Goal: Contribute content: Contribute content

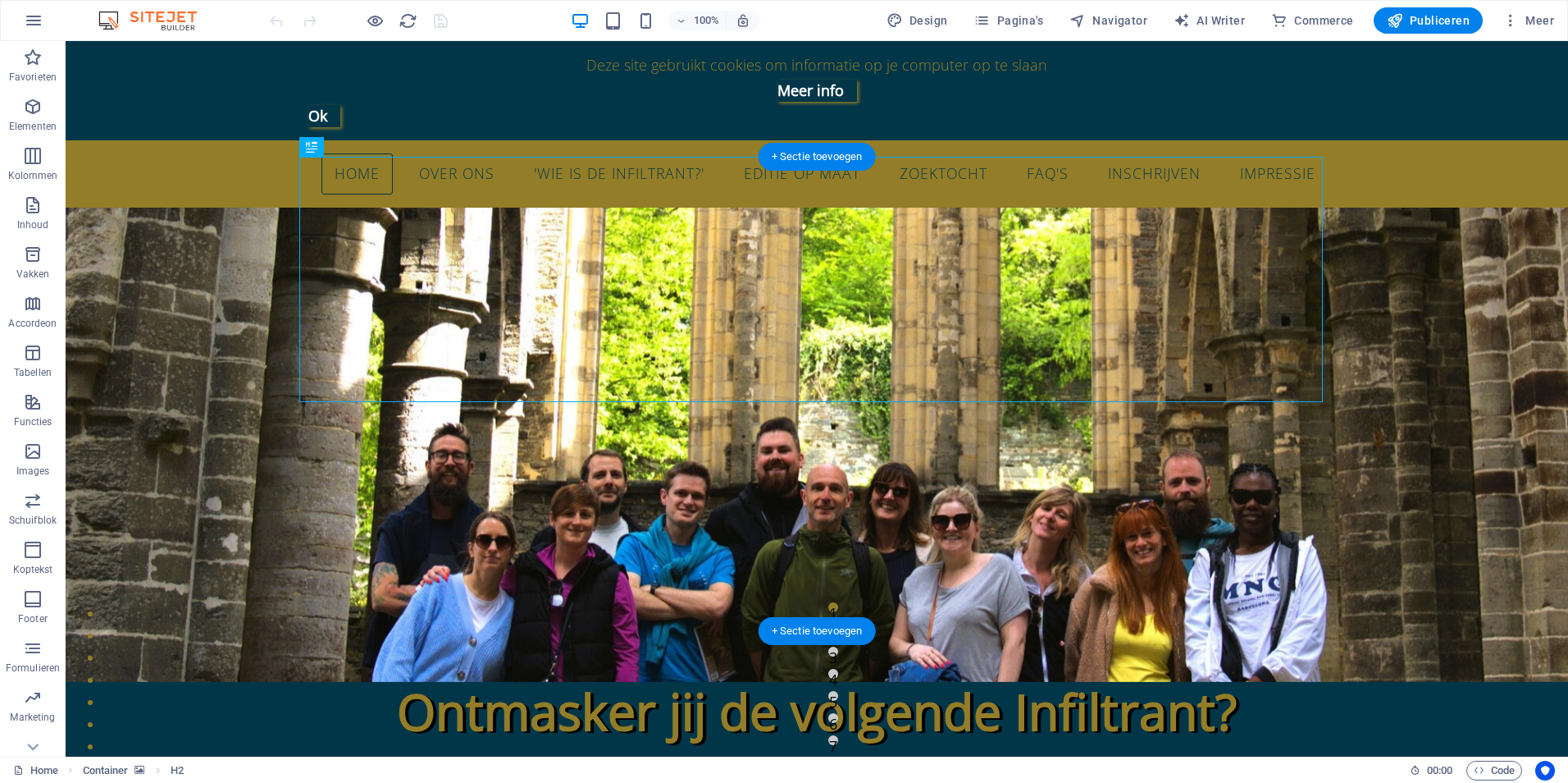
click at [112, 289] on figure at bounding box center [816, 445] width 1502 height 474
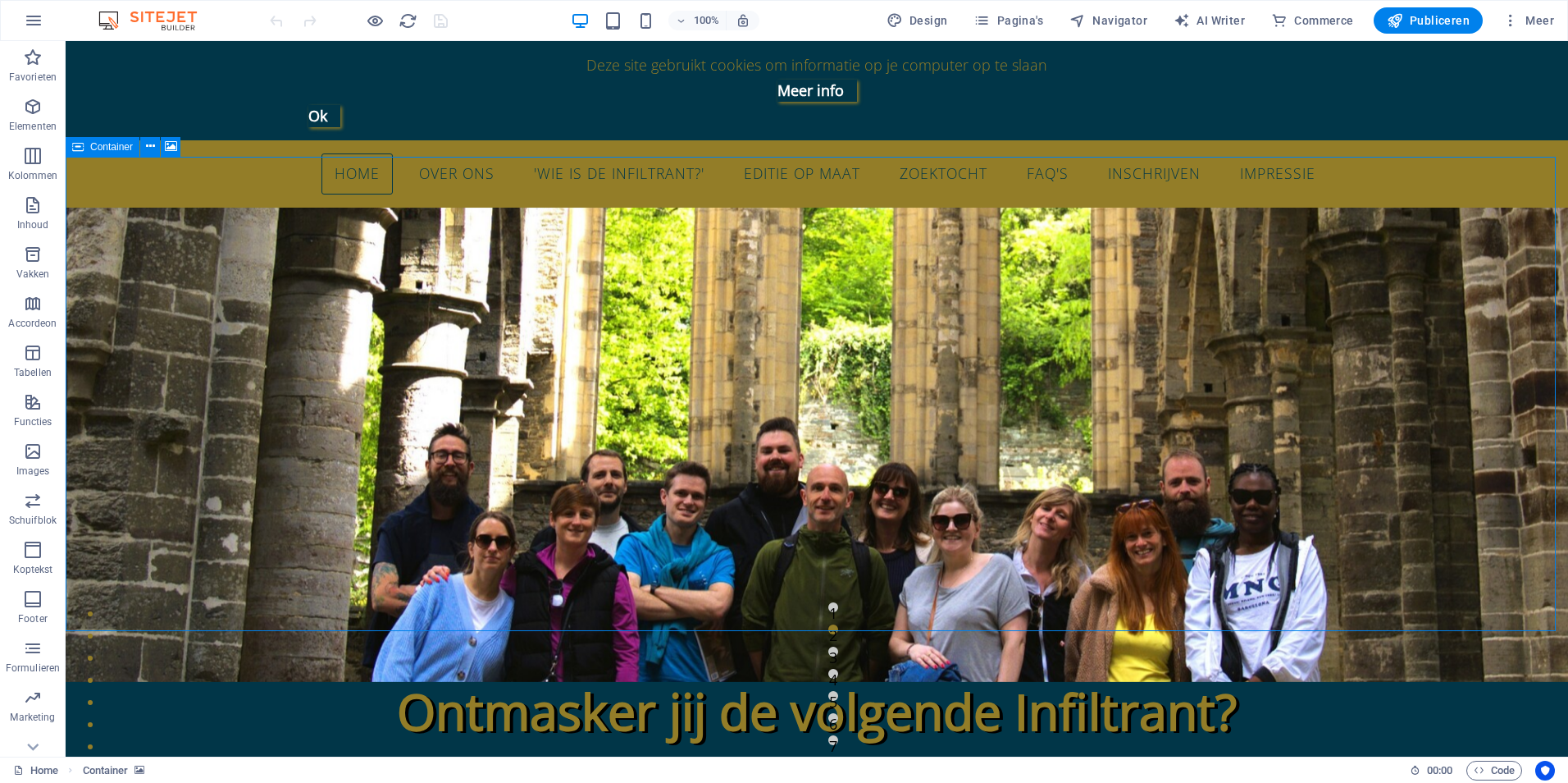
click at [98, 145] on span "Container" at bounding box center [111, 147] width 43 height 10
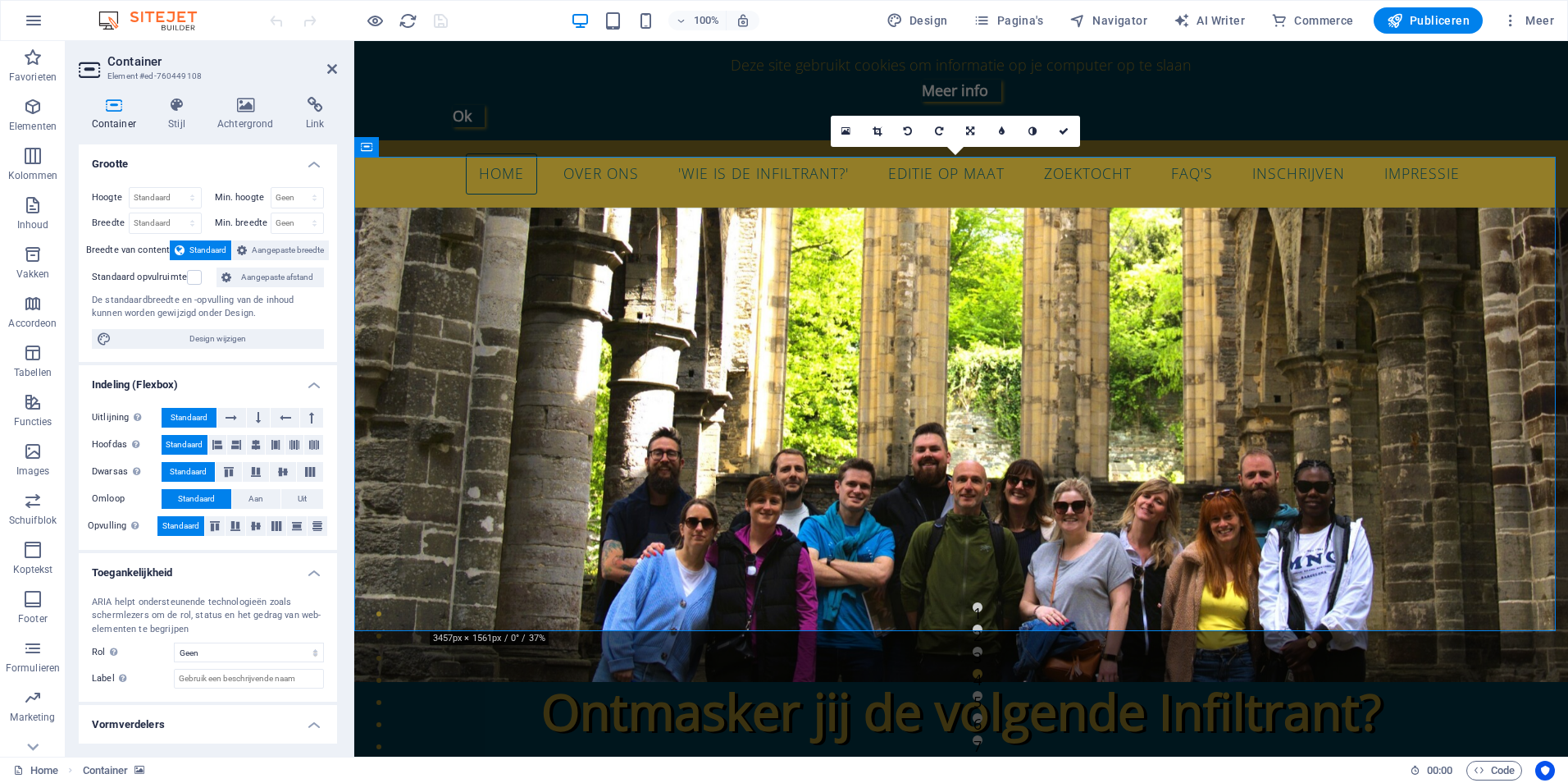
scroll to position [37, 0]
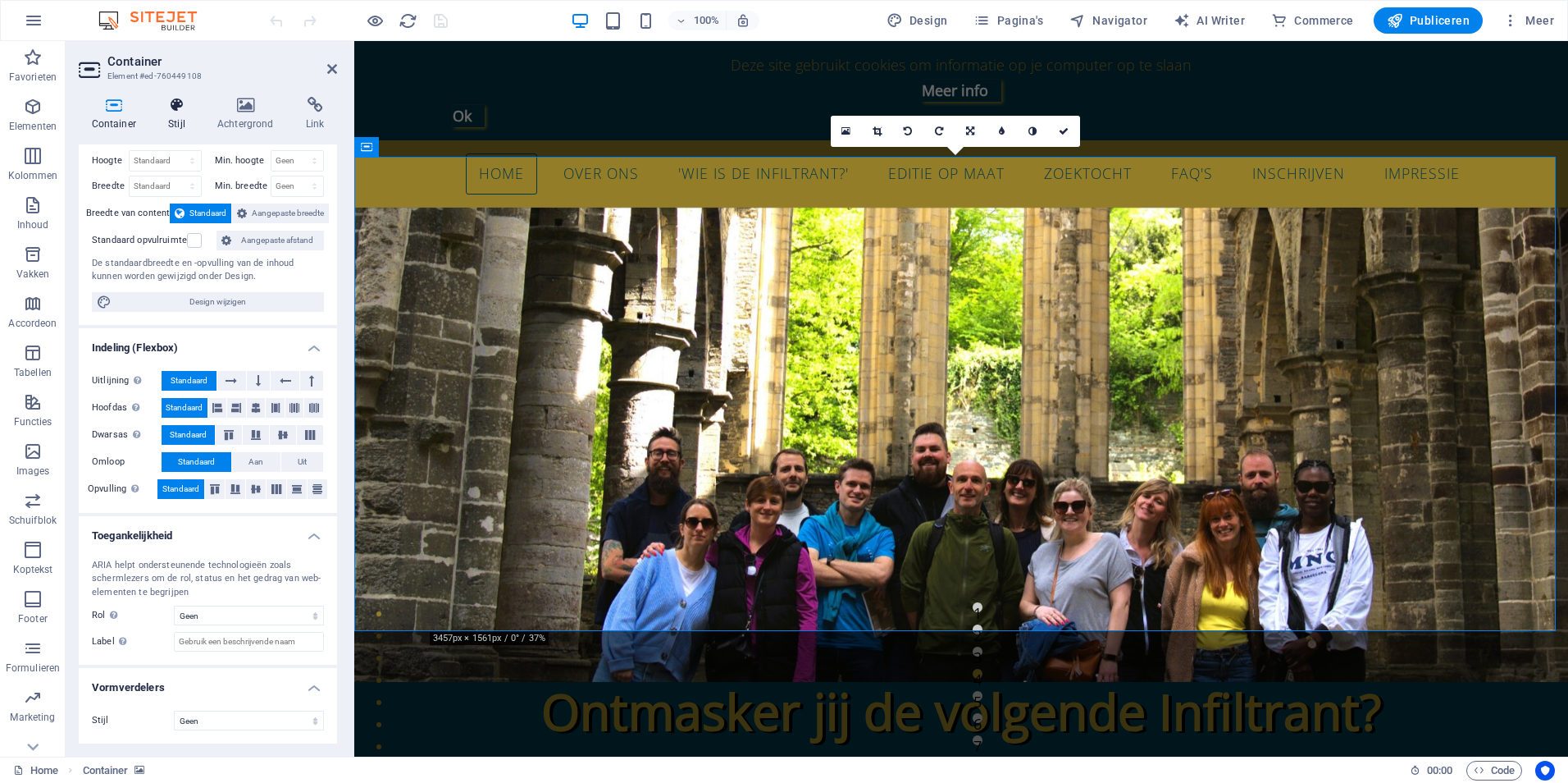
click at [176, 103] on icon at bounding box center [177, 105] width 43 height 16
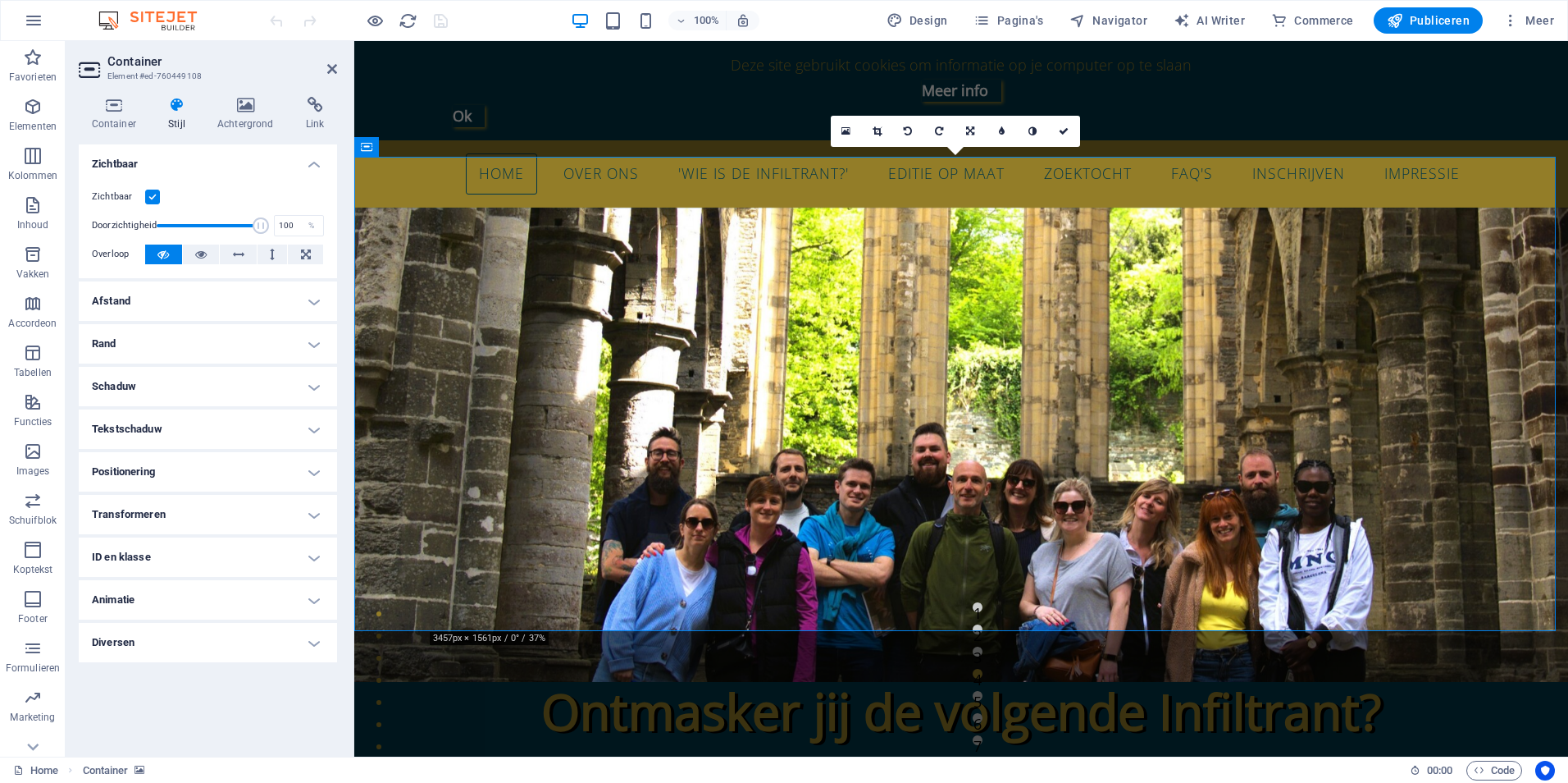
click at [180, 605] on h4 "Animatie" at bounding box center [208, 599] width 258 height 39
click at [212, 648] on select "Niet animeren Tonen/verbergen Naar boven of beneden schuiven In- en uitzoomen V…" at bounding box center [208, 650] width 232 height 20
click at [116, 106] on icon at bounding box center [114, 105] width 71 height 16
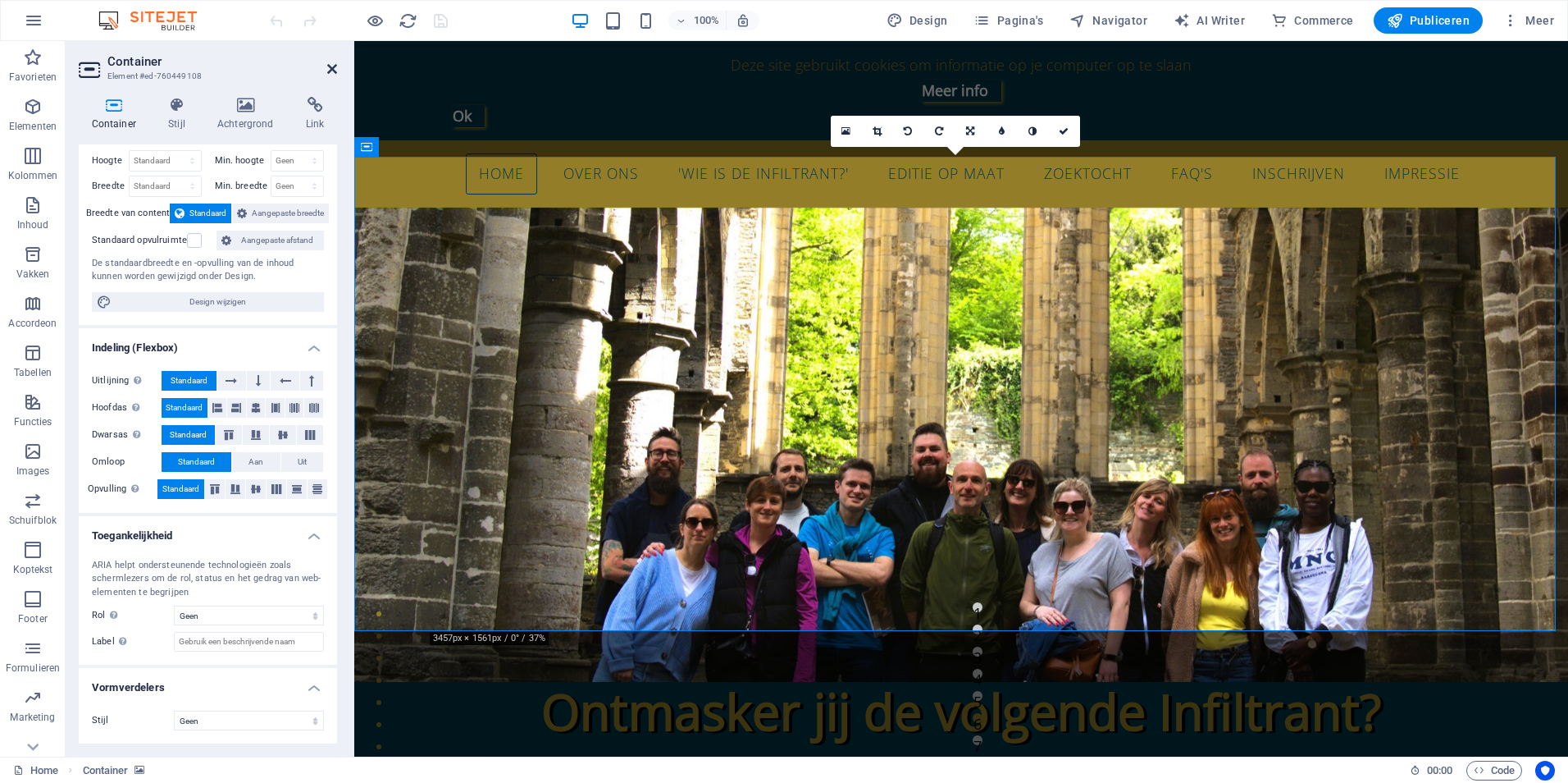
click at [331, 69] on icon at bounding box center [332, 68] width 10 height 13
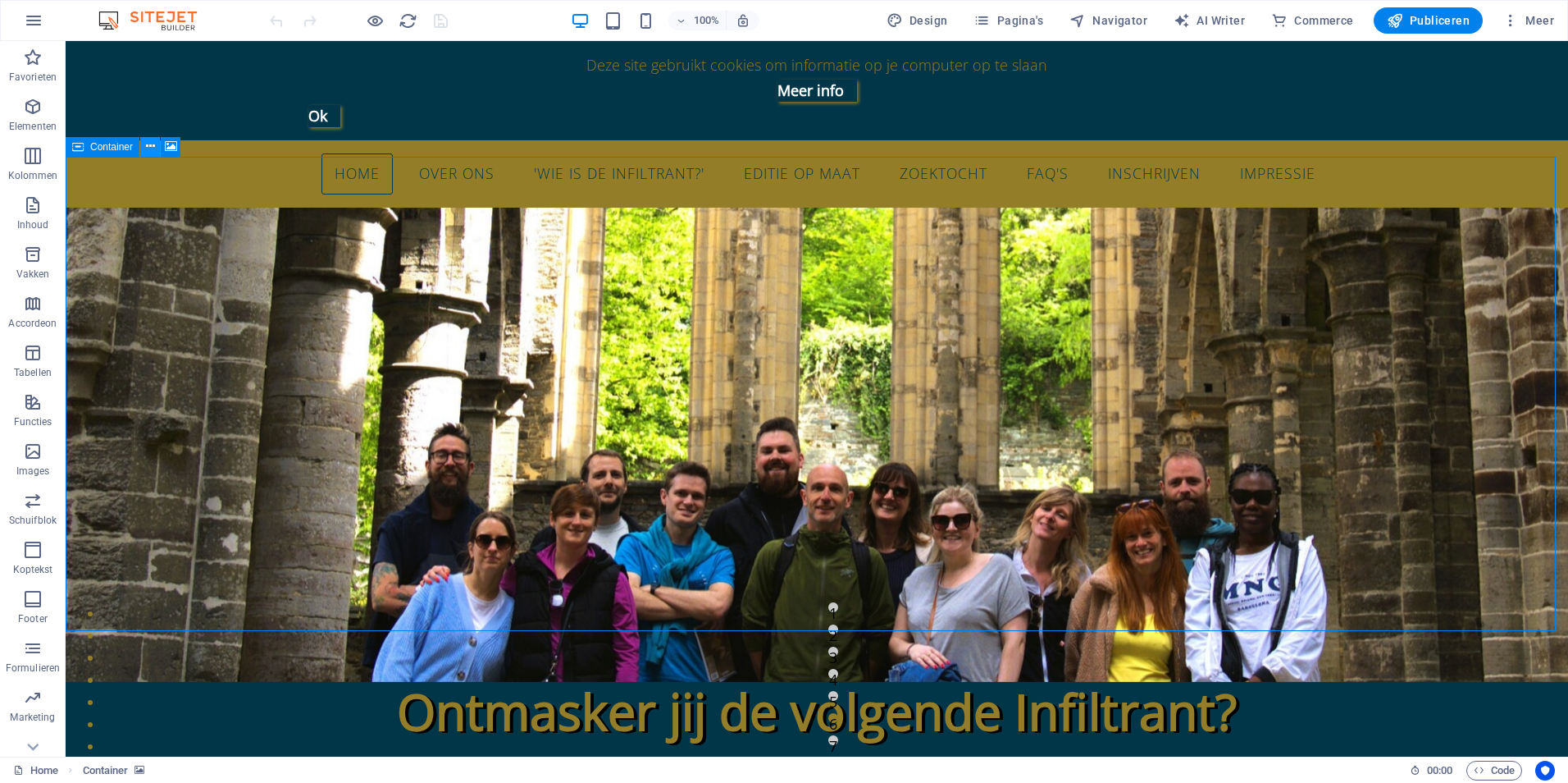
click at [153, 146] on icon at bounding box center [150, 146] width 9 height 17
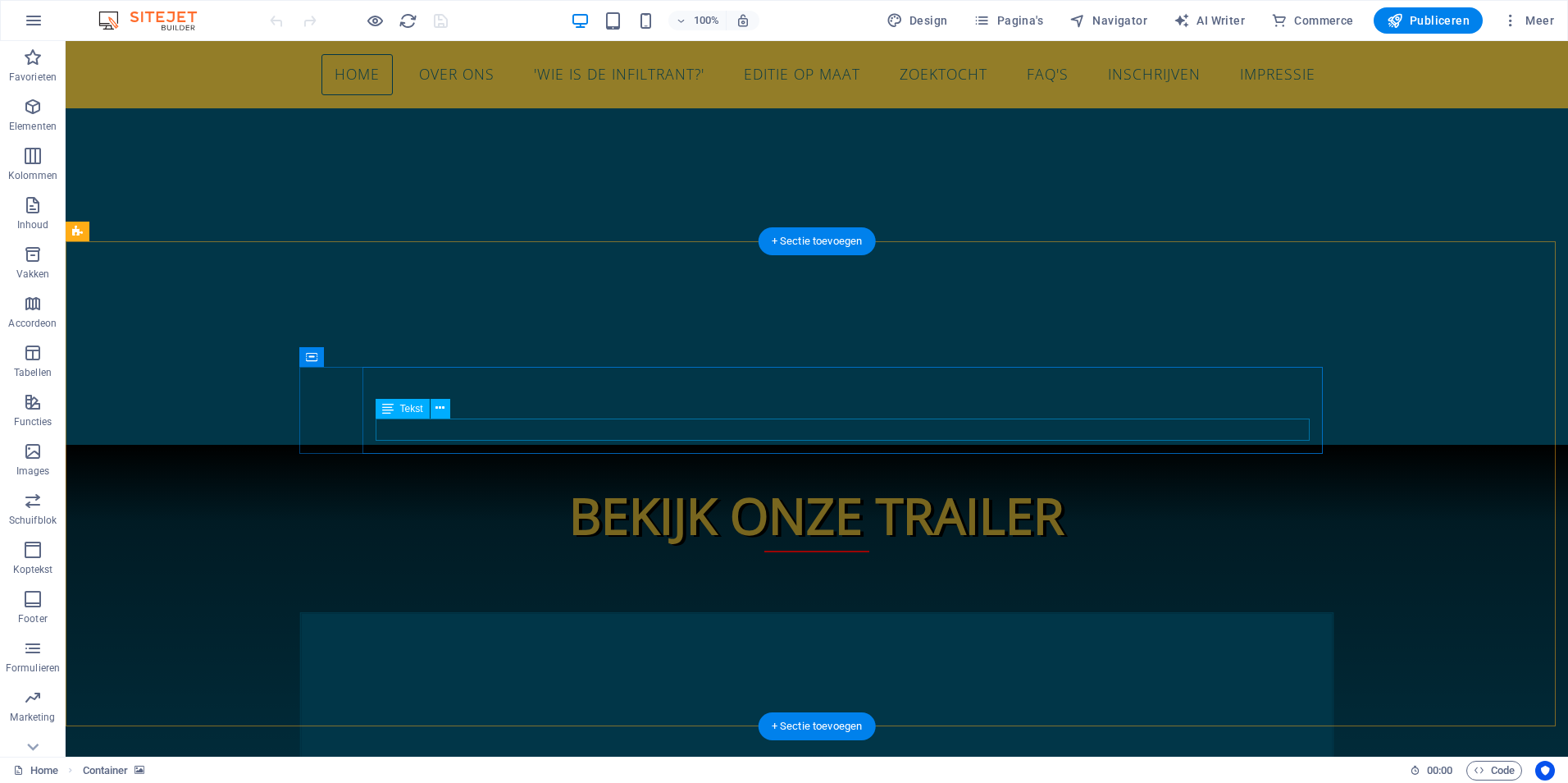
scroll to position [3622, 0]
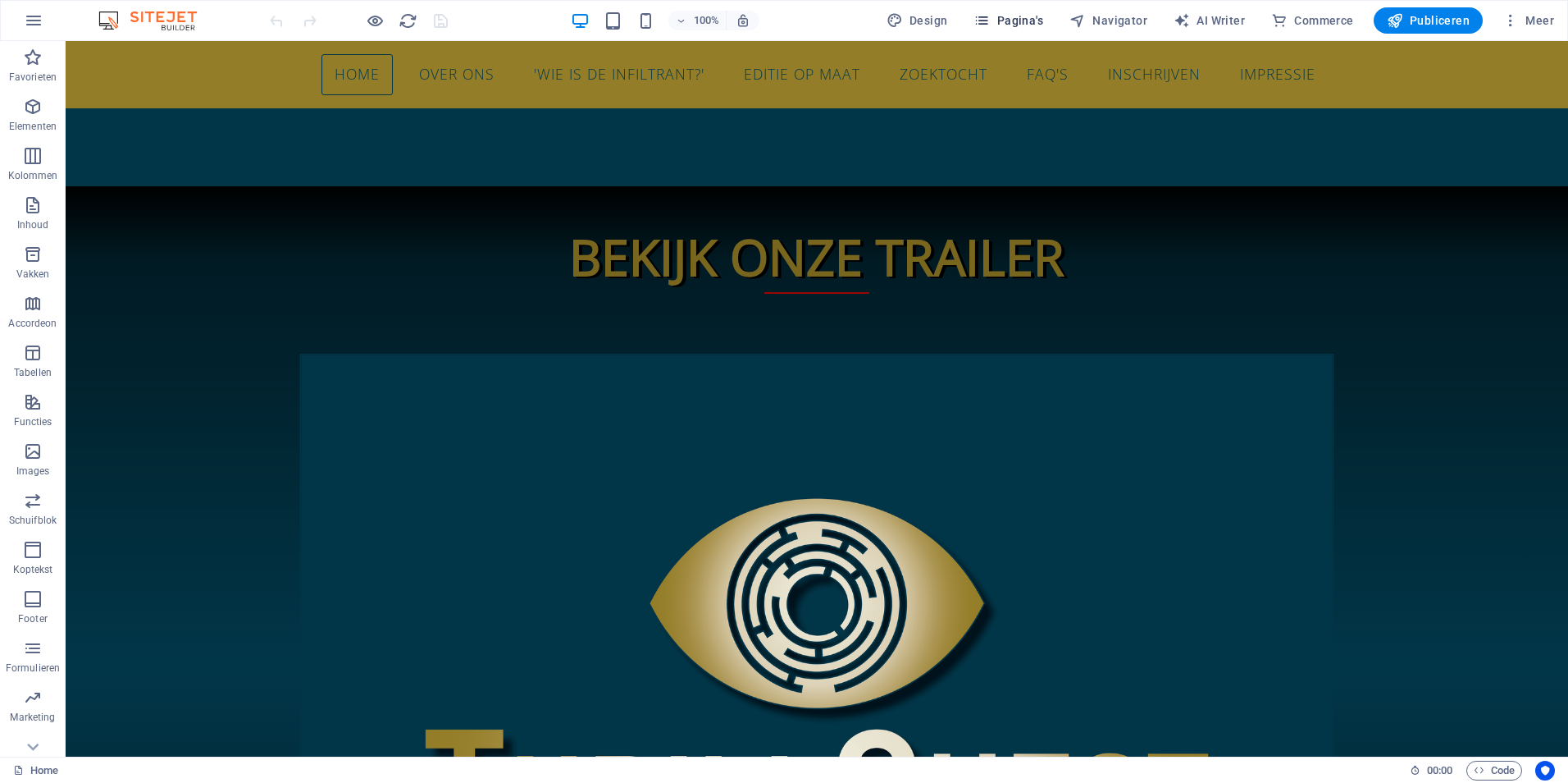
click at [1021, 16] on span "Pagina's" at bounding box center [1008, 20] width 70 height 16
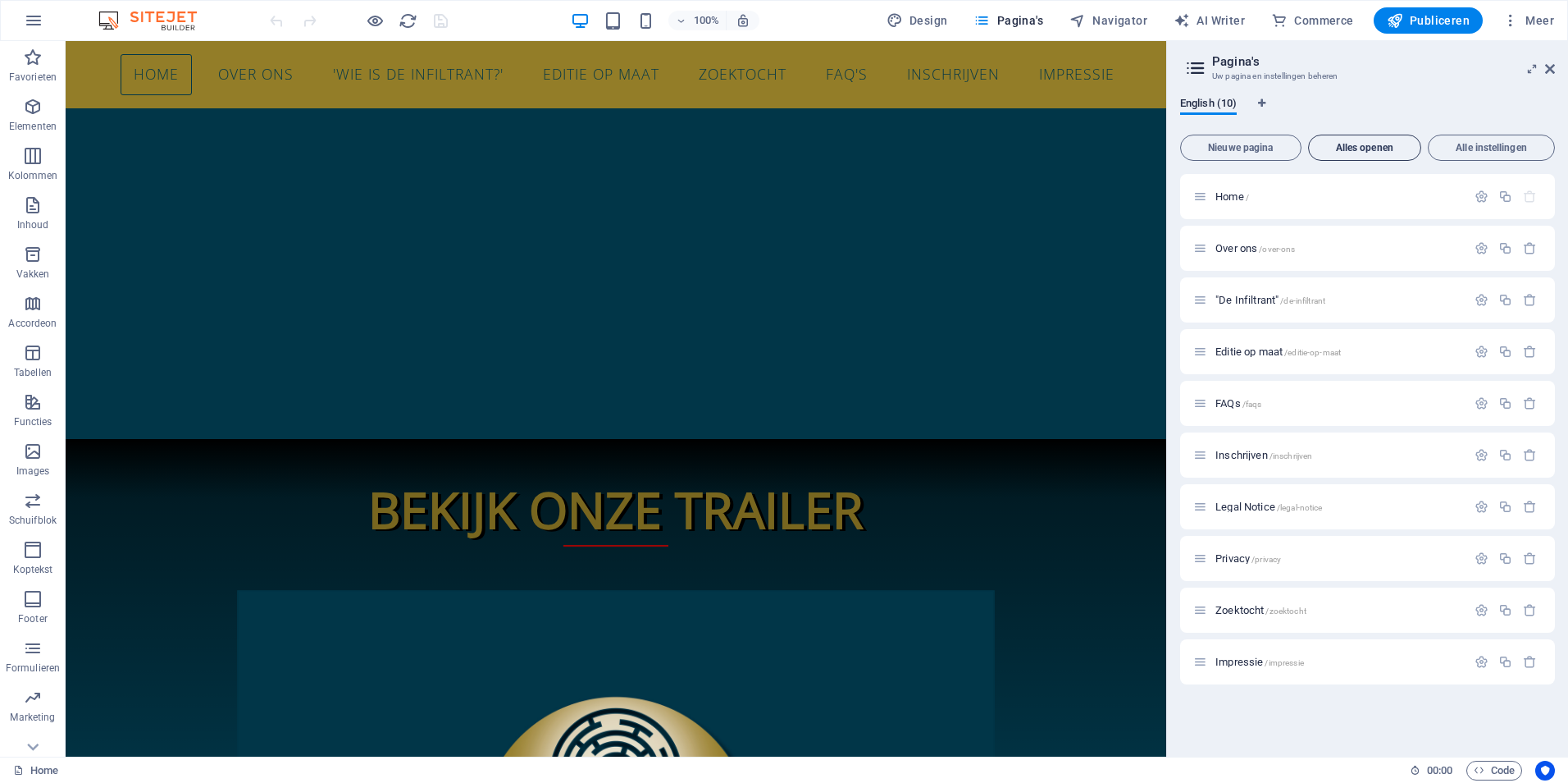
click at [1379, 150] on span "Alles openen" at bounding box center [1364, 148] width 98 height 10
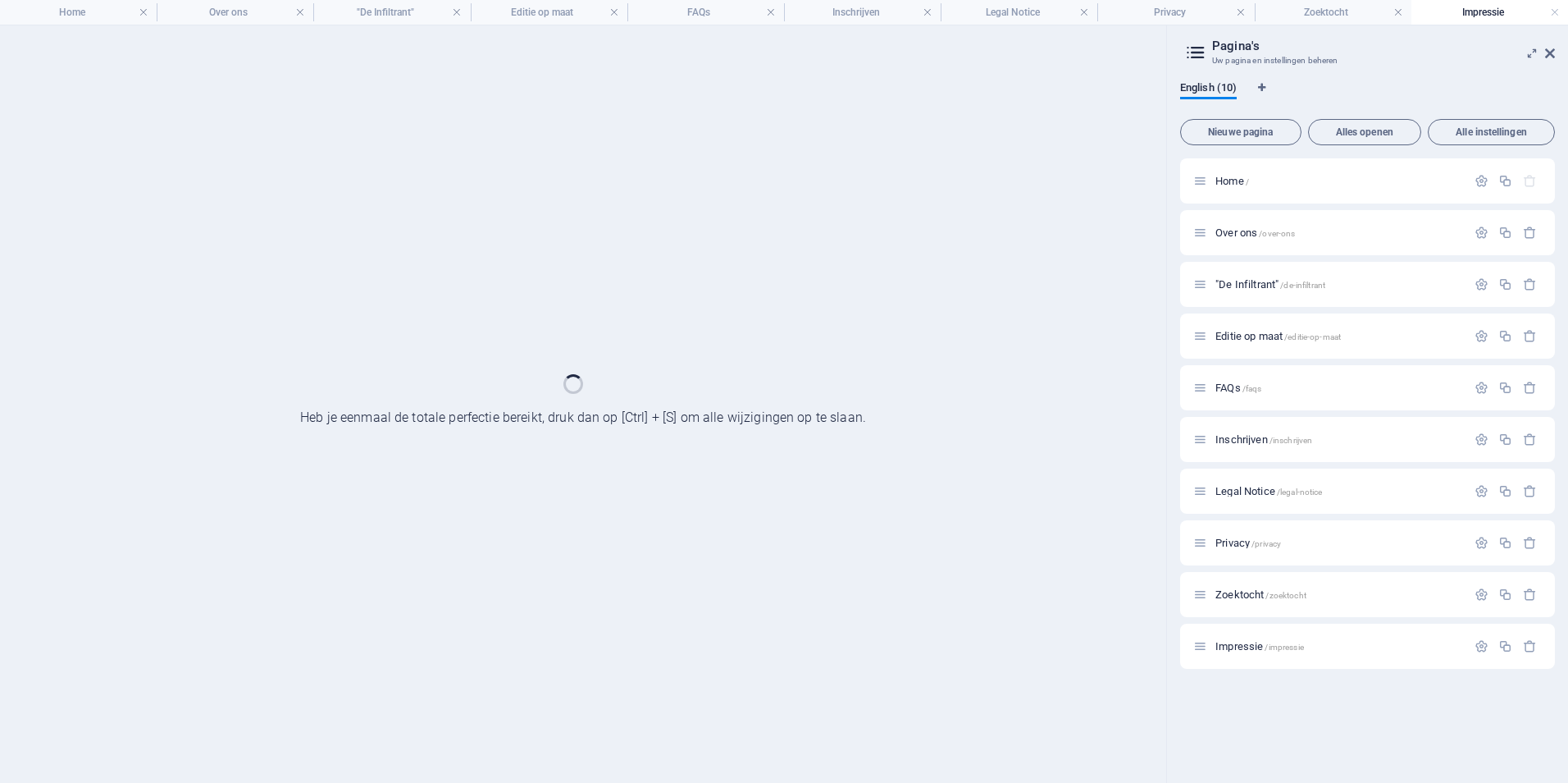
scroll to position [0, 0]
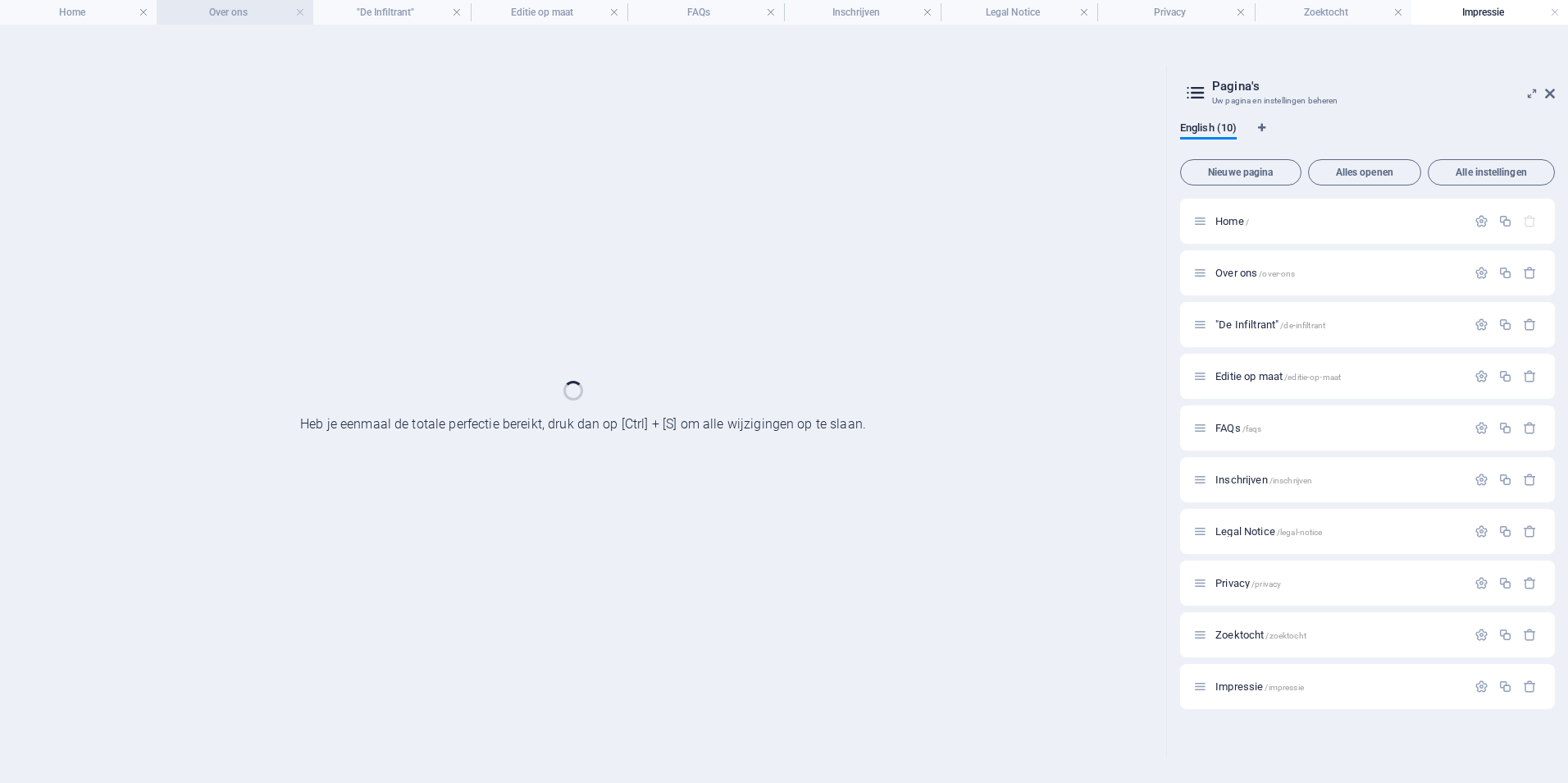
click at [242, 11] on h4 "Over ons" at bounding box center [235, 12] width 157 height 18
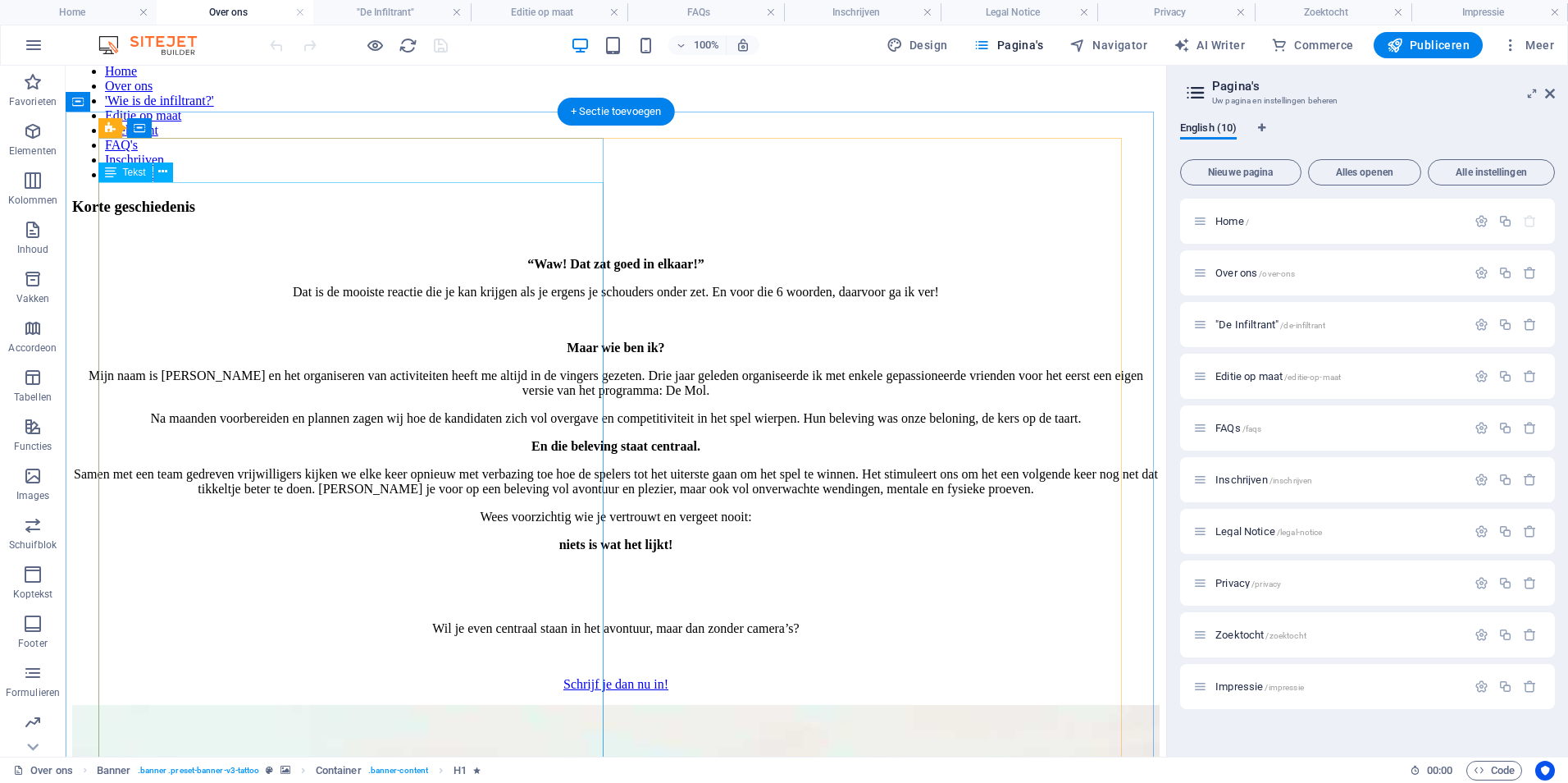
scroll to position [432, 0]
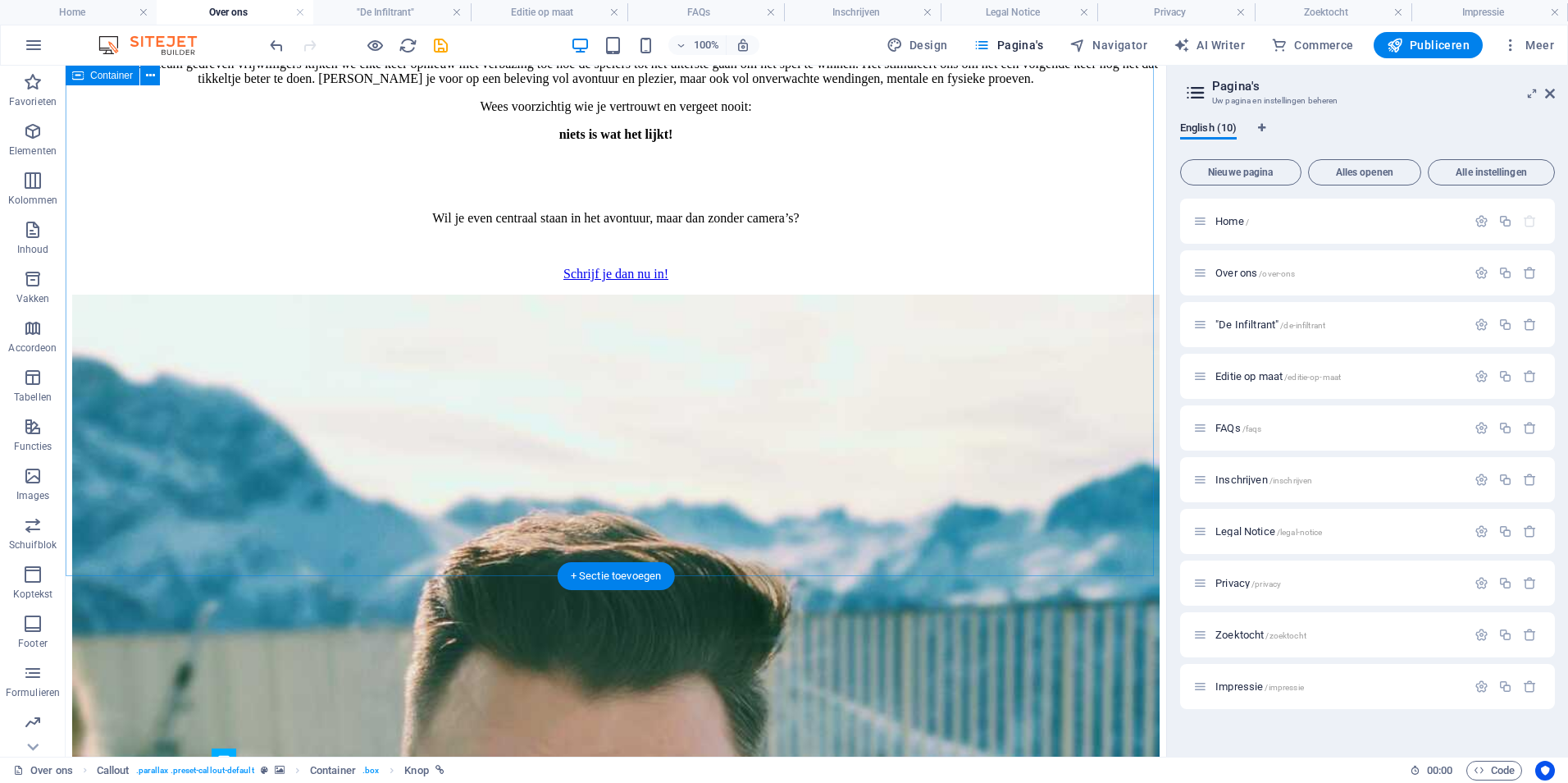
scroll to position [0, 0]
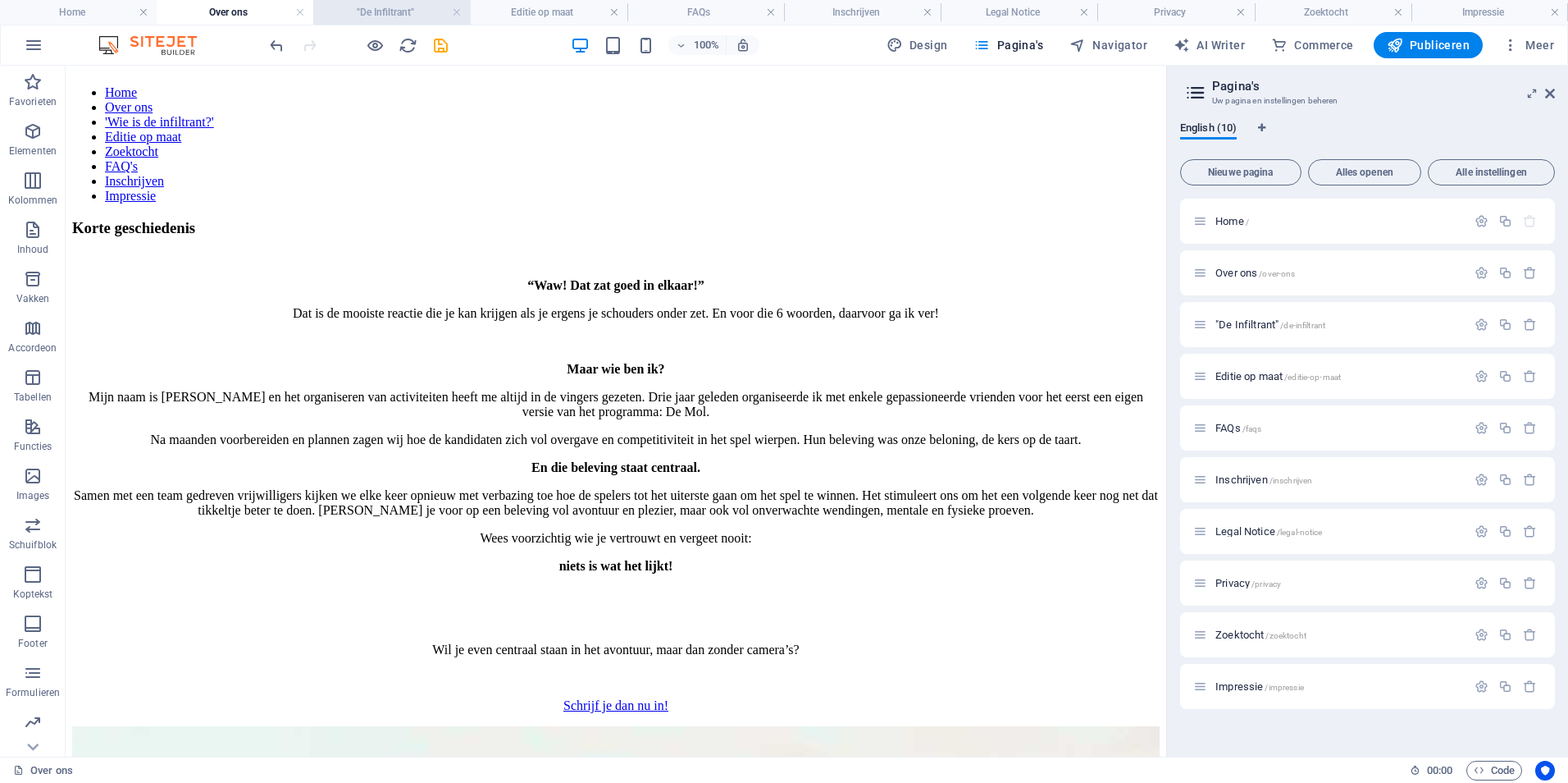
click at [368, 14] on h4 ""De Infiltrant"" at bounding box center [391, 12] width 157 height 18
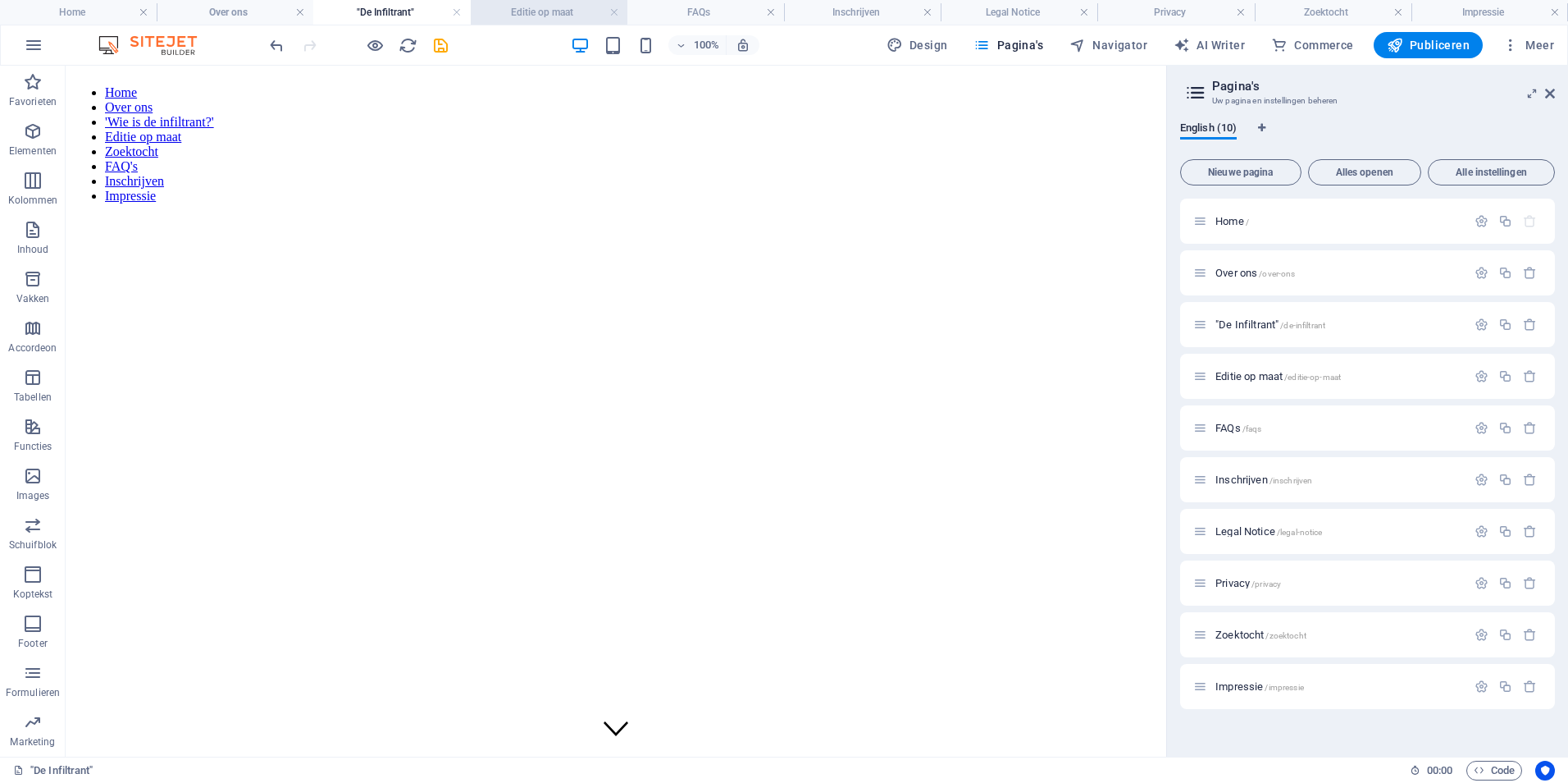
click at [540, 9] on h4 "Editie op maat" at bounding box center [549, 12] width 157 height 18
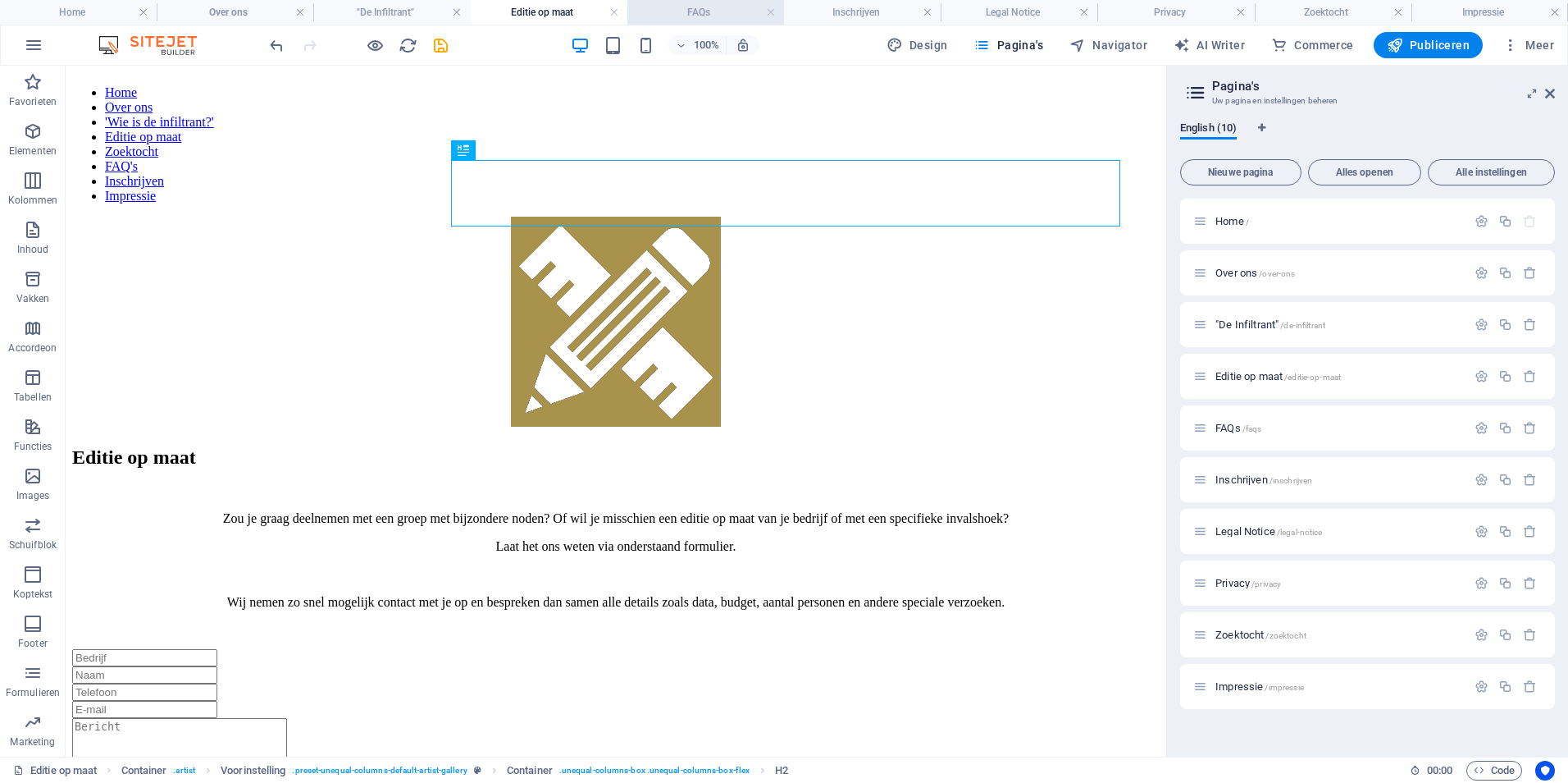
click at [681, 13] on h4 "FAQs" at bounding box center [706, 12] width 157 height 18
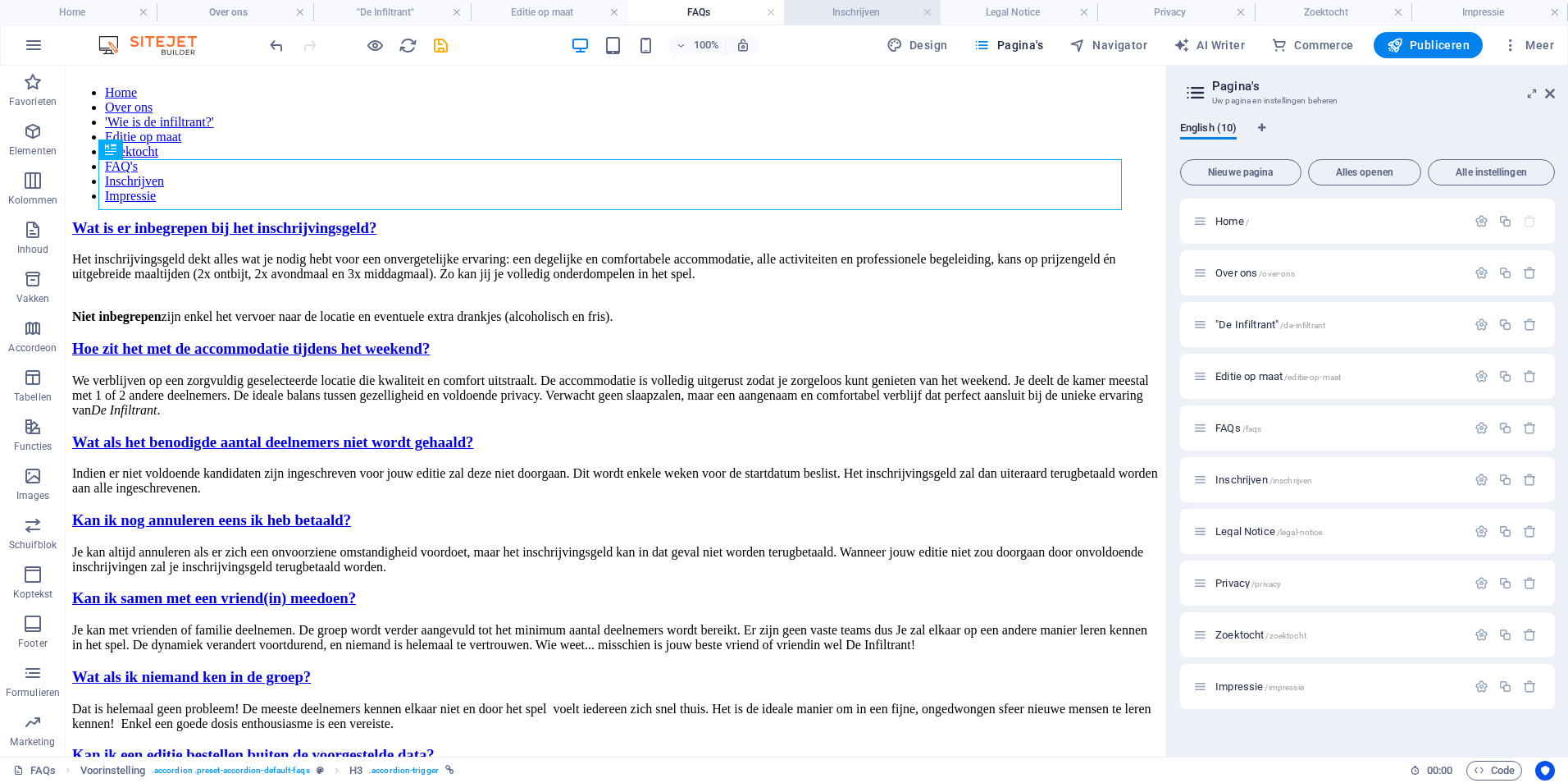
click at [846, 5] on h4 "Inschrijven" at bounding box center [861, 12] width 157 height 18
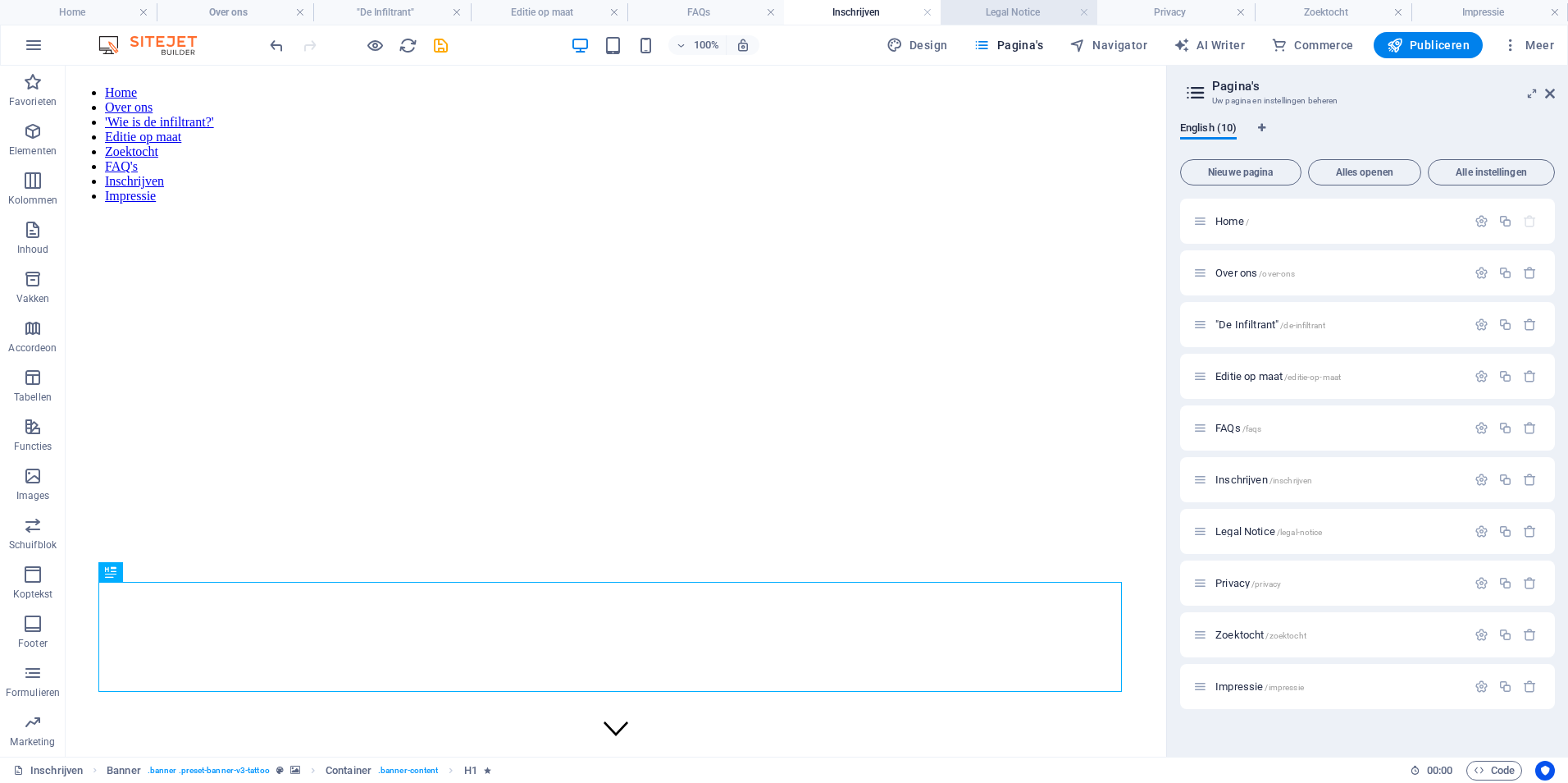
click at [1016, 11] on h4 "Legal Notice" at bounding box center [1018, 12] width 157 height 18
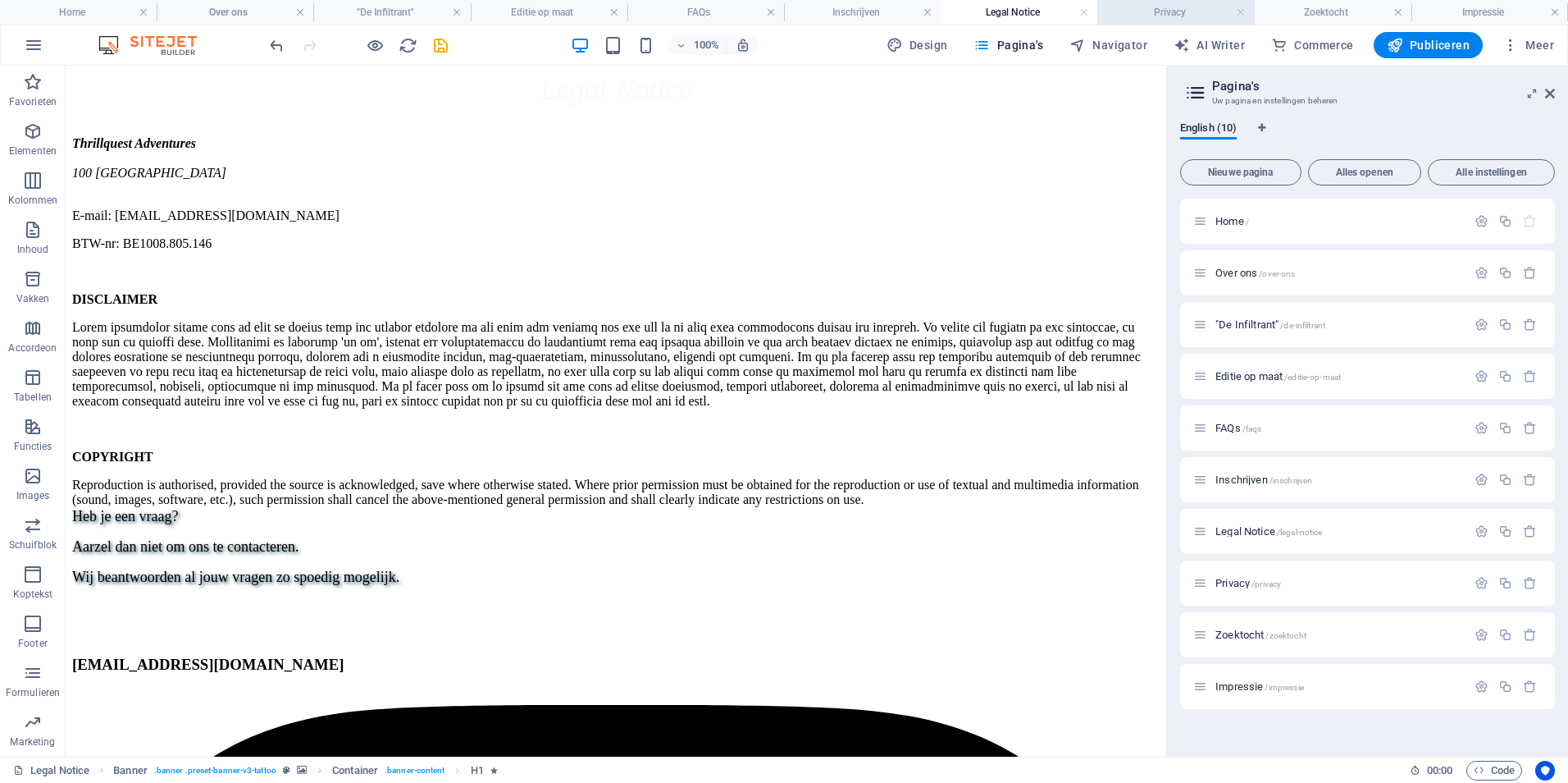
click at [1190, 13] on h4 "Privacy" at bounding box center [1175, 12] width 157 height 18
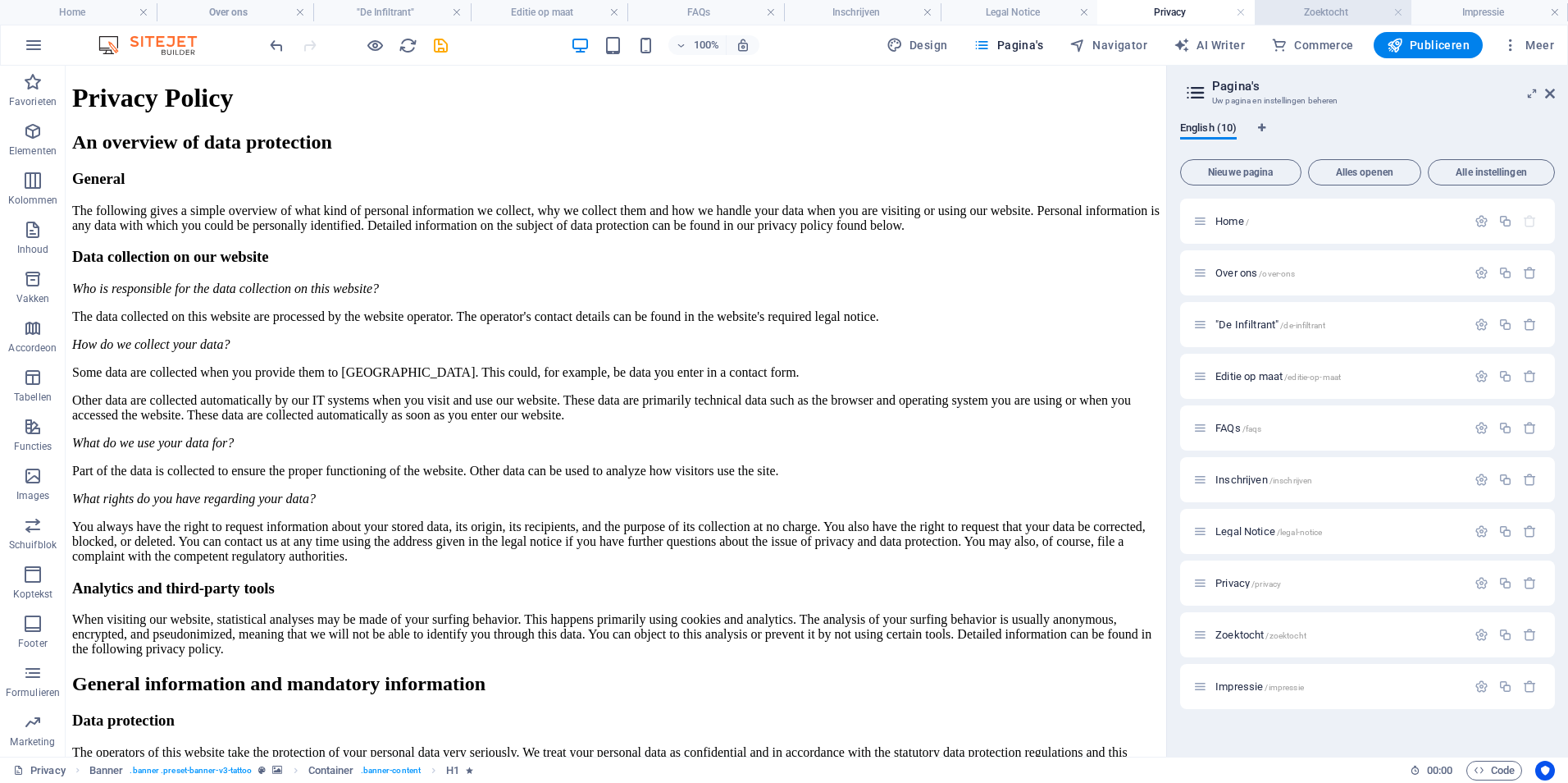
drag, startPoint x: 1336, startPoint y: 11, endPoint x: 1353, endPoint y: 9, distance: 17.1
click at [1336, 11] on h4 "Zoektocht" at bounding box center [1332, 12] width 157 height 18
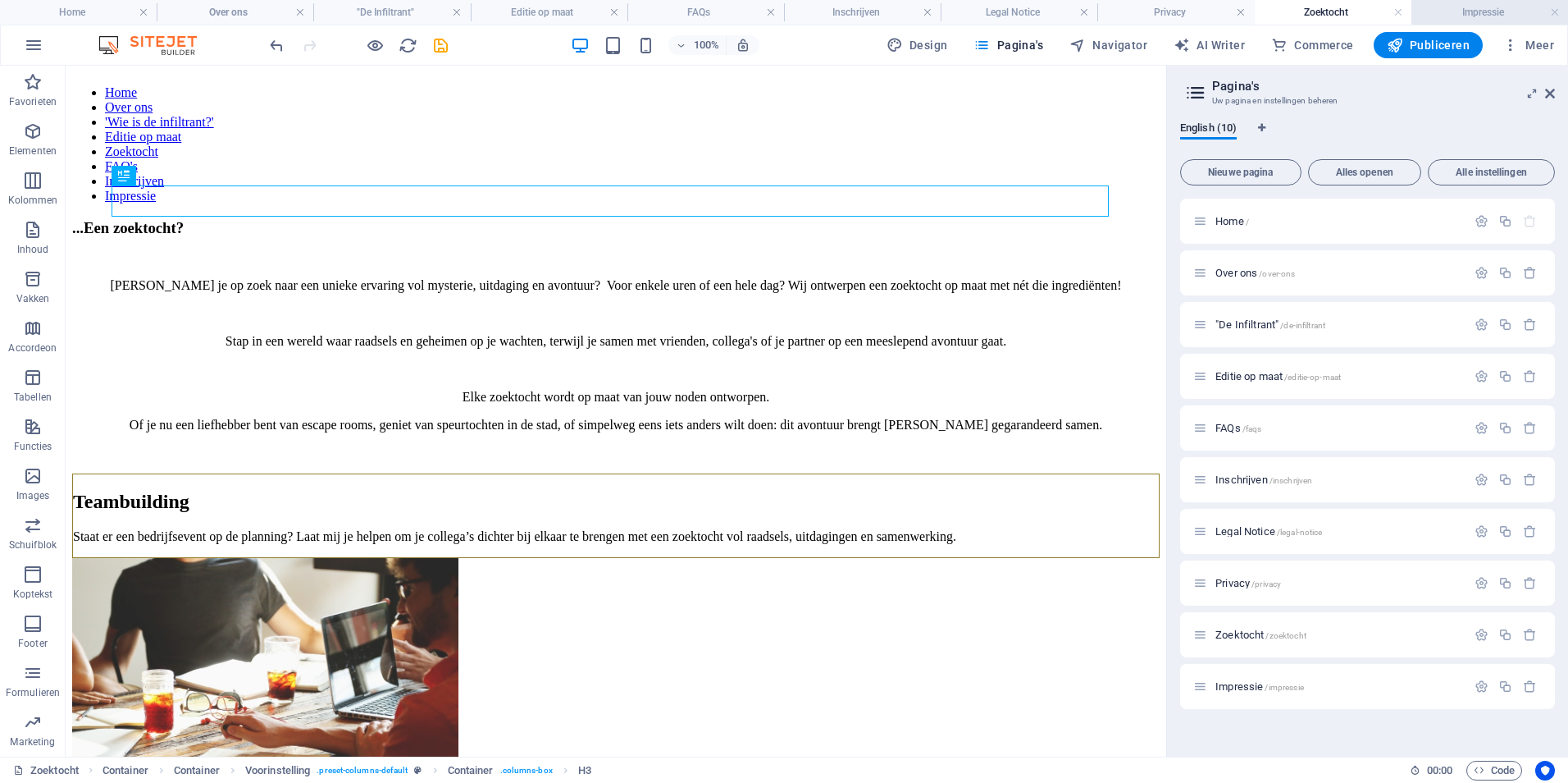
click at [1494, 9] on h4 "Impressie" at bounding box center [1489, 12] width 157 height 18
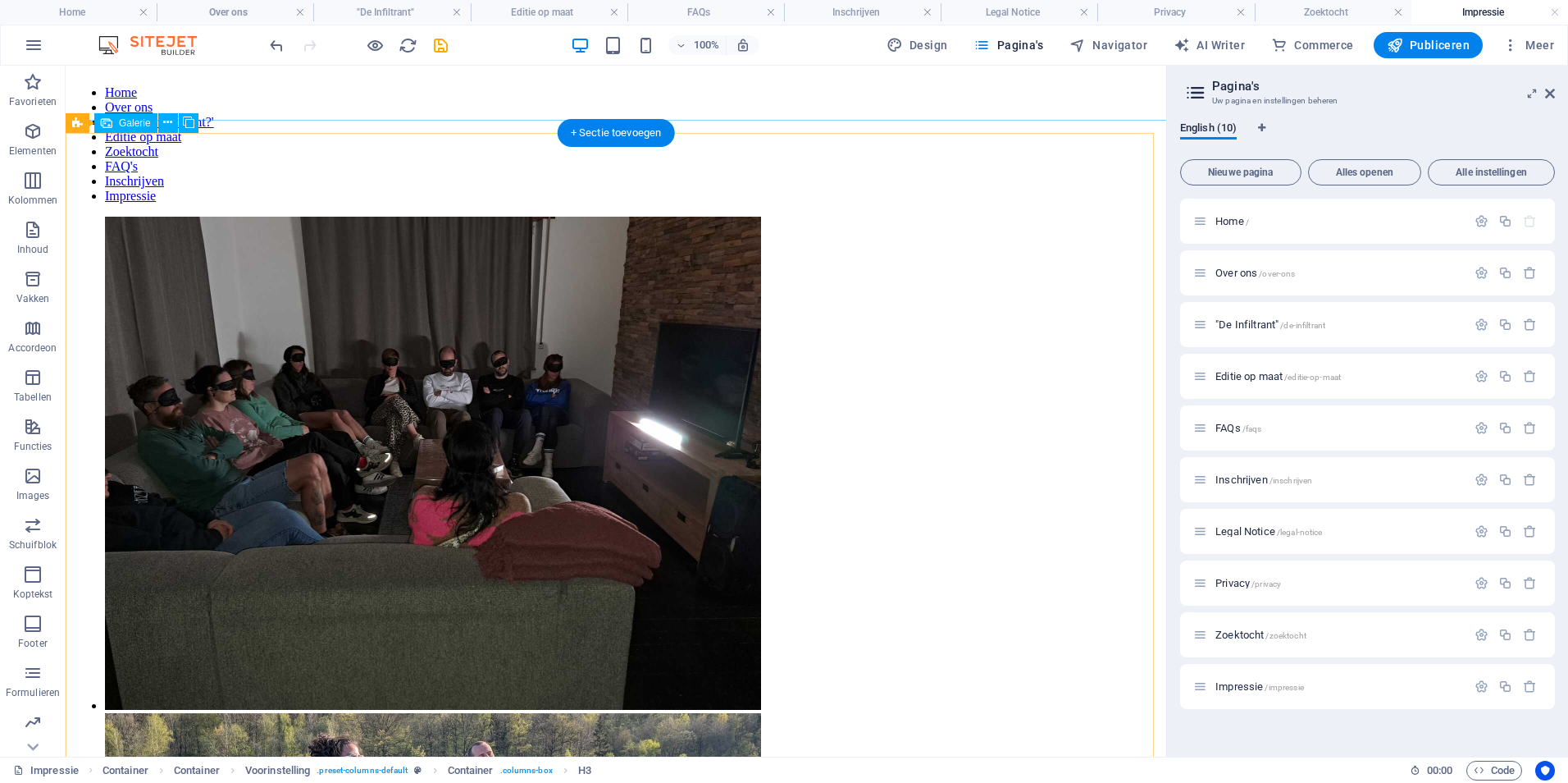
click at [523, 304] on li at bounding box center [433, 465] width 656 height 496
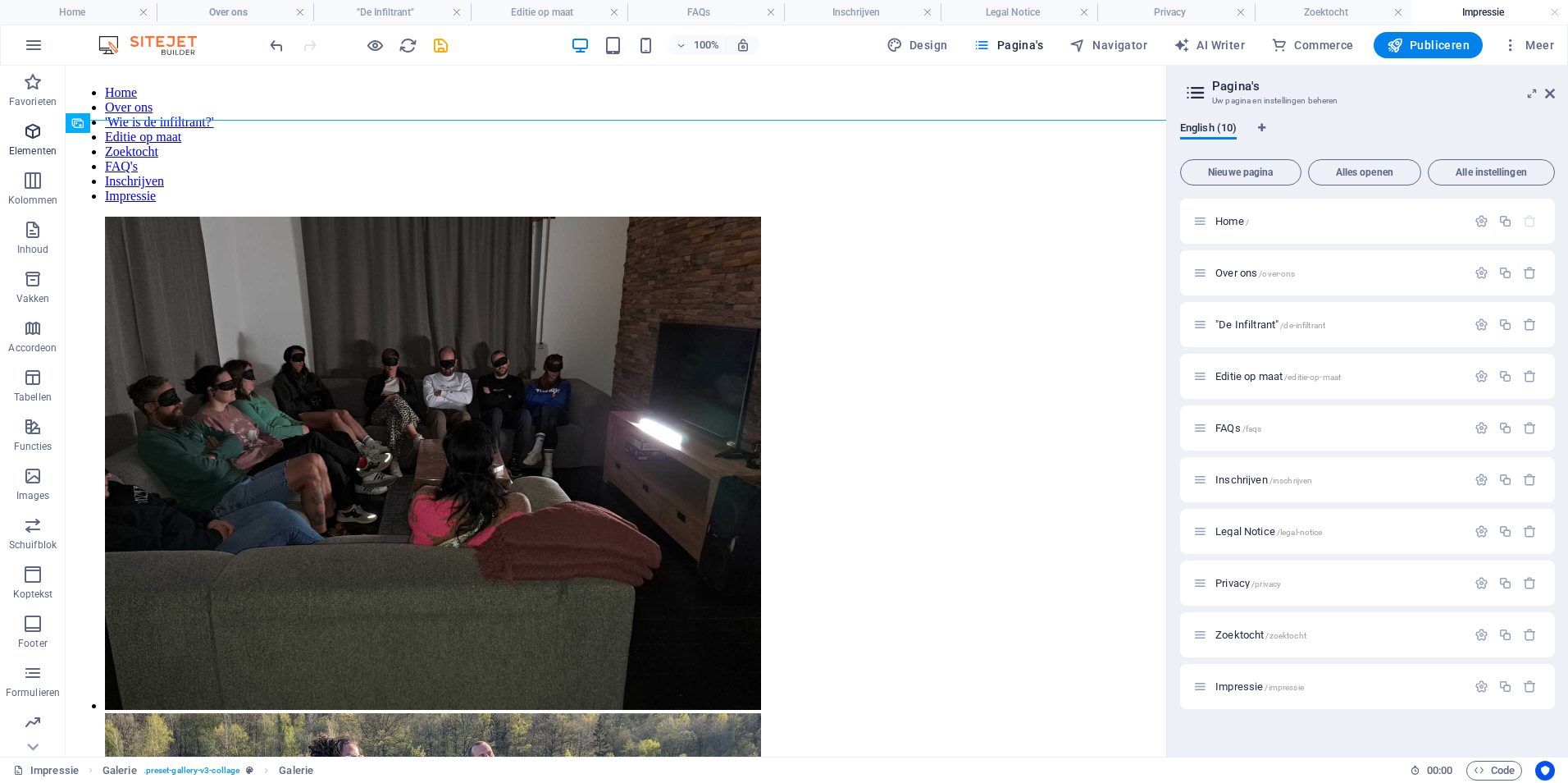
click at [32, 152] on p "Elementen" at bounding box center [33, 150] width 48 height 13
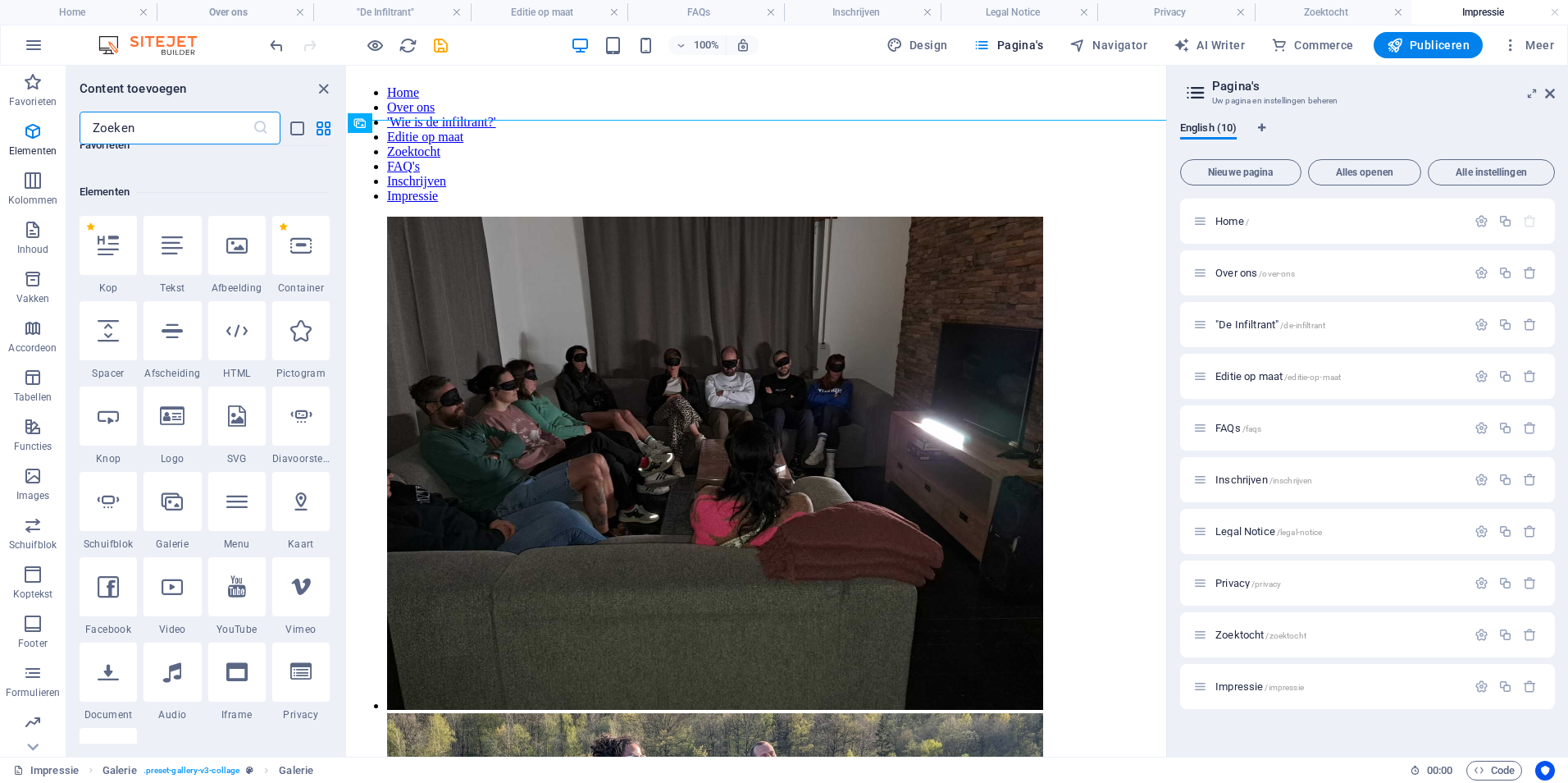
scroll to position [175, 0]
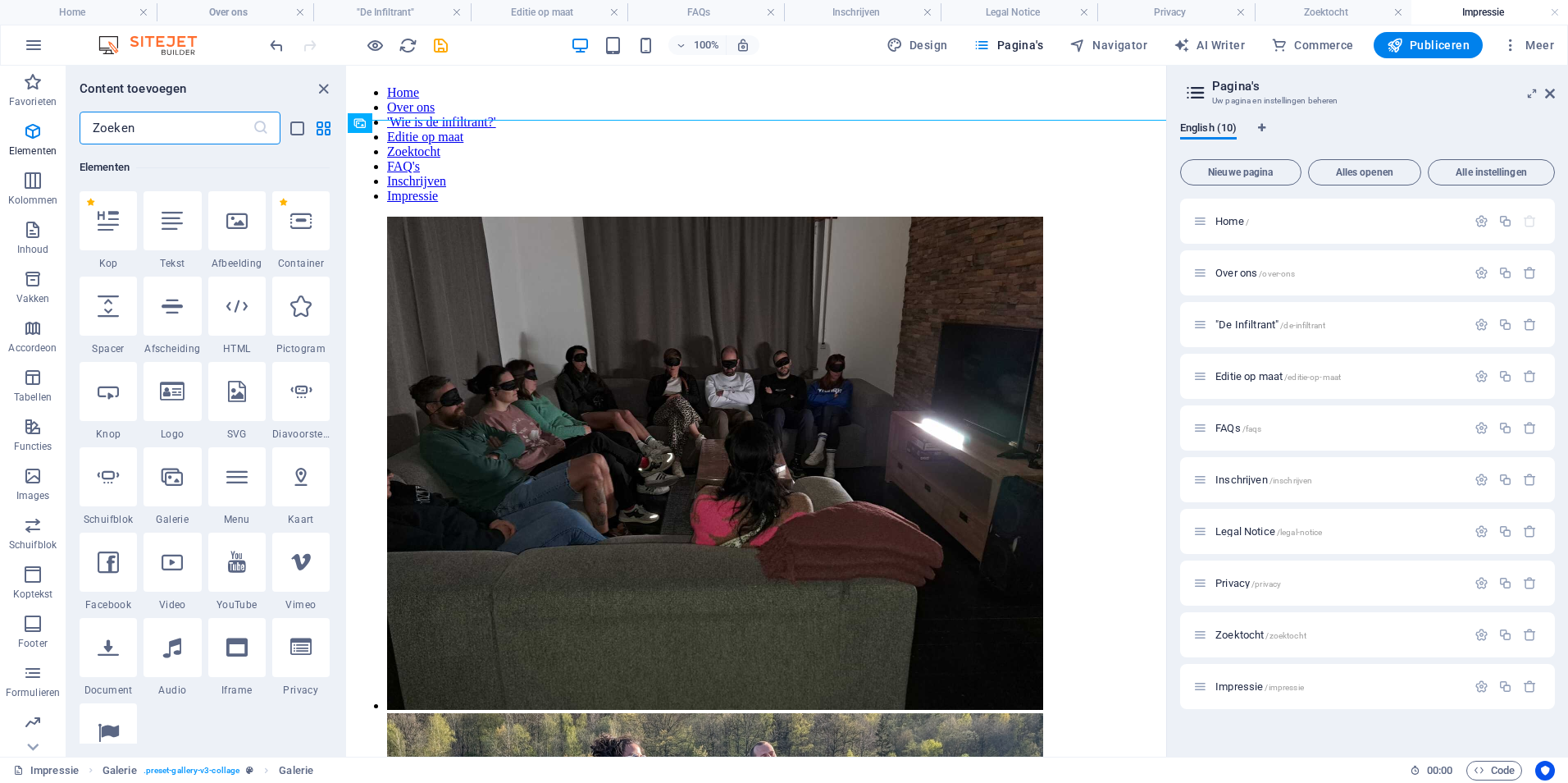
click at [126, 126] on input "text" at bounding box center [166, 128] width 173 height 33
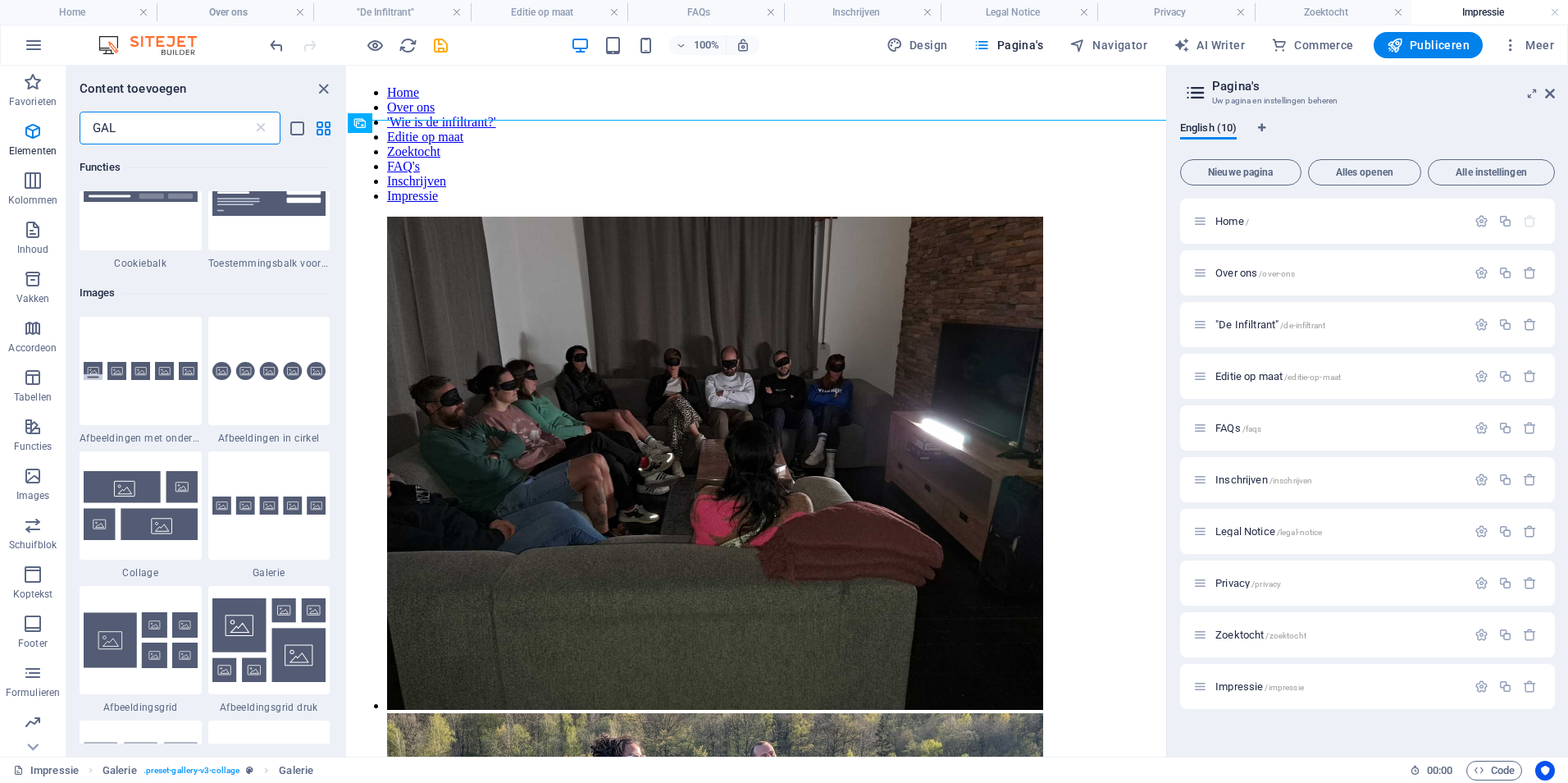
scroll to position [0, 0]
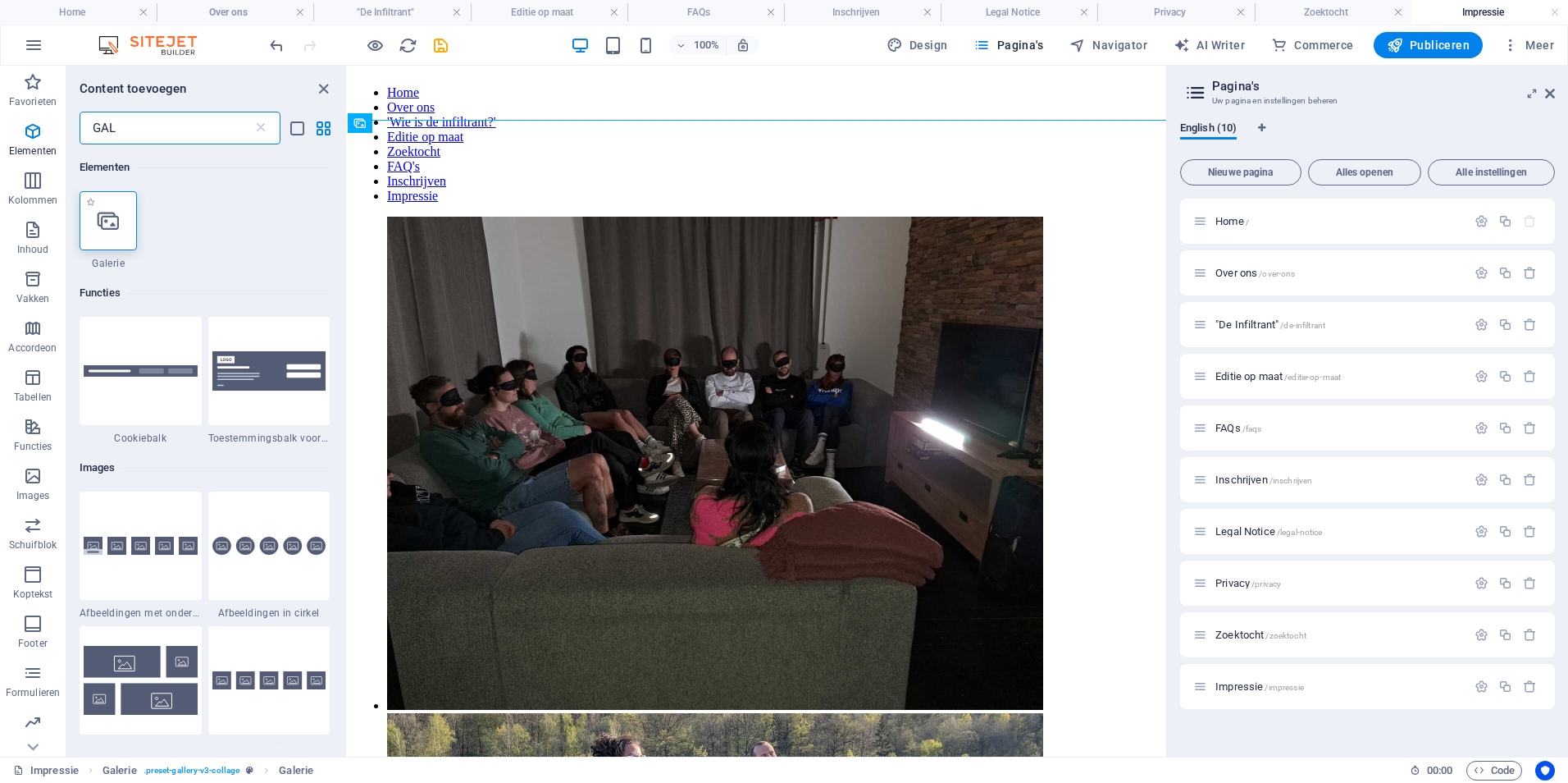
type input "GAL"
click at [119, 226] on icon at bounding box center [108, 220] width 21 height 21
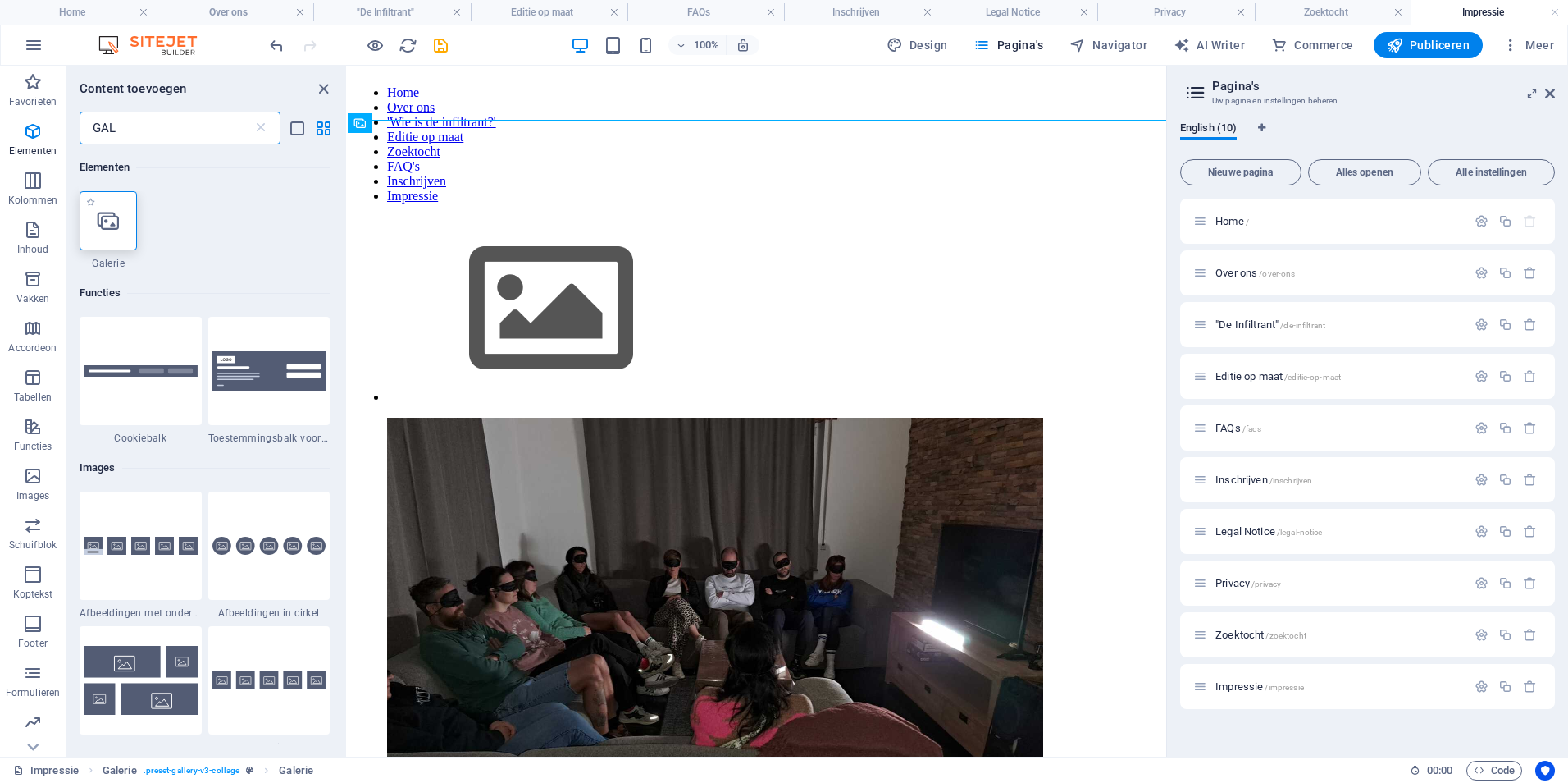
select select "4"
select select "%"
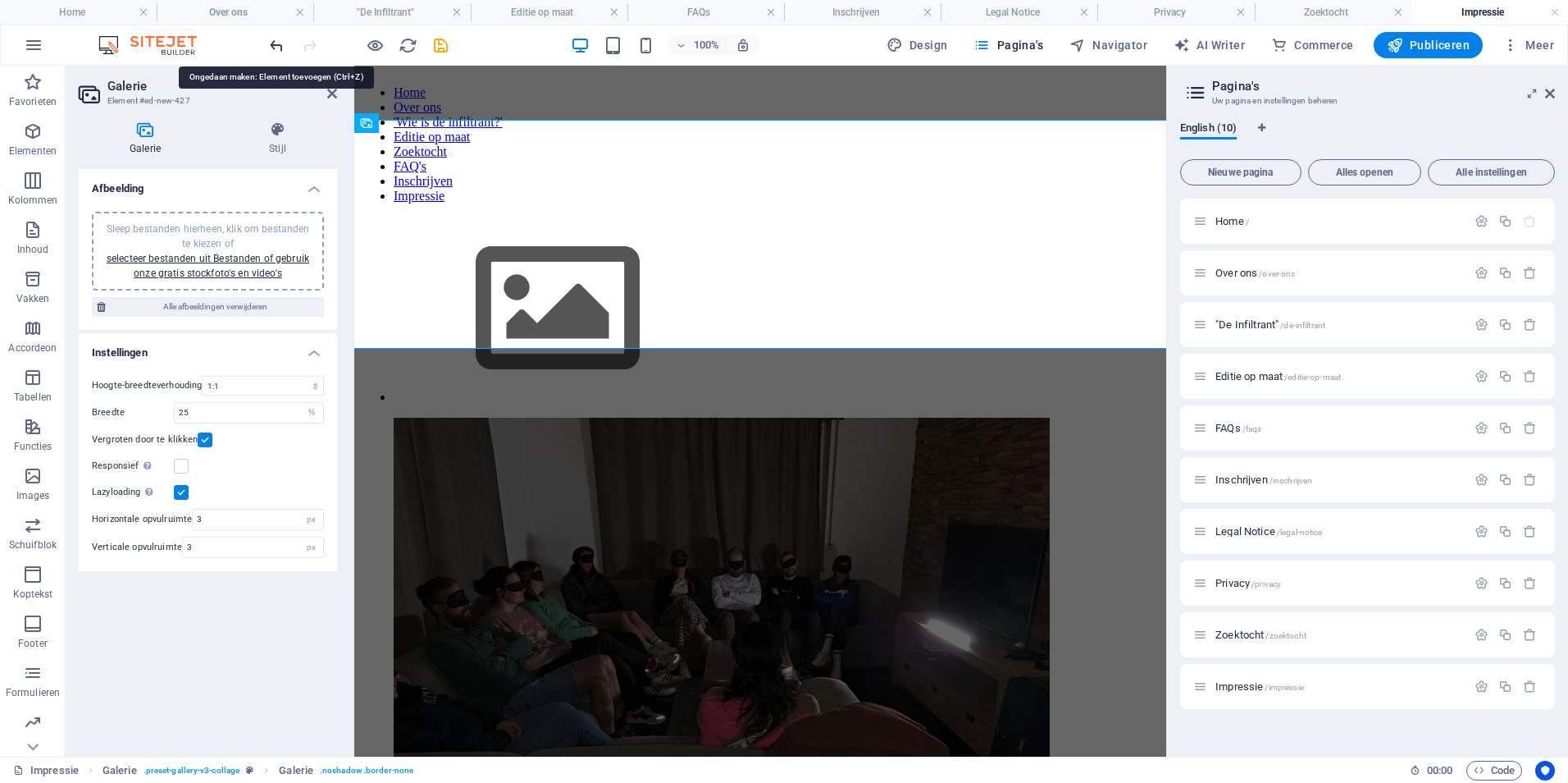
click at [273, 48] on icon "undo" at bounding box center [276, 45] width 19 height 19
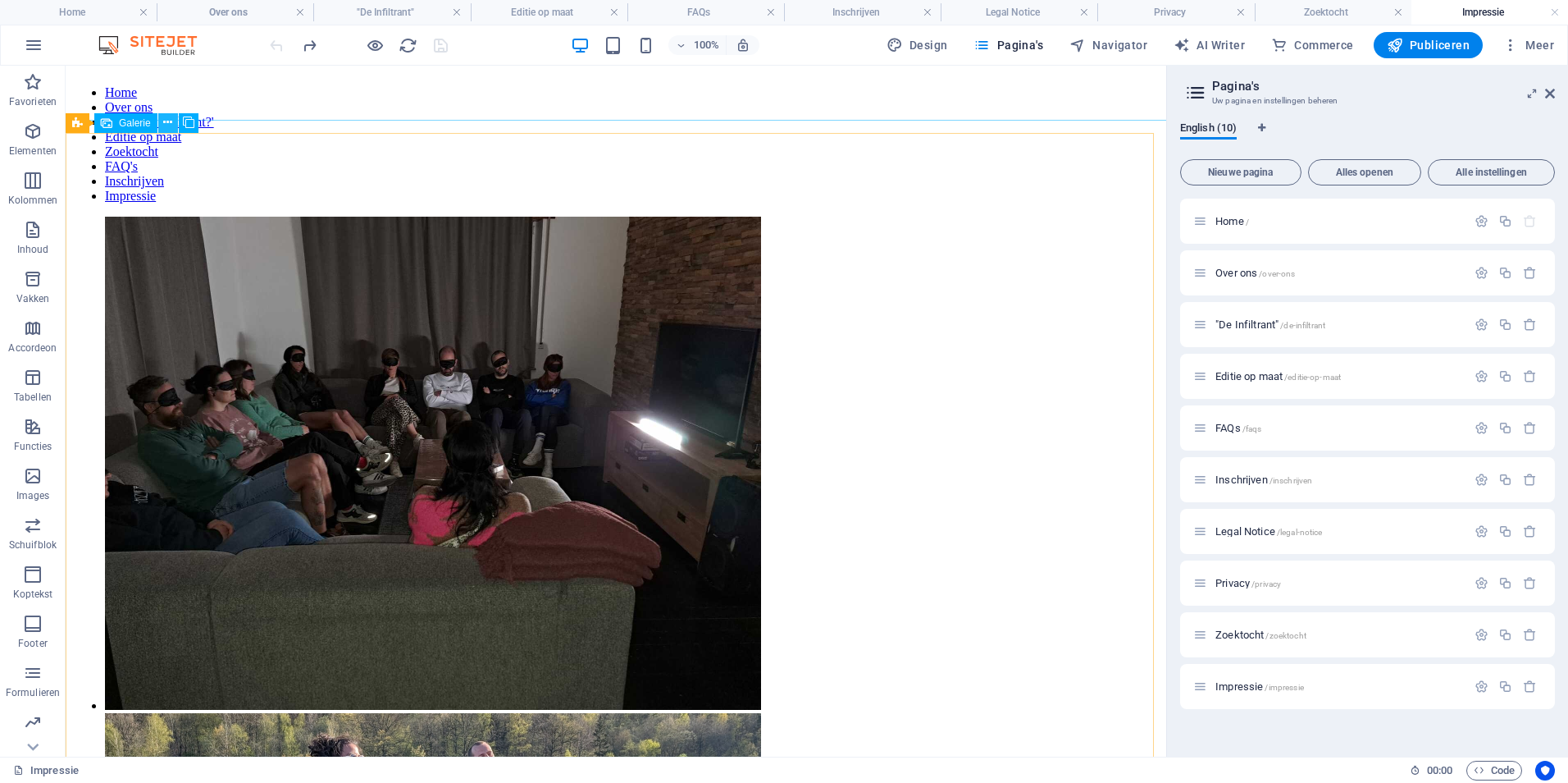
click at [170, 121] on icon at bounding box center [167, 122] width 9 height 17
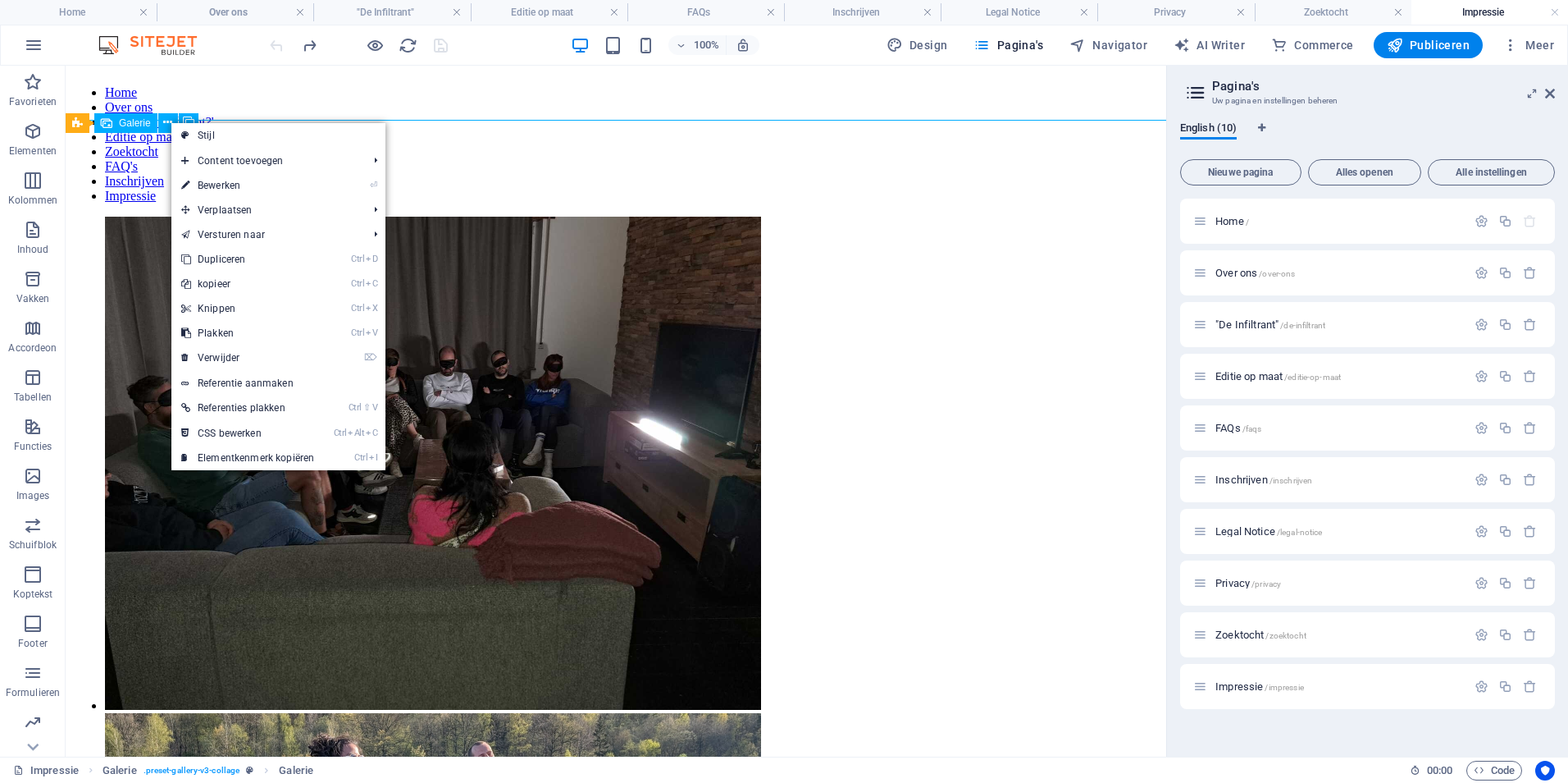
click at [129, 121] on span "Galerie" at bounding box center [135, 123] width 32 height 10
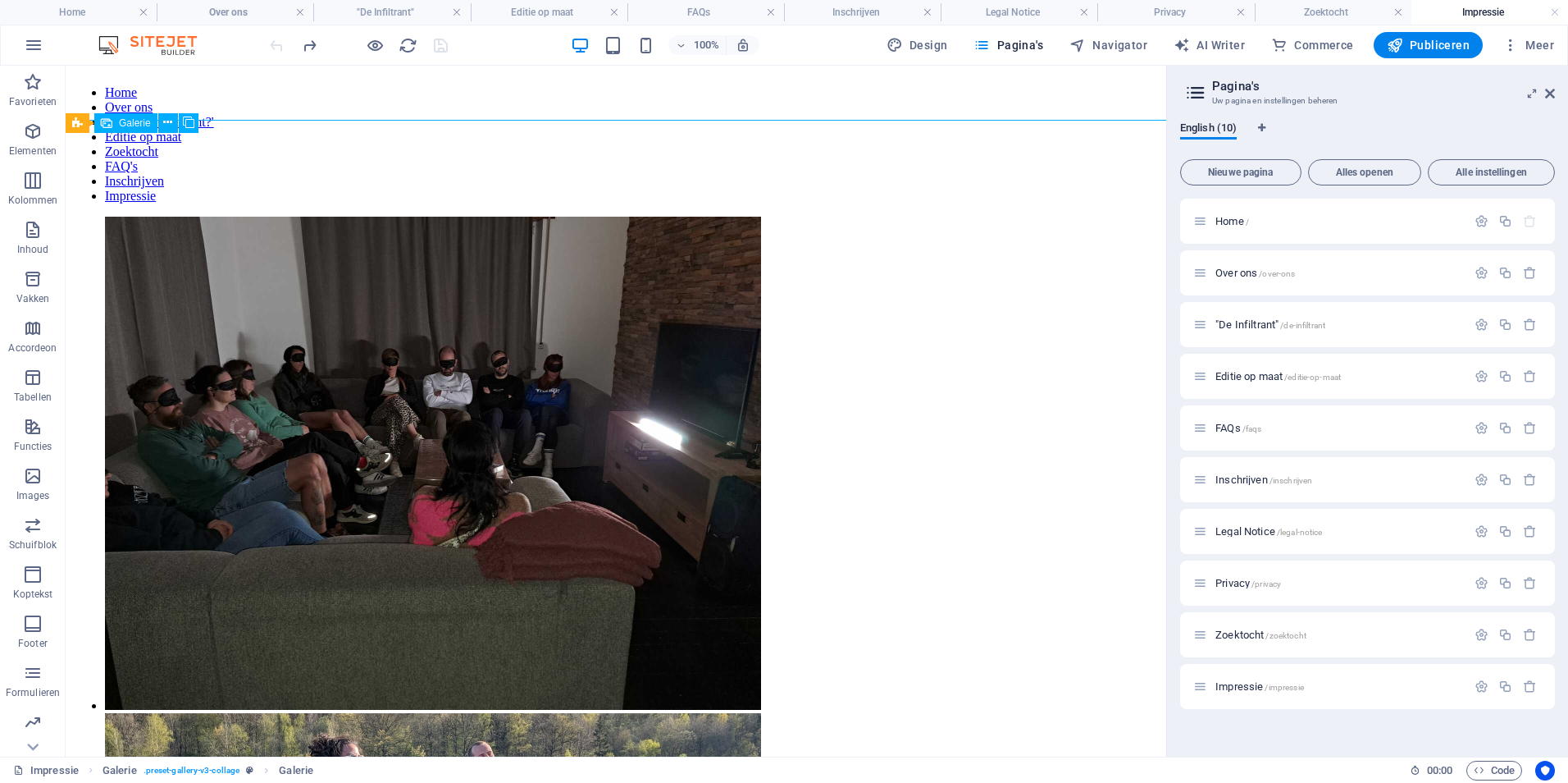
click at [129, 121] on span "Galerie" at bounding box center [135, 123] width 32 height 10
select select "4"
select select "px"
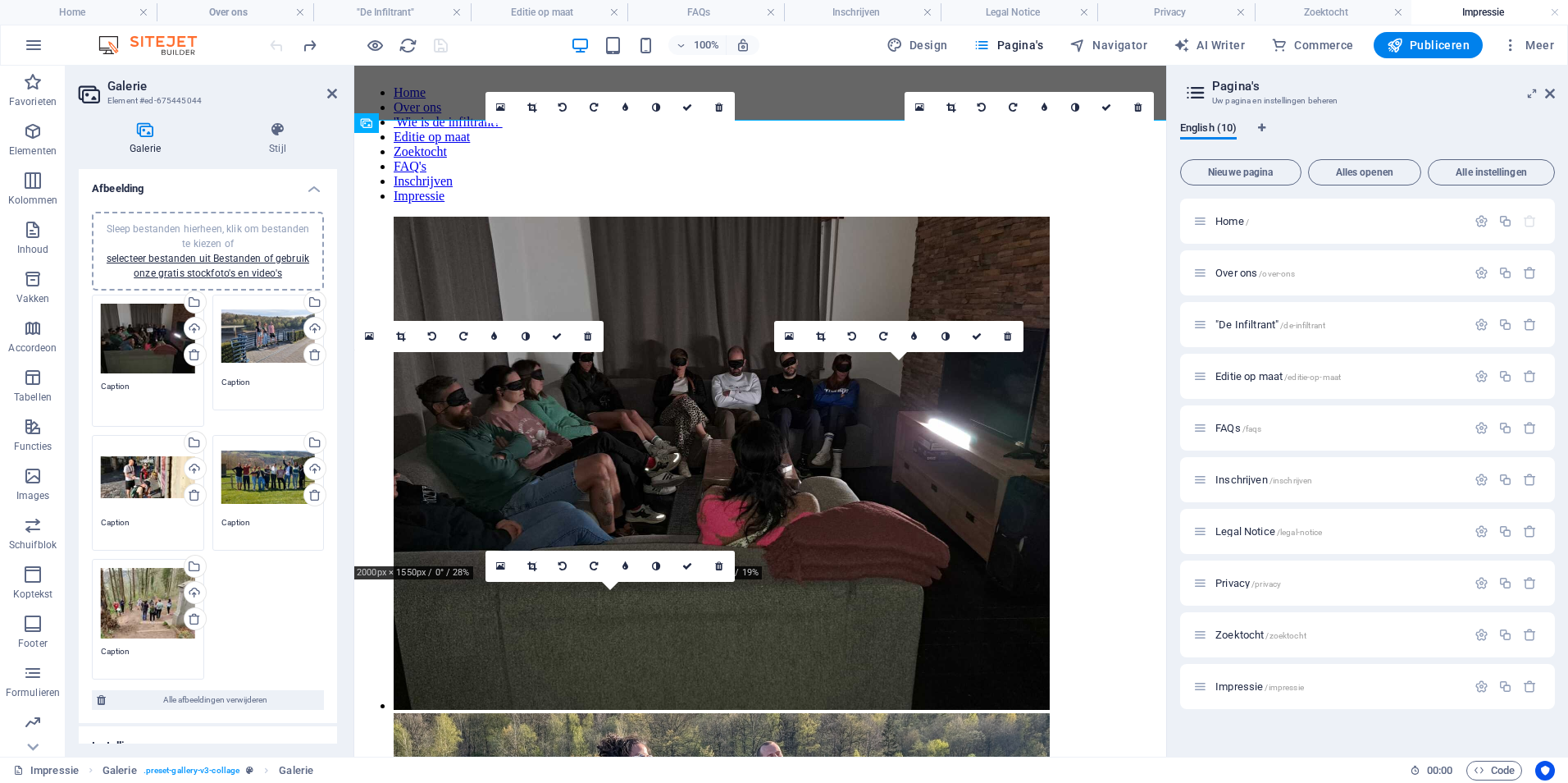
click at [134, 386] on textarea "Caption" at bounding box center [148, 398] width 94 height 37
drag, startPoint x: 128, startPoint y: 386, endPoint x: 95, endPoint y: 384, distance: 33.1
click at [96, 384] on div "Sleep bestanden hierheen, klik om bestanden te kiezen of selecteer bestanden ui…" at bounding box center [148, 360] width 121 height 141
type textarea "k"
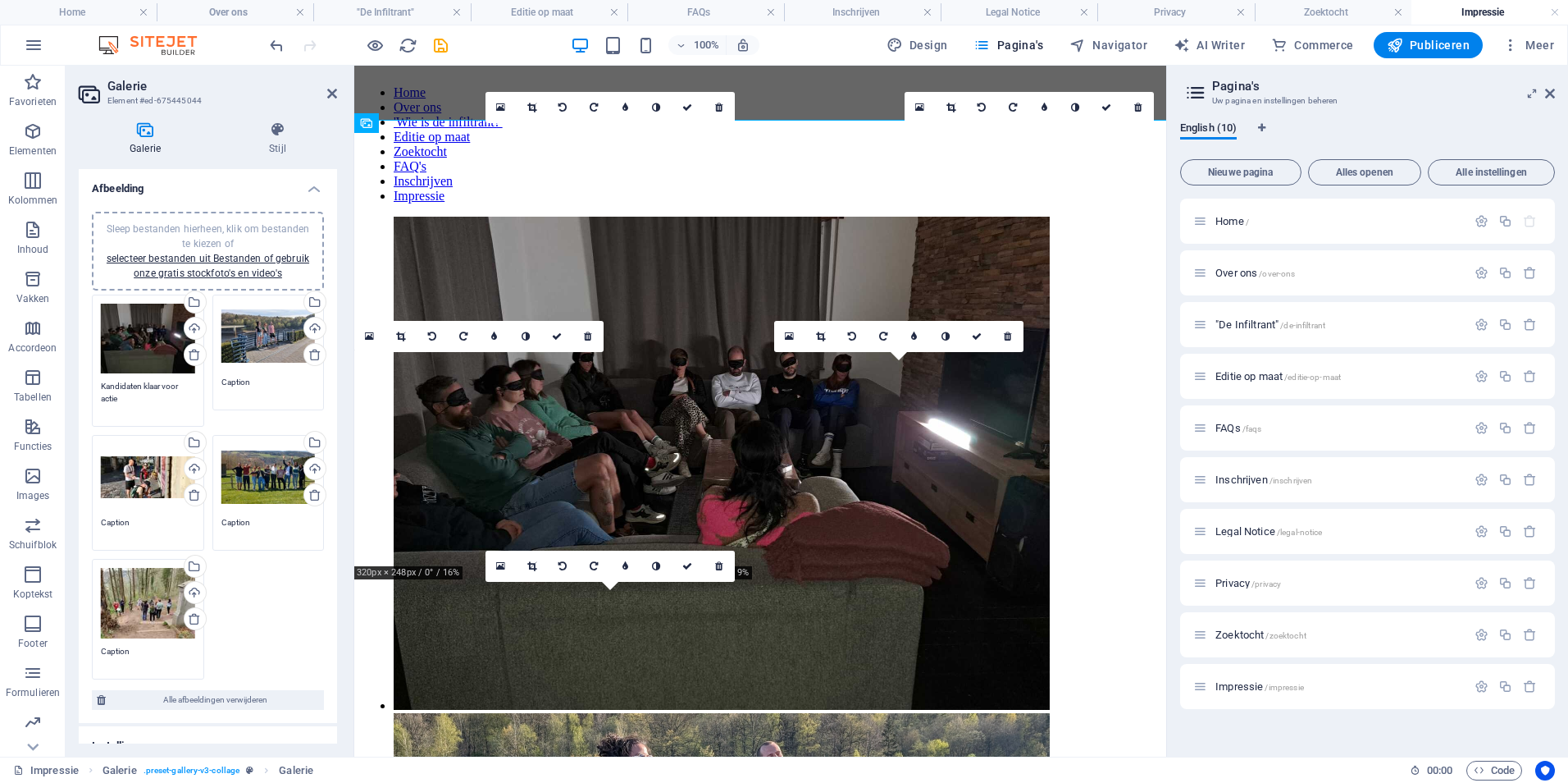
type textarea "Kandidaten klaar voor actie"
click at [258, 377] on textarea "Caption" at bounding box center [269, 388] width 94 height 25
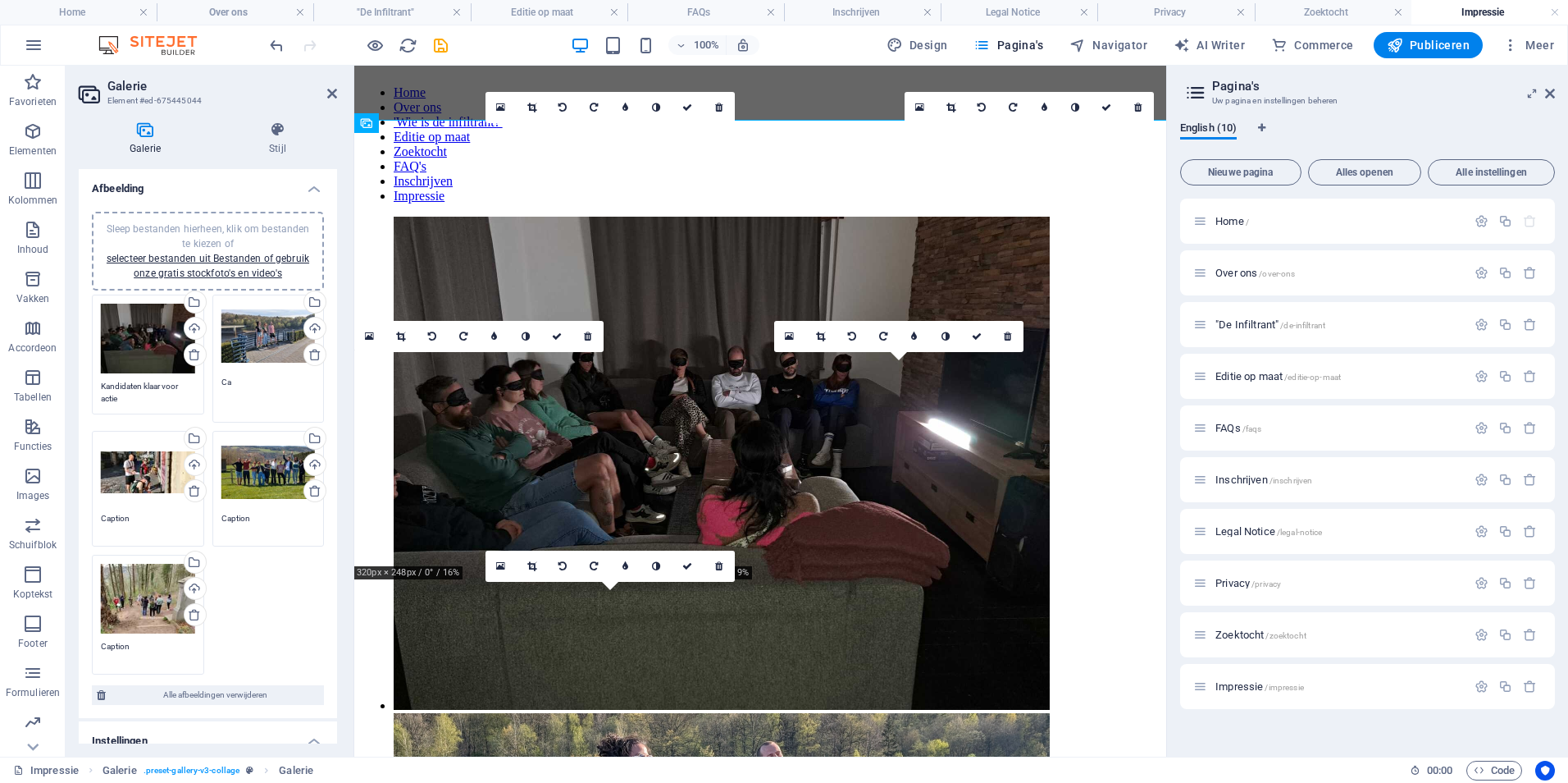
type textarea "C"
click at [144, 404] on div "Sleep bestanden hierheen, klik om bestanden te kiezen of selecteer bestanden ui…" at bounding box center [148, 354] width 121 height 129
type textarea "De spannende finale"
click at [135, 395] on textarea "Kandidaten klaar voor actie" at bounding box center [148, 392] width 94 height 25
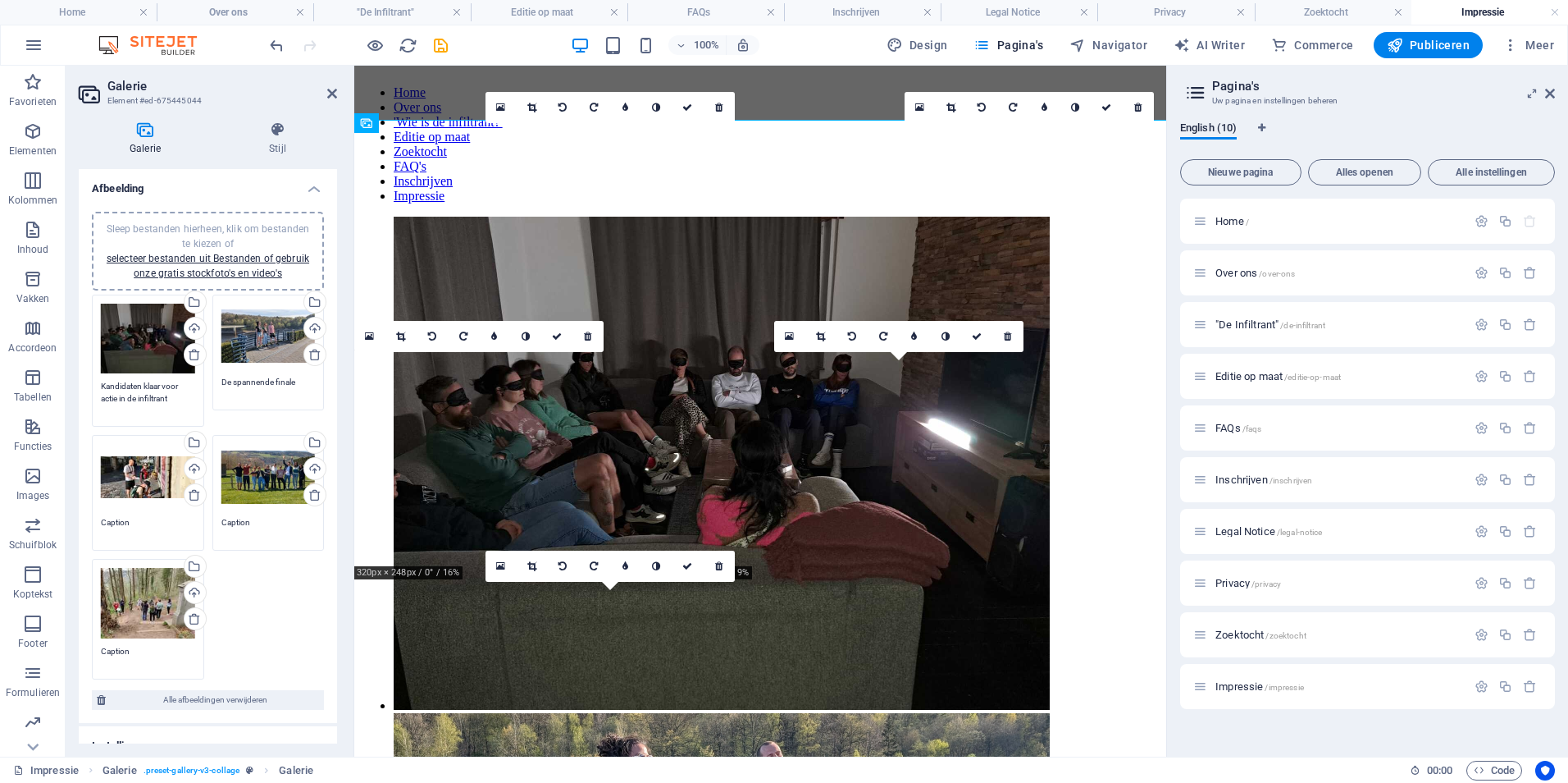
type textarea "Kandidaten klaar voor actie in de infiltrant"
click at [296, 384] on textarea "De spannende finale" at bounding box center [269, 388] width 94 height 25
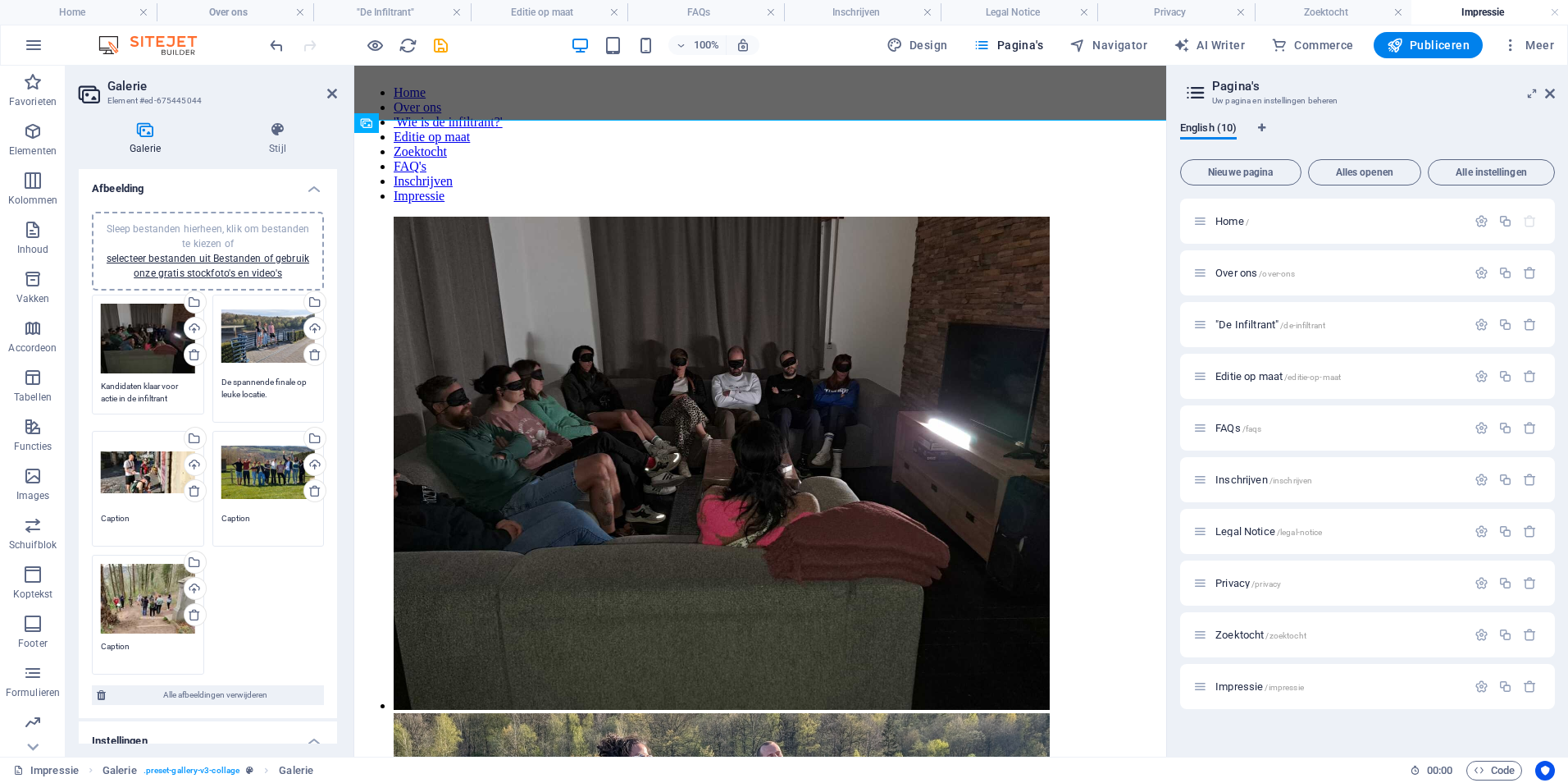
type textarea "De spannende finale op leuke locatie."
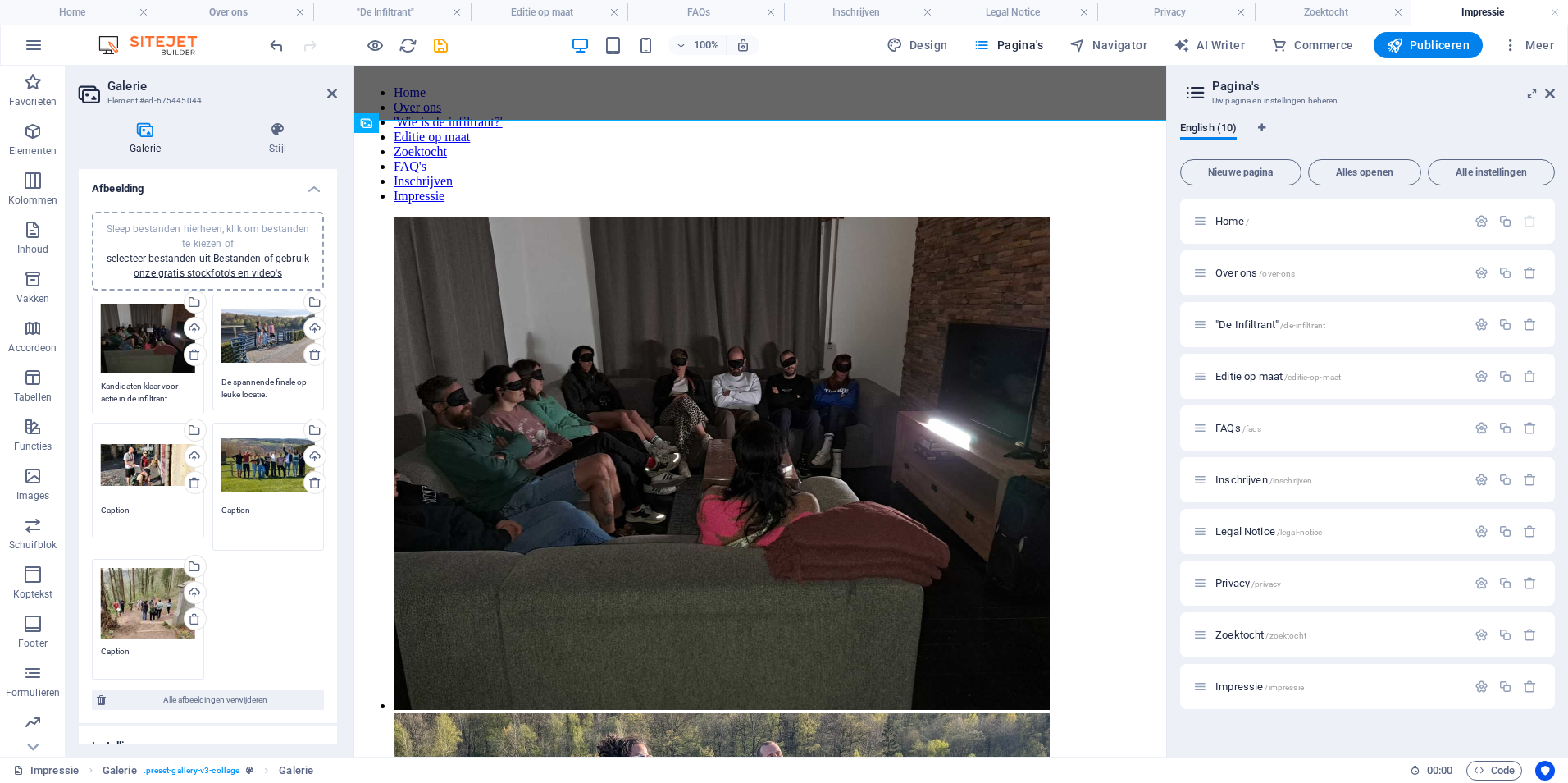
click at [250, 518] on textarea "Caption" at bounding box center [269, 522] width 94 height 37
drag, startPoint x: 255, startPoint y: 511, endPoint x: 192, endPoint y: 502, distance: 63.6
click at [192, 503] on div "Sleep bestanden hierheen, klik om bestanden te kiezen of selecteer bestanden ui…" at bounding box center [208, 487] width 240 height 394
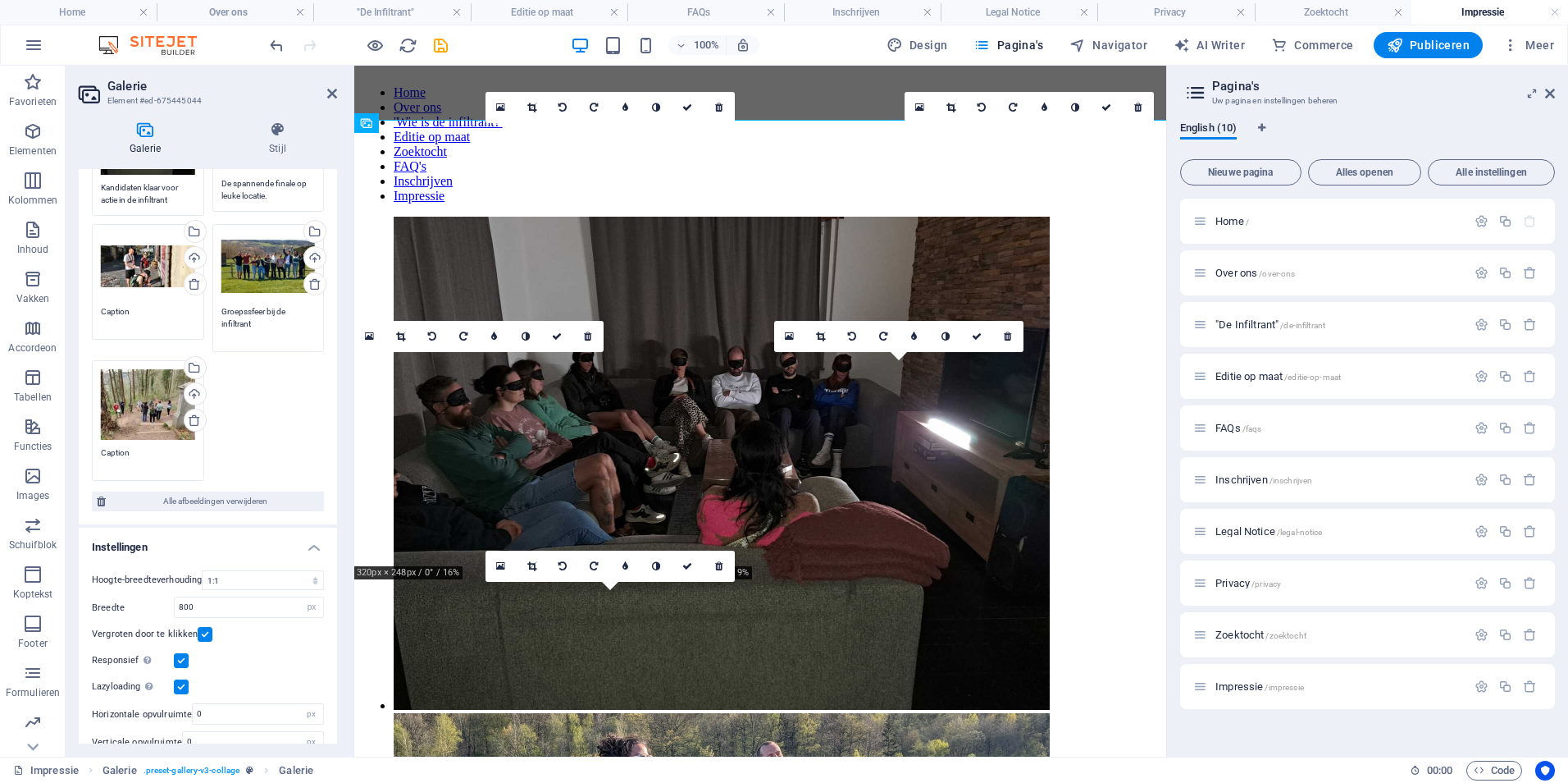
scroll to position [218, 0]
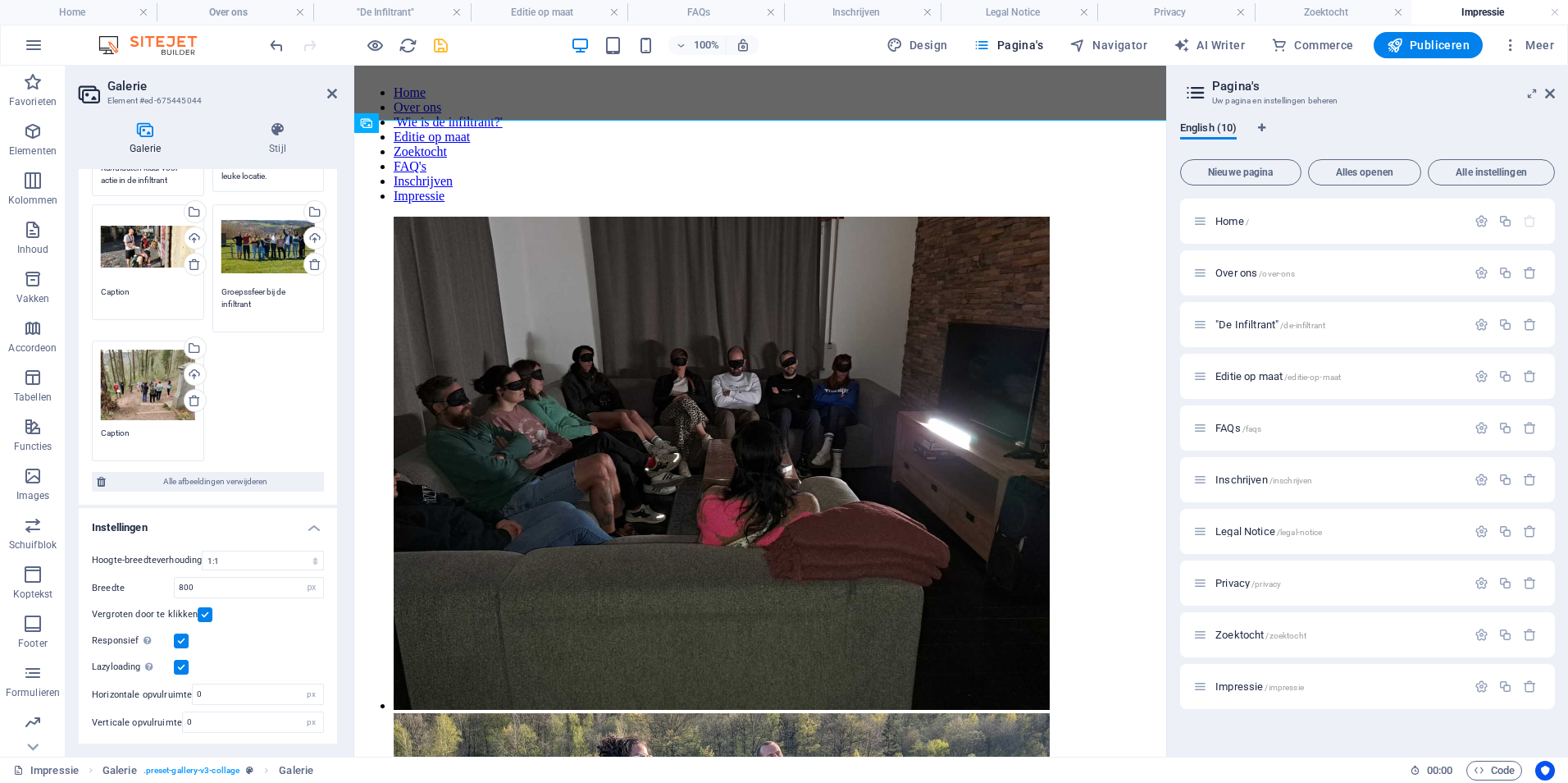
type textarea "Groepssfeer bij de infiltrant"
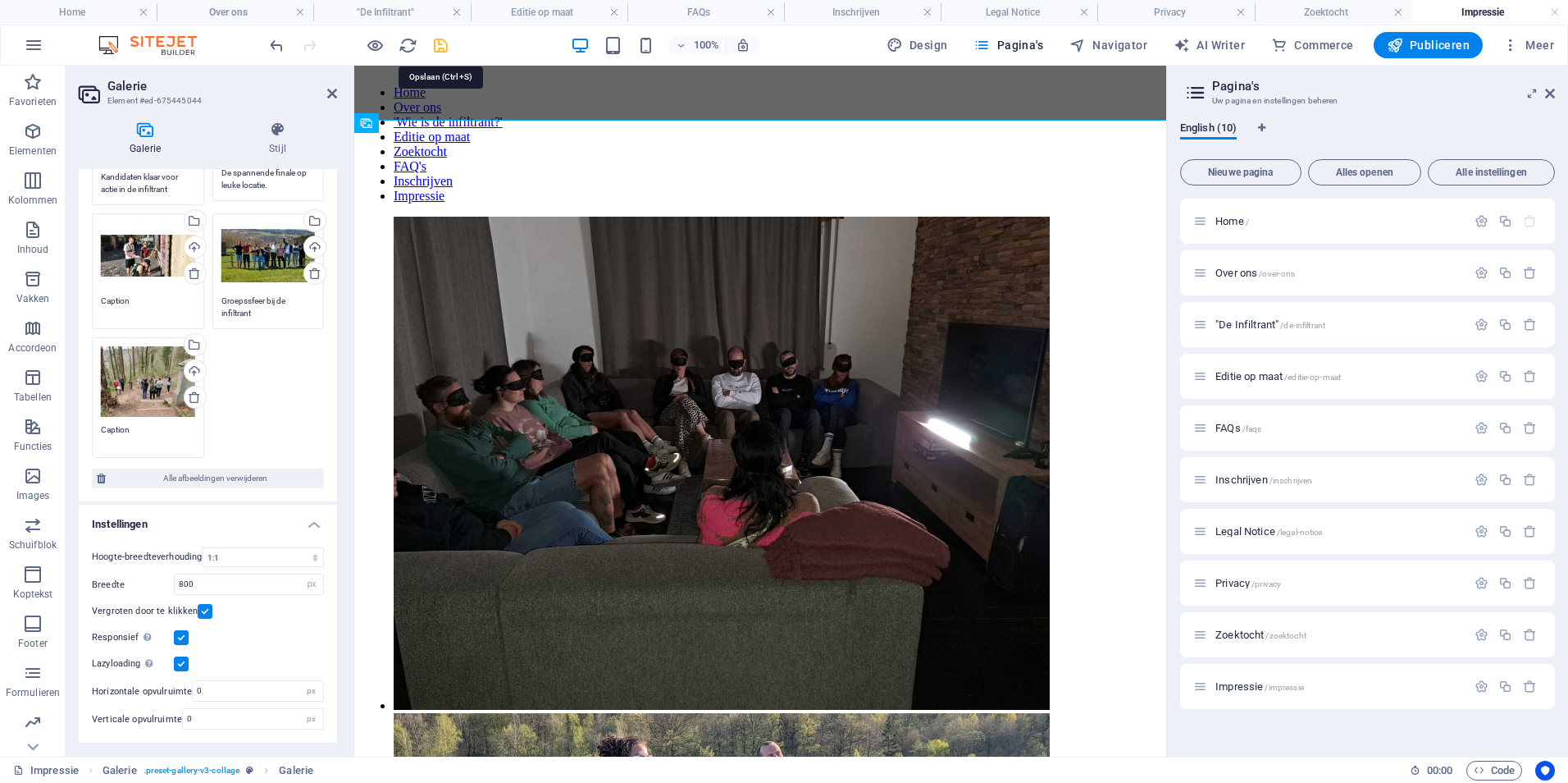
click at [441, 53] on icon "save" at bounding box center [441, 45] width 19 height 19
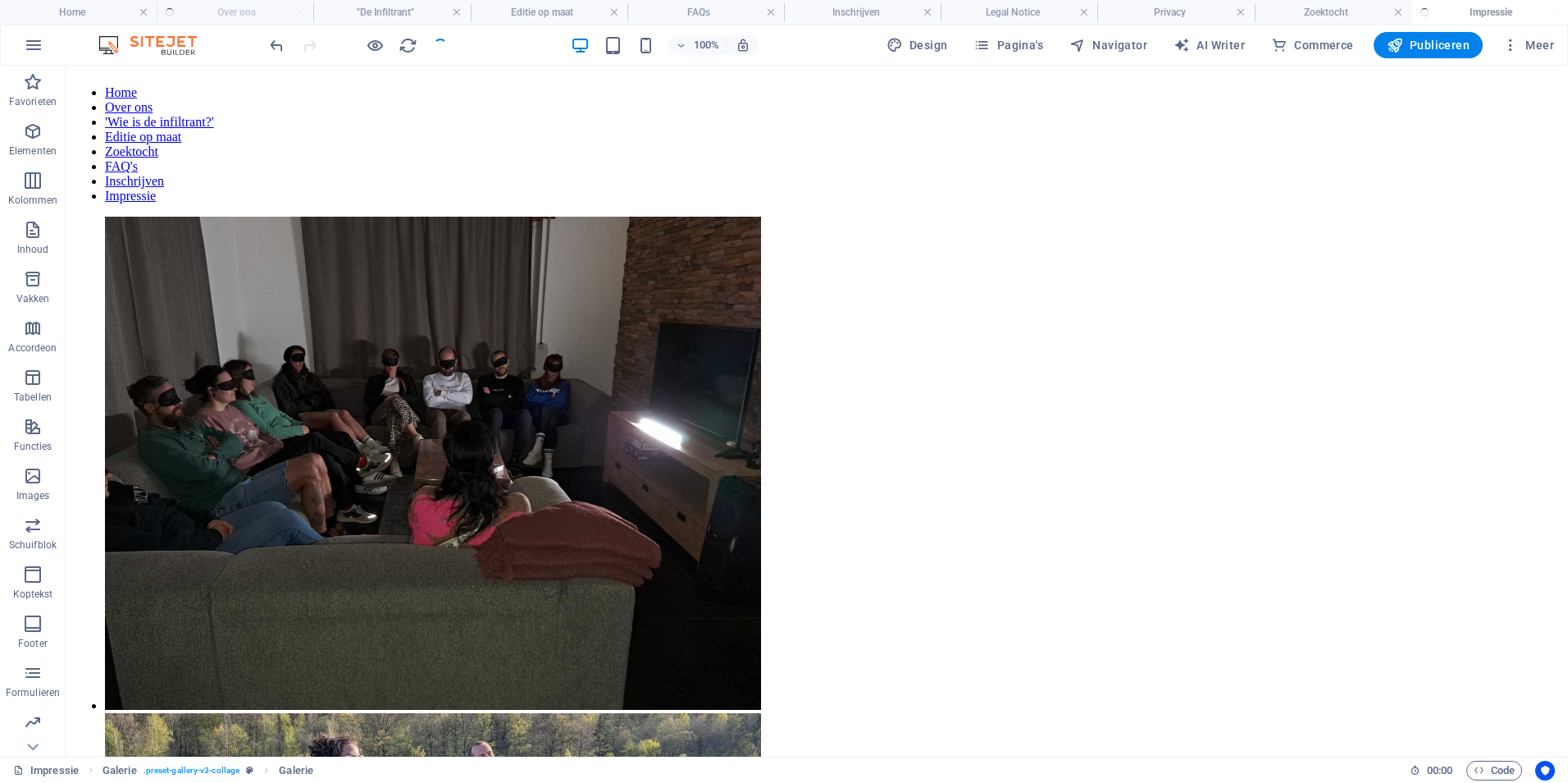
click at [441, 46] on div at bounding box center [359, 45] width 184 height 26
click at [828, 127] on div "+ Sectie toevoegen" at bounding box center [816, 133] width 117 height 28
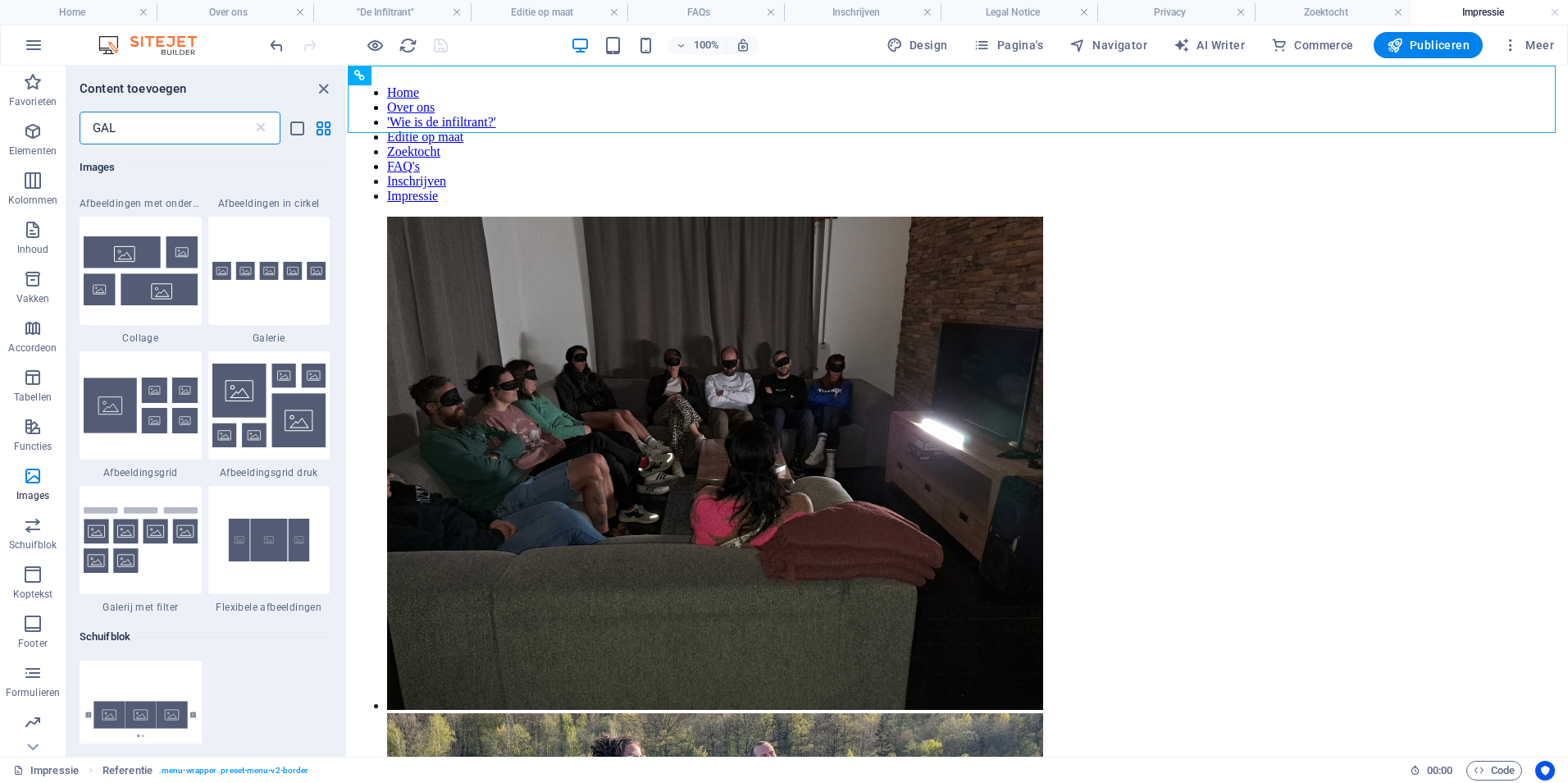
scroll to position [410, 0]
click at [257, 400] on img at bounding box center [269, 405] width 114 height 84
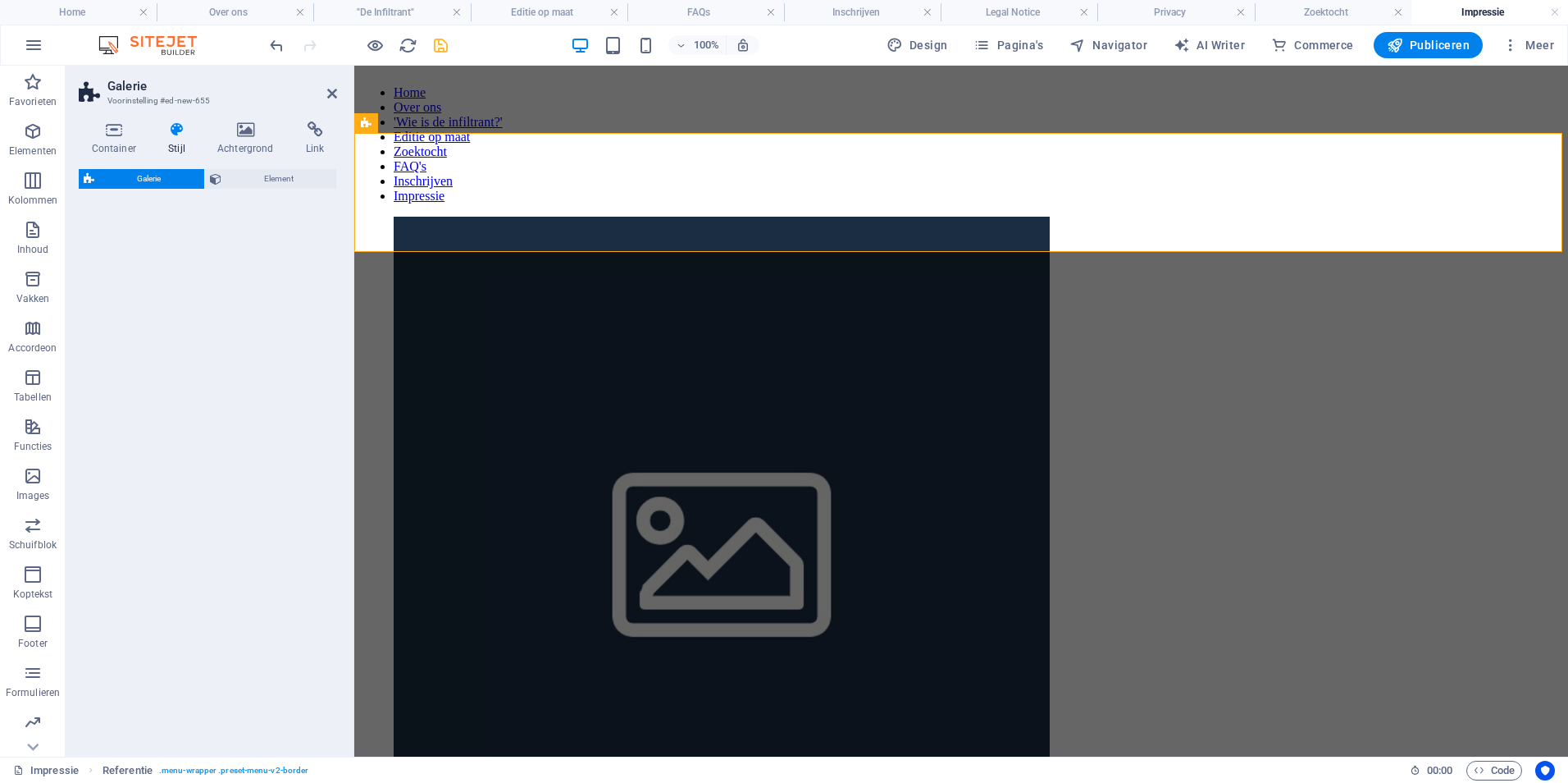
select select "rem"
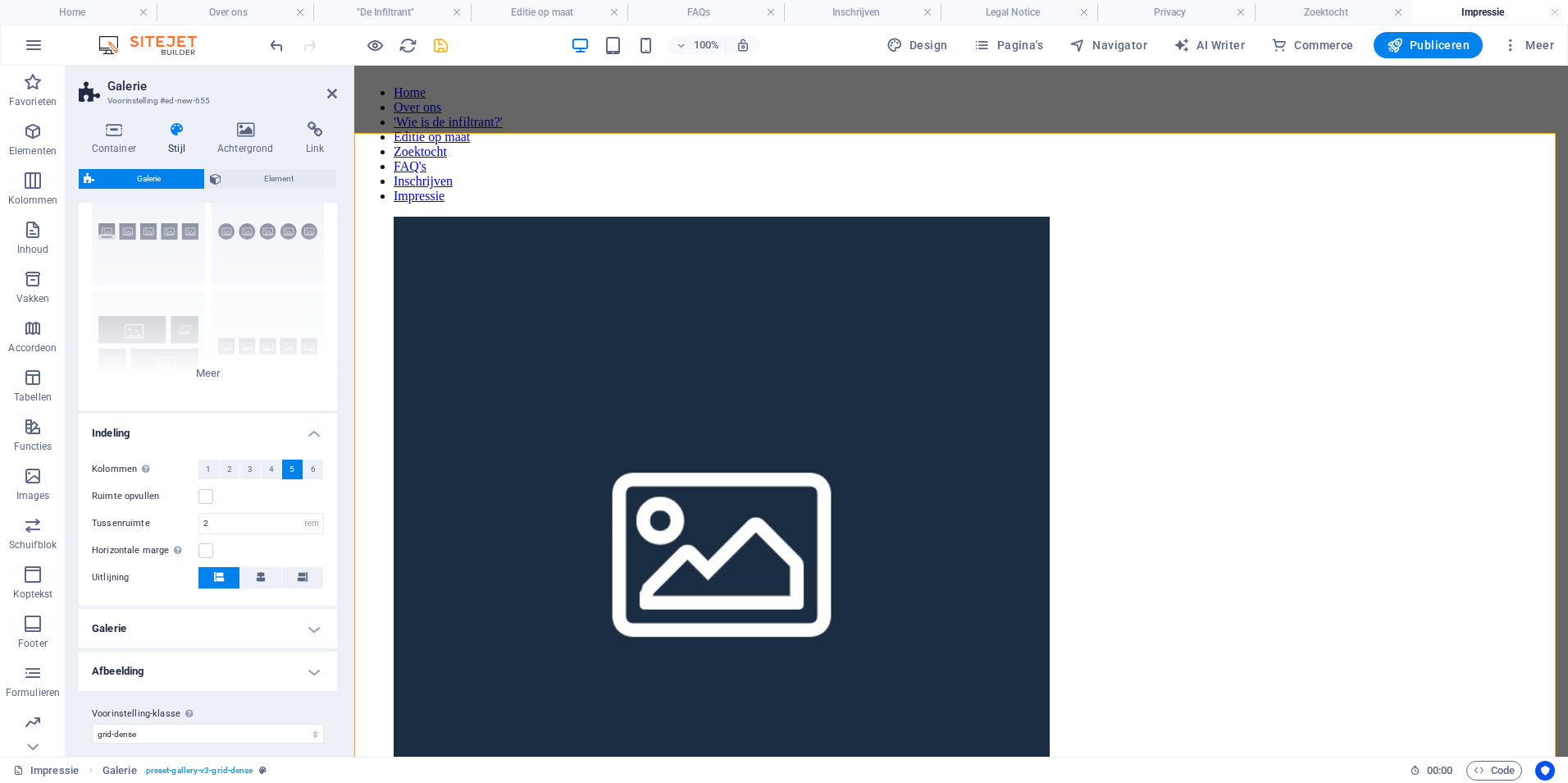
scroll to position [81, 0]
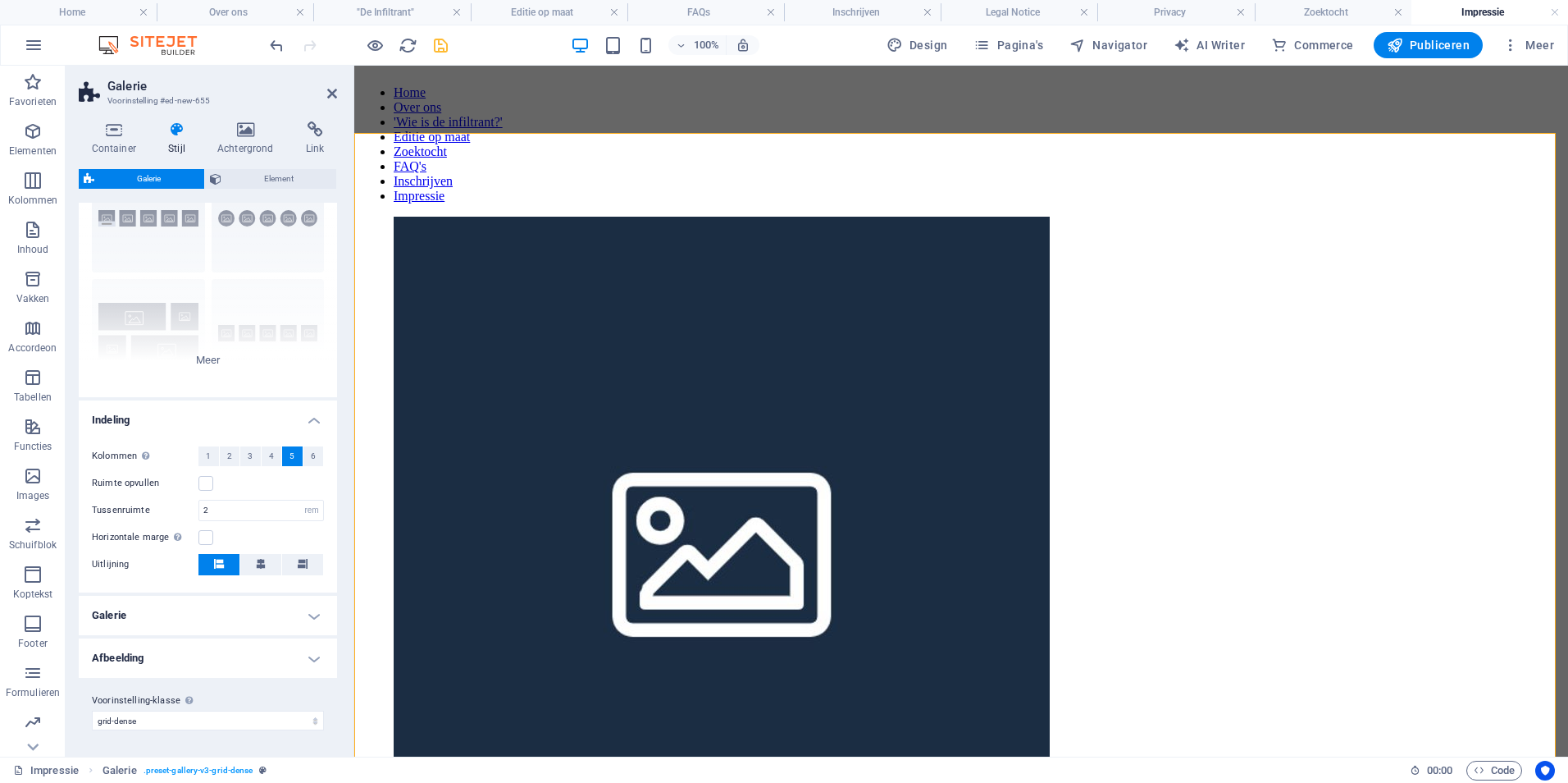
click at [156, 619] on h4 "Galerie" at bounding box center [208, 615] width 258 height 39
click at [36, 487] on span "Images" at bounding box center [33, 485] width 66 height 39
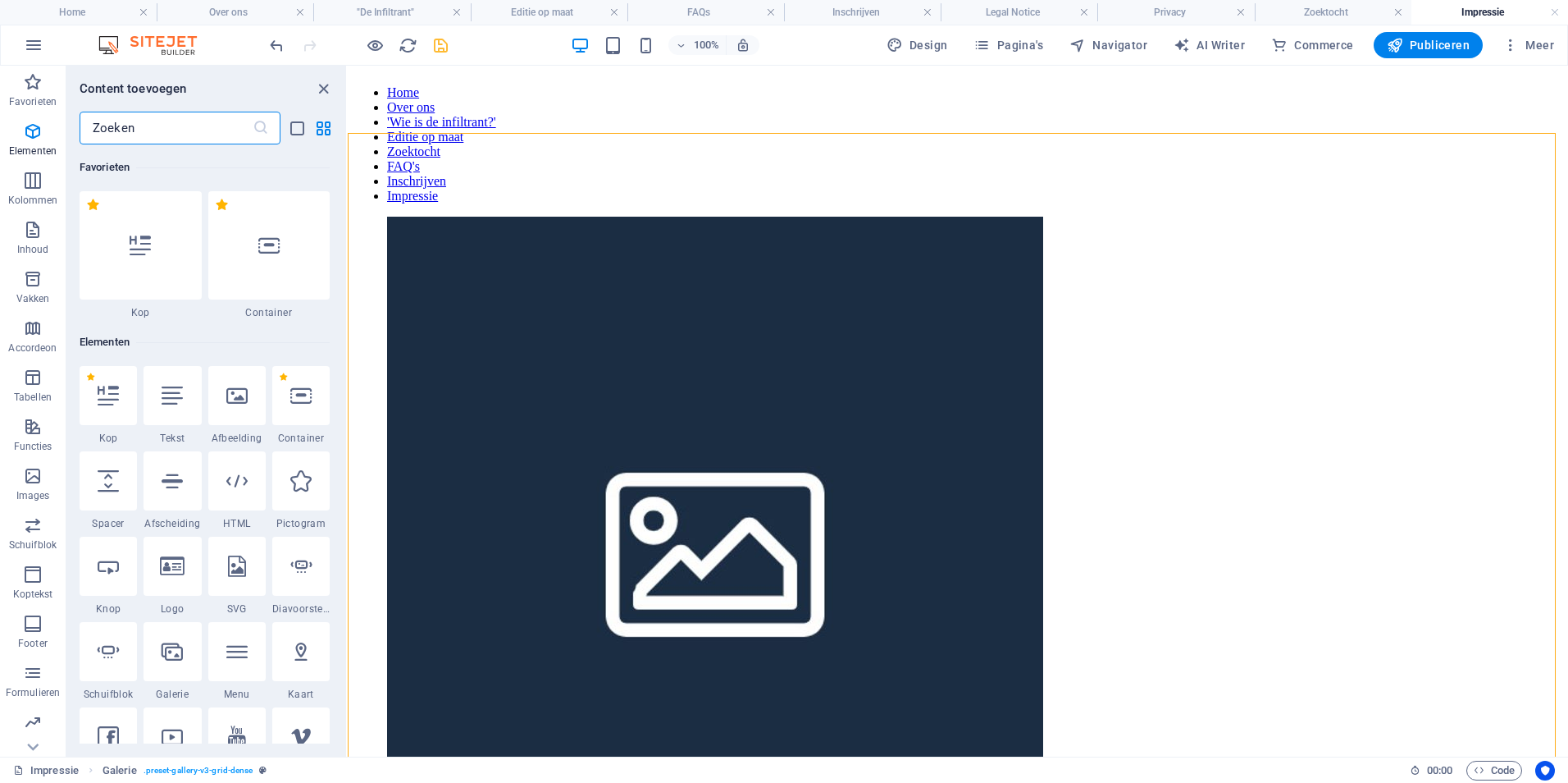
scroll to position [8319, 0]
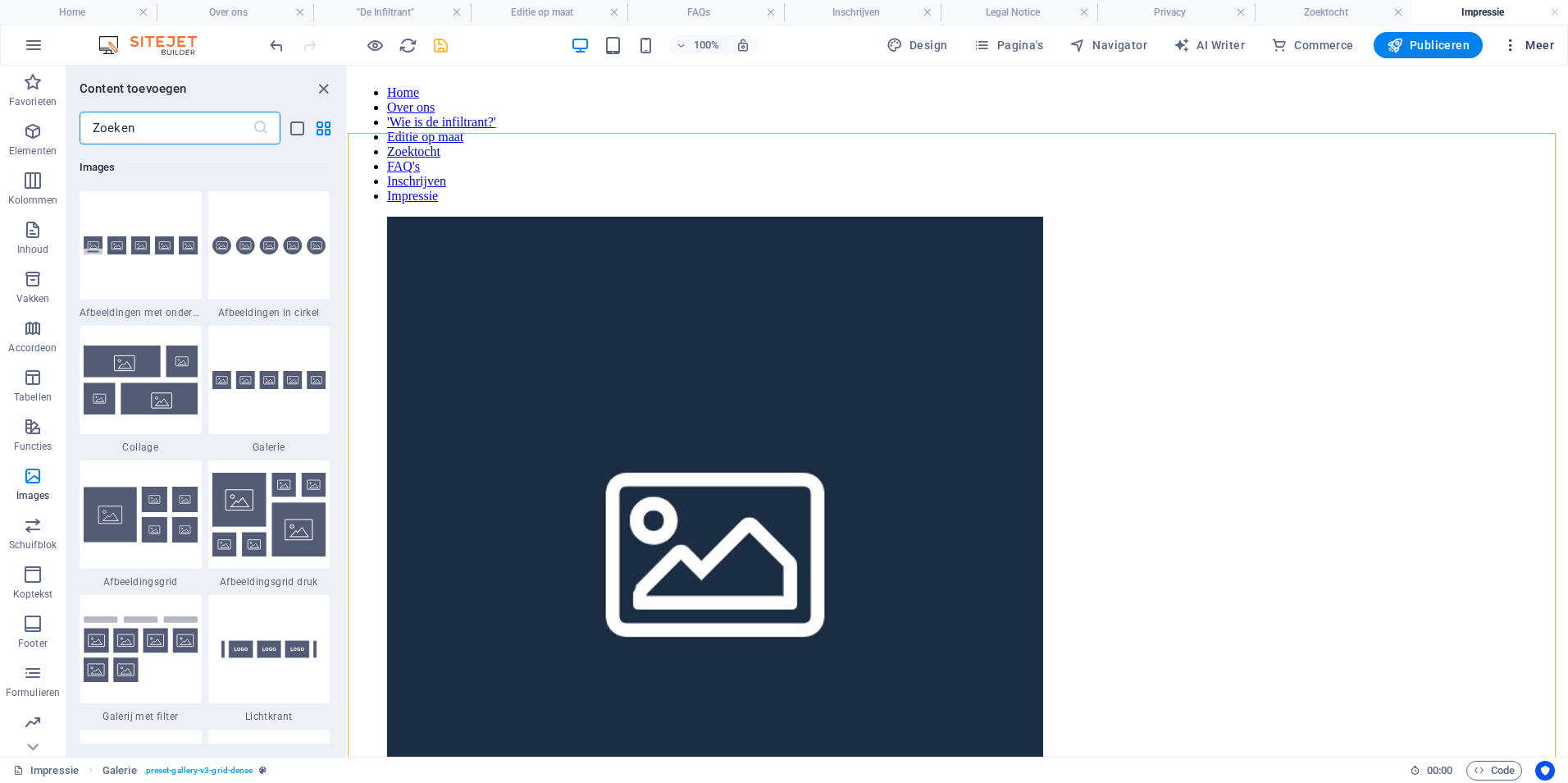
click at [1542, 48] on span "Meer" at bounding box center [1528, 45] width 52 height 16
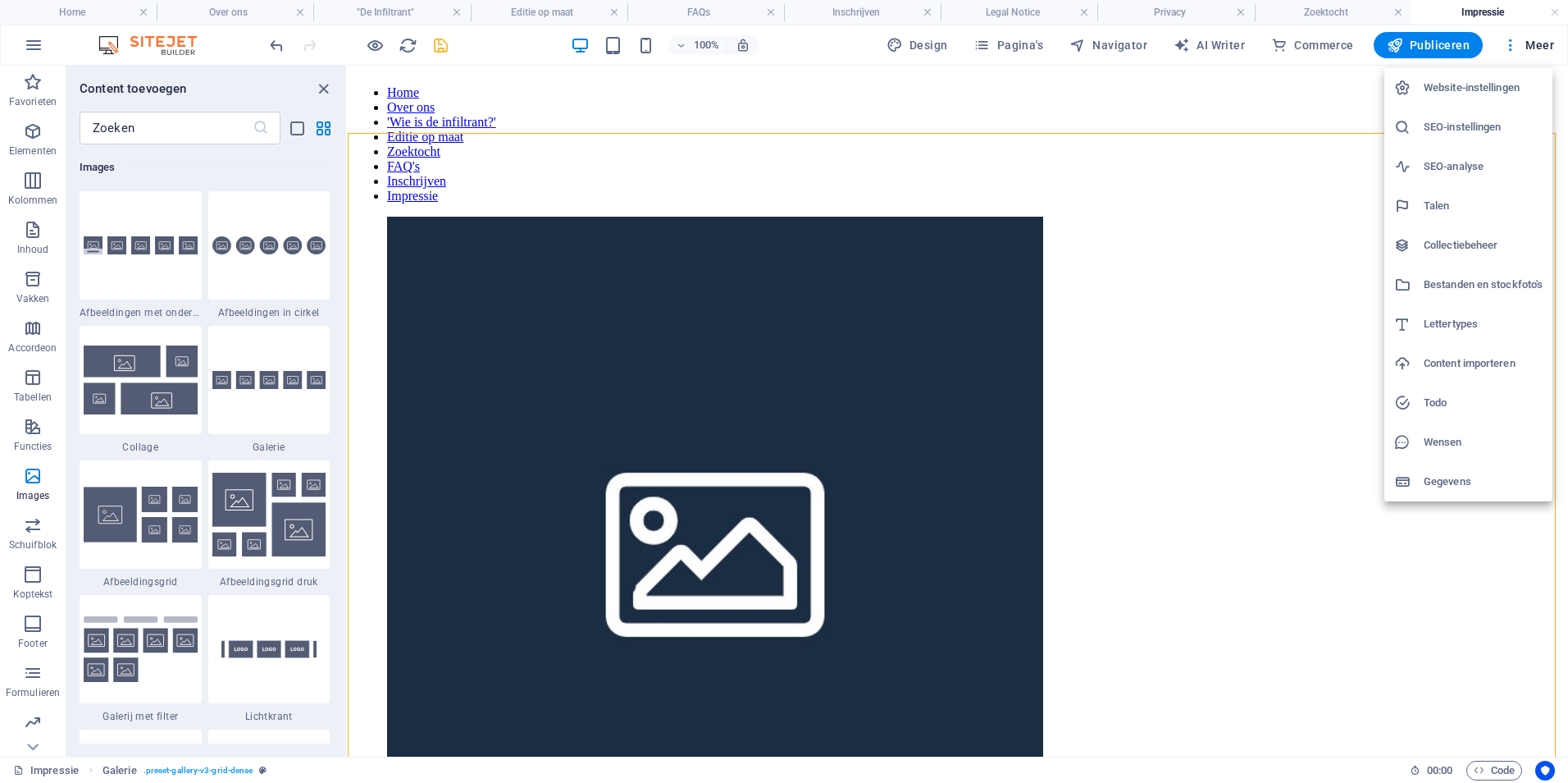
click at [1542, 48] on div at bounding box center [784, 391] width 1568 height 783
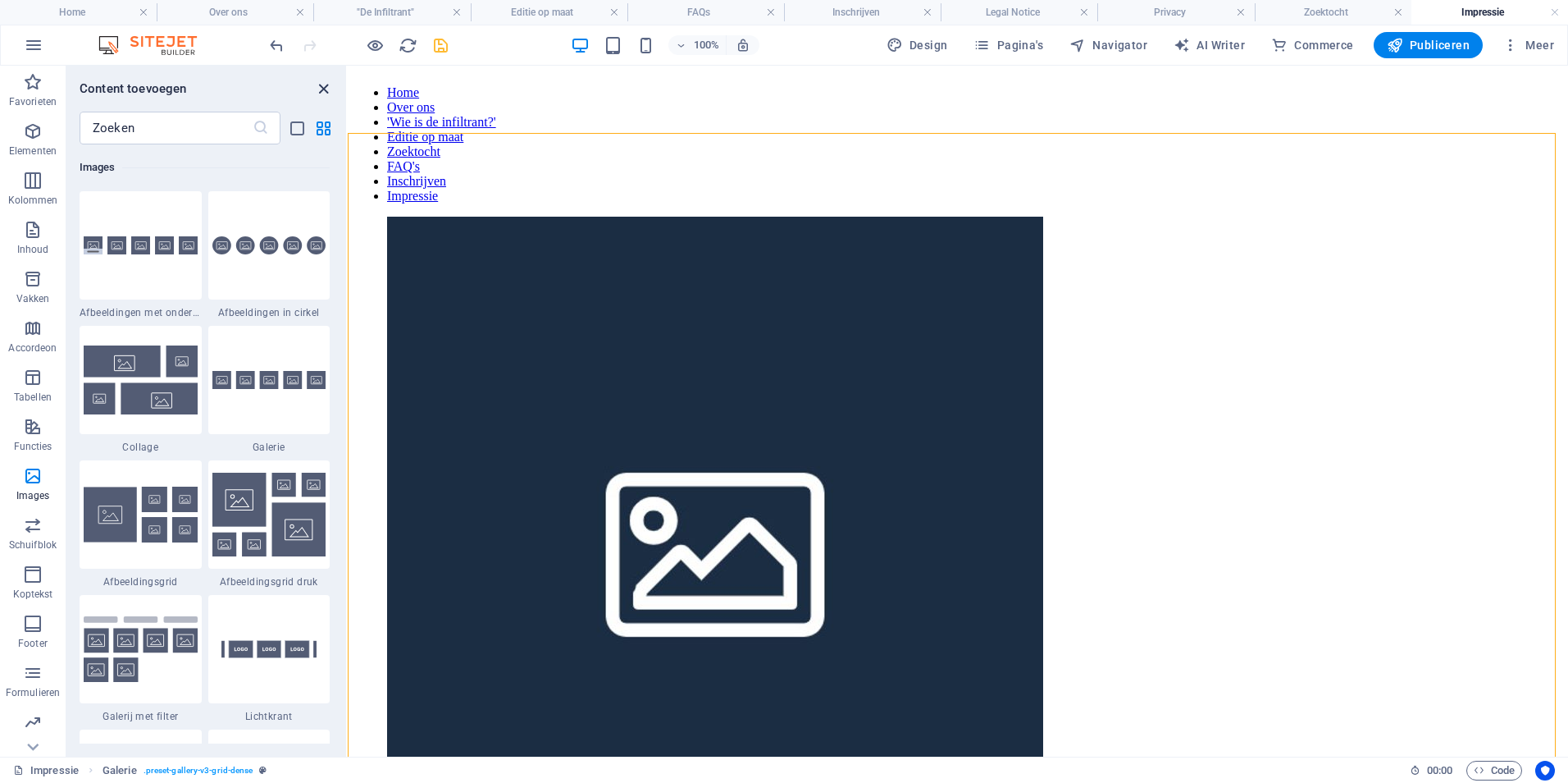
click at [325, 89] on icon "close panel" at bounding box center [323, 89] width 19 height 19
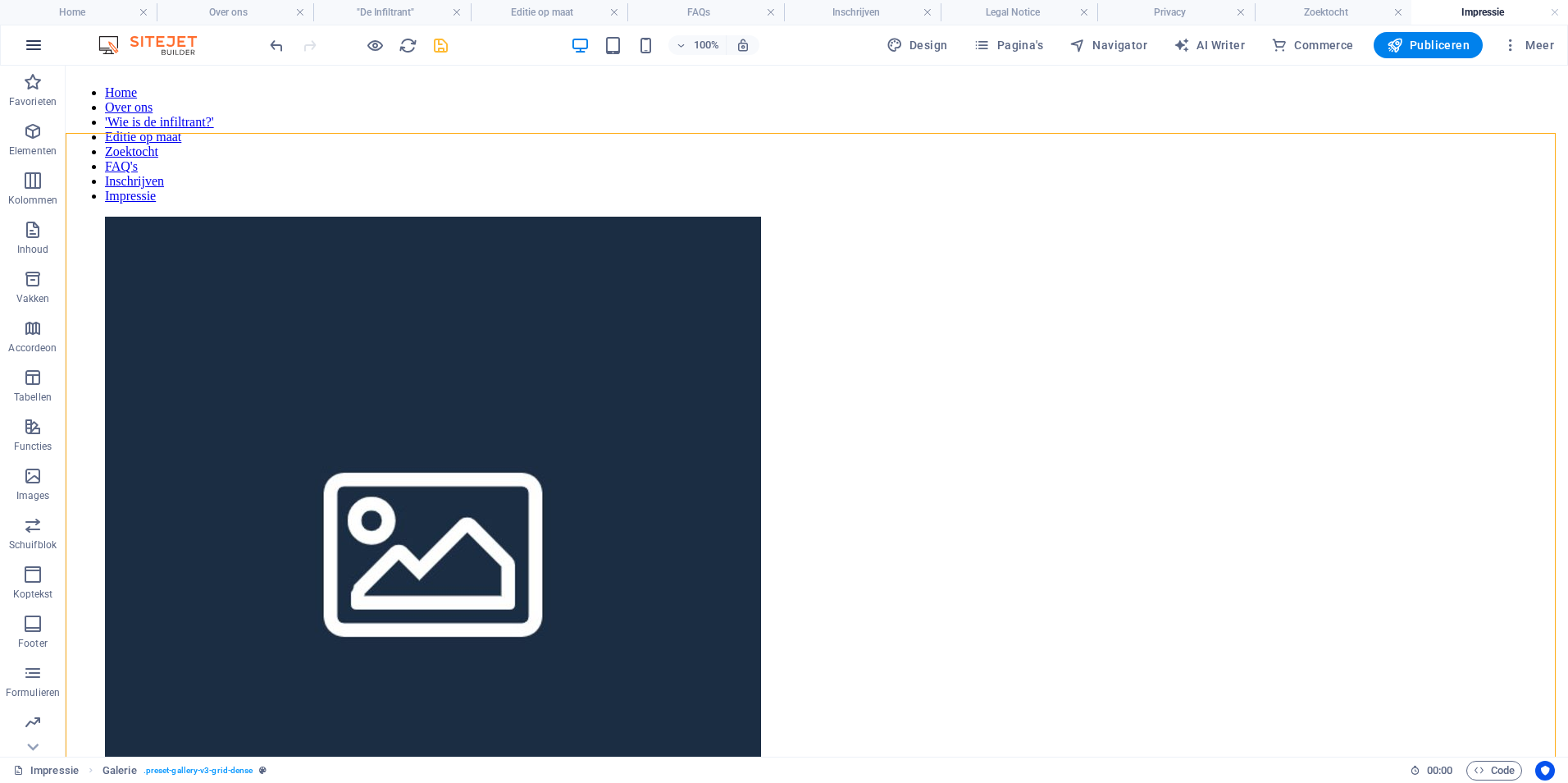
click at [21, 37] on button "button" at bounding box center [33, 44] width 39 height 39
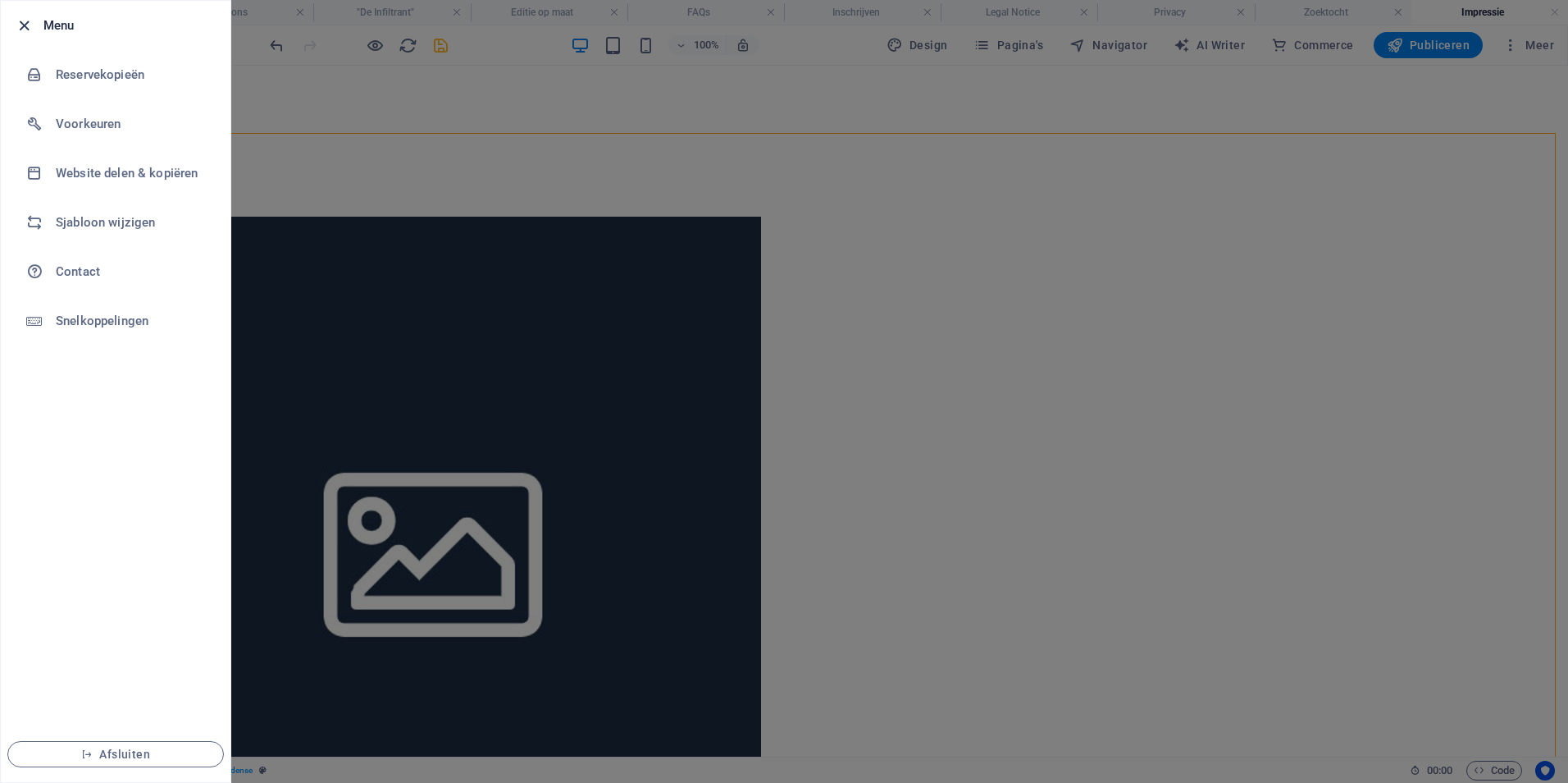
click at [23, 22] on icon "button" at bounding box center [24, 25] width 19 height 19
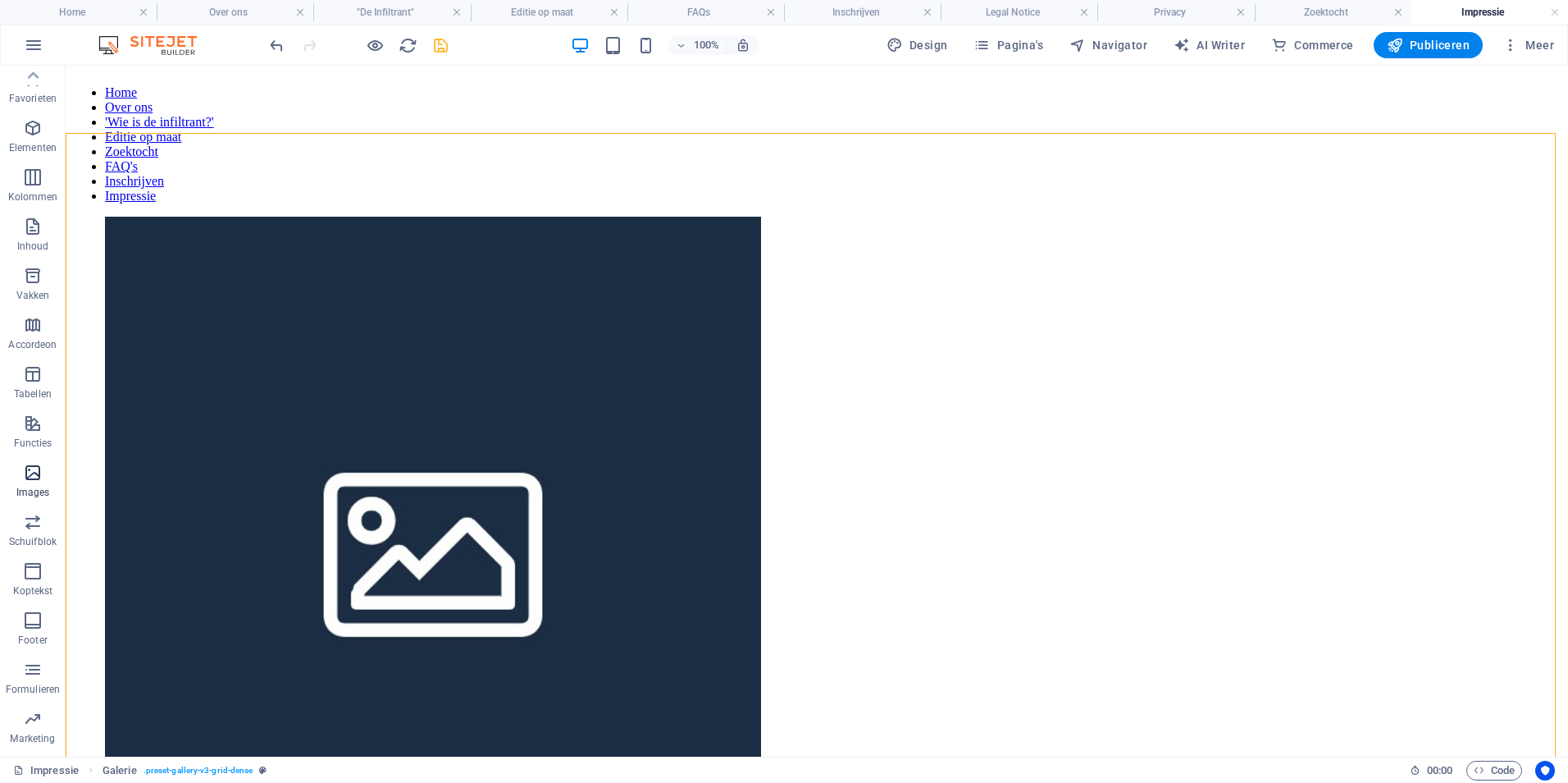
scroll to position [0, 0]
click at [1536, 46] on span "Meer" at bounding box center [1528, 45] width 52 height 16
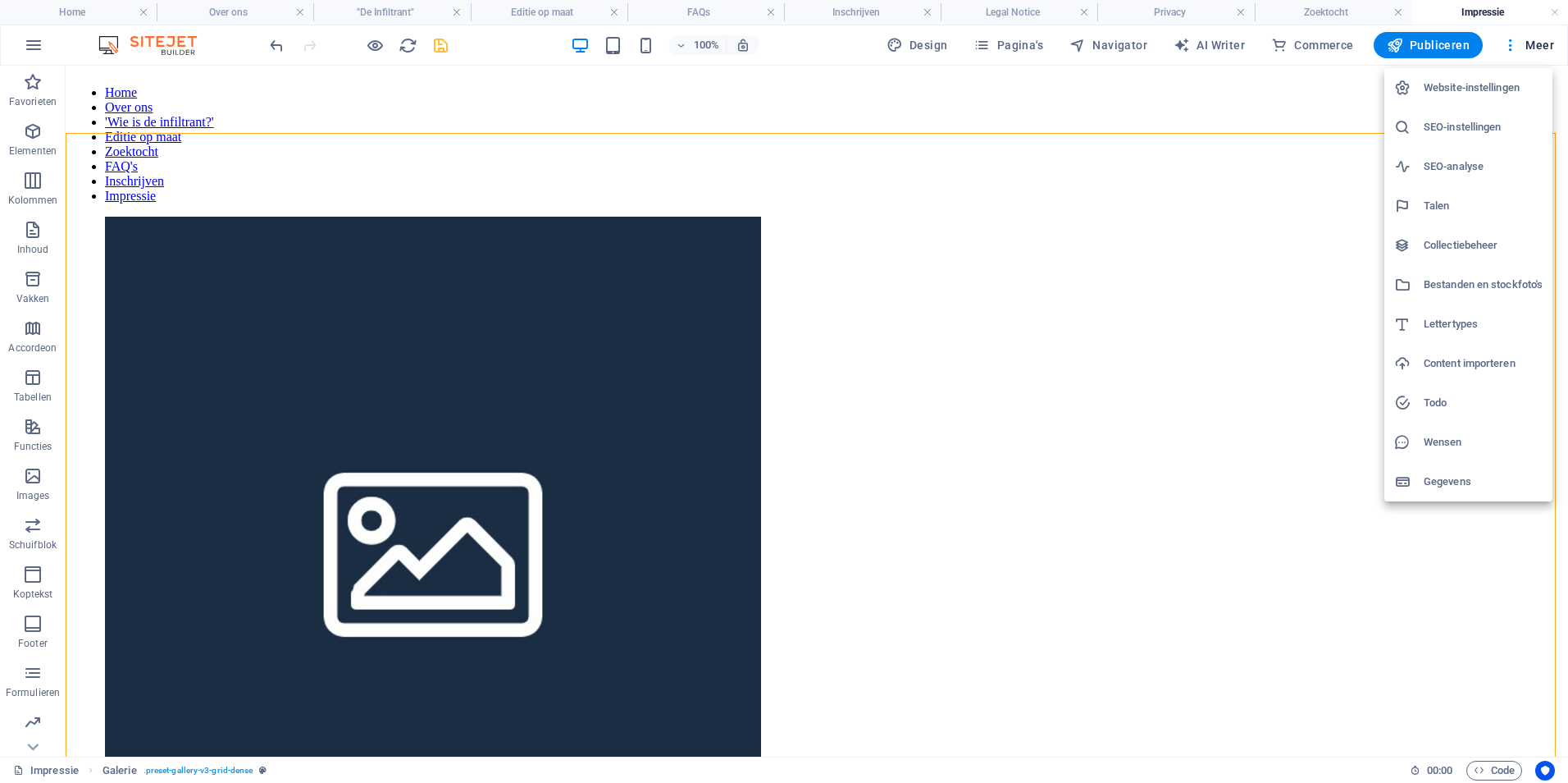
click at [1481, 285] on h6 "Bestanden en stockfoto's" at bounding box center [1482, 285] width 119 height 20
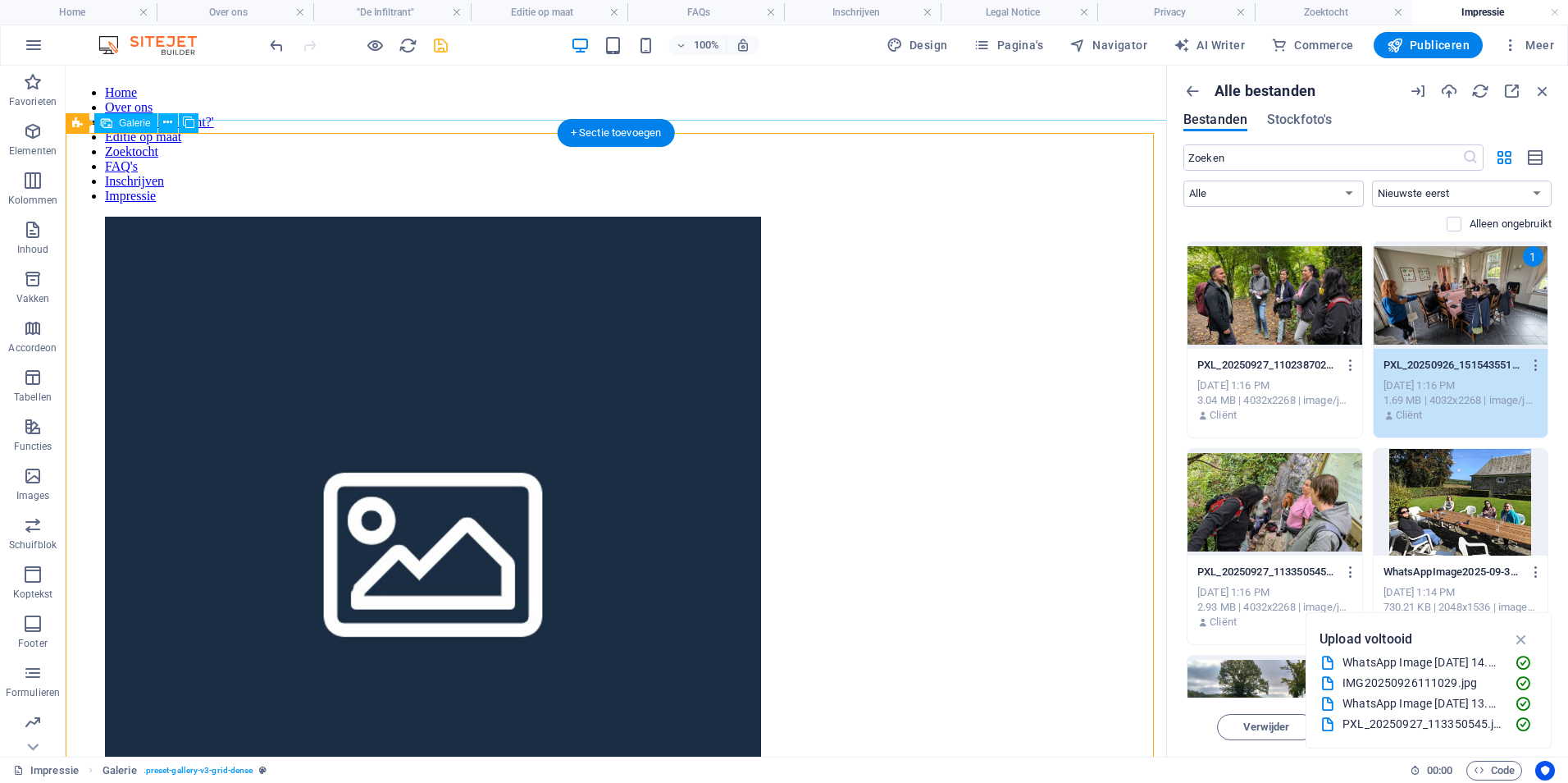
click at [358, 422] on li at bounding box center [433, 547] width 656 height 660
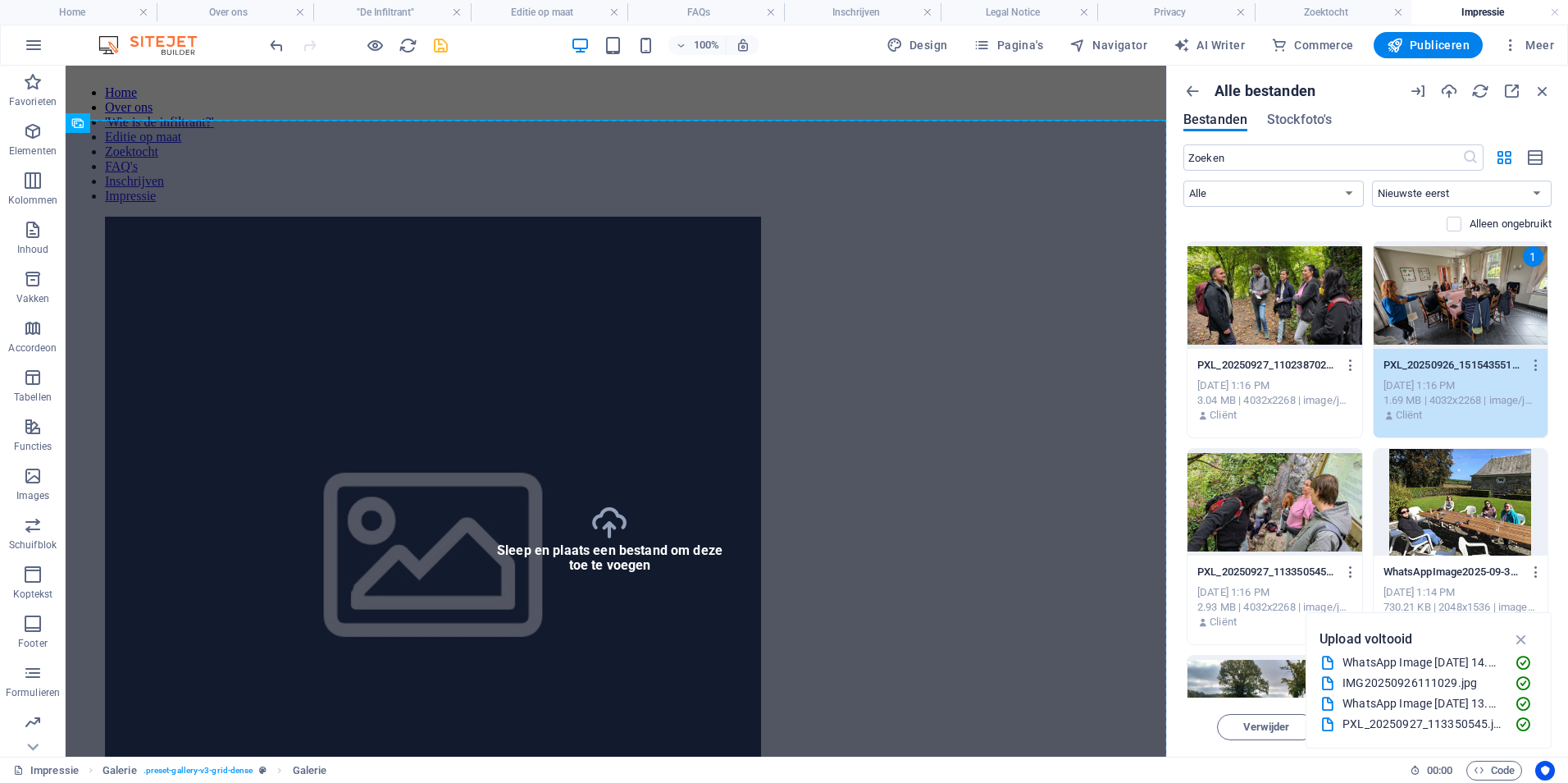
select select "4"
select select "px"
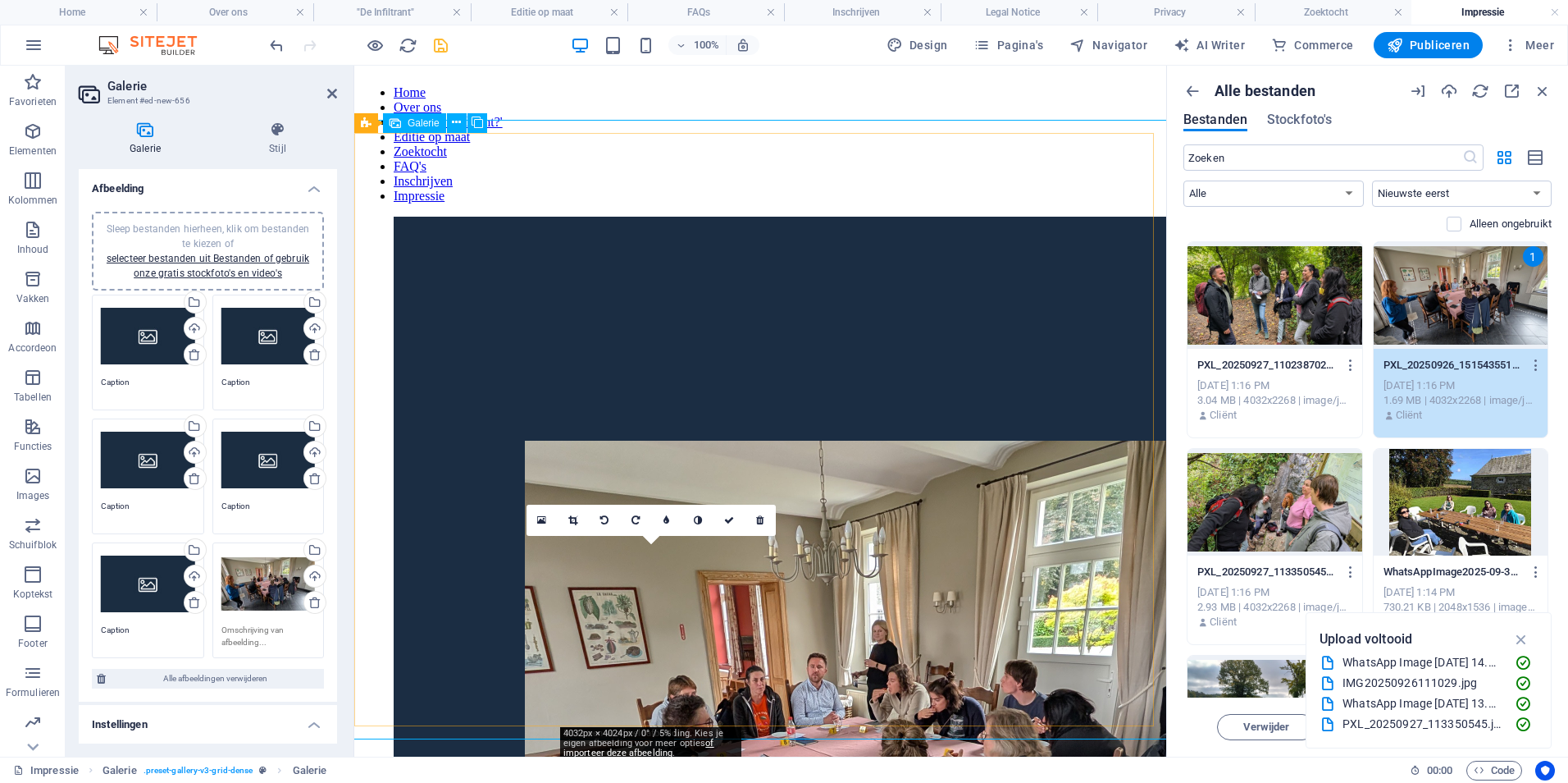
drag, startPoint x: 640, startPoint y: 633, endPoint x: 604, endPoint y: 594, distance: 53.1
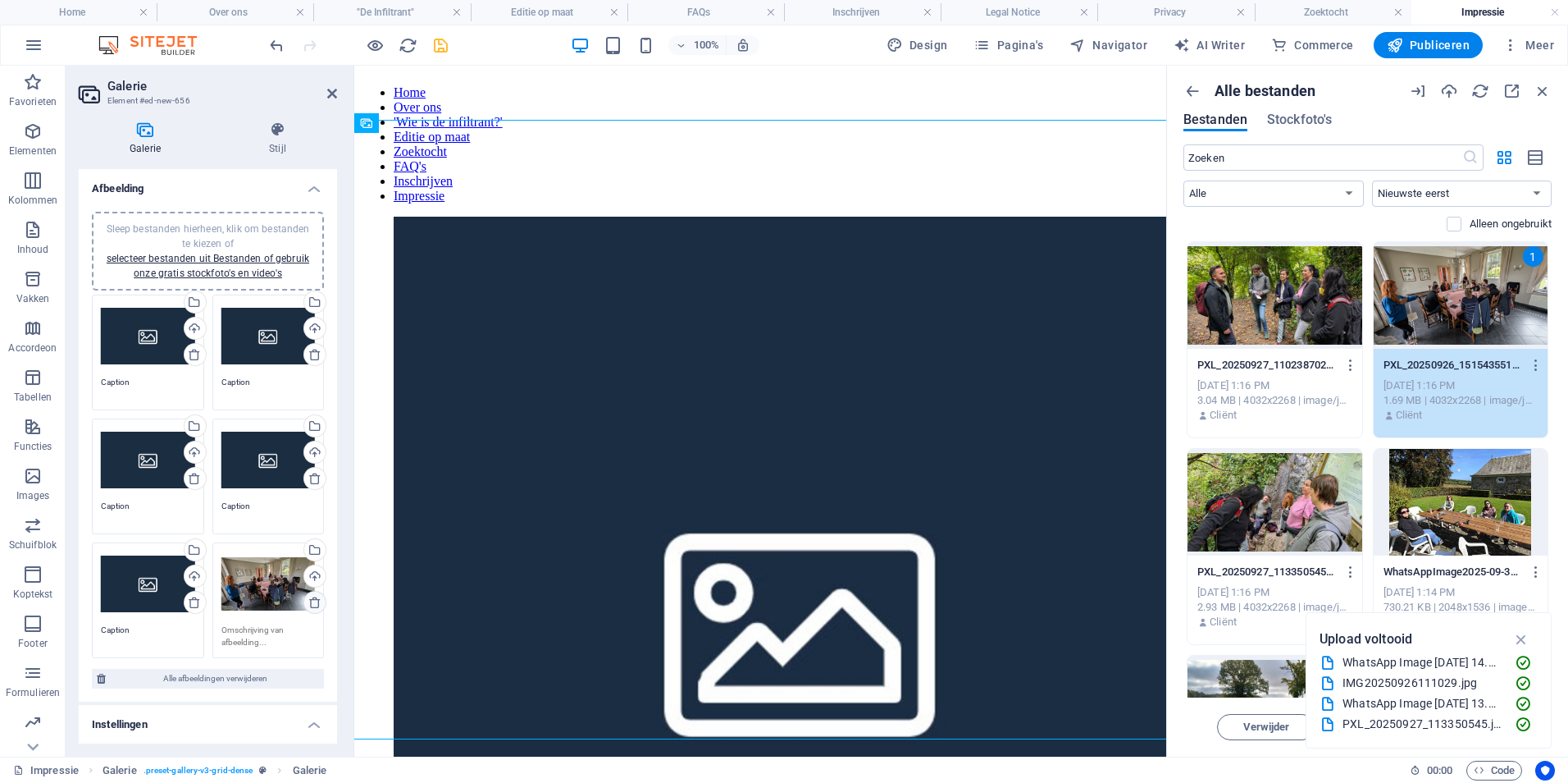
click at [313, 603] on icon at bounding box center [314, 602] width 13 height 13
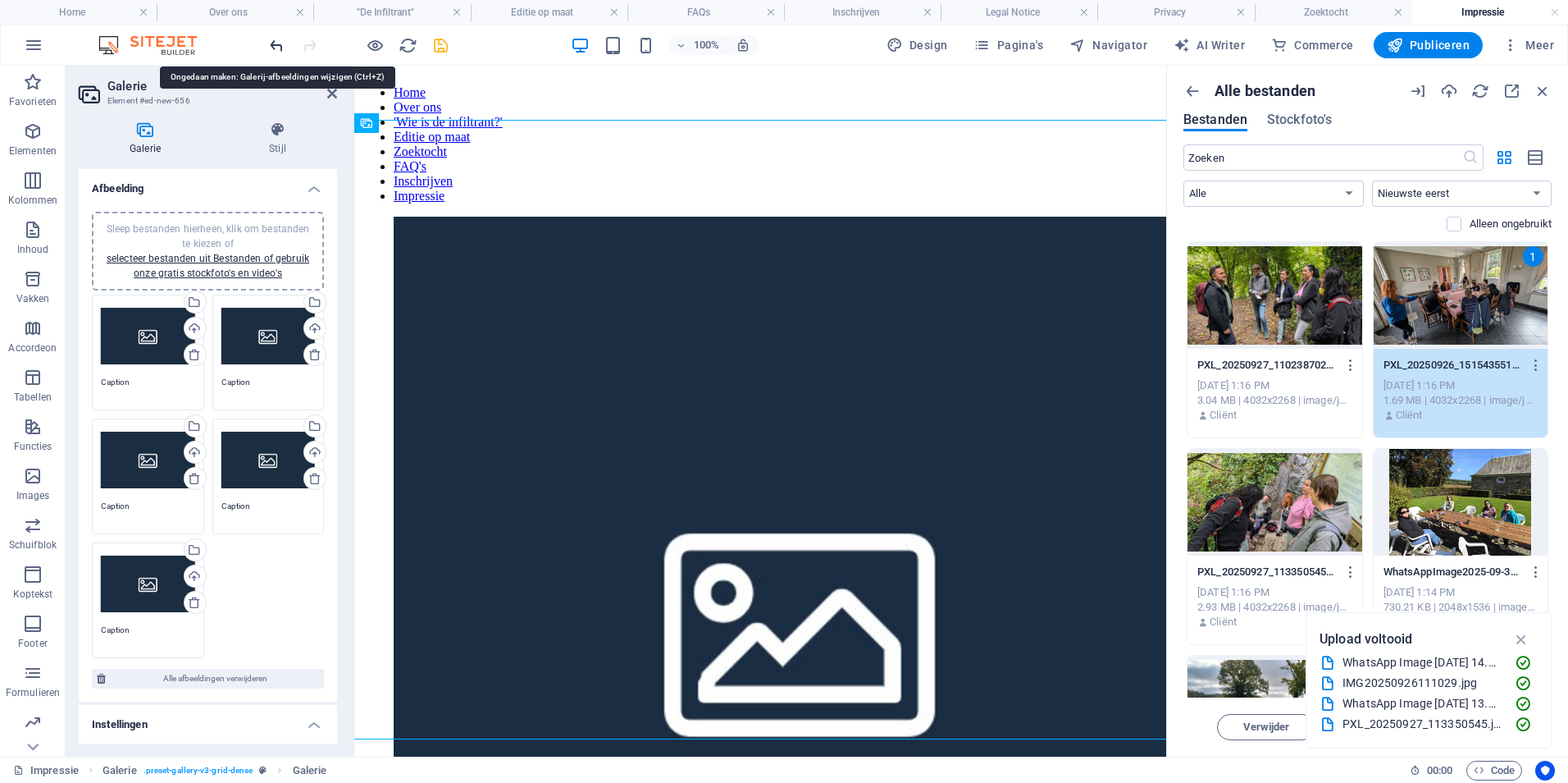
click at [276, 48] on icon "undo" at bounding box center [276, 45] width 19 height 19
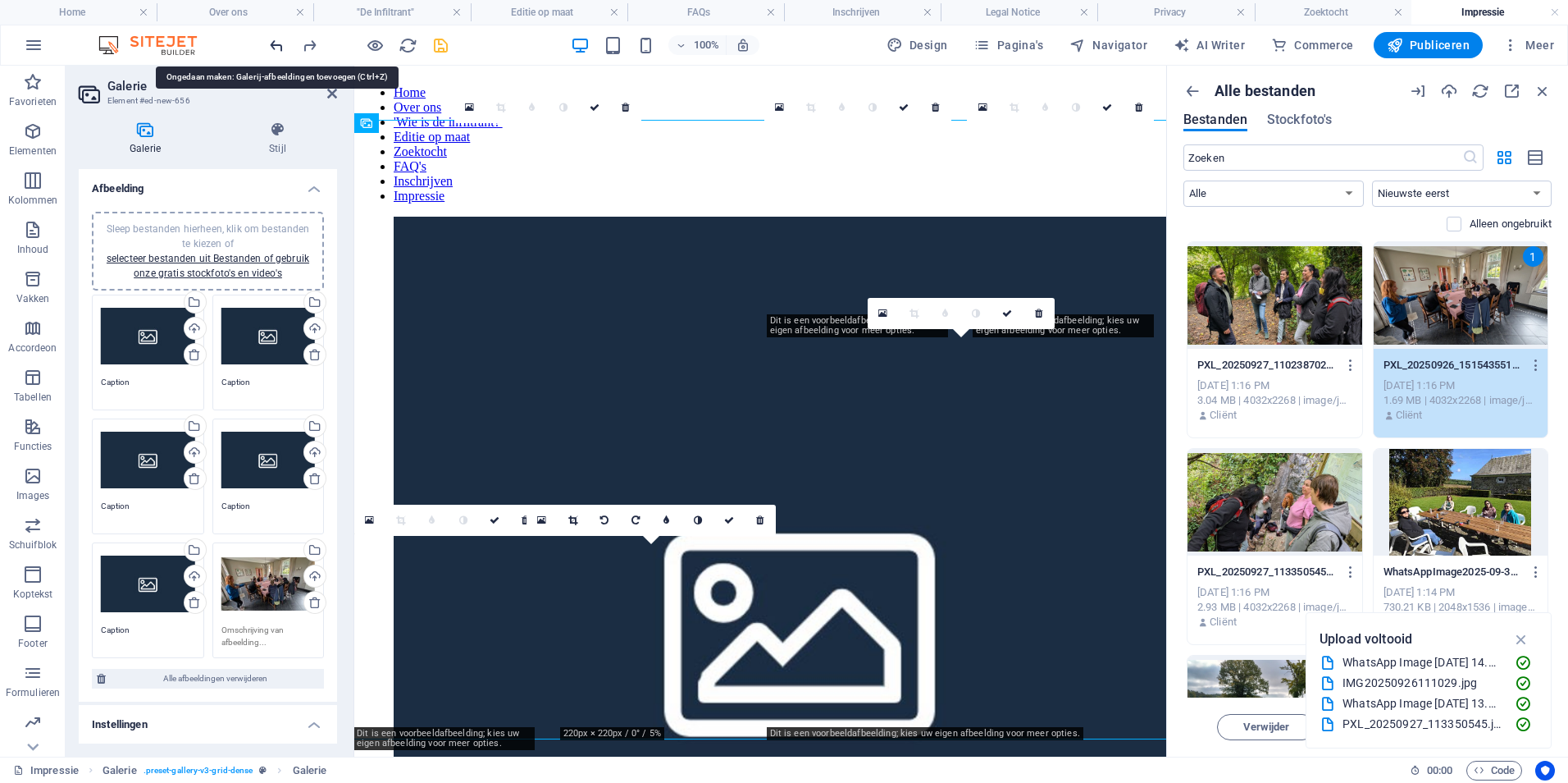
click at [276, 48] on icon "undo" at bounding box center [276, 45] width 19 height 19
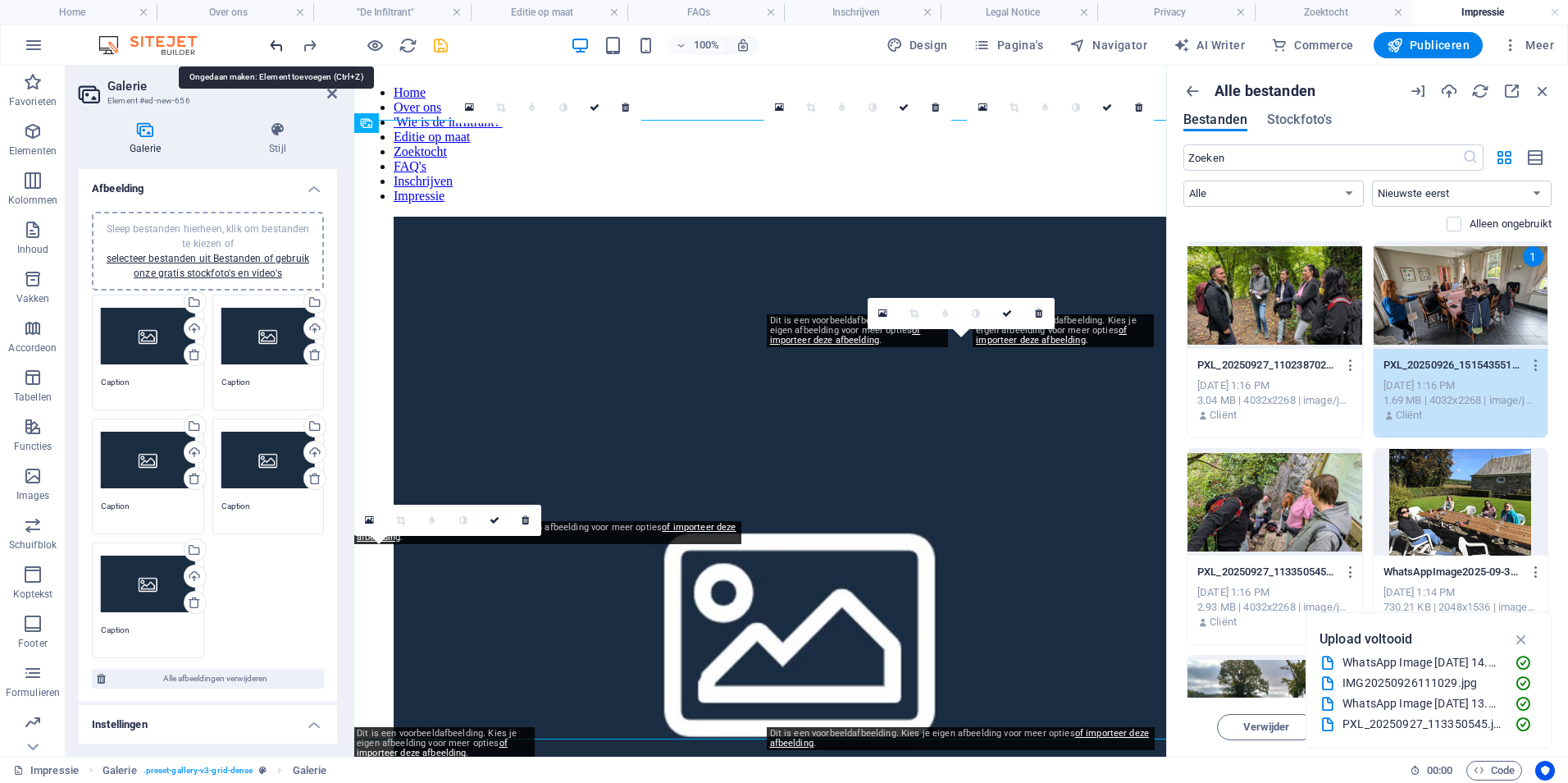
click at [276, 48] on icon "undo" at bounding box center [276, 45] width 19 height 19
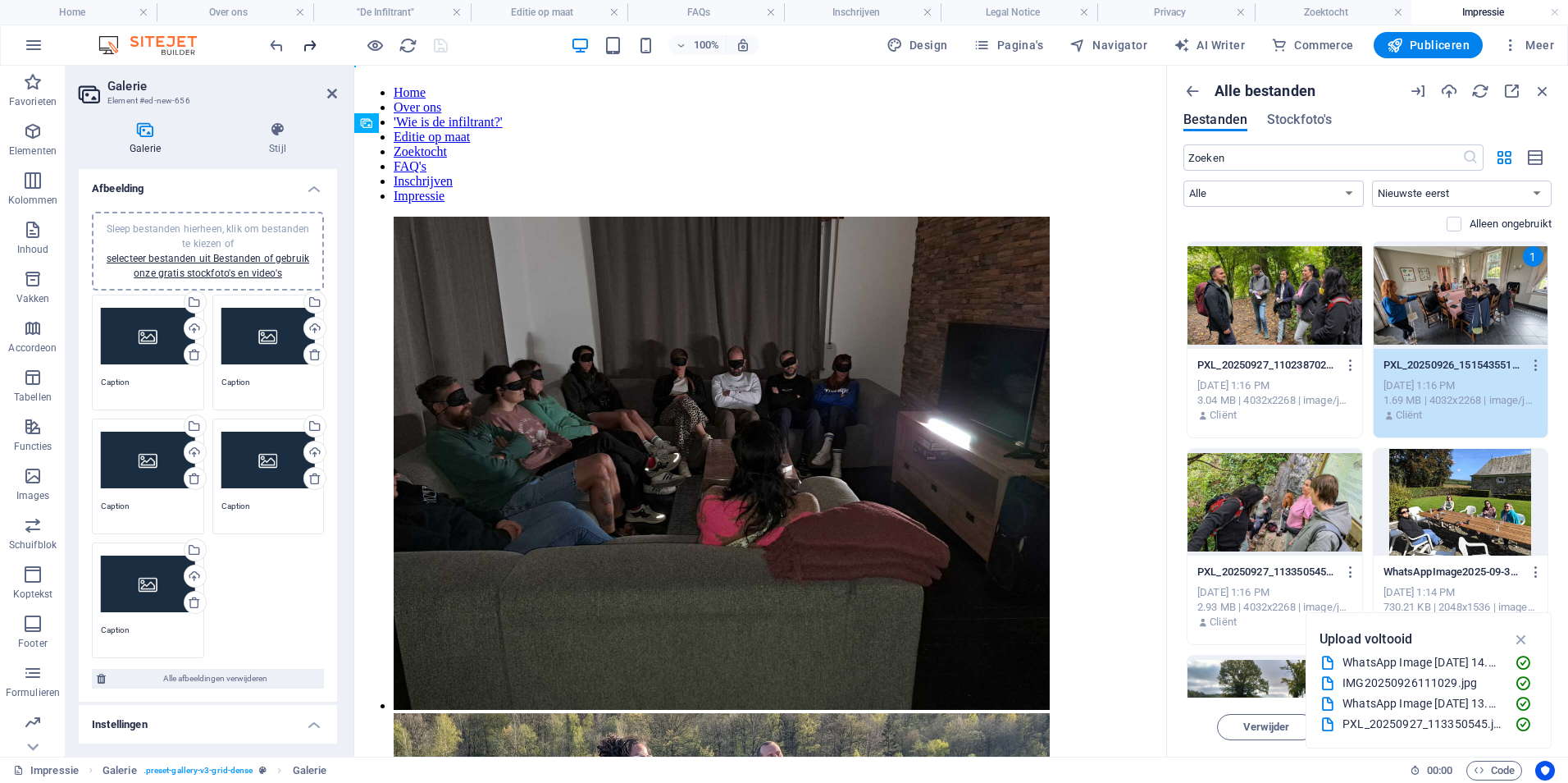
click at [314, 51] on icon "redo" at bounding box center [309, 45] width 19 height 19
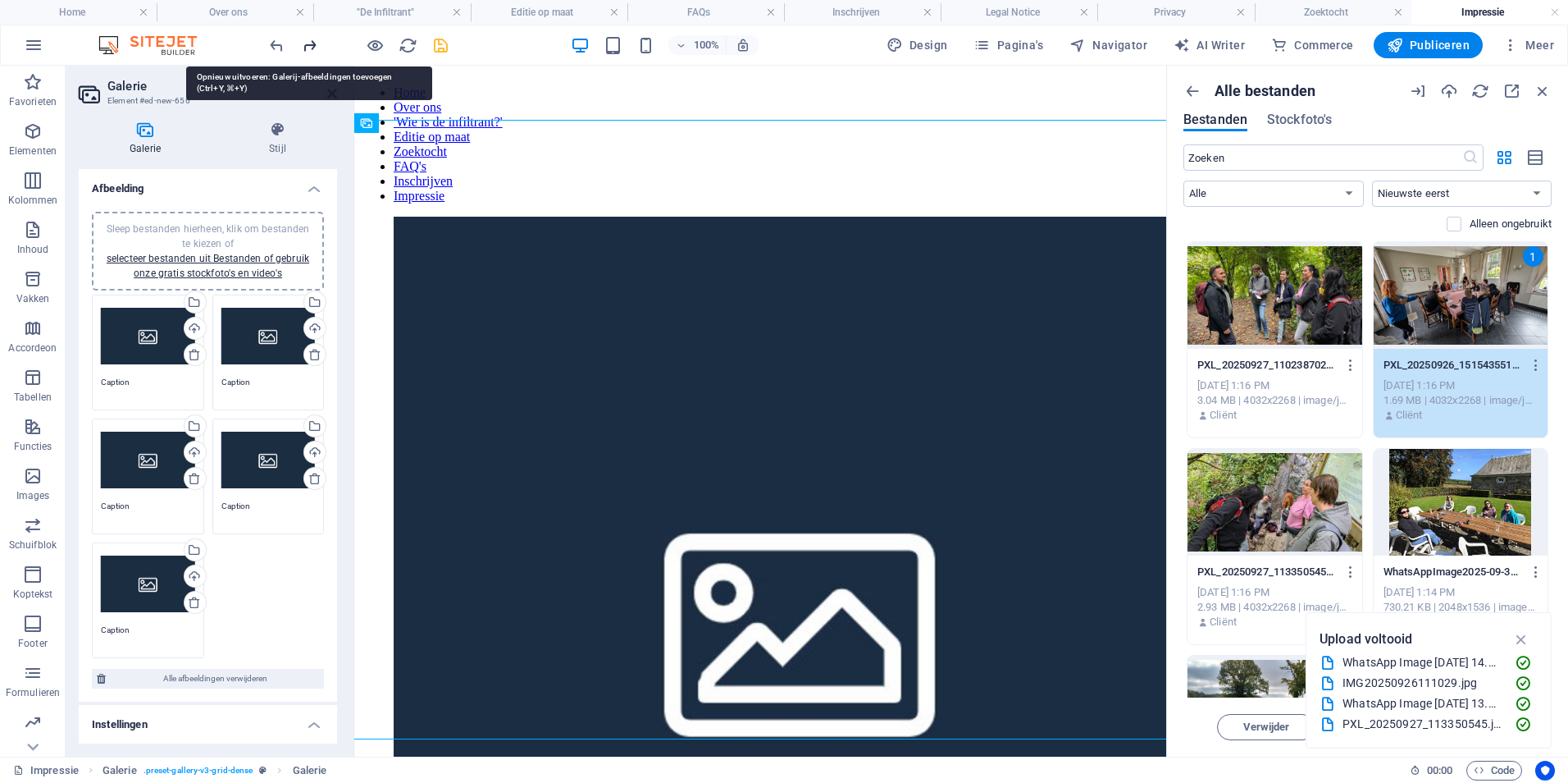
click at [311, 48] on icon "redo" at bounding box center [309, 45] width 19 height 19
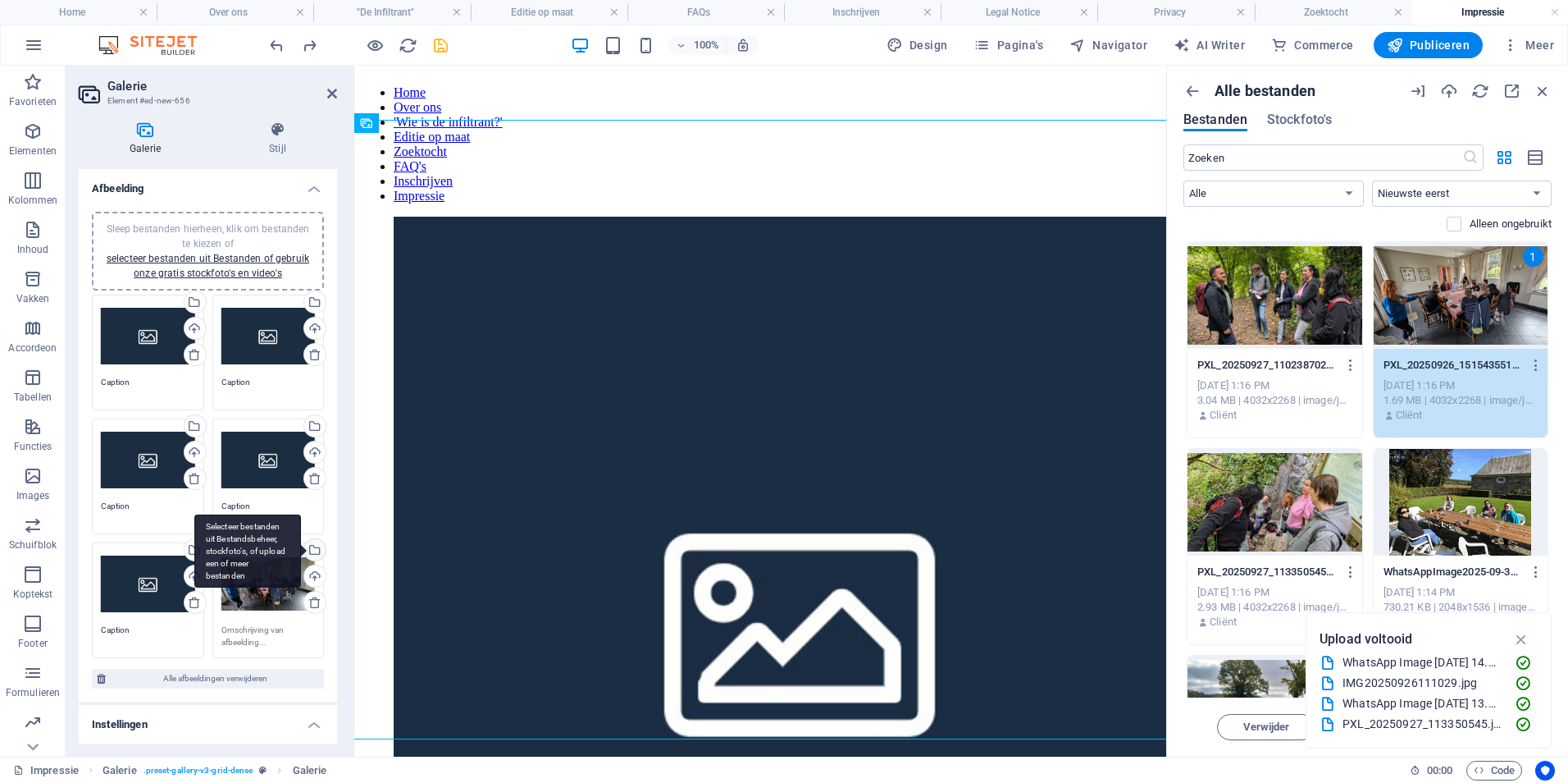
click at [310, 548] on div "Selecteer bestanden uit Bestandsbeheer, stockfoto's, of upload een of meer best…" at bounding box center [313, 551] width 25 height 25
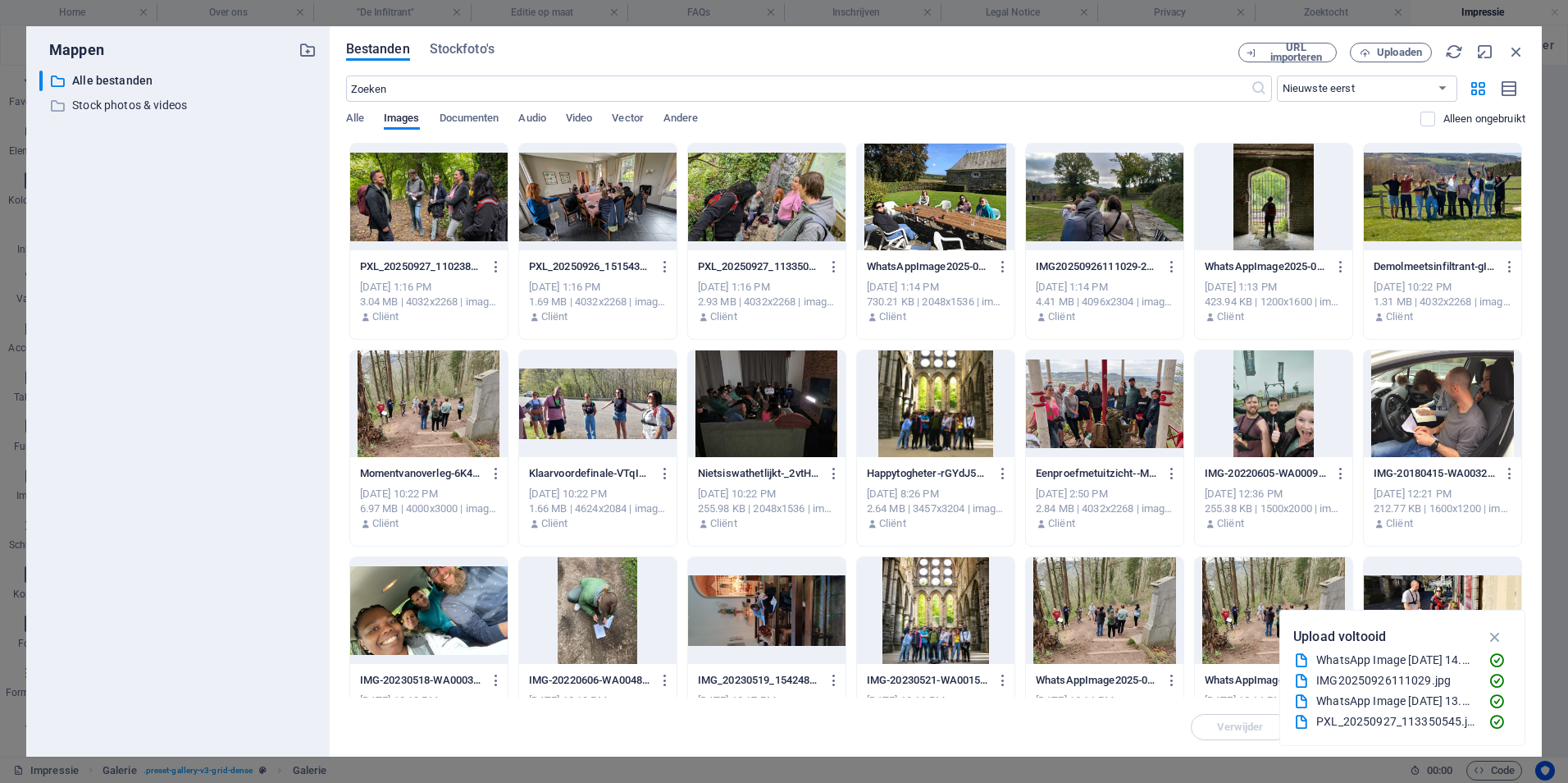
click at [928, 217] on div at bounding box center [935, 197] width 158 height 107
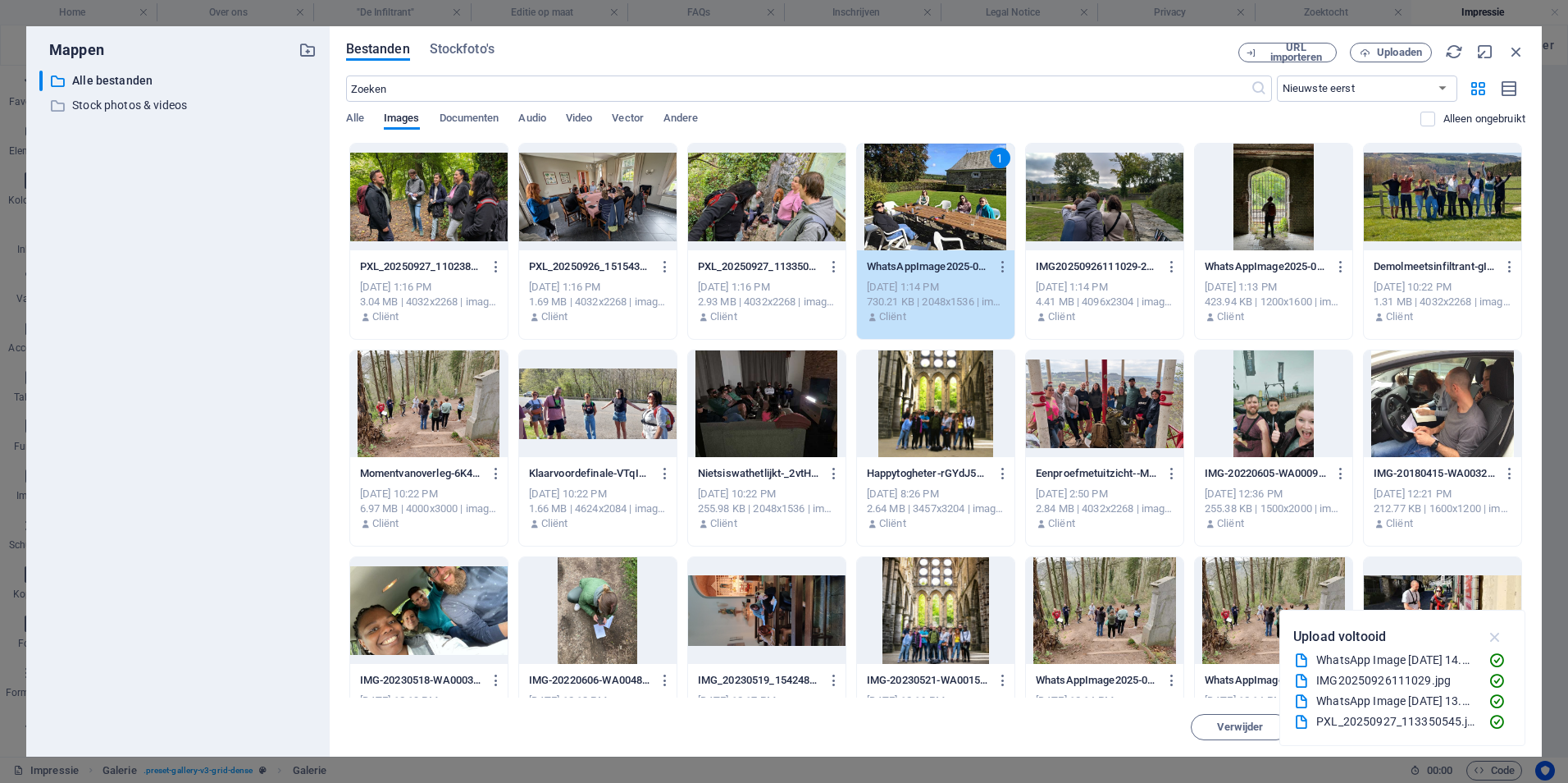
click at [1495, 630] on icon "button" at bounding box center [1495, 637] width 19 height 18
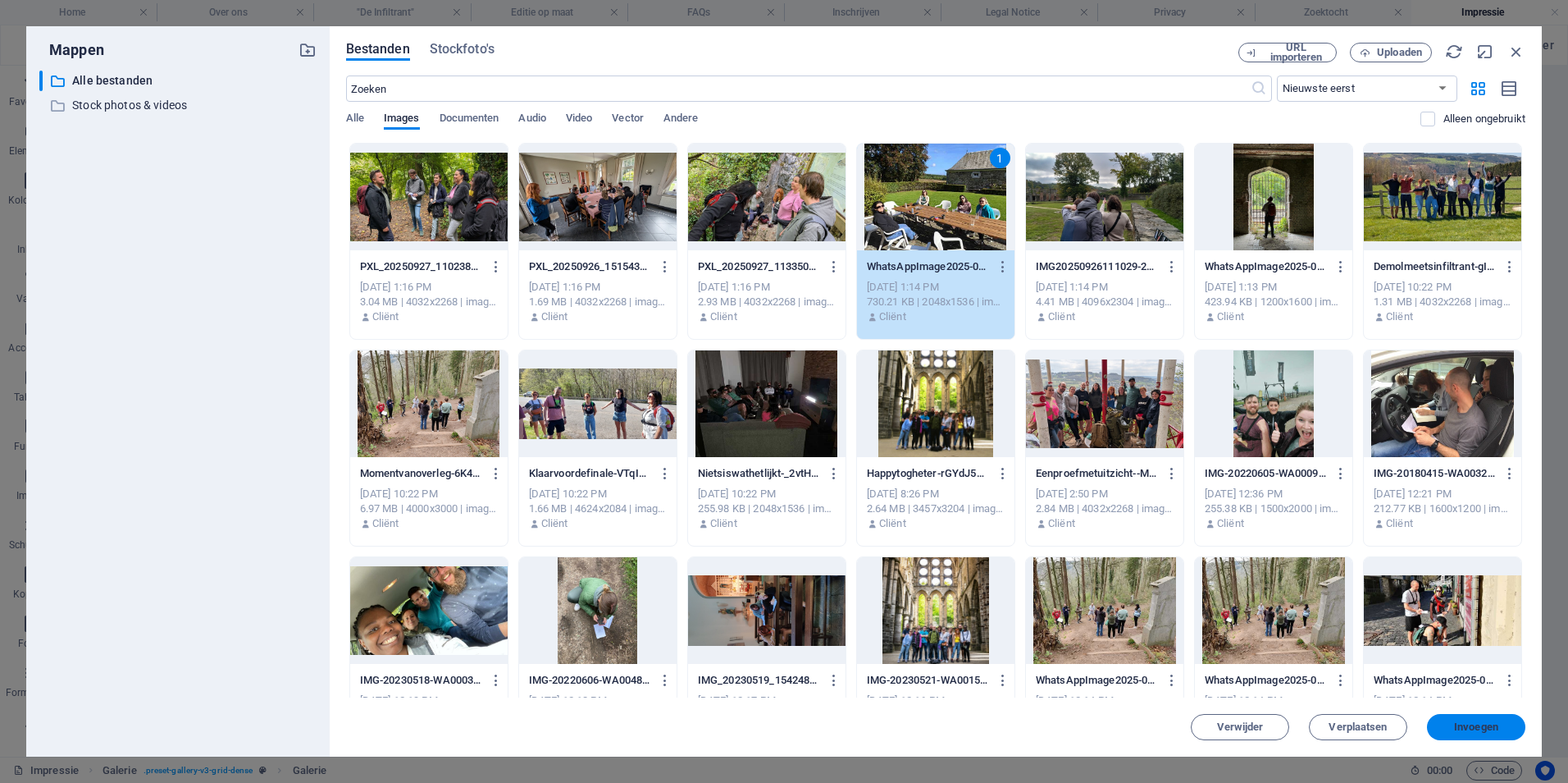
drag, startPoint x: 1462, startPoint y: 728, endPoint x: 53, endPoint y: 492, distance: 1428.6
click at [1462, 728] on span "Invoegen" at bounding box center [1476, 727] width 44 height 10
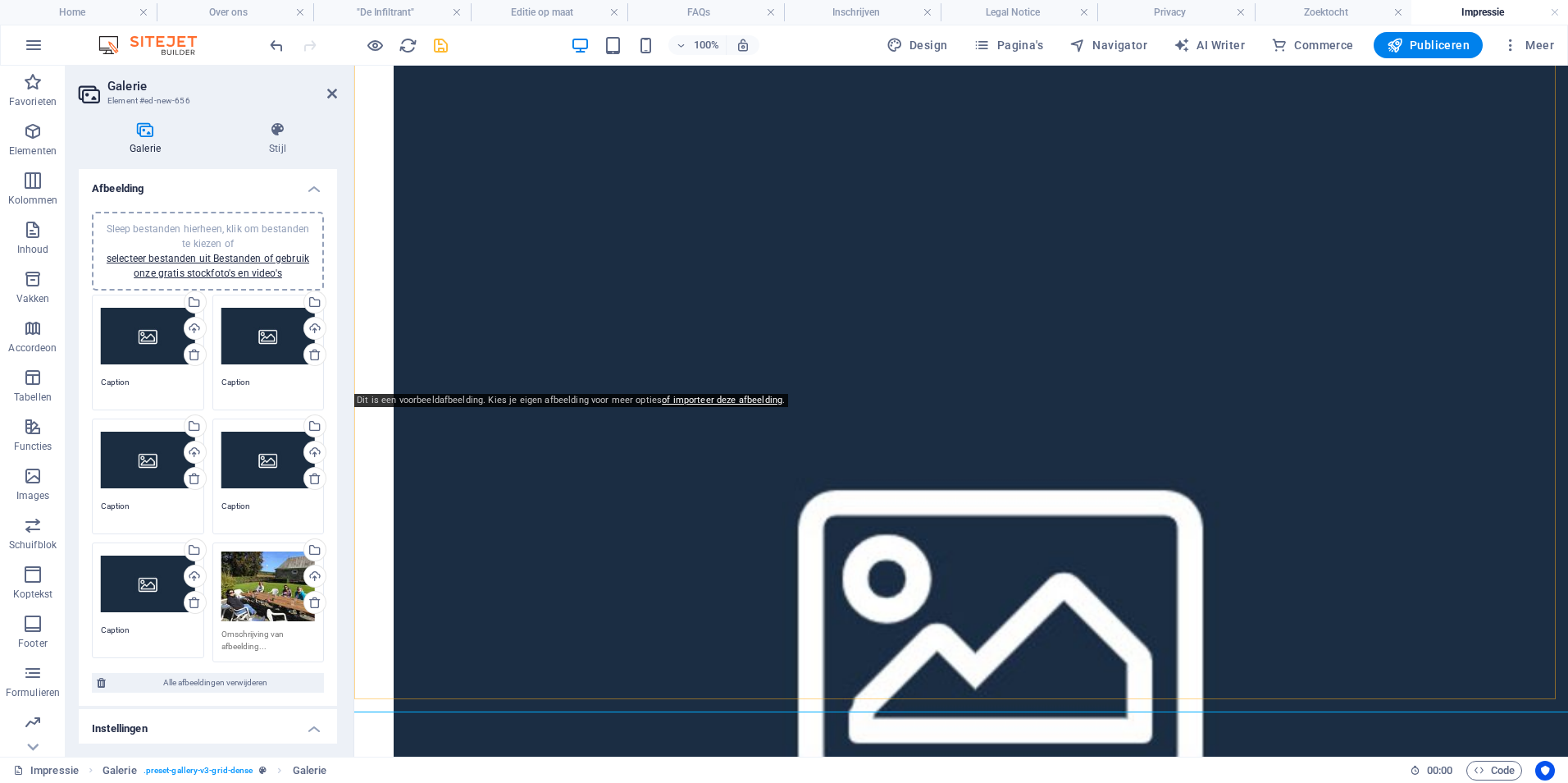
scroll to position [328, 0]
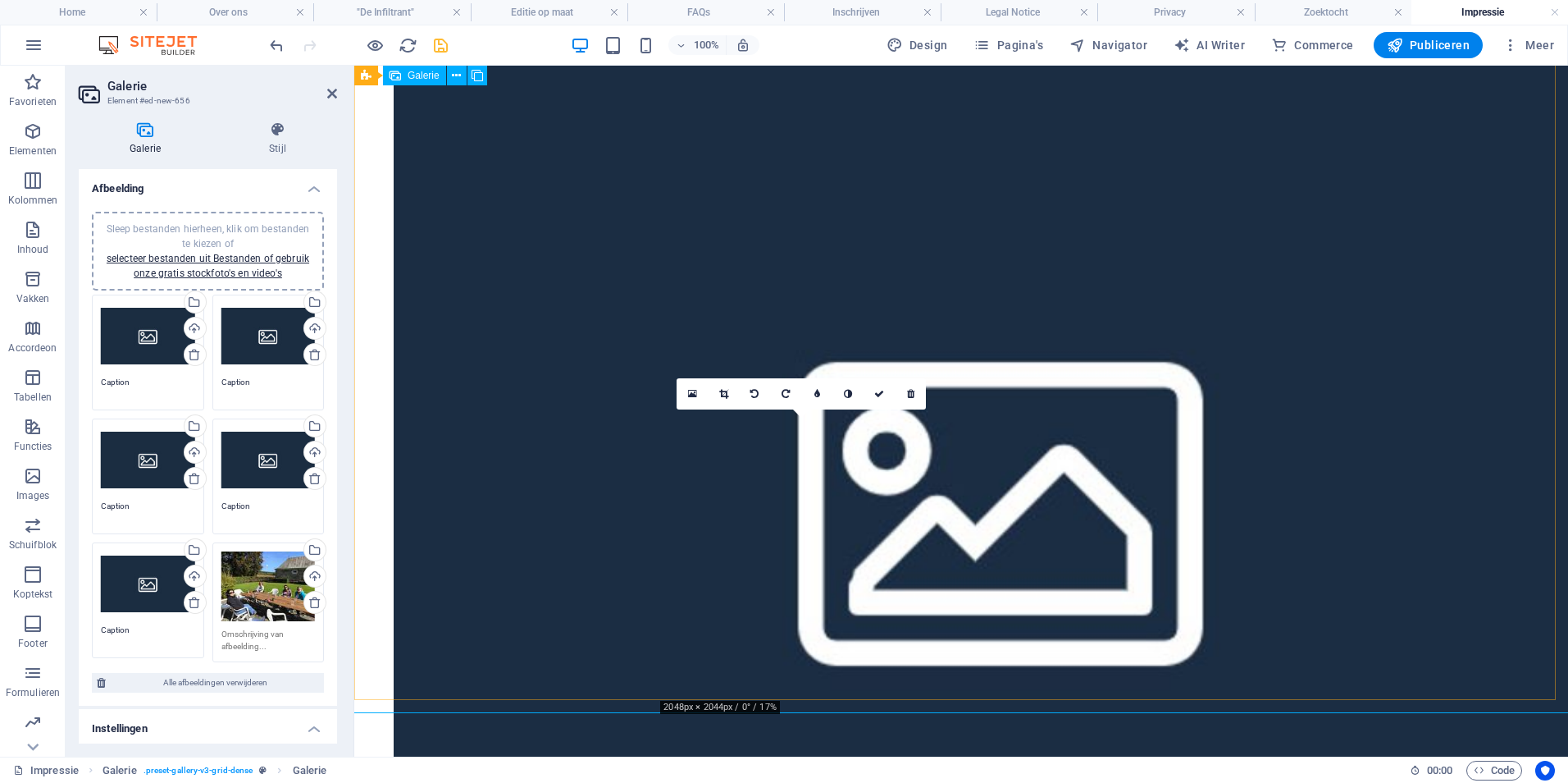
click at [726, 390] on icon at bounding box center [723, 394] width 9 height 10
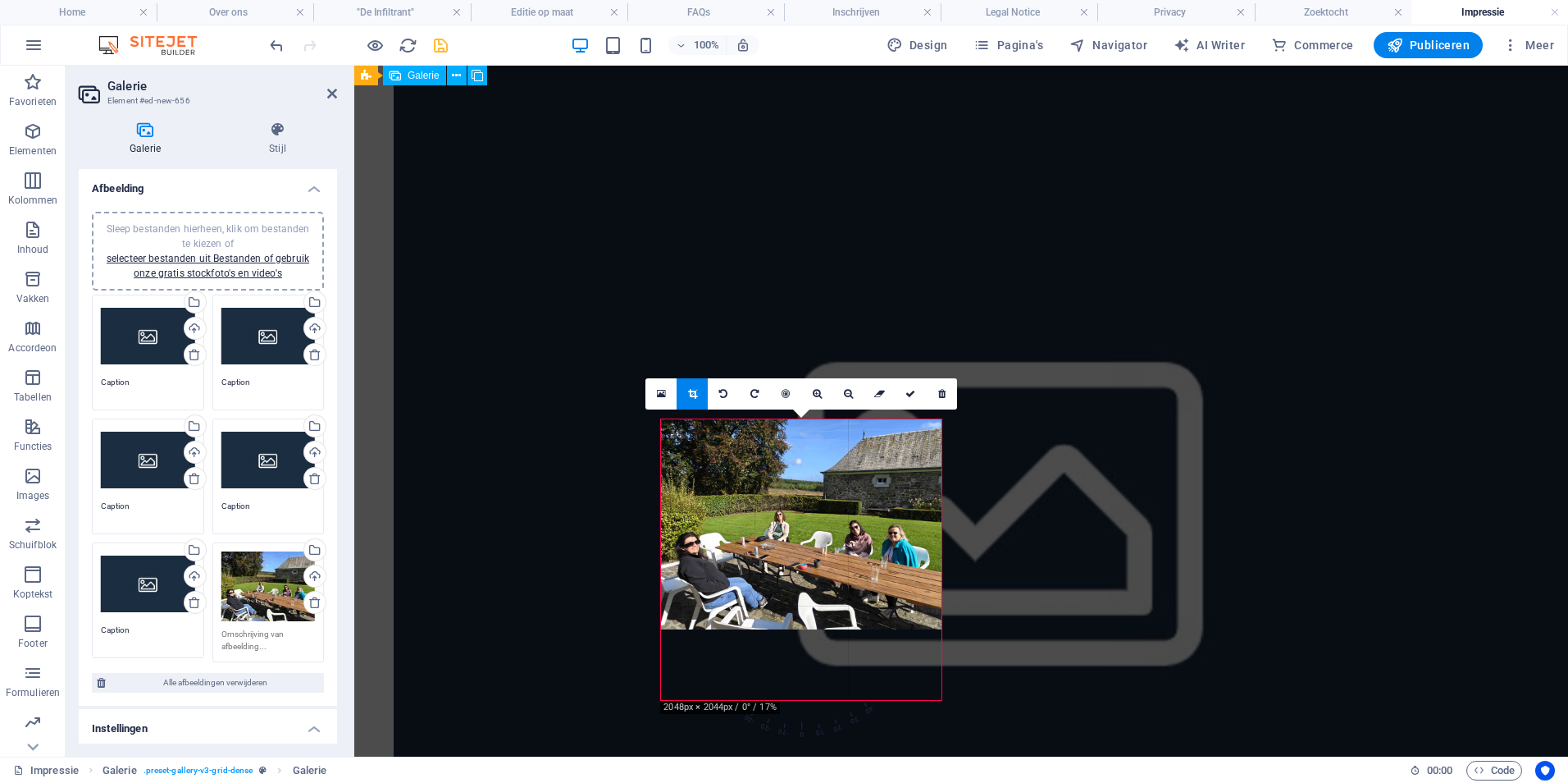
click at [904, 392] on link at bounding box center [909, 393] width 31 height 31
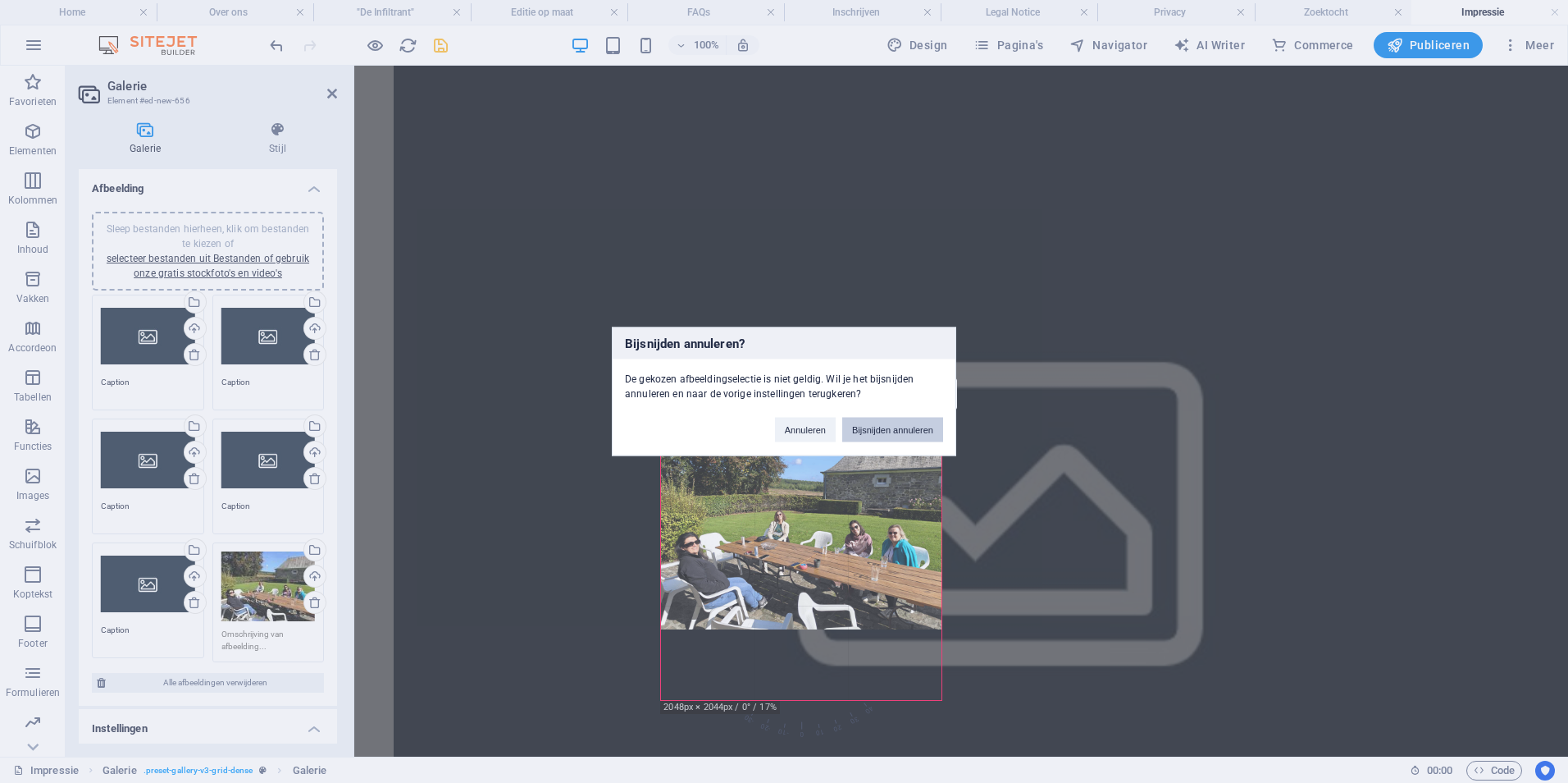
click at [892, 436] on button "Bijsnijden annuleren" at bounding box center [892, 430] width 101 height 25
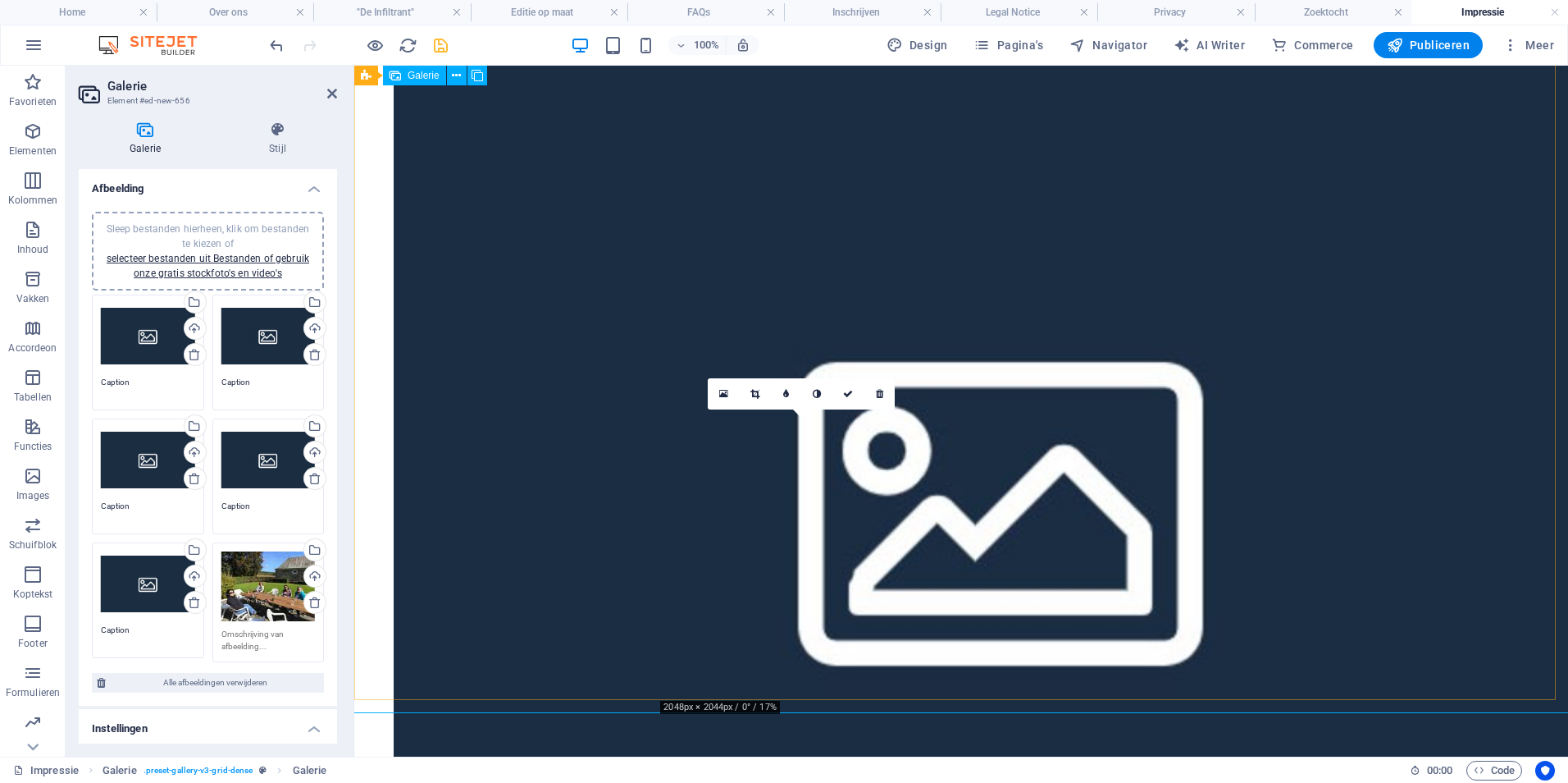
click at [759, 394] on icon at bounding box center [755, 394] width 9 height 10
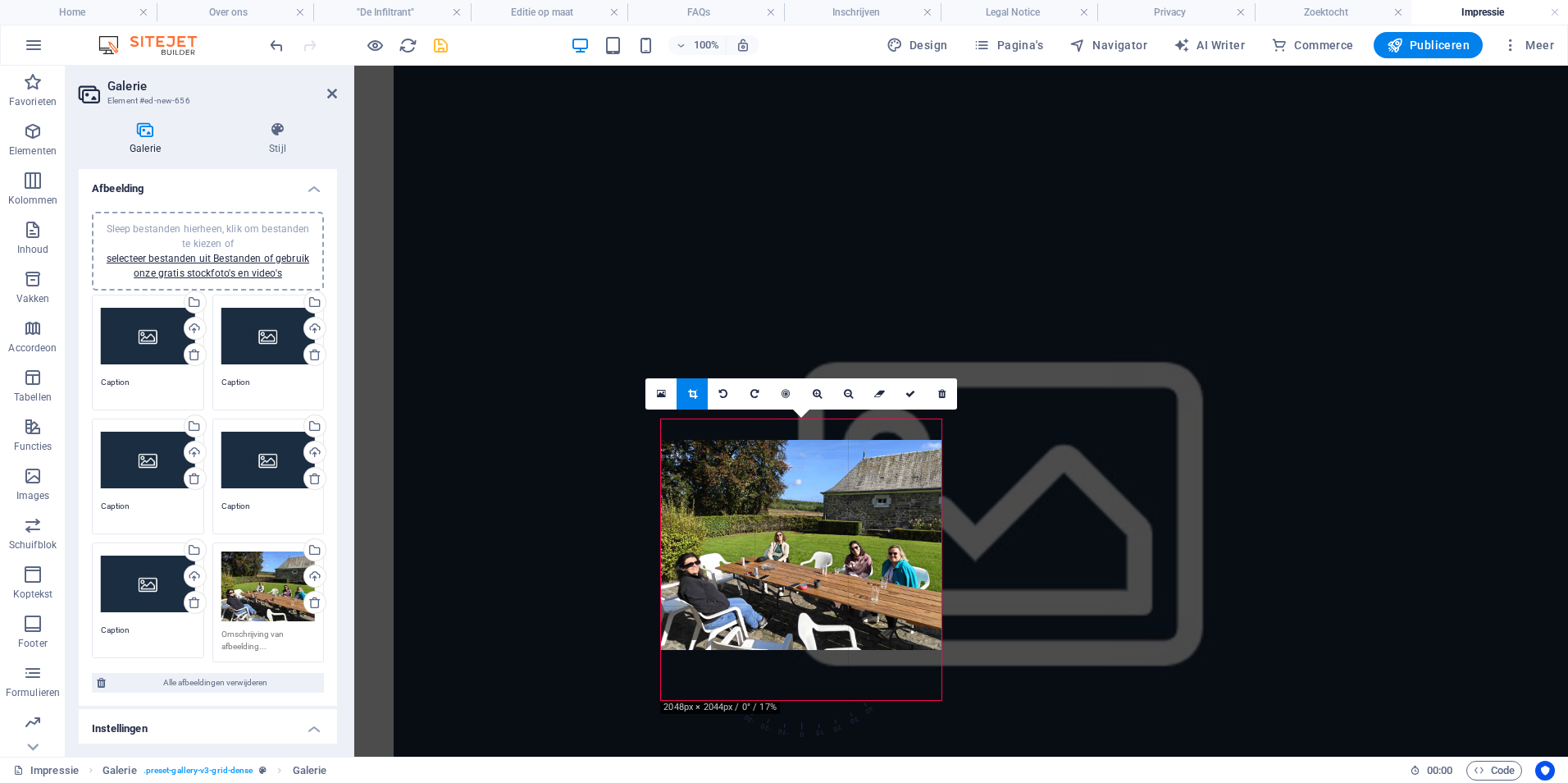
drag, startPoint x: 665, startPoint y: 428, endPoint x: 312, endPoint y: 382, distance: 356.0
click at [666, 448] on div at bounding box center [800, 545] width 281 height 211
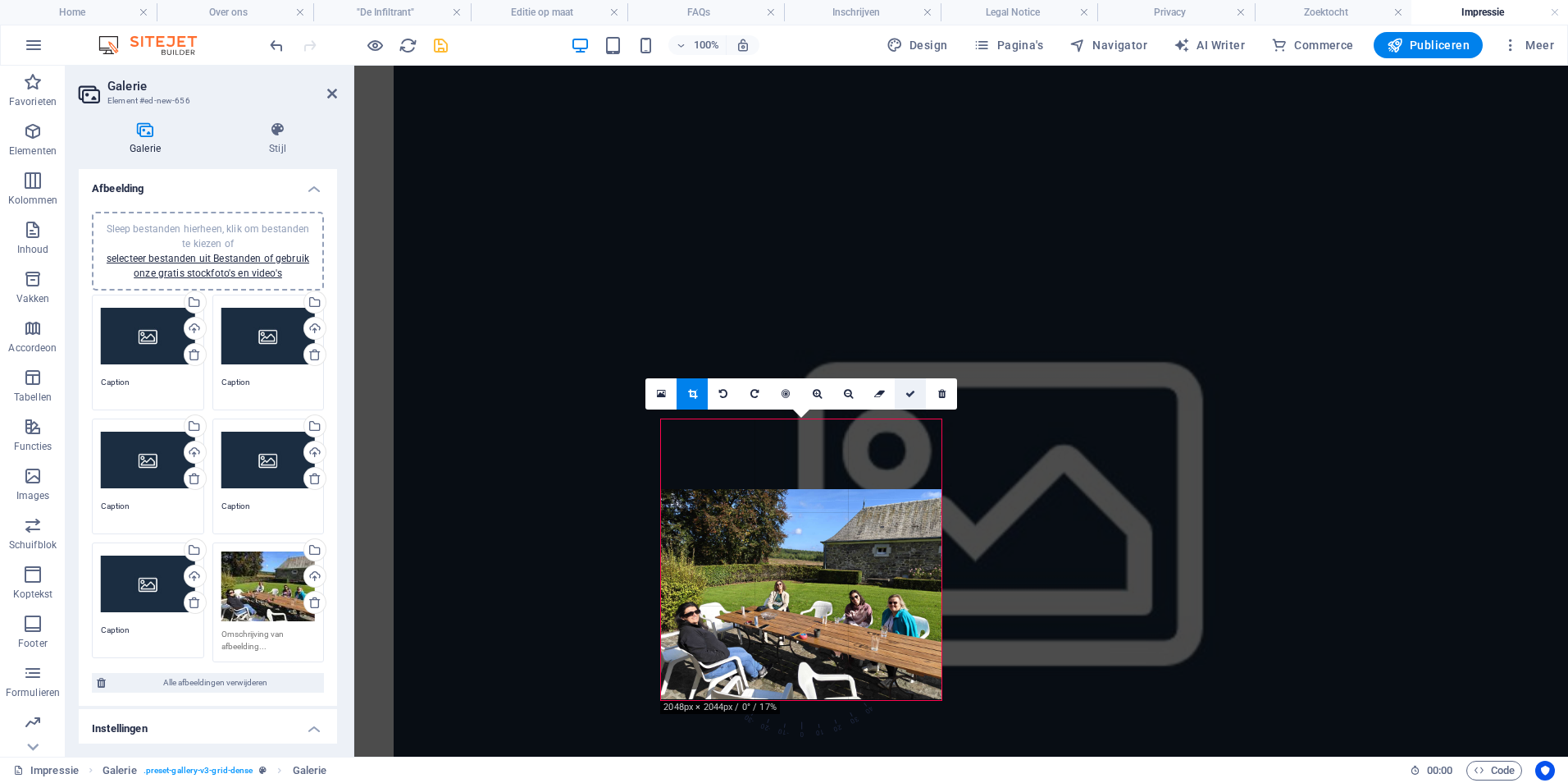
click at [907, 399] on link at bounding box center [909, 393] width 31 height 31
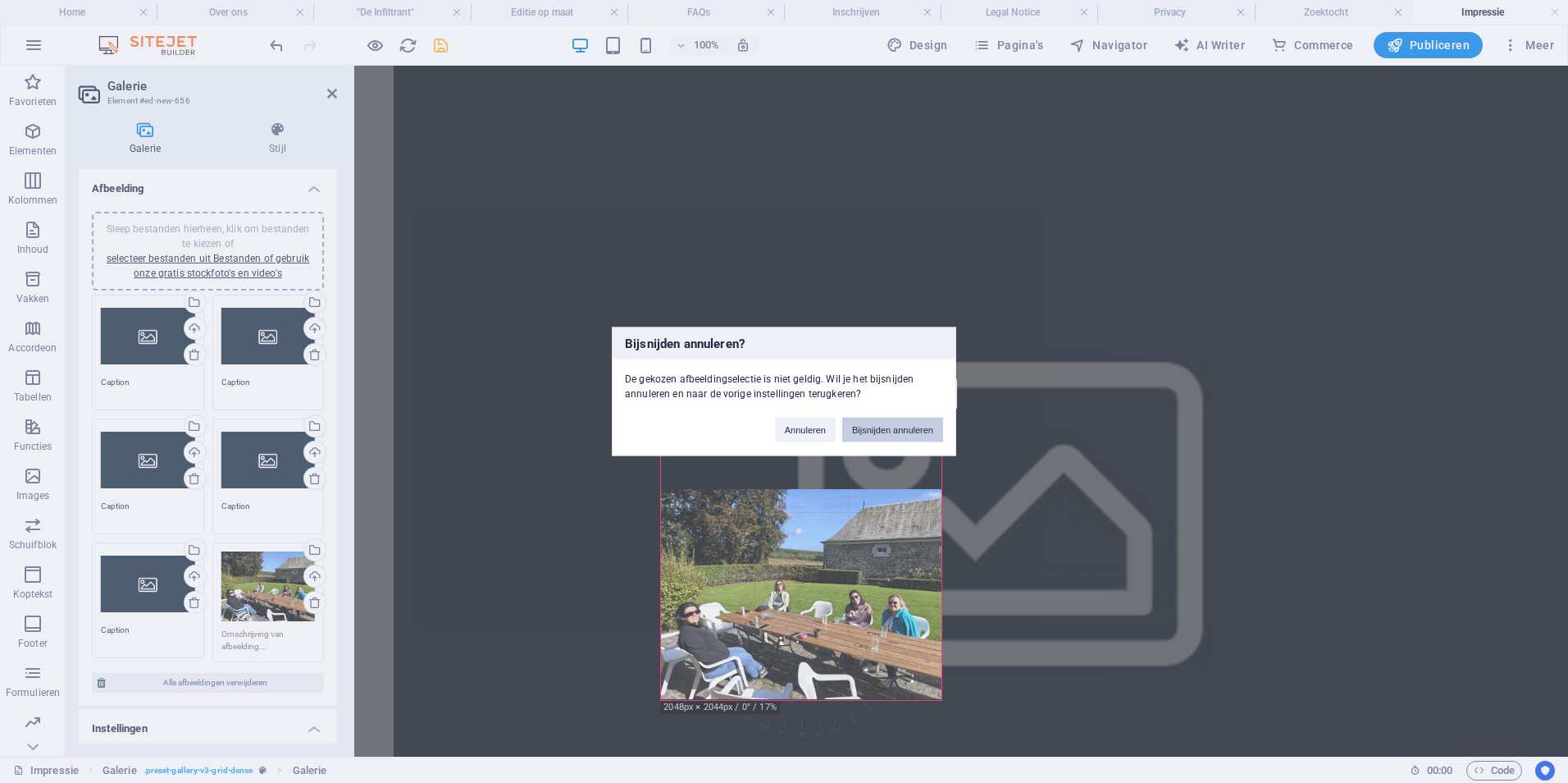
click at [910, 430] on button "Bijsnijden annuleren" at bounding box center [892, 430] width 101 height 25
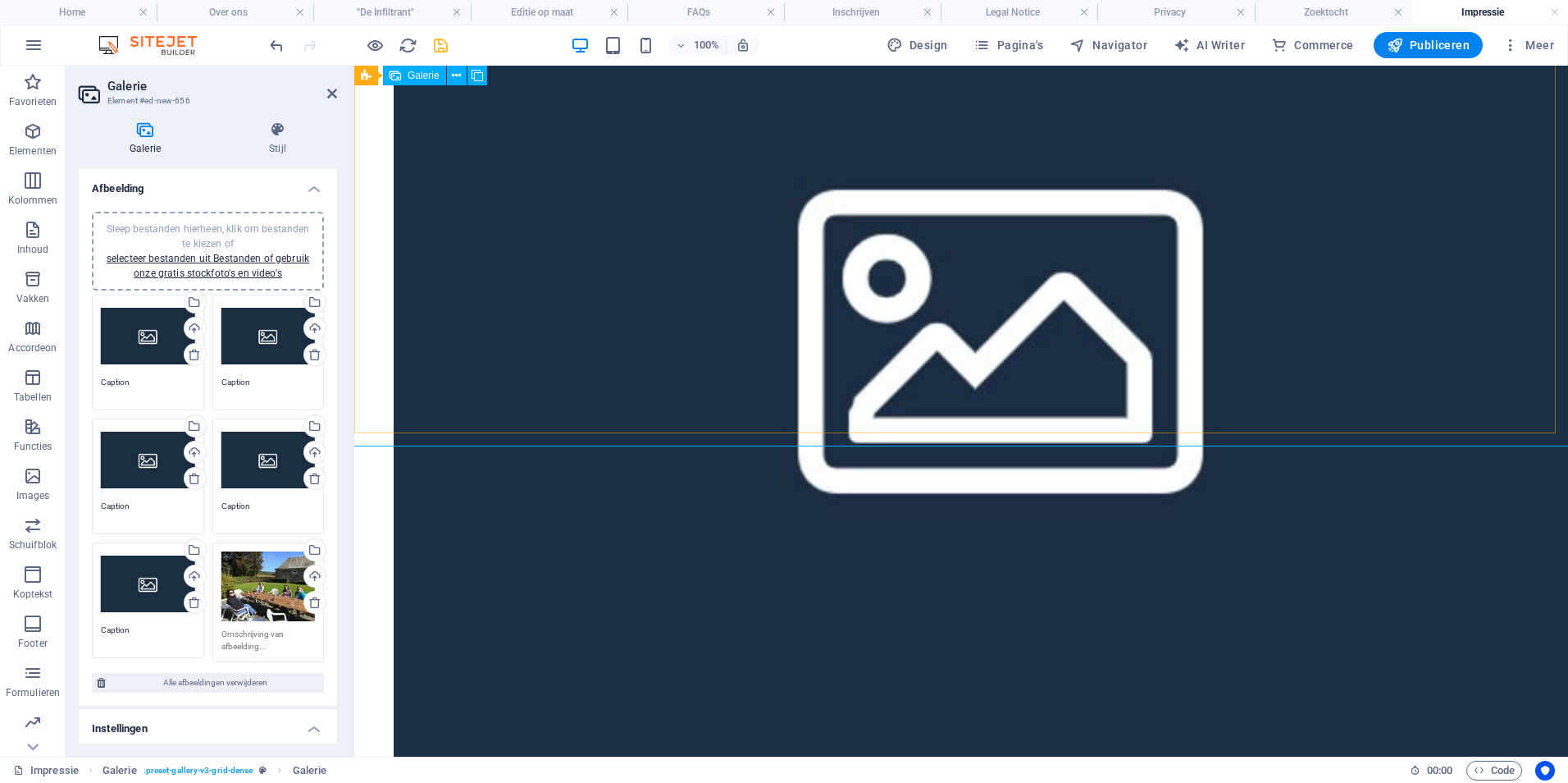
scroll to position [492, 0]
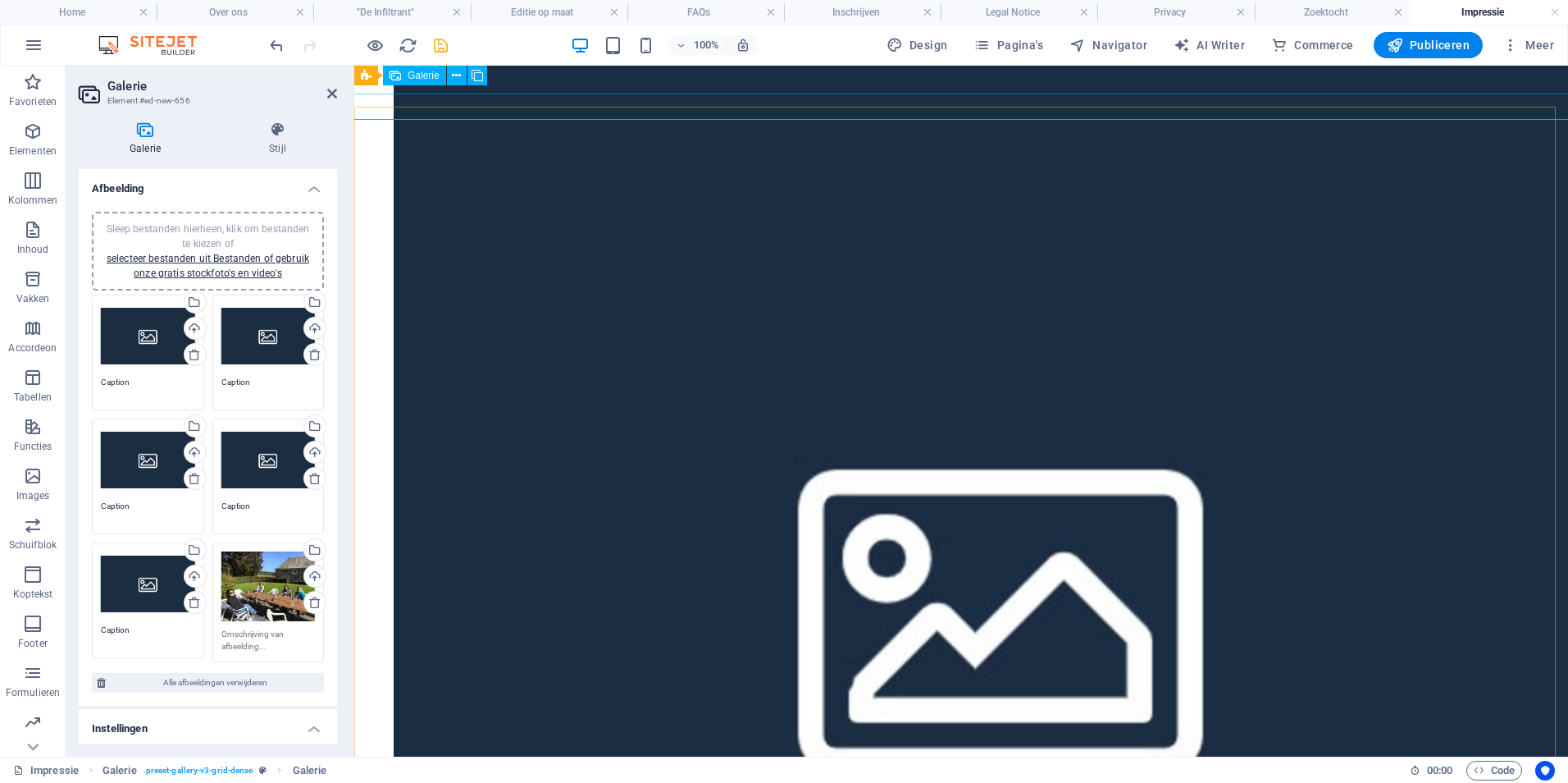
scroll to position [902, 0]
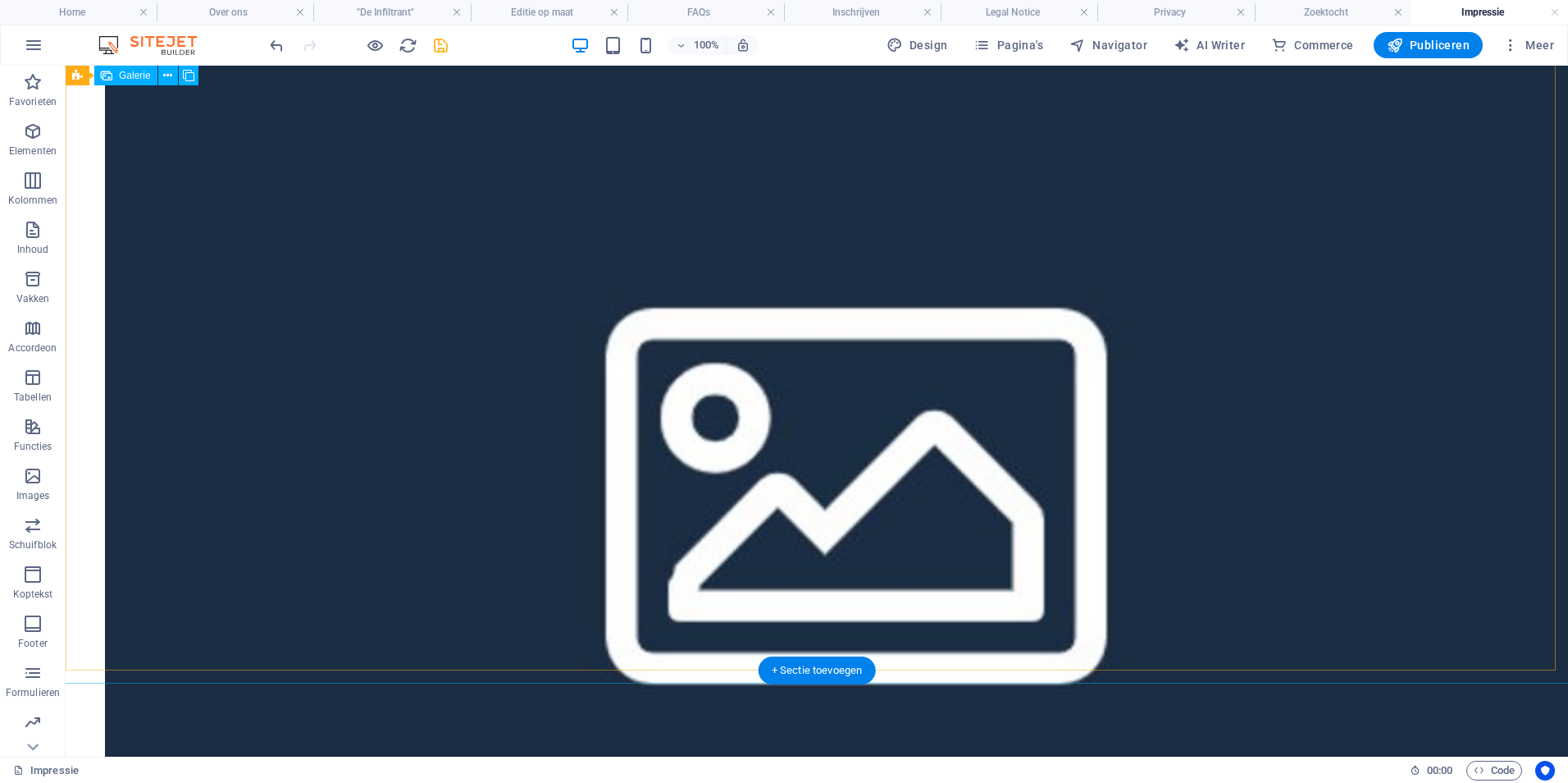
scroll to position [574, 0]
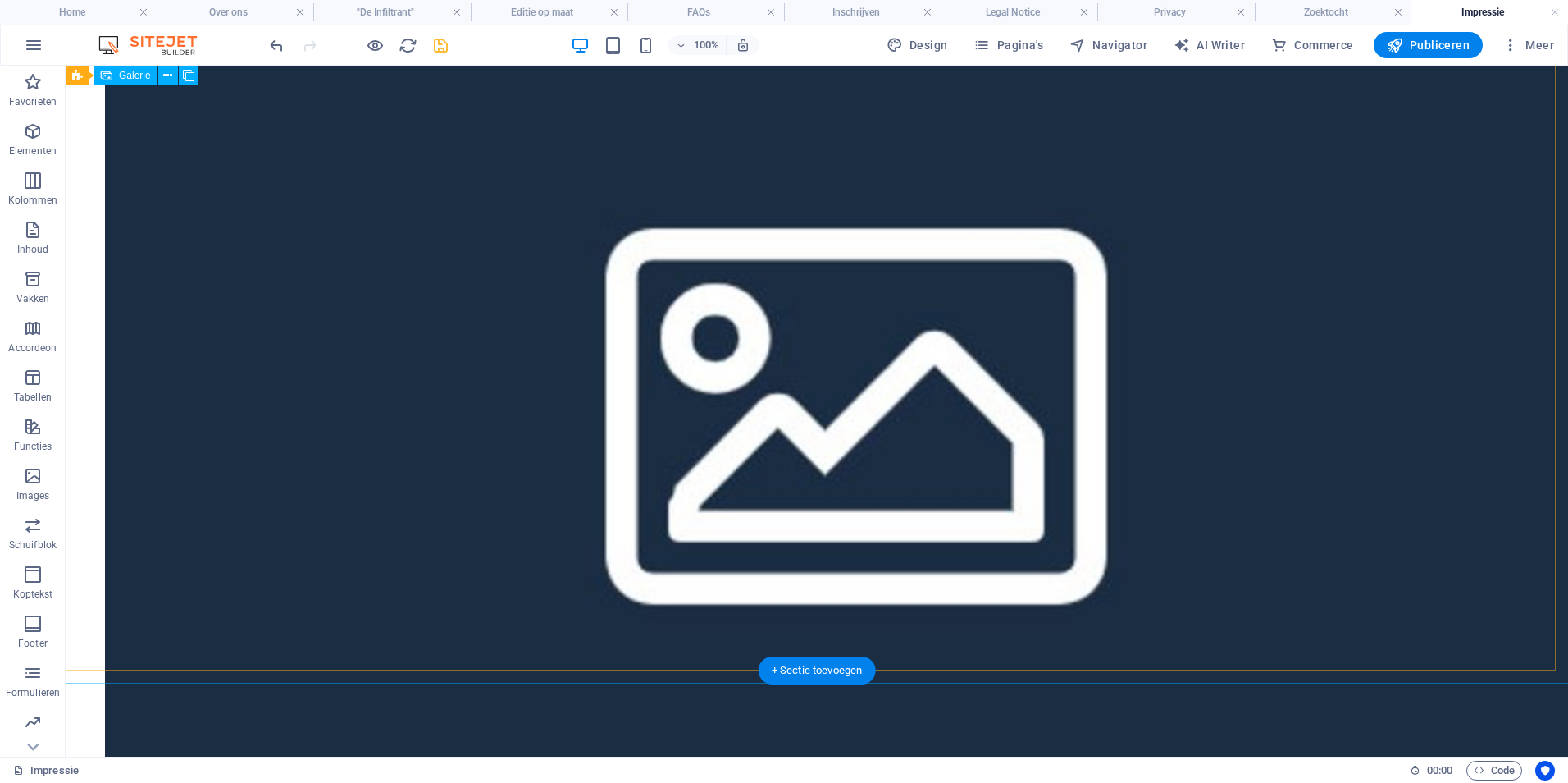
select select "4"
select select "px"
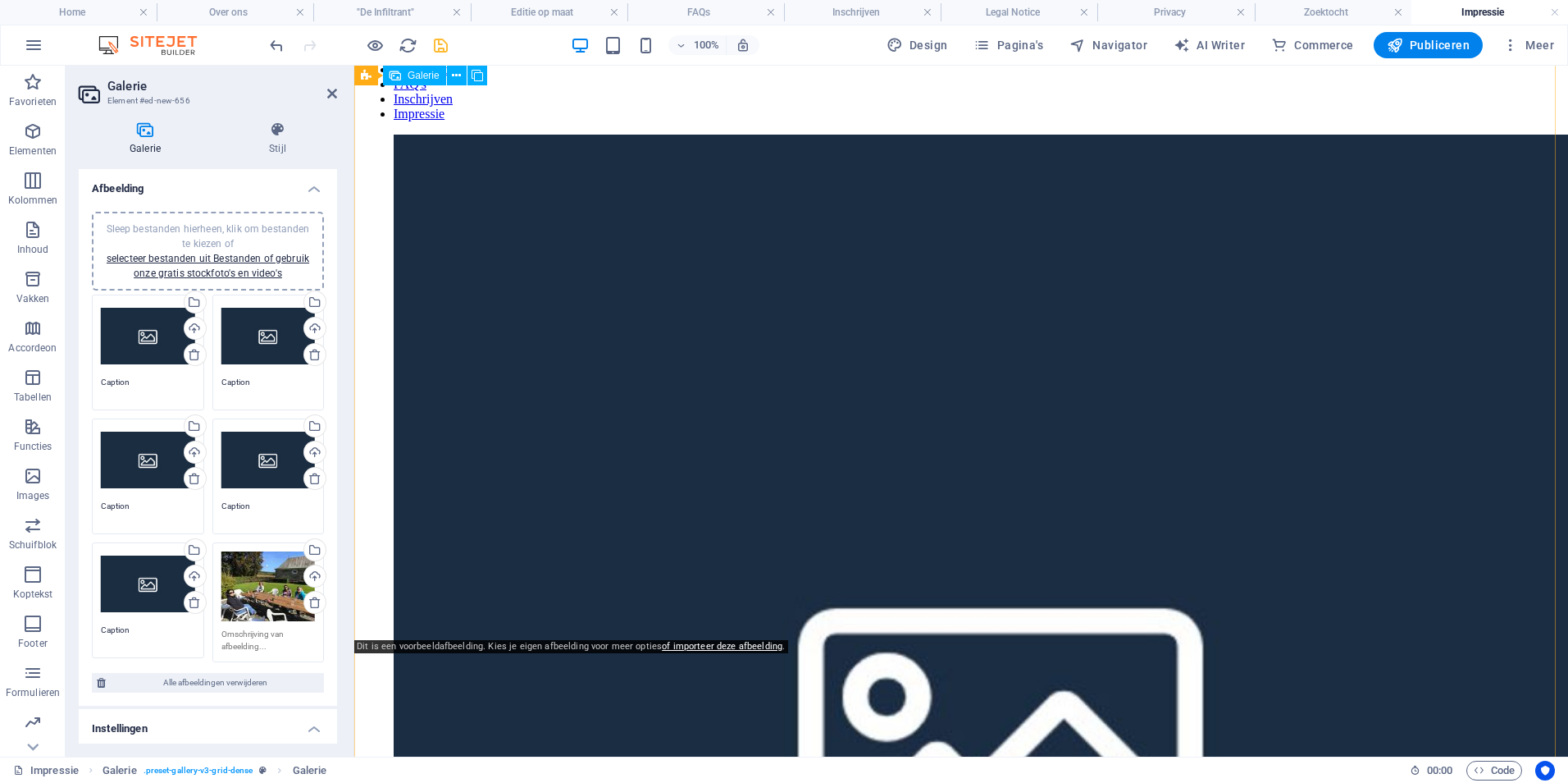
scroll to position [0, 0]
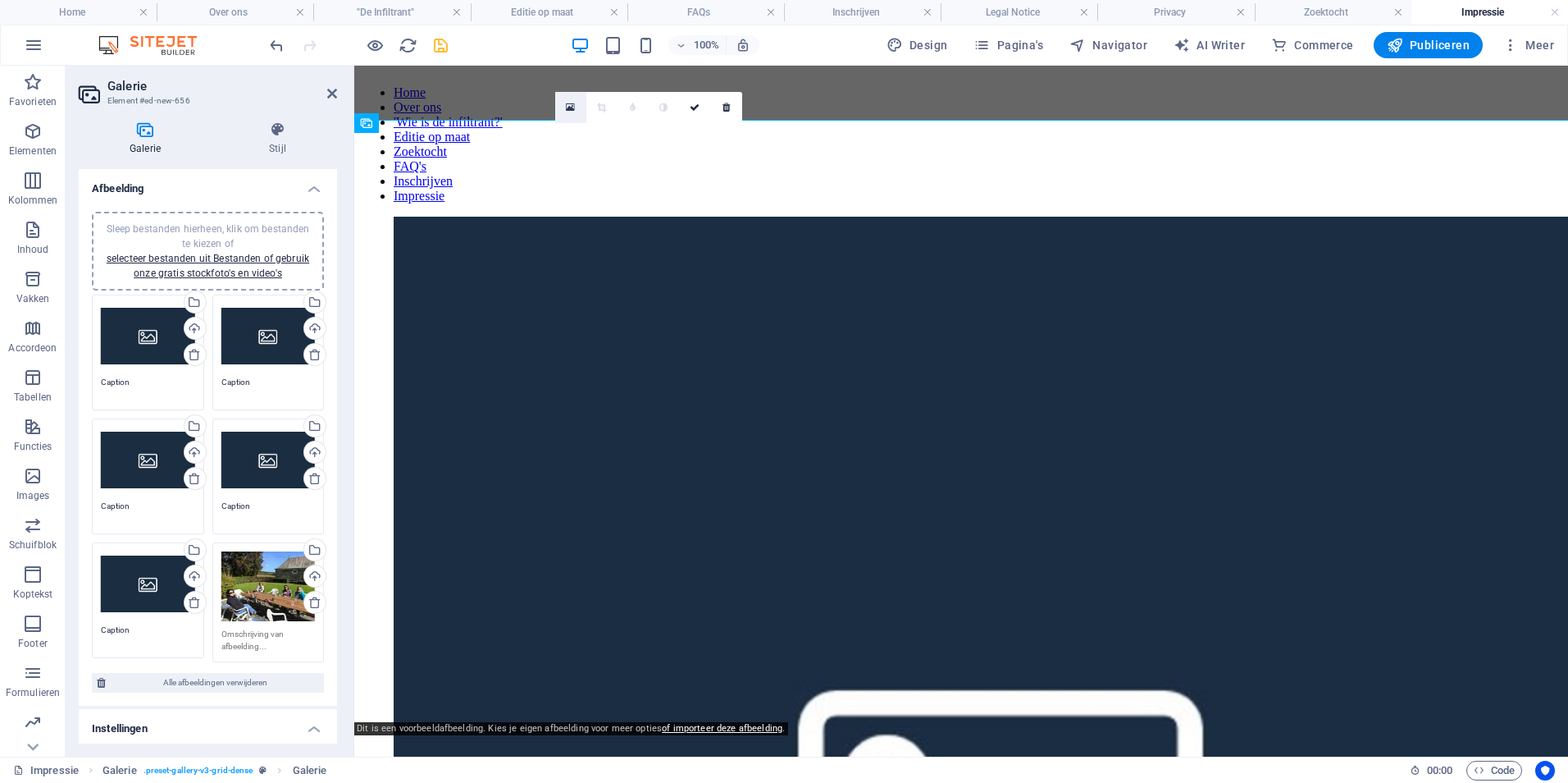
click at [569, 110] on icon at bounding box center [570, 107] width 9 height 11
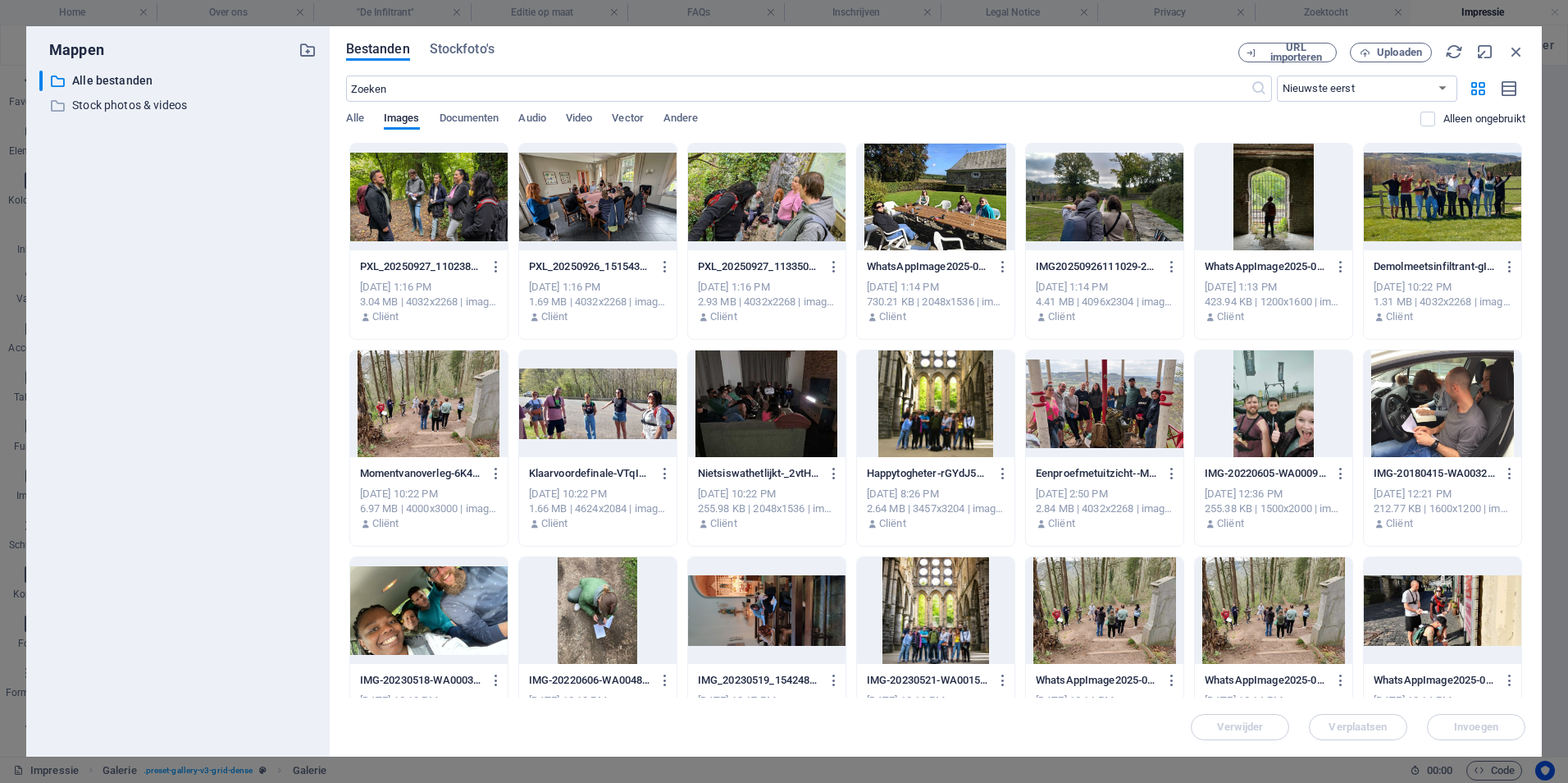
click at [1108, 183] on div at bounding box center [1104, 197] width 158 height 107
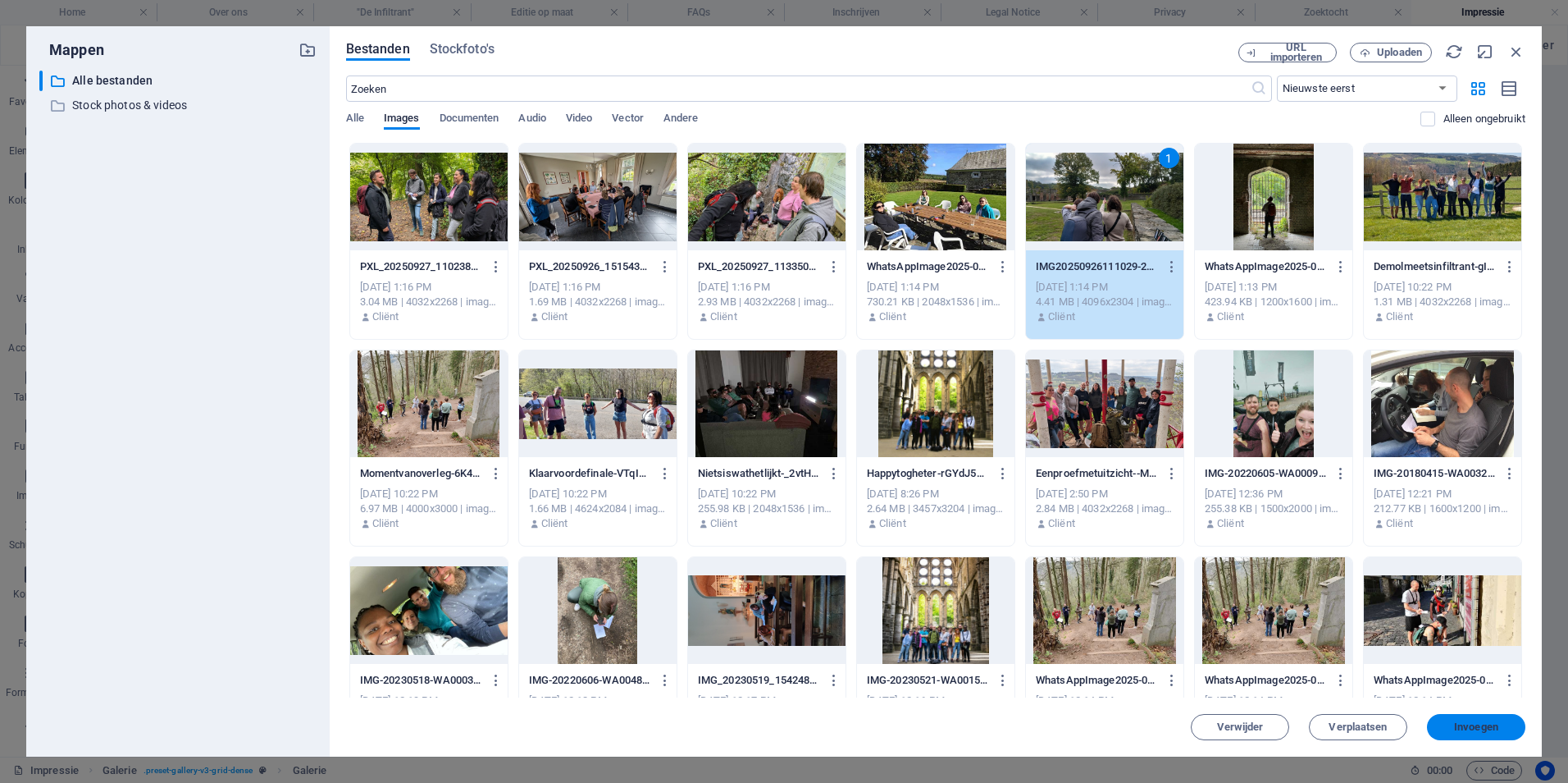
click at [1498, 727] on span "Invoegen" at bounding box center [1476, 727] width 44 height 10
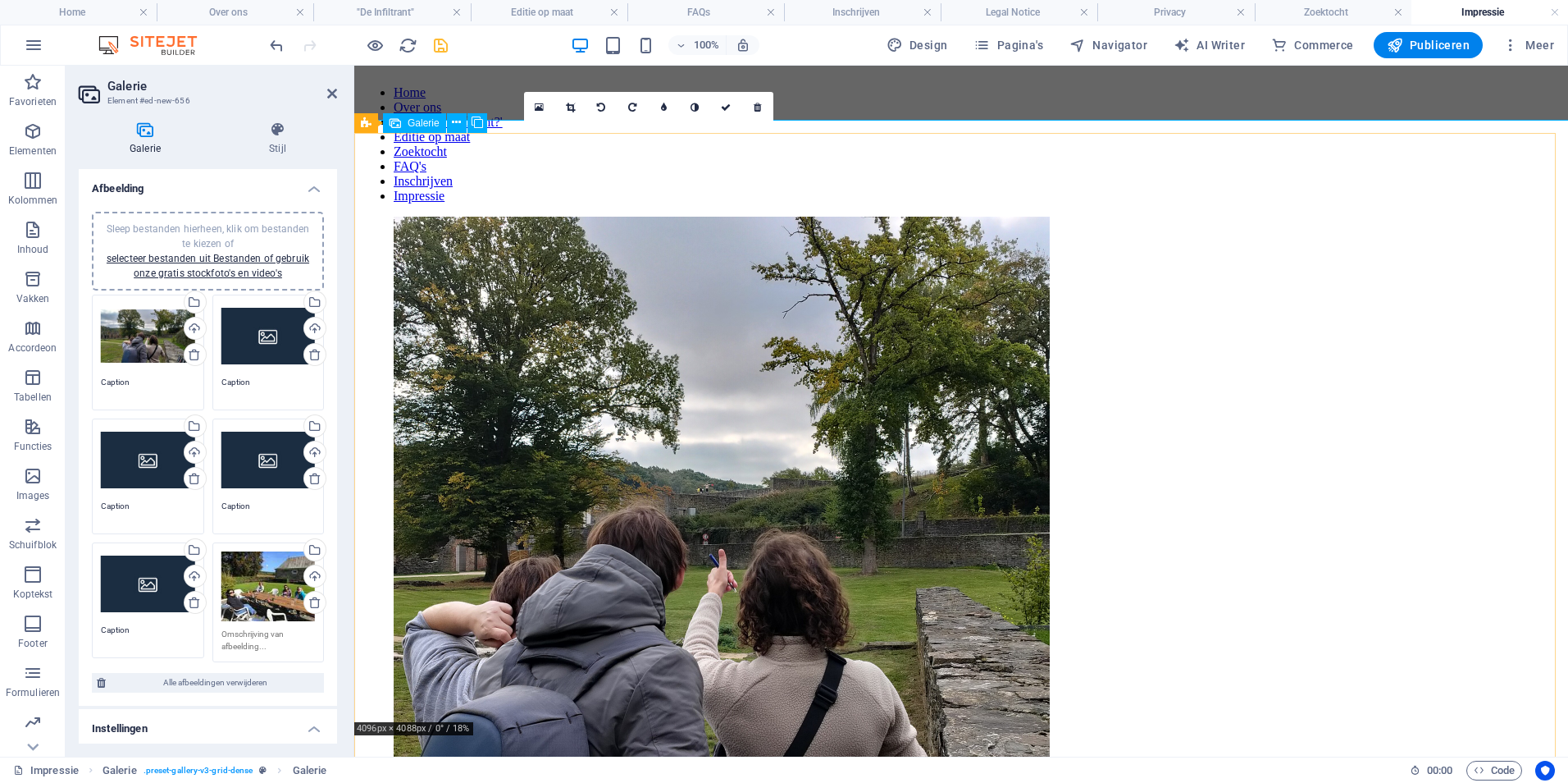
click at [735, 422] on li at bounding box center [722, 547] width 656 height 660
click at [573, 107] on icon at bounding box center [570, 108] width 9 height 10
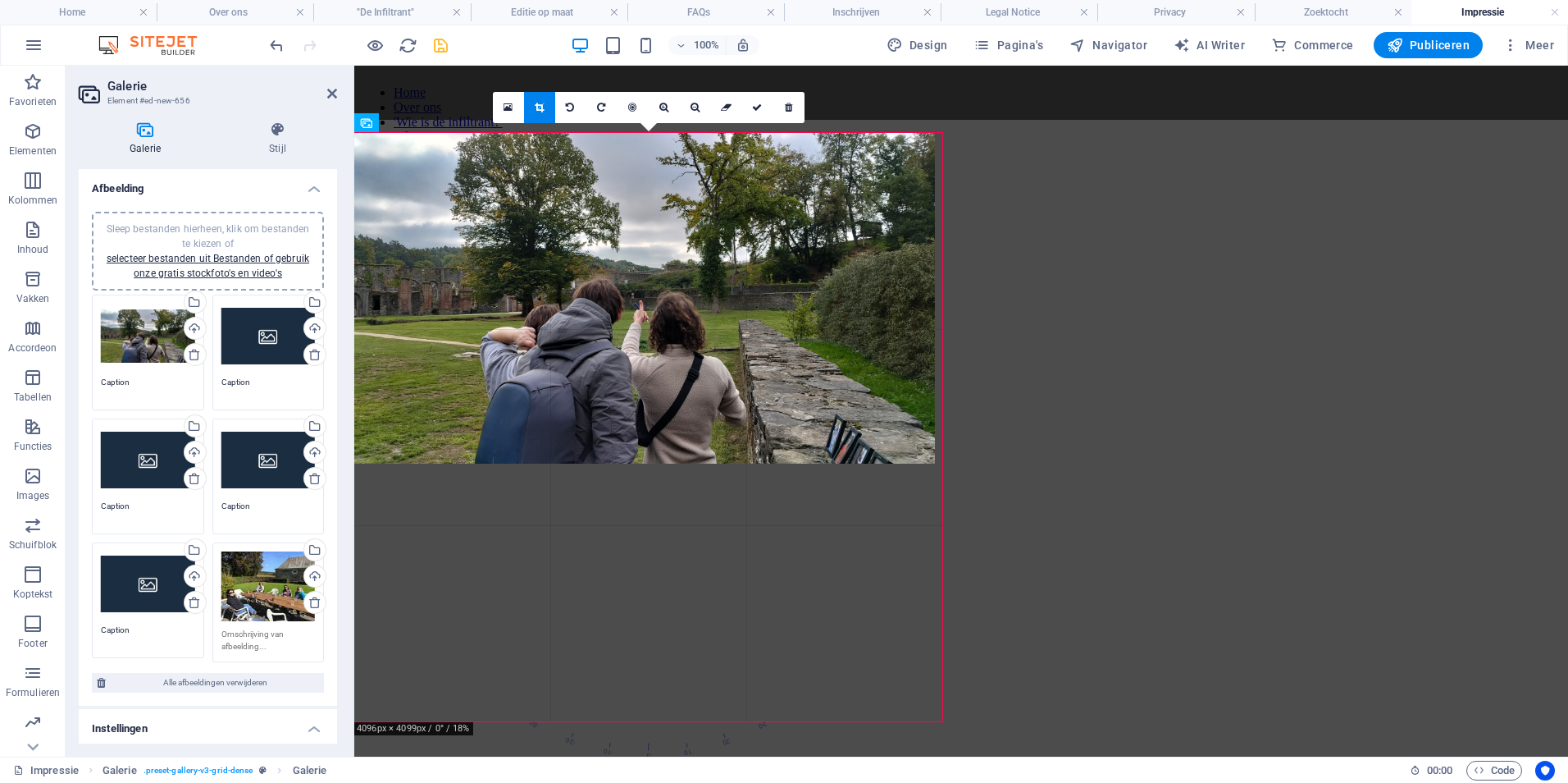
drag, startPoint x: 627, startPoint y: 367, endPoint x: 614, endPoint y: 365, distance: 13.2
click at [614, 365] on div at bounding box center [641, 298] width 588 height 331
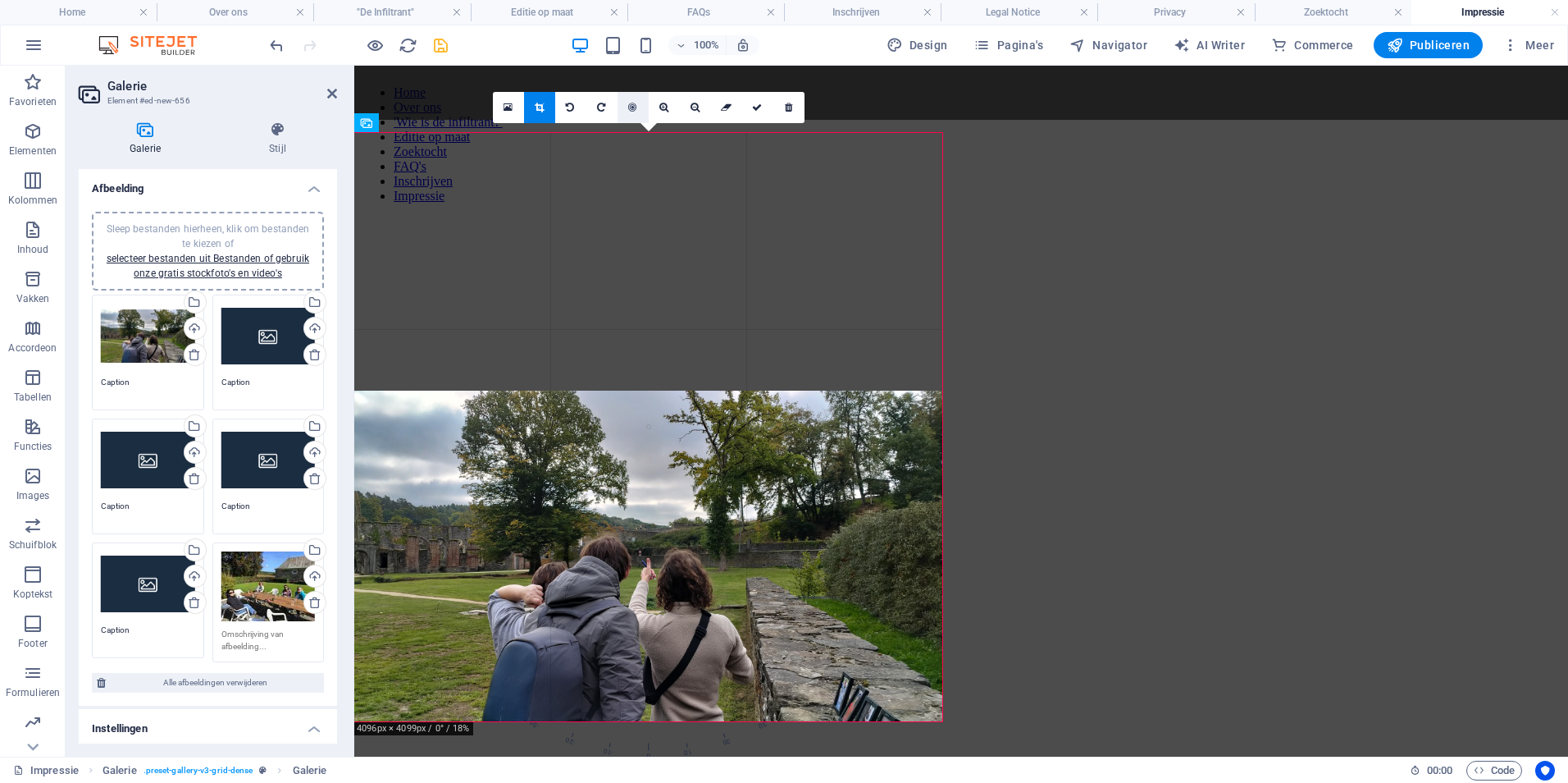
click at [633, 107] on icon at bounding box center [632, 108] width 8 height 10
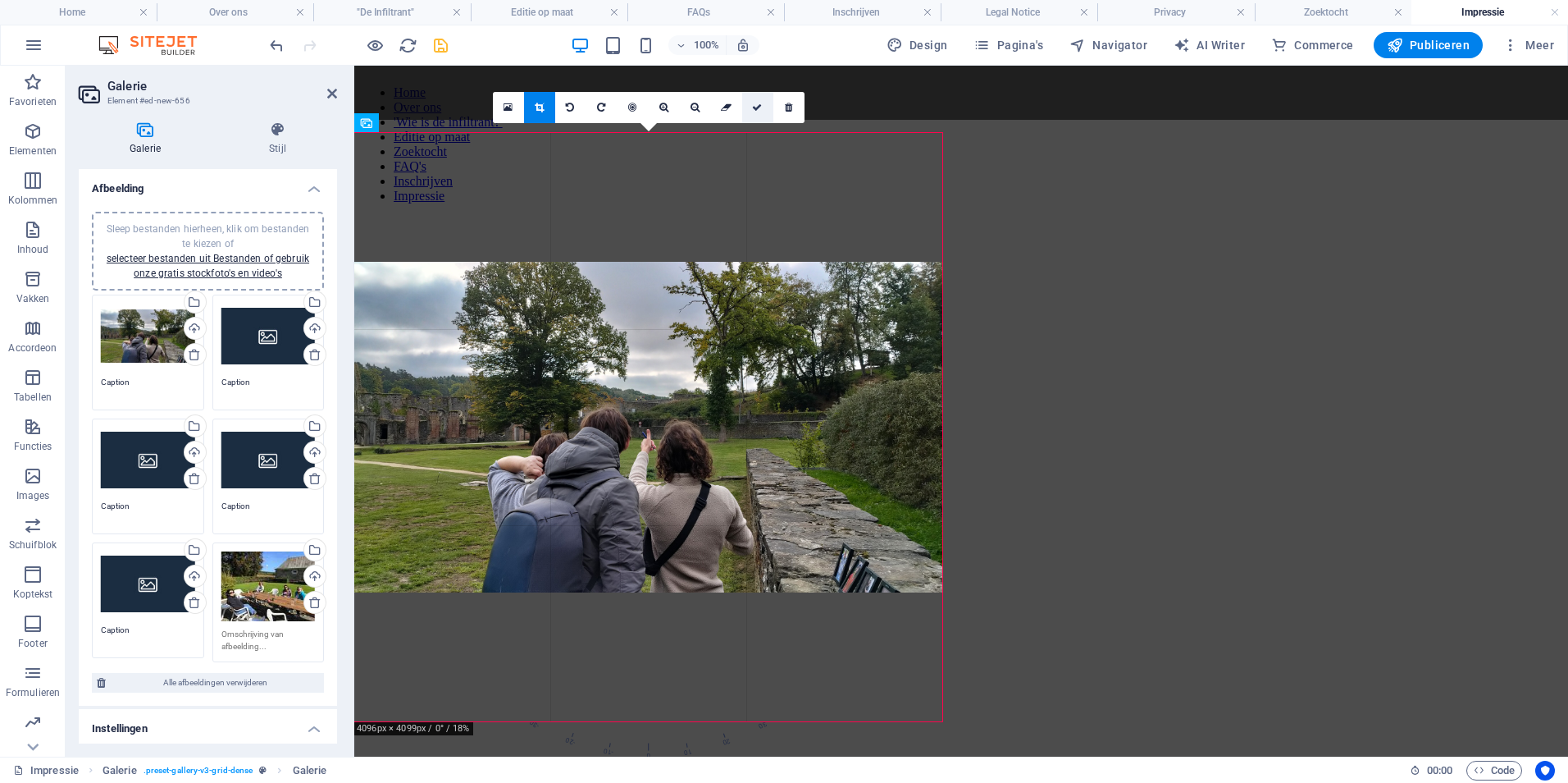
click at [751, 109] on link at bounding box center [757, 107] width 31 height 31
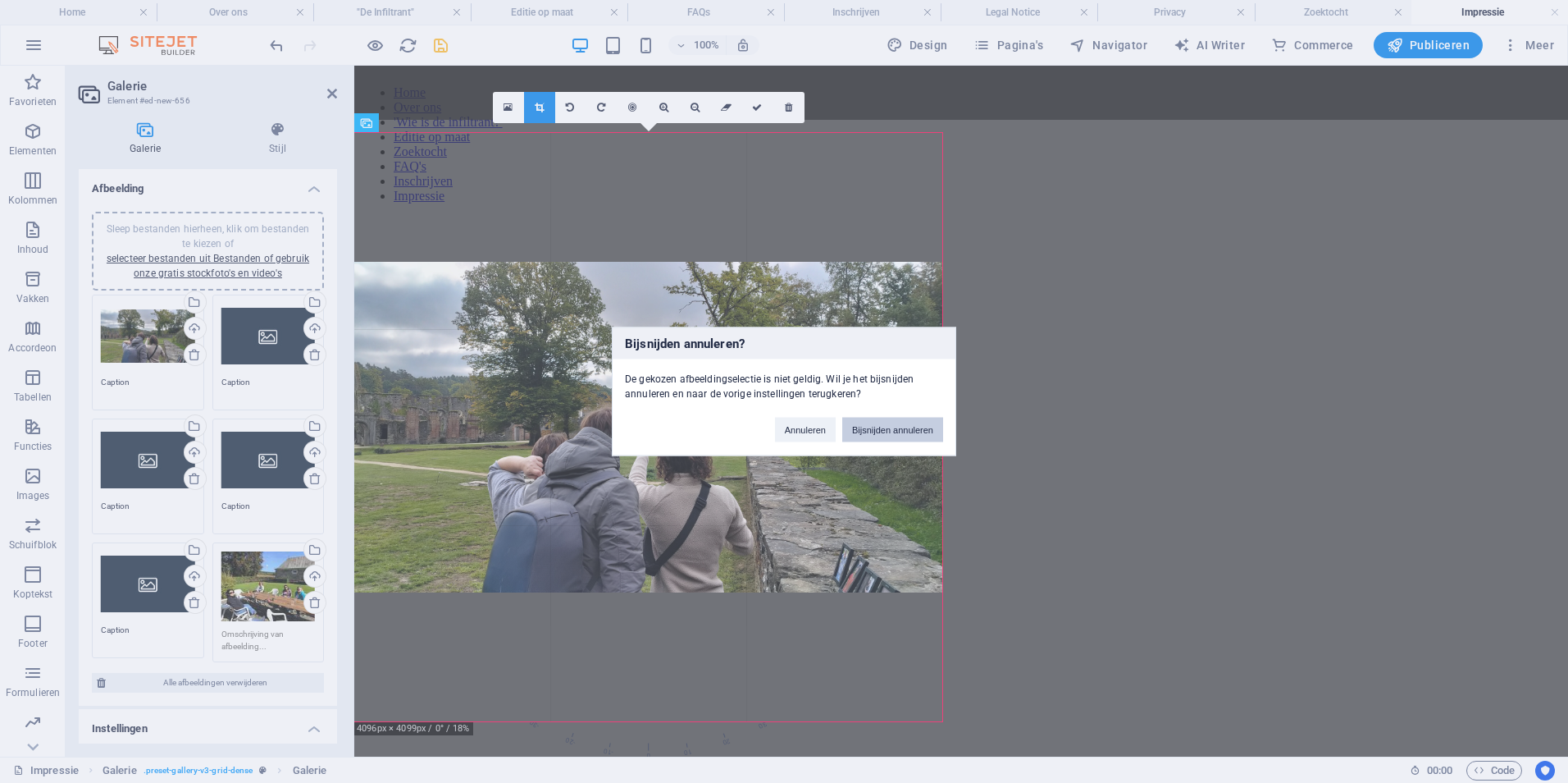
click at [903, 437] on button "Bijsnijden annuleren" at bounding box center [892, 430] width 101 height 25
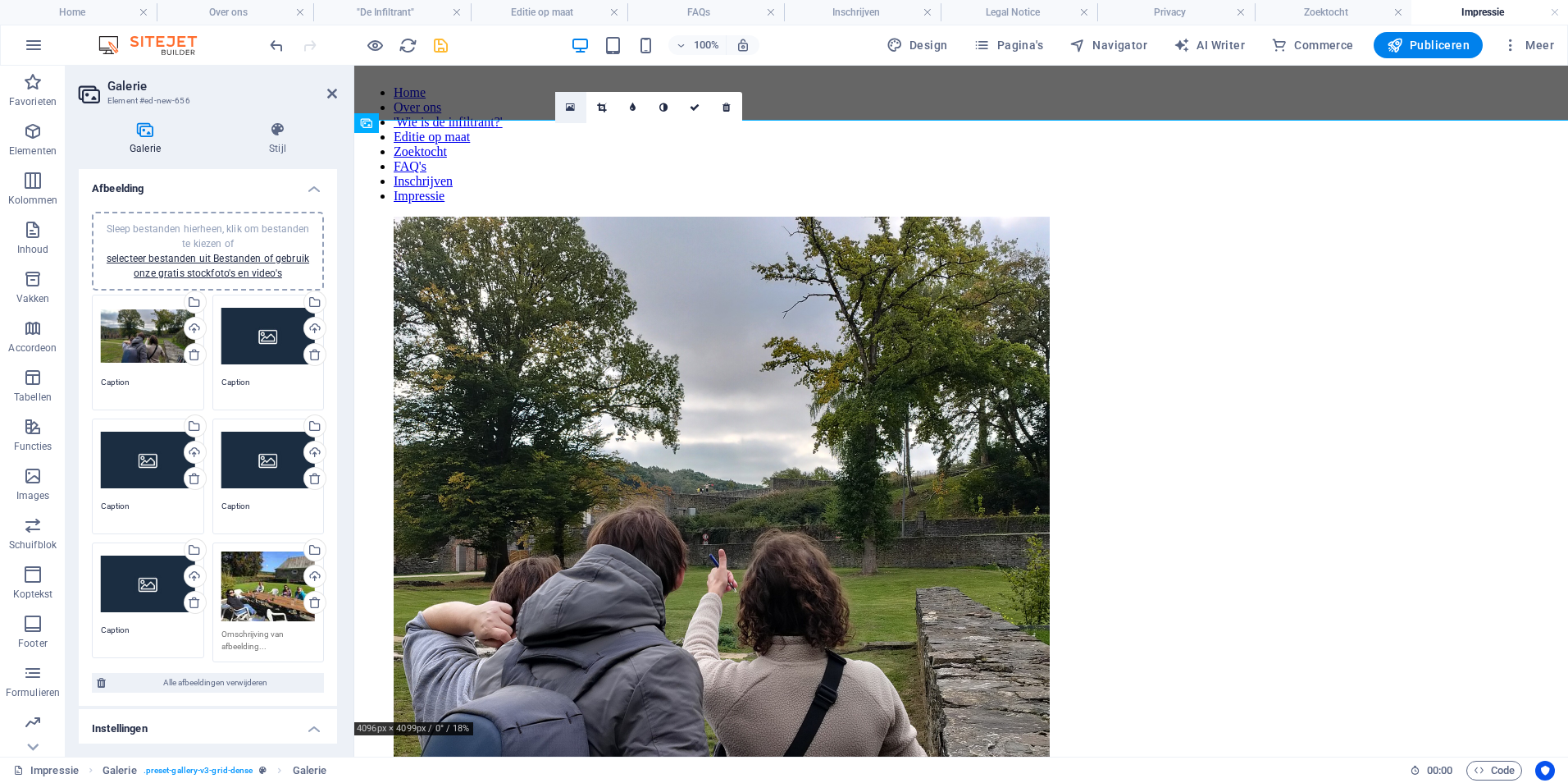
click at [569, 111] on icon at bounding box center [570, 107] width 9 height 11
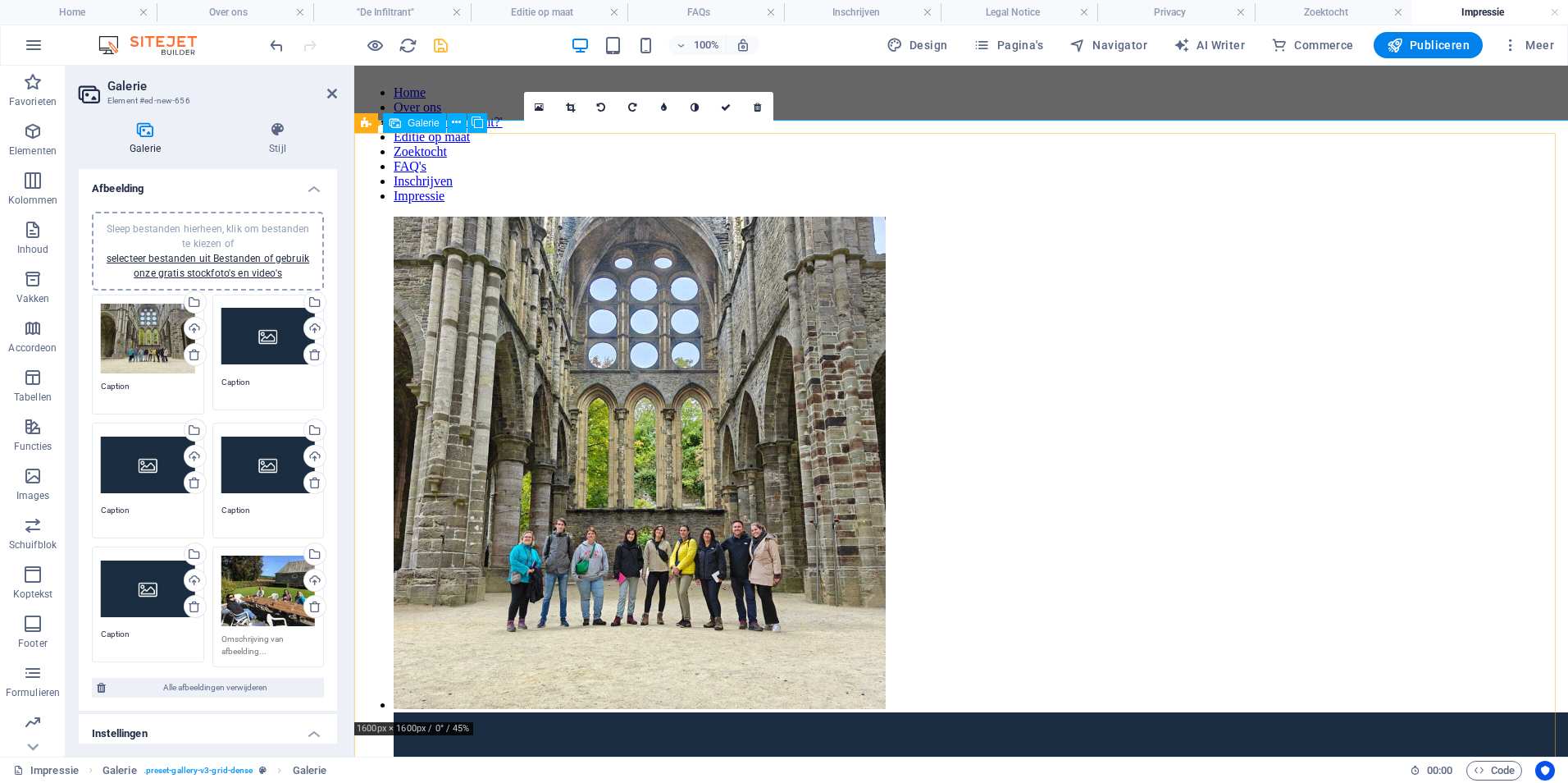
click at [657, 473] on li at bounding box center [722, 465] width 656 height 496
click at [564, 108] on link at bounding box center [570, 107] width 31 height 31
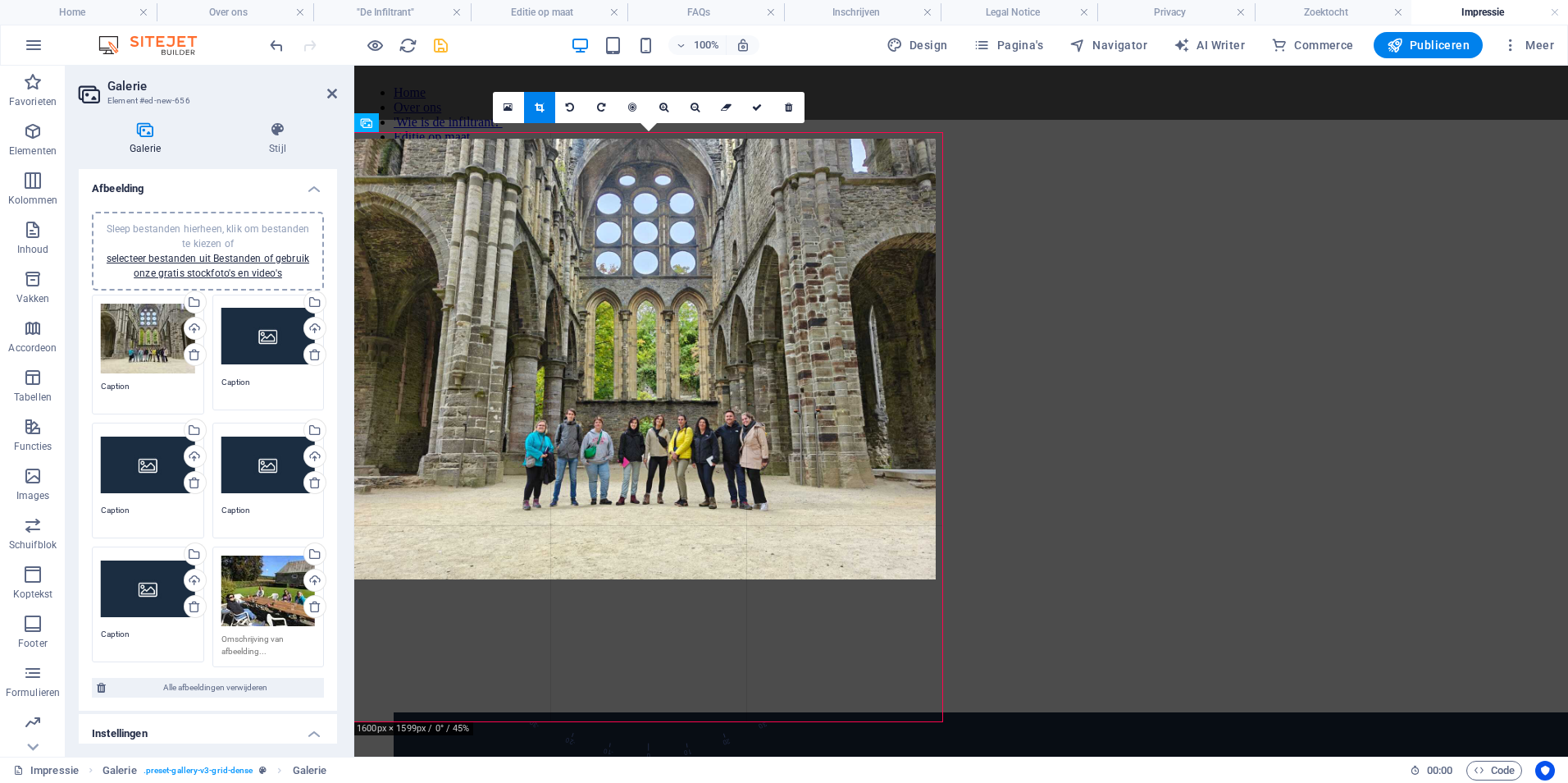
click at [935, 140] on div at bounding box center [642, 359] width 588 height 441
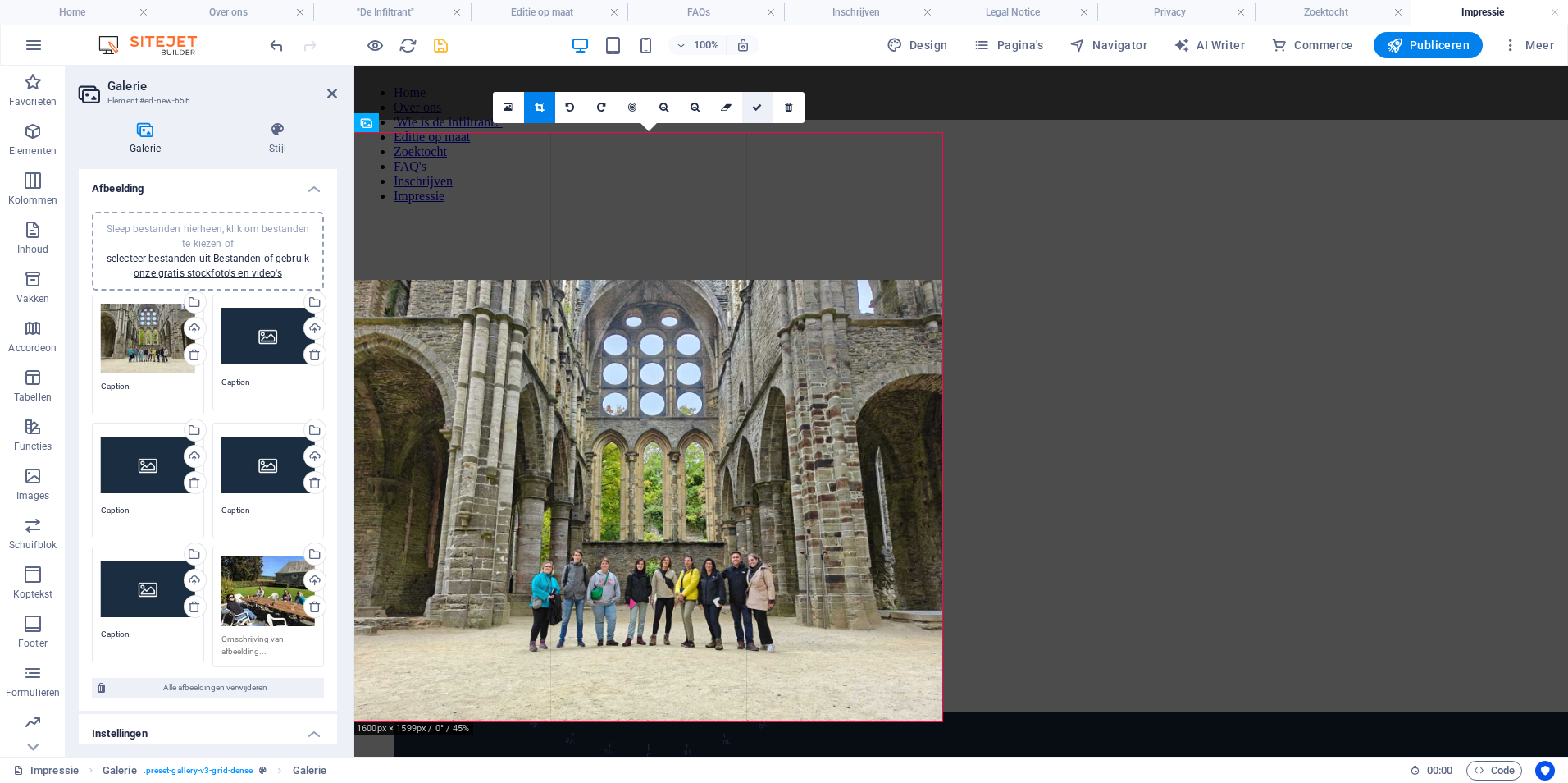
click at [753, 103] on icon at bounding box center [757, 108] width 10 height 10
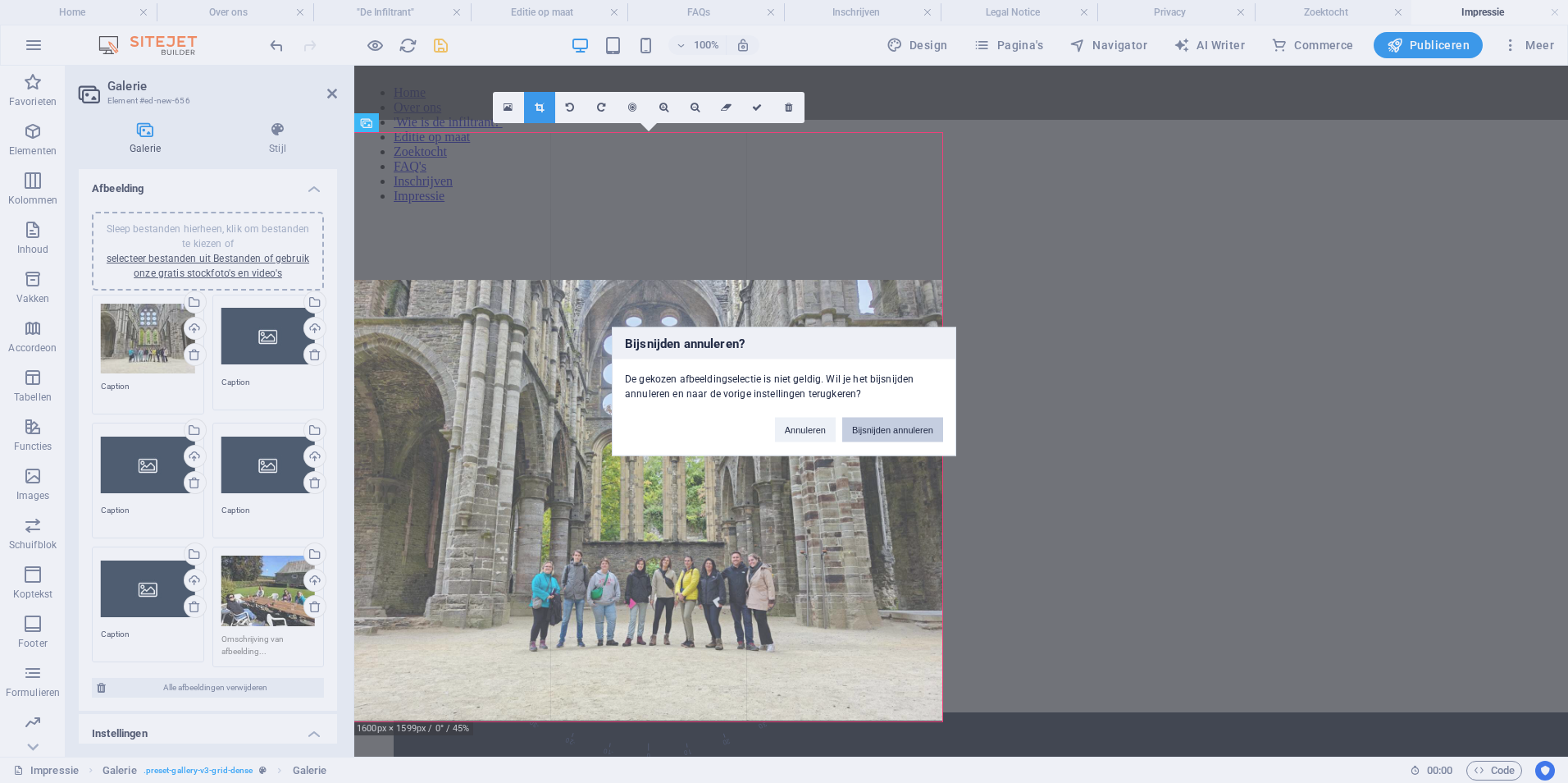
click at [898, 433] on button "Bijsnijden annuleren" at bounding box center [892, 430] width 101 height 25
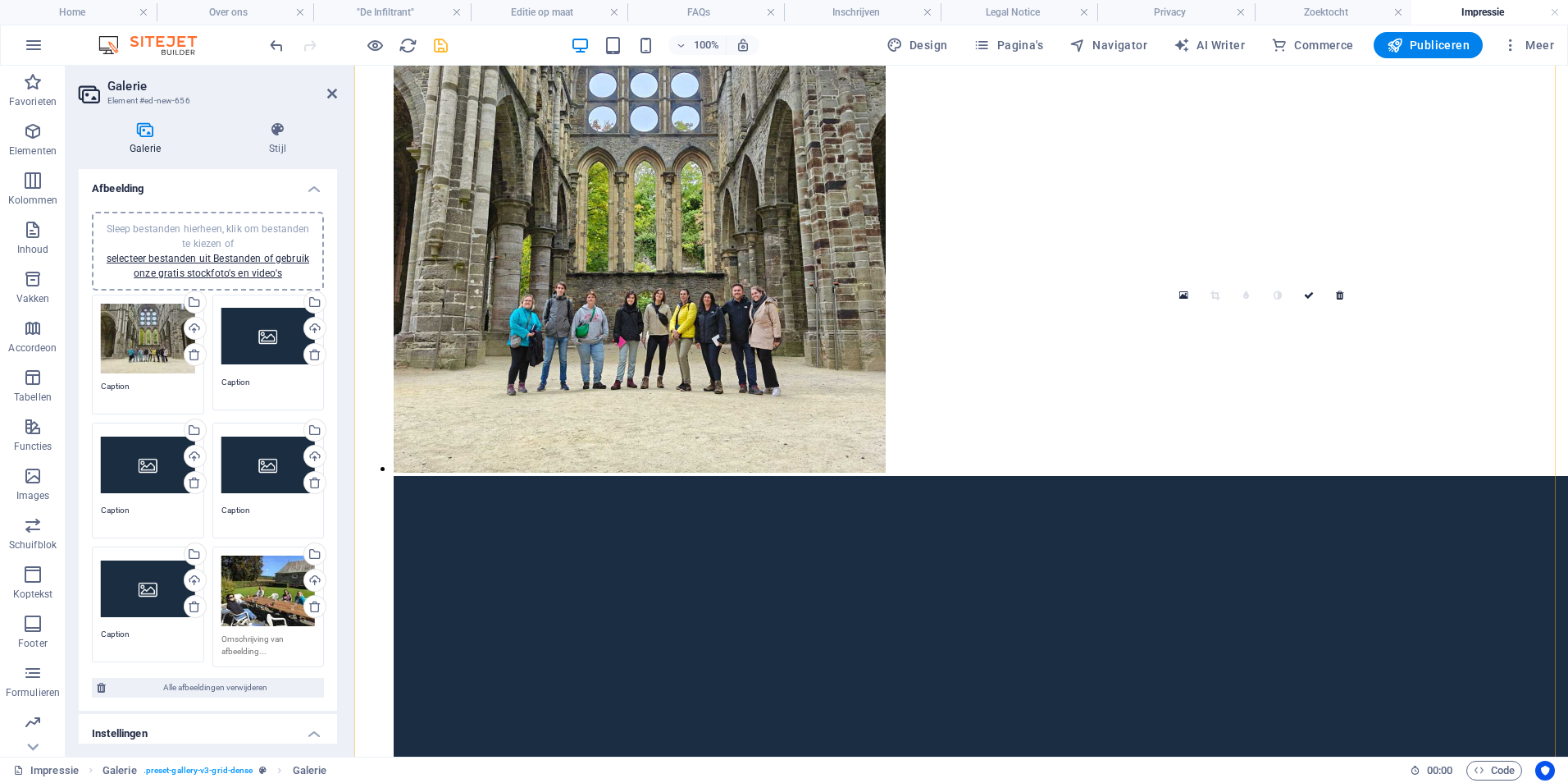
scroll to position [246, 0]
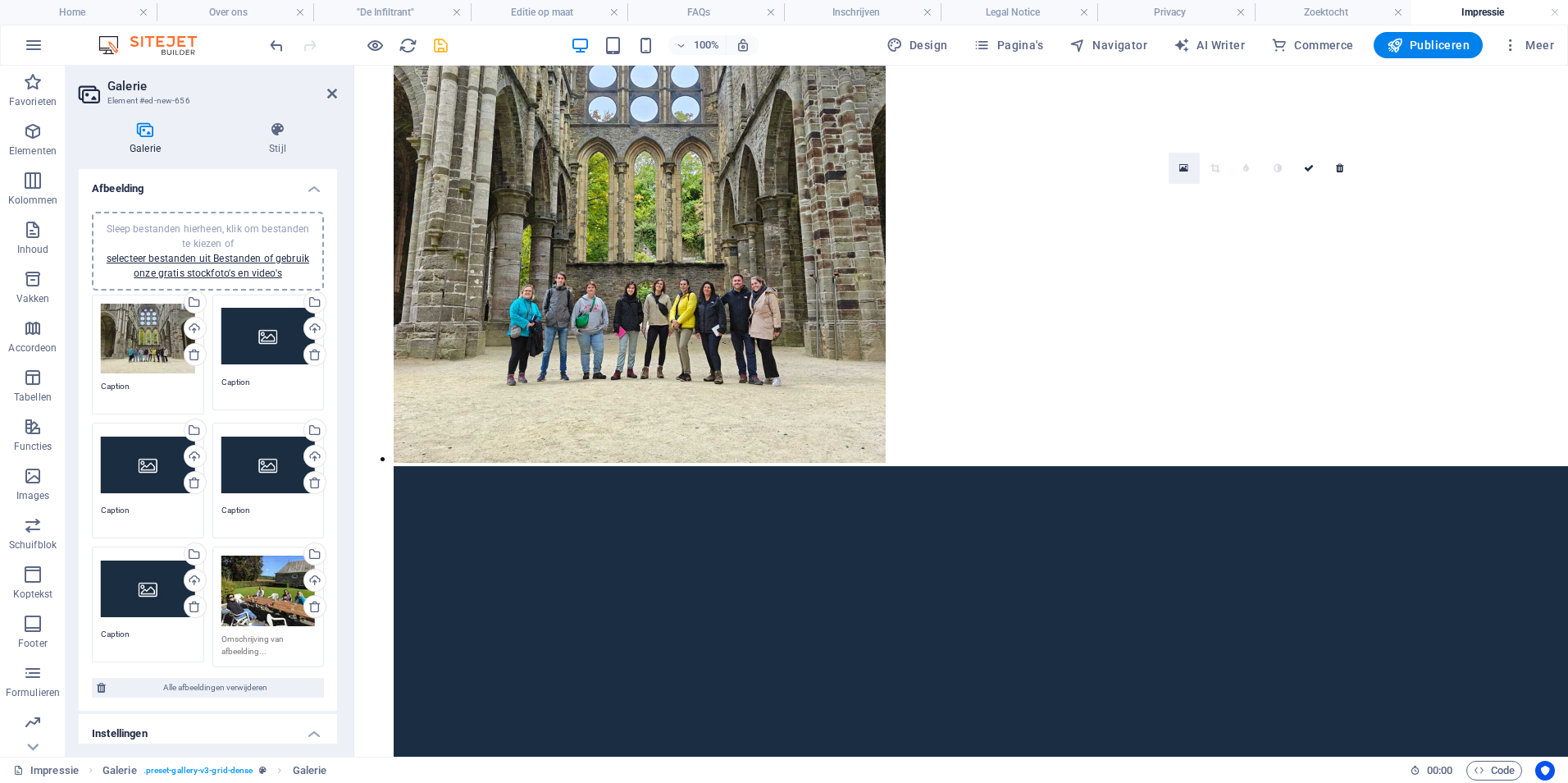
click at [1181, 172] on icon at bounding box center [1183, 167] width 9 height 11
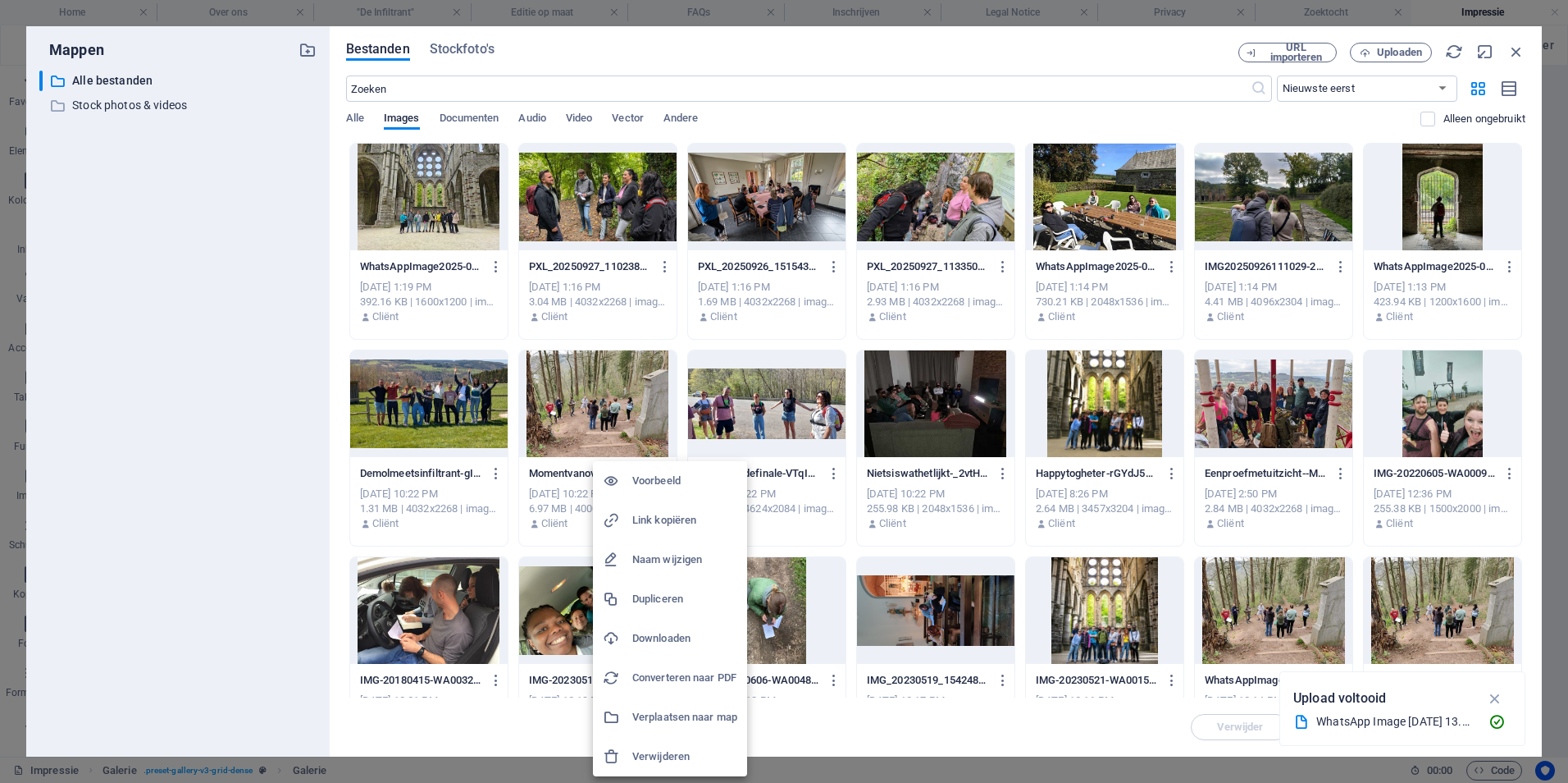
click at [588, 202] on div at bounding box center [784, 391] width 1568 height 783
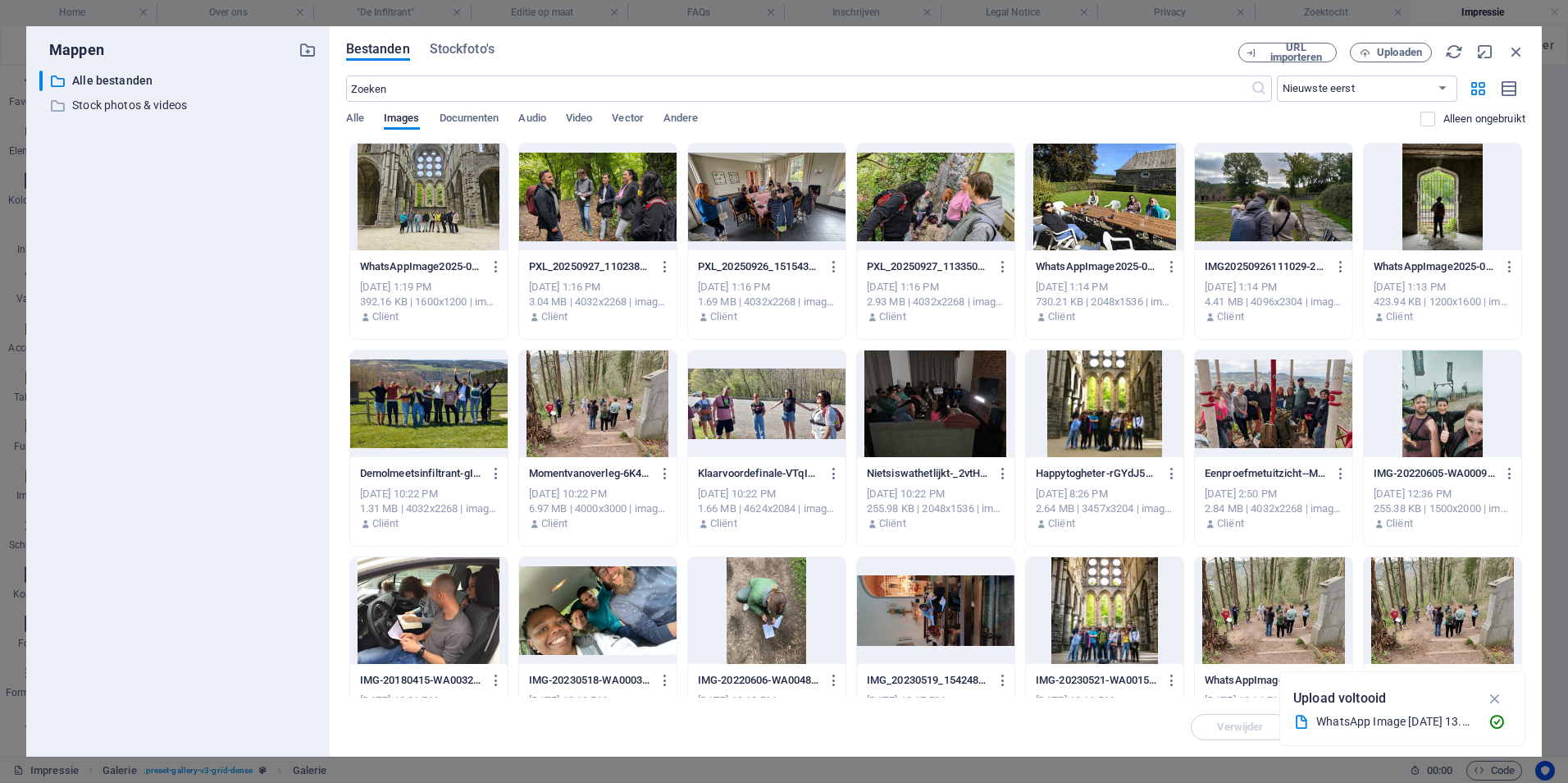
click at [596, 220] on div at bounding box center [598, 197] width 158 height 107
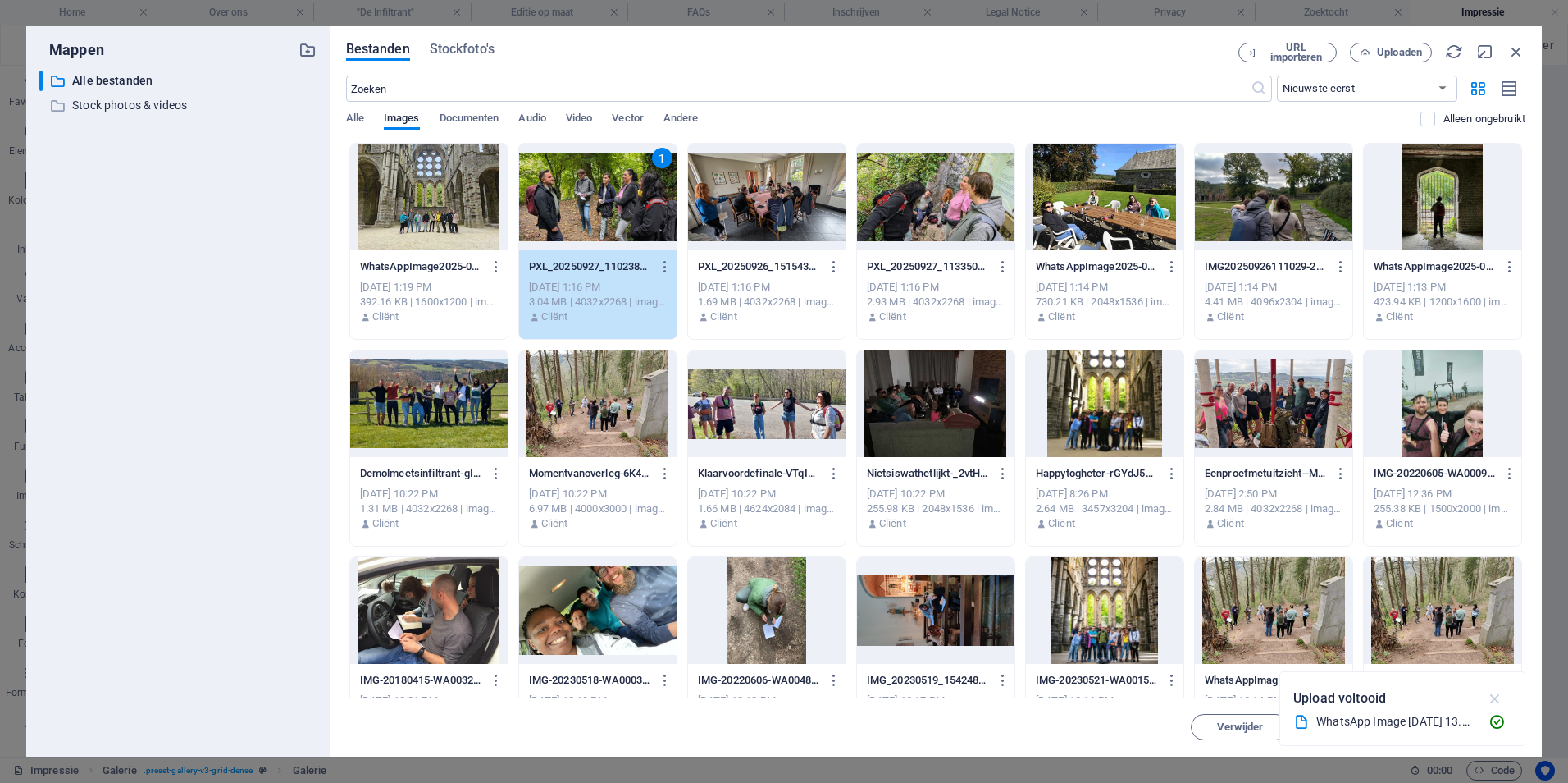
click at [1502, 693] on icon "button" at bounding box center [1495, 698] width 19 height 18
click at [1474, 725] on span "Invoegen" at bounding box center [1476, 727] width 44 height 10
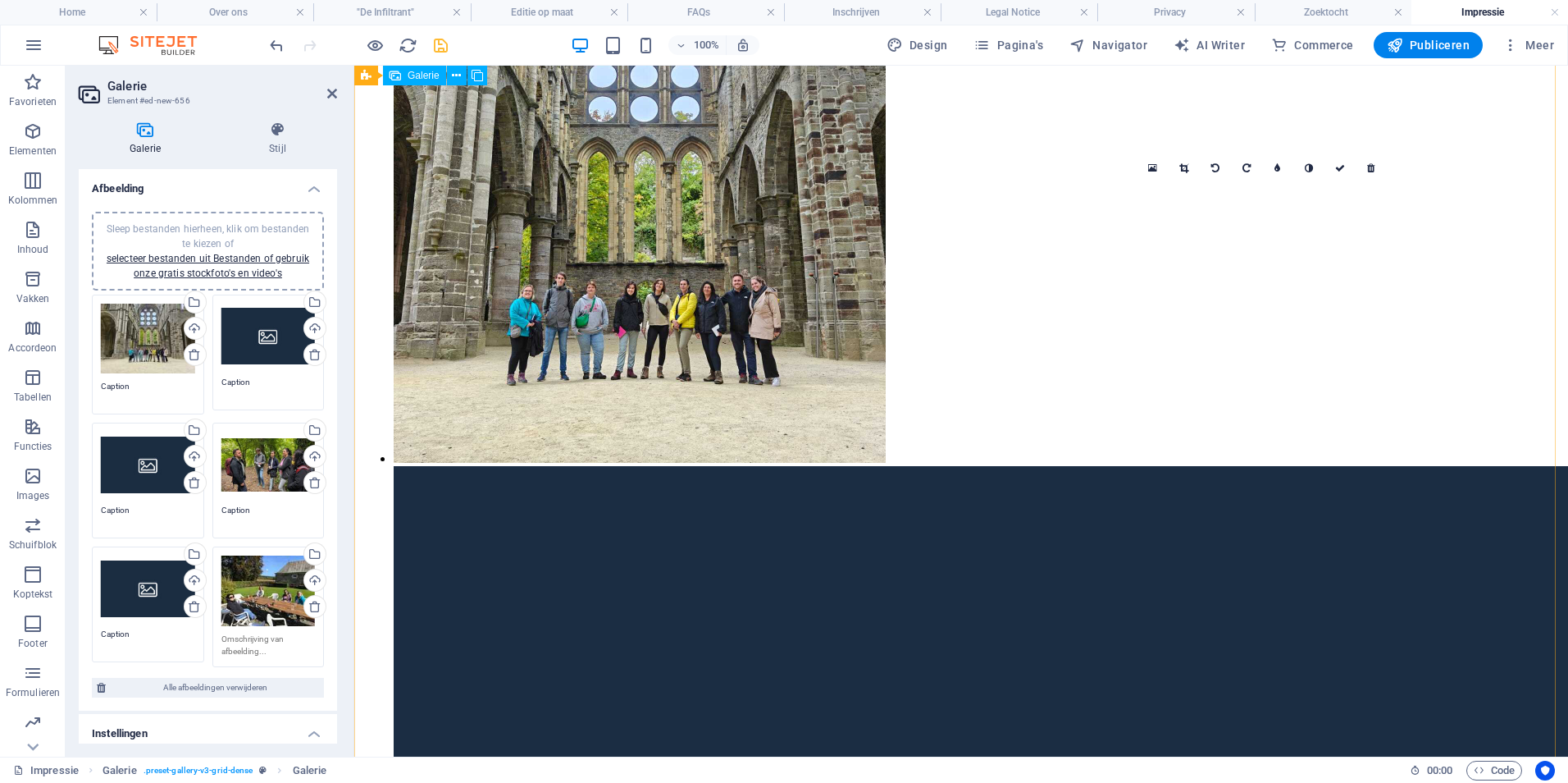
click at [1189, 162] on link at bounding box center [1183, 168] width 31 height 31
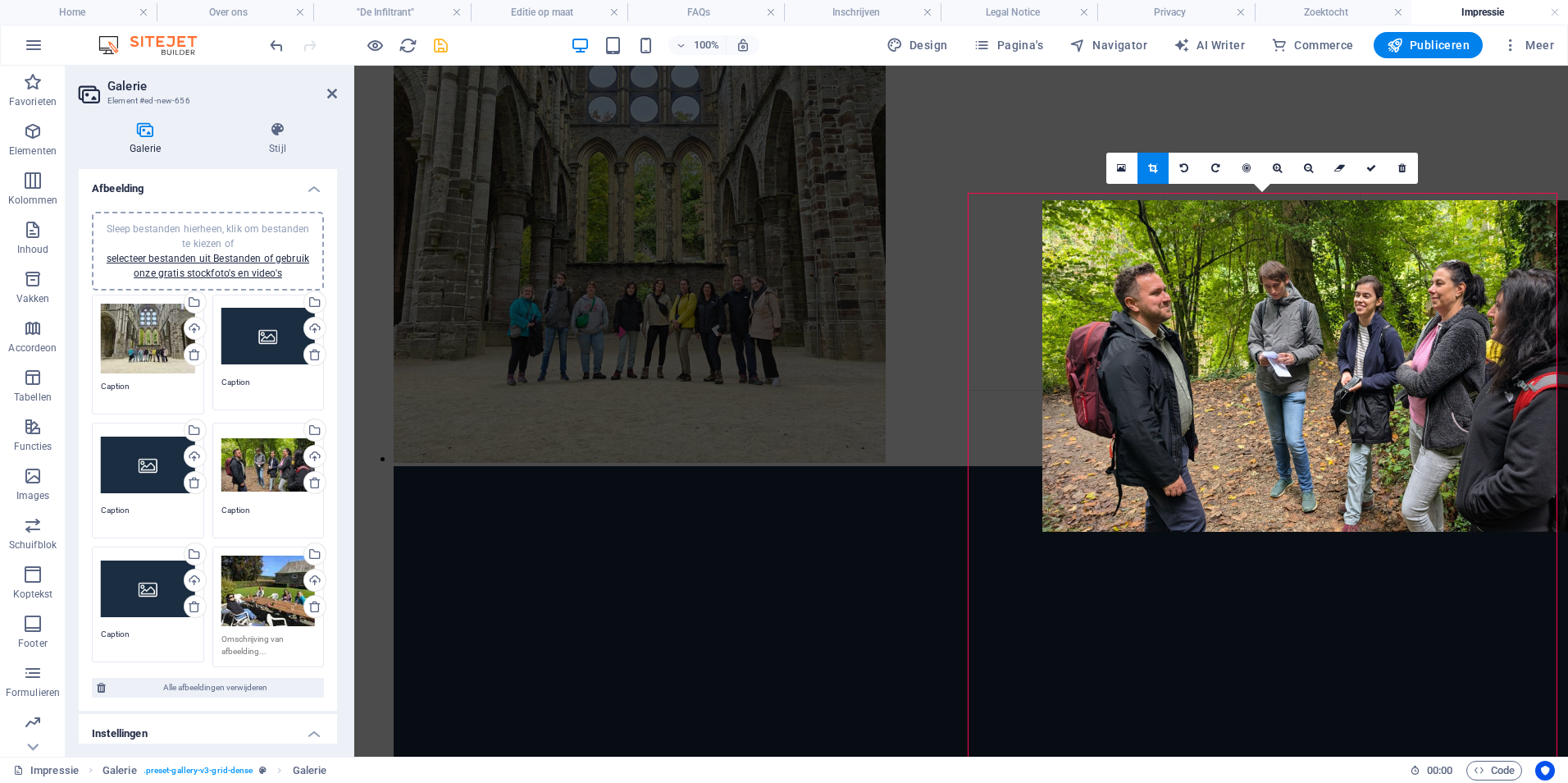
drag, startPoint x: 1150, startPoint y: 372, endPoint x: 866, endPoint y: 300, distance: 293.0
click at [1224, 378] on div at bounding box center [1336, 365] width 588 height 331
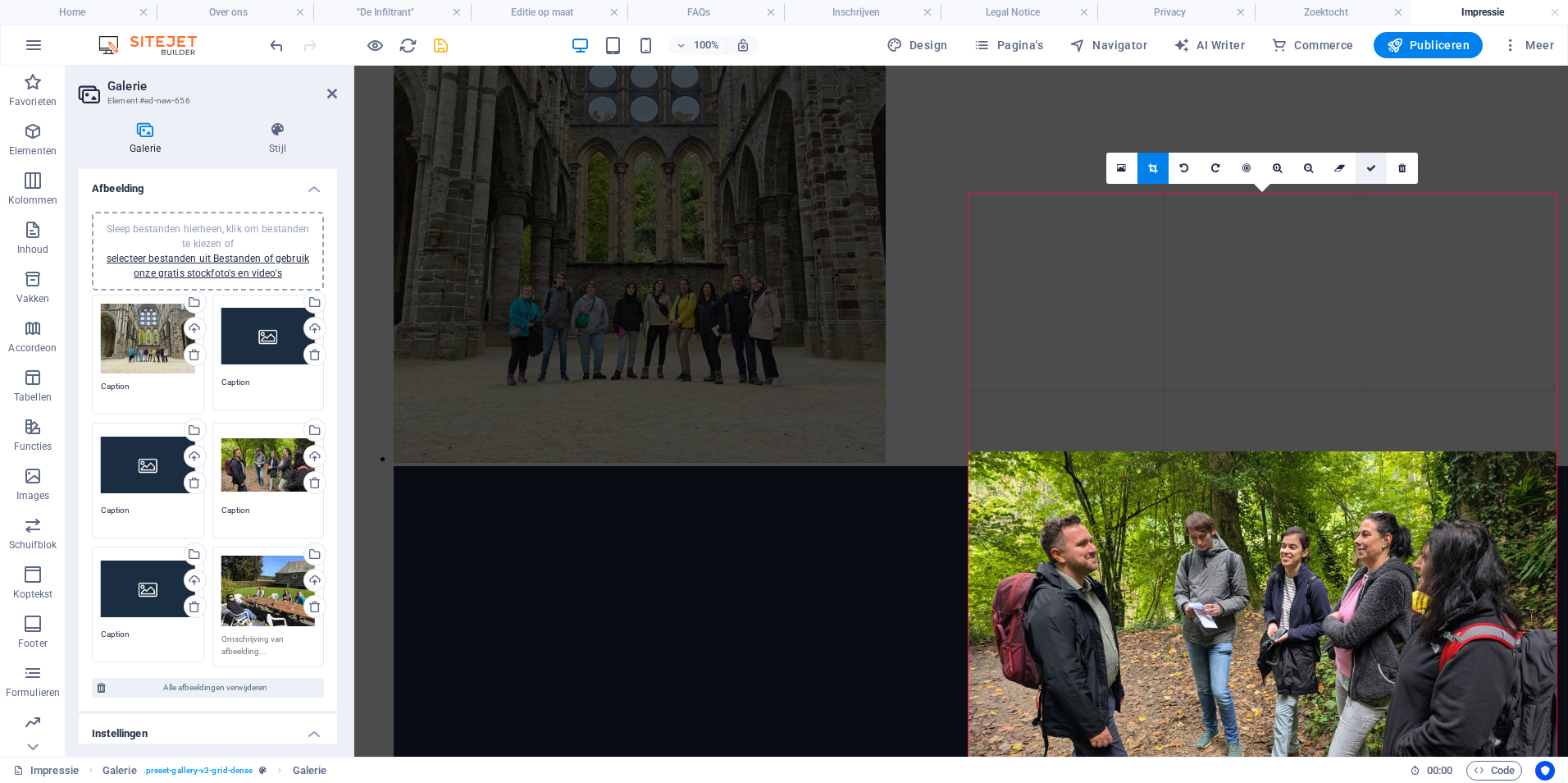
click at [1367, 165] on icon at bounding box center [1371, 168] width 10 height 10
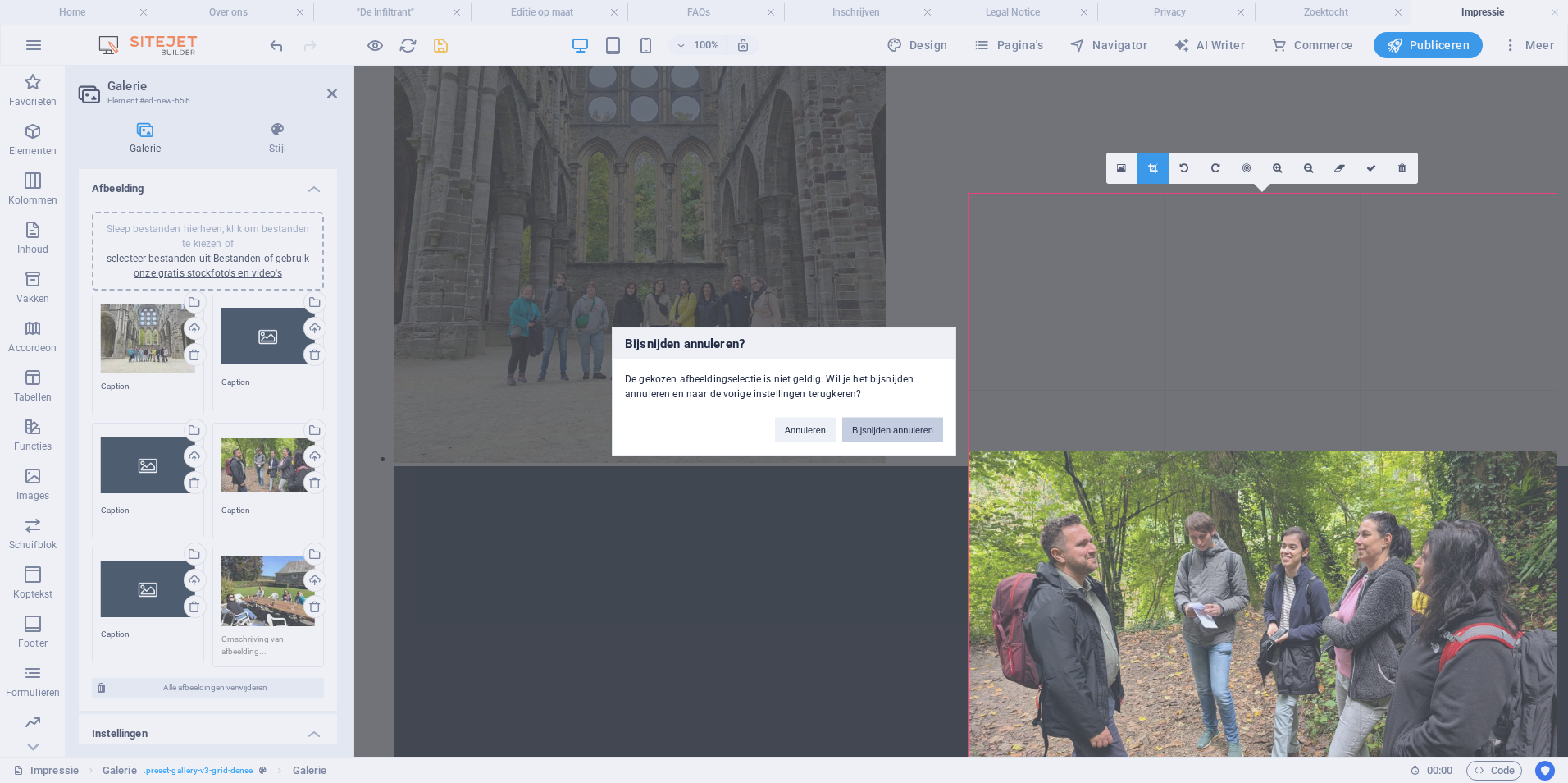
click at [869, 437] on button "Bijsnijden annuleren" at bounding box center [892, 430] width 101 height 25
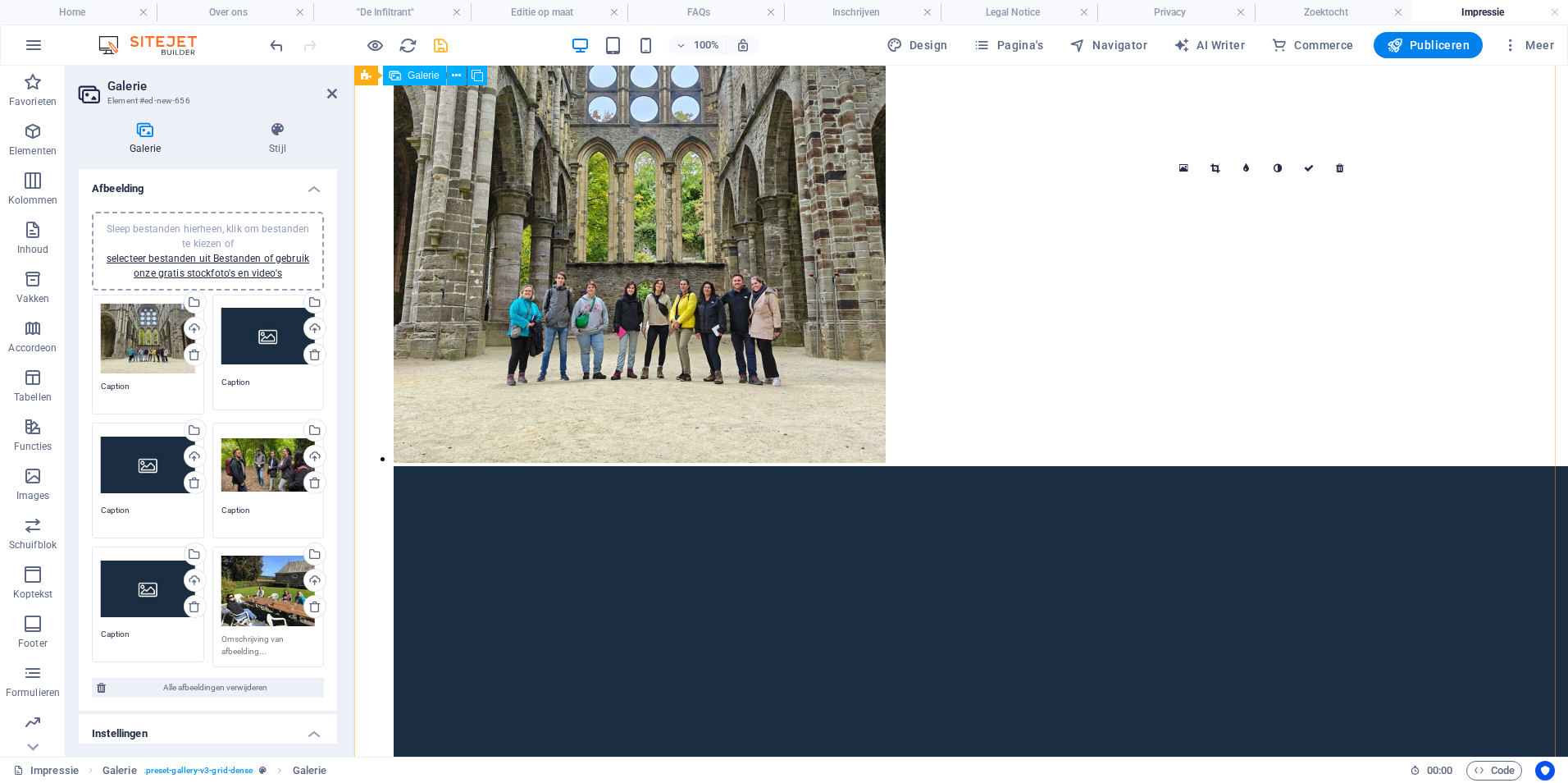
click at [1184, 165] on icon at bounding box center [1183, 167] width 9 height 11
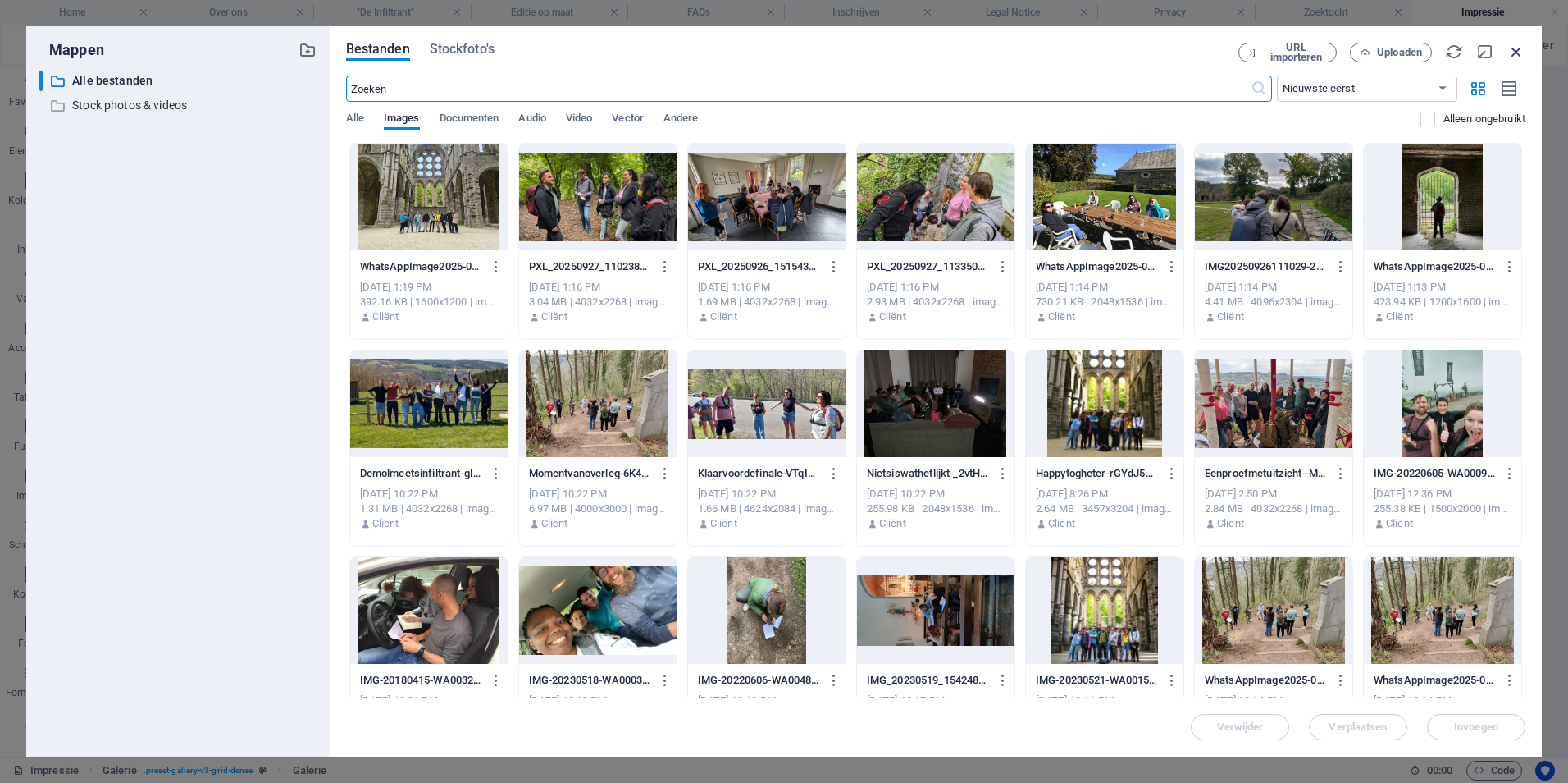
click at [1515, 48] on icon "button" at bounding box center [1516, 52] width 18 height 18
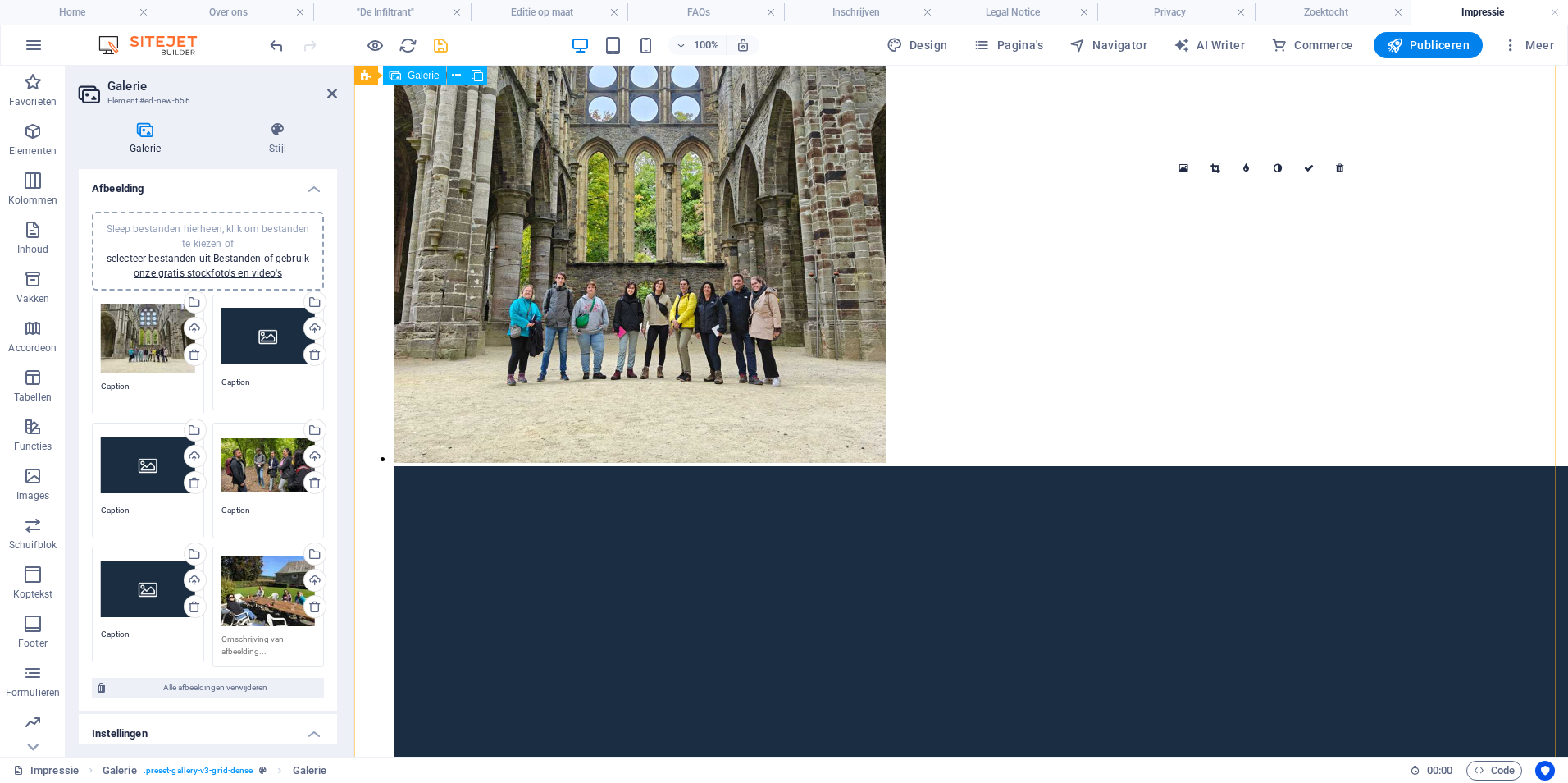
click at [1215, 171] on icon at bounding box center [1214, 168] width 9 height 10
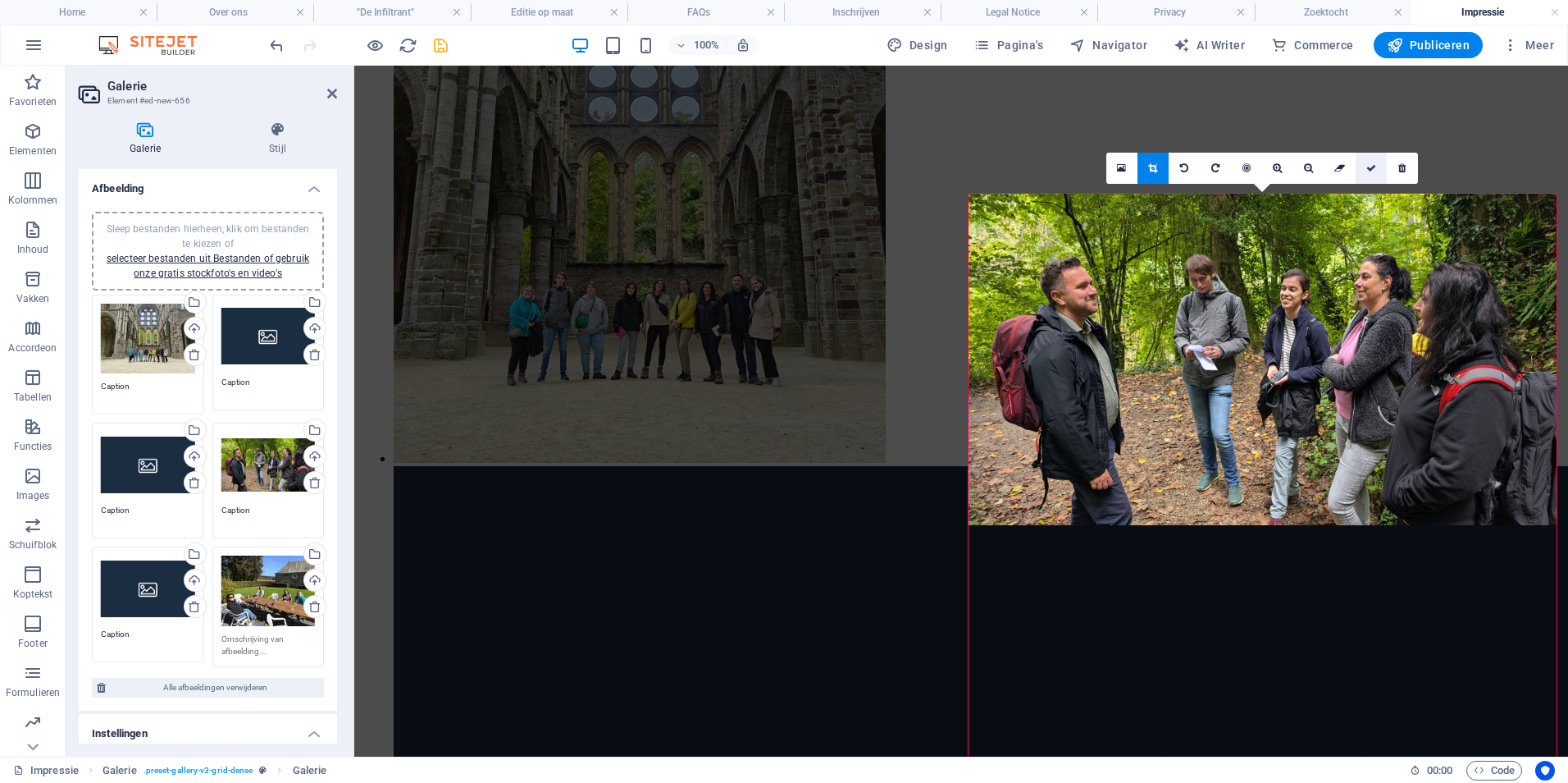
click at [1370, 170] on icon at bounding box center [1371, 168] width 10 height 10
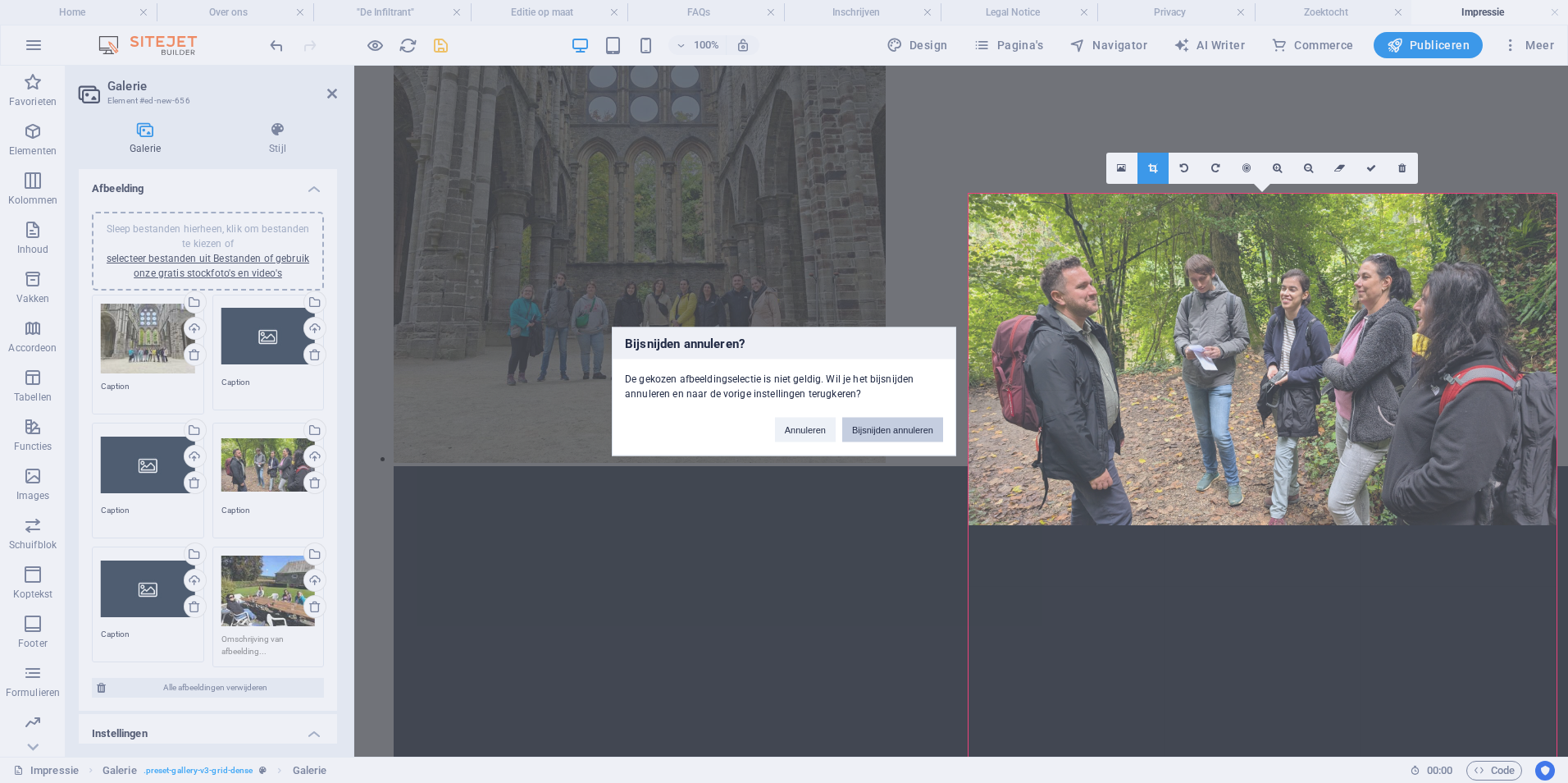
click at [875, 431] on button "Bijsnijden annuleren" at bounding box center [892, 430] width 101 height 25
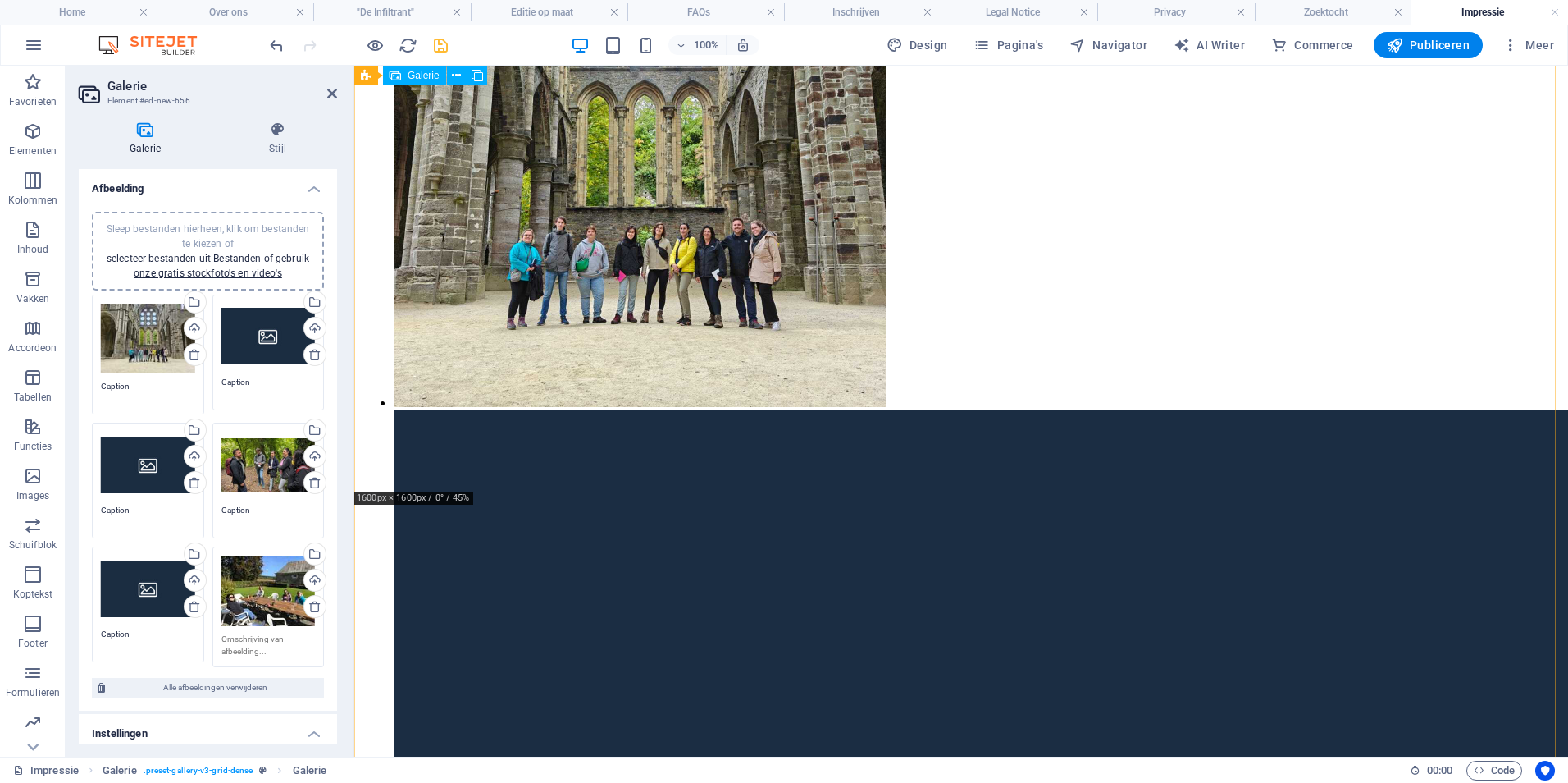
scroll to position [410, 0]
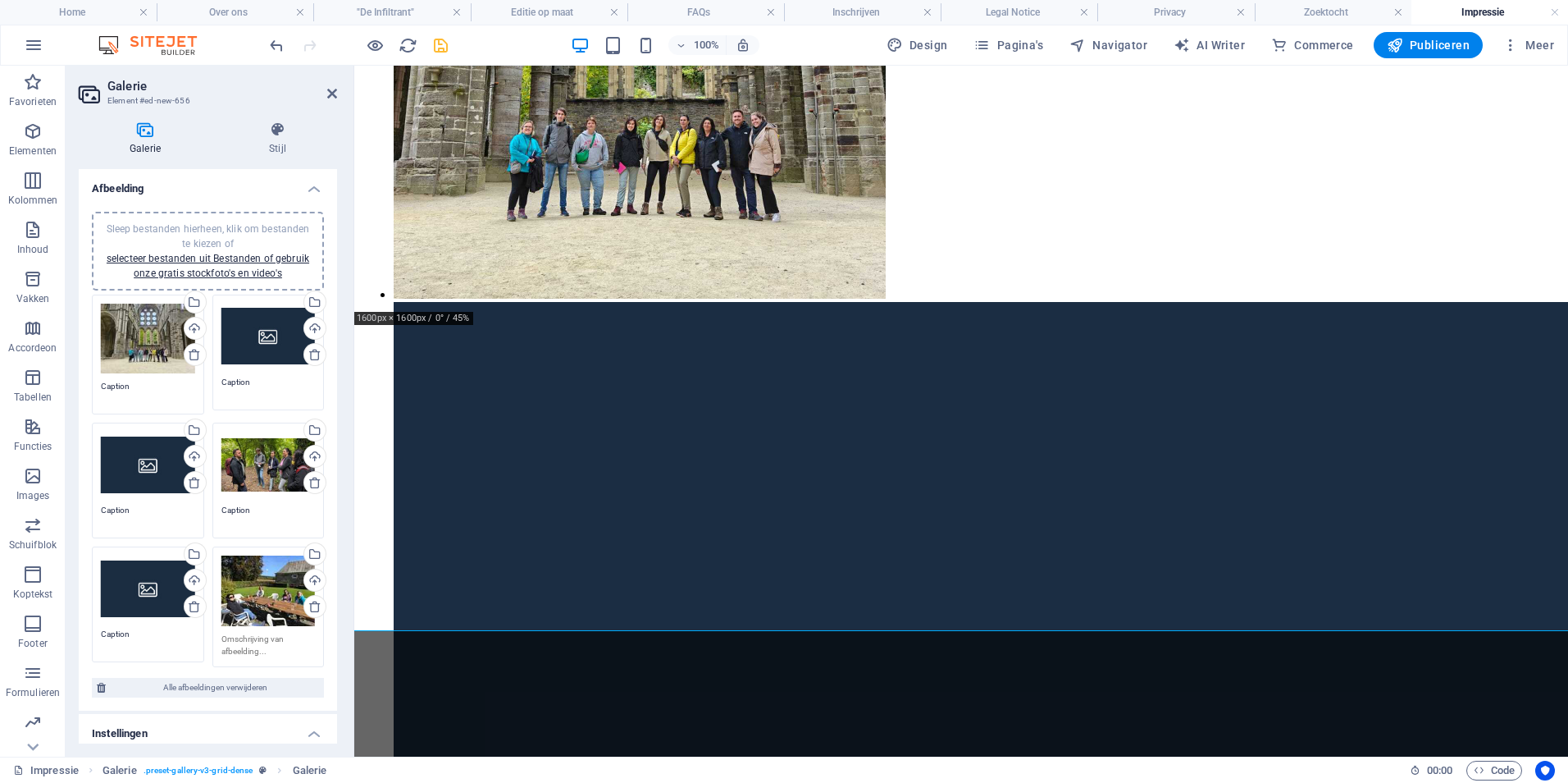
click at [339, 83] on aside "Galerie Element #ed-new-656 Galerie Stijl Afbeelding Sleep bestanden hierheen, …" at bounding box center [210, 411] width 289 height 691
click at [333, 93] on icon at bounding box center [332, 93] width 10 height 13
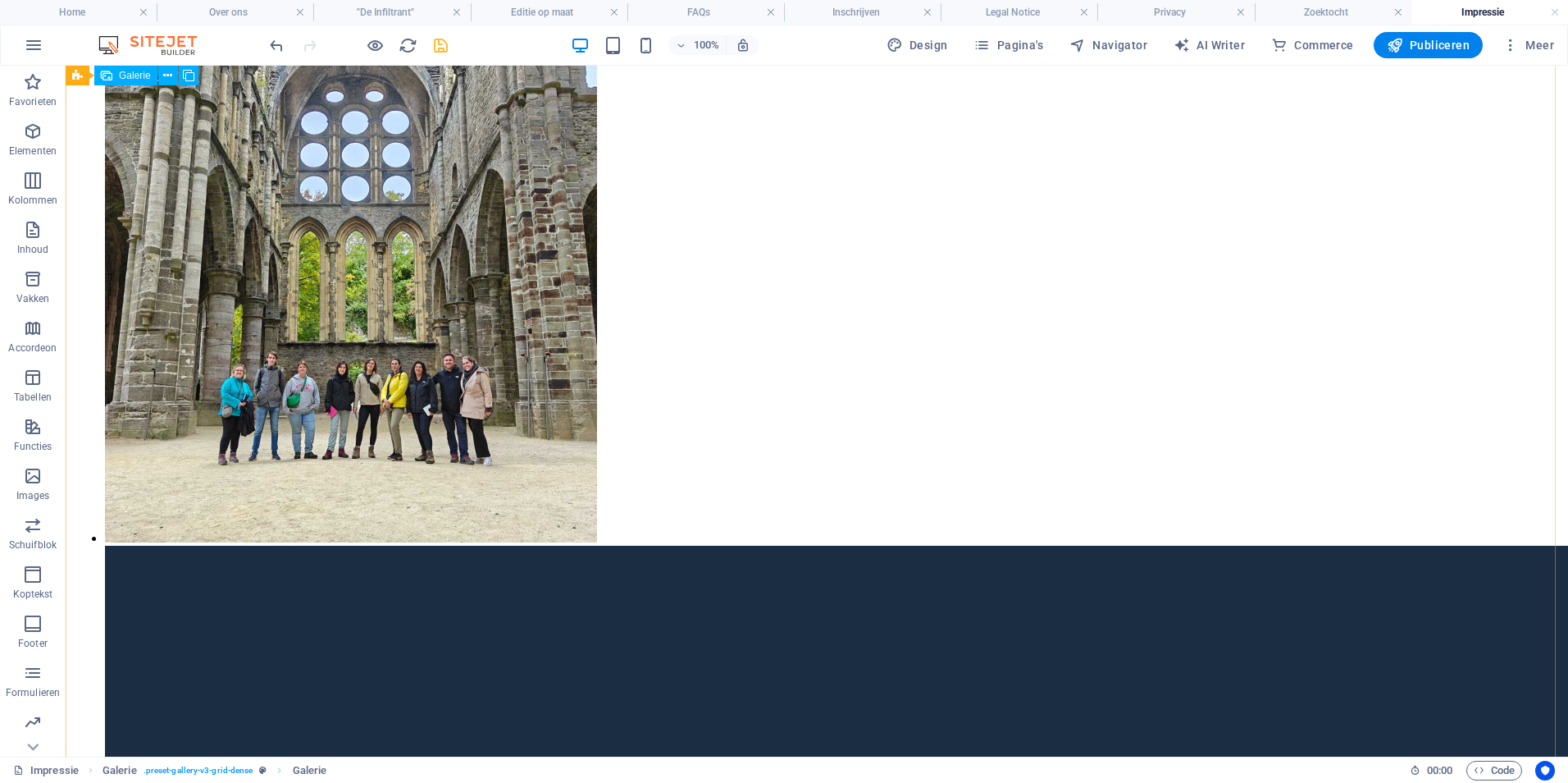
scroll to position [164, 0]
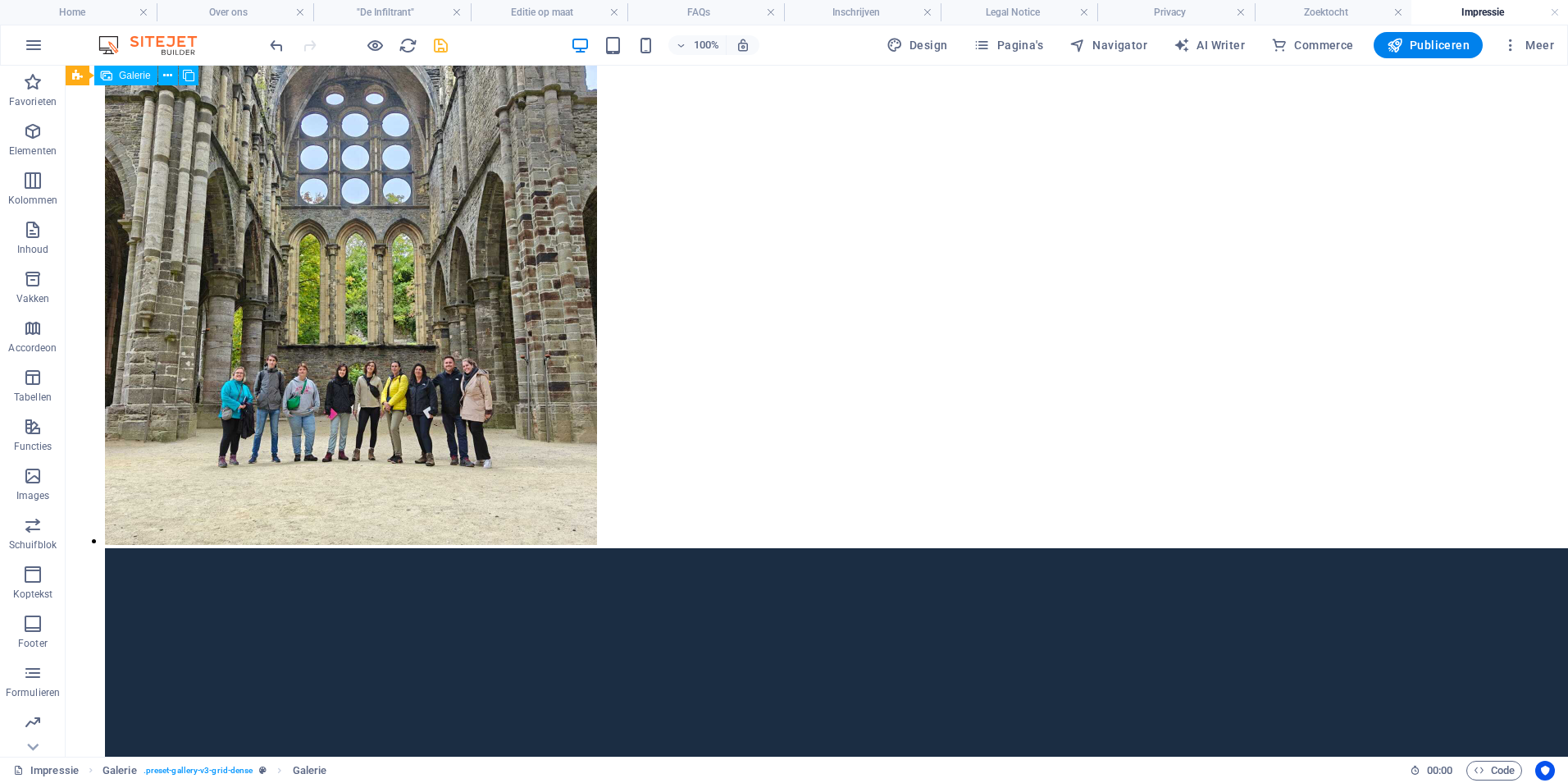
drag, startPoint x: 1085, startPoint y: 564, endPoint x: 1067, endPoint y: 232, distance: 332.5
drag, startPoint x: 1086, startPoint y: 447, endPoint x: 1056, endPoint y: 230, distance: 219.1
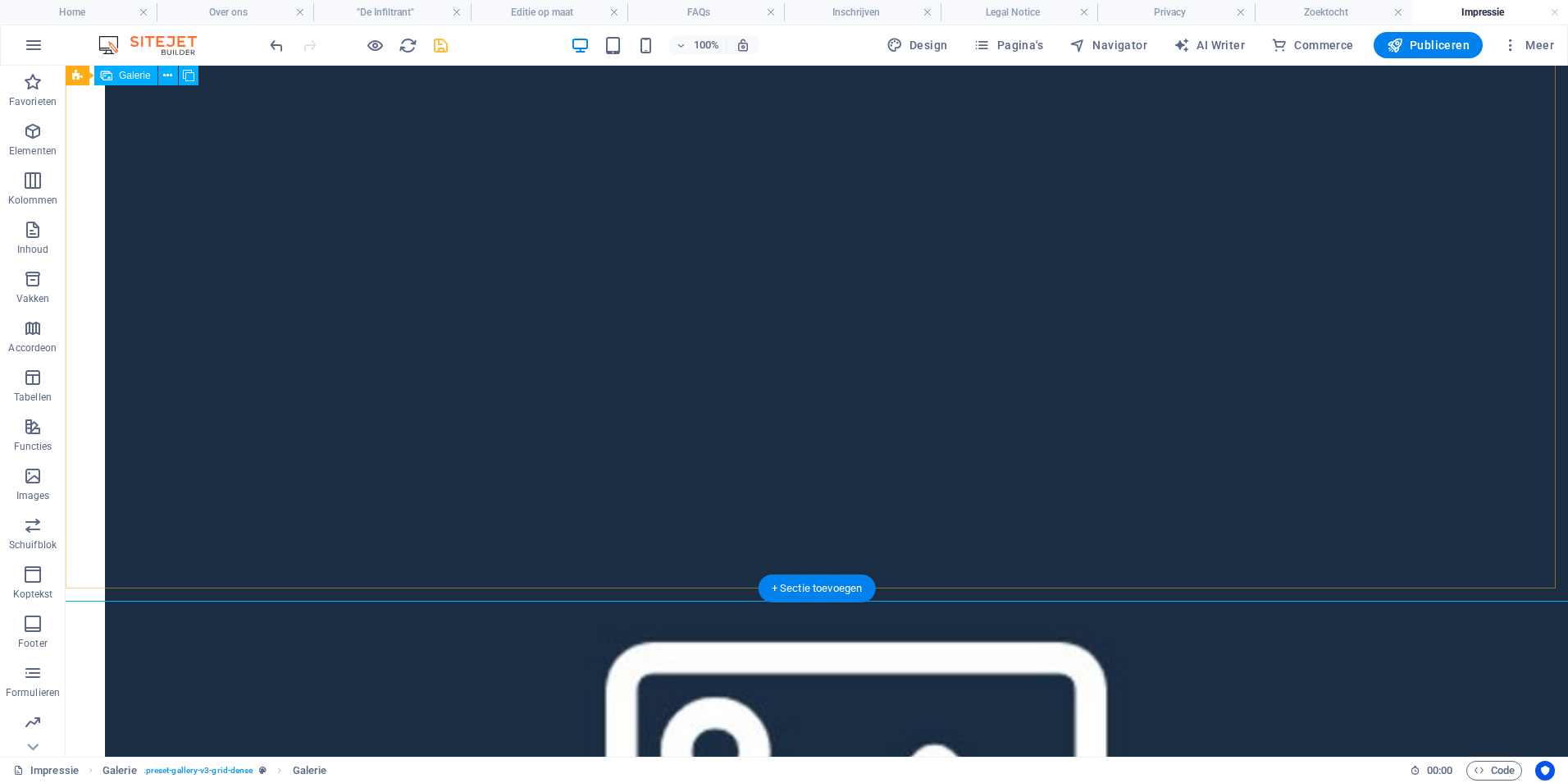
drag, startPoint x: 1062, startPoint y: 327, endPoint x: 345, endPoint y: 415, distance: 722.4
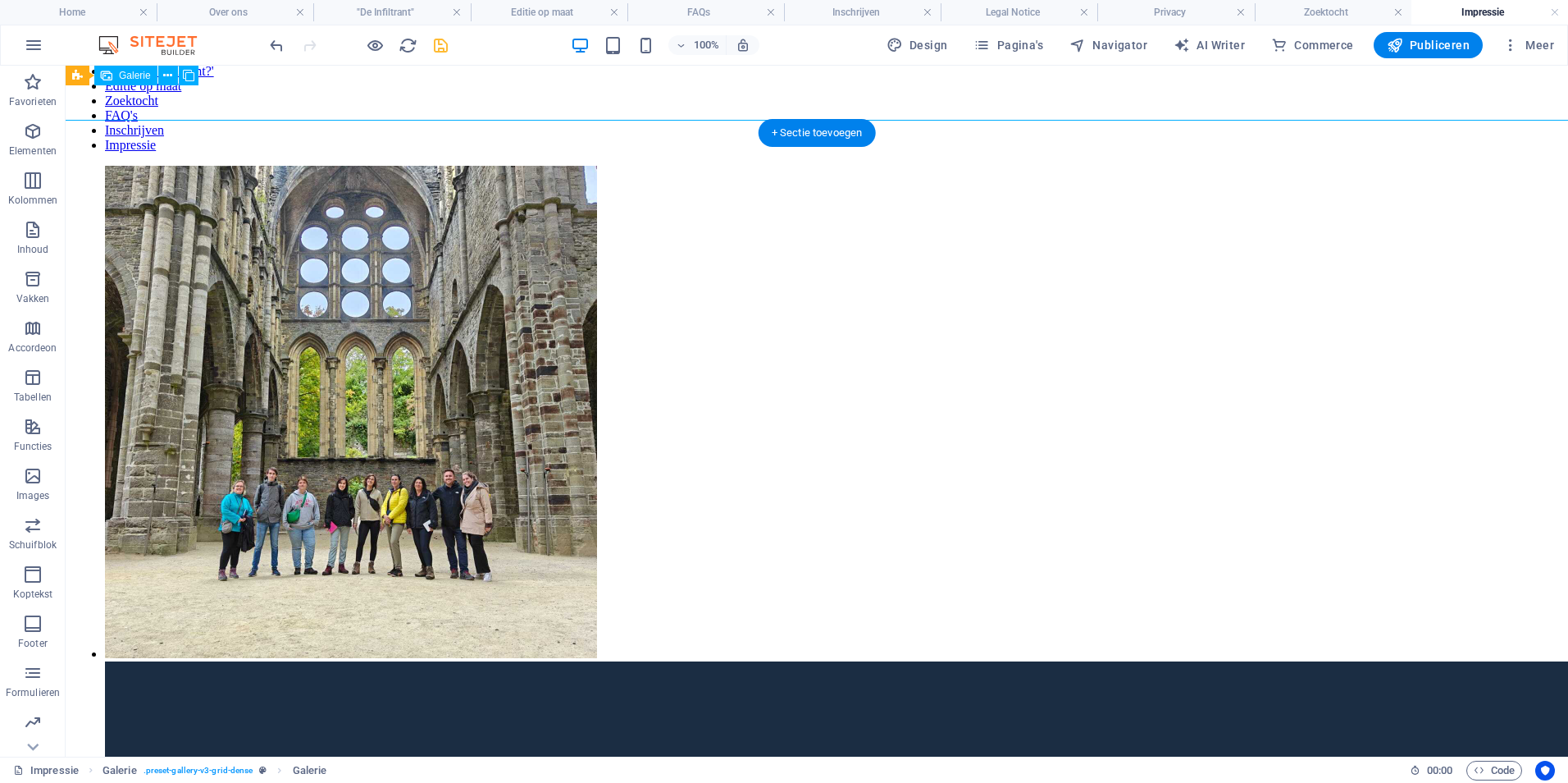
scroll to position [0, 0]
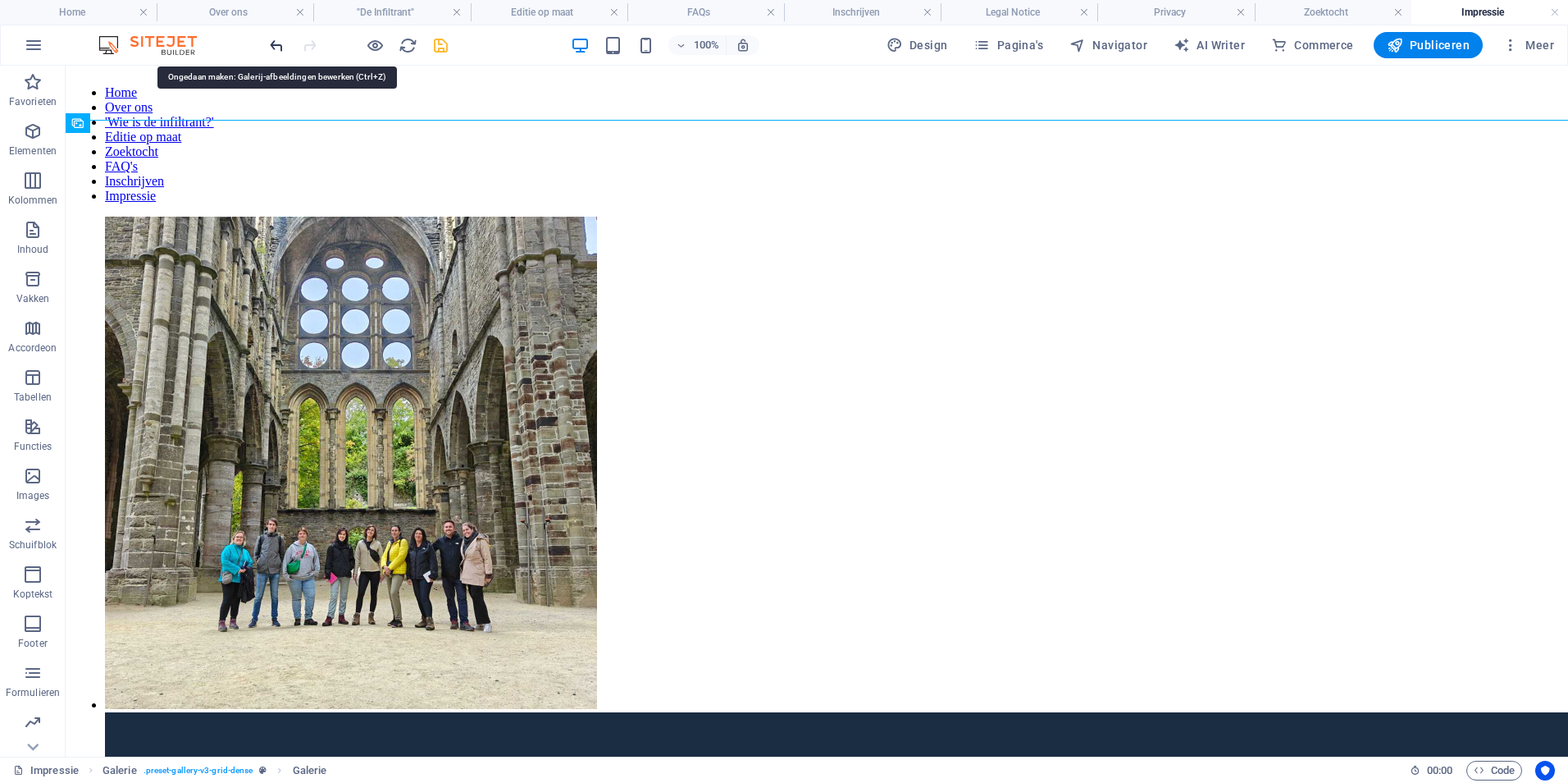
click at [281, 48] on icon "undo" at bounding box center [276, 45] width 19 height 19
click at [278, 46] on icon "undo" at bounding box center [276, 45] width 19 height 19
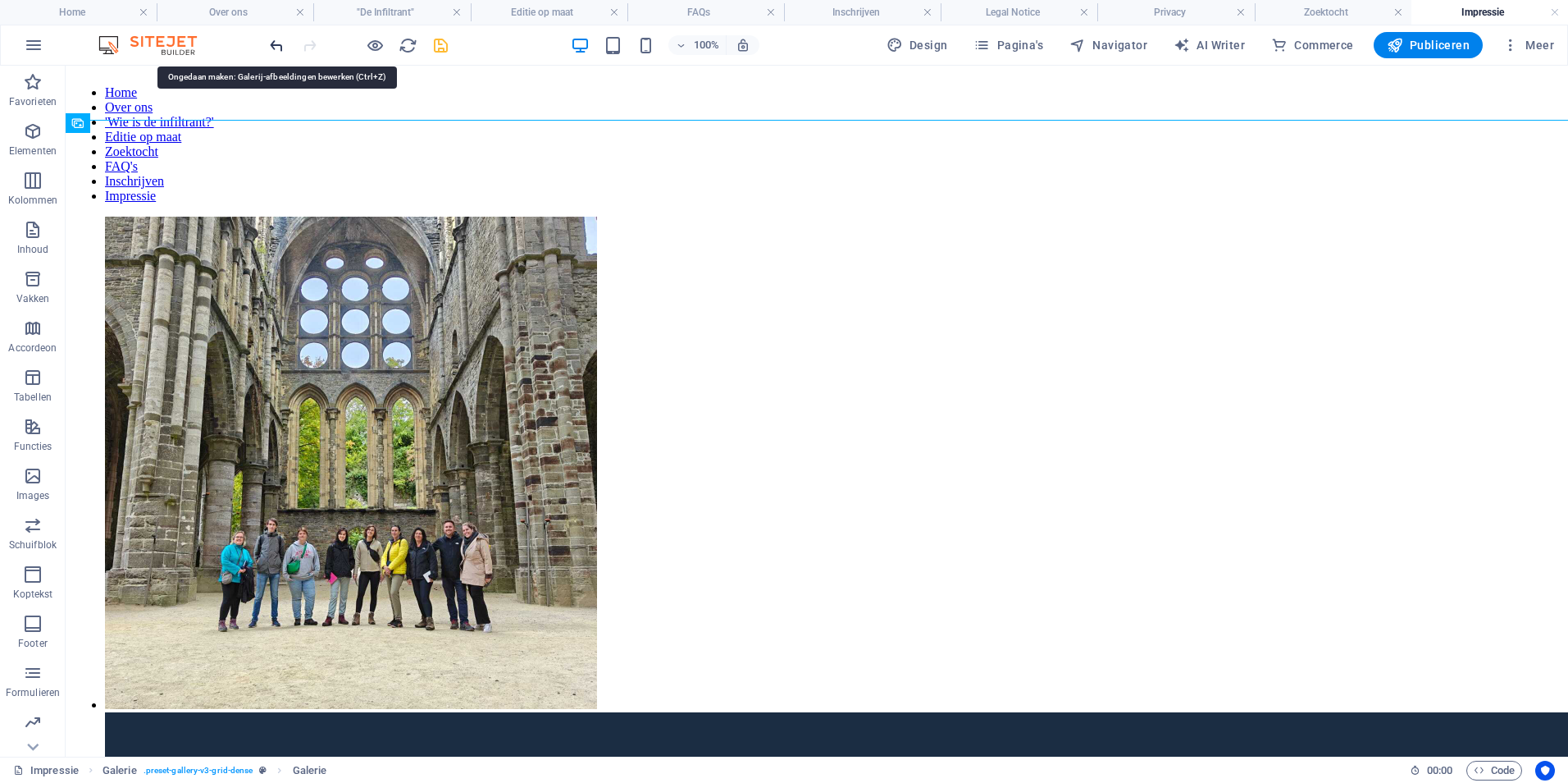
click at [278, 46] on icon "undo" at bounding box center [276, 45] width 19 height 19
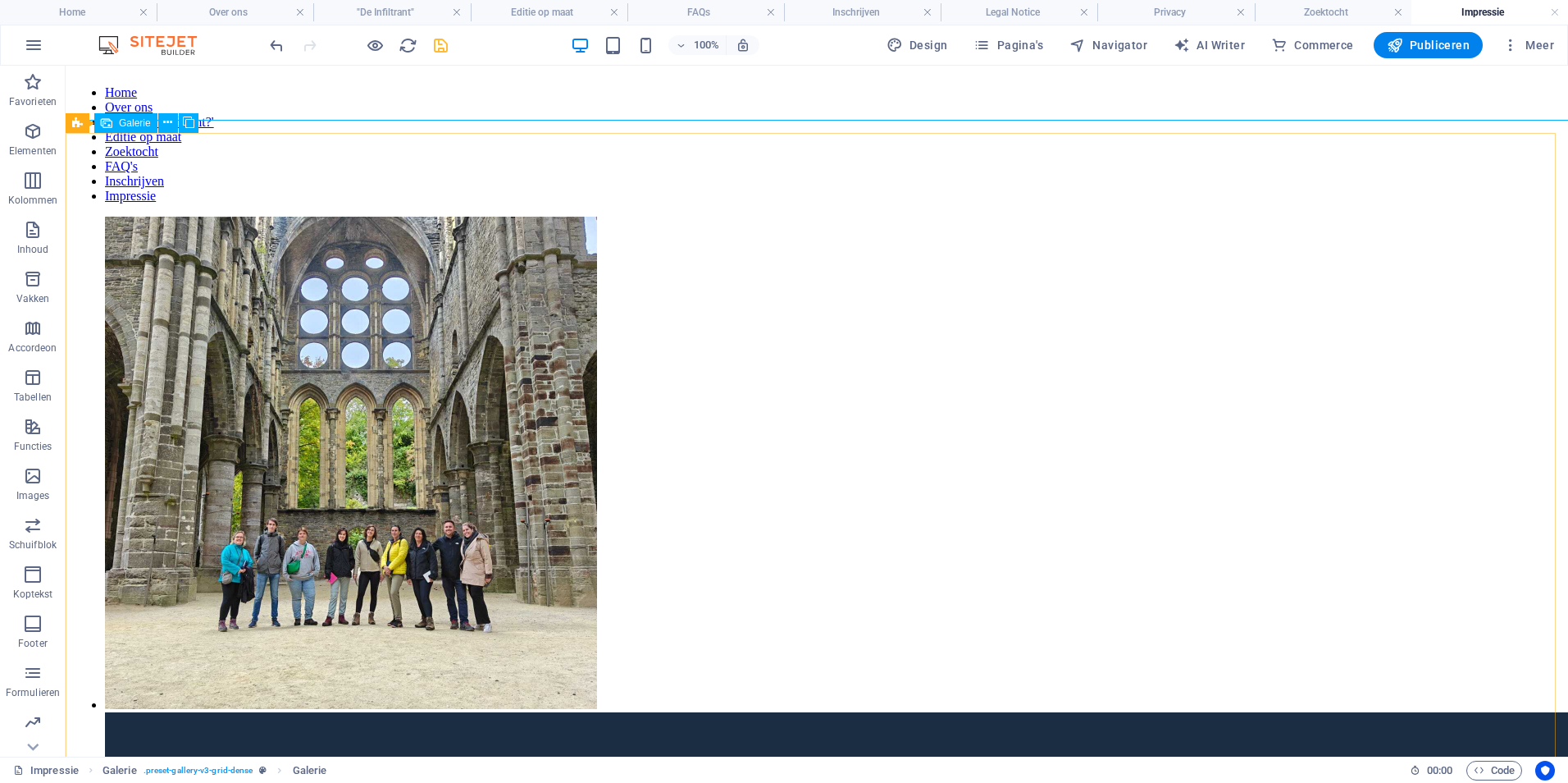
click at [127, 122] on span "Galerie" at bounding box center [135, 123] width 32 height 10
click at [169, 123] on icon at bounding box center [167, 122] width 9 height 17
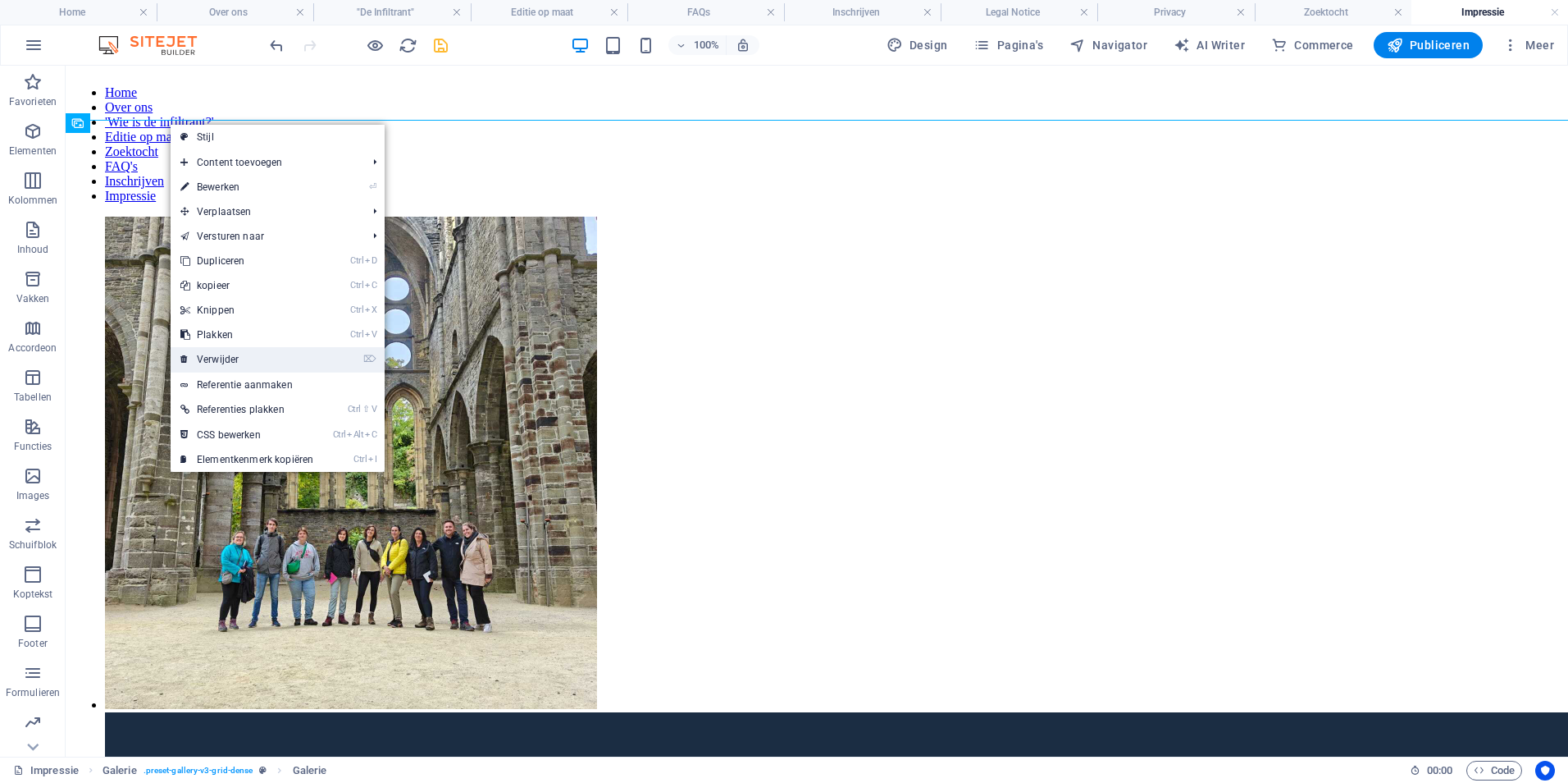
click at [260, 362] on link "⌦ Verwijder" at bounding box center [247, 359] width 153 height 25
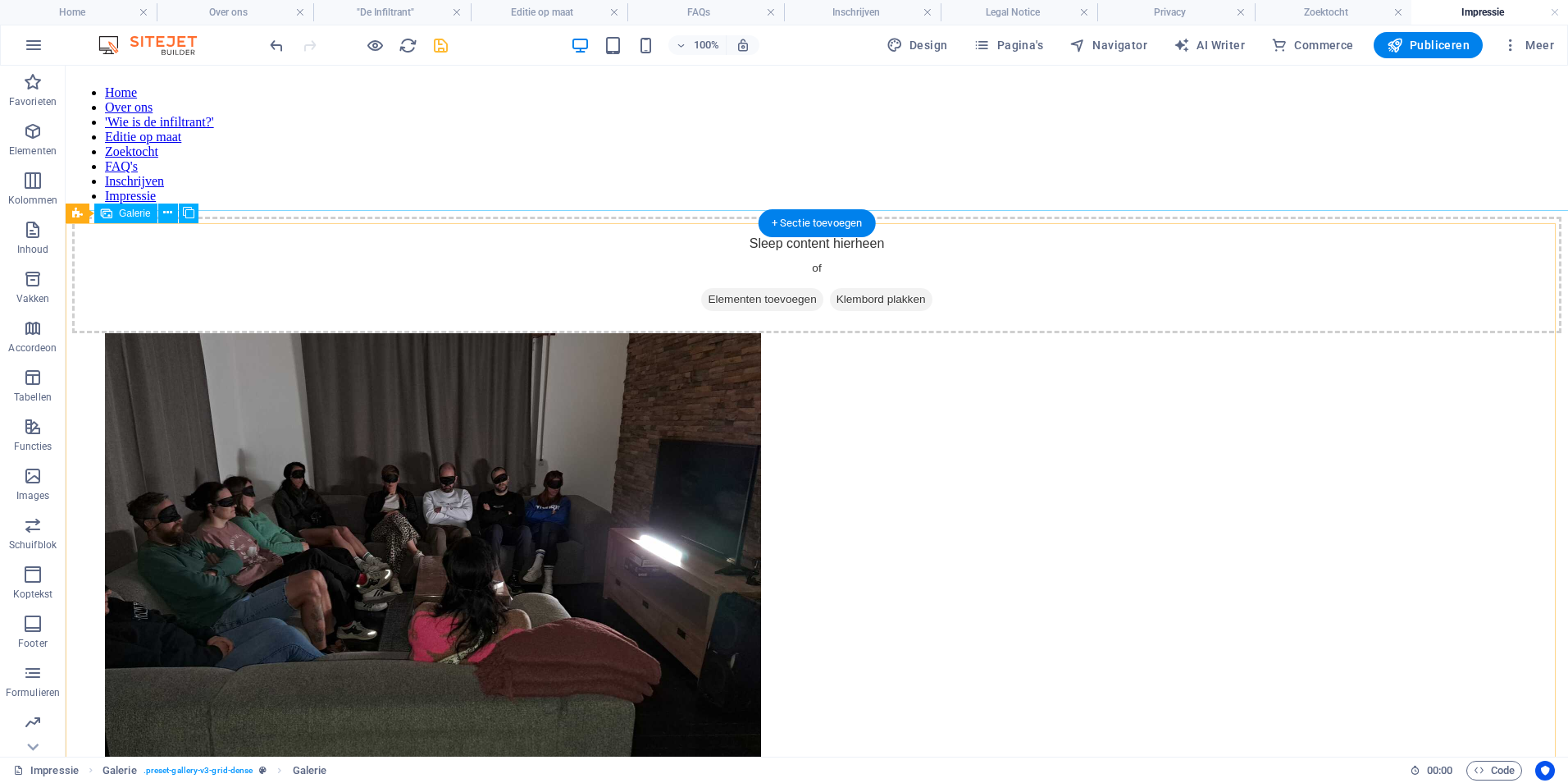
click at [222, 339] on li at bounding box center [433, 581] width 656 height 496
click at [164, 216] on icon at bounding box center [167, 212] width 9 height 17
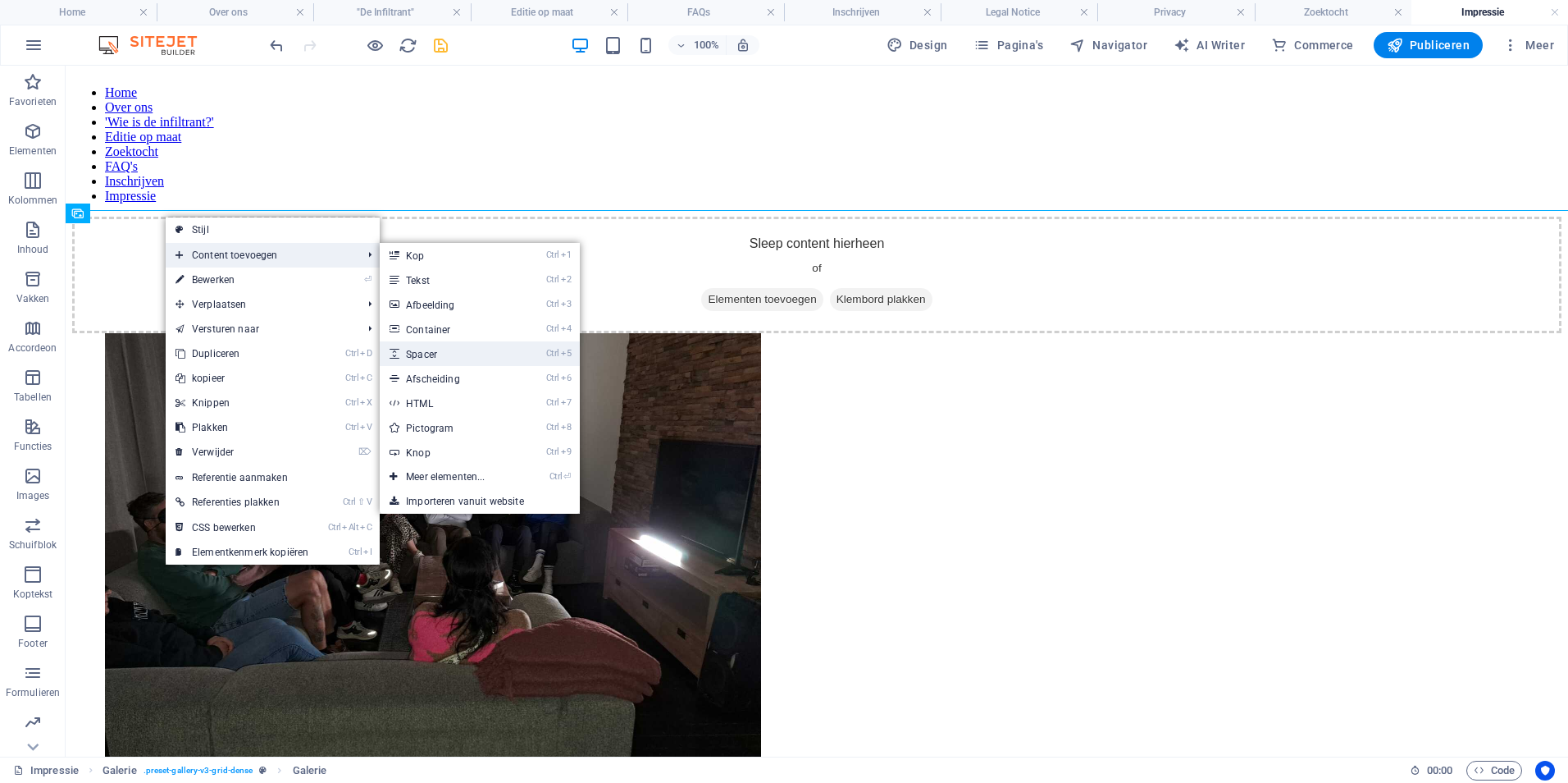
click at [443, 355] on link "Ctrl 5 Spacer" at bounding box center [449, 353] width 138 height 25
select select "px"
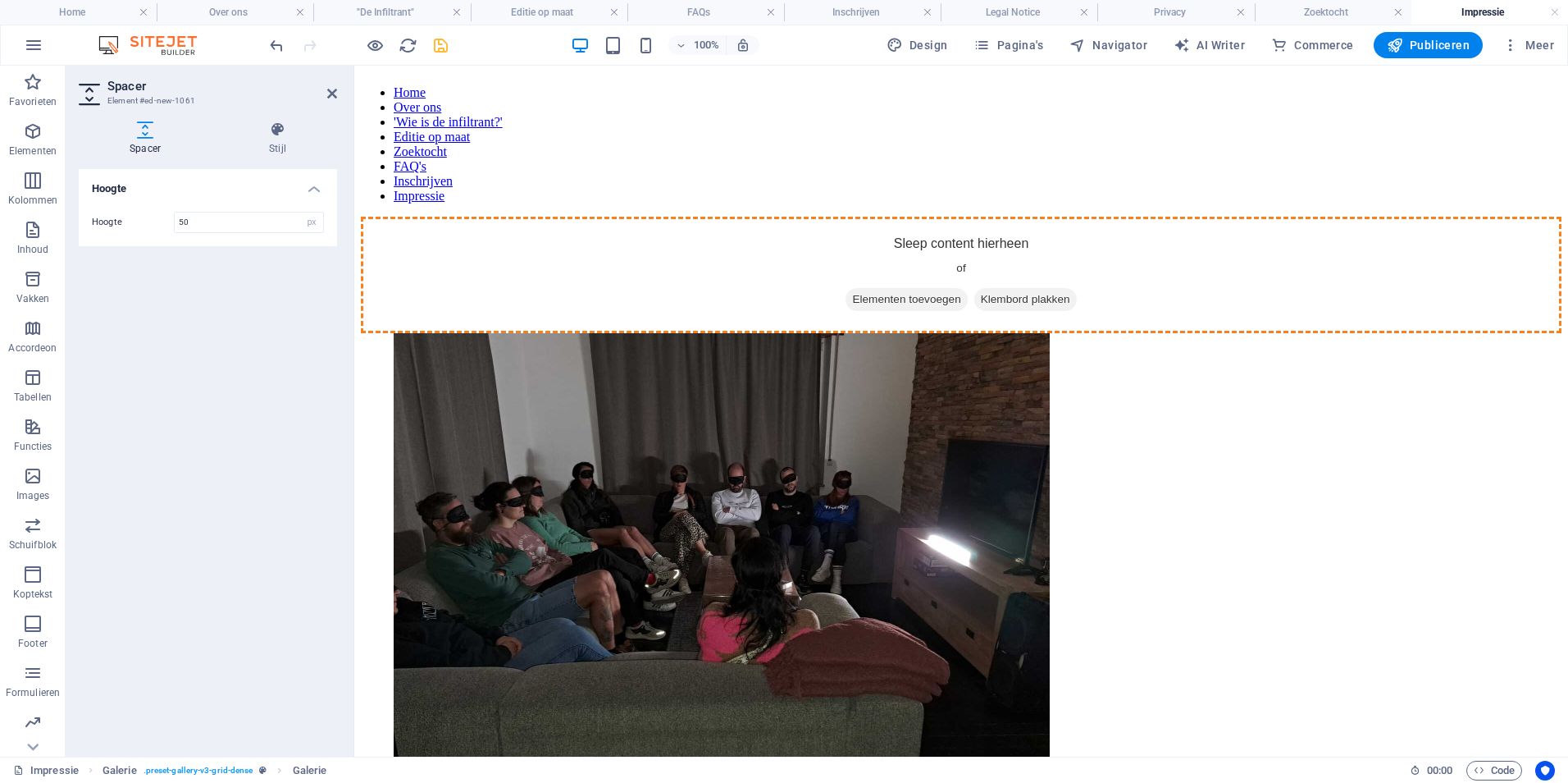
drag, startPoint x: 739, startPoint y: 435, endPoint x: 482, endPoint y: 209, distance: 342.2
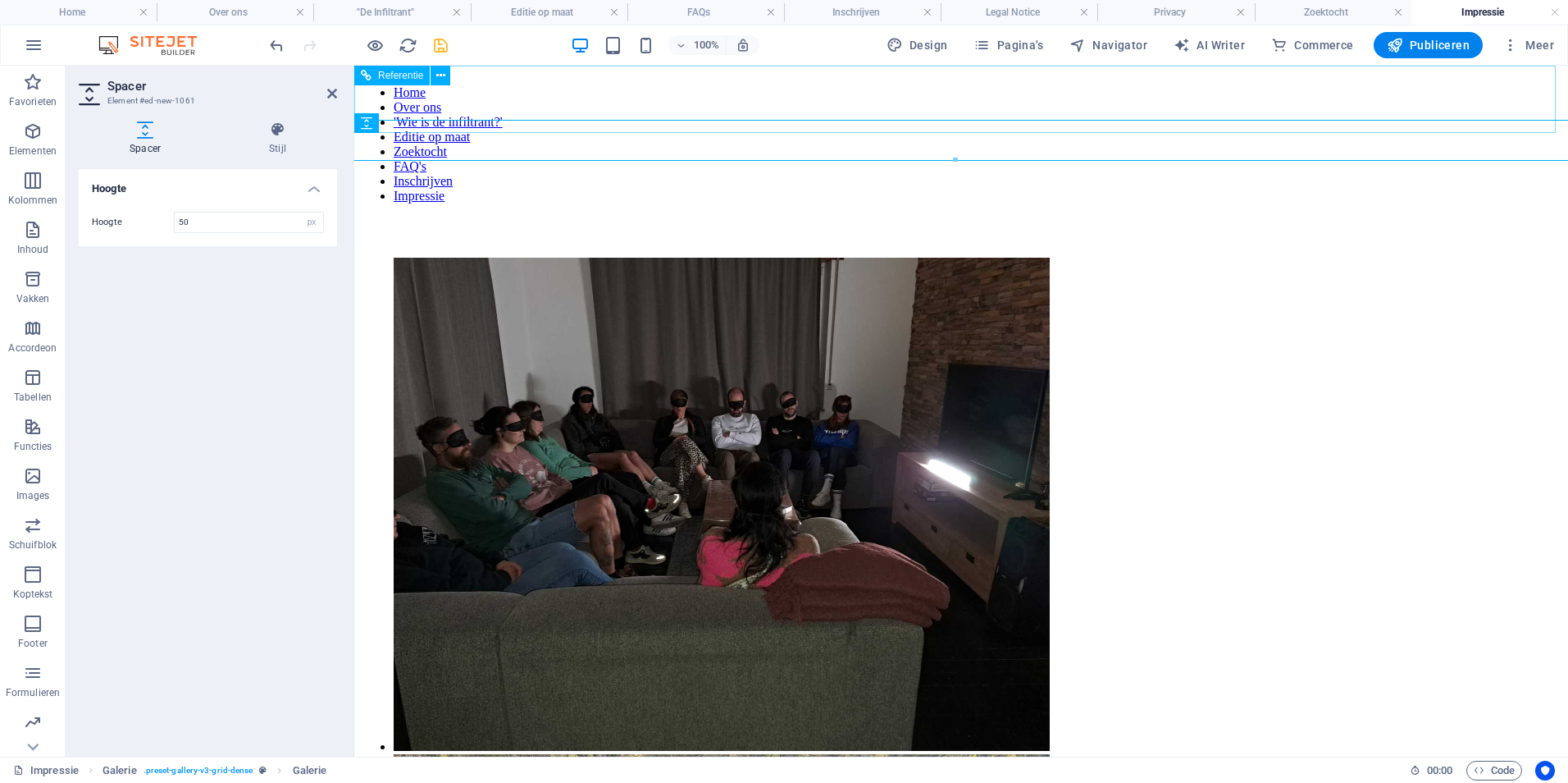
click at [392, 115] on div "Home Over ons 'Wie is de infiltrant?' Editie op maat Zoektocht FAQ's Inschrijve…" at bounding box center [960, 137] width 1200 height 131
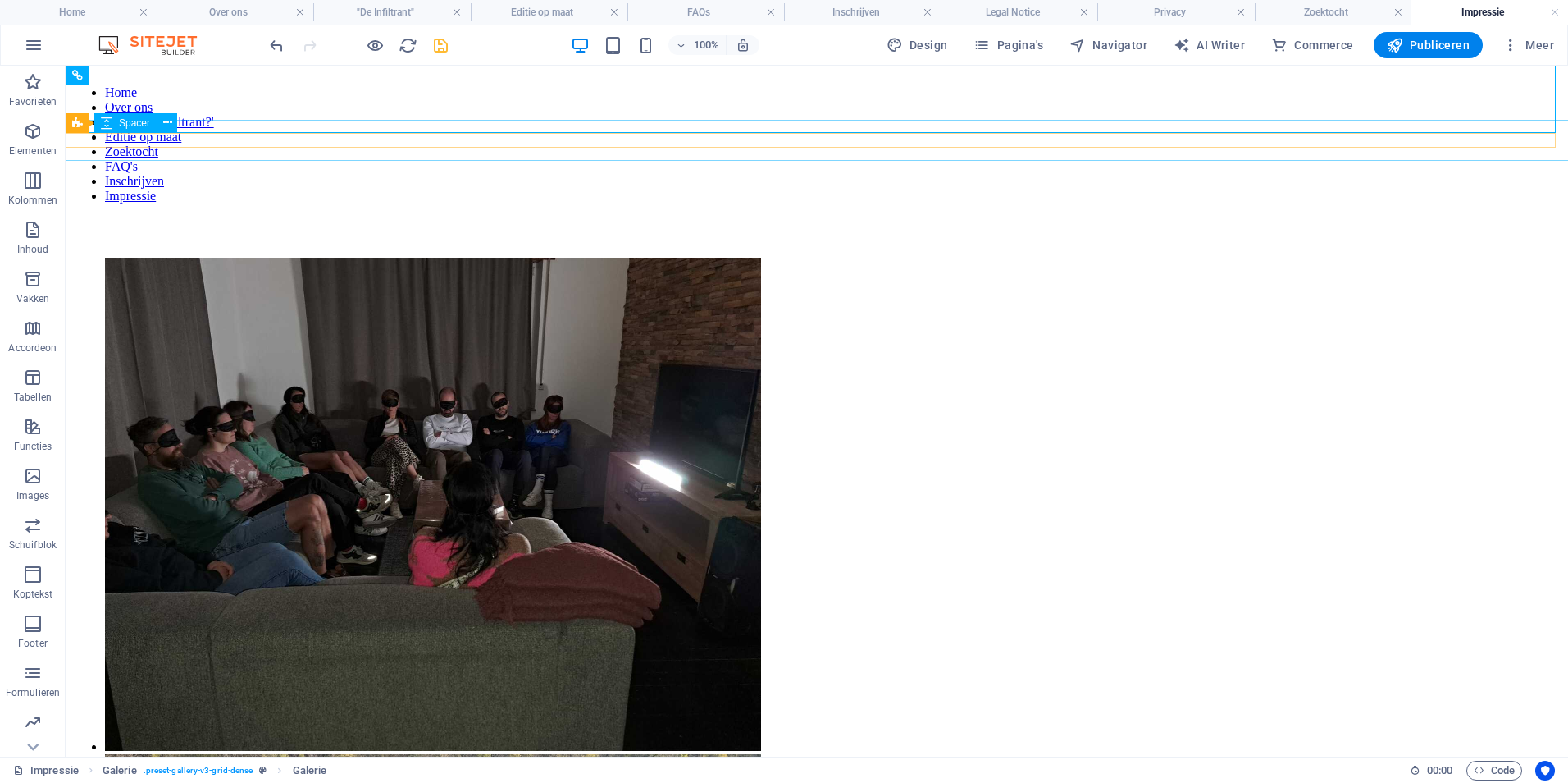
click at [108, 217] on div at bounding box center [816, 237] width 1489 height 41
click at [171, 125] on icon at bounding box center [167, 122] width 9 height 17
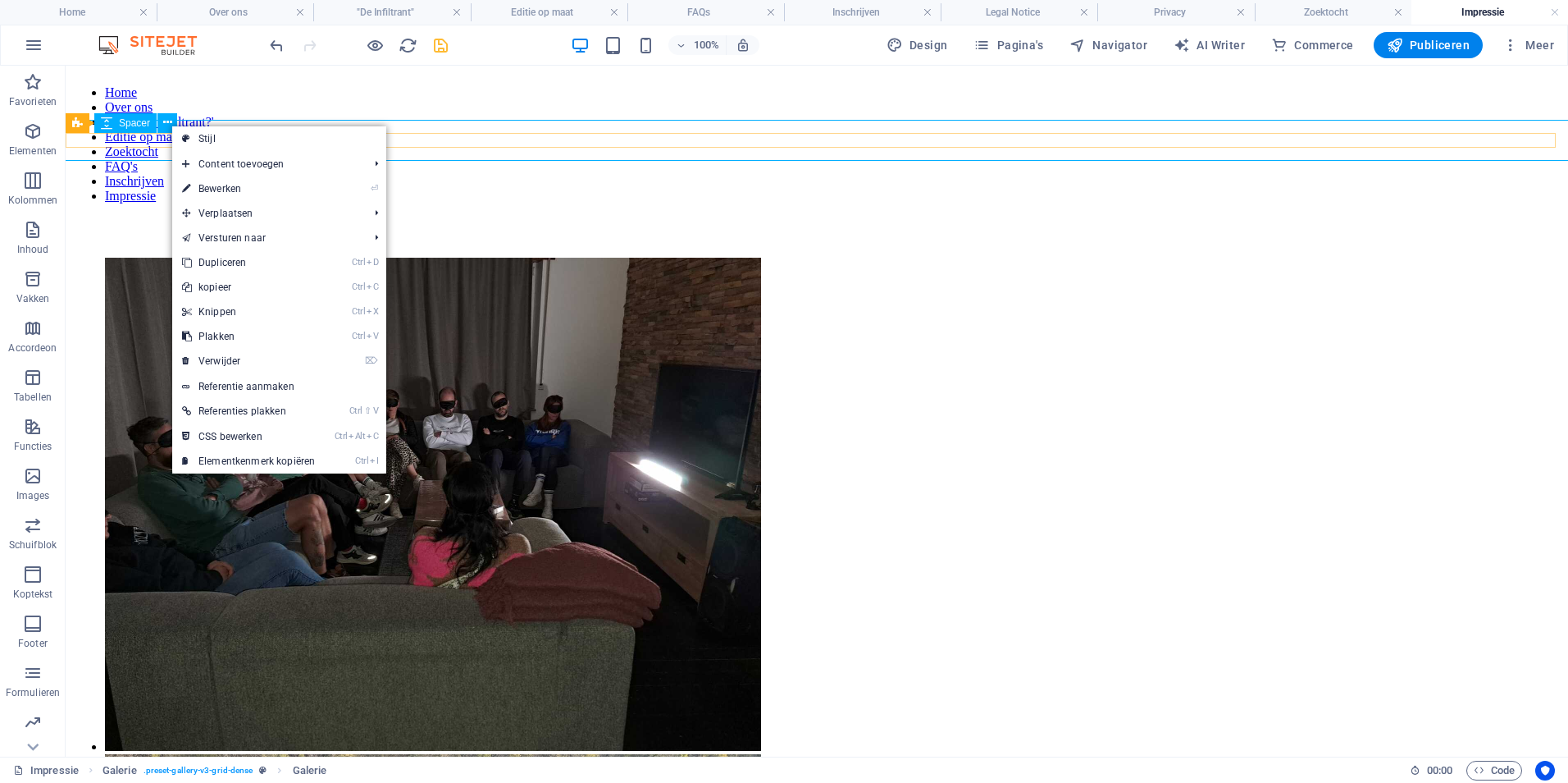
click at [134, 118] on span "Spacer" at bounding box center [134, 123] width 31 height 10
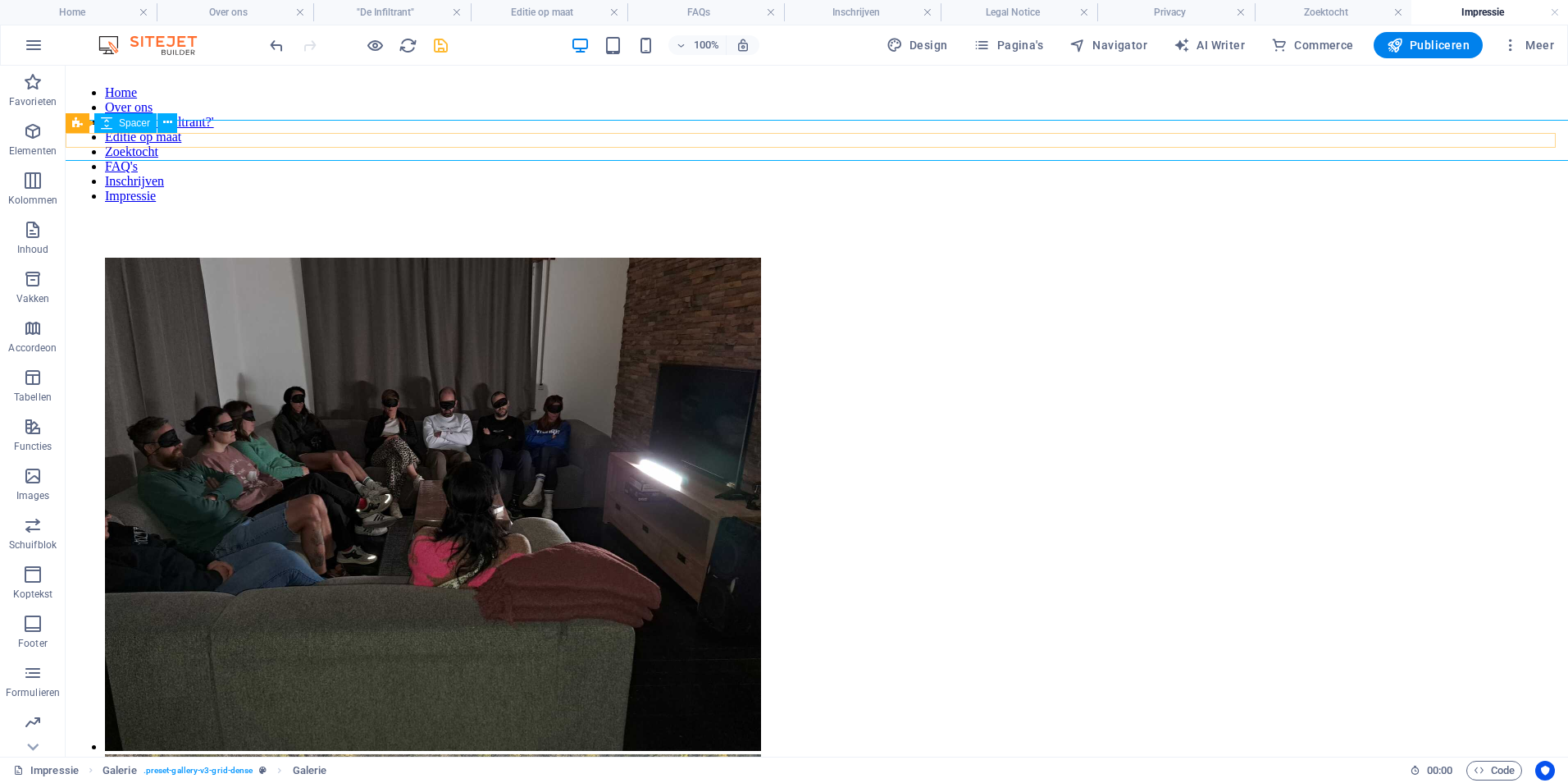
click at [134, 118] on span "Spacer" at bounding box center [134, 123] width 31 height 10
select select "px"
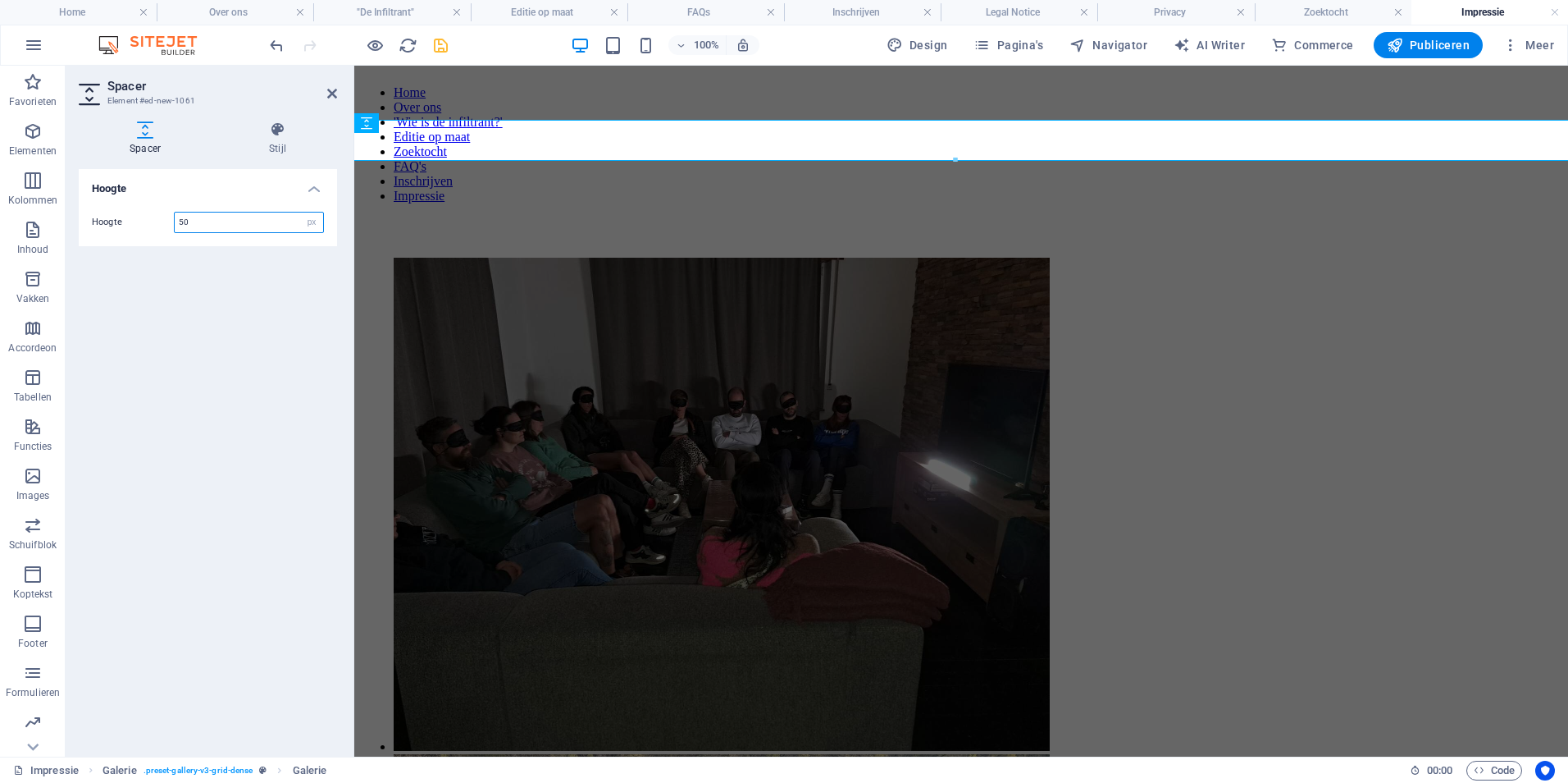
drag, startPoint x: 240, startPoint y: 219, endPoint x: 142, endPoint y: 219, distance: 98.0
click at [142, 219] on div "Hoogte 50 px rem vh vw" at bounding box center [208, 222] width 232 height 21
type input "100"
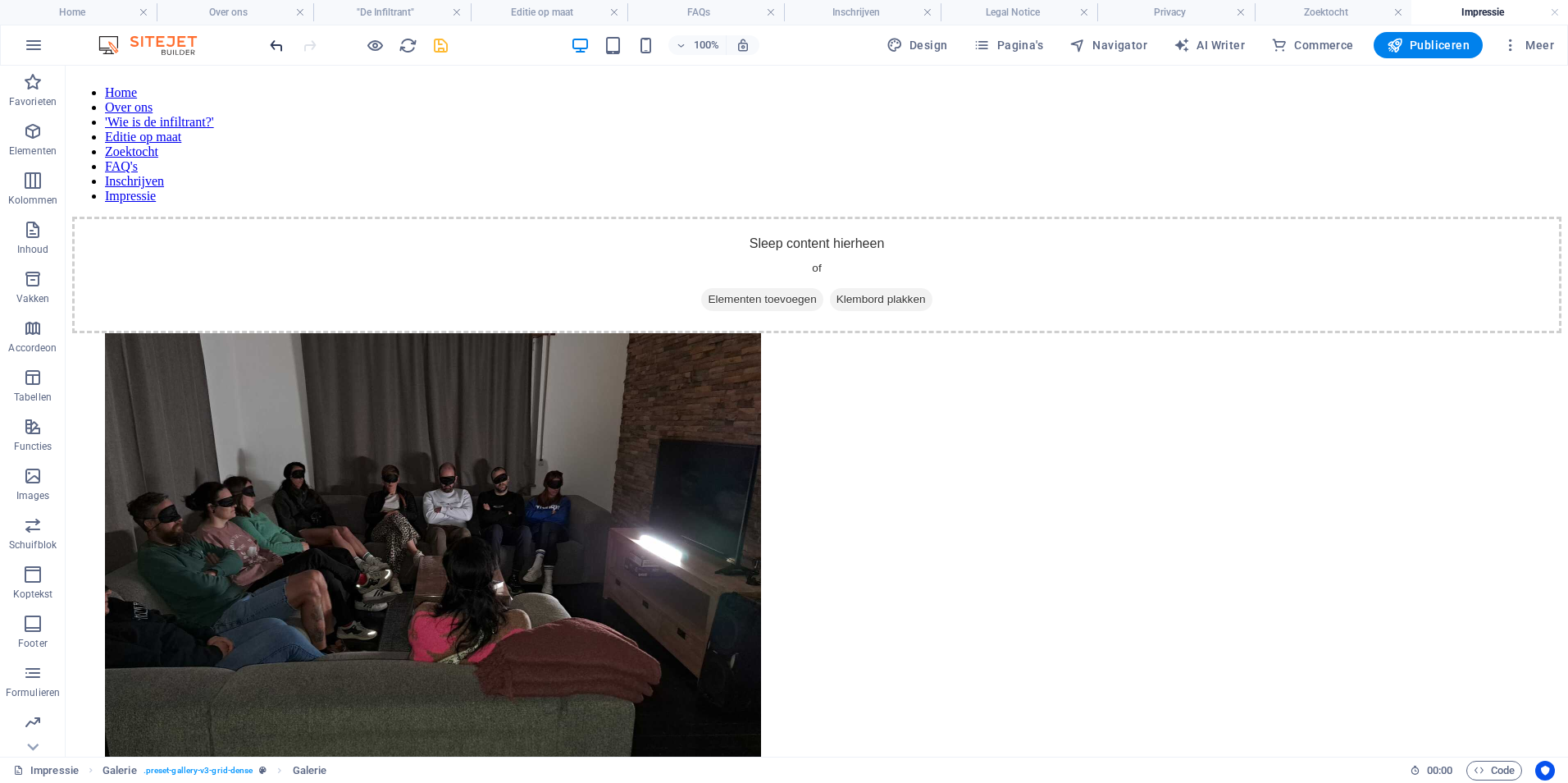
click at [280, 47] on icon "undo" at bounding box center [276, 45] width 19 height 19
click at [274, 44] on icon "undo" at bounding box center [276, 45] width 19 height 19
click at [291, 333] on li at bounding box center [433, 581] width 656 height 496
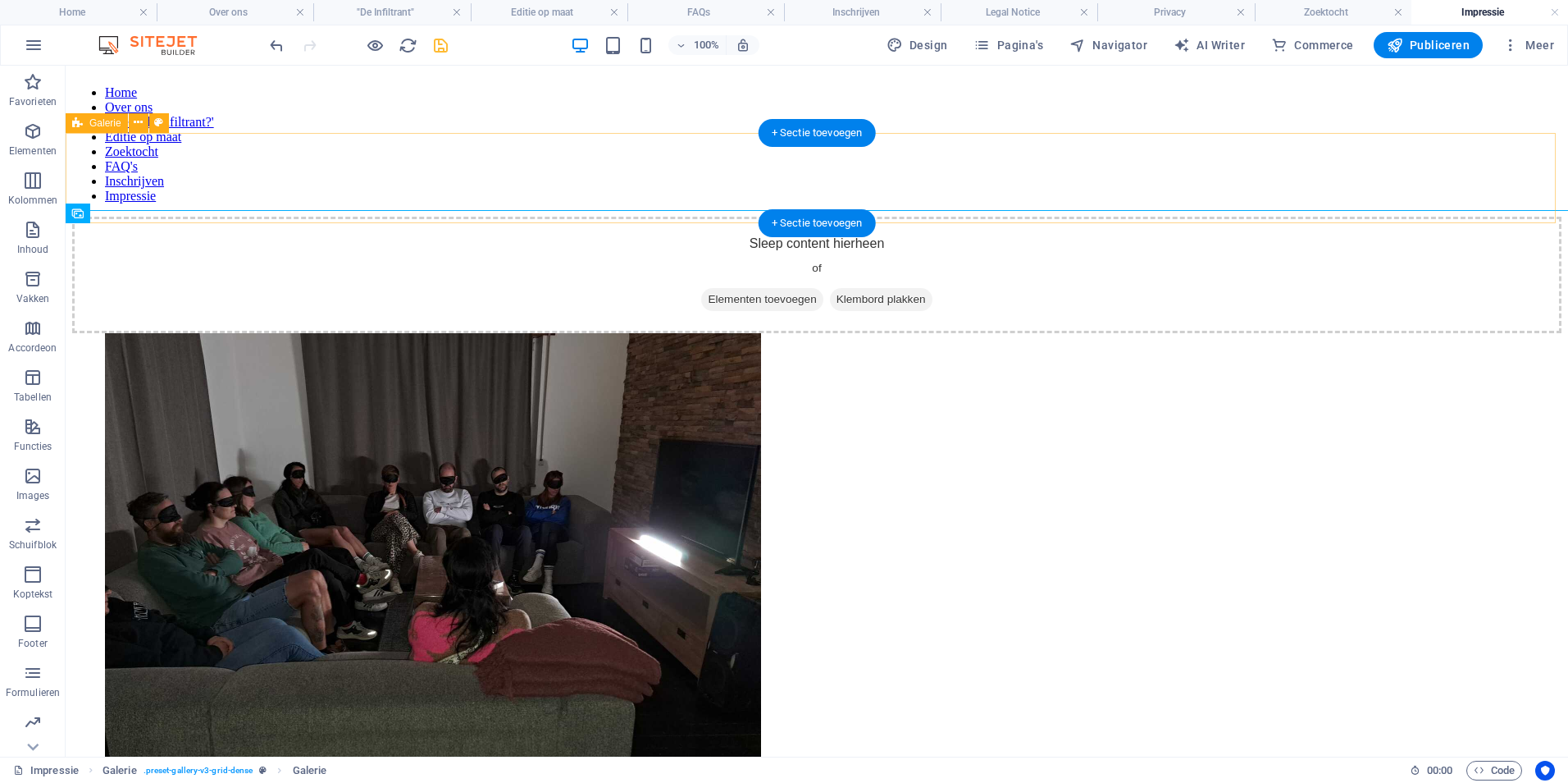
click at [294, 217] on div "Sleep content hierheen of Elementen toevoegen Klembord plakken" at bounding box center [816, 275] width 1489 height 116
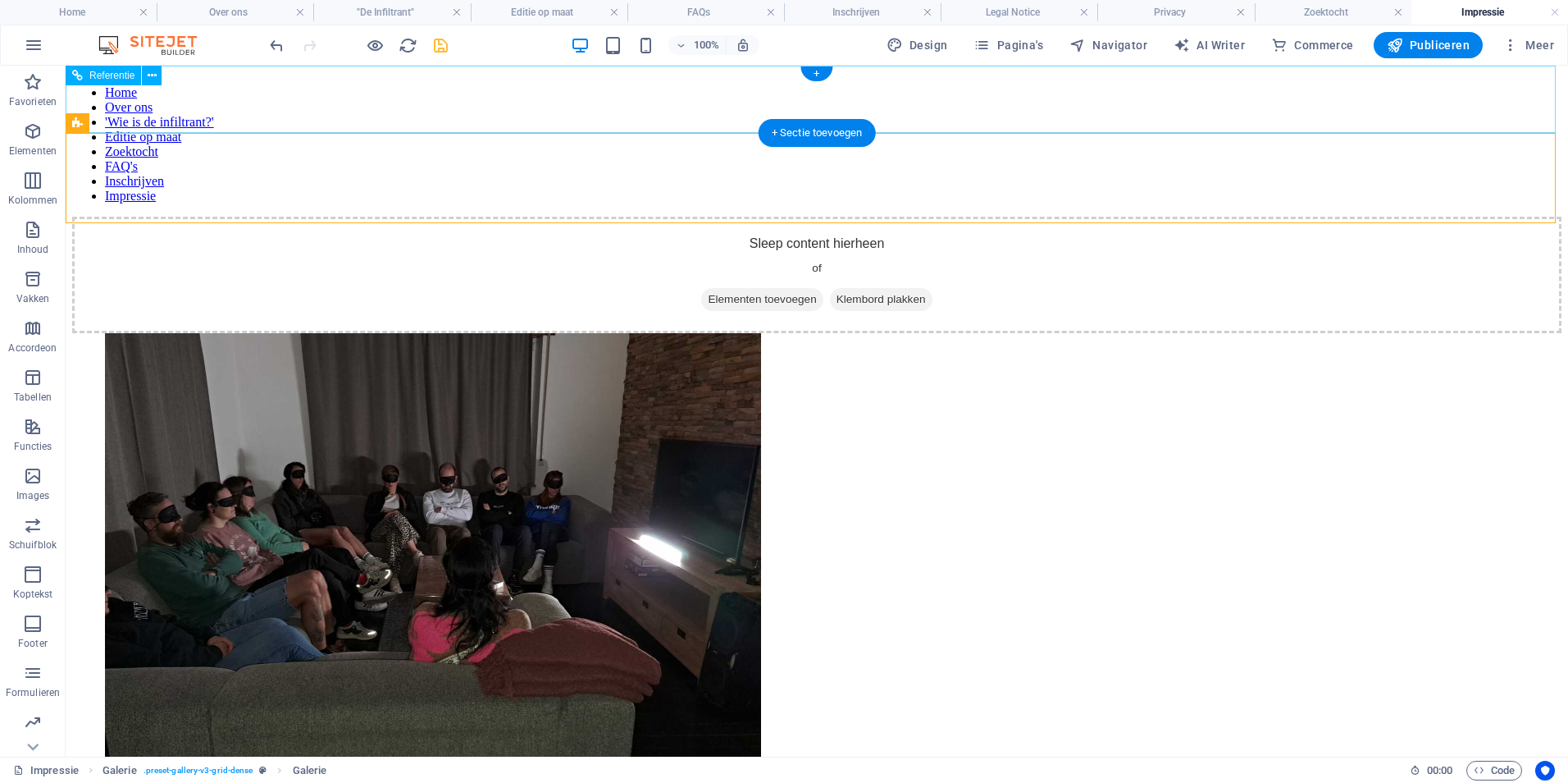
click at [292, 126] on div "Home Over ons 'Wie is de infiltrant?' Editie op maat Zoektocht FAQ's Inschrijve…" at bounding box center [816, 137] width 1489 height 131
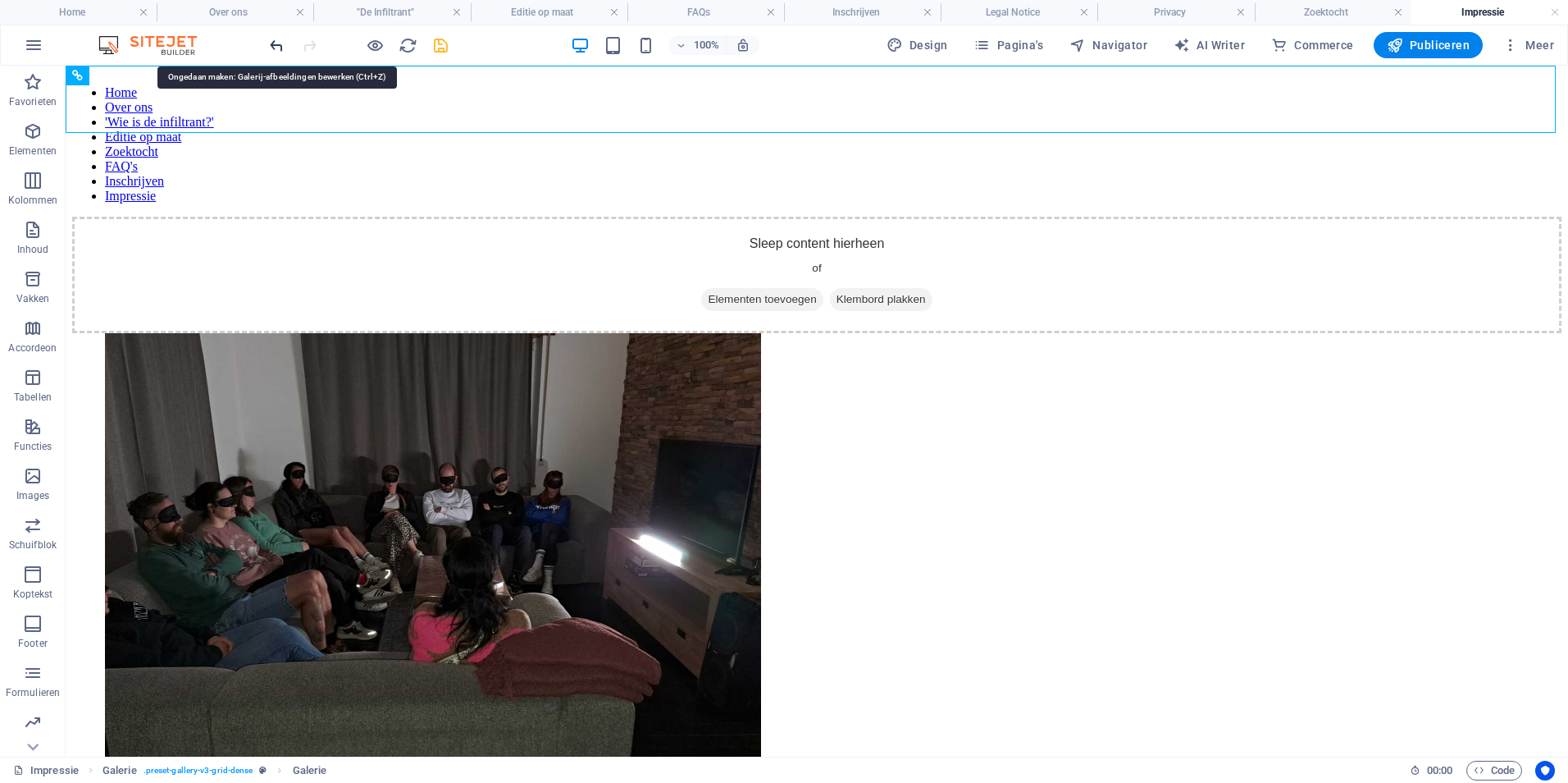
click at [274, 44] on icon "undo" at bounding box center [276, 45] width 19 height 19
click at [277, 49] on icon "undo" at bounding box center [276, 45] width 19 height 19
click at [276, 48] on icon "undo" at bounding box center [276, 45] width 19 height 19
click at [404, 41] on icon "reload" at bounding box center [408, 45] width 19 height 19
click at [408, 51] on icon "reload" at bounding box center [408, 45] width 19 height 19
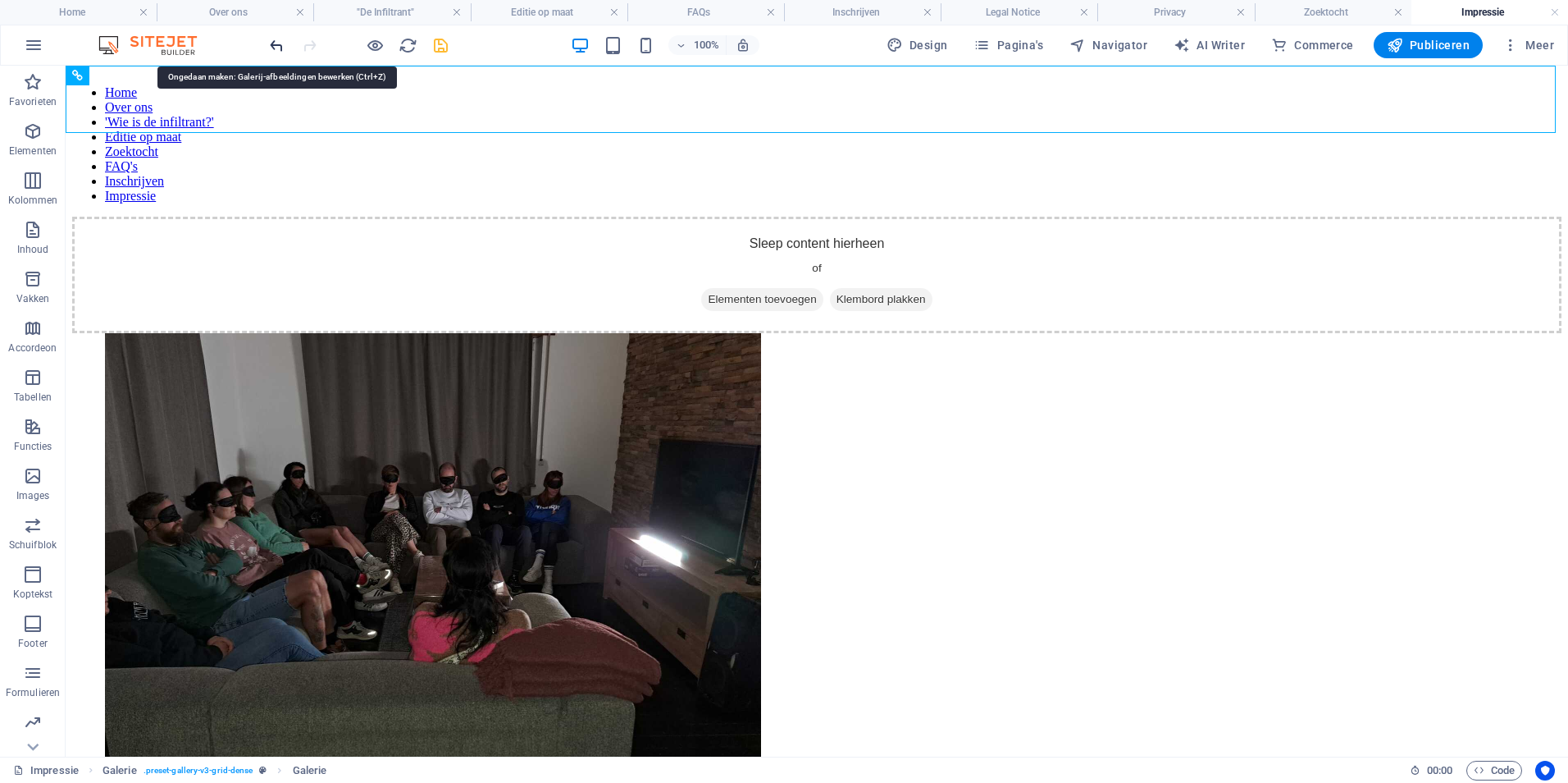
click at [278, 48] on icon "undo" at bounding box center [276, 45] width 19 height 19
click at [281, 48] on icon "undo" at bounding box center [276, 45] width 19 height 19
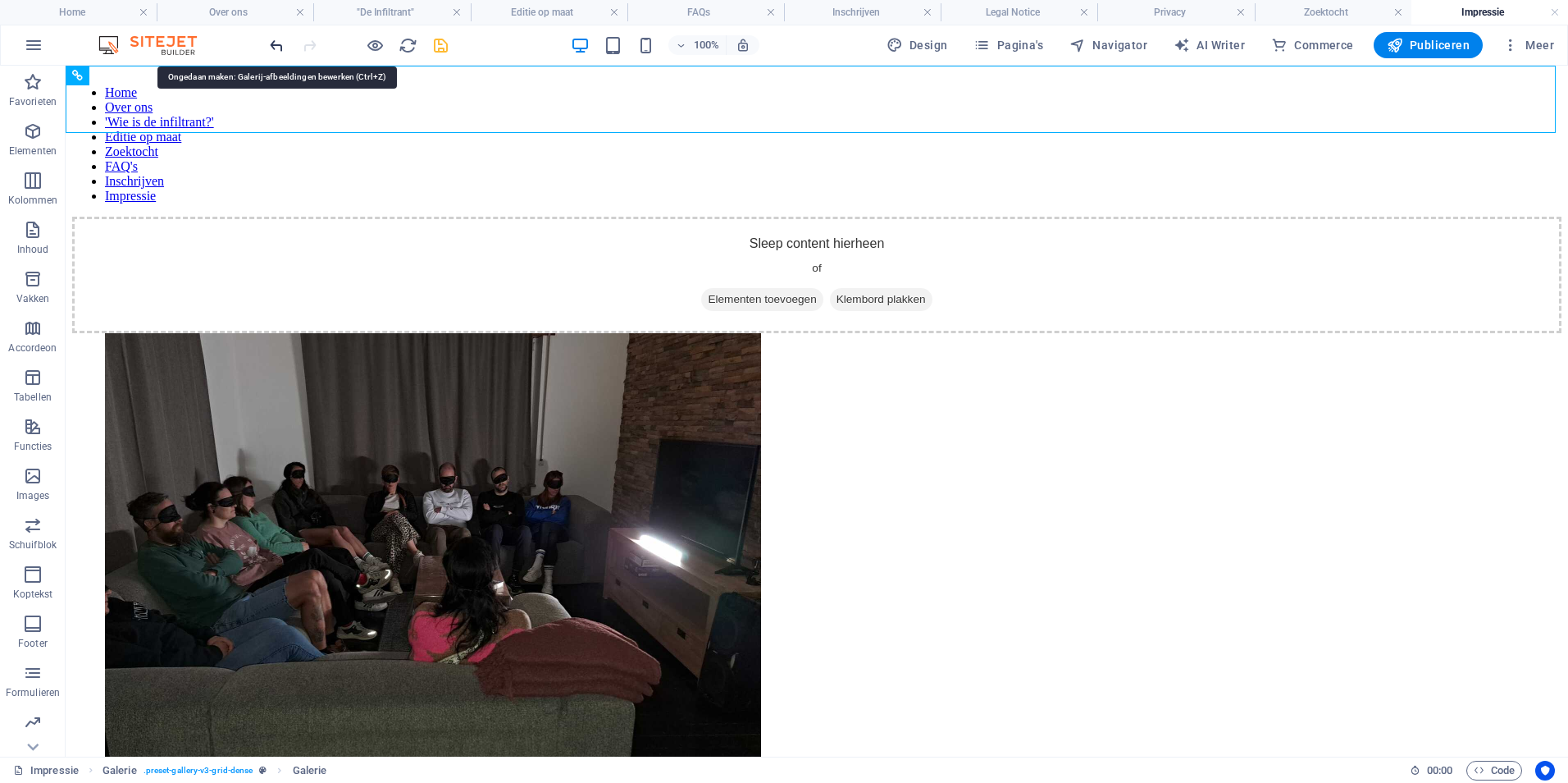
click at [281, 48] on icon "undo" at bounding box center [276, 45] width 19 height 19
click at [284, 49] on icon "undo" at bounding box center [276, 45] width 19 height 19
click at [285, 50] on icon "undo" at bounding box center [276, 45] width 19 height 19
click at [557, 16] on h4 "Editie op maat" at bounding box center [549, 12] width 157 height 18
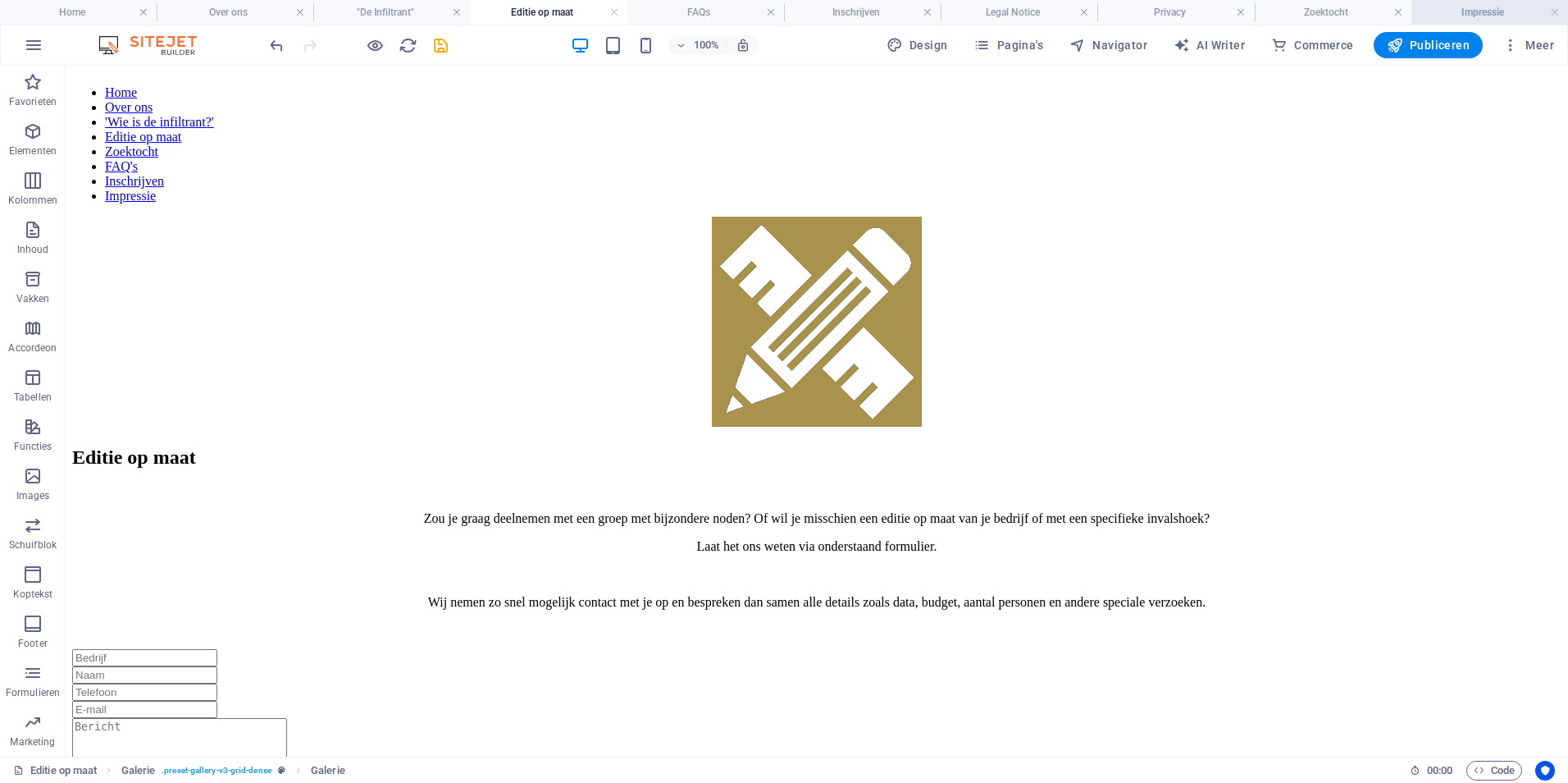
click at [1453, 5] on h4 "Impressie" at bounding box center [1489, 12] width 157 height 18
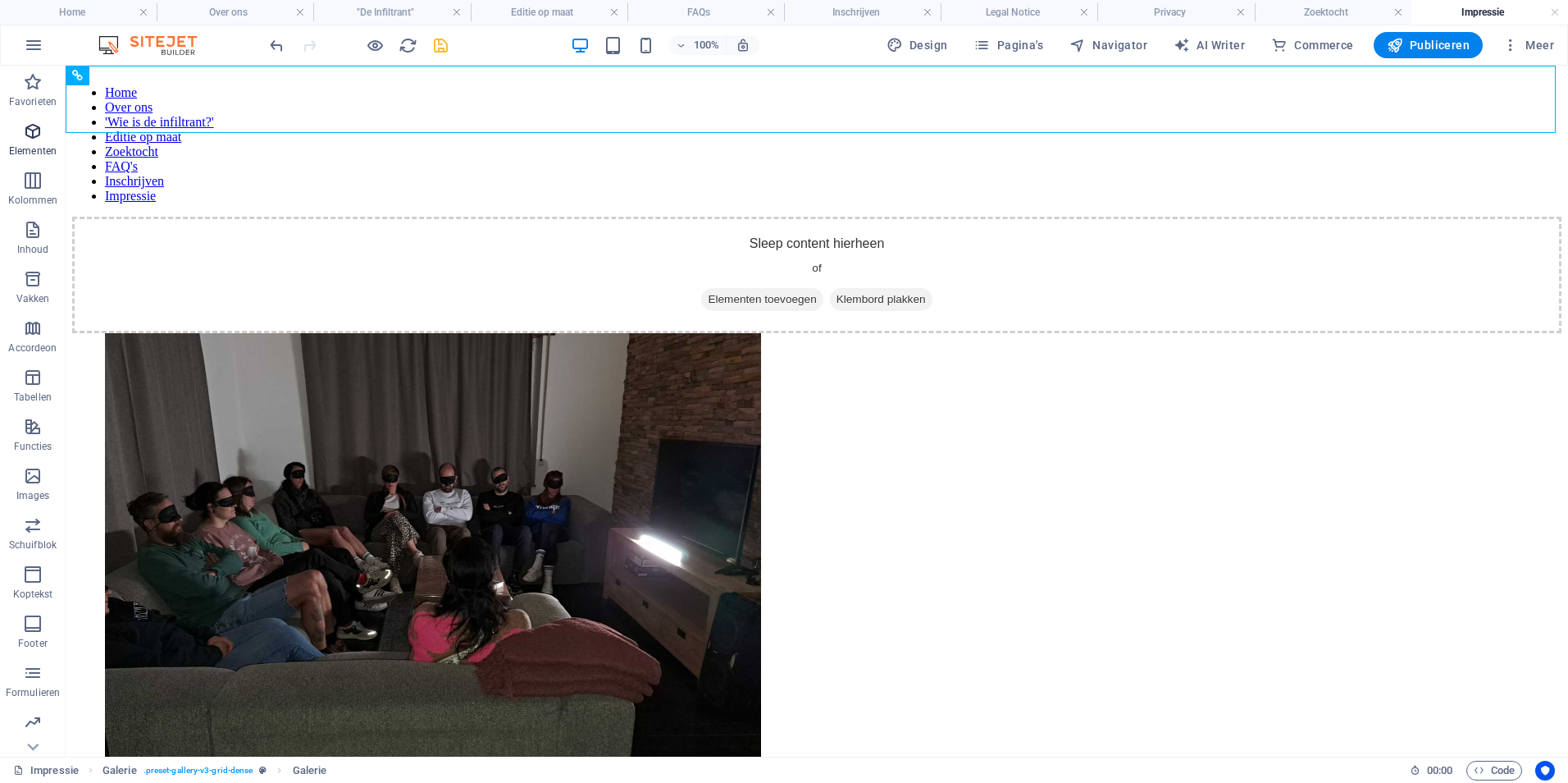
click at [37, 146] on p "Elementen" at bounding box center [33, 150] width 48 height 13
click at [34, 129] on icon "button" at bounding box center [33, 131] width 20 height 20
click at [33, 138] on icon "button" at bounding box center [33, 131] width 20 height 20
click at [37, 140] on icon "button" at bounding box center [33, 131] width 20 height 20
click at [38, 140] on icon "button" at bounding box center [33, 131] width 20 height 20
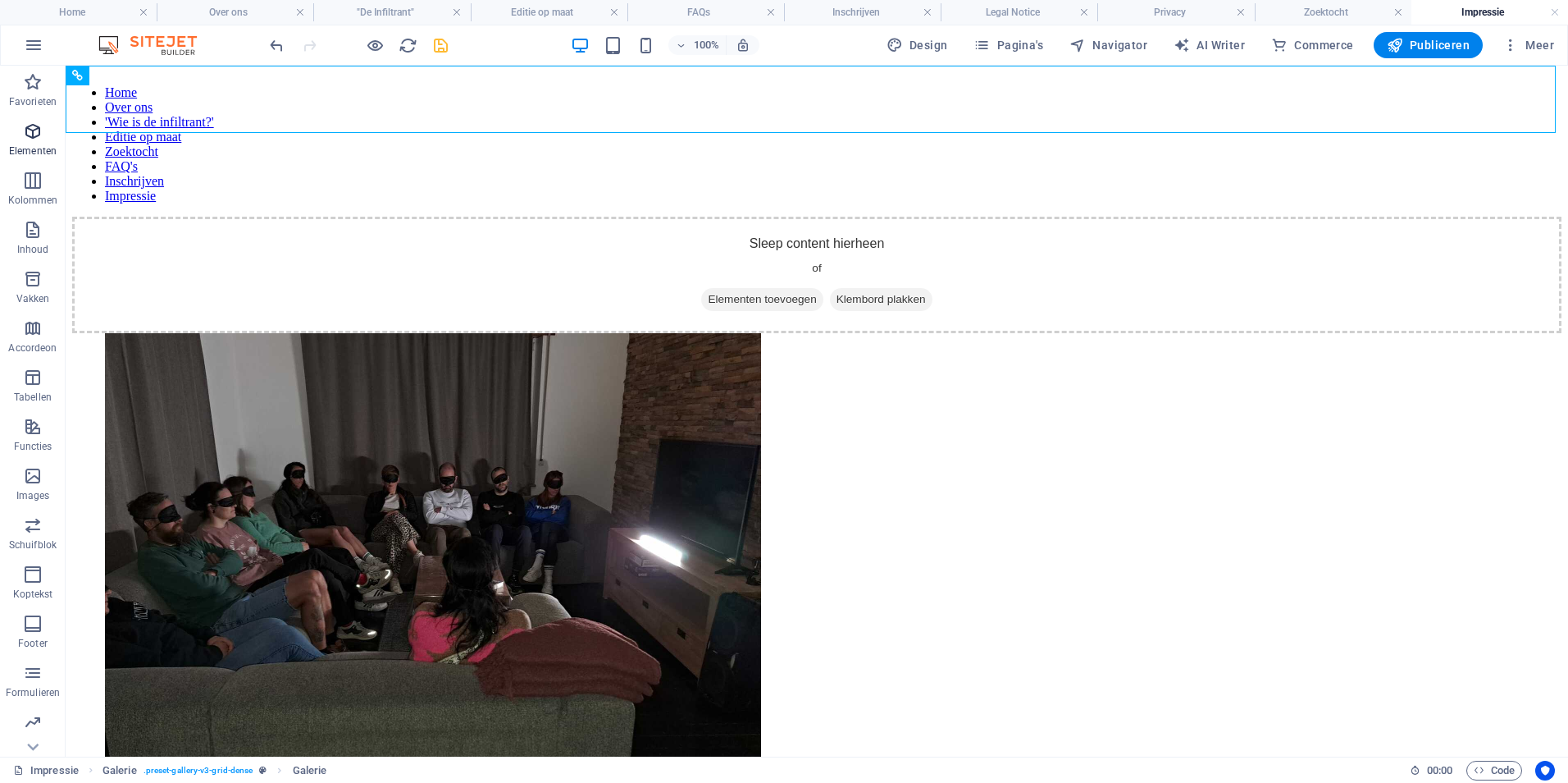
click at [38, 140] on icon "button" at bounding box center [33, 131] width 20 height 20
click at [39, 139] on icon "button" at bounding box center [33, 131] width 20 height 20
drag, startPoint x: 32, startPoint y: 141, endPoint x: 29, endPoint y: 162, distance: 21.2
click at [31, 148] on span "Elementen" at bounding box center [33, 140] width 66 height 39
click at [29, 160] on button "Elementen" at bounding box center [33, 139] width 66 height 49
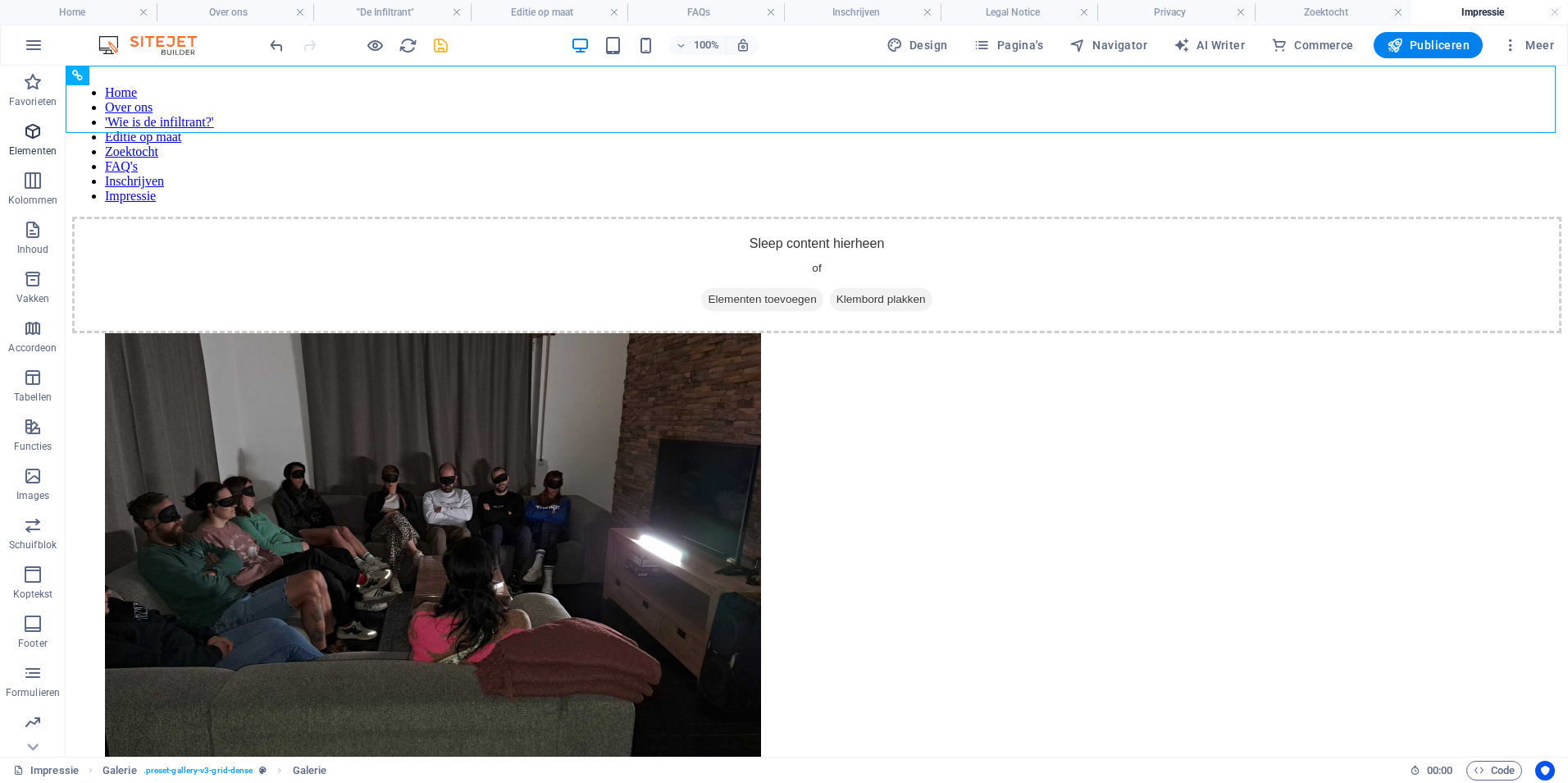
click at [29, 154] on span "Elementen" at bounding box center [33, 140] width 66 height 39
click at [32, 147] on p "Elementen" at bounding box center [33, 150] width 48 height 13
click at [36, 142] on span "Elementen" at bounding box center [33, 140] width 66 height 39
click at [34, 144] on p "Elementen" at bounding box center [33, 150] width 48 height 13
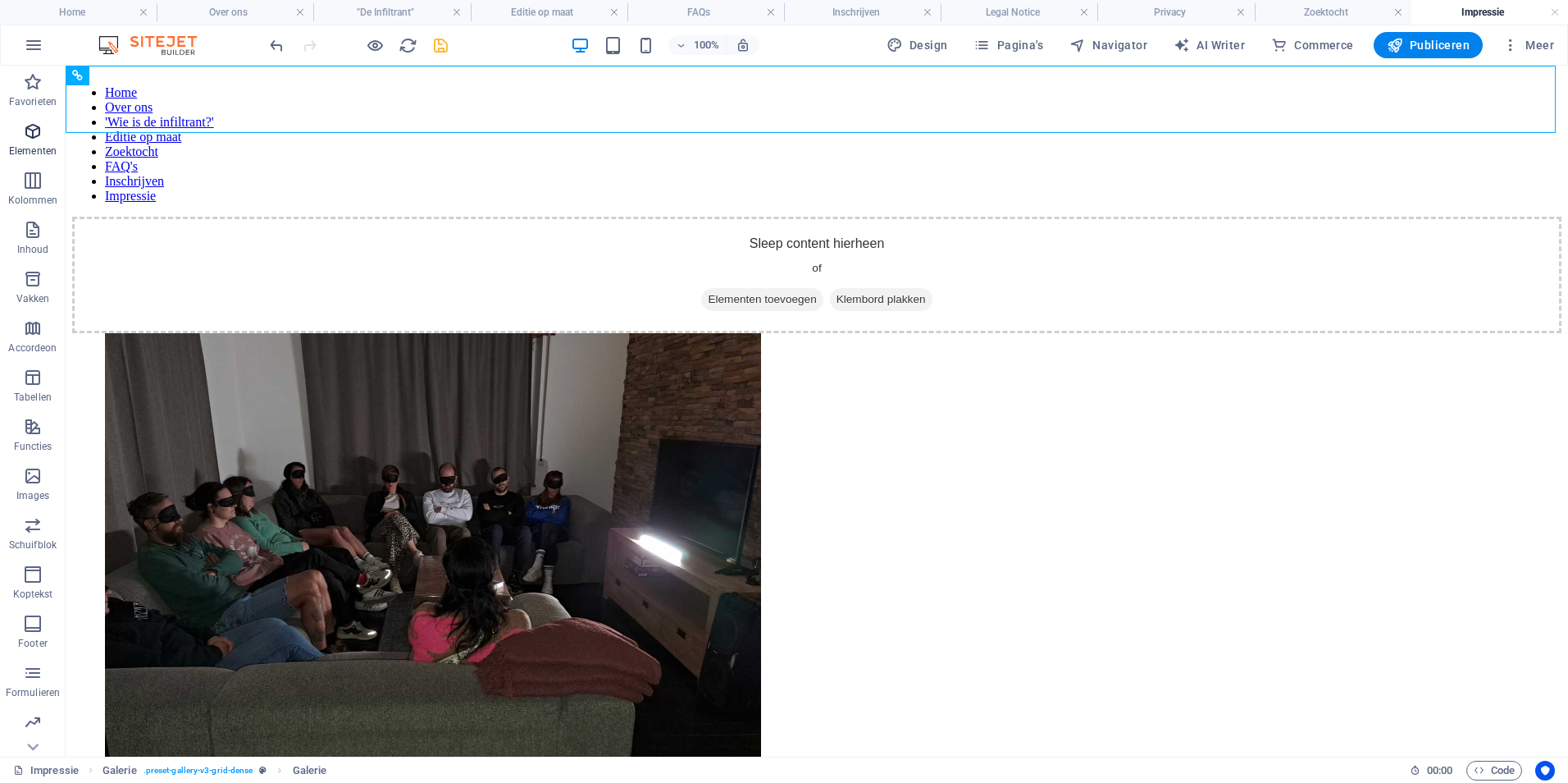
click at [33, 144] on p "Elementen" at bounding box center [33, 150] width 48 height 13
click at [32, 144] on p "Elementen" at bounding box center [33, 150] width 48 height 13
drag, startPoint x: 221, startPoint y: 199, endPoint x: 155, endPoint y: 133, distance: 93.3
click at [155, 217] on div "Sleep content hierheen of Elementen toevoegen Klembord plakken" at bounding box center [816, 275] width 1489 height 116
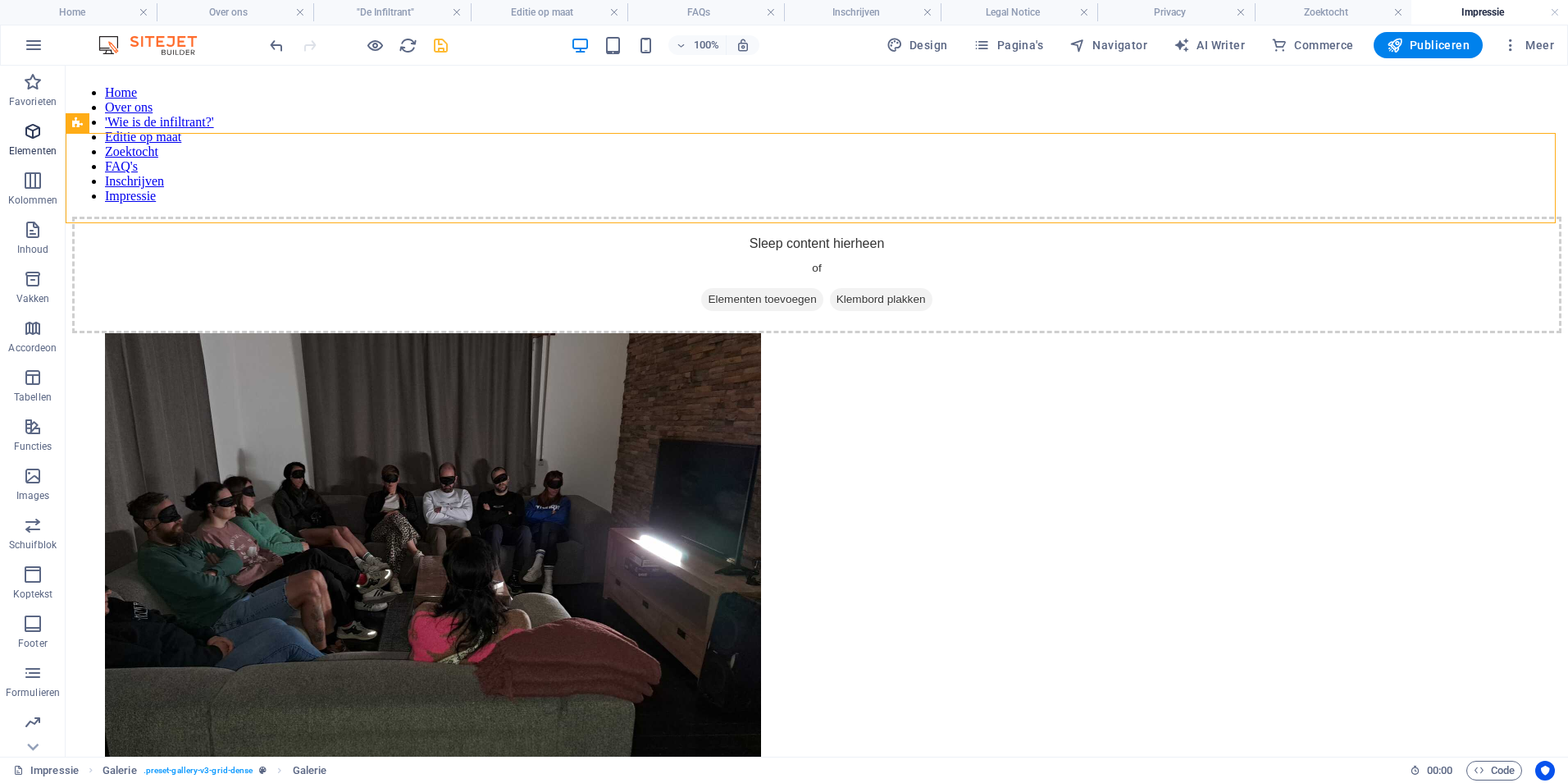
click at [42, 144] on span "Elementen" at bounding box center [33, 140] width 66 height 39
click at [42, 145] on p "Elementen" at bounding box center [33, 150] width 48 height 13
click at [268, 48] on icon "undo" at bounding box center [276, 45] width 19 height 19
click at [269, 47] on icon "undo" at bounding box center [276, 45] width 19 height 19
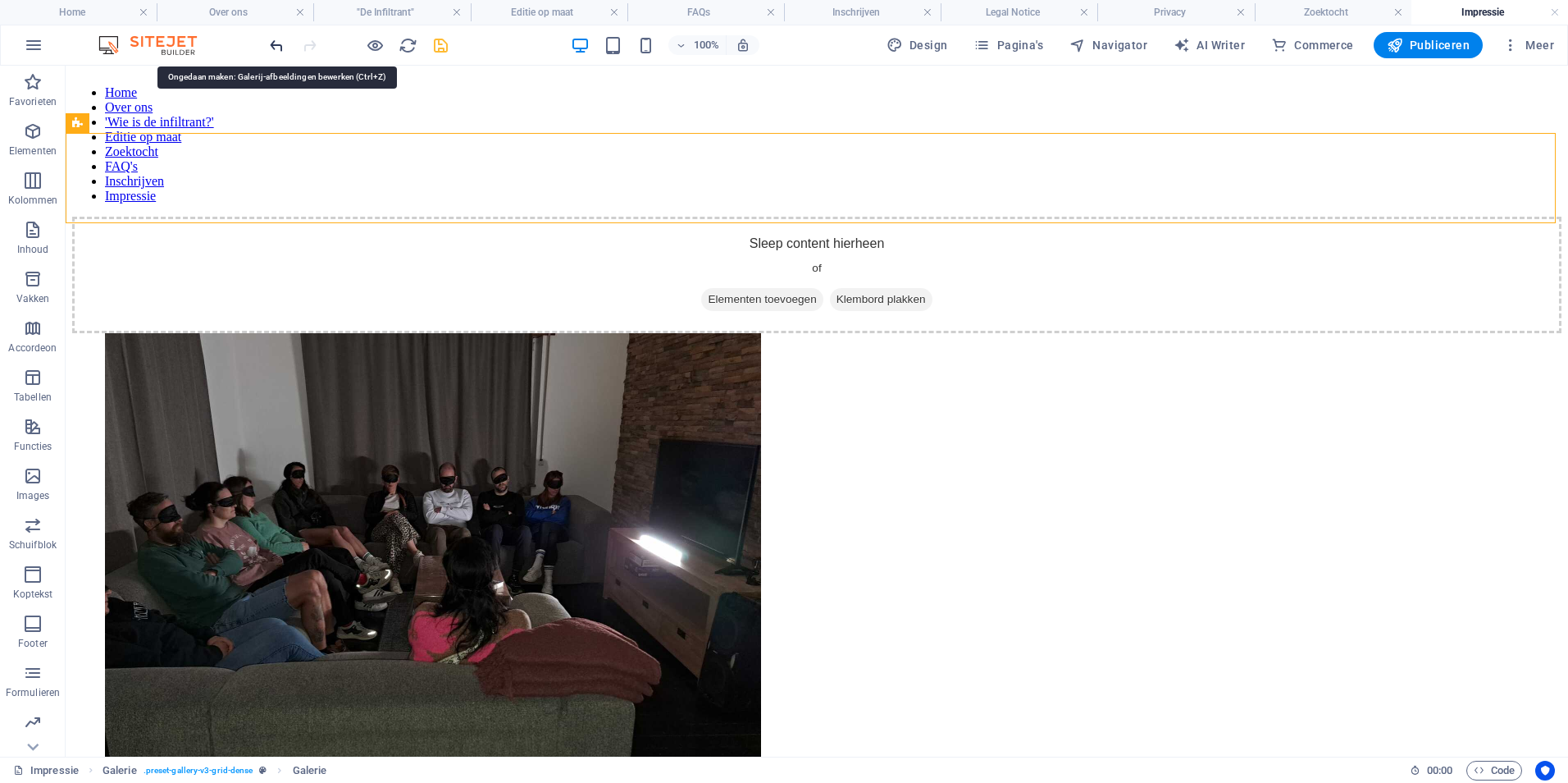
click at [269, 47] on icon "undo" at bounding box center [276, 45] width 19 height 19
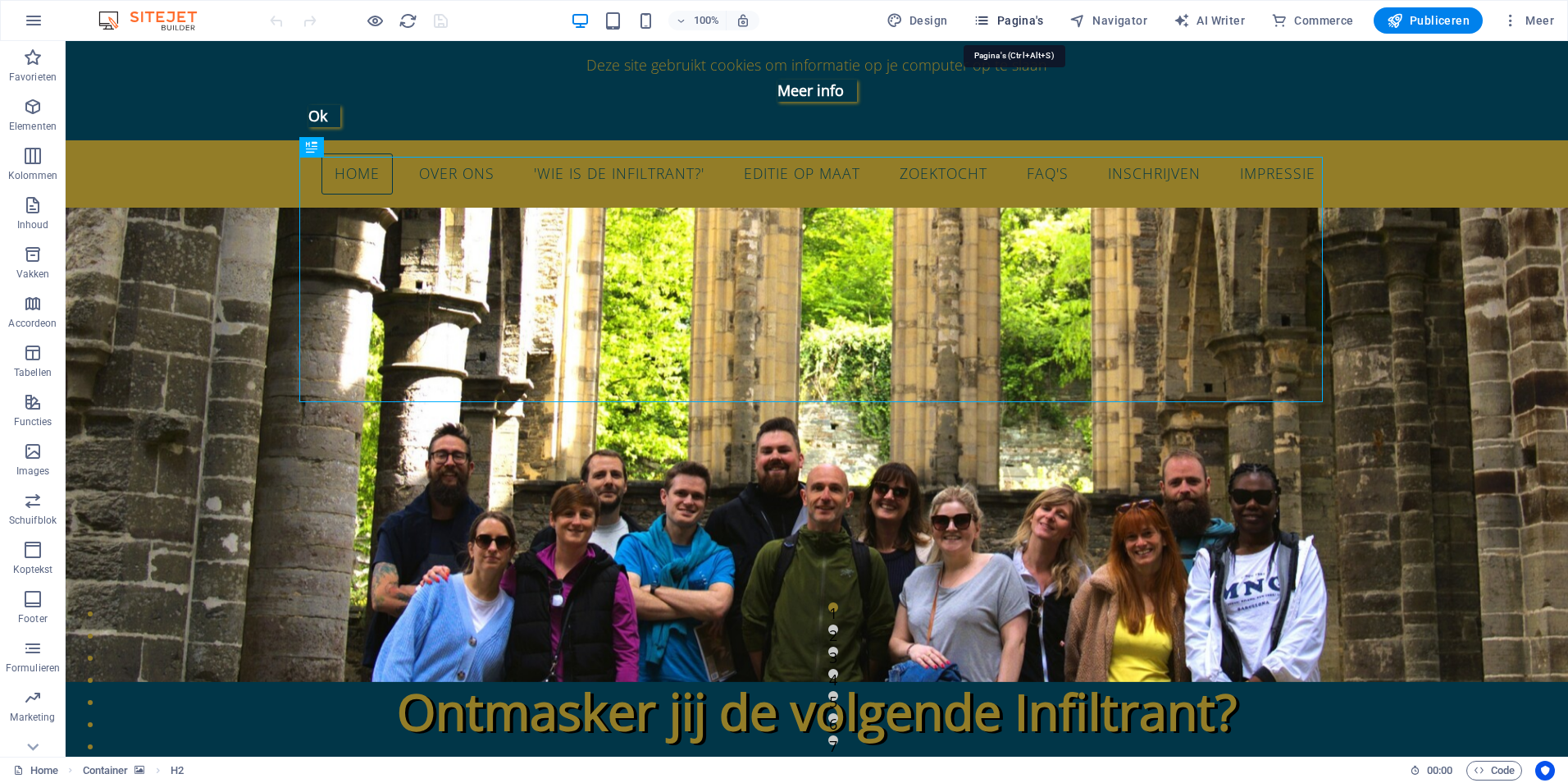
click at [1024, 18] on span "Pagina's" at bounding box center [1008, 20] width 70 height 16
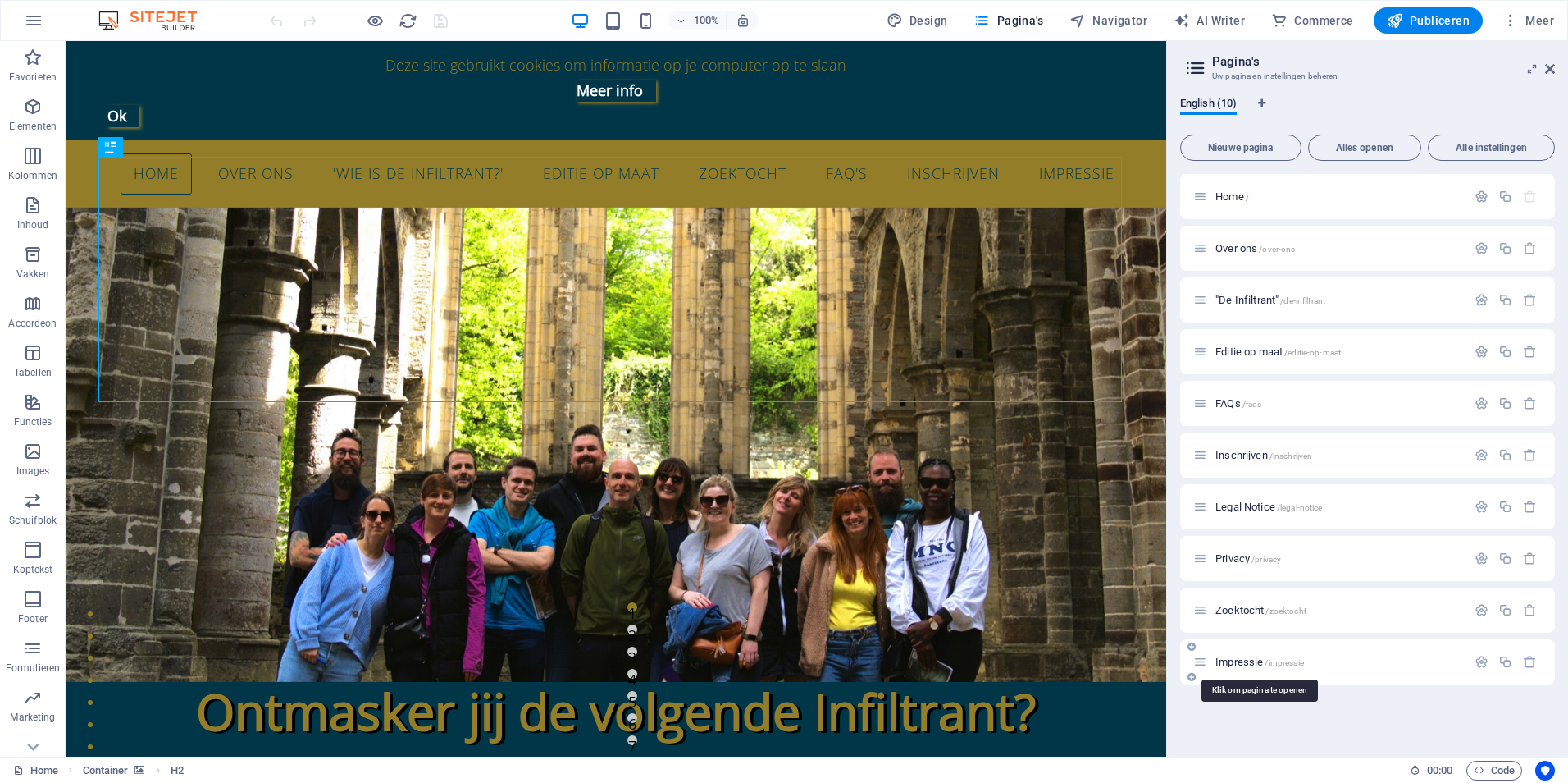
click at [1235, 658] on span "Impressie /impressie" at bounding box center [1259, 661] width 89 height 12
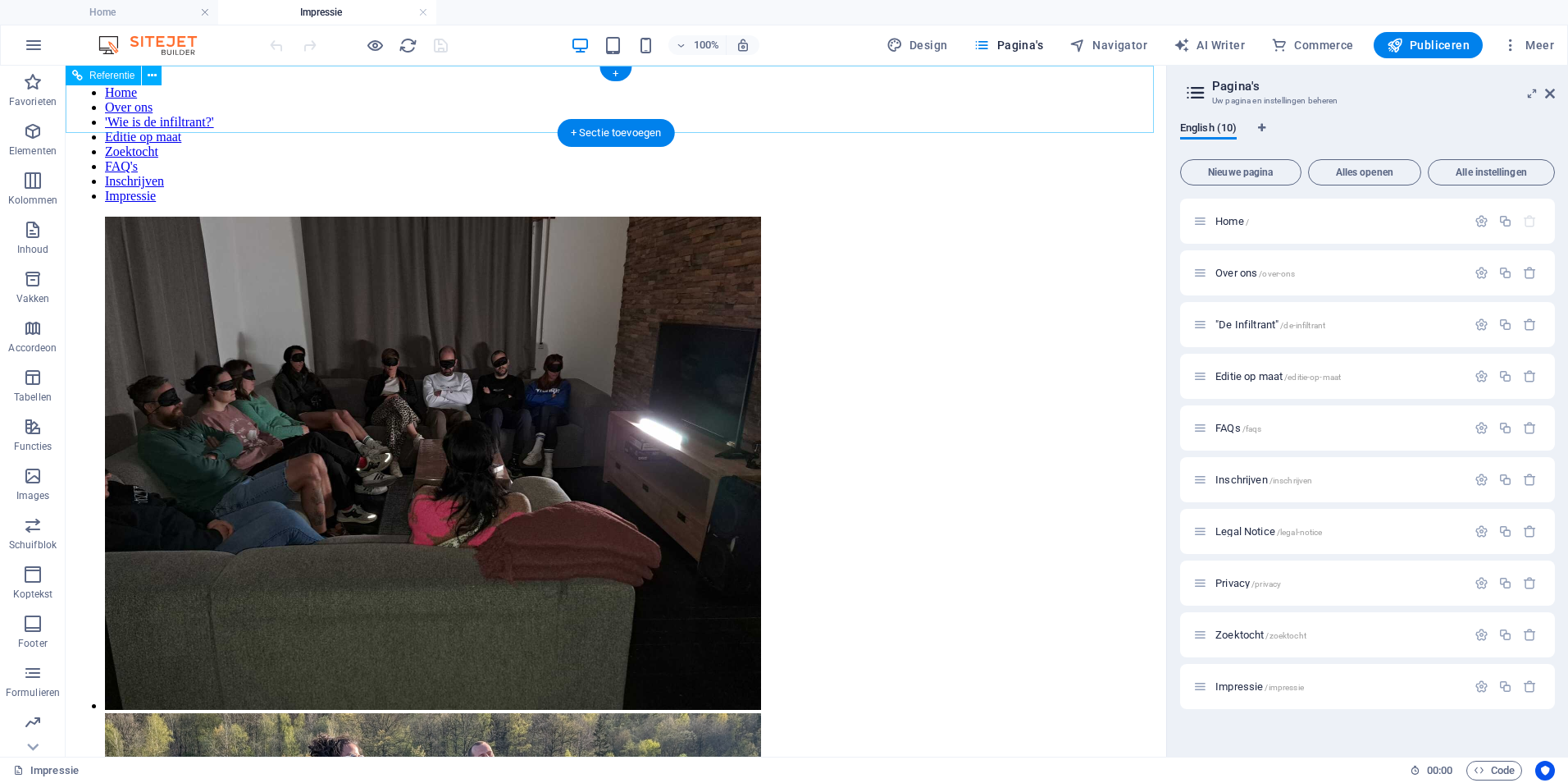
click at [234, 96] on nav "Home Over ons 'Wie is de infiltrant?' Editie op maat Zoektocht FAQ's Inschrijve…" at bounding box center [616, 144] width 1087 height 118
click at [232, 121] on div "Home Over ons 'Wie is de infiltrant?' Editie op maat Zoektocht FAQ's Inschrijve…" at bounding box center [616, 137] width 1087 height 131
click at [633, 131] on div "+ Sectie toevoegen" at bounding box center [616, 133] width 117 height 28
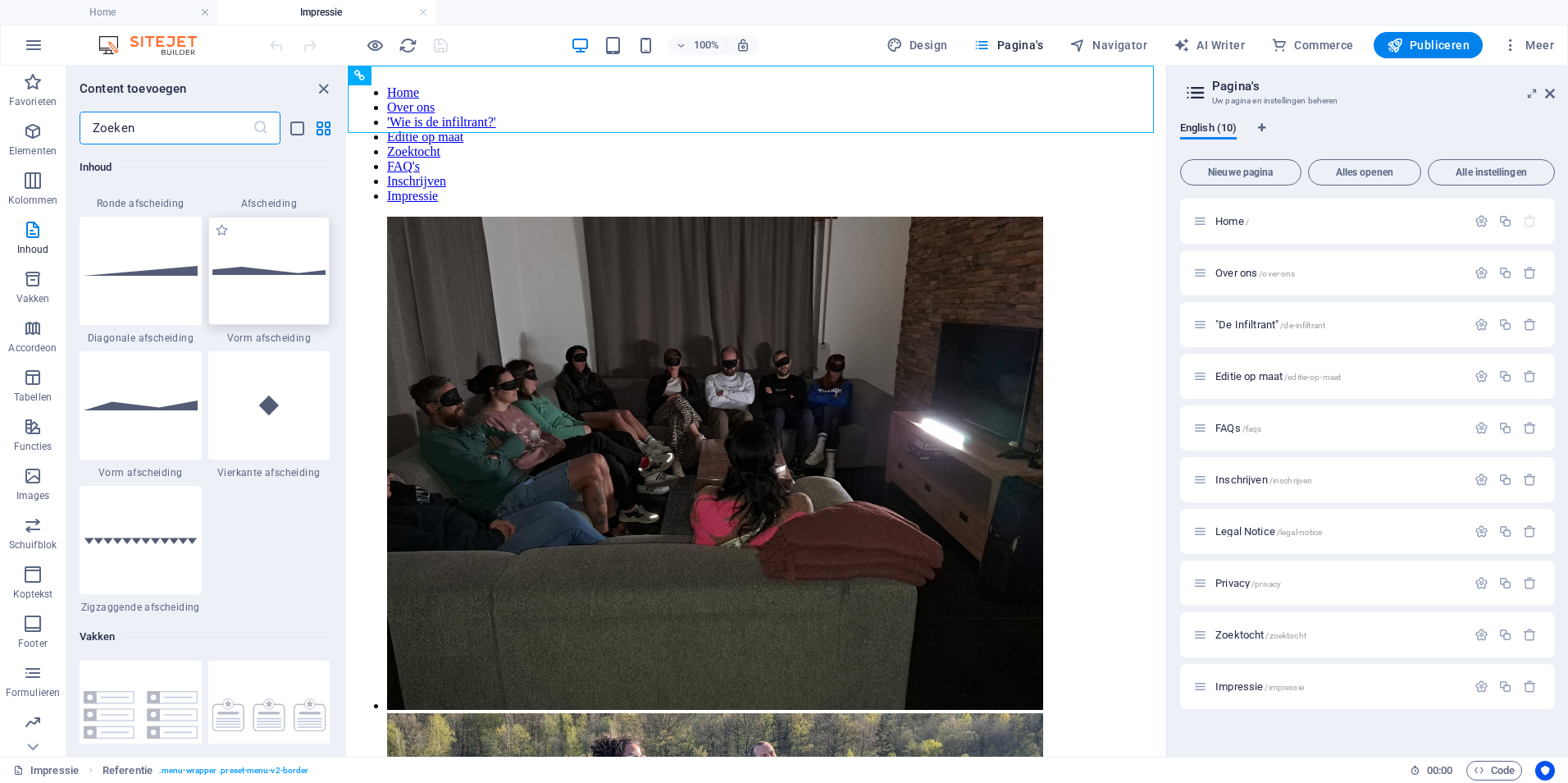
scroll to position [4347, 0]
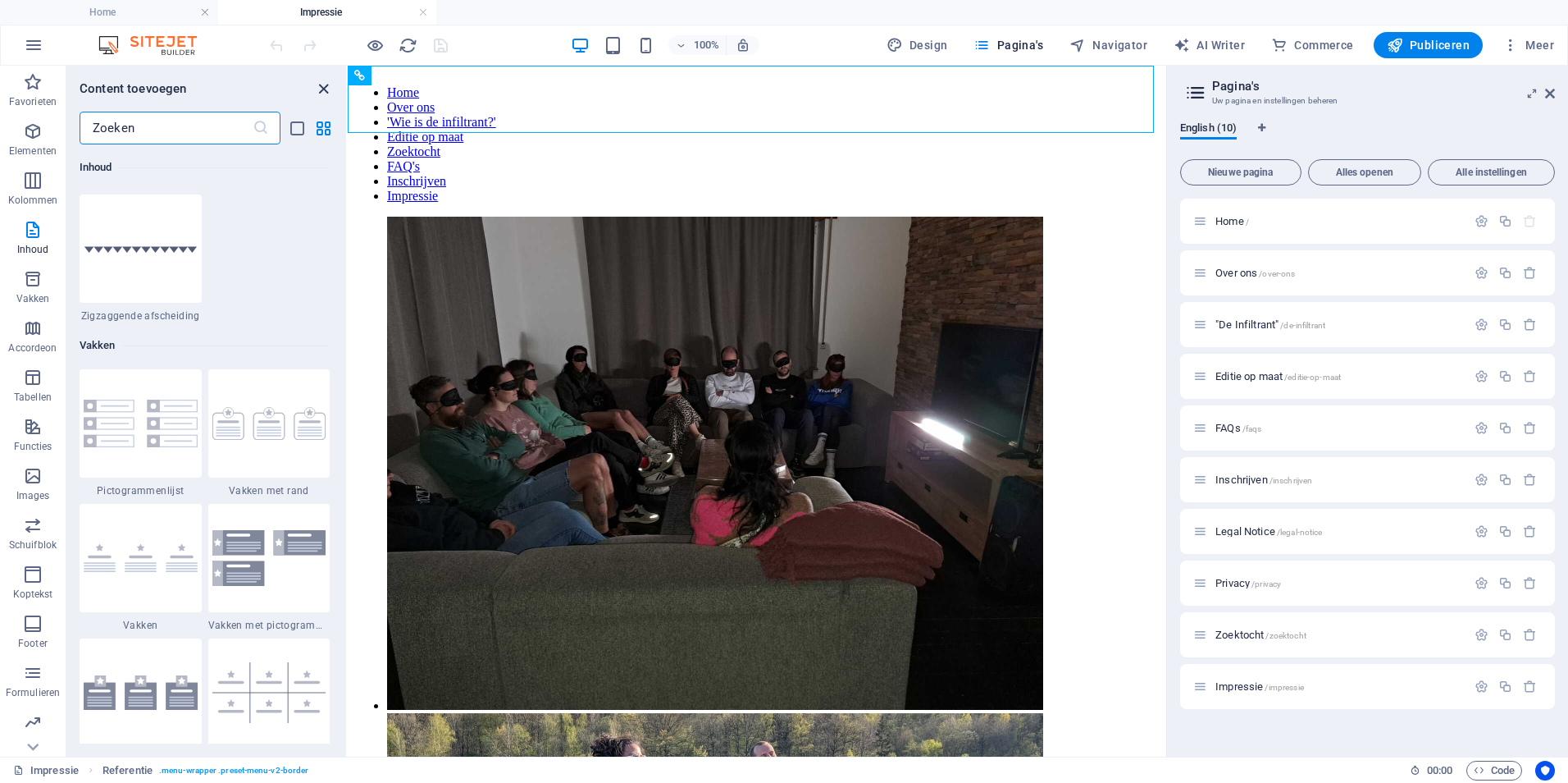
click at [323, 90] on icon "close panel" at bounding box center [323, 89] width 19 height 19
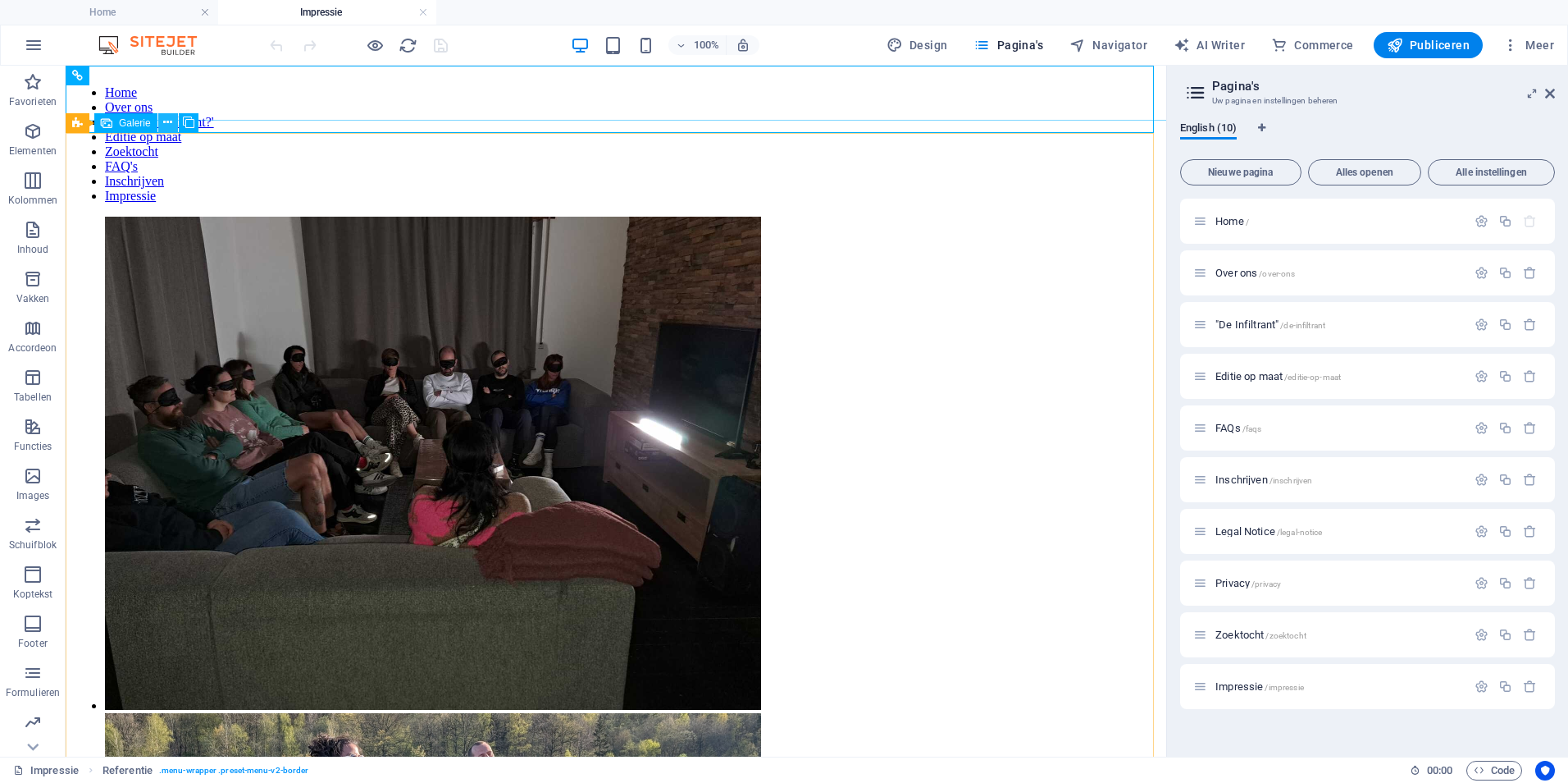
click at [168, 127] on icon at bounding box center [167, 122] width 9 height 17
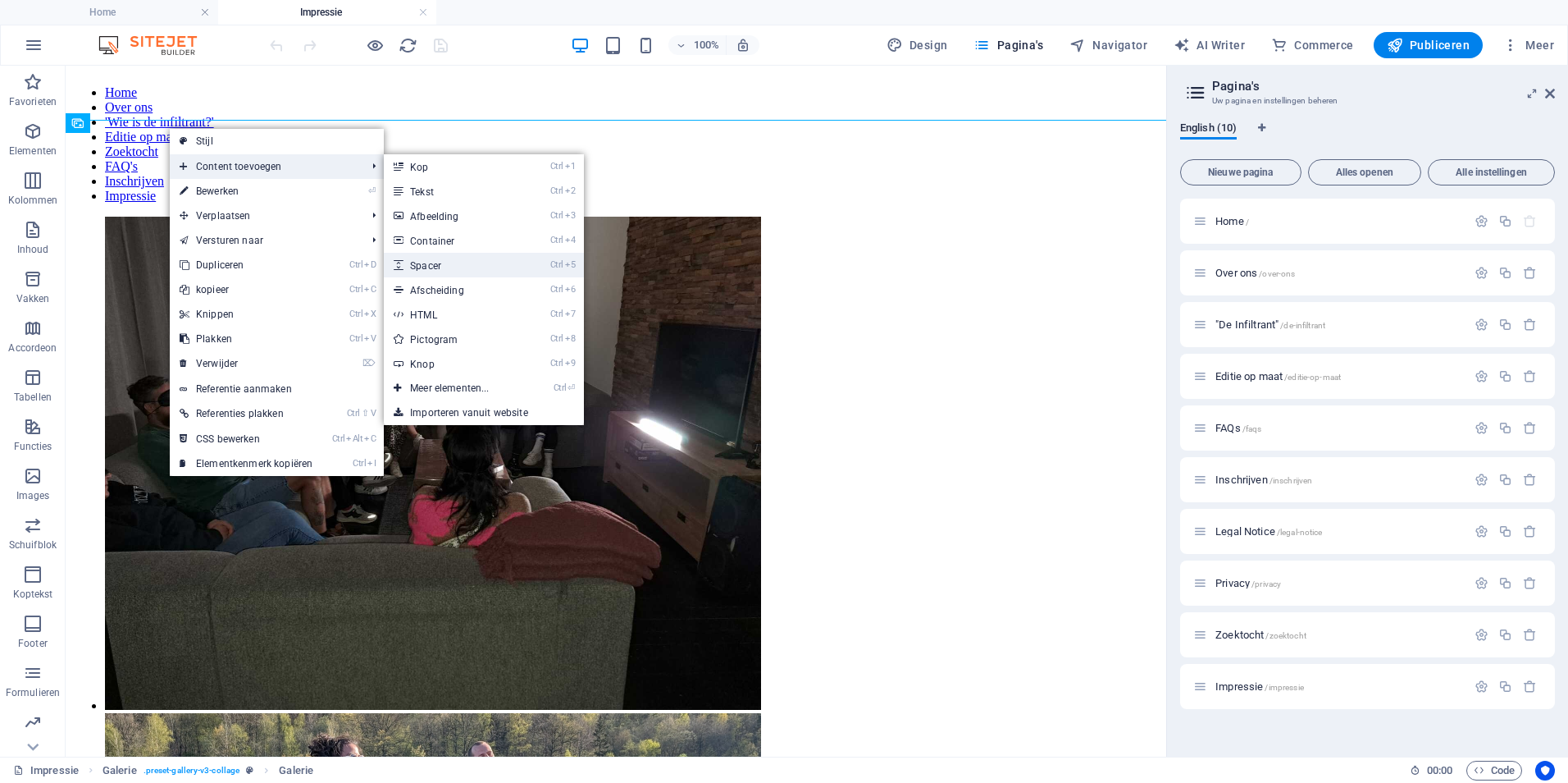
drag, startPoint x: 87, startPoint y: 202, endPoint x: 441, endPoint y: 267, distance: 359.9
click at [441, 267] on link "Ctrl 5 Spacer" at bounding box center [453, 265] width 138 height 25
select select "px"
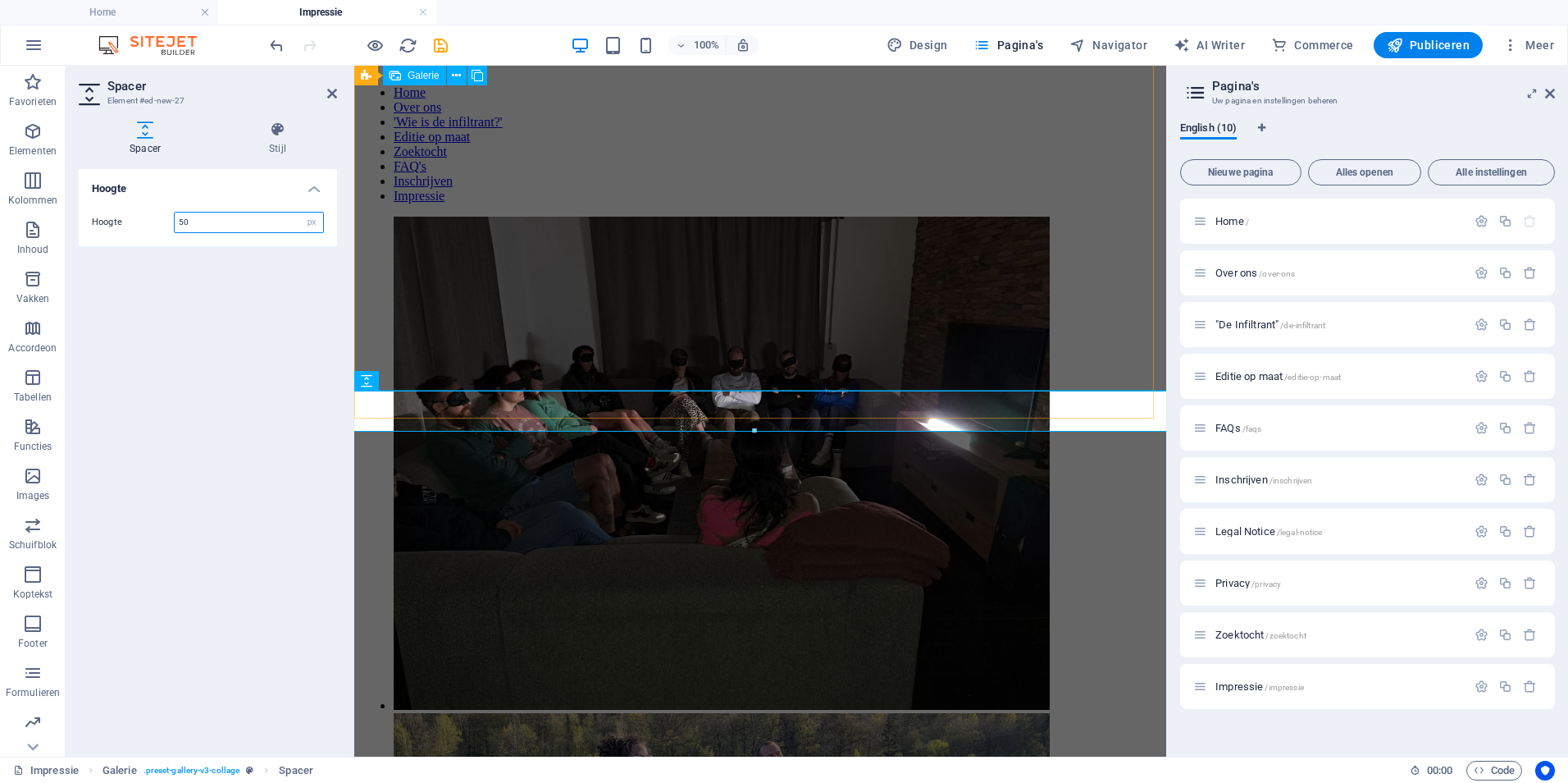
scroll to position [417, 0]
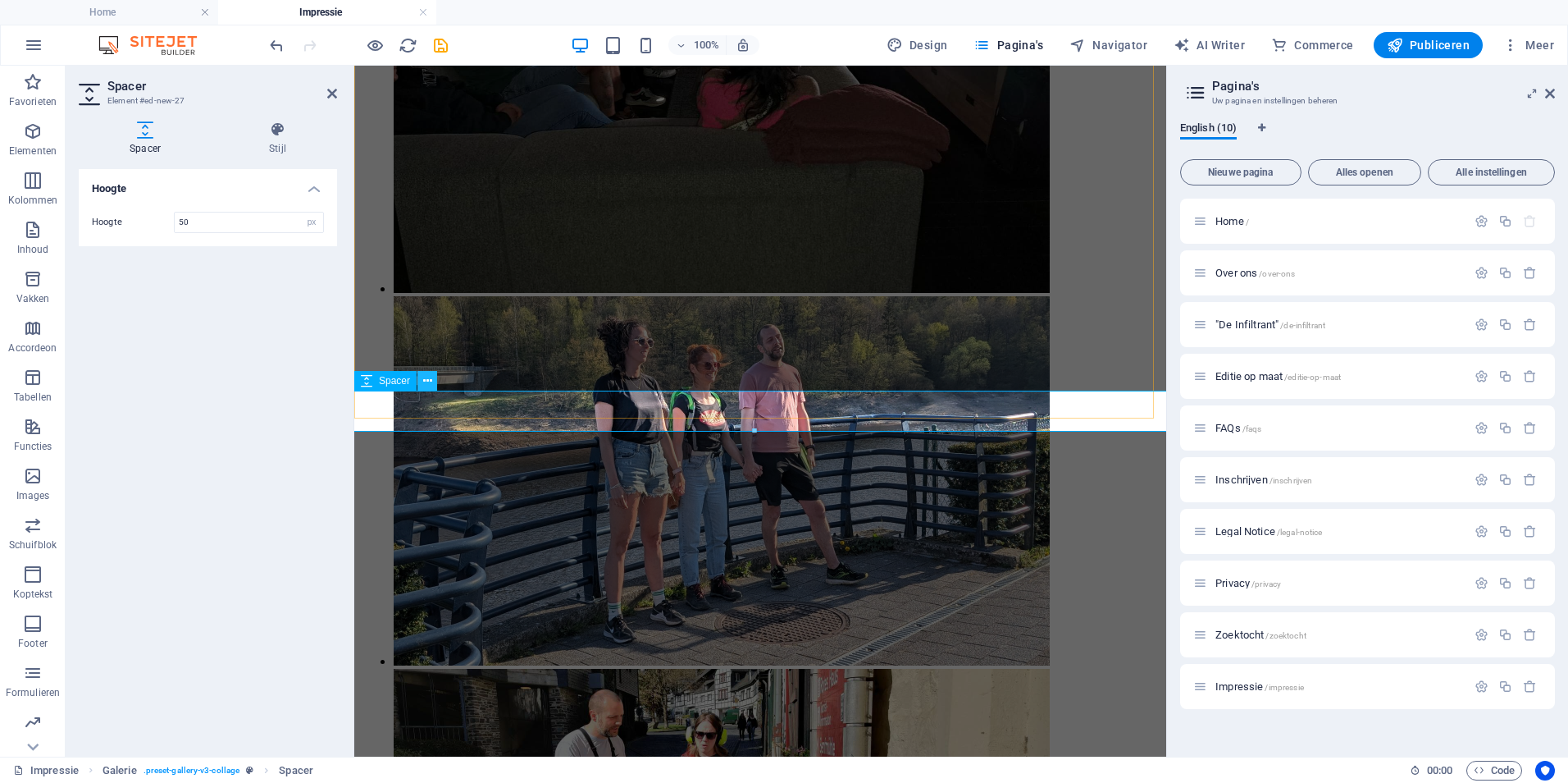
click at [425, 381] on icon at bounding box center [427, 380] width 9 height 17
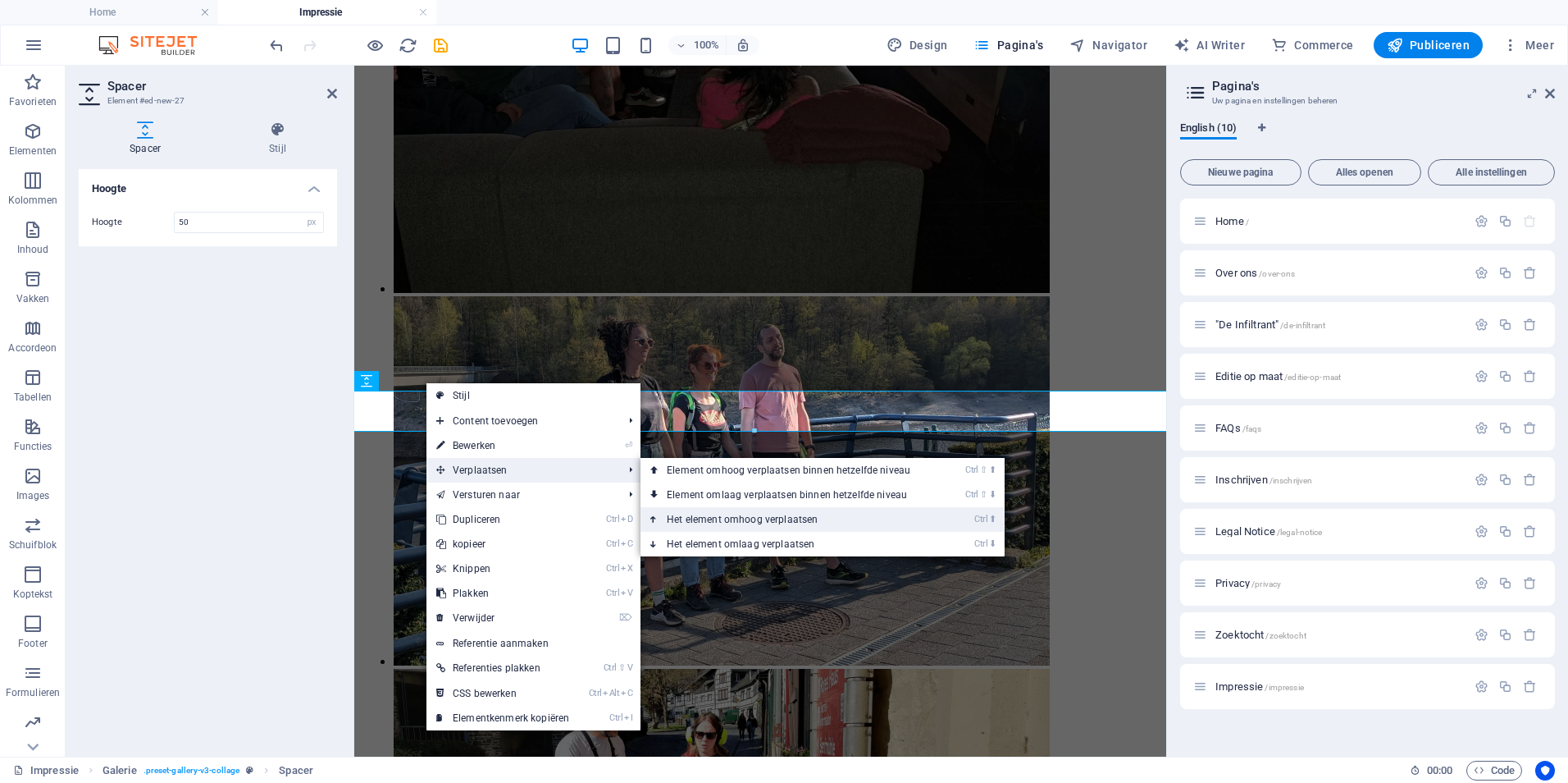
click at [737, 514] on link "Ctrl ⬆ Het element omhoog verplaatsen" at bounding box center [791, 519] width 303 height 25
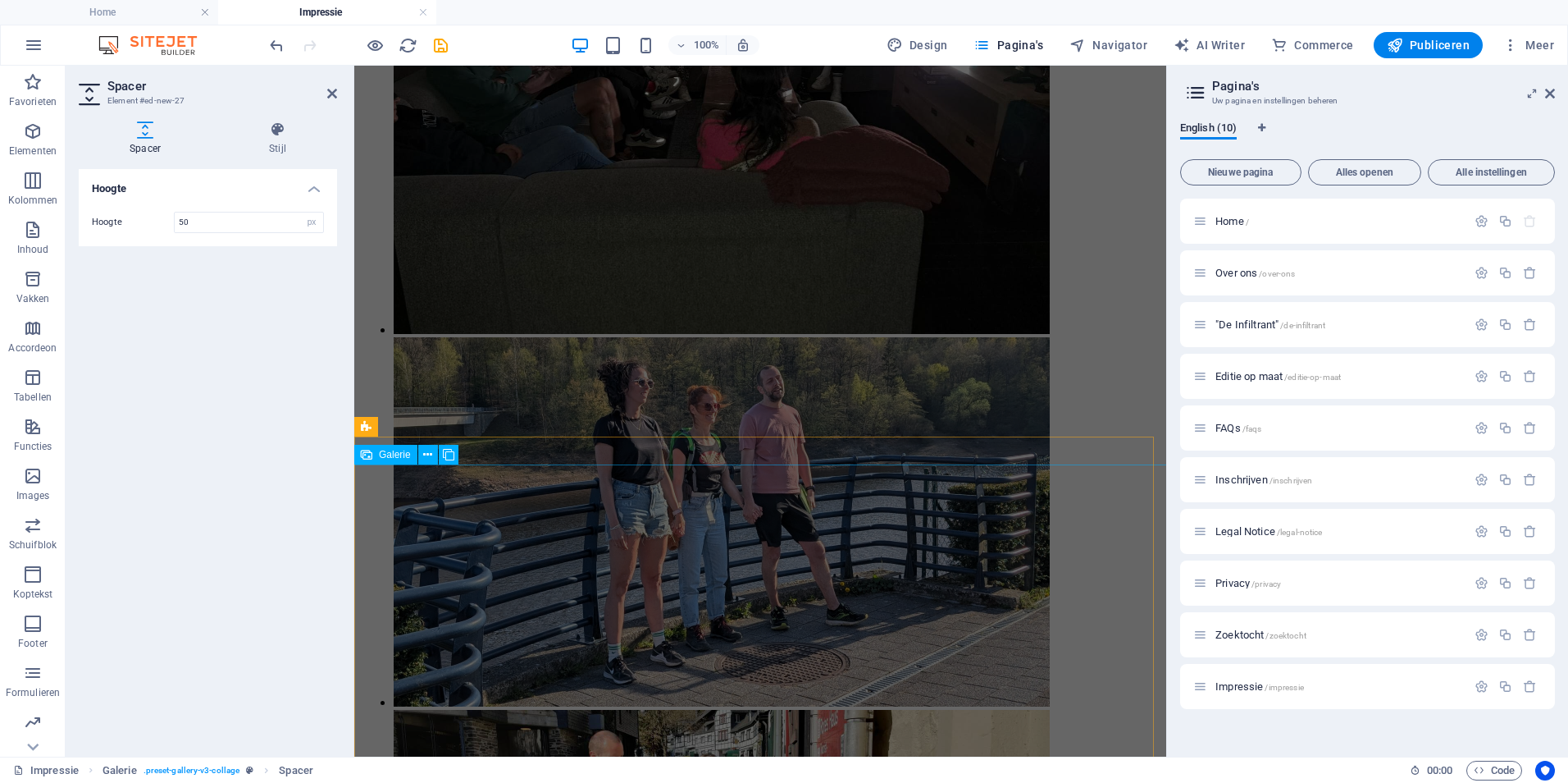
scroll to position [0, 0]
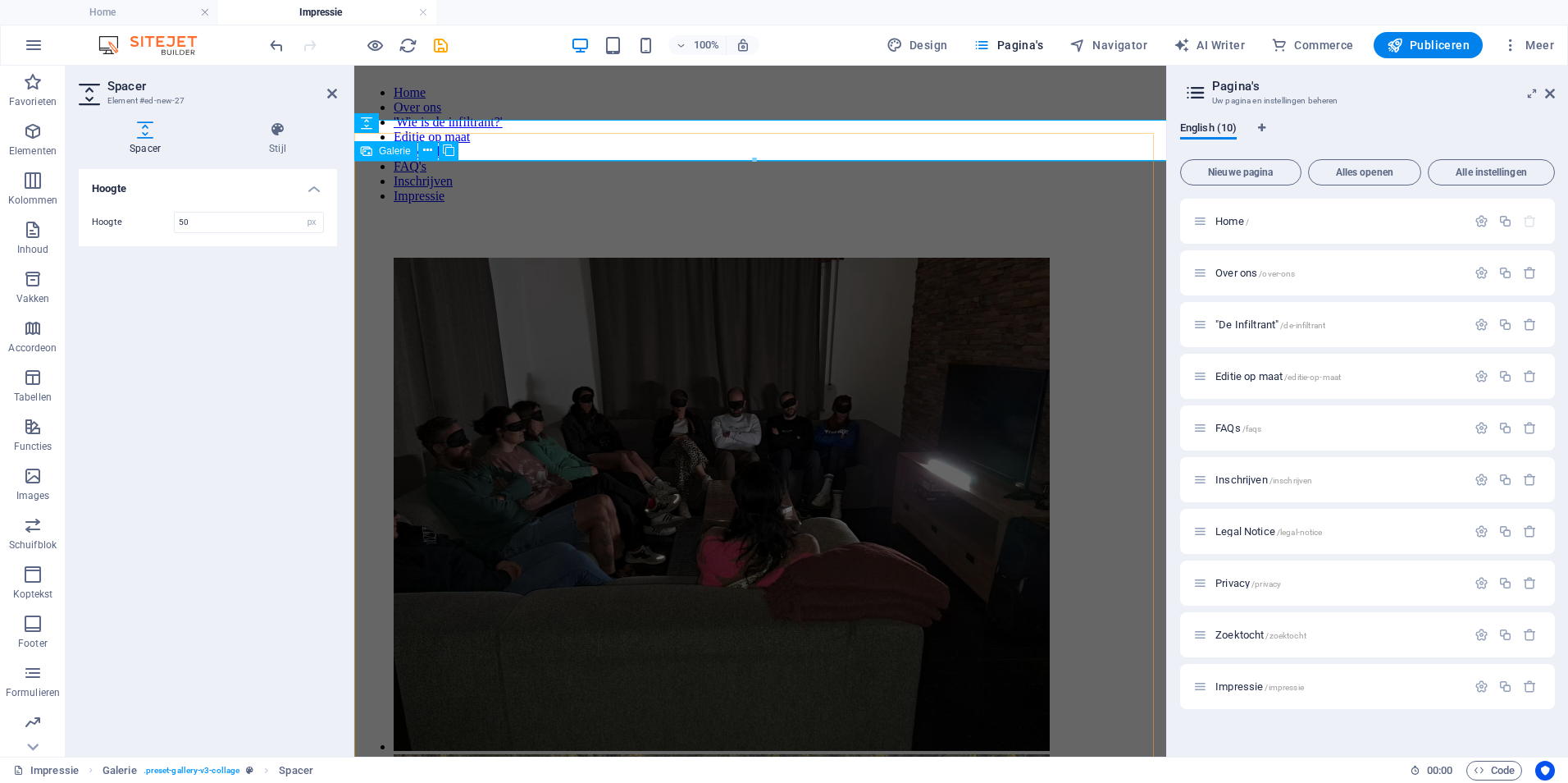
click at [597, 354] on li at bounding box center [722, 506] width 656 height 496
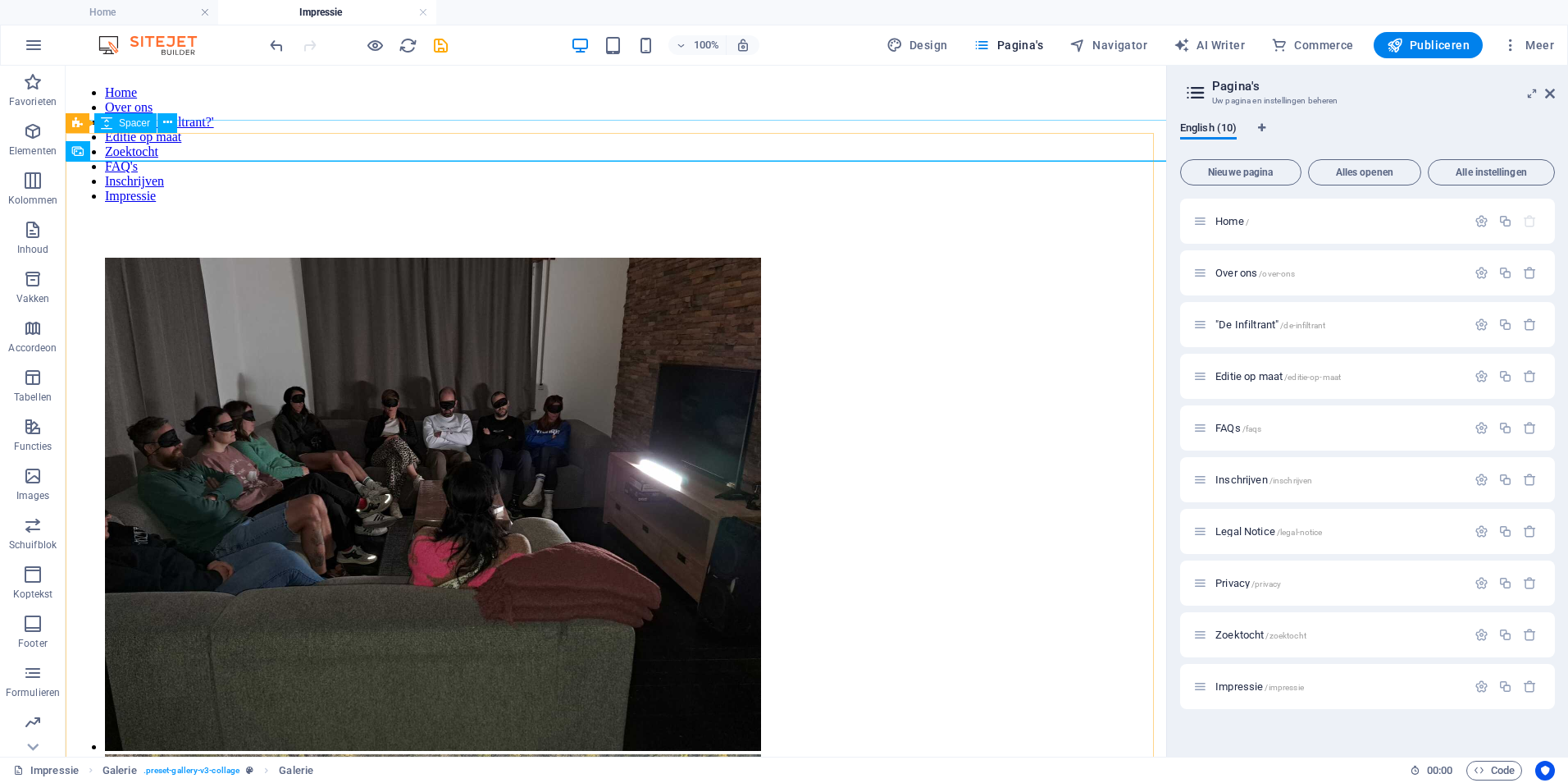
click at [135, 129] on div "Spacer" at bounding box center [125, 123] width 62 height 20
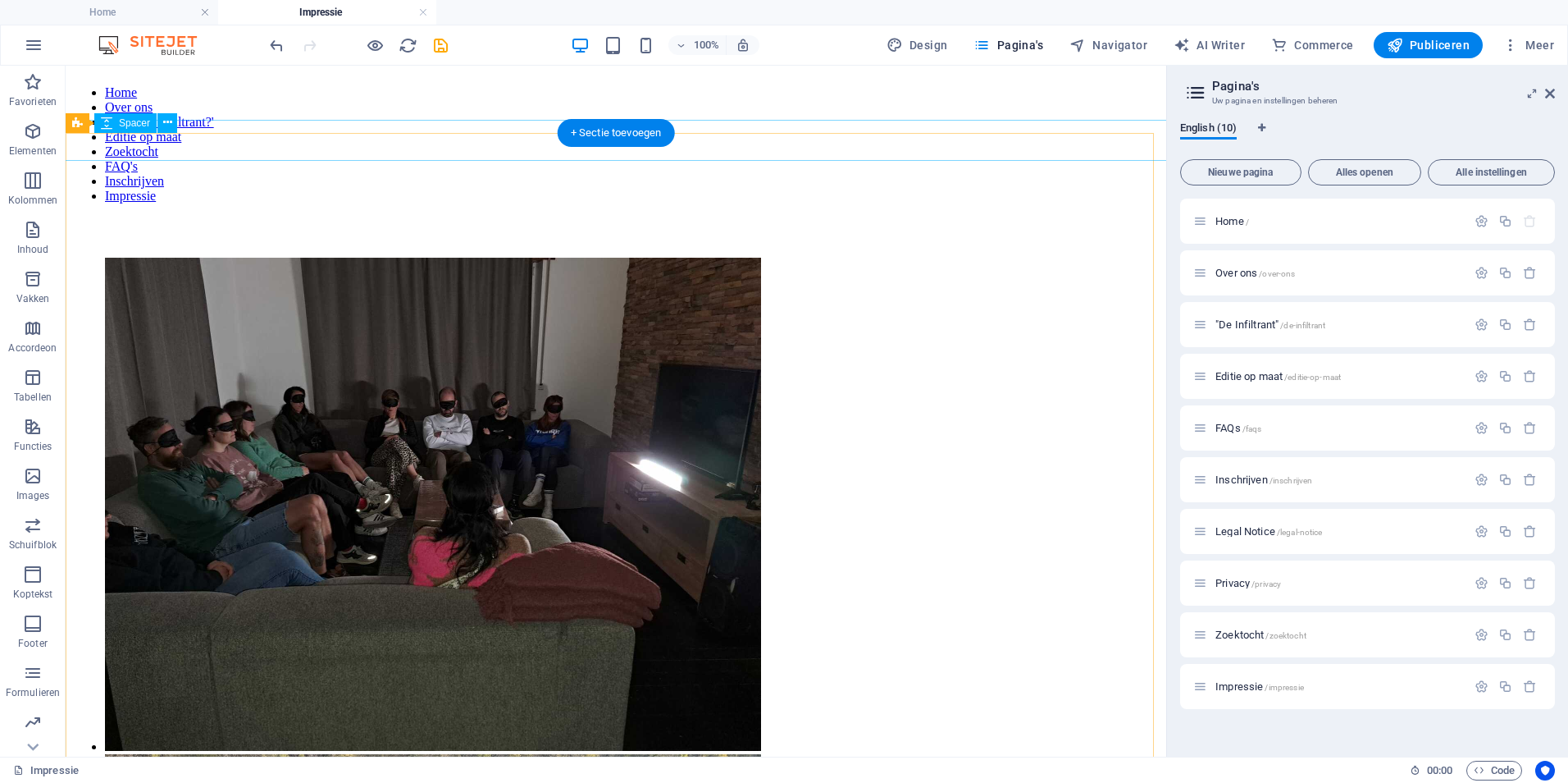
click at [177, 217] on div at bounding box center [616, 237] width 1087 height 41
click at [30, 139] on icon "button" at bounding box center [33, 131] width 20 height 20
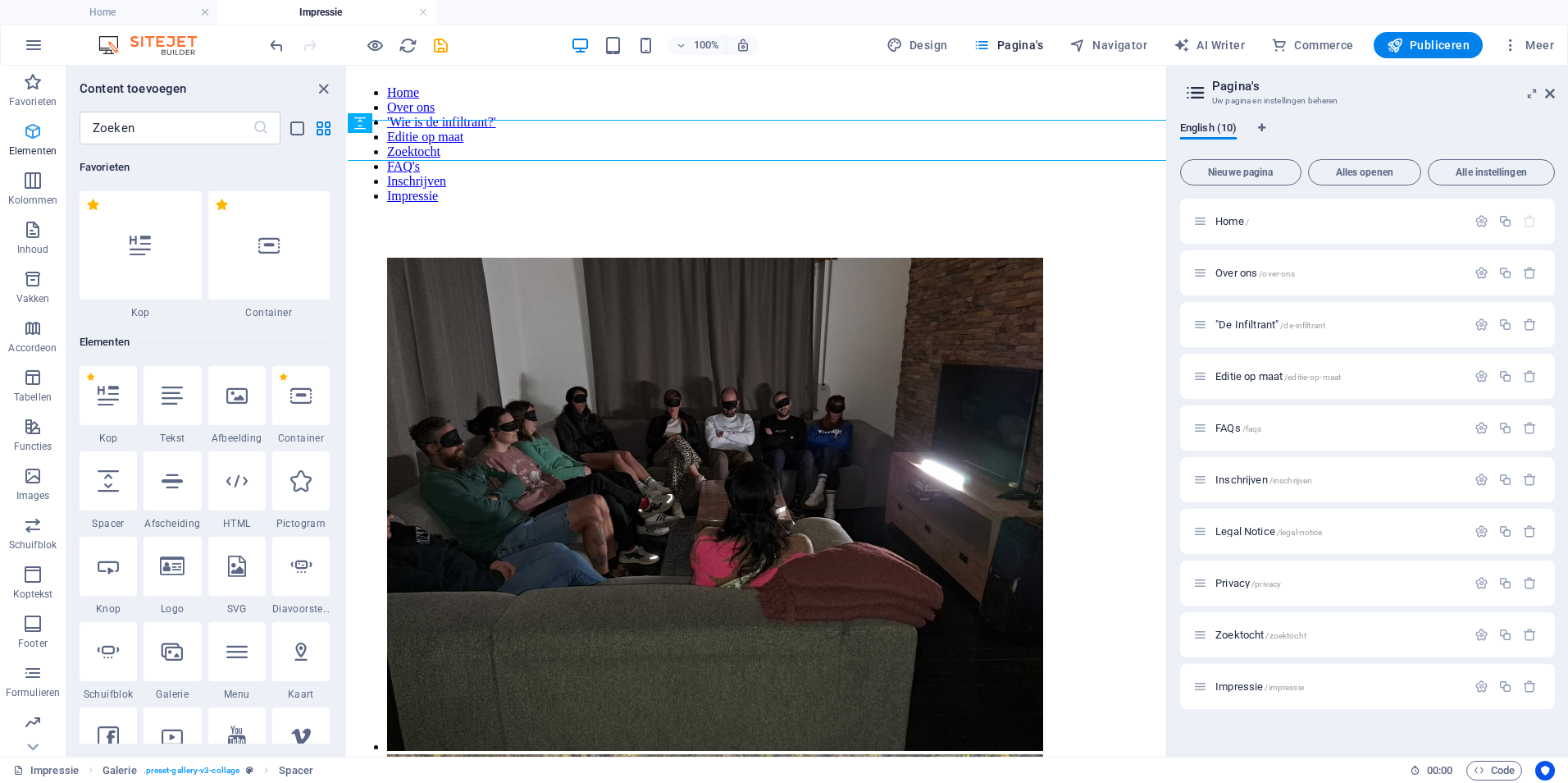
click at [30, 138] on icon "button" at bounding box center [33, 131] width 20 height 20
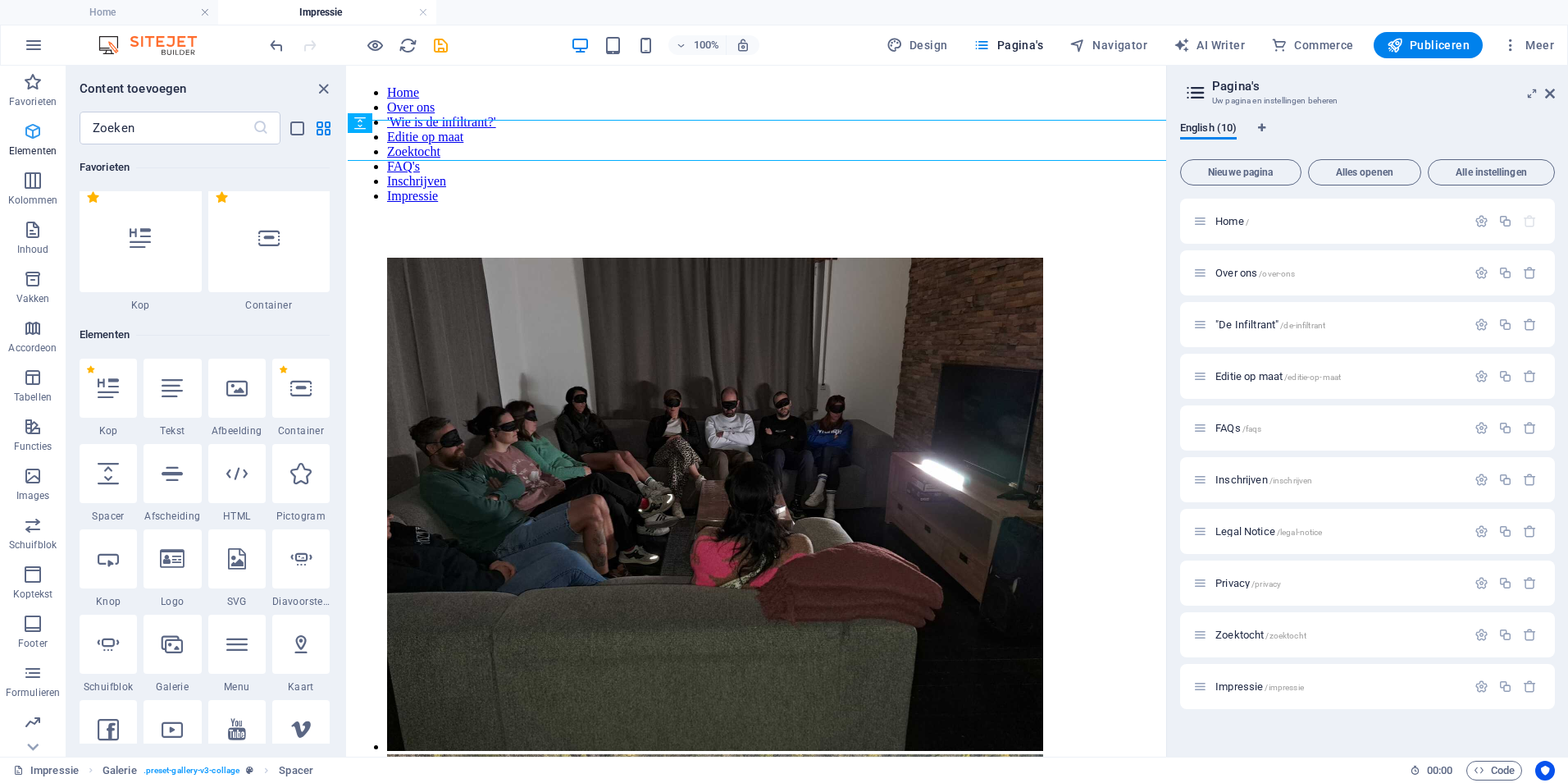
scroll to position [88, 0]
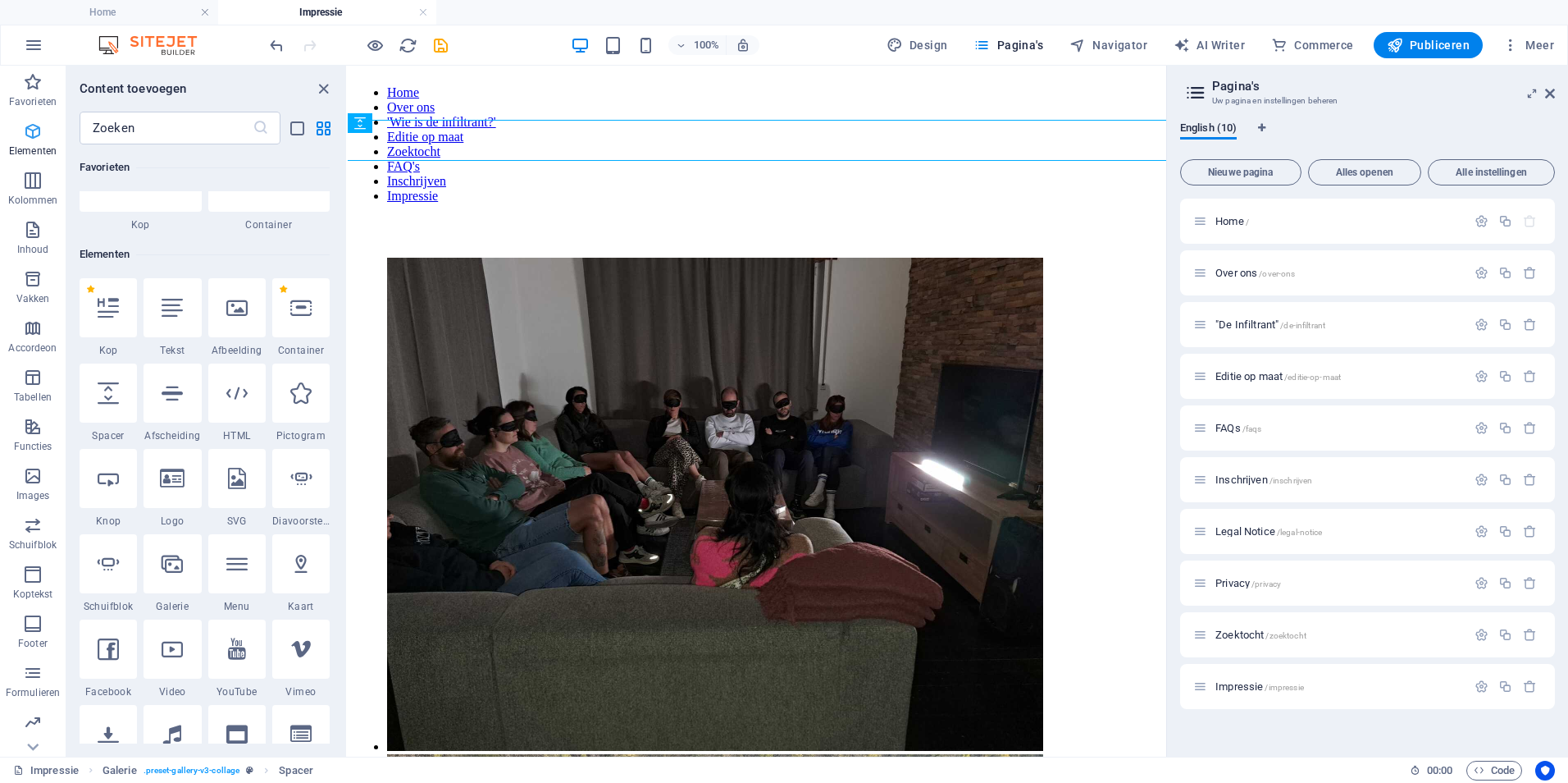
click at [30, 137] on icon "button" at bounding box center [33, 131] width 20 height 20
click at [131, 130] on input "text" at bounding box center [166, 128] width 173 height 33
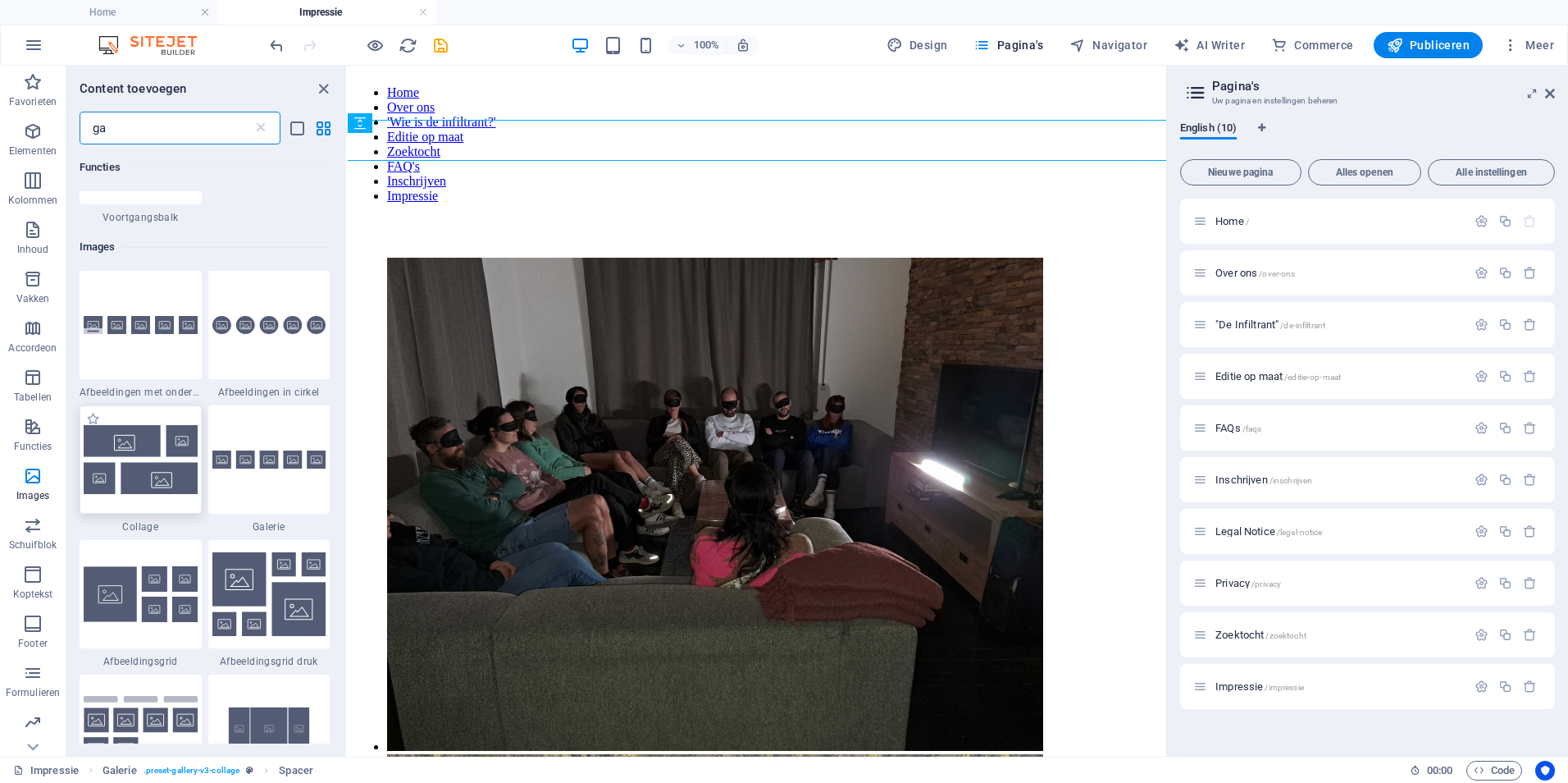
scroll to position [328, 0]
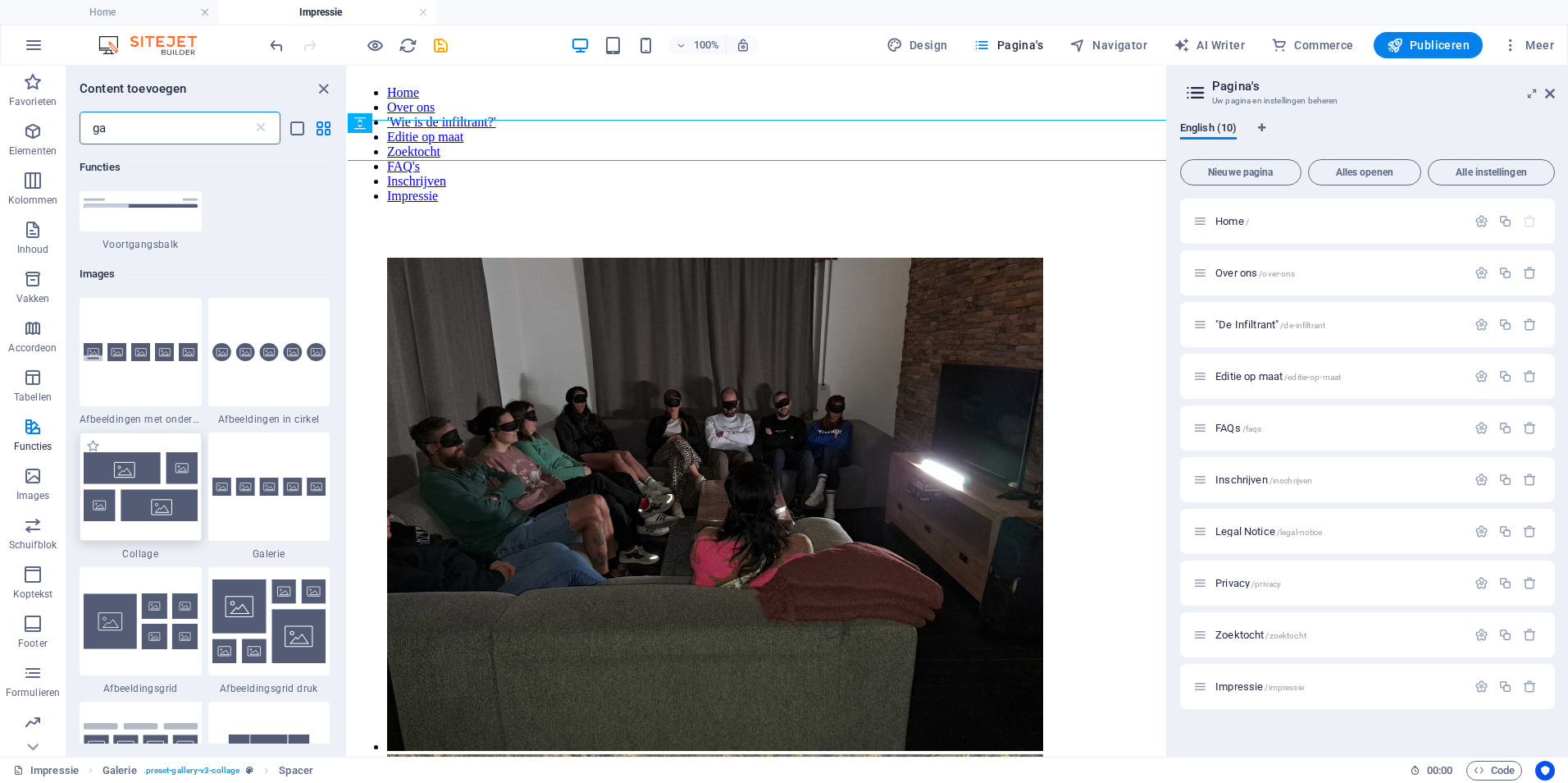
type input "ga"
click at [135, 487] on img at bounding box center [141, 486] width 114 height 68
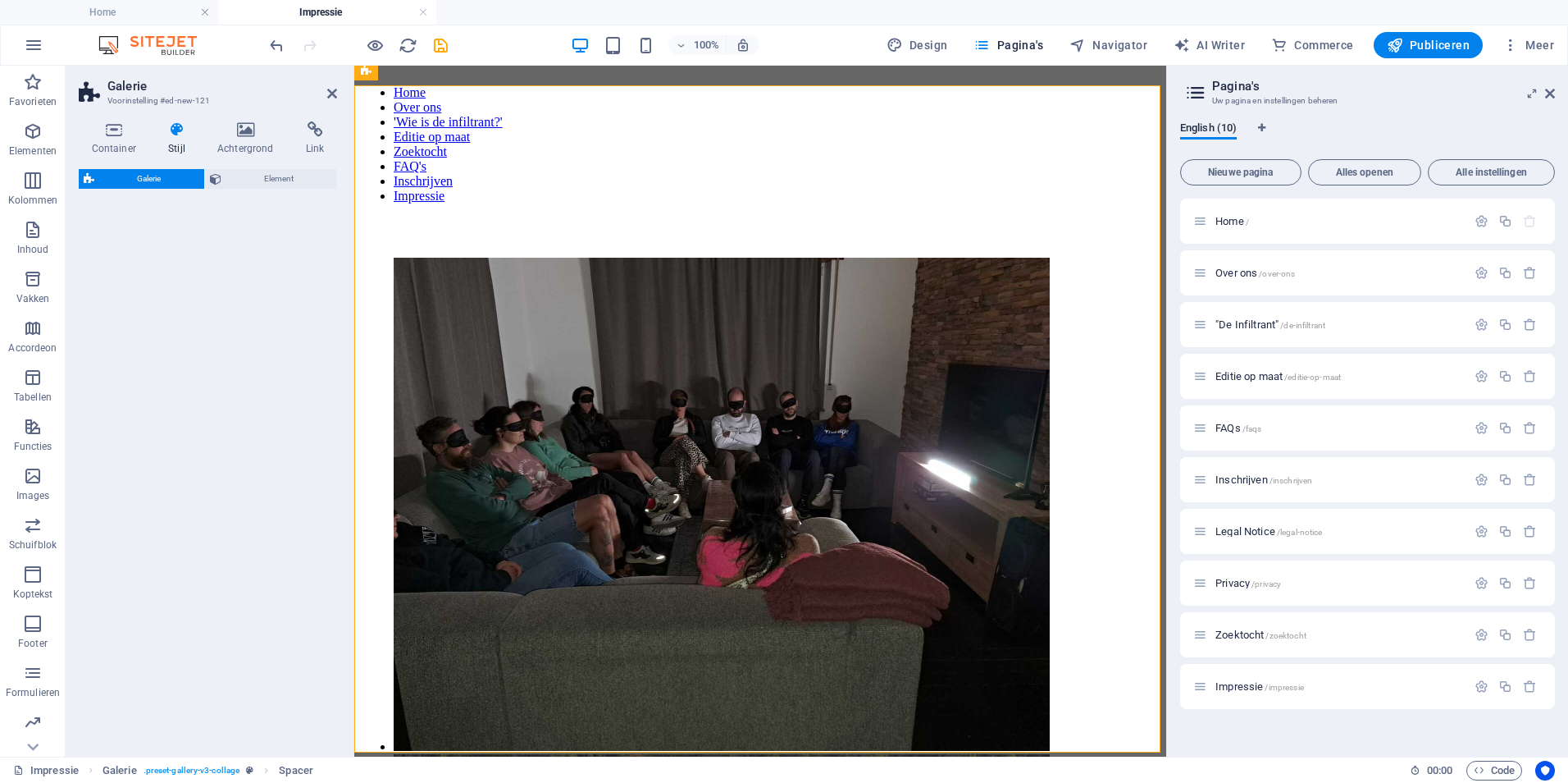
select select "rem"
select select "preset-gallery-v3-collage"
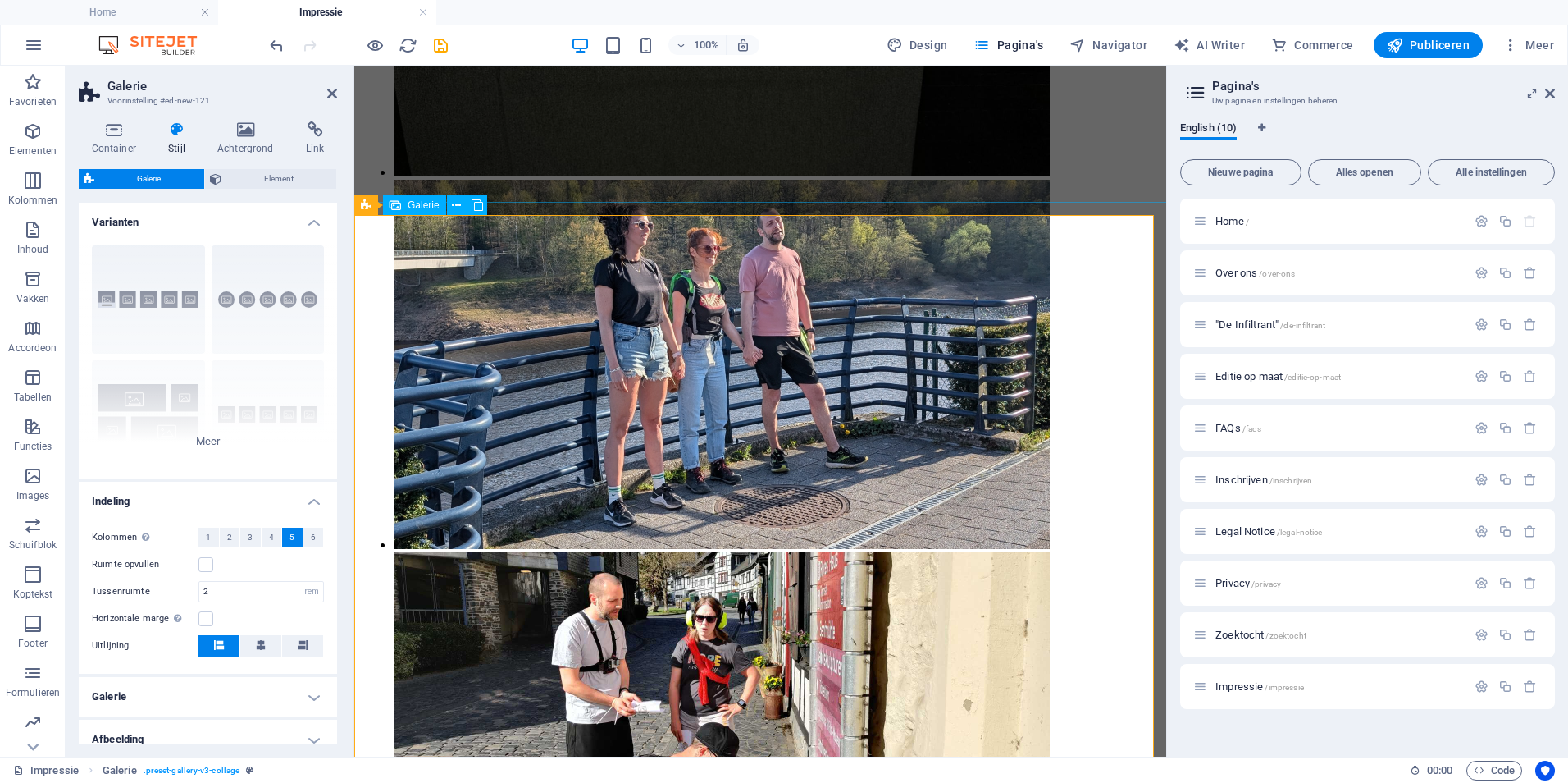
scroll to position [738, 0]
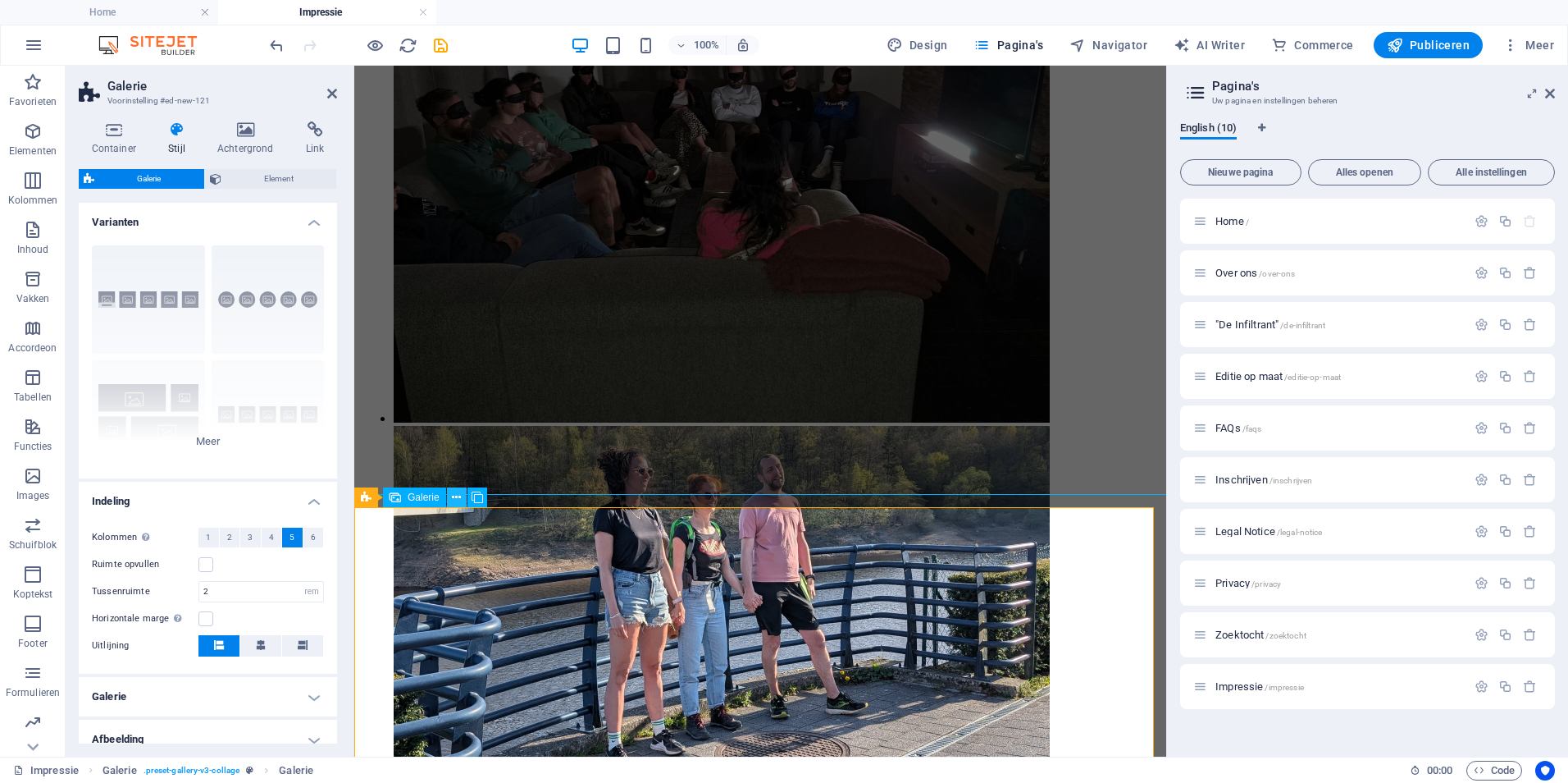
click at [458, 491] on icon at bounding box center [456, 497] width 9 height 17
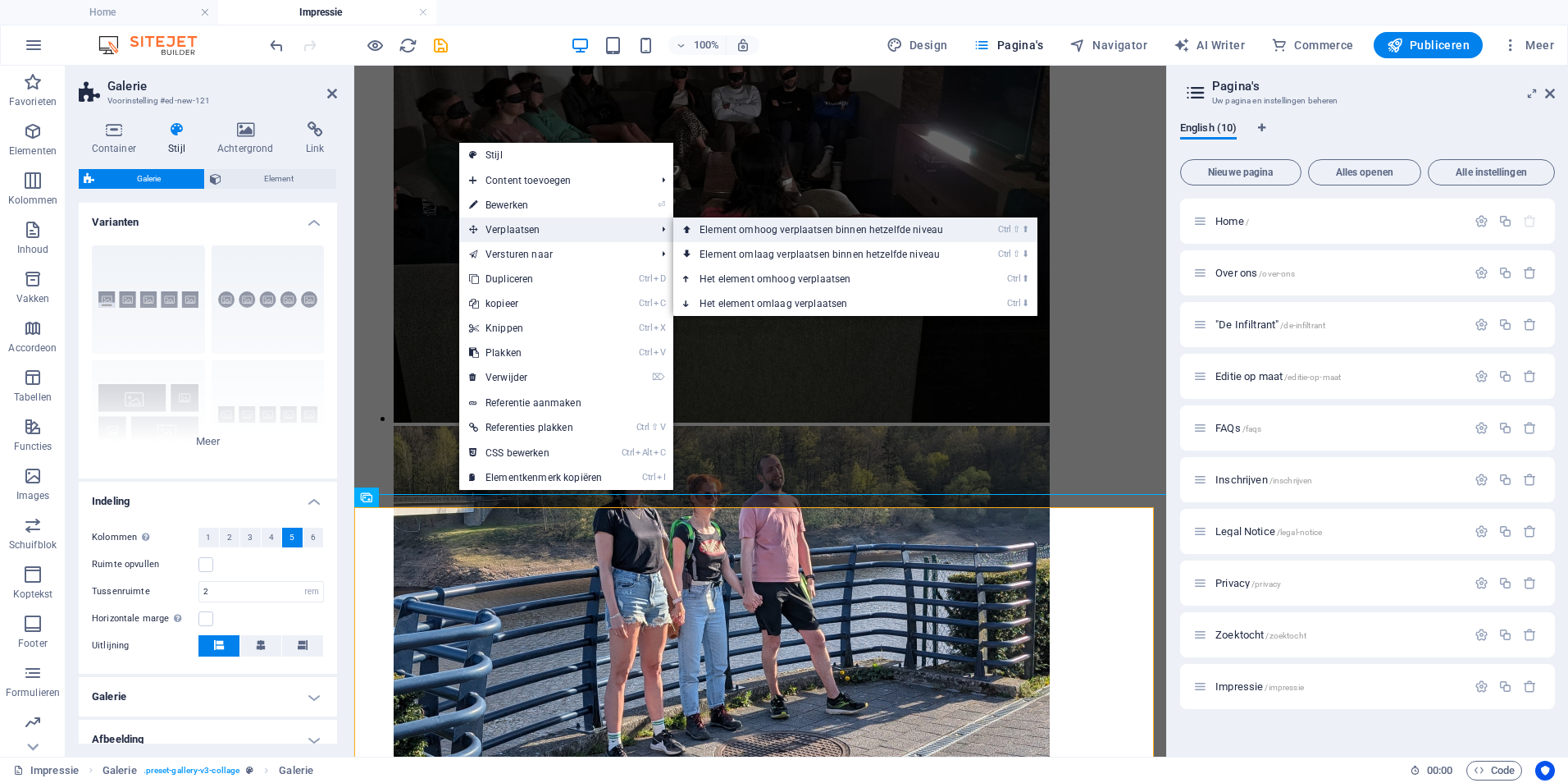
click at [751, 228] on link "Ctrl ⇧ ⬆ Element omhoog verplaatsen binnen hetzelfde niveau" at bounding box center [824, 229] width 303 height 25
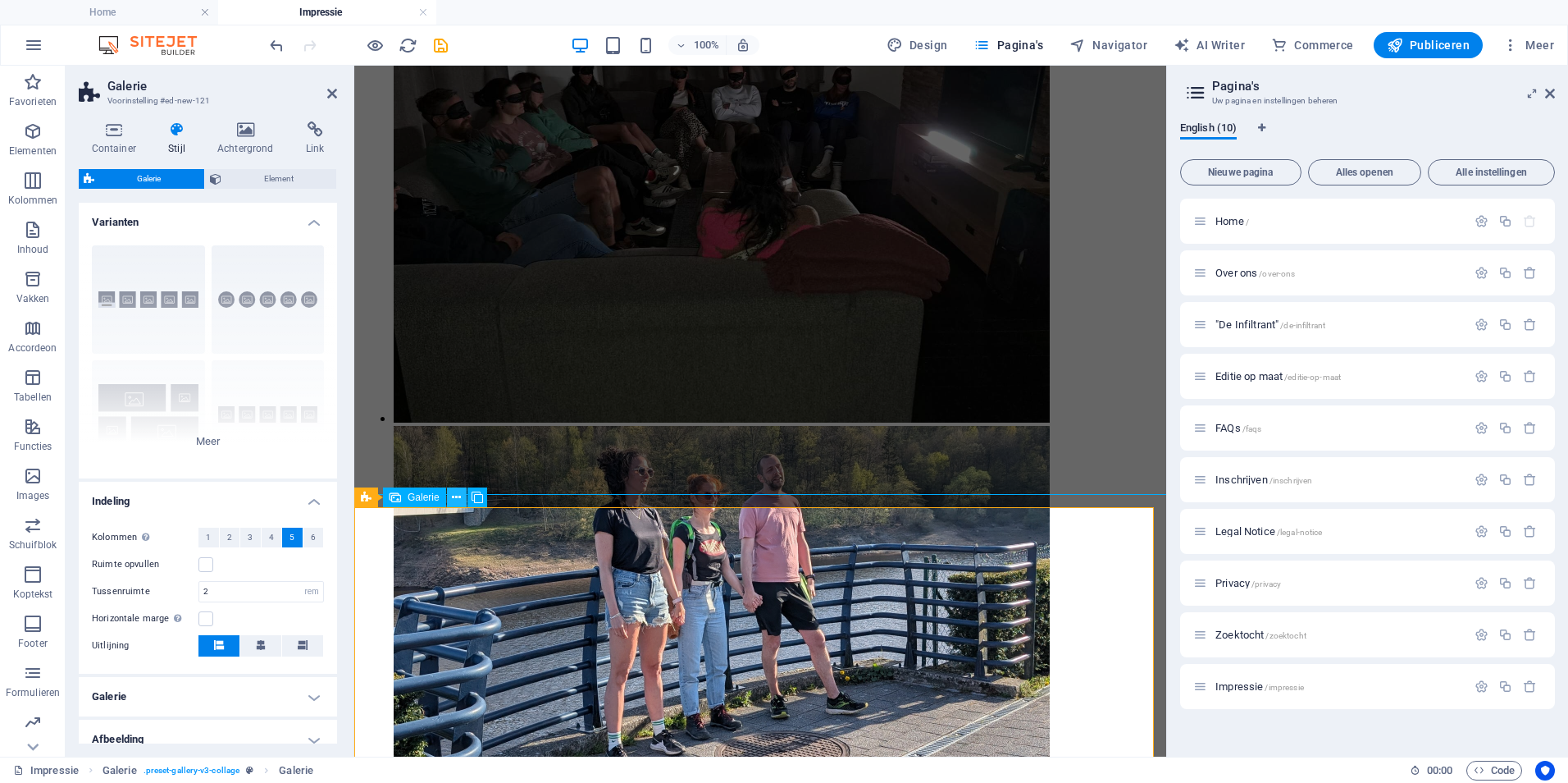
click at [460, 493] on icon at bounding box center [456, 497] width 9 height 17
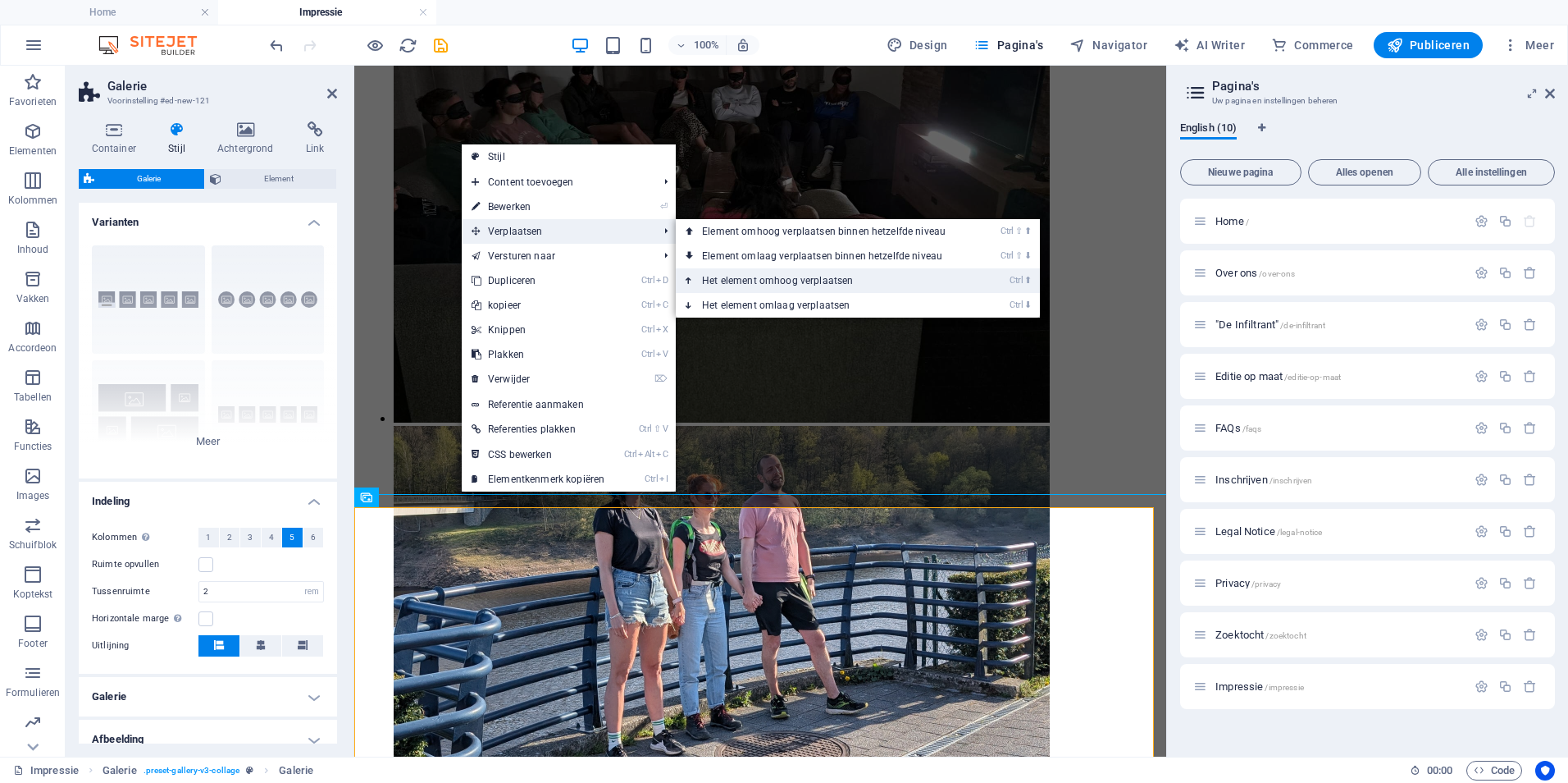
click at [739, 278] on link "Ctrl ⬆ Het element omhoog verplaatsen" at bounding box center [826, 280] width 303 height 25
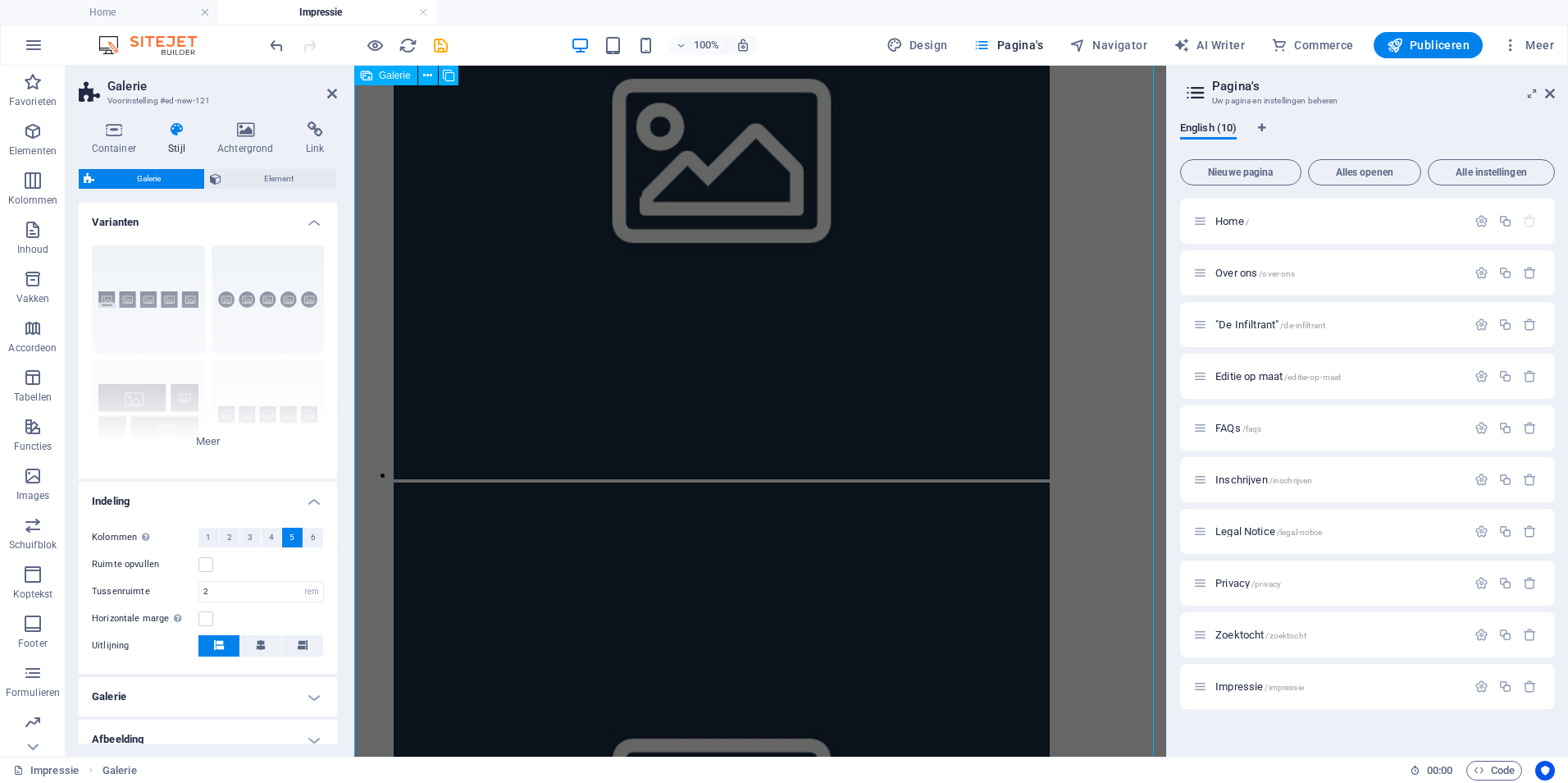
scroll to position [2707, 0]
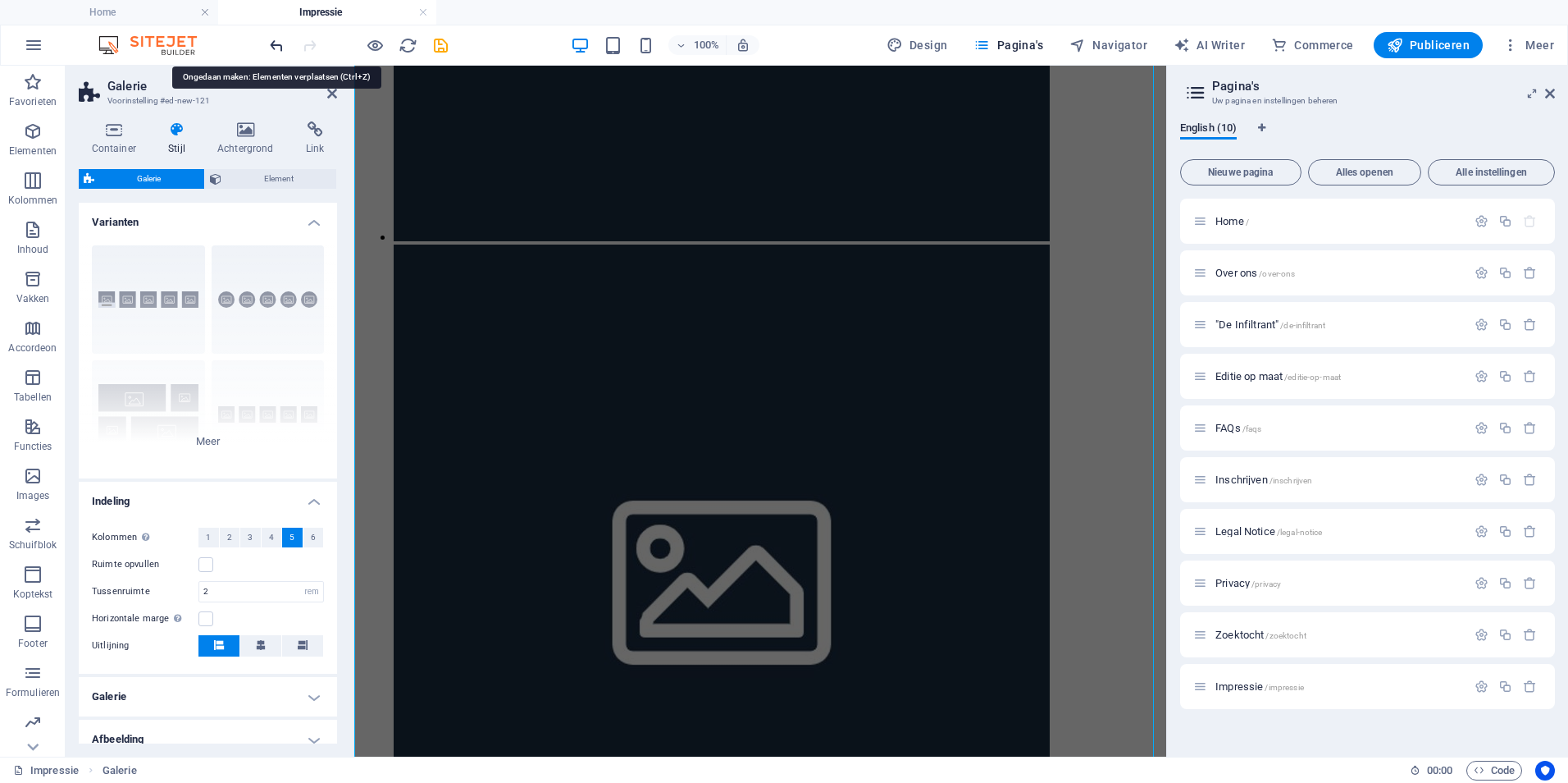
click at [278, 52] on icon "undo" at bounding box center [276, 45] width 19 height 19
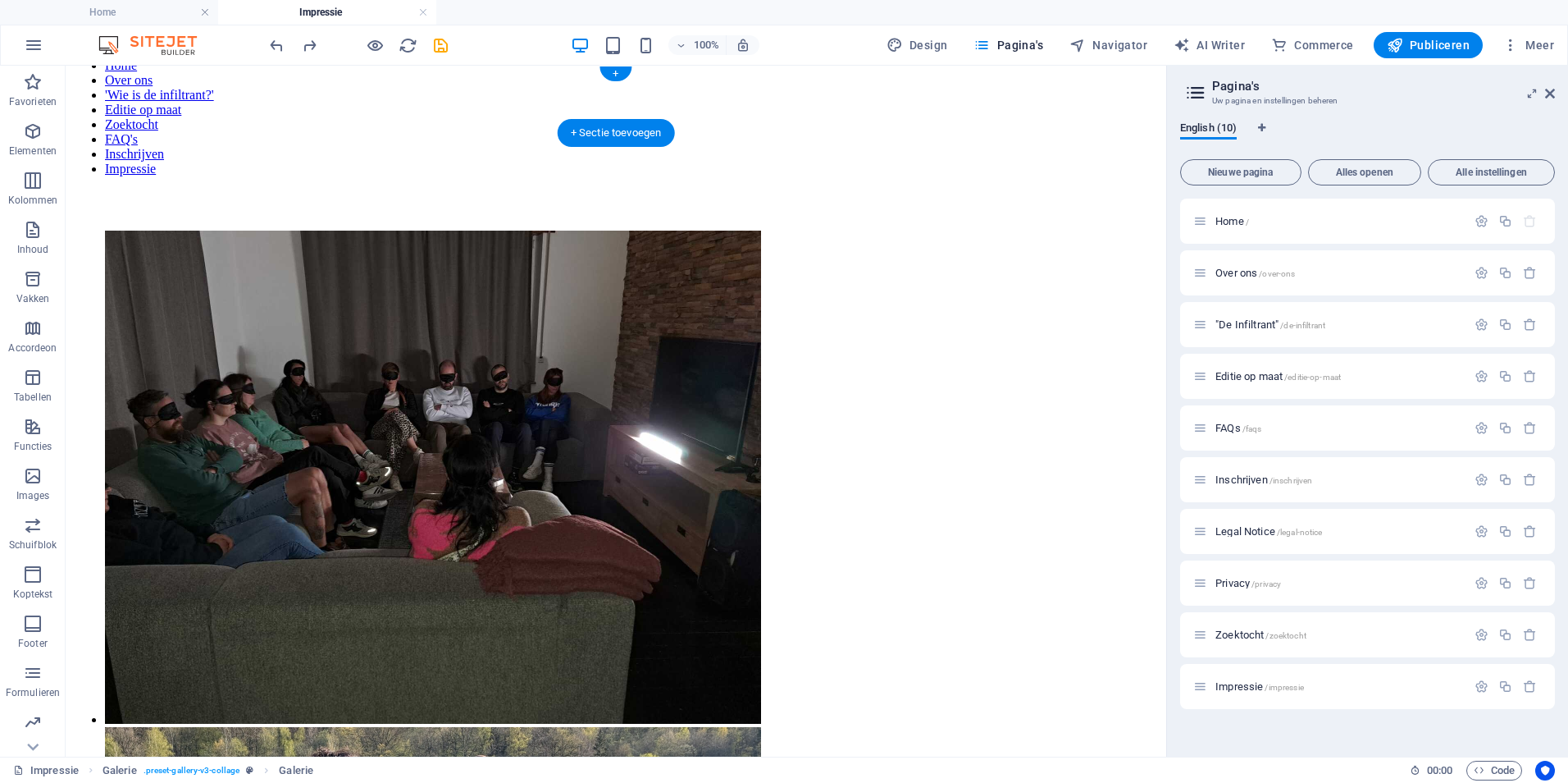
scroll to position [0, 0]
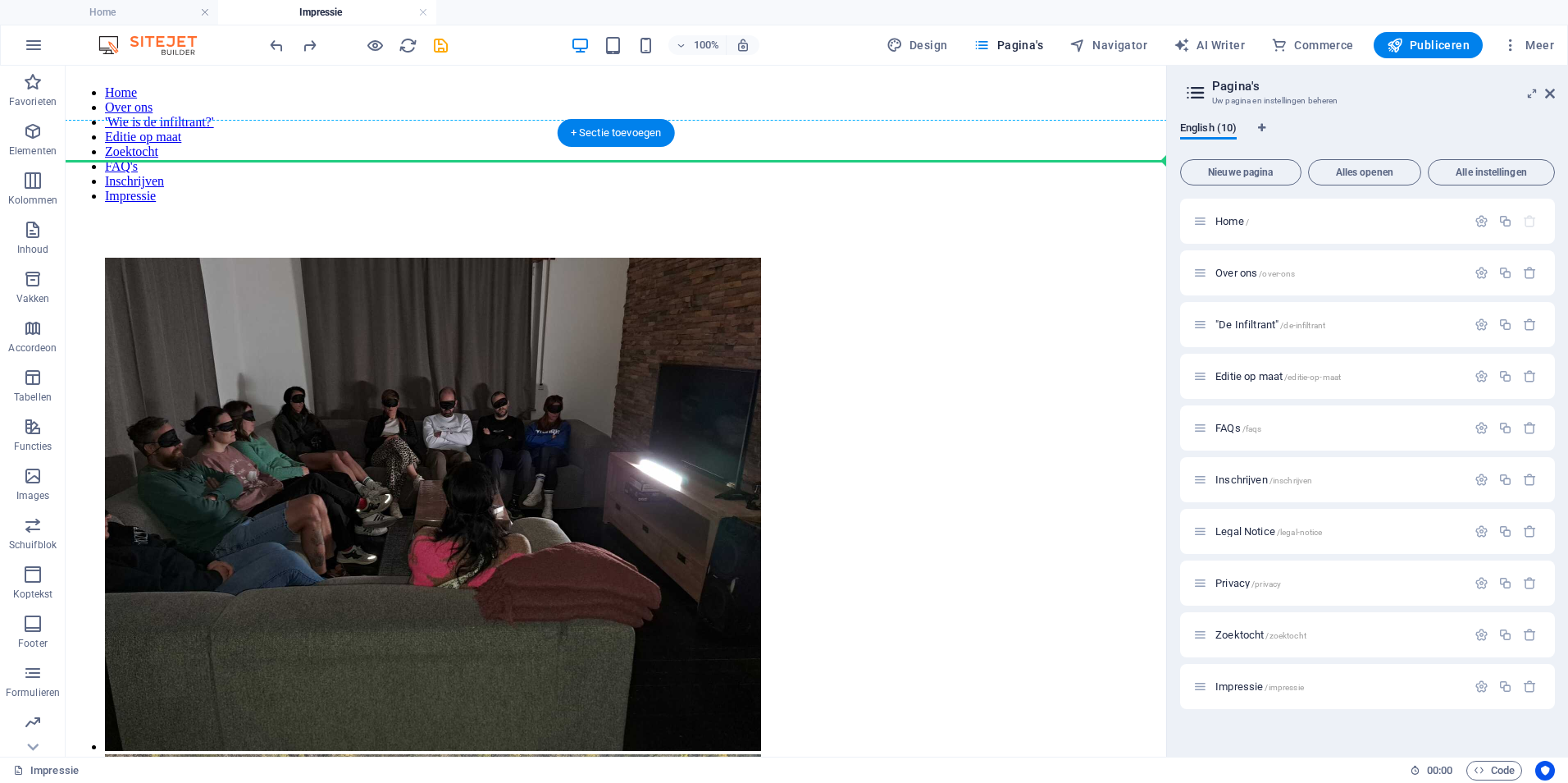
drag, startPoint x: 478, startPoint y: 395, endPoint x: 383, endPoint y: 165, distance: 248.8
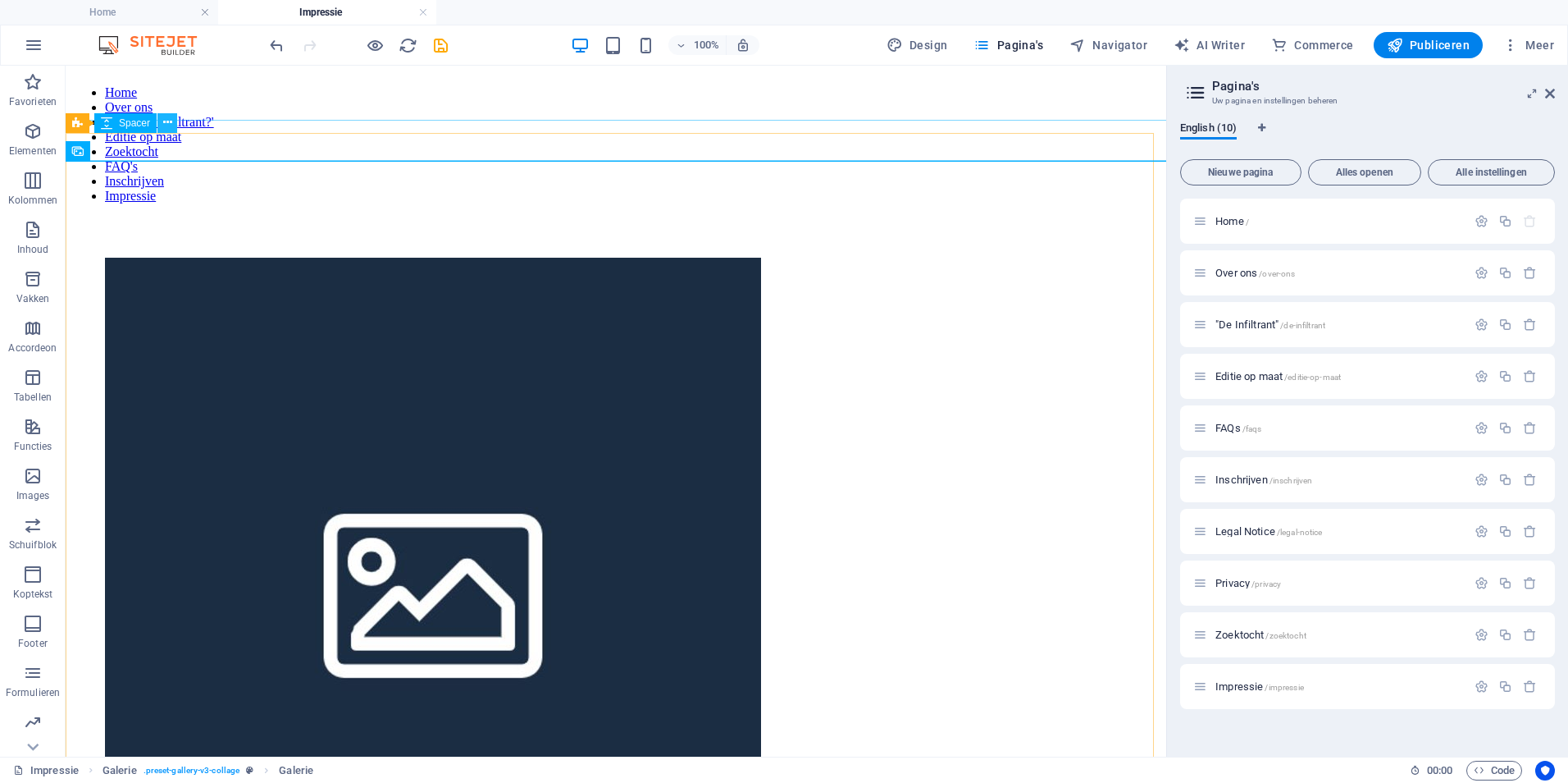
click at [165, 126] on icon at bounding box center [167, 122] width 9 height 17
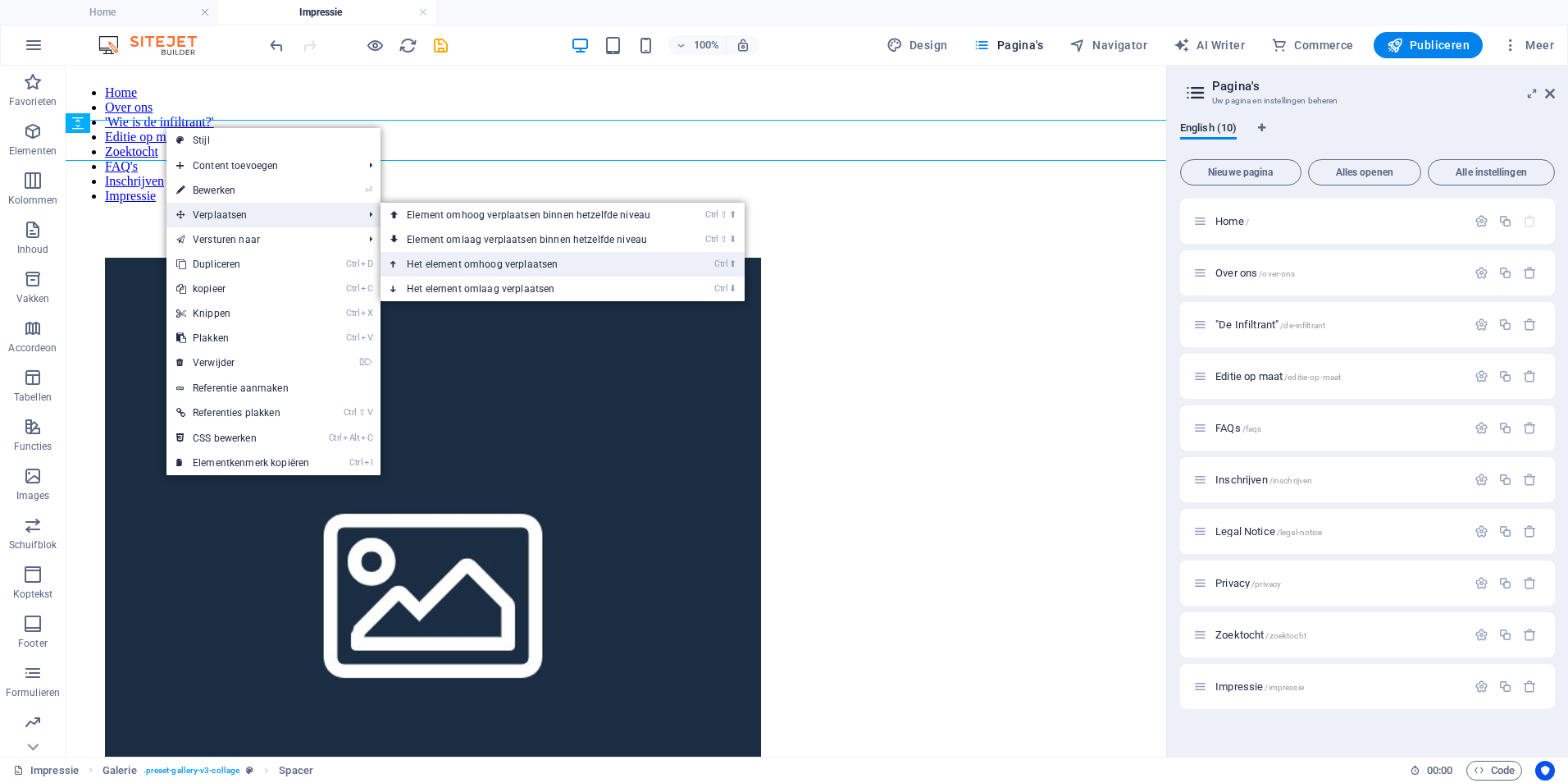
click at [460, 264] on link "Ctrl ⬆ Het element omhoog verplaatsen" at bounding box center [532, 264] width 303 height 25
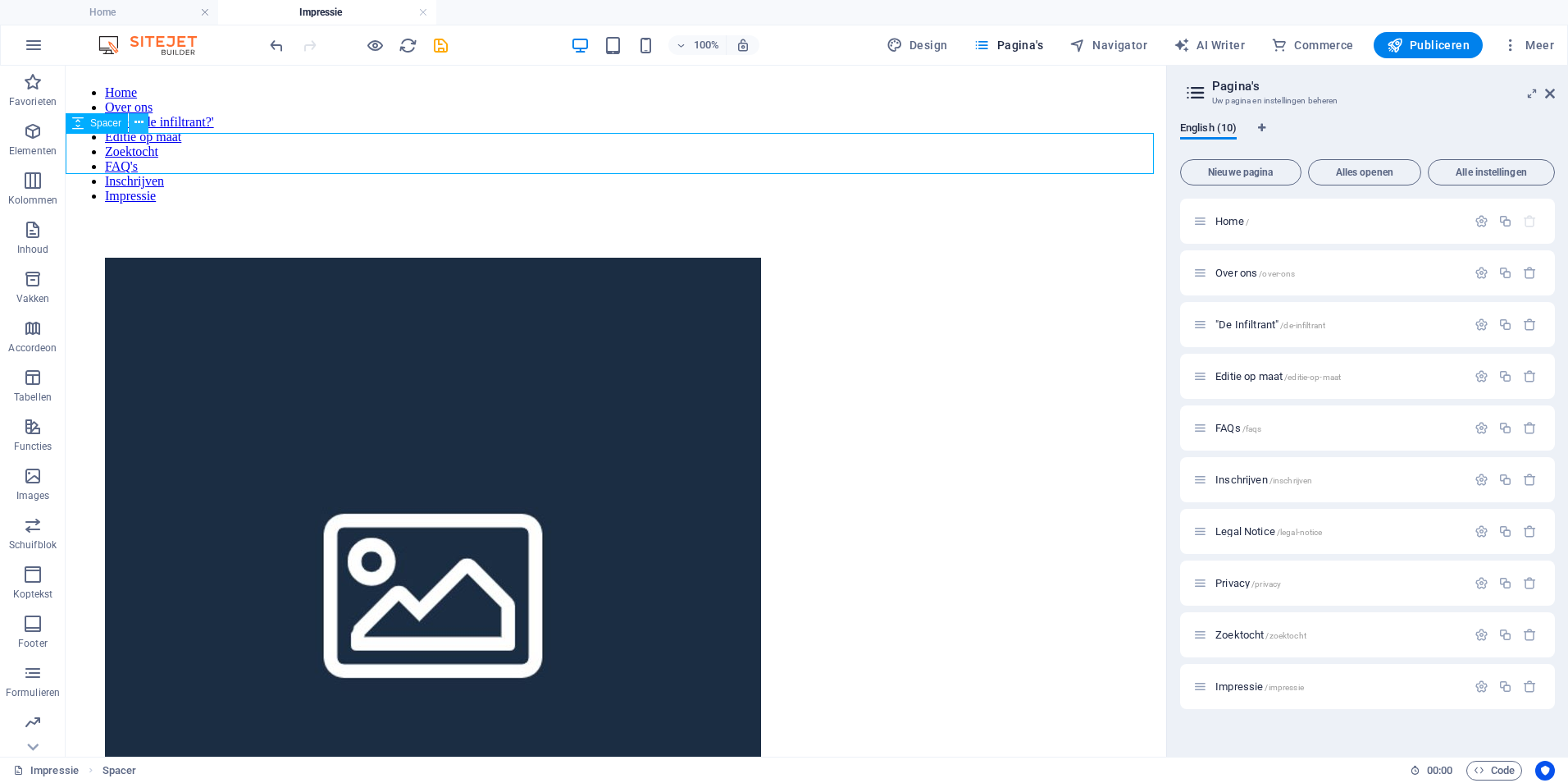
click at [139, 124] on icon at bounding box center [139, 122] width 9 height 17
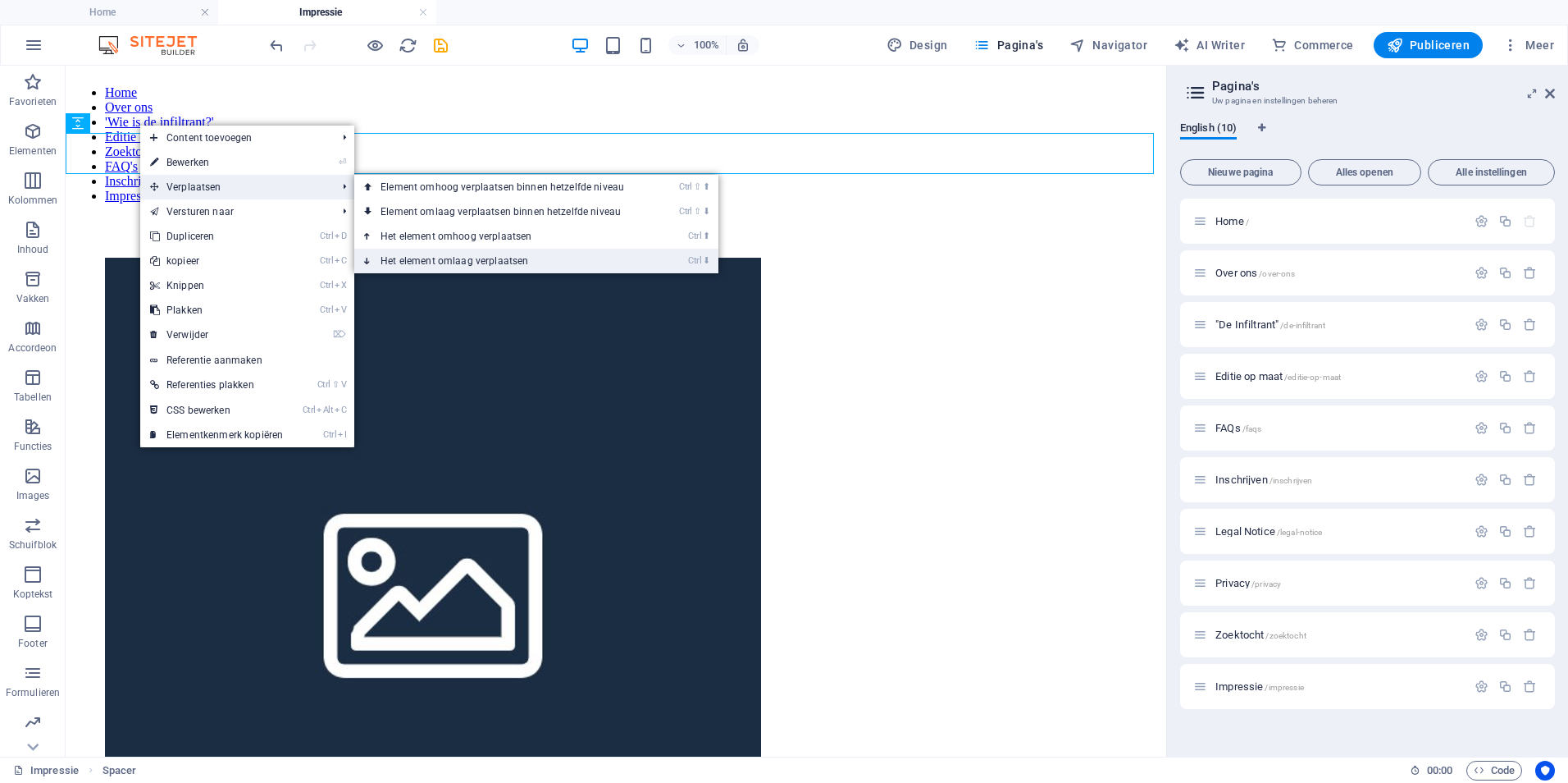
click at [544, 261] on link "Ctrl ⬇ Het element omlaag verplaatsen" at bounding box center [505, 261] width 303 height 25
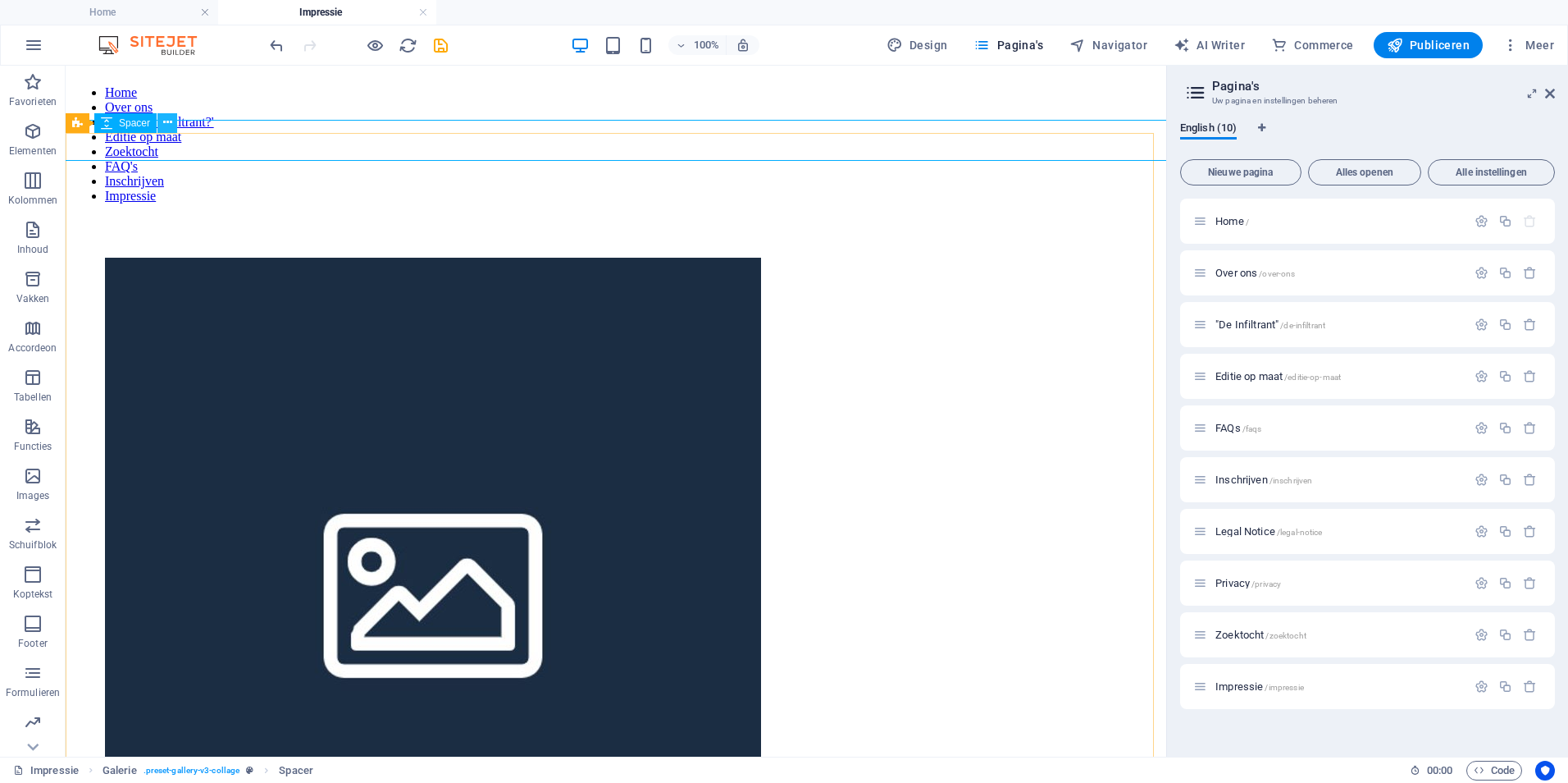
click at [168, 123] on icon at bounding box center [167, 122] width 9 height 17
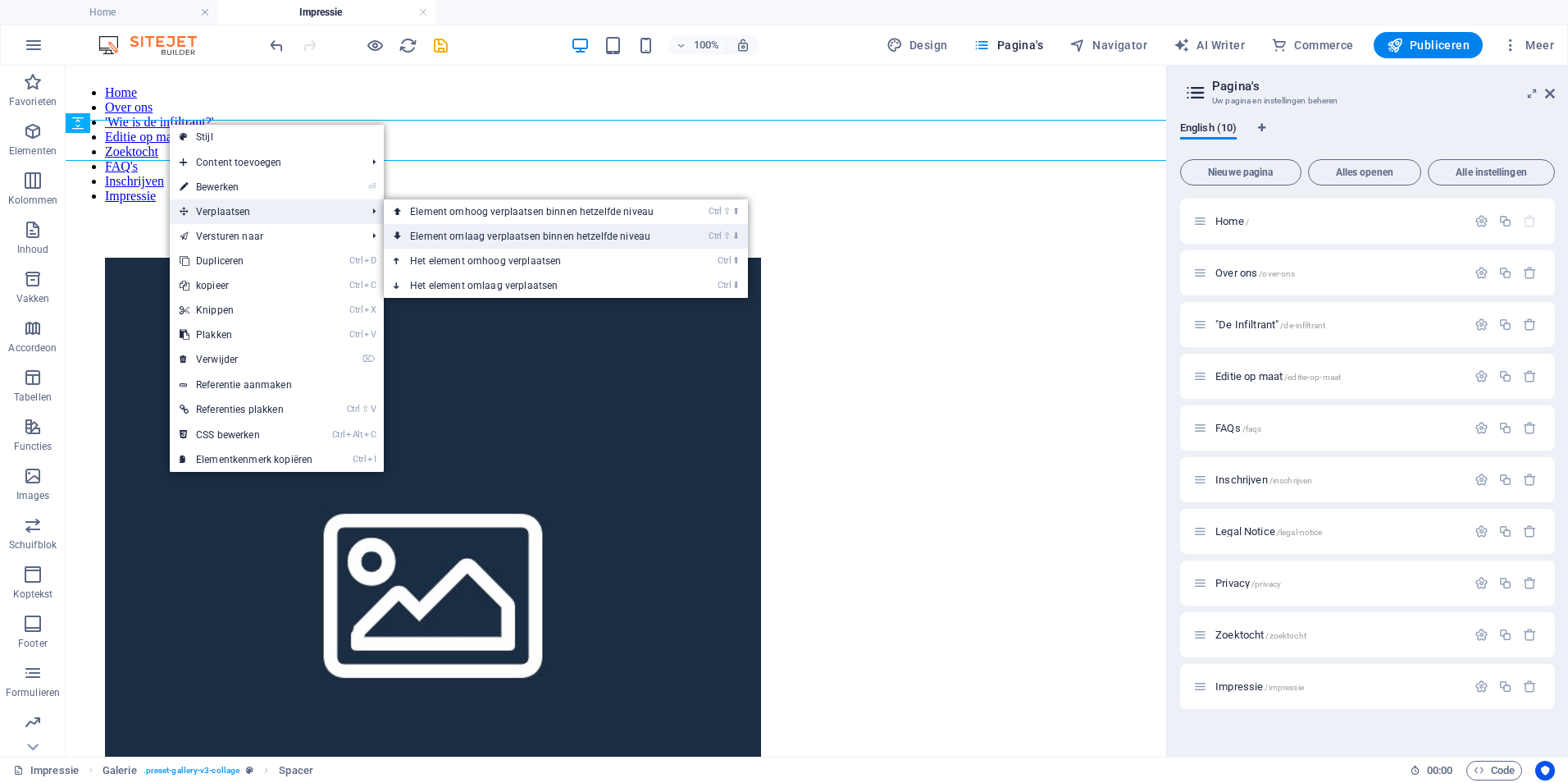
click at [500, 234] on link "Ctrl ⇧ ⬇ Element omlaag verplaatsen binnen hetzelfde niveau" at bounding box center [535, 236] width 303 height 25
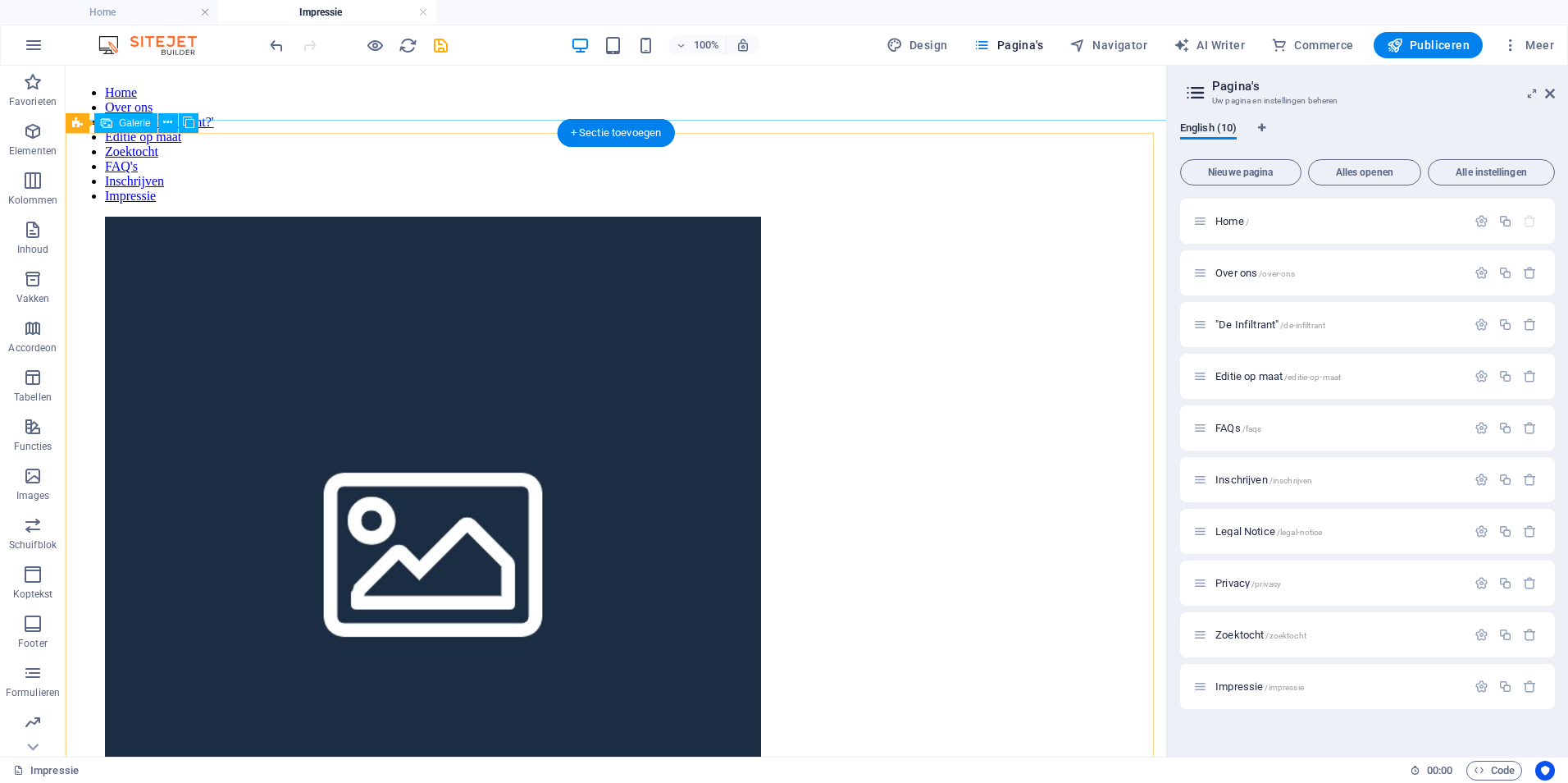
click at [283, 260] on li at bounding box center [433, 547] width 656 height 660
click at [422, 288] on li at bounding box center [433, 547] width 656 height 660
select select "4"
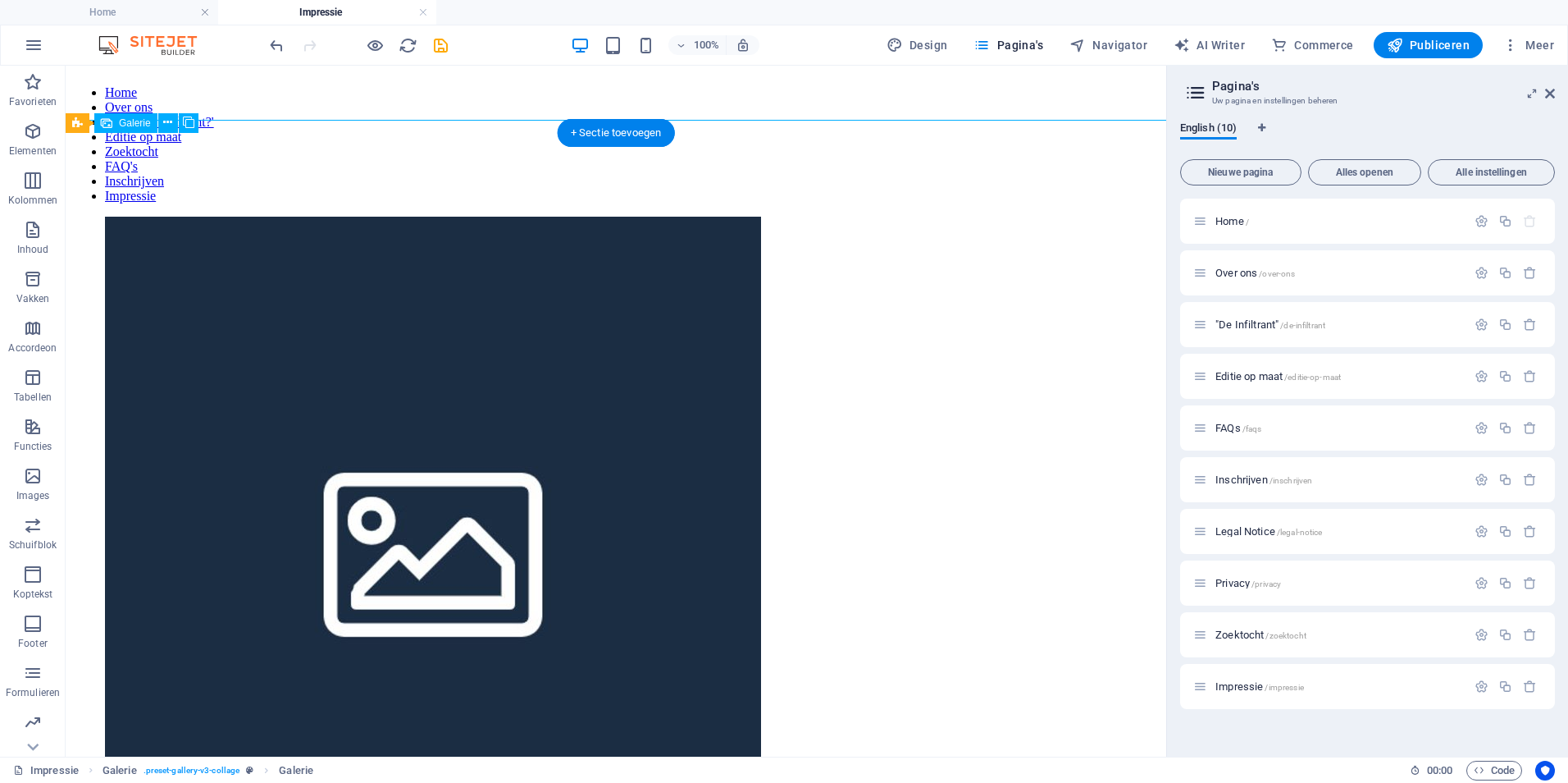
select select "px"
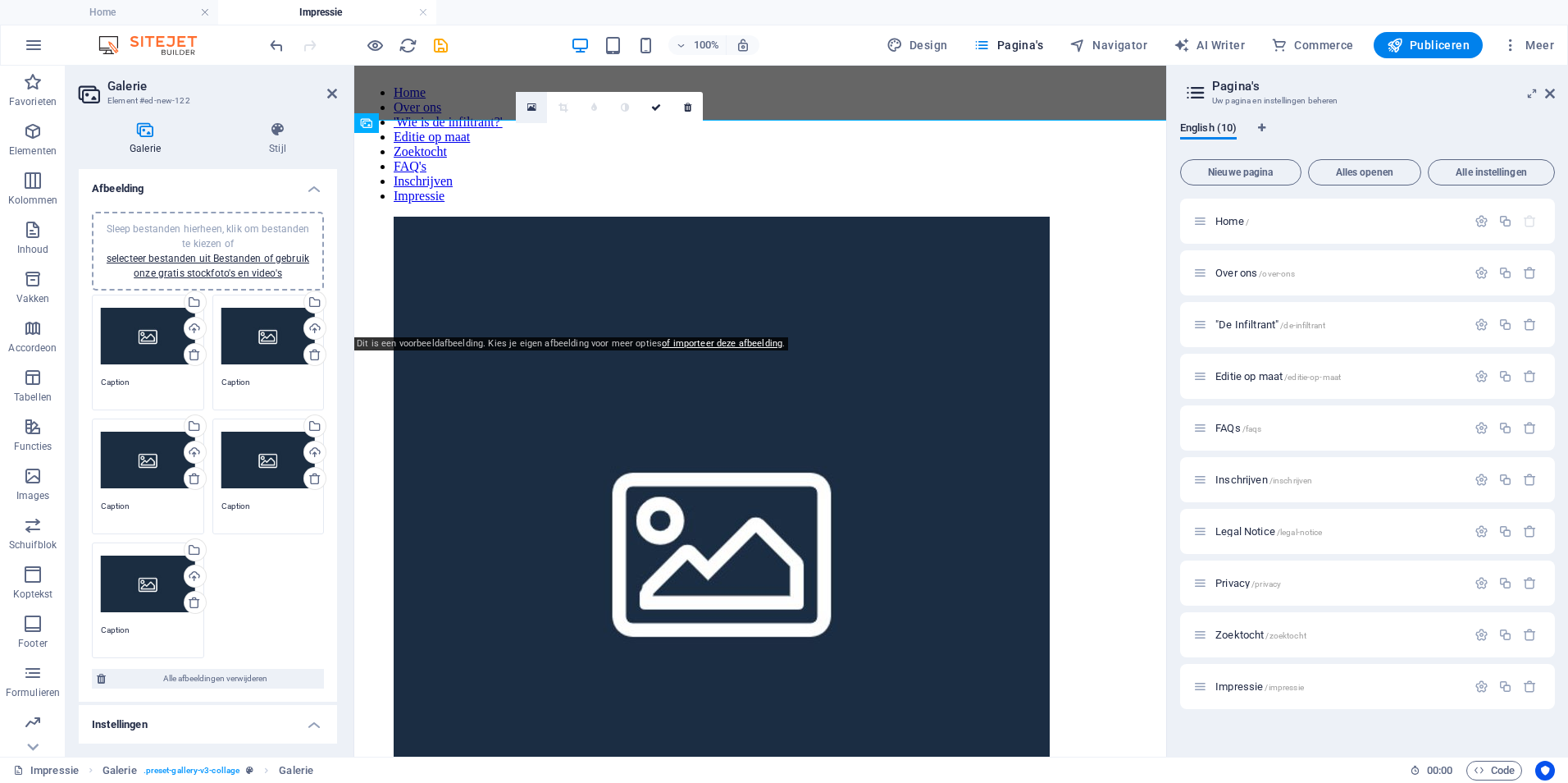
click at [531, 107] on icon at bounding box center [532, 107] width 9 height 11
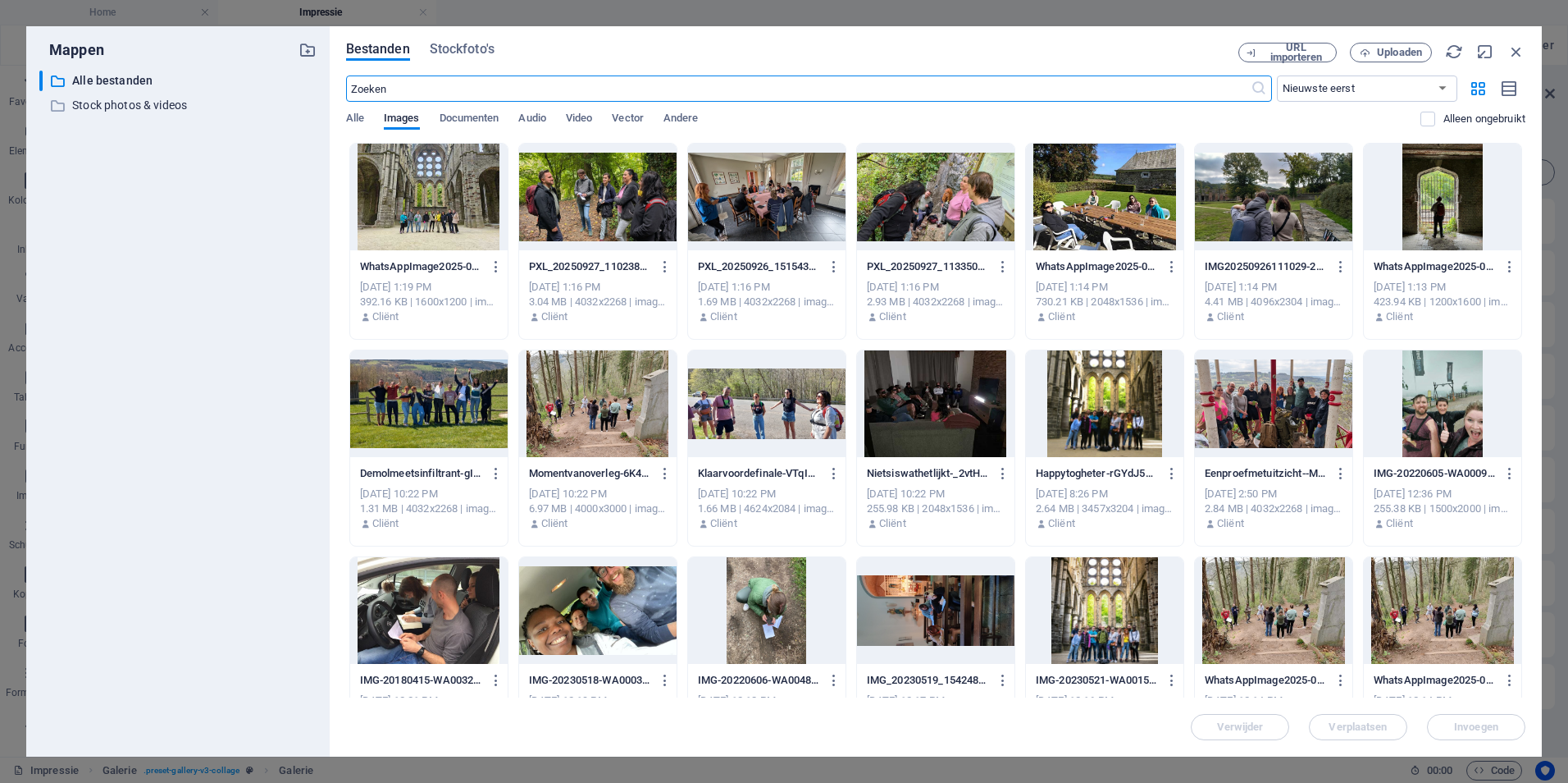
click at [428, 183] on div at bounding box center [429, 197] width 158 height 107
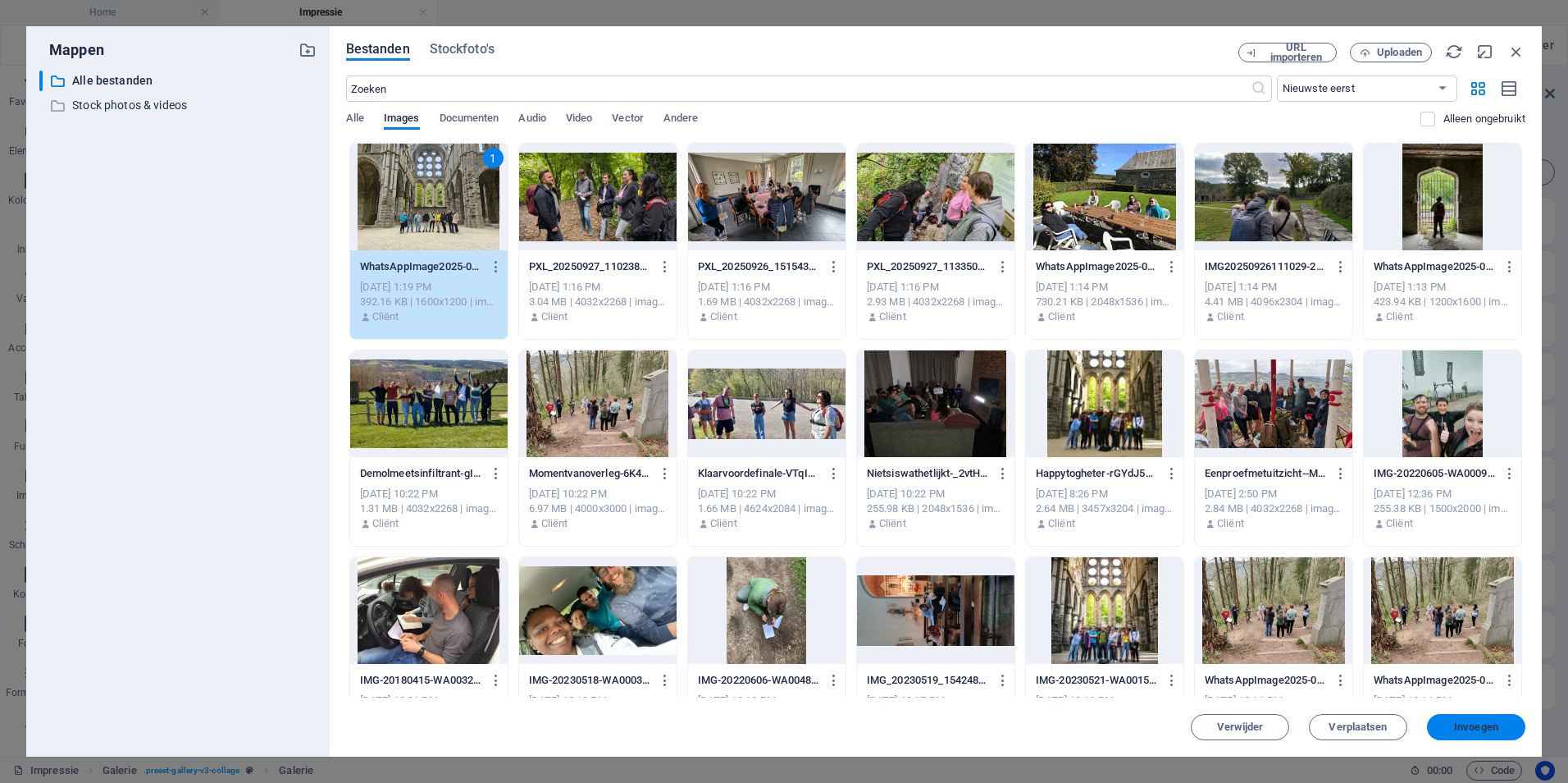
click at [1472, 724] on span "Invoegen" at bounding box center [1476, 727] width 44 height 10
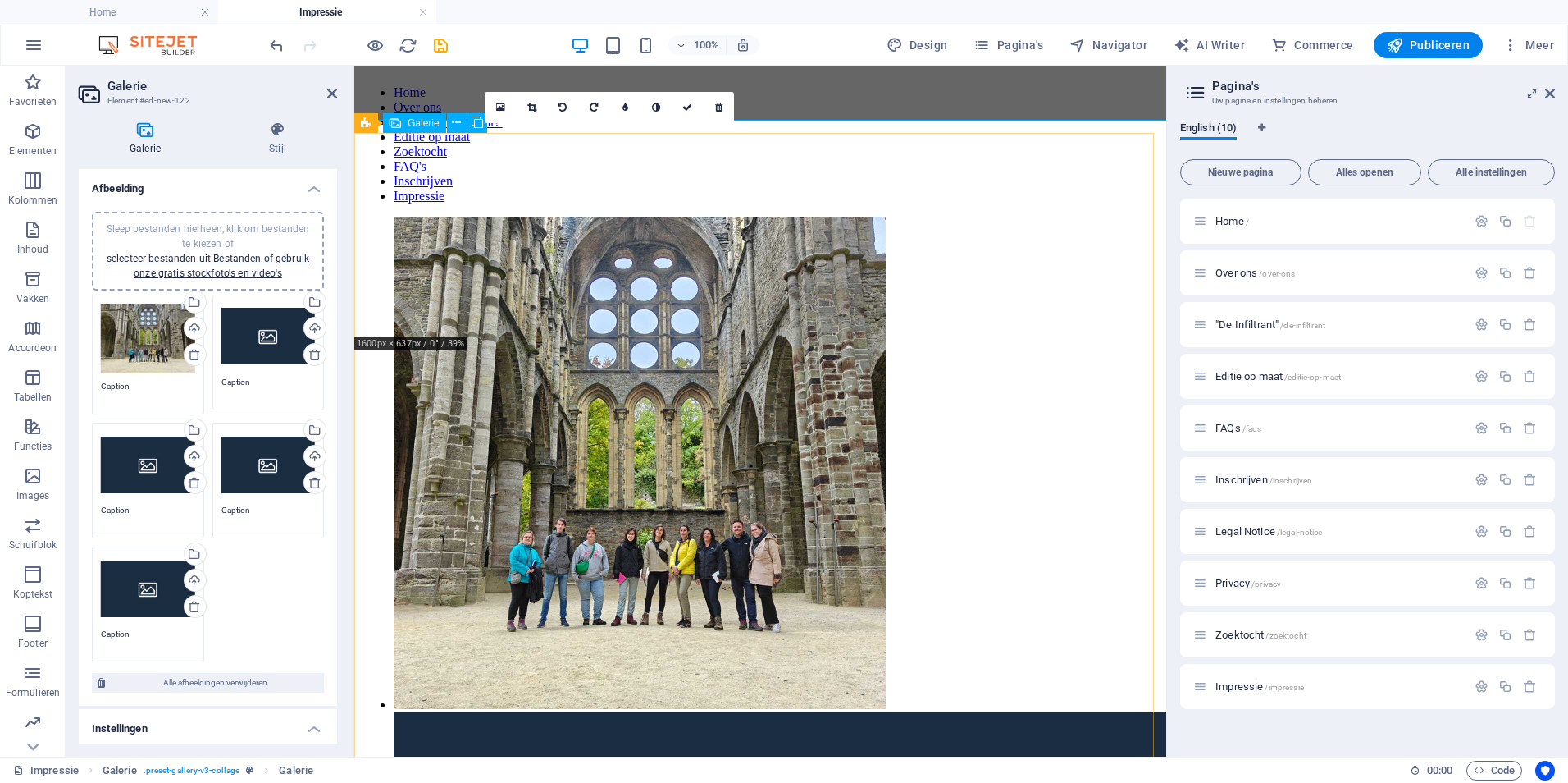
click at [598, 217] on li at bounding box center [722, 465] width 656 height 496
click at [582, 240] on li at bounding box center [722, 465] width 656 height 496
click at [531, 107] on icon at bounding box center [532, 108] width 9 height 10
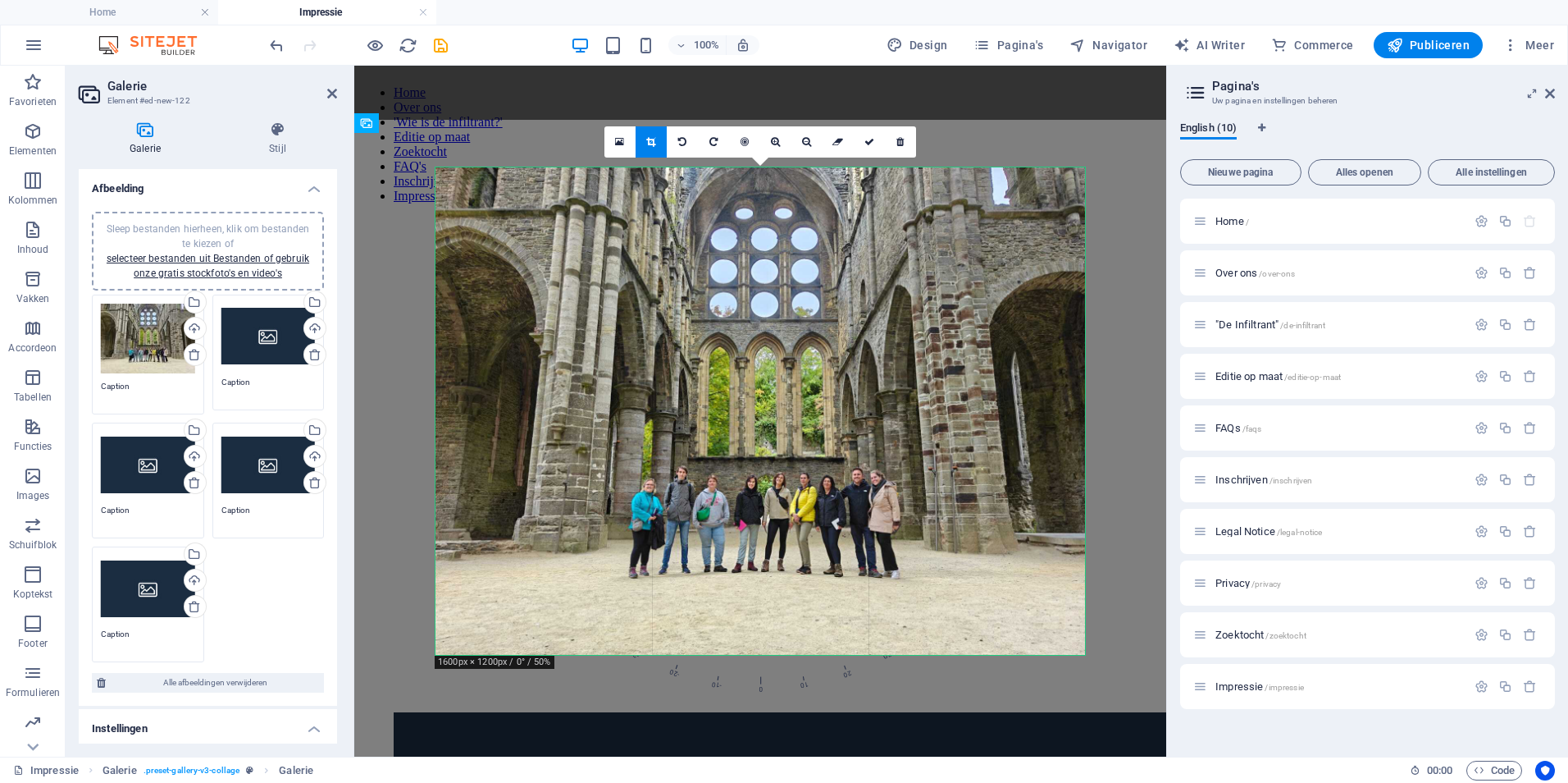
drag, startPoint x: 1086, startPoint y: 173, endPoint x: 1052, endPoint y: 202, distance: 44.7
click at [1052, 202] on div "180 170 160 150 140 130 120 110 100 90 80 70 60 50 40 30 20 10 0 -10 -20 -30 -4…" at bounding box center [761, 410] width 650 height 487
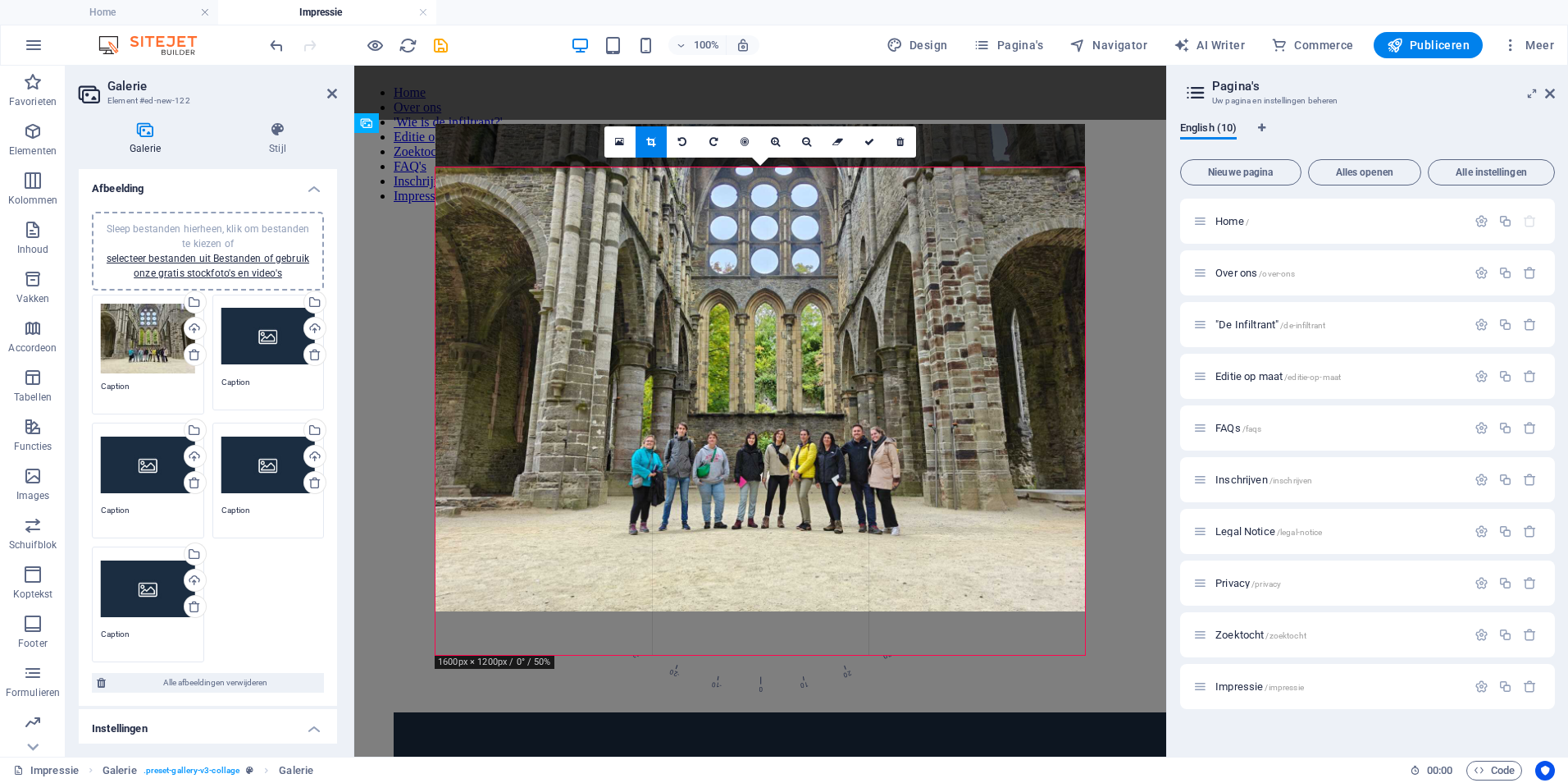
drag, startPoint x: 655, startPoint y: 317, endPoint x: 656, endPoint y: 273, distance: 44.0
click at [656, 273] on div at bounding box center [761, 367] width 650 height 487
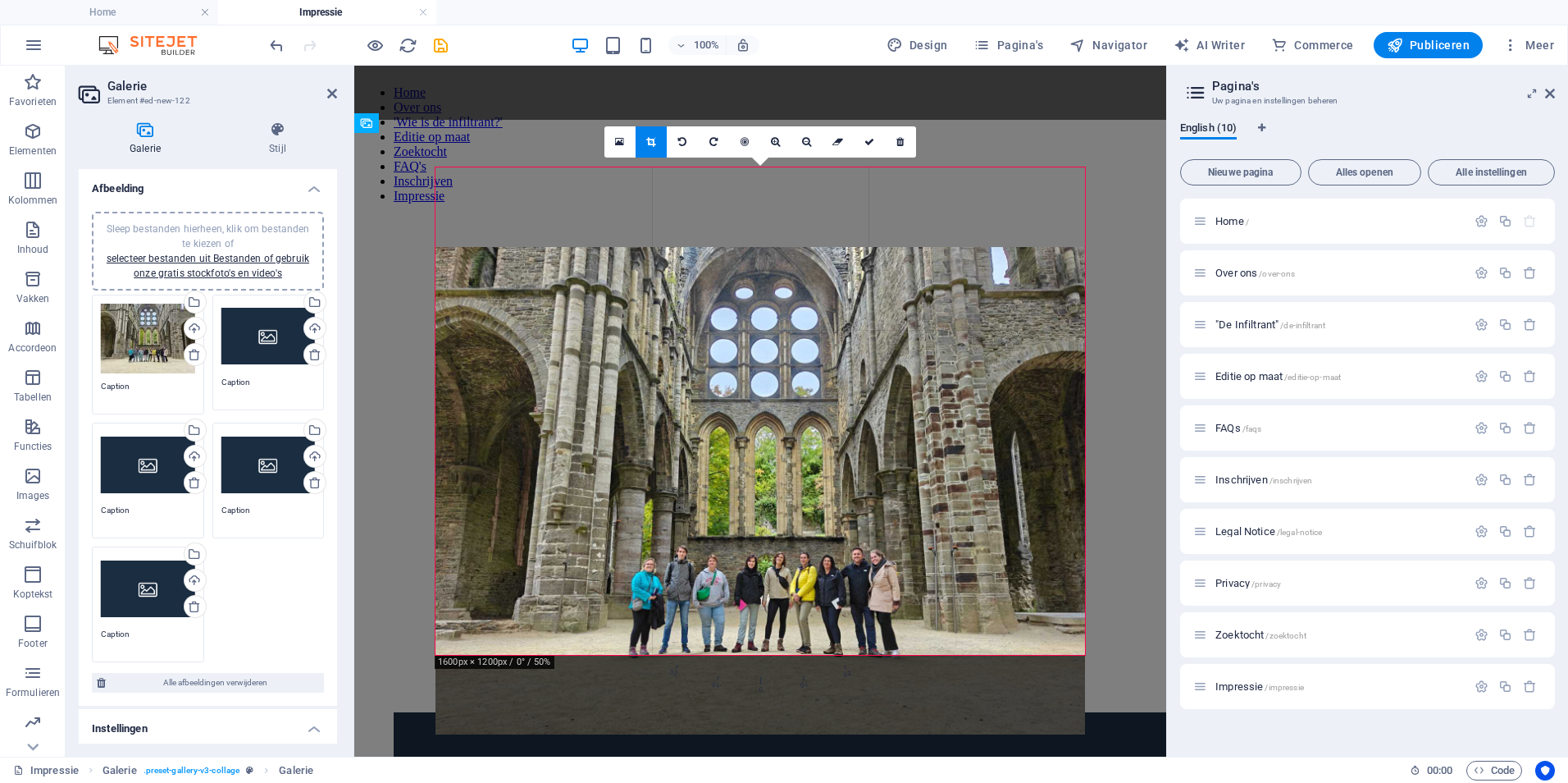
drag, startPoint x: 667, startPoint y: 304, endPoint x: 656, endPoint y: 355, distance: 52.2
click at [656, 355] on div at bounding box center [761, 490] width 650 height 487
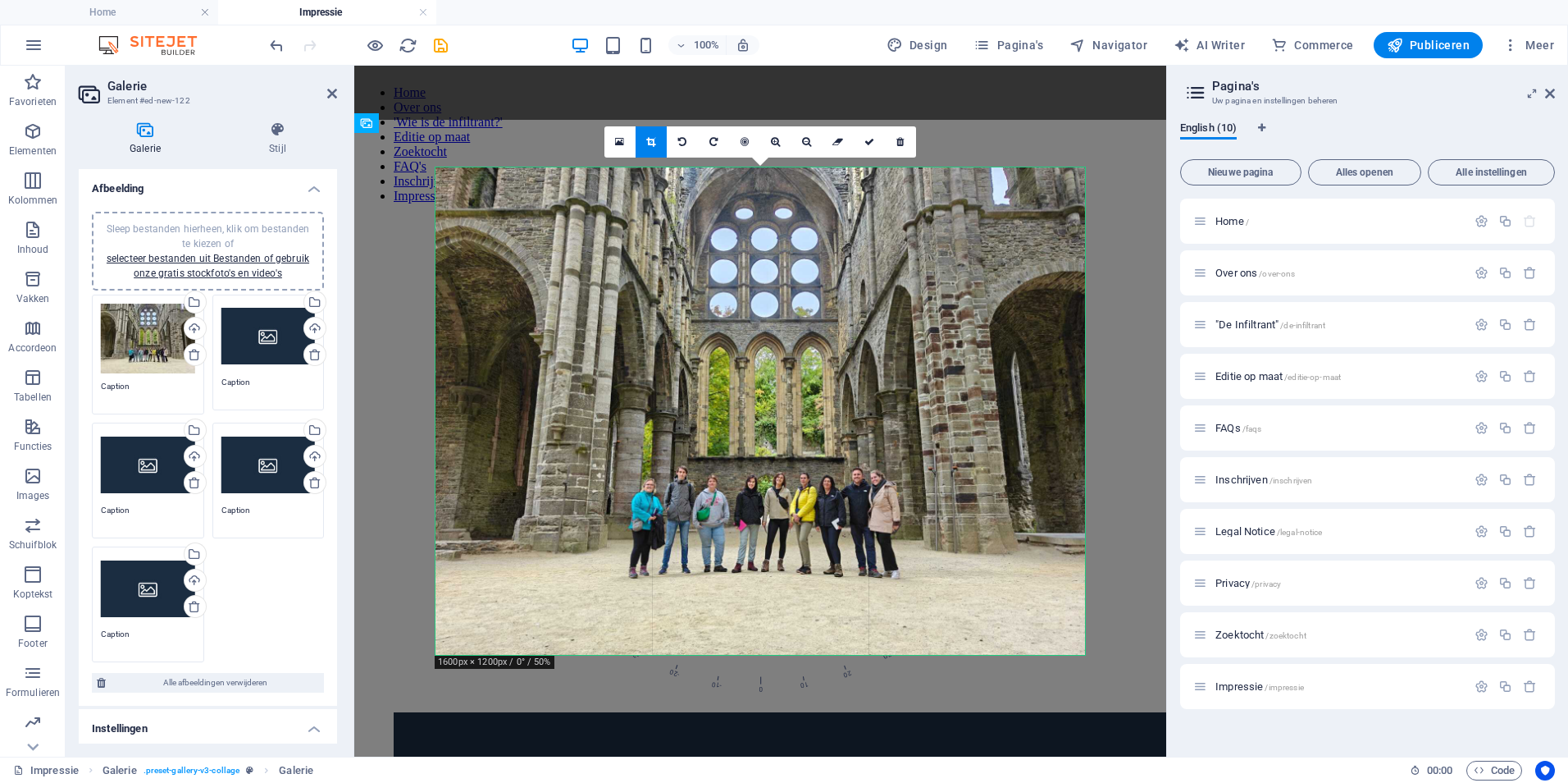
click at [651, 148] on link at bounding box center [651, 141] width 31 height 31
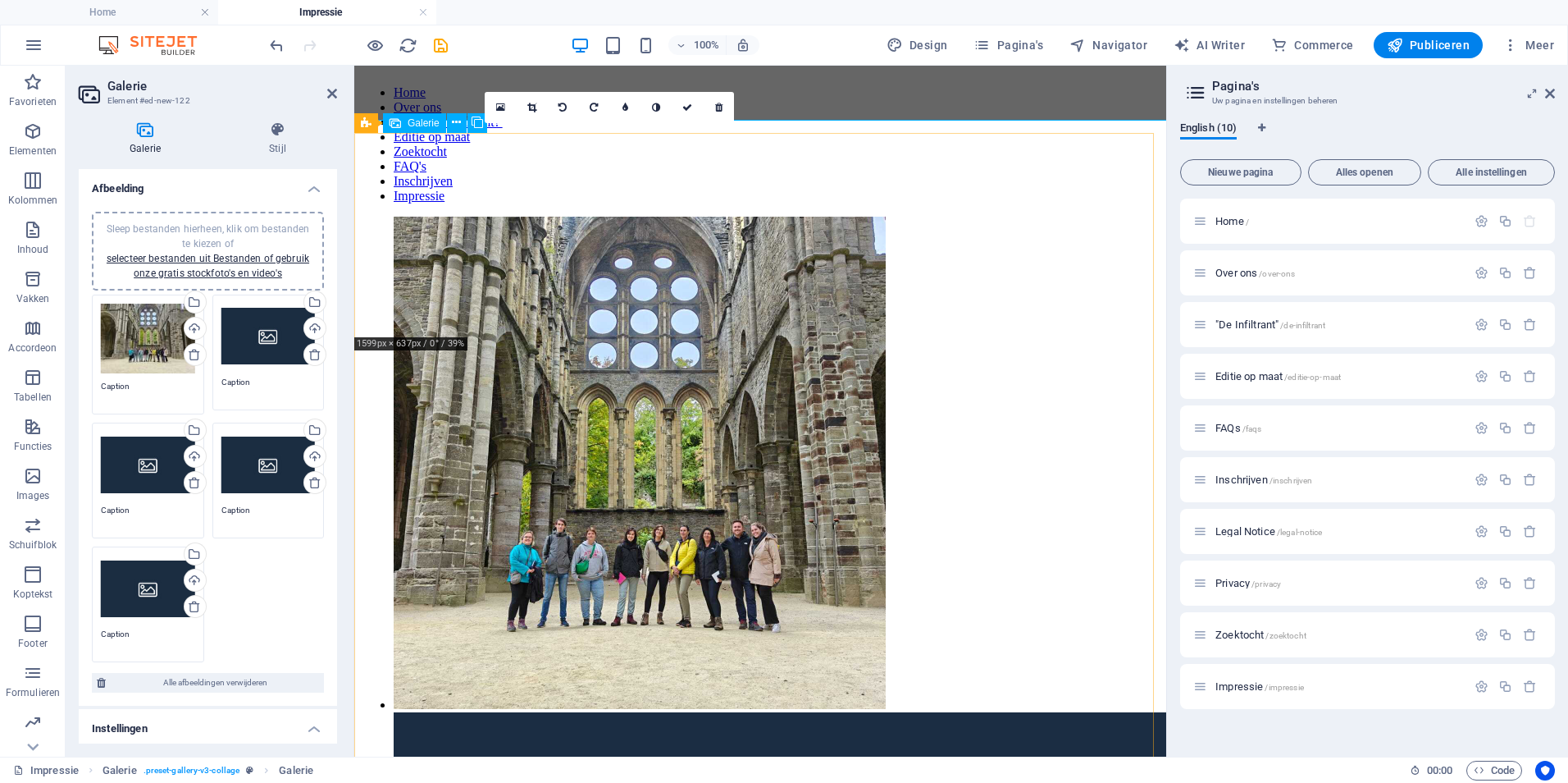
click at [582, 231] on li at bounding box center [722, 465] width 656 height 496
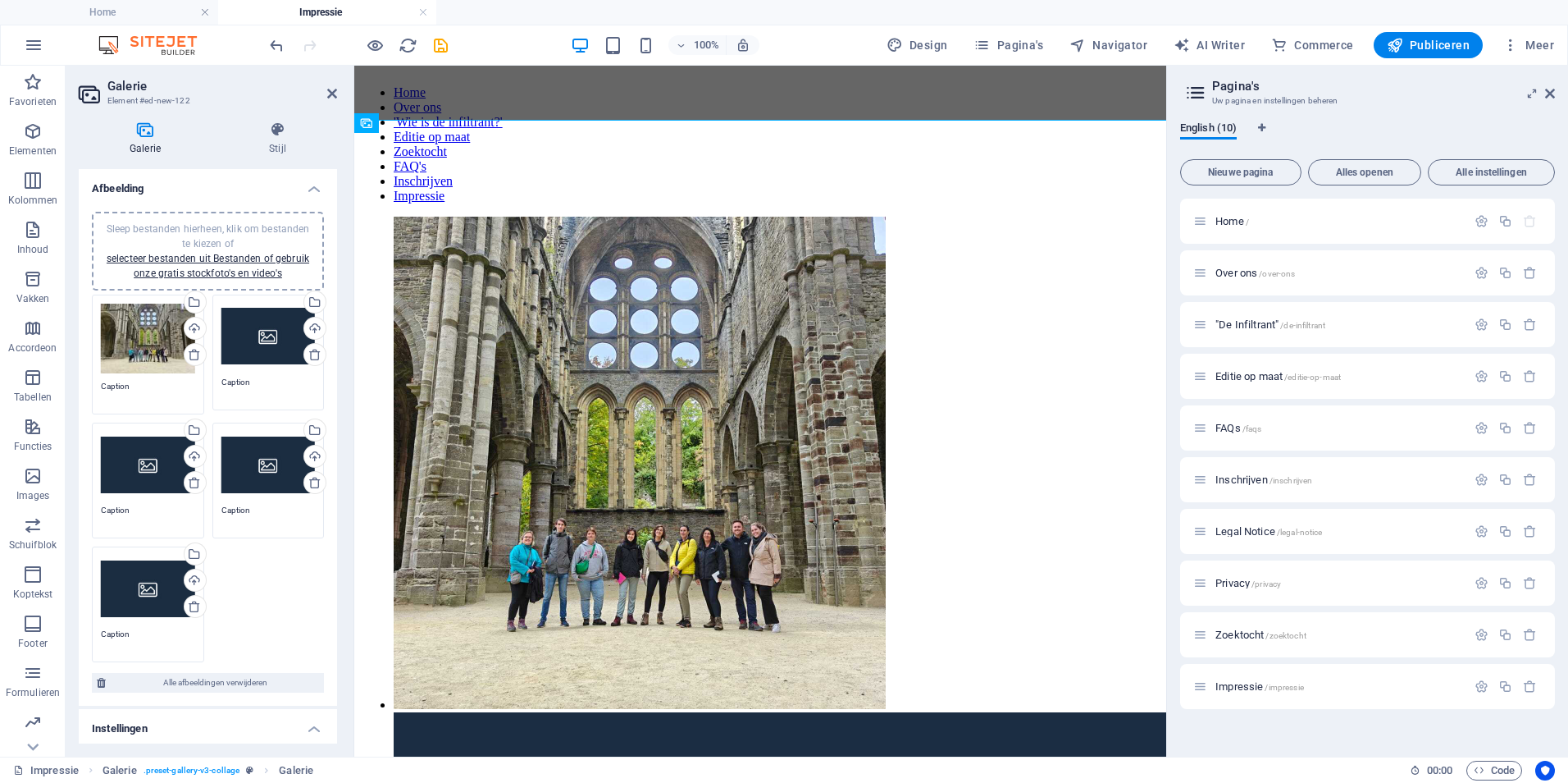
click at [137, 346] on div "Sleep bestanden hierheen, klik om bestanden te kiezen of selecteer bestanden ui…" at bounding box center [148, 339] width 94 height 71
click at [137, 346] on body "Thrillquest Adventures Home Impressie Favorieten Elementen Kolommen Inhoud Vakk…" at bounding box center [784, 391] width 1568 height 783
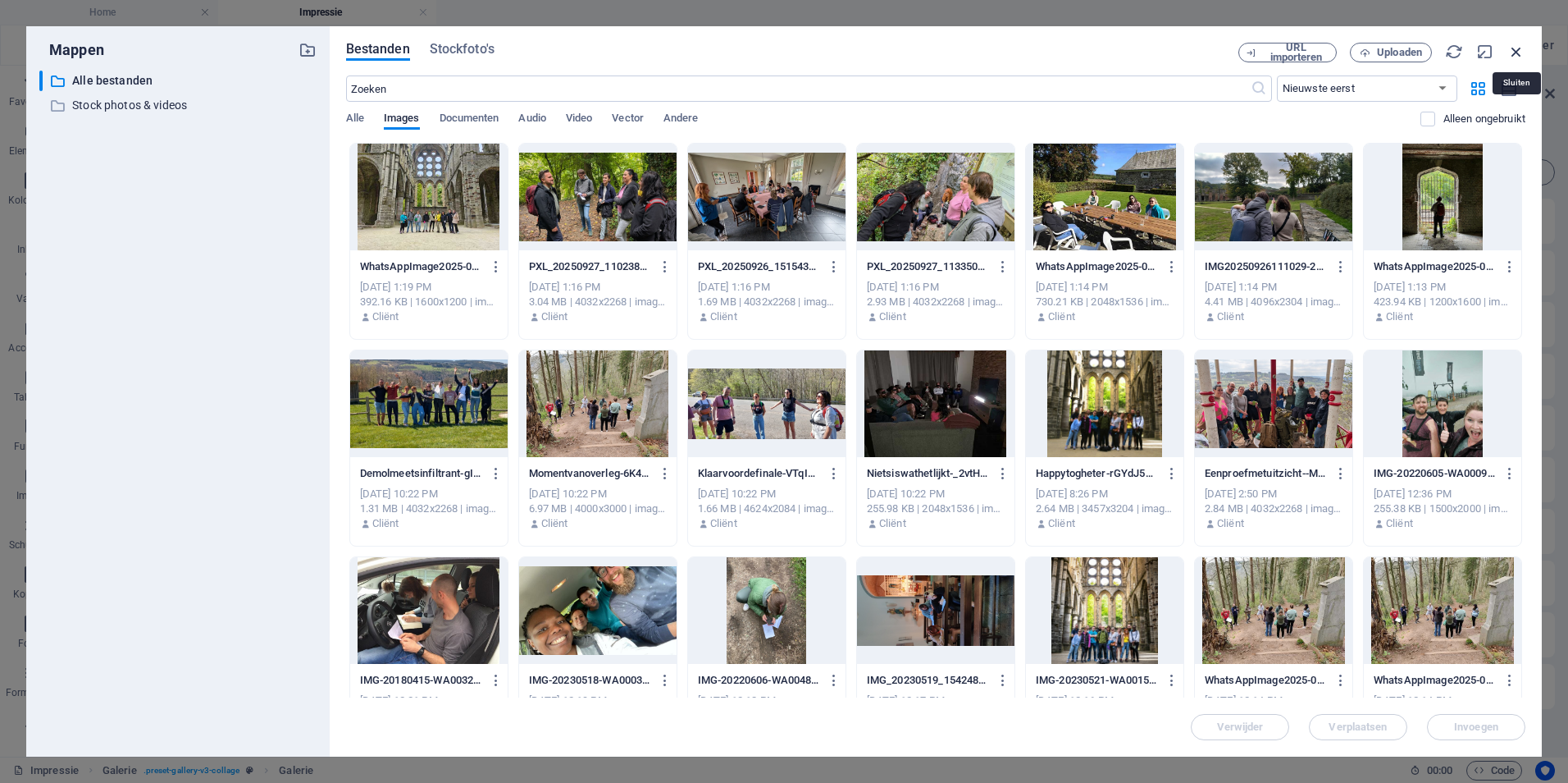
click at [1515, 53] on icon "button" at bounding box center [1516, 52] width 18 height 18
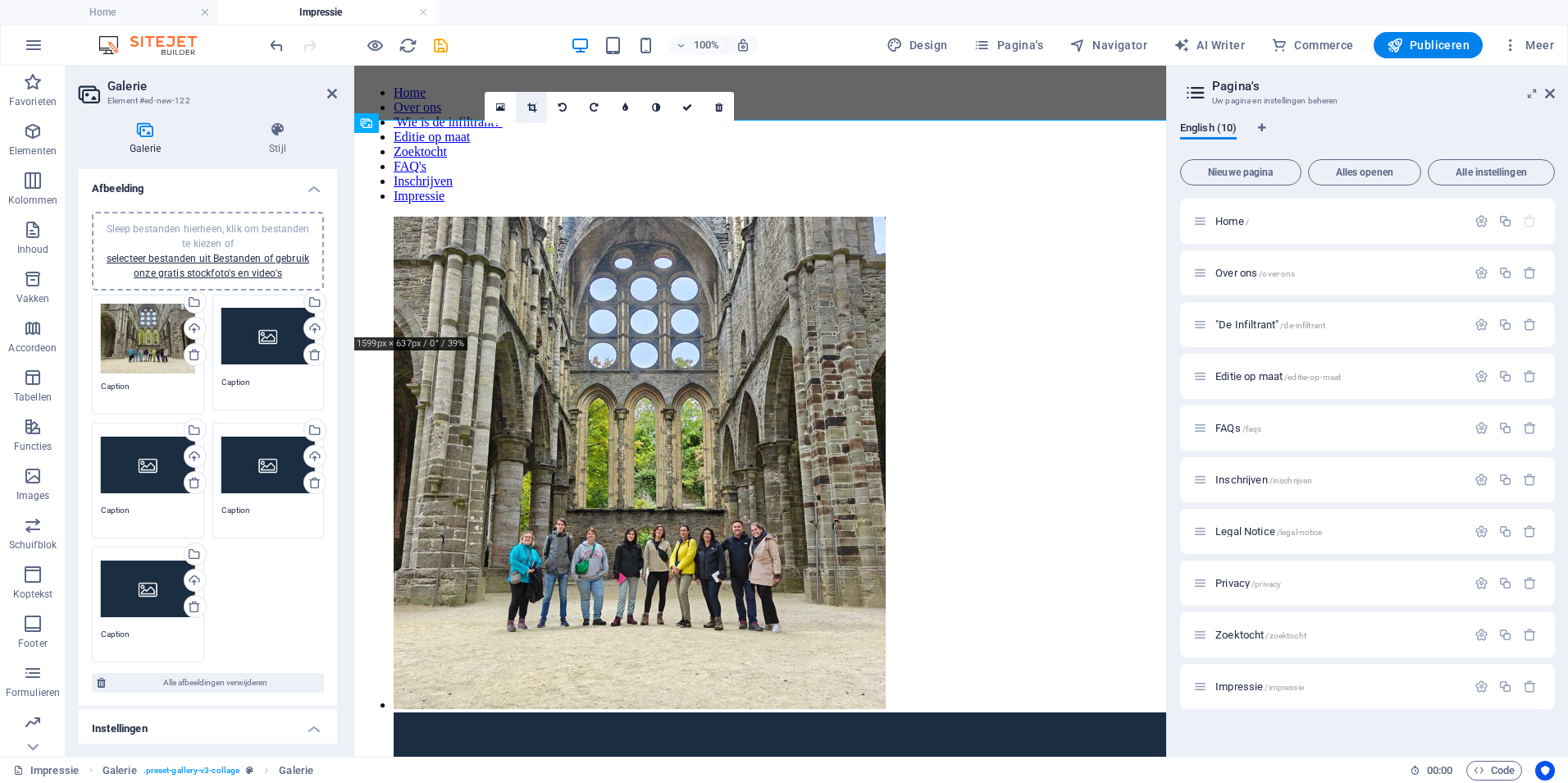
click at [528, 111] on icon at bounding box center [532, 108] width 9 height 10
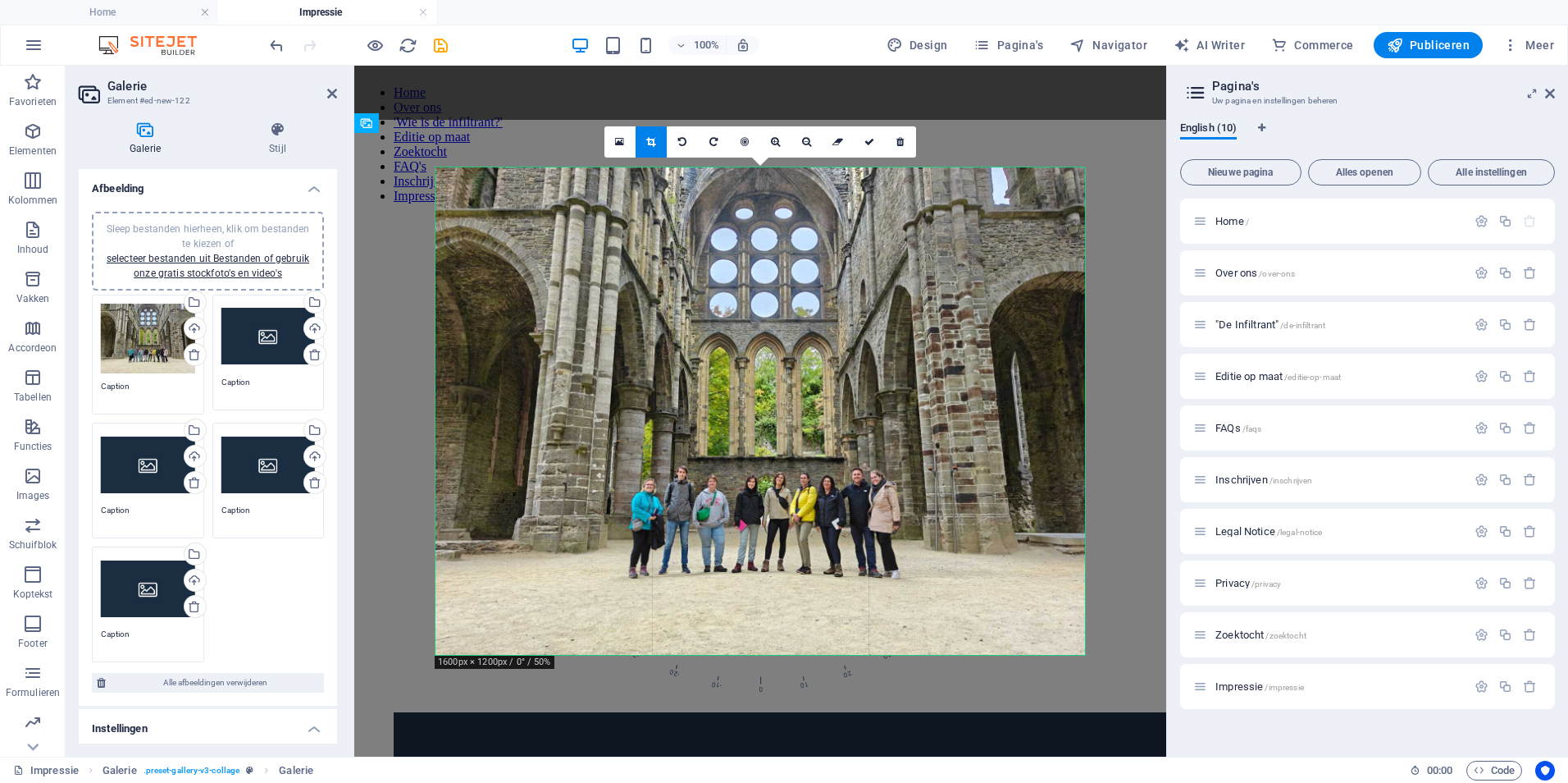
drag, startPoint x: 434, startPoint y: 167, endPoint x: 537, endPoint y: 243, distance: 128.0
click at [537, 243] on div "180 170 160 150 140 130 120 110 100 90 80 70 60 50 40 30 20 10 0 -10 -20 -30 -4…" at bounding box center [761, 410] width 650 height 487
click at [779, 147] on link at bounding box center [775, 141] width 31 height 31
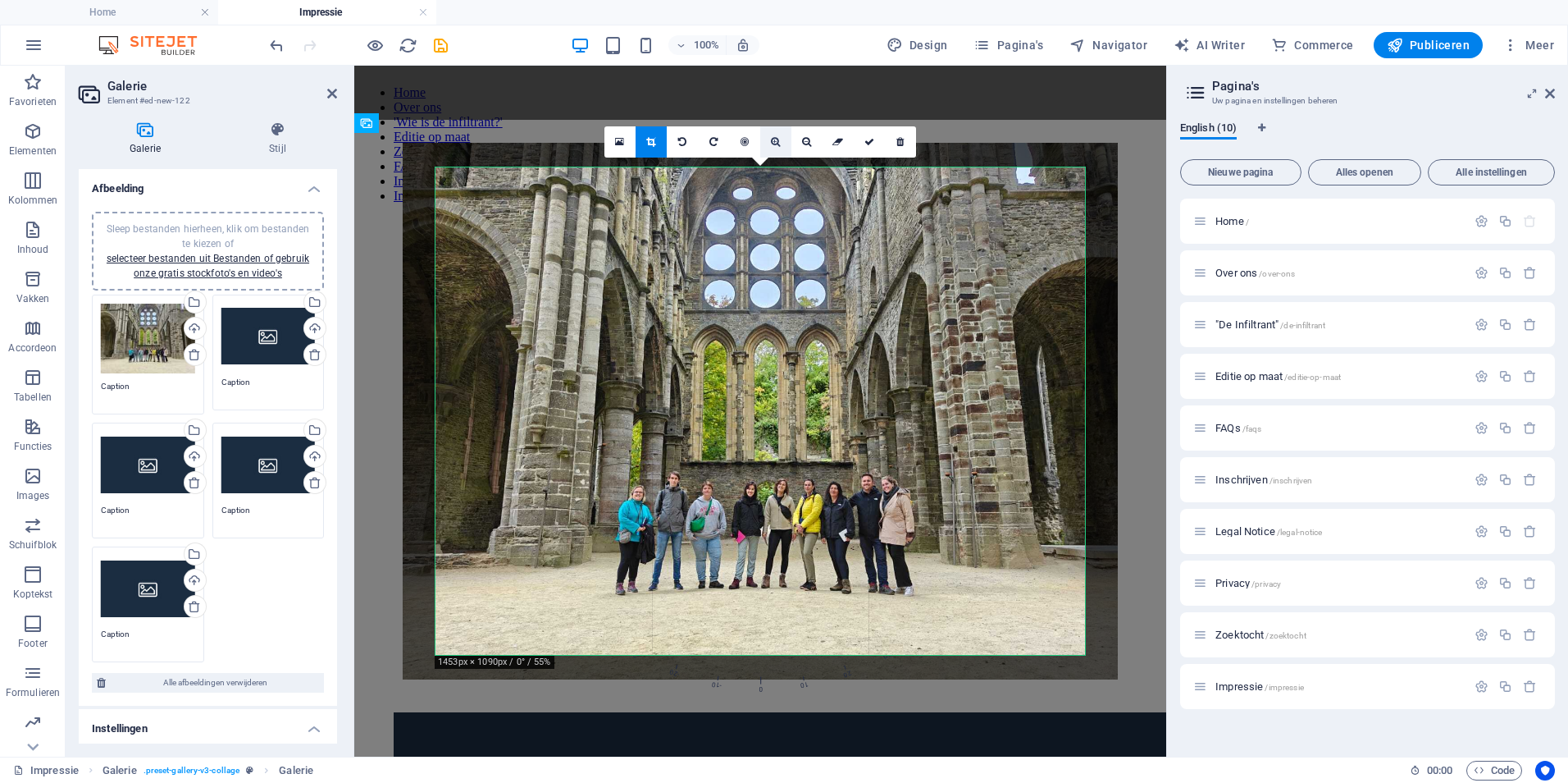
click at [779, 147] on link at bounding box center [775, 141] width 31 height 31
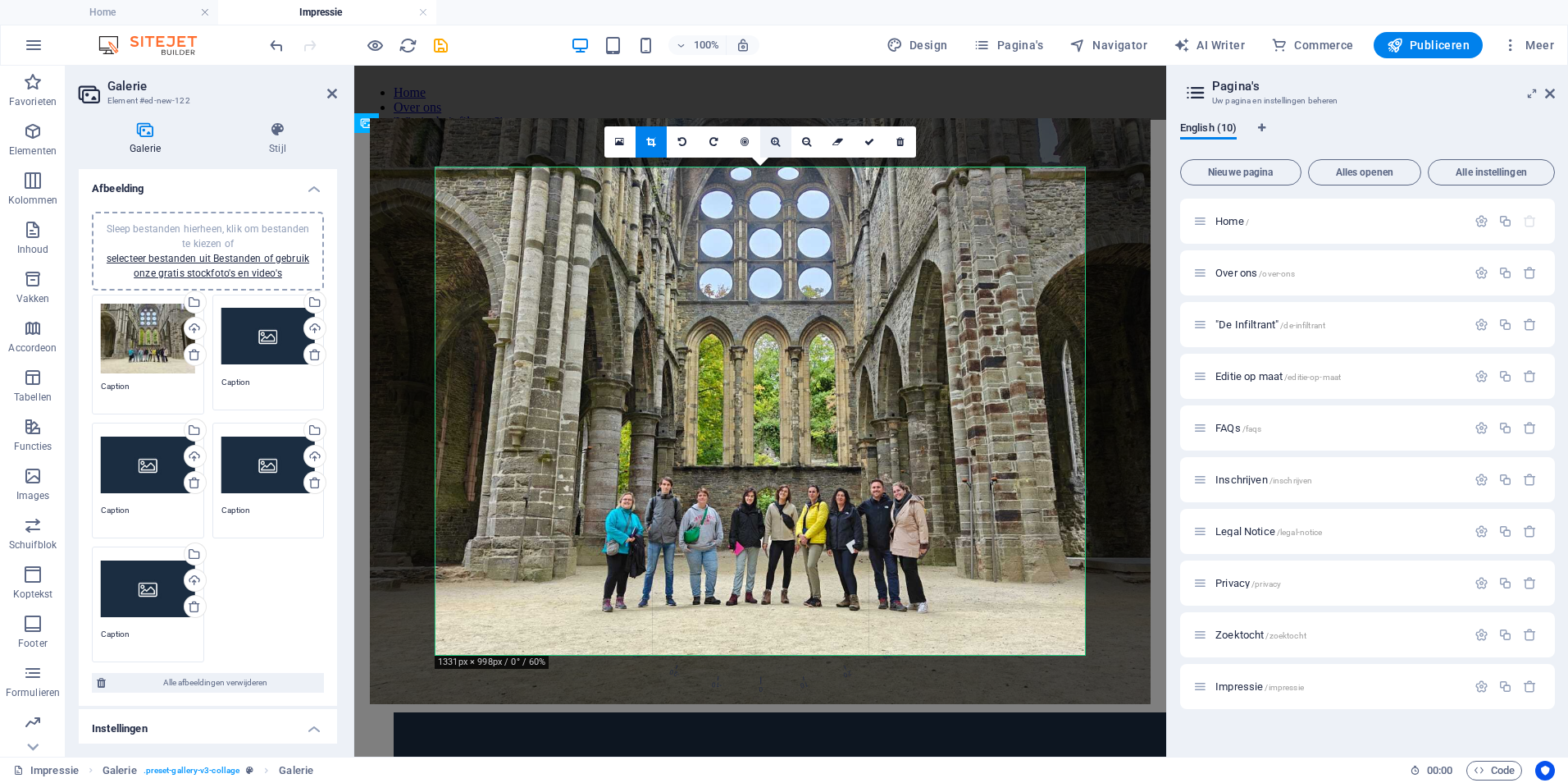
click at [779, 147] on link at bounding box center [775, 141] width 31 height 31
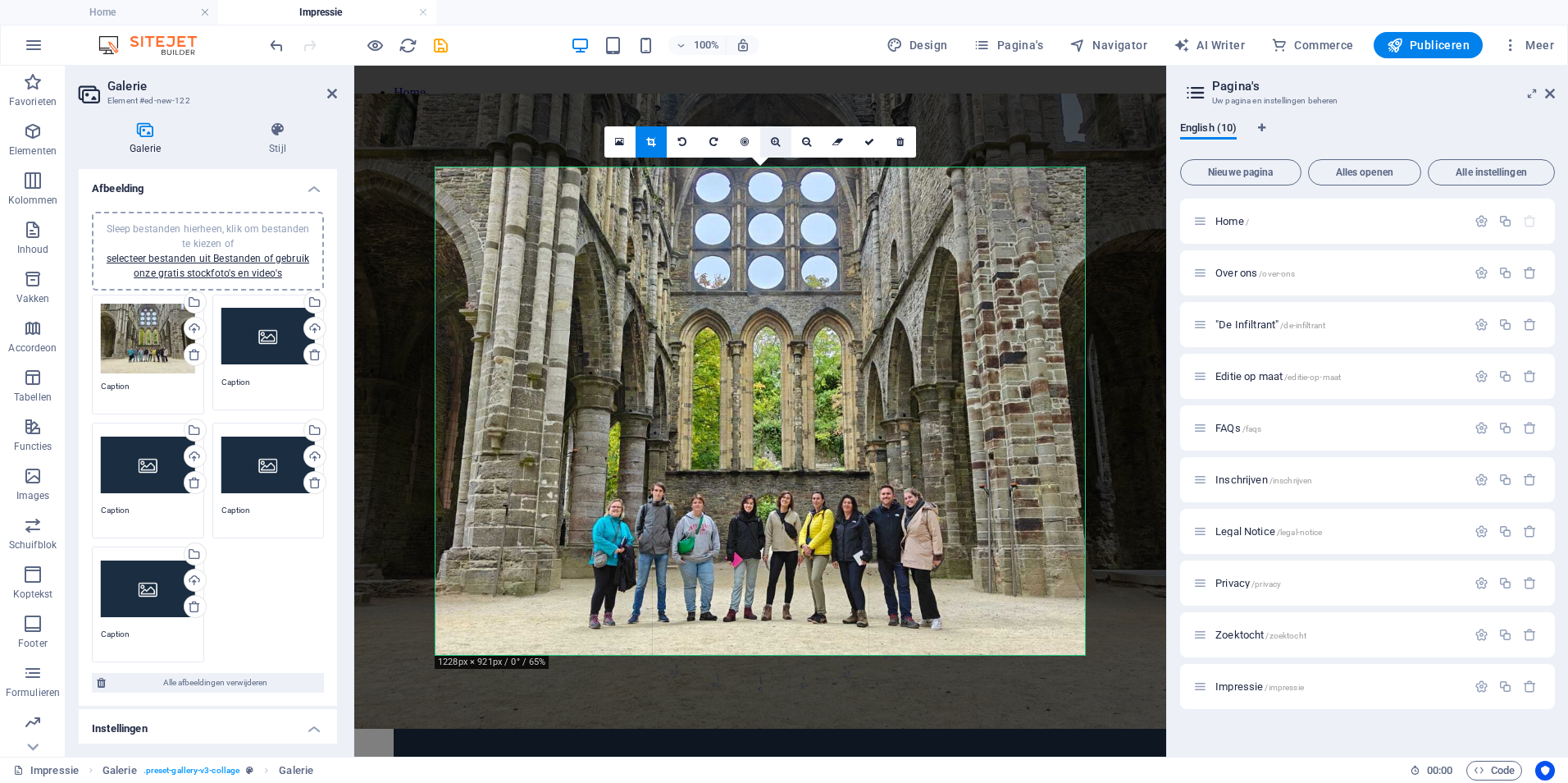
click at [779, 147] on link at bounding box center [775, 141] width 31 height 31
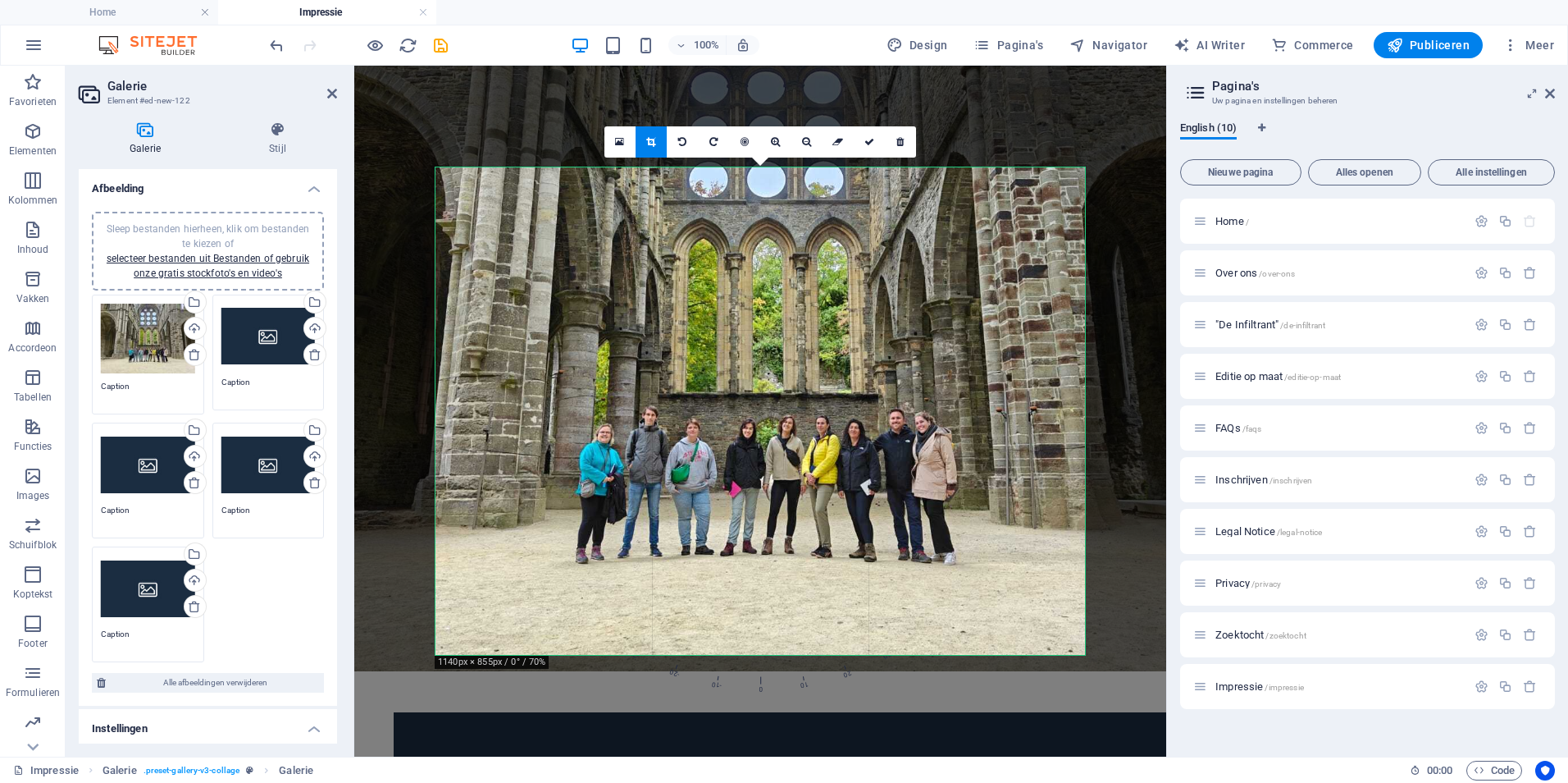
drag, startPoint x: 818, startPoint y: 469, endPoint x: 818, endPoint y: 386, distance: 83.0
click at [818, 386] on div at bounding box center [760, 329] width 911 height 684
click at [870, 146] on icon at bounding box center [869, 142] width 10 height 10
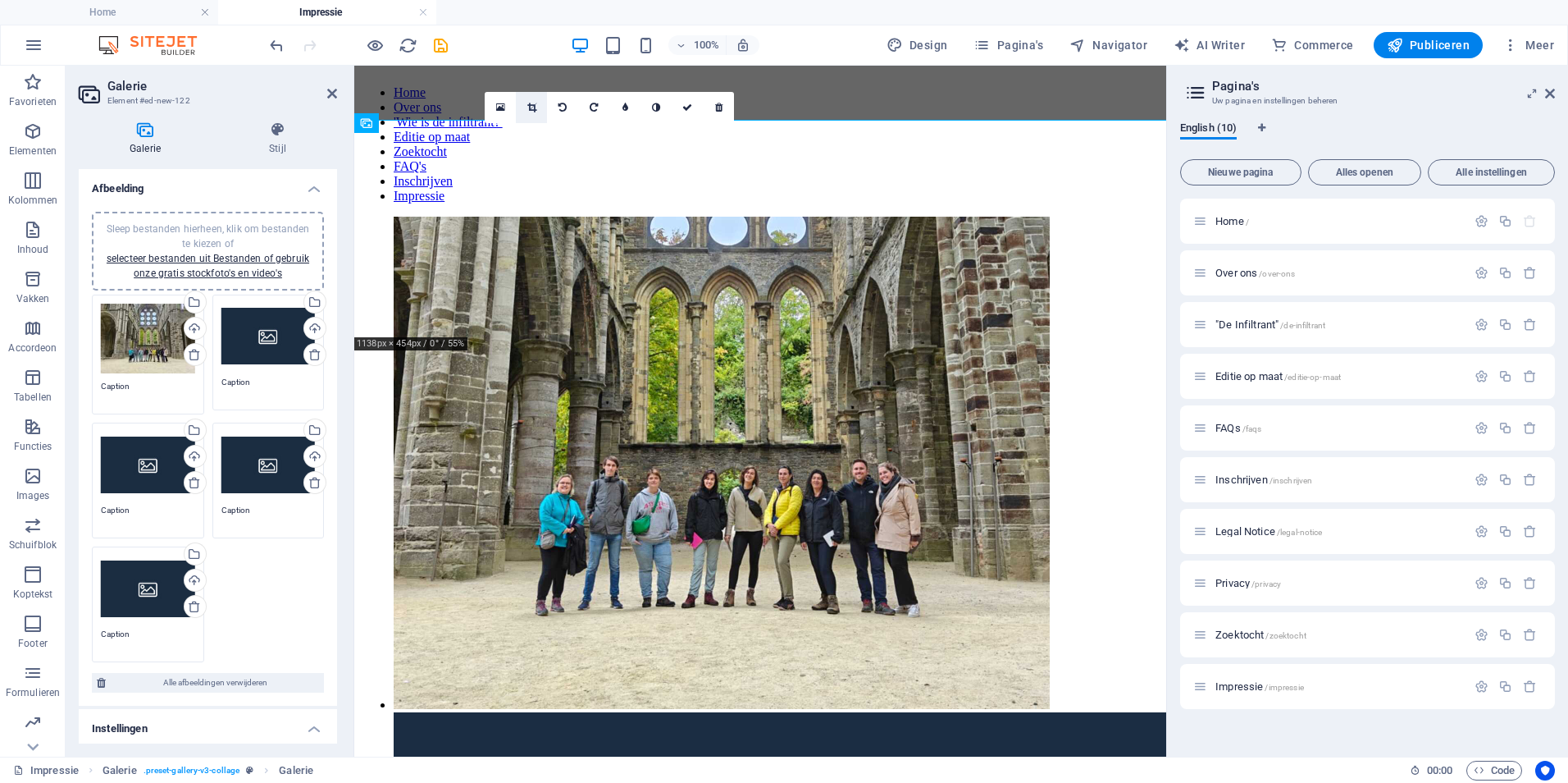
click at [531, 104] on icon at bounding box center [532, 108] width 9 height 10
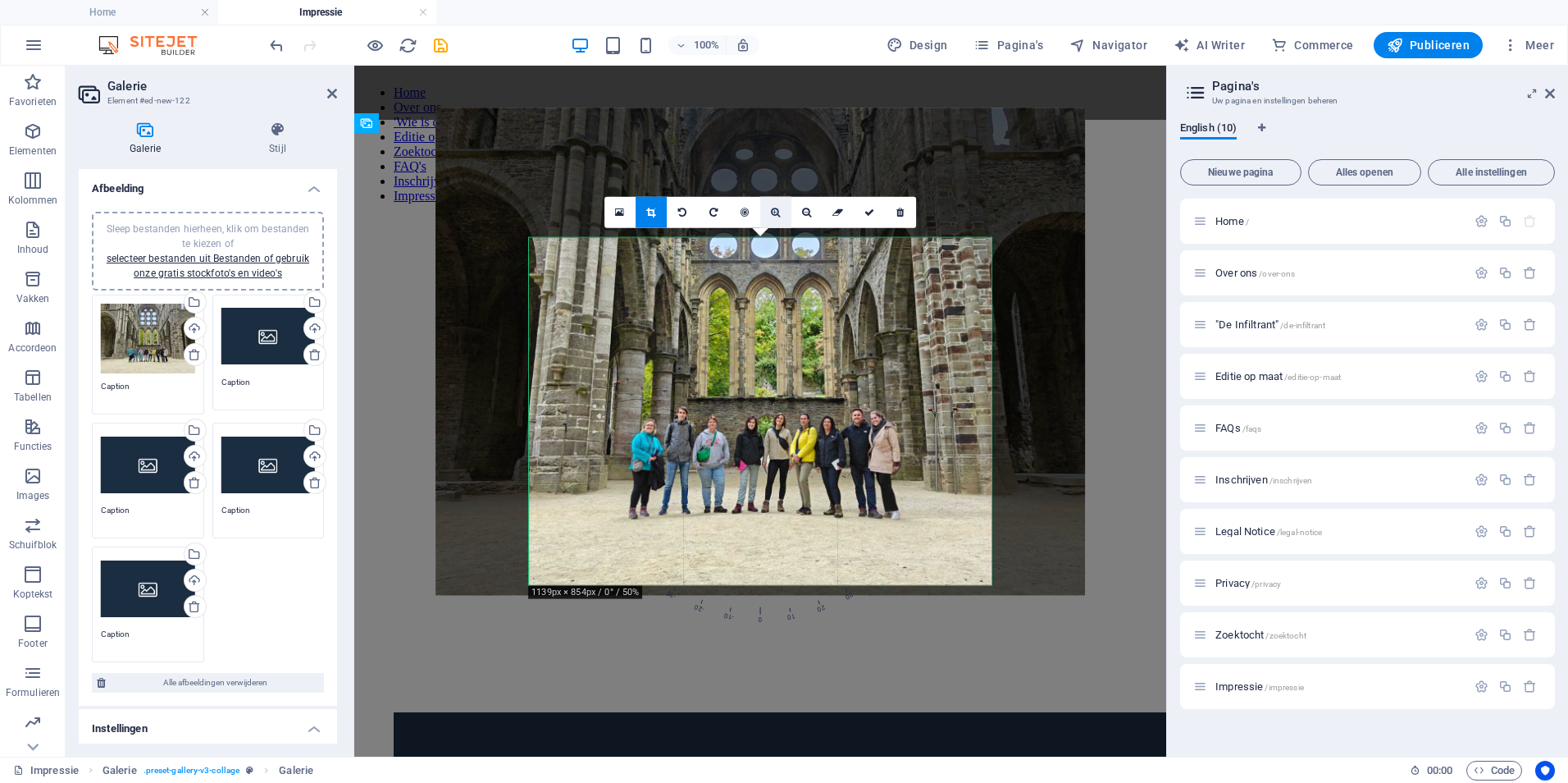
click at [777, 212] on icon at bounding box center [775, 213] width 9 height 10
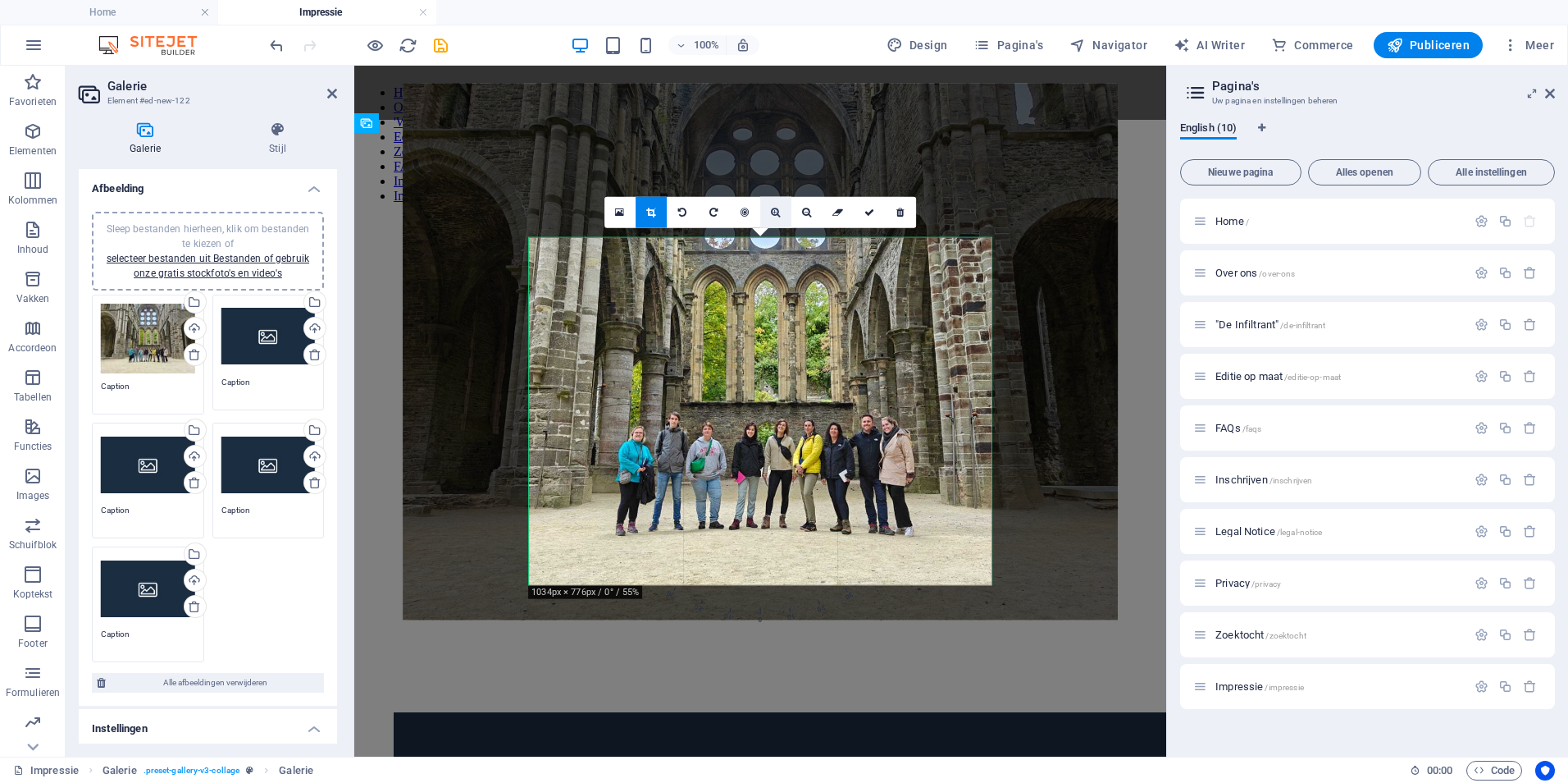
click at [777, 212] on icon at bounding box center [775, 213] width 9 height 10
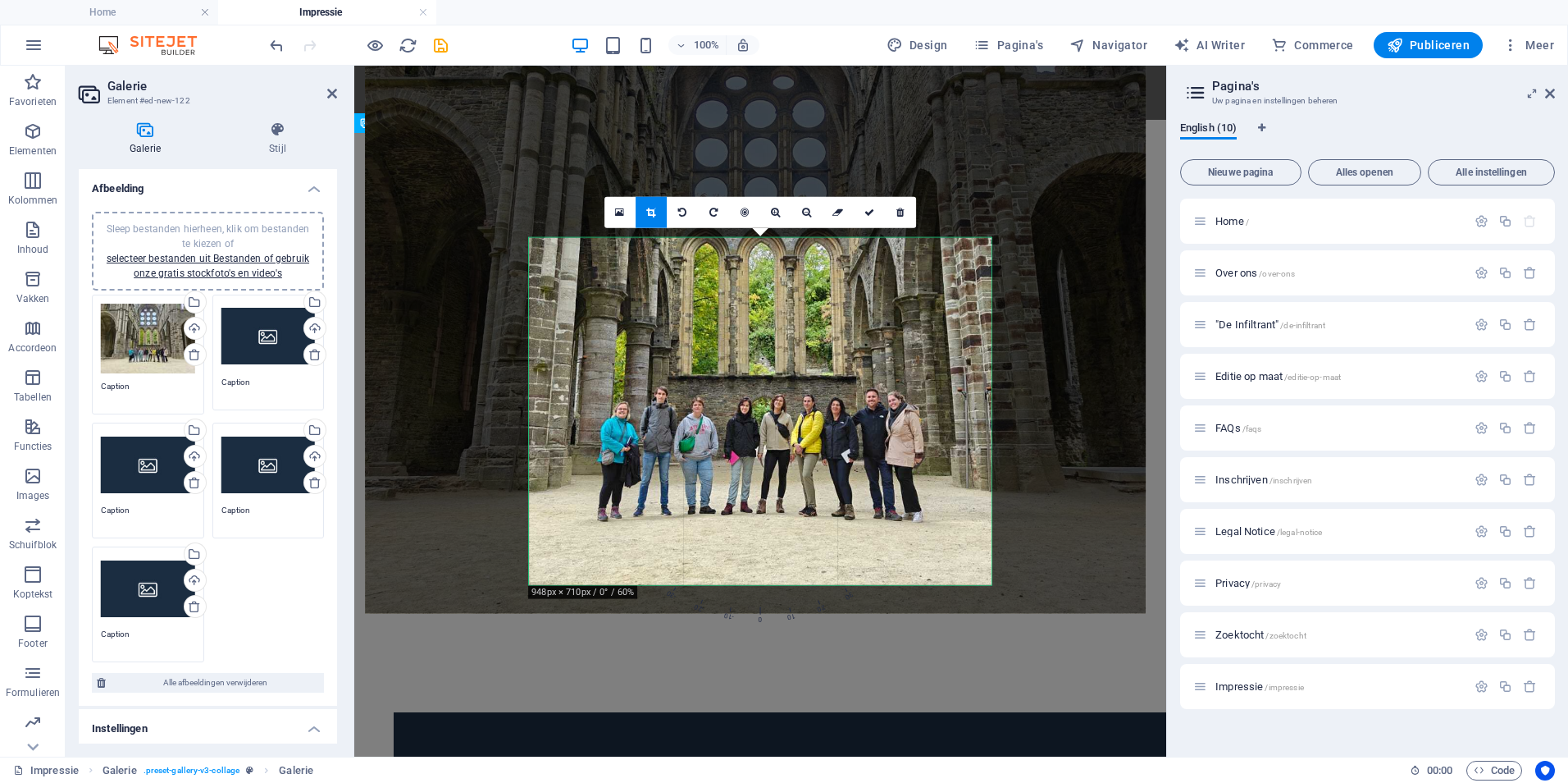
drag, startPoint x: 803, startPoint y: 388, endPoint x: 798, endPoint y: 357, distance: 31.4
click at [798, 357] on div at bounding box center [755, 321] width 781 height 586
click at [867, 210] on icon at bounding box center [869, 213] width 10 height 10
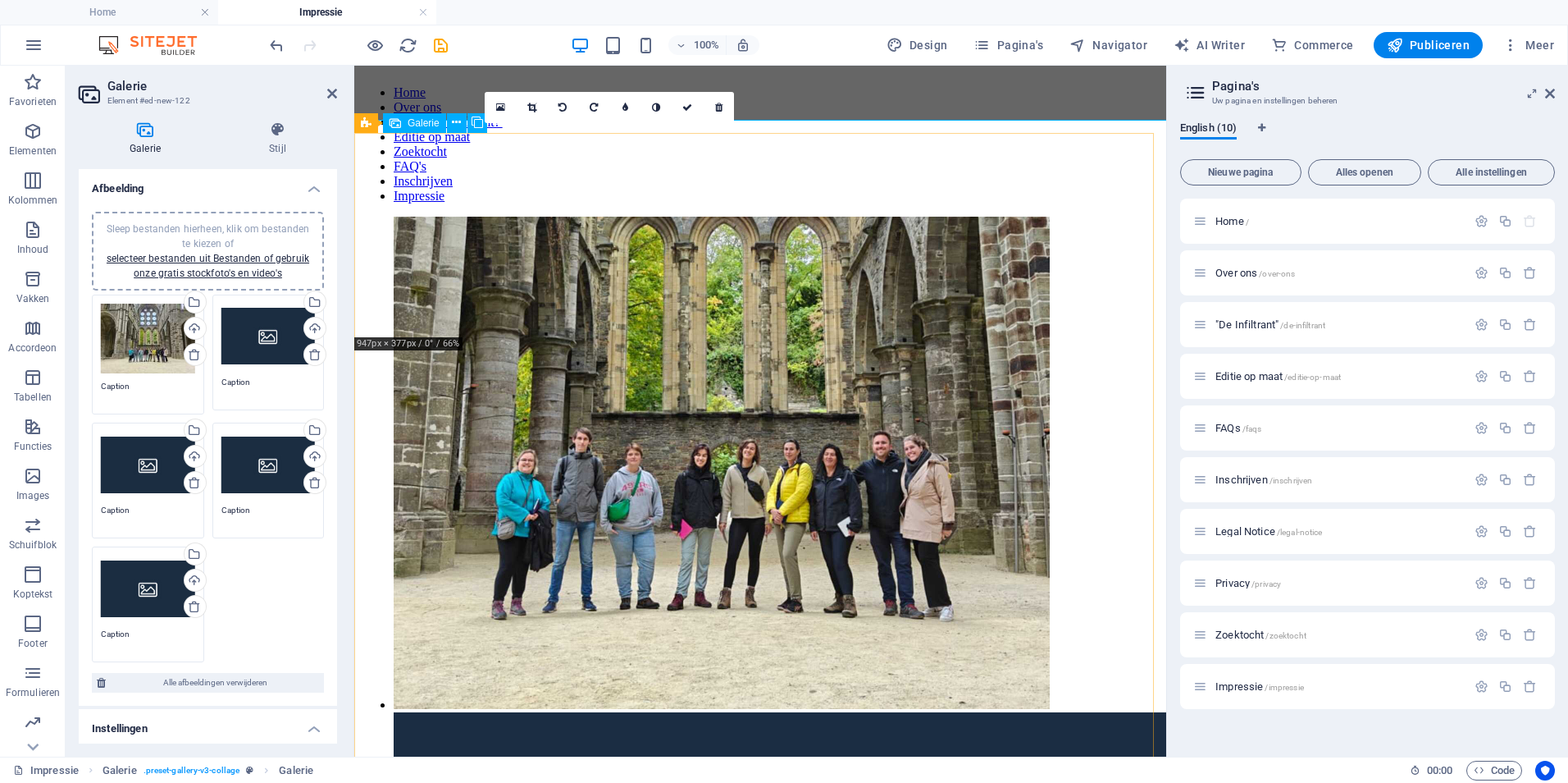
click at [605, 239] on li at bounding box center [722, 465] width 656 height 496
click at [532, 103] on icon at bounding box center [532, 108] width 9 height 10
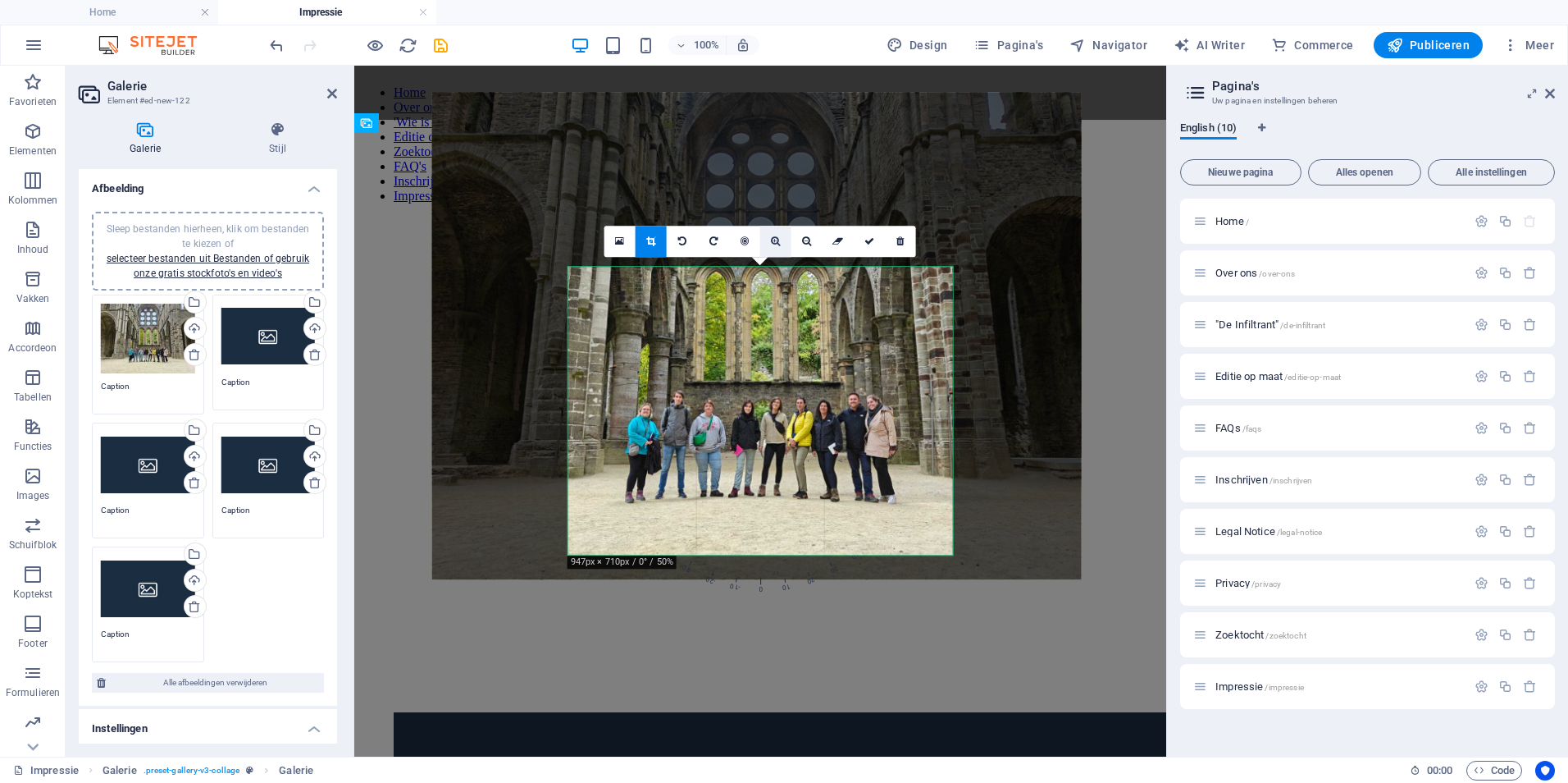
click at [779, 249] on link at bounding box center [775, 241] width 31 height 31
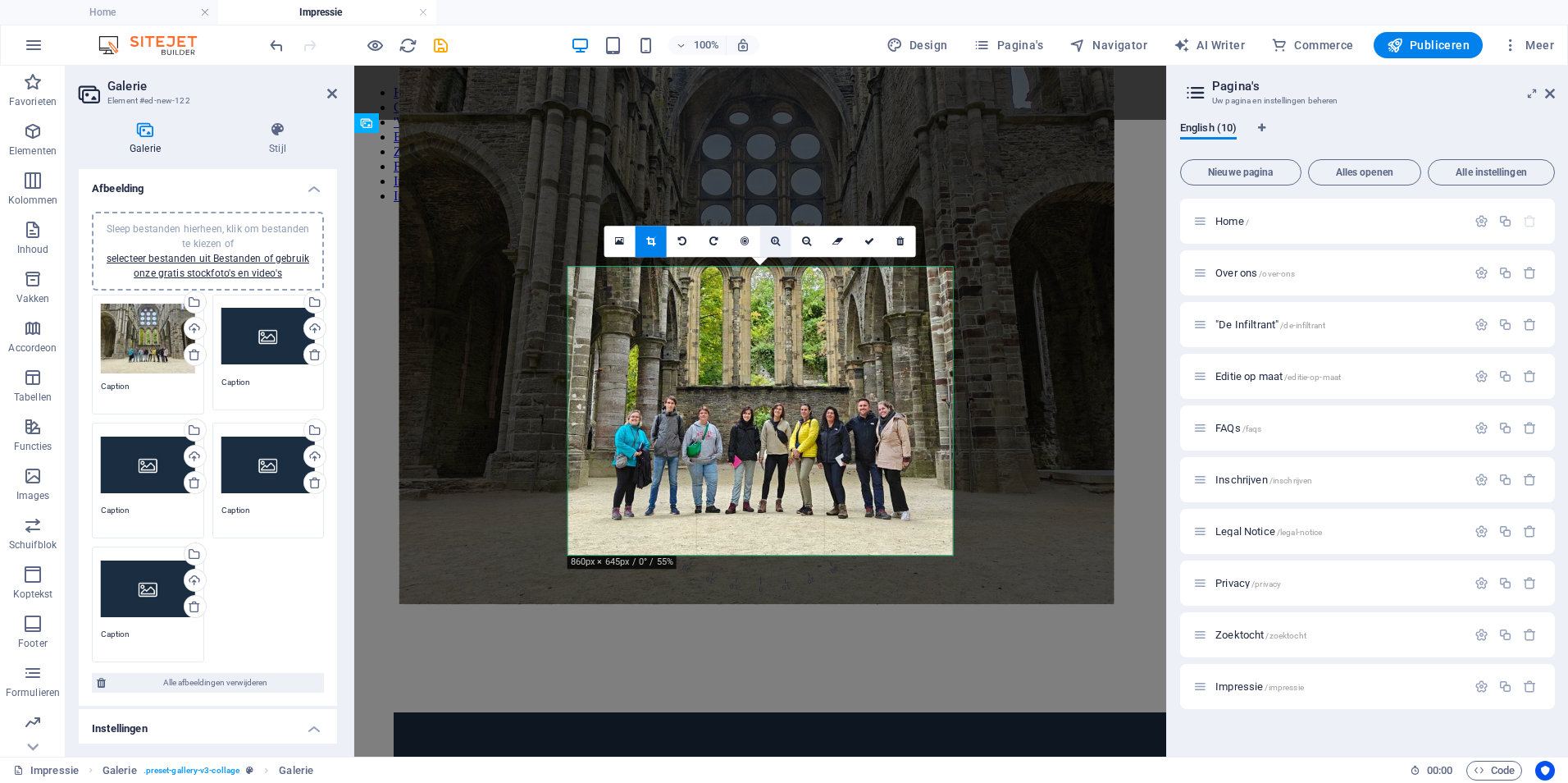
click at [776, 246] on icon at bounding box center [775, 241] width 9 height 10
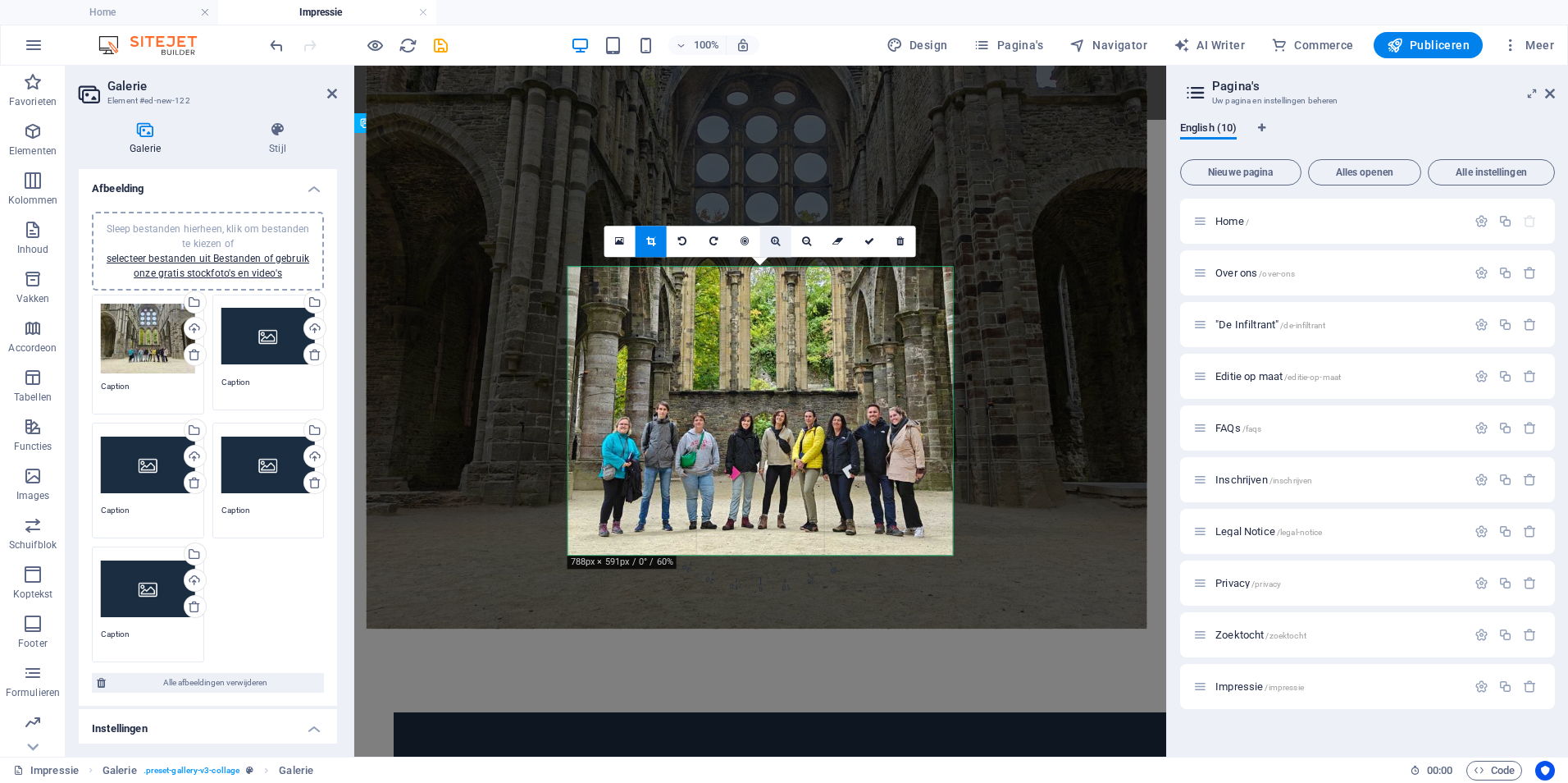
click at [776, 246] on icon at bounding box center [775, 241] width 9 height 10
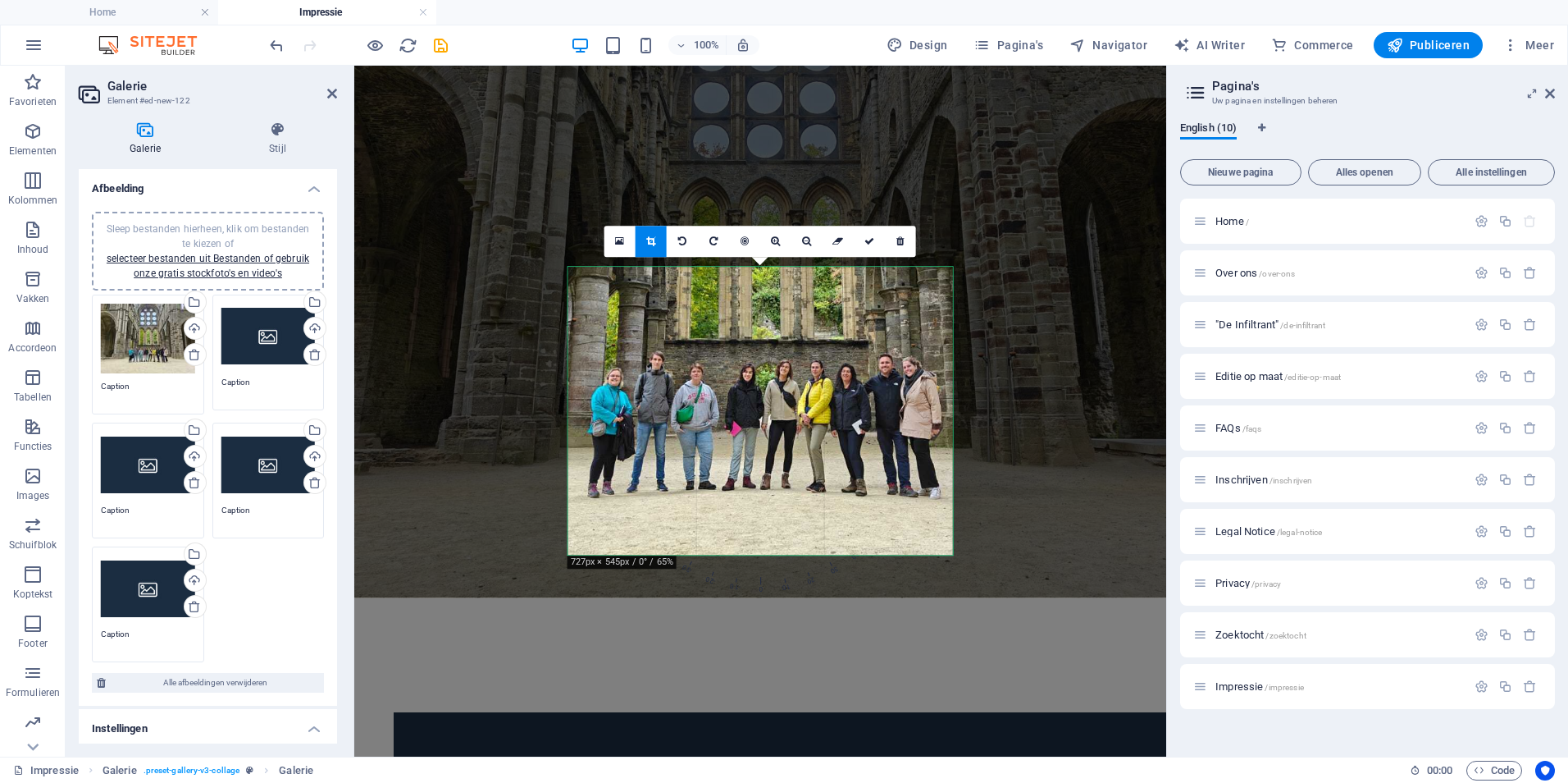
drag, startPoint x: 800, startPoint y: 393, endPoint x: 802, endPoint y: 337, distance: 56.0
click at [802, 337] on div at bounding box center [759, 279] width 846 height 635
drag, startPoint x: 869, startPoint y: 246, endPoint x: 516, endPoint y: 180, distance: 359.1
click at [869, 246] on icon at bounding box center [869, 241] width 10 height 10
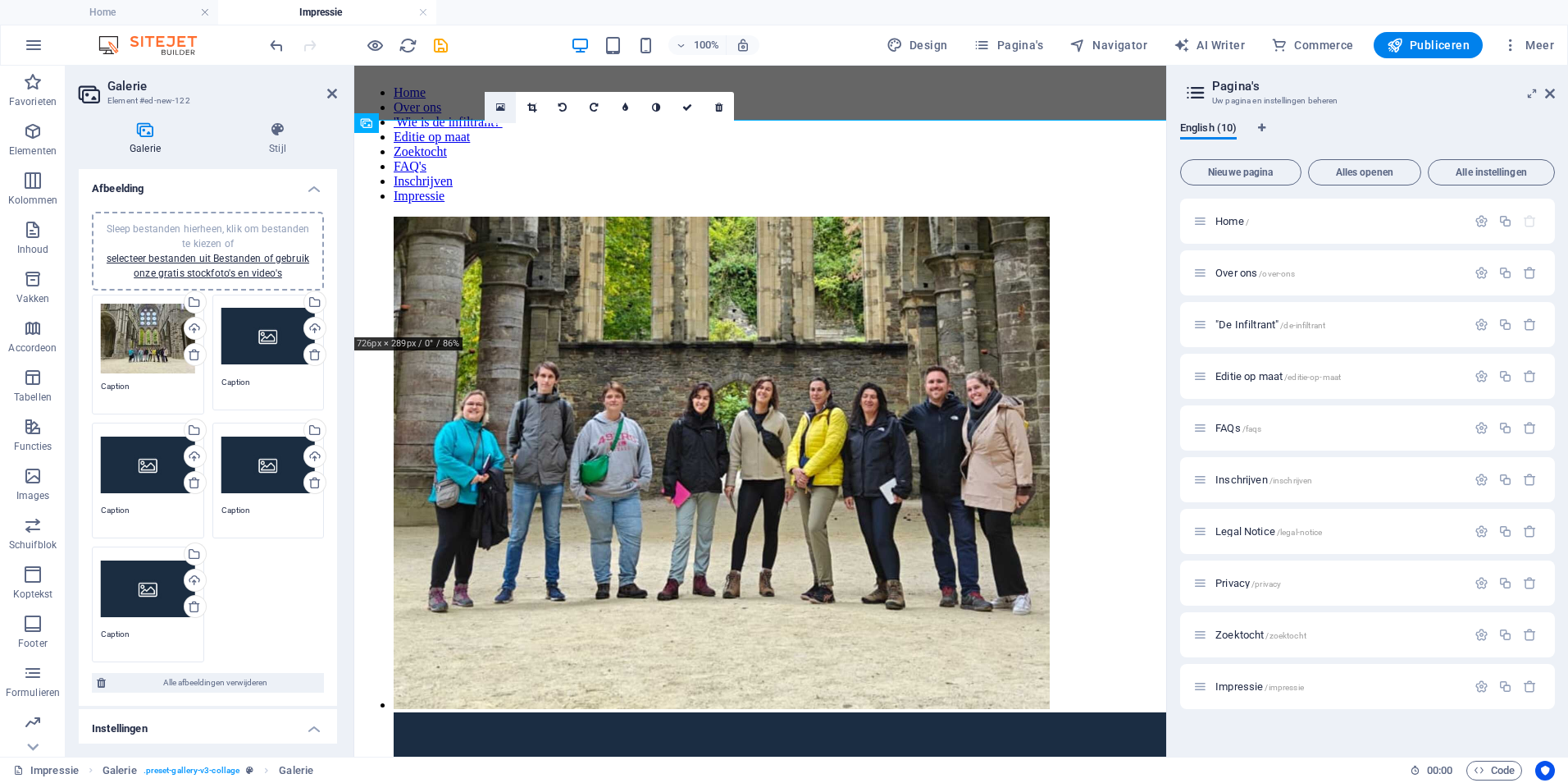
click at [497, 105] on icon at bounding box center [500, 107] width 9 height 11
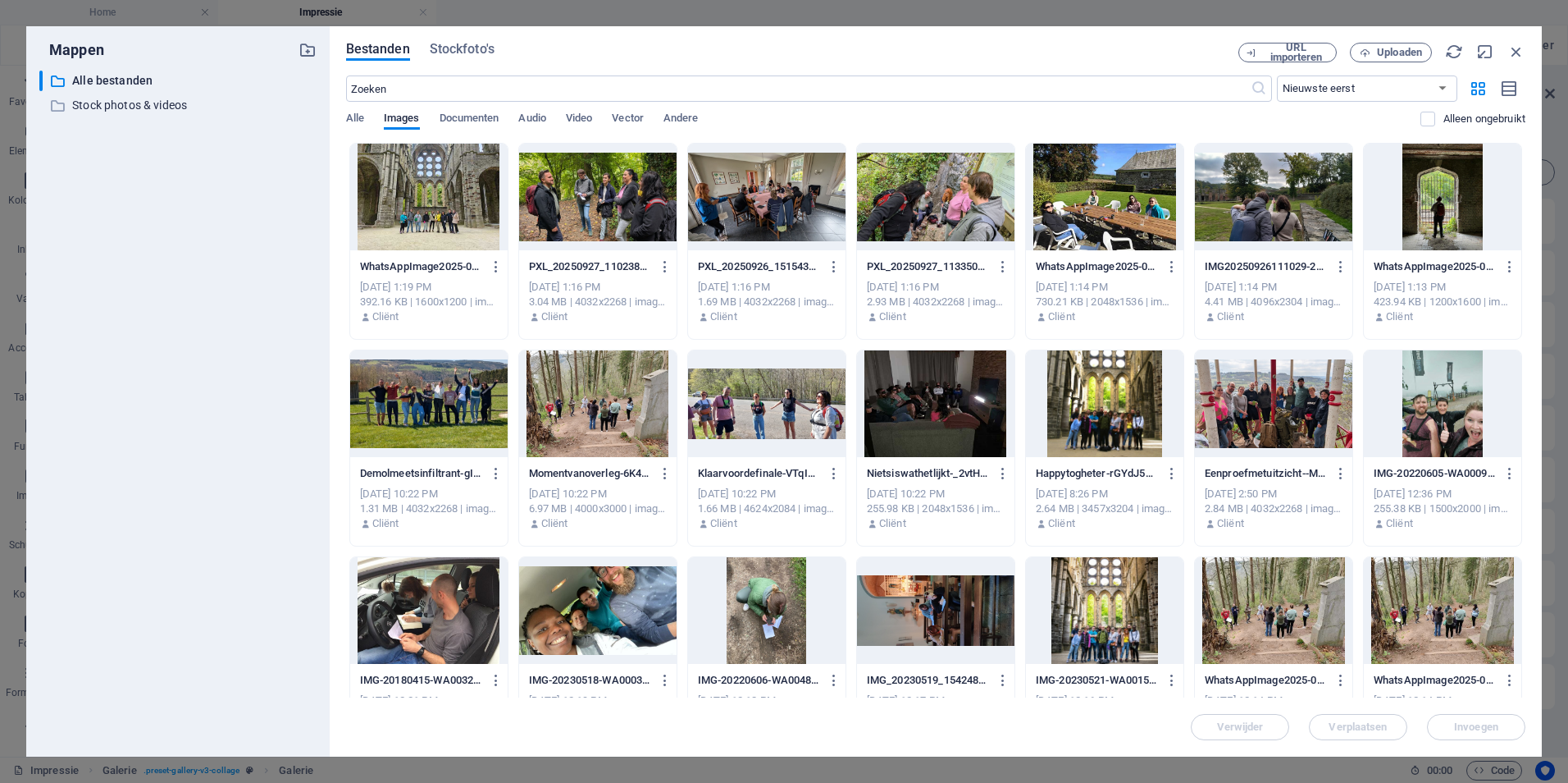
drag, startPoint x: 1514, startPoint y: 49, endPoint x: 1479, endPoint y: 56, distance: 35.7
click at [1514, 49] on icon "button" at bounding box center [1516, 52] width 18 height 18
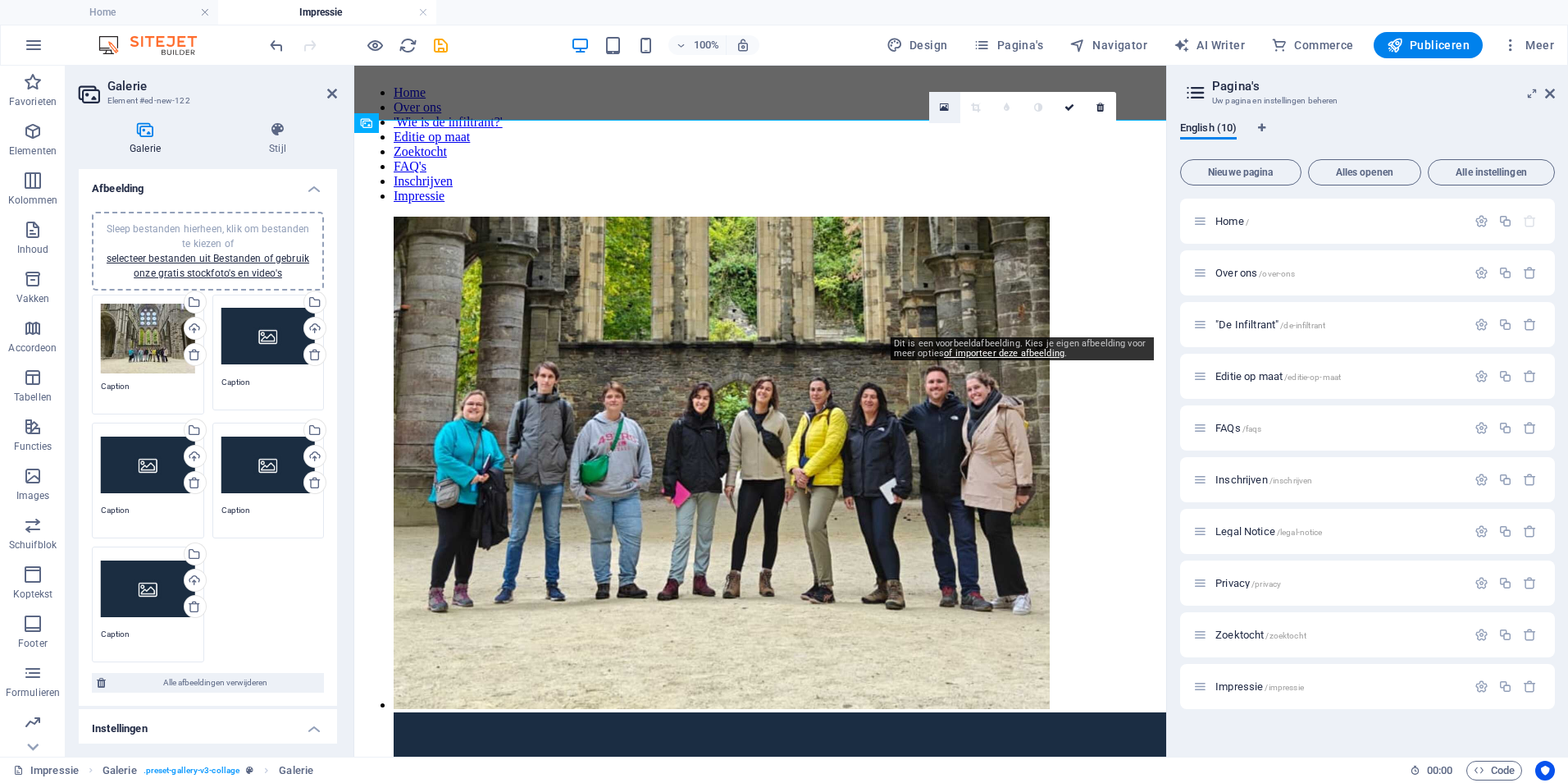
click at [939, 104] on icon at bounding box center [943, 107] width 9 height 11
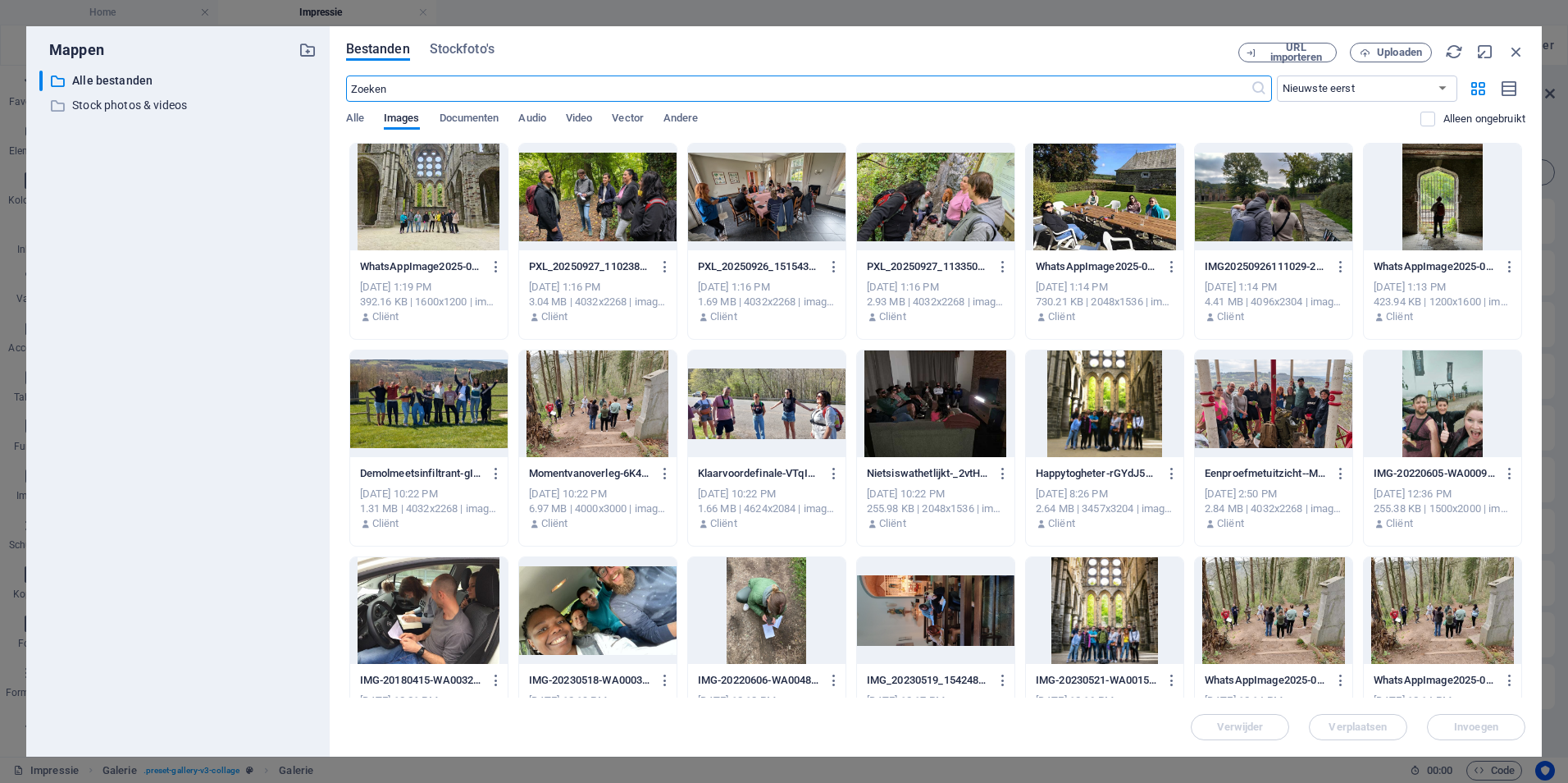
click at [430, 179] on div at bounding box center [429, 197] width 158 height 107
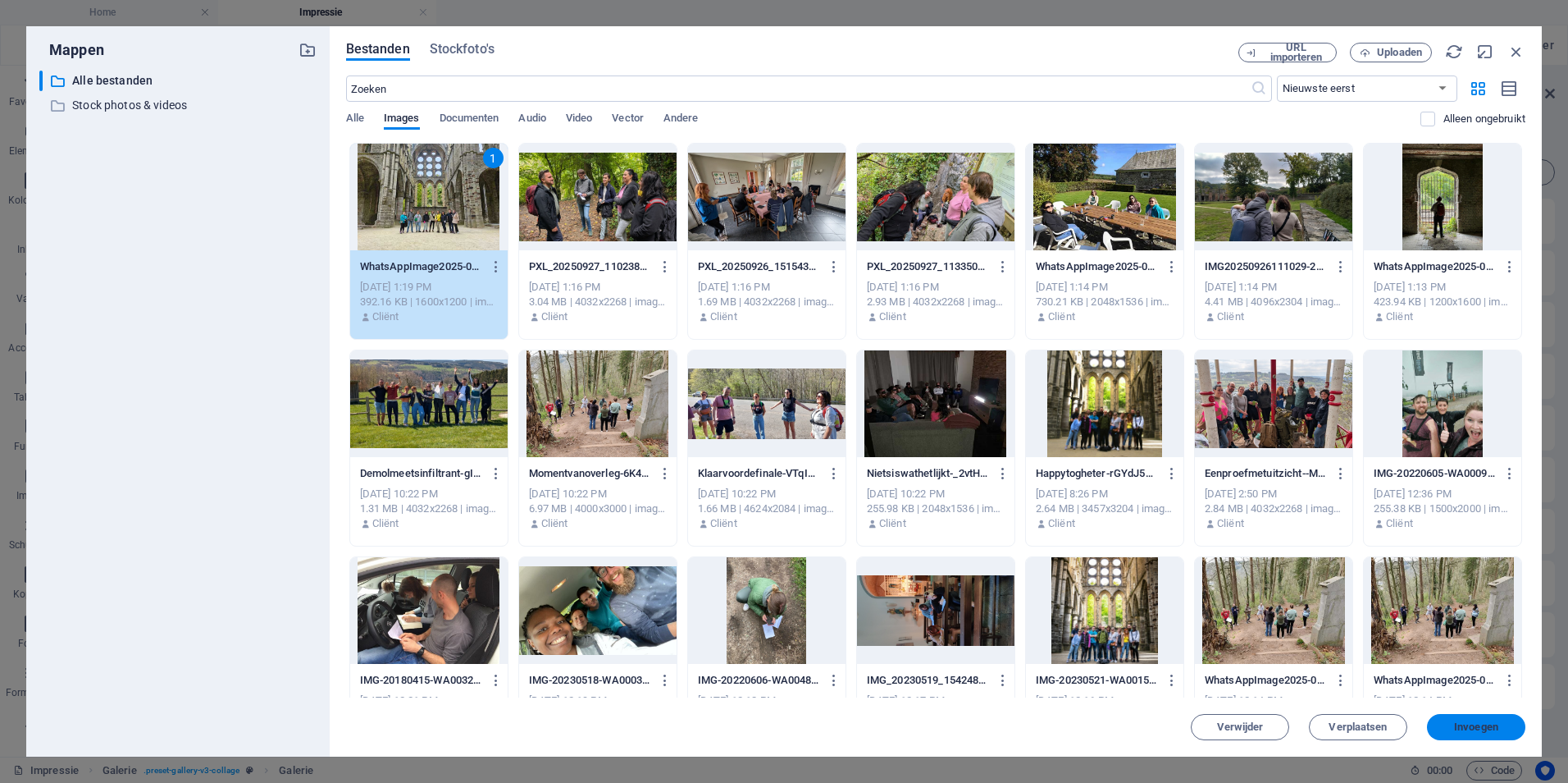
click at [1492, 721] on button "Invoegen" at bounding box center [1475, 727] width 98 height 26
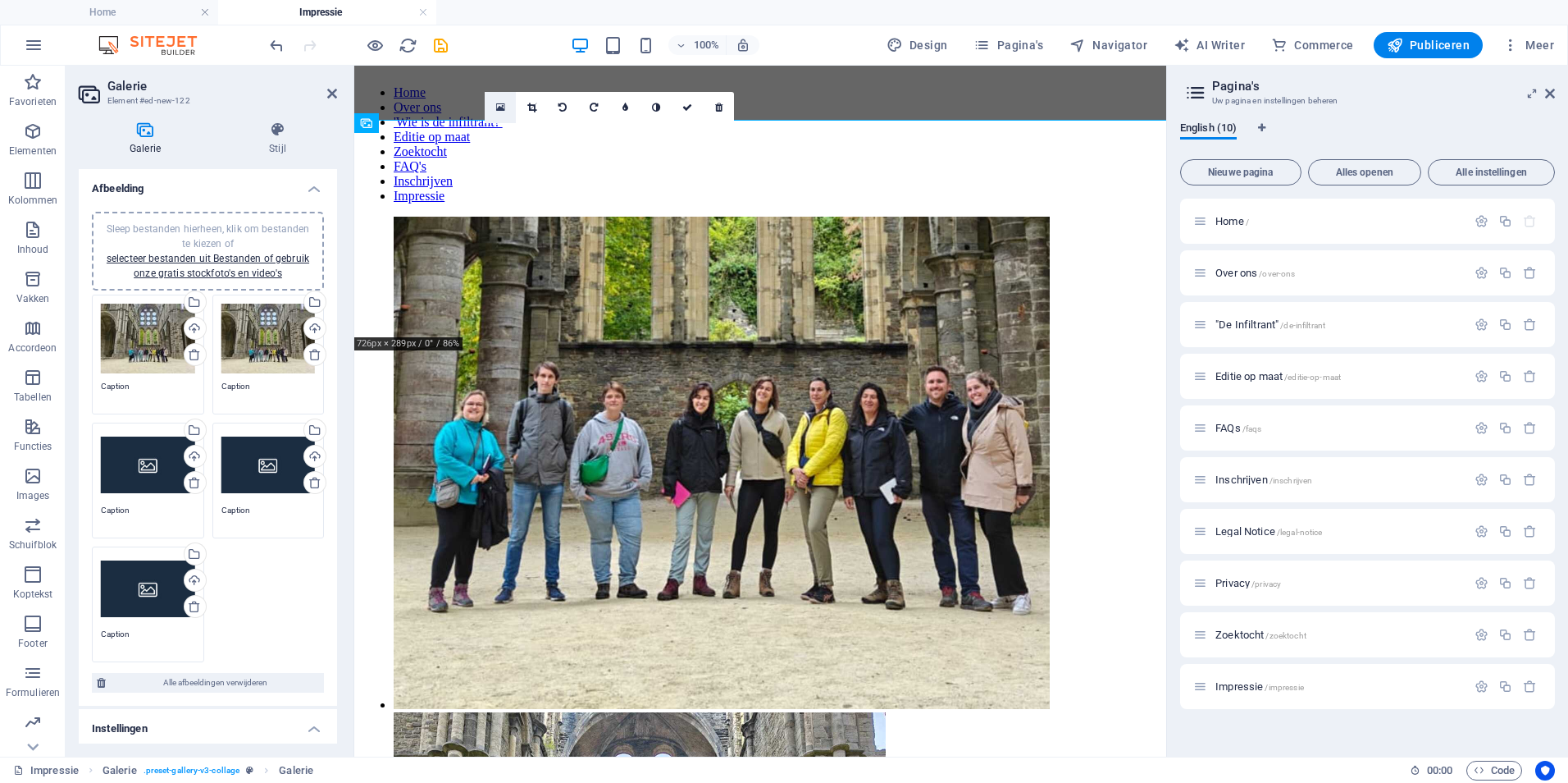
click at [502, 106] on icon at bounding box center [500, 107] width 9 height 11
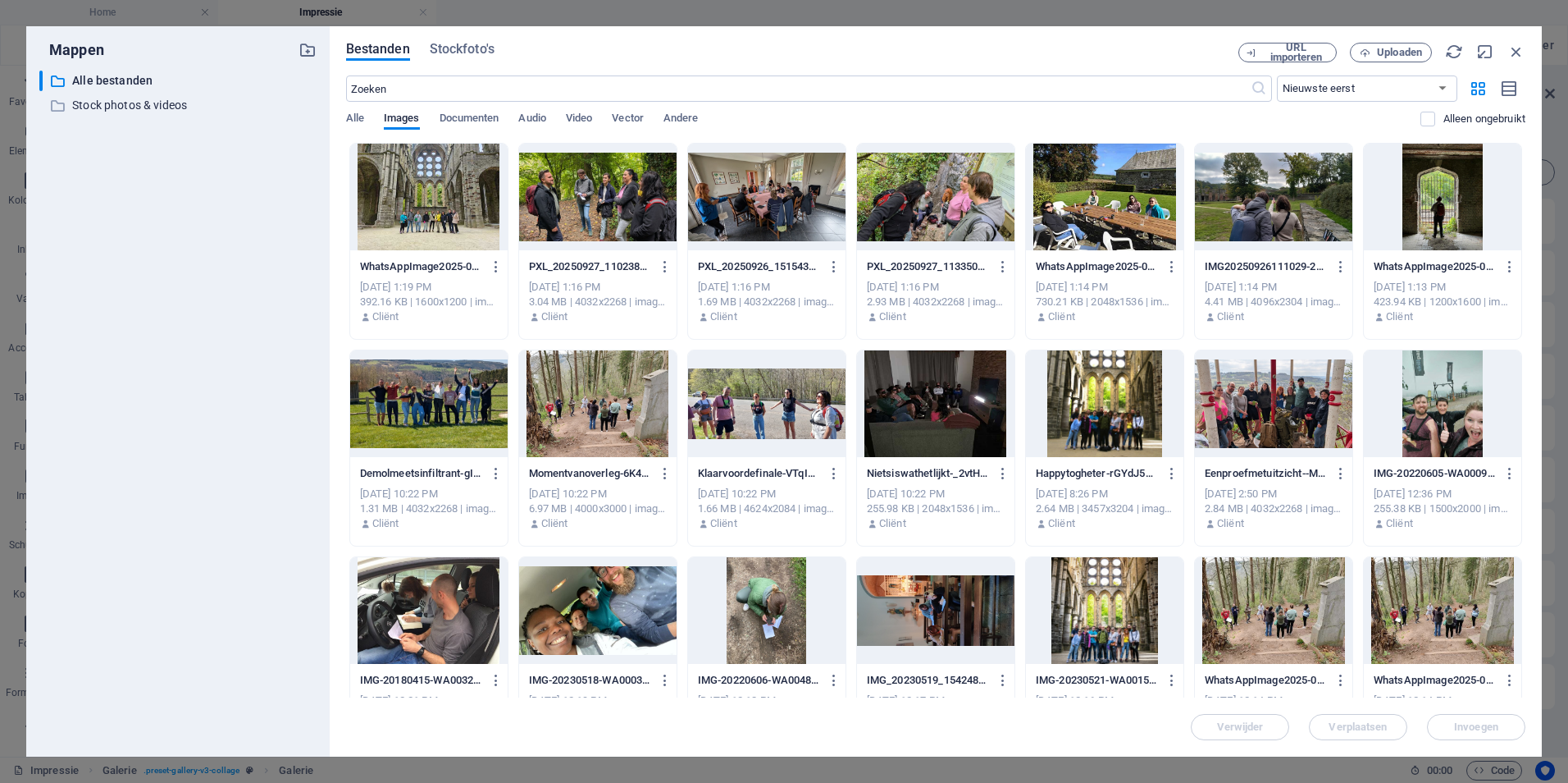
click at [617, 187] on div at bounding box center [598, 197] width 158 height 107
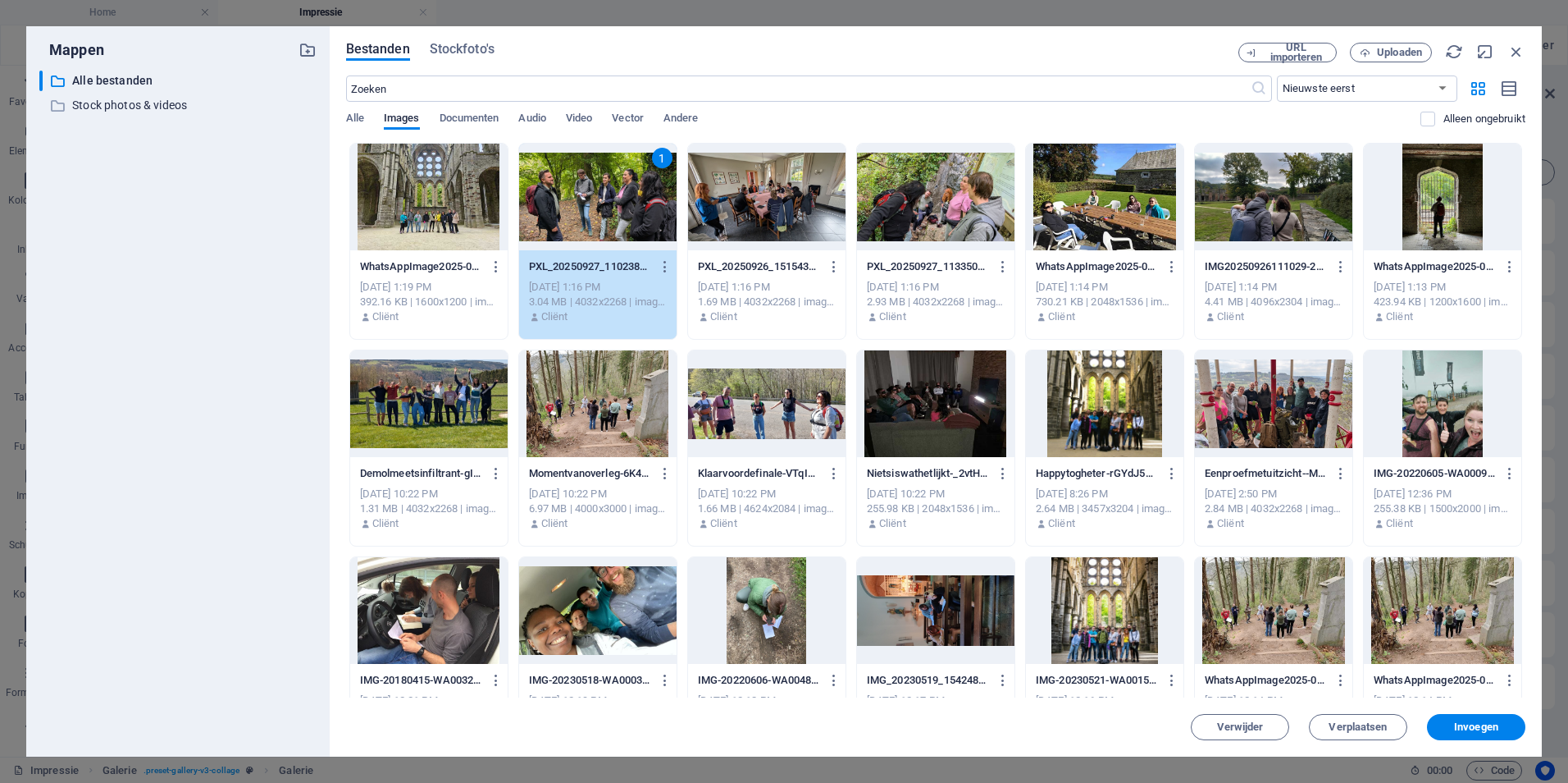
click at [1294, 204] on div at bounding box center [1273, 197] width 158 height 107
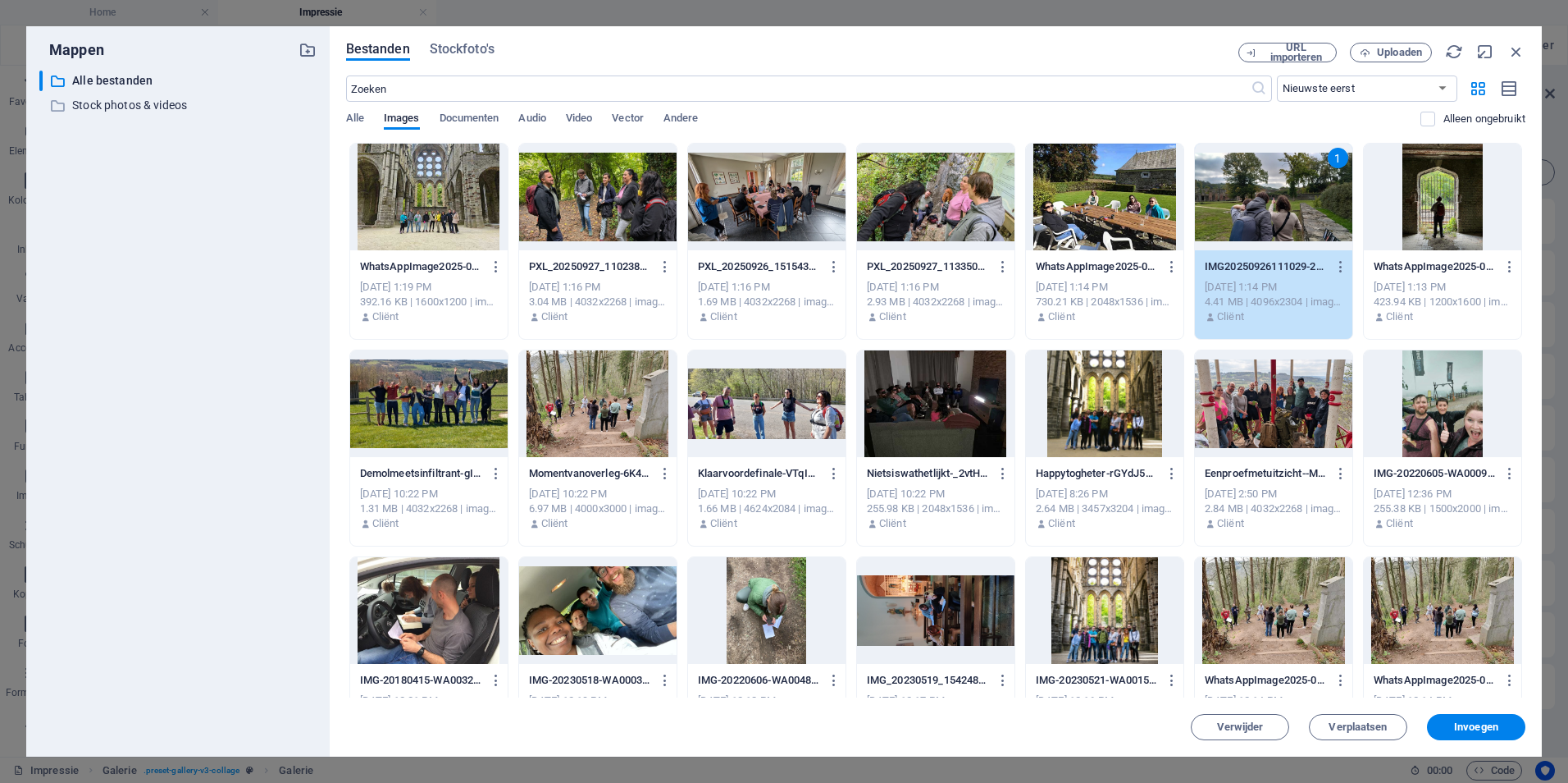
drag, startPoint x: 1486, startPoint y: 728, endPoint x: 1451, endPoint y: 717, distance: 36.7
click at [1487, 728] on span "Invoegen" at bounding box center [1476, 727] width 44 height 10
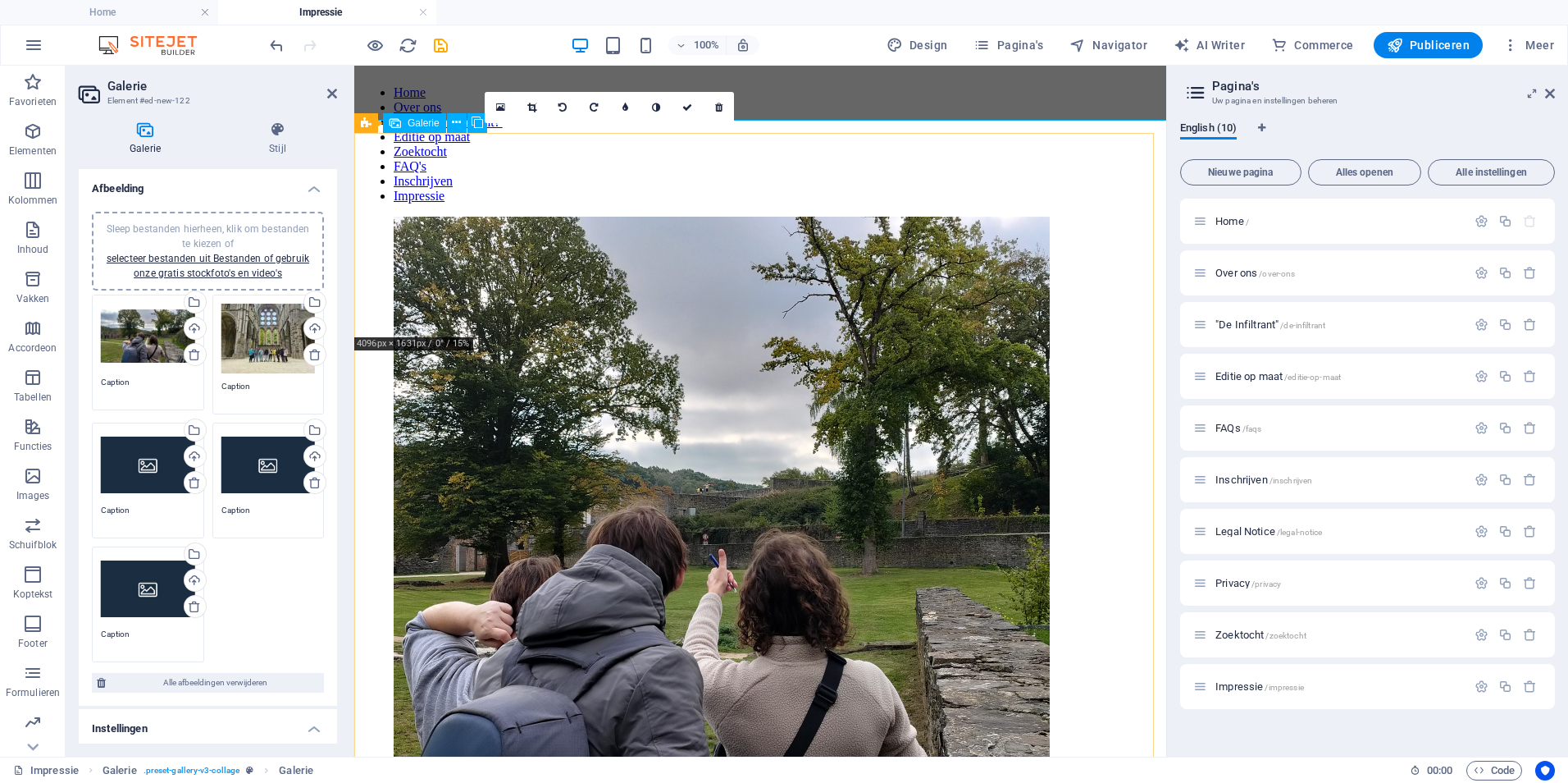
click at [687, 241] on li at bounding box center [722, 547] width 656 height 660
click at [528, 106] on icon at bounding box center [532, 108] width 9 height 10
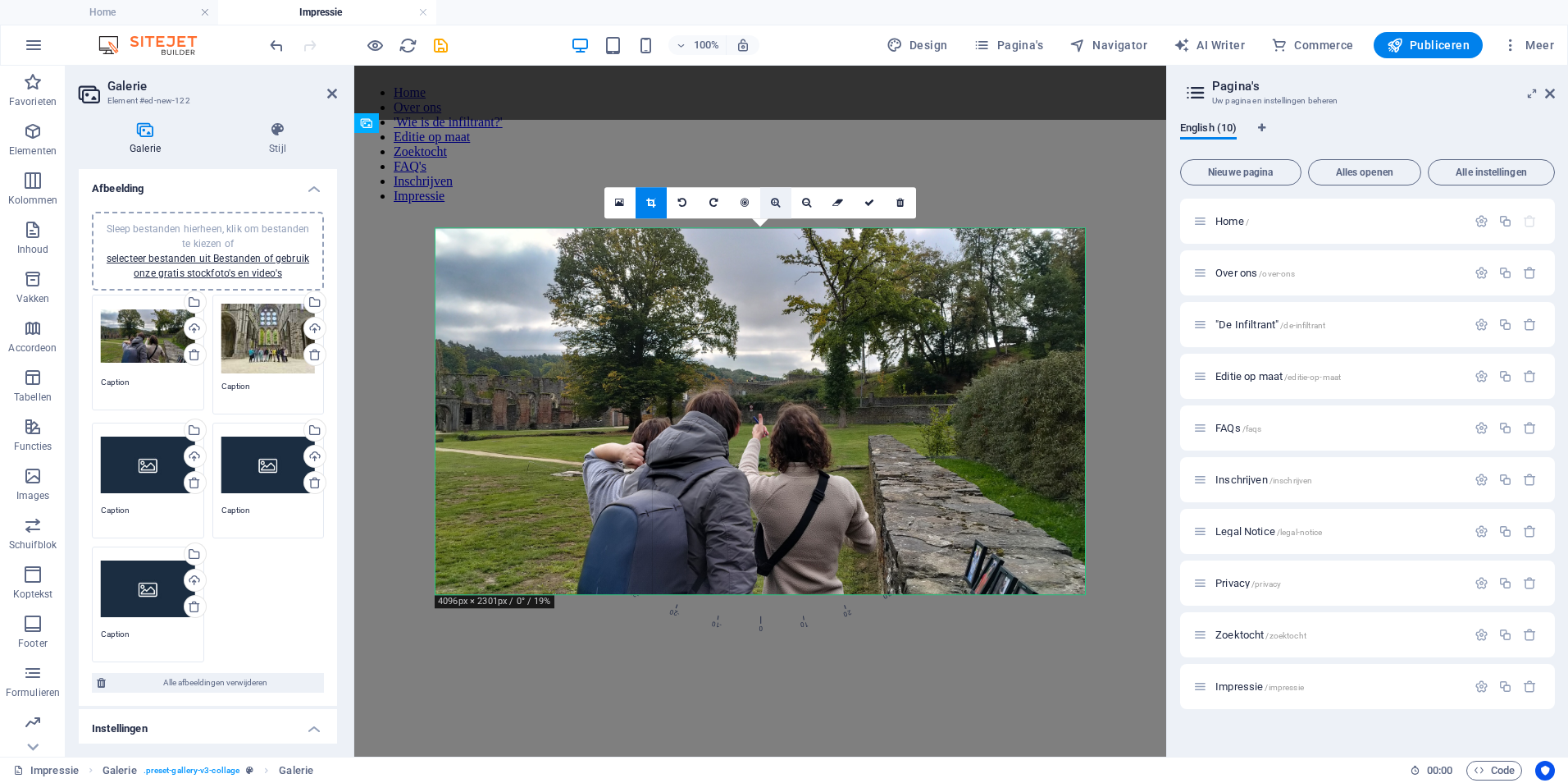
click at [776, 204] on icon at bounding box center [775, 203] width 9 height 10
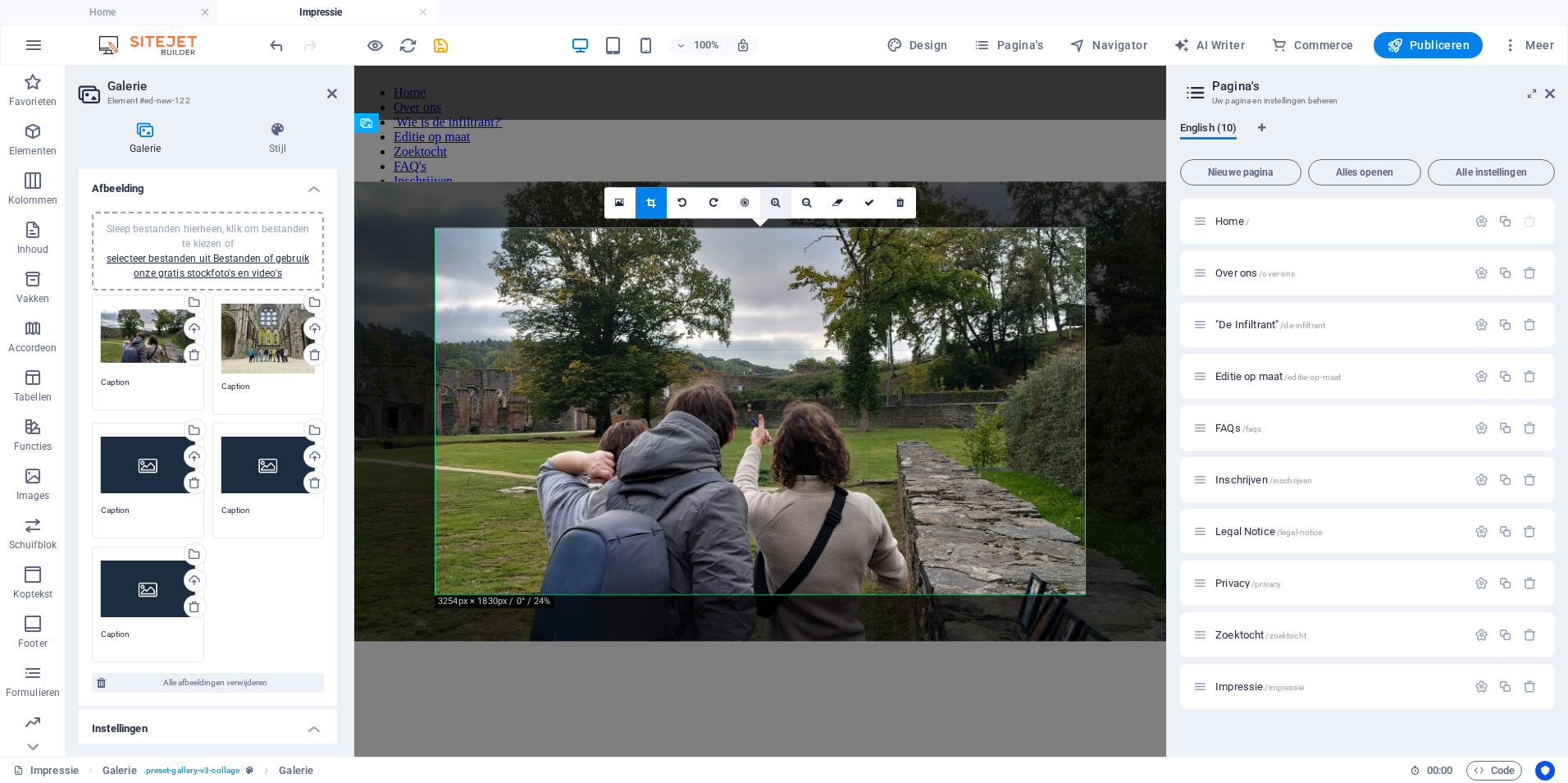
click at [776, 204] on icon at bounding box center [775, 203] width 9 height 10
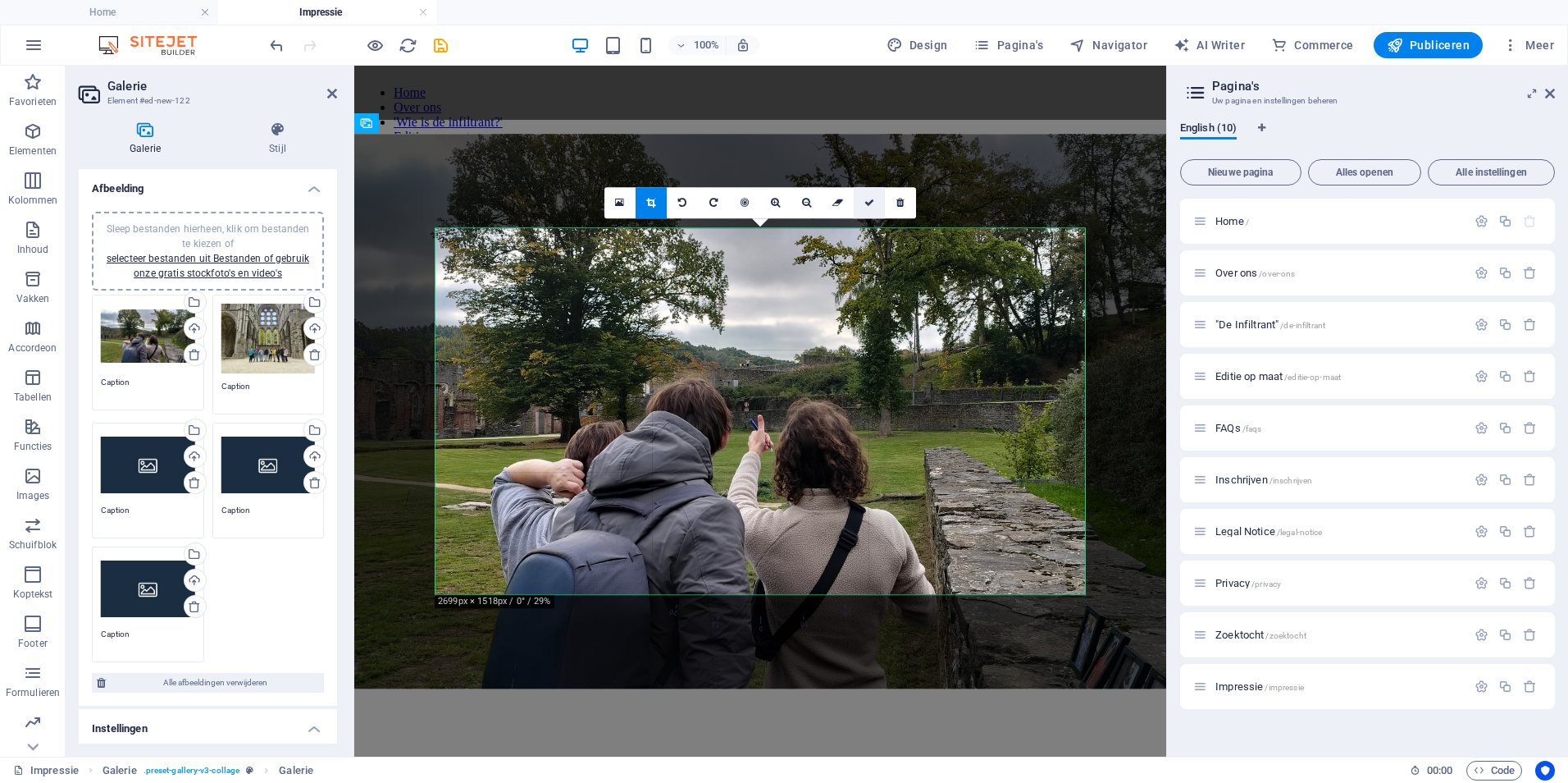
click at [866, 209] on link at bounding box center [868, 202] width 31 height 31
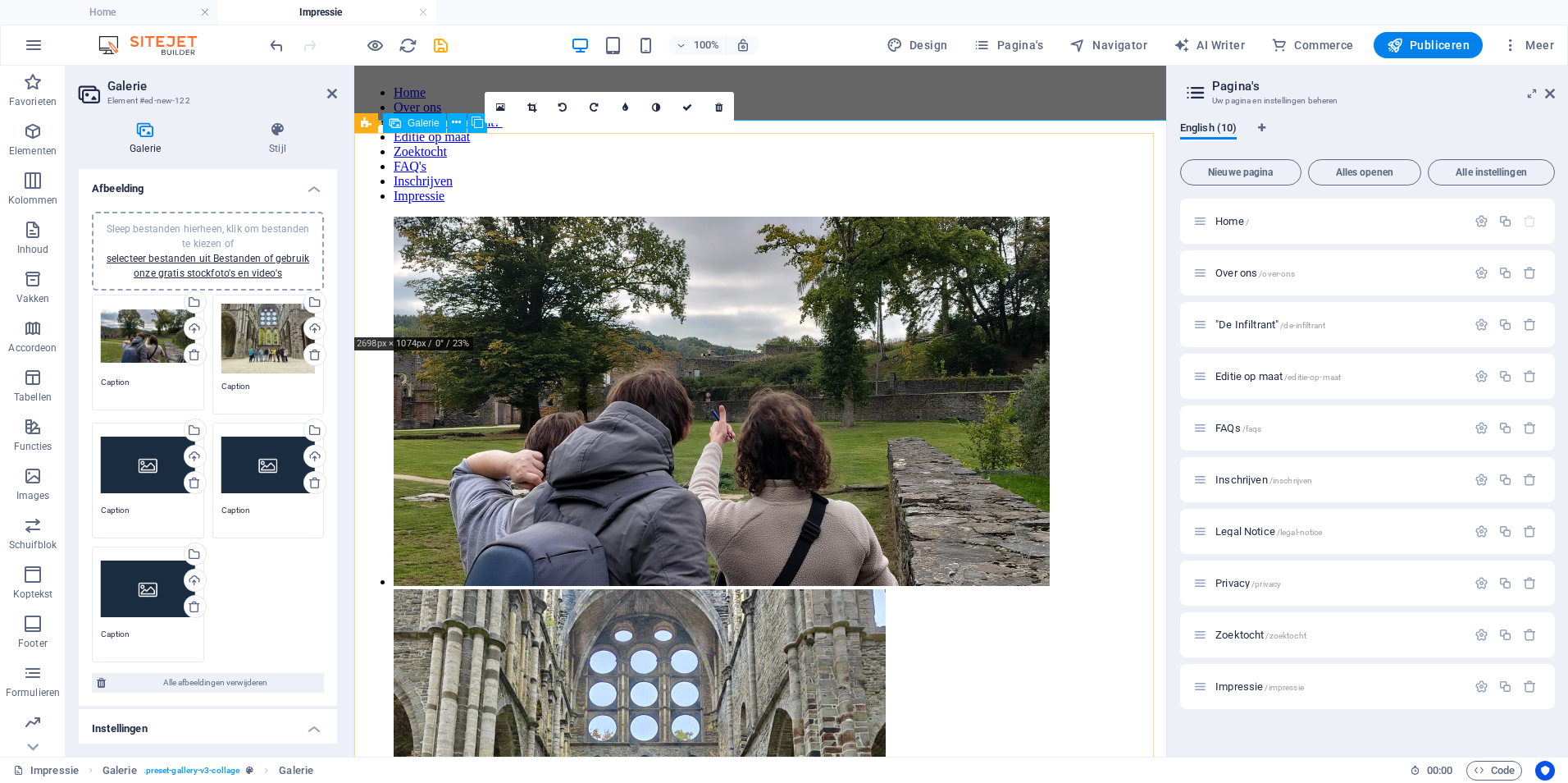
click at [628, 234] on li at bounding box center [722, 403] width 656 height 372
click at [536, 109] on icon at bounding box center [532, 108] width 9 height 10
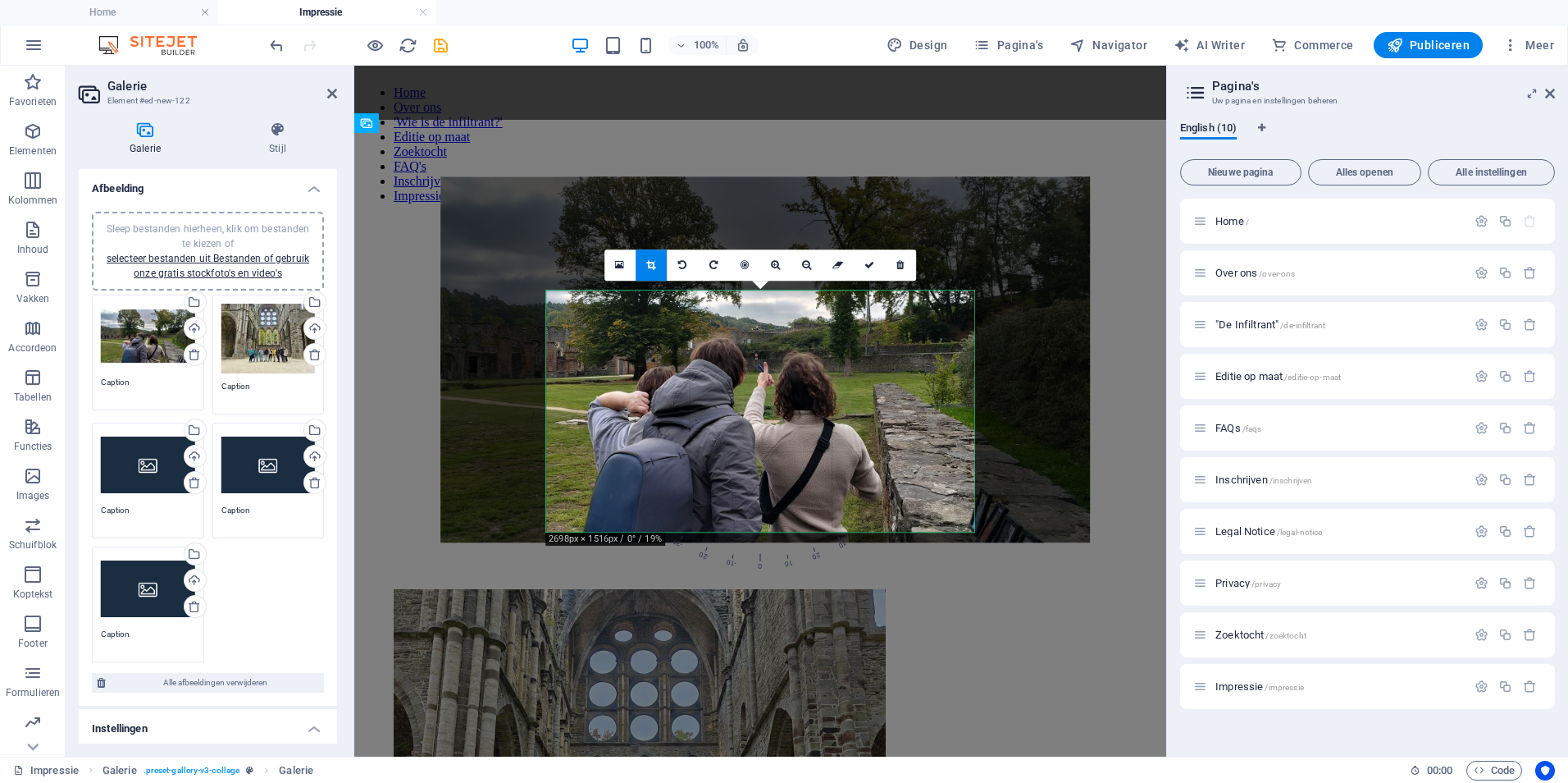
drag, startPoint x: 781, startPoint y: 428, endPoint x: 786, endPoint y: 377, distance: 51.2
click at [786, 377] on div at bounding box center [766, 359] width 650 height 365
drag, startPoint x: 517, startPoint y: 203, endPoint x: 870, endPoint y: 269, distance: 359.1
click at [870, 269] on icon at bounding box center [869, 265] width 10 height 10
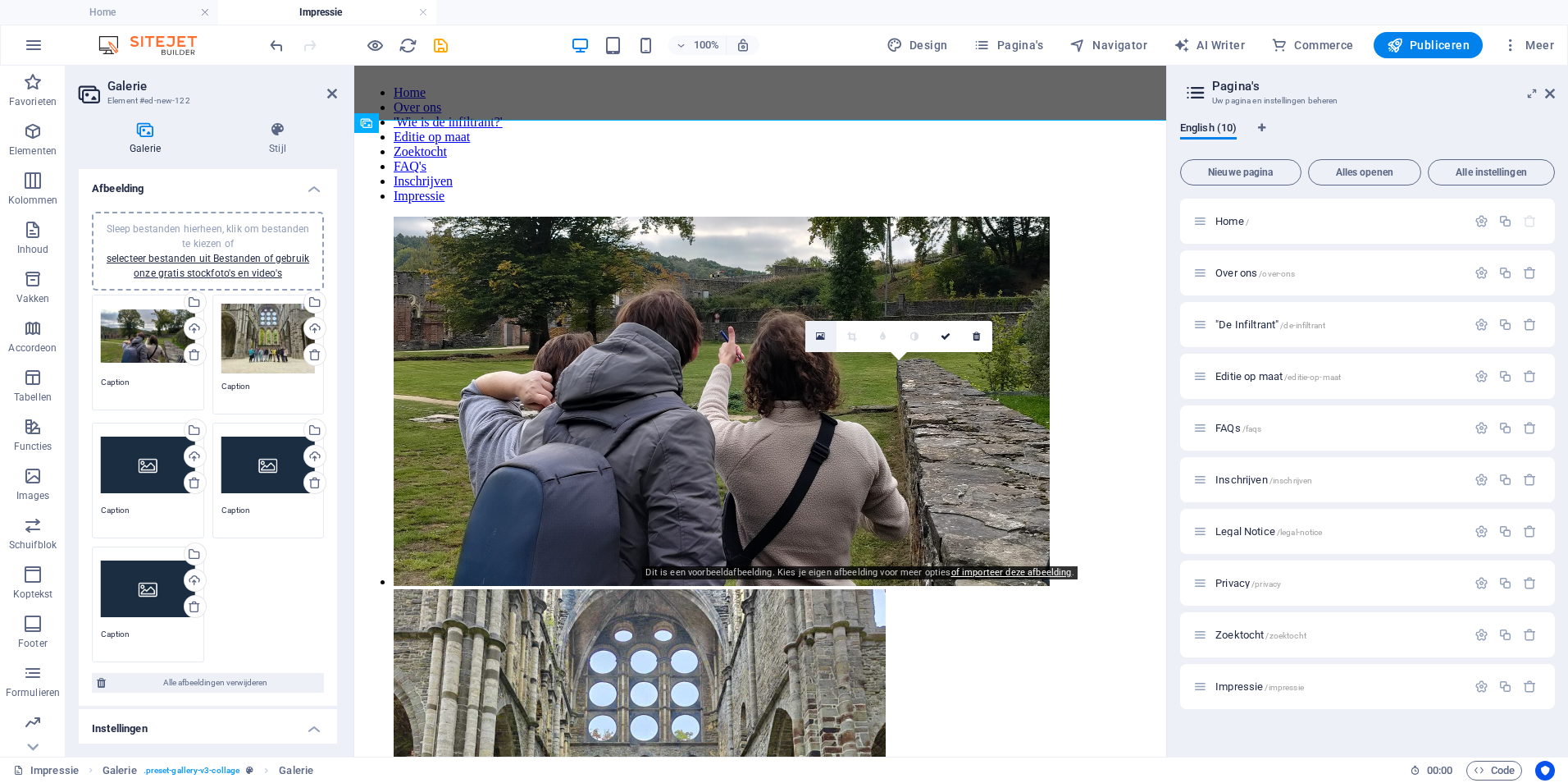
click at [820, 338] on icon at bounding box center [819, 336] width 9 height 11
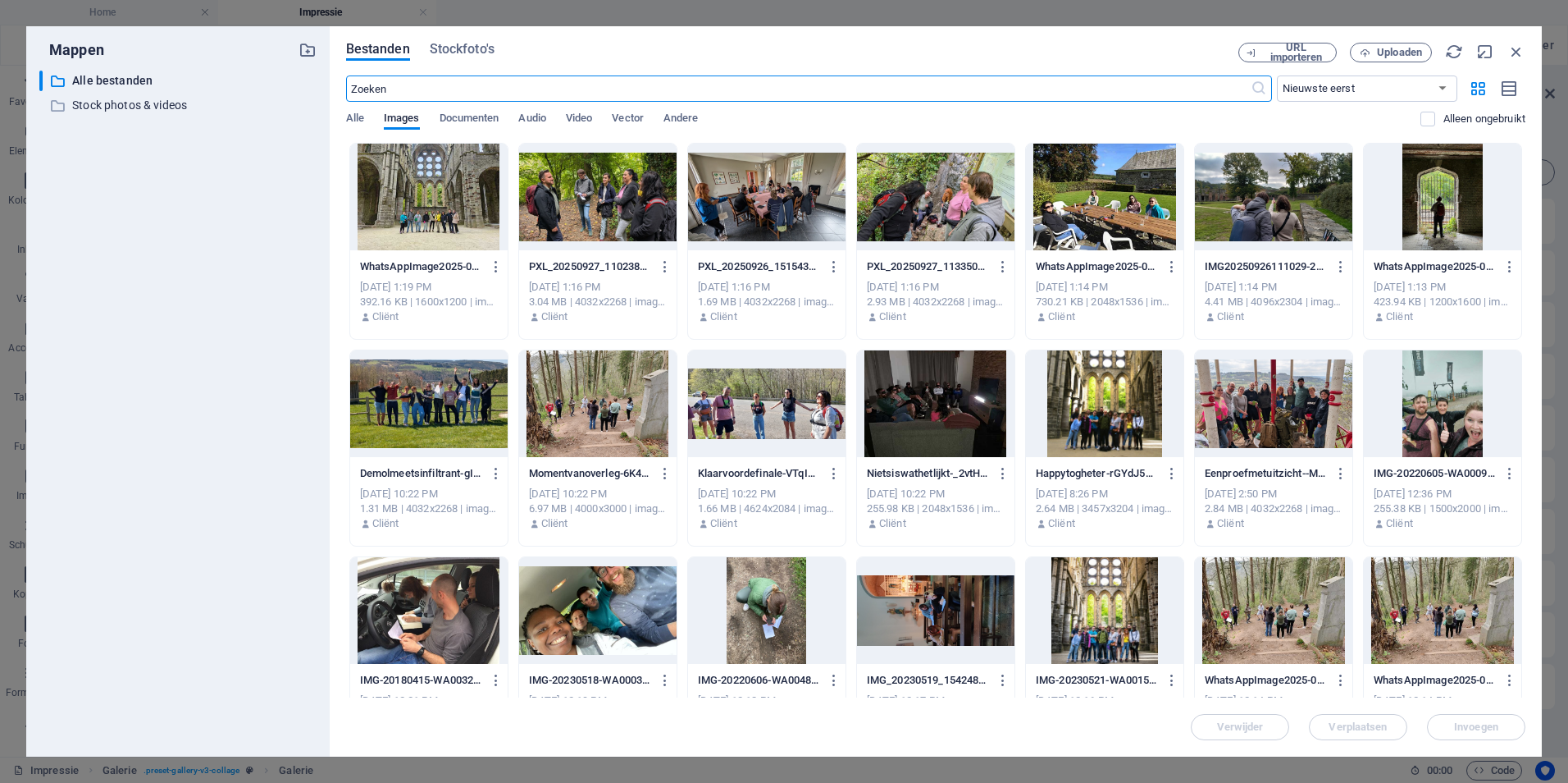
click at [778, 199] on div at bounding box center [767, 197] width 158 height 107
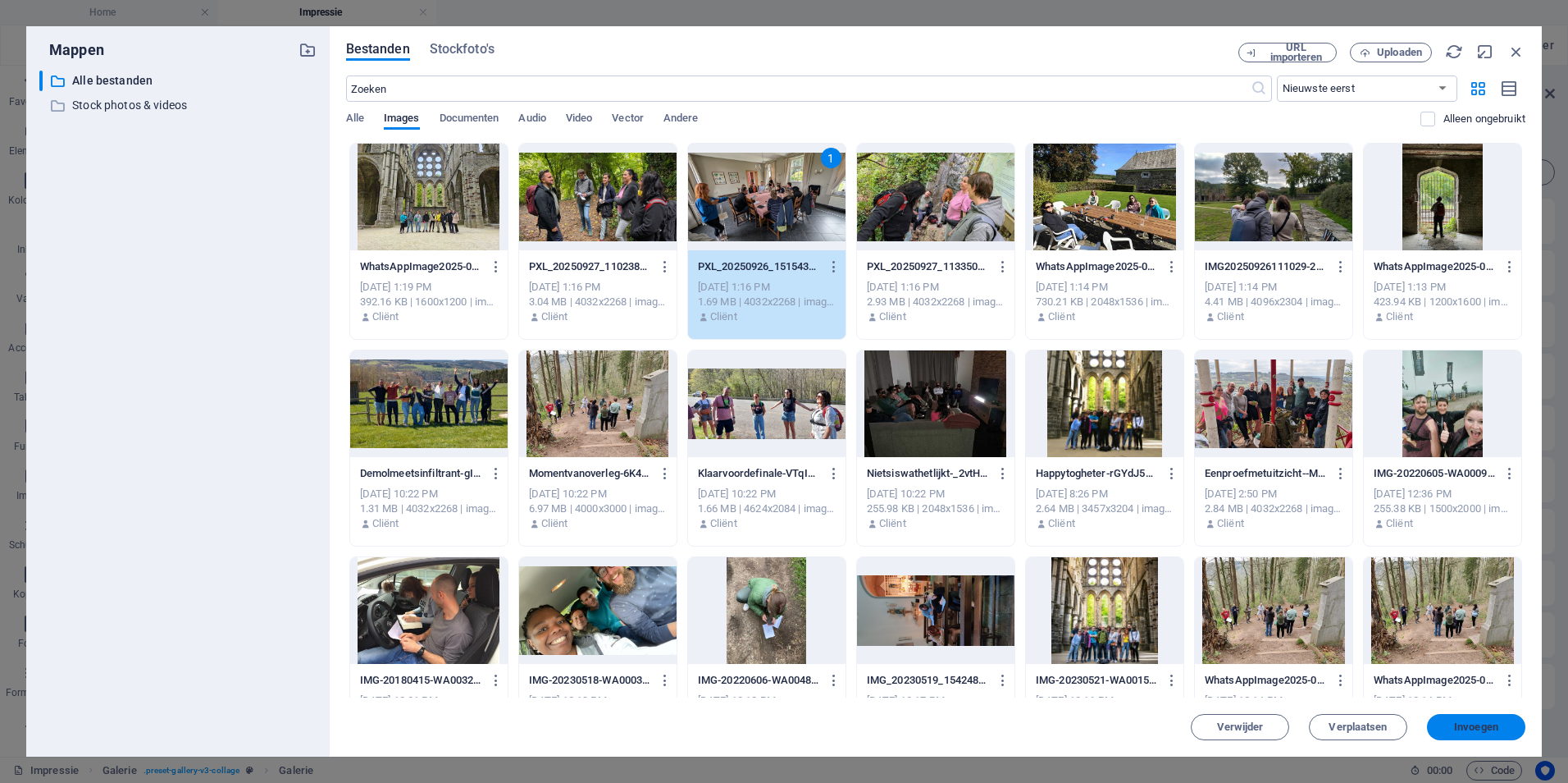
click at [1464, 723] on span "Invoegen" at bounding box center [1476, 727] width 44 height 10
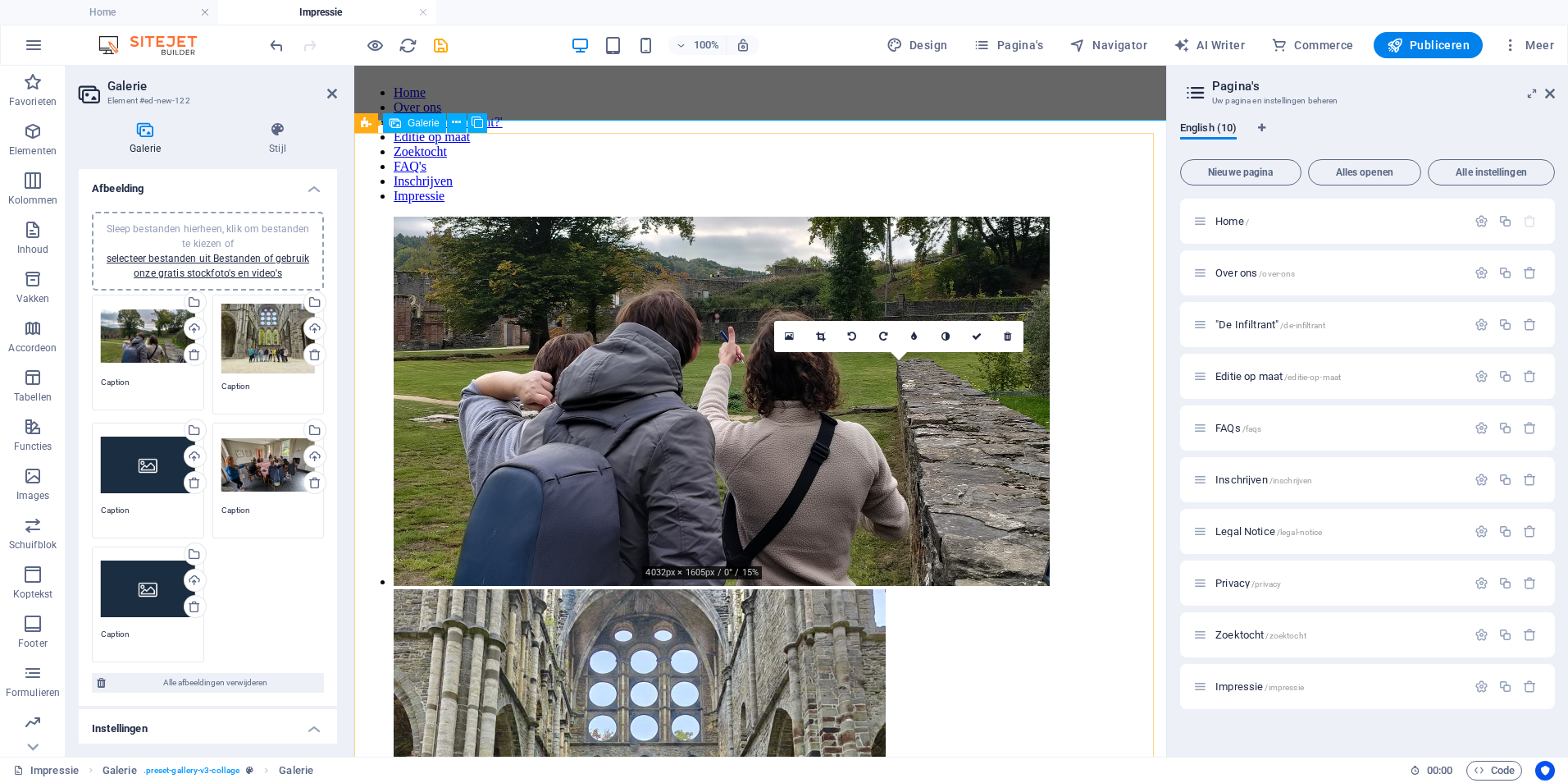
click at [823, 338] on icon at bounding box center [819, 336] width 9 height 10
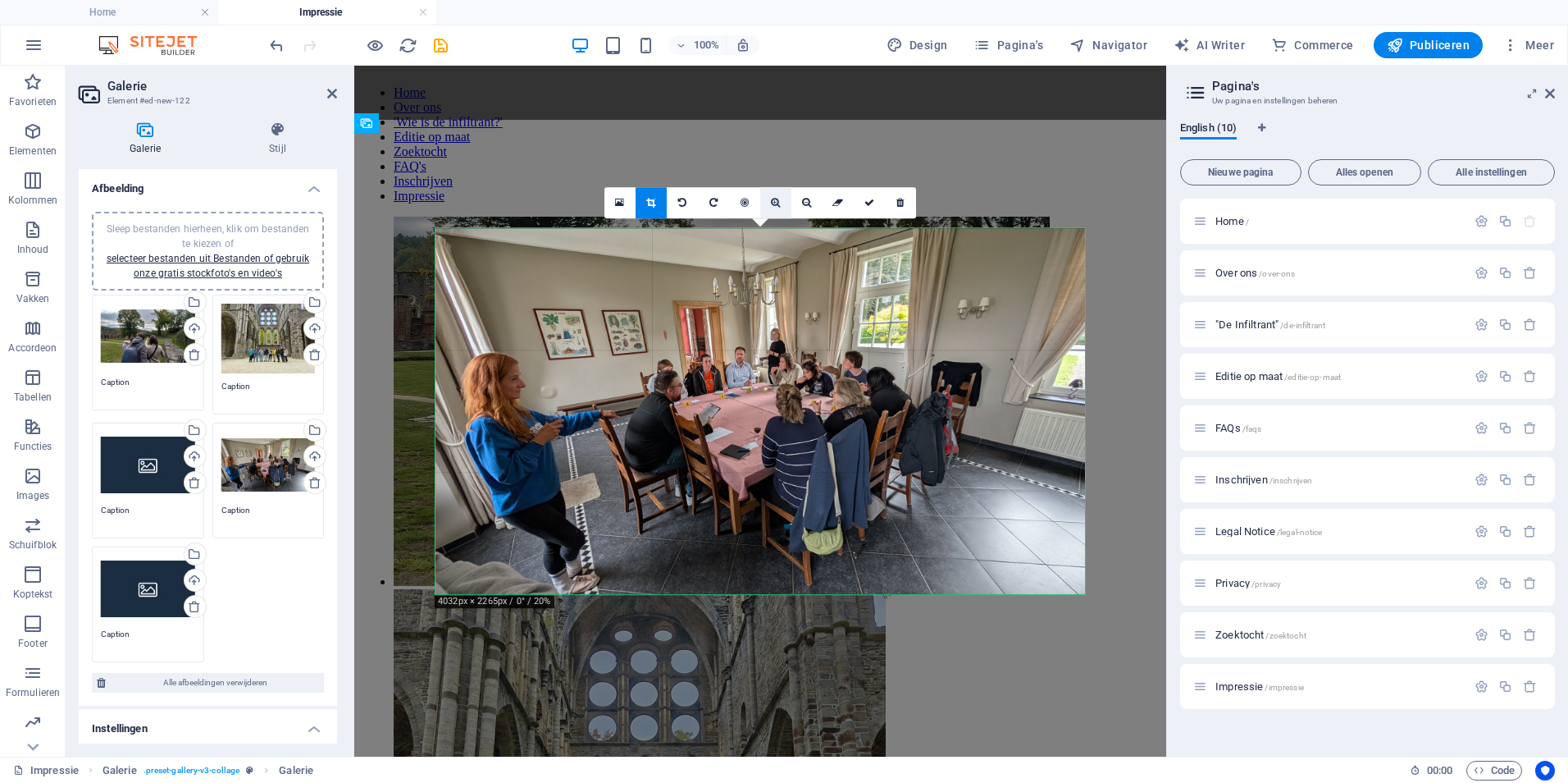
click at [779, 207] on icon at bounding box center [775, 203] width 9 height 10
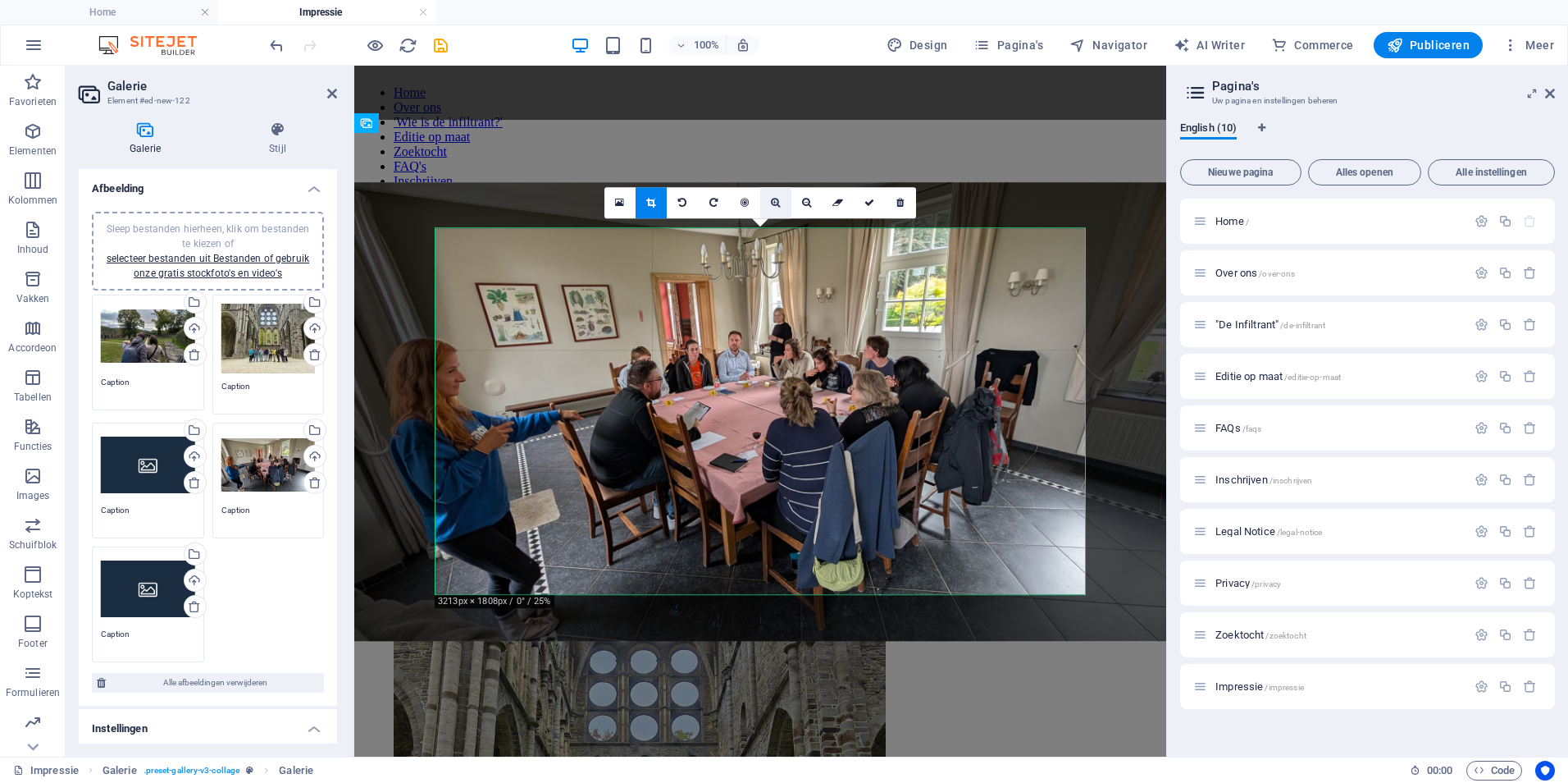
click at [779, 207] on icon at bounding box center [775, 203] width 9 height 10
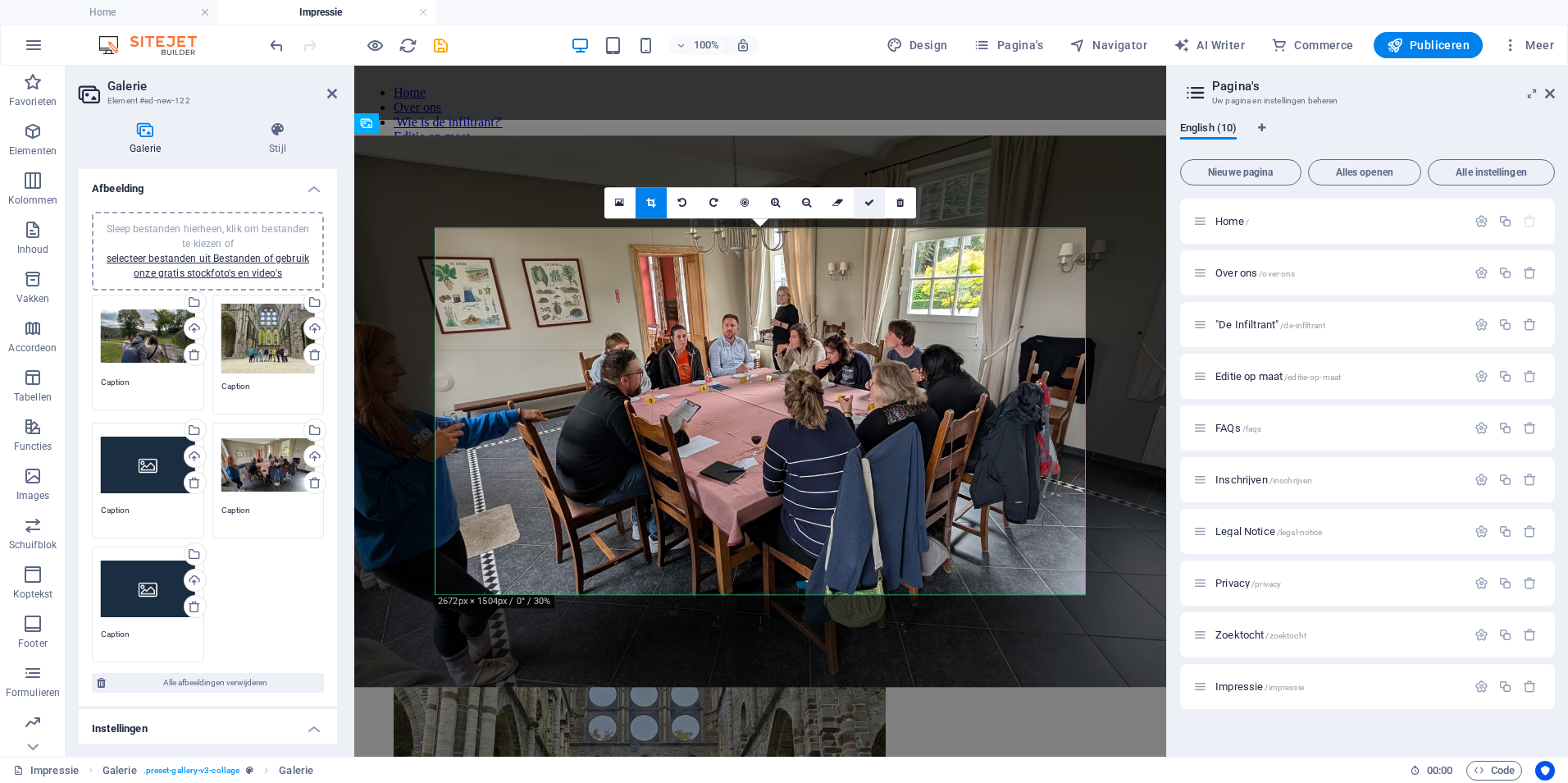
click at [870, 204] on icon at bounding box center [869, 203] width 10 height 10
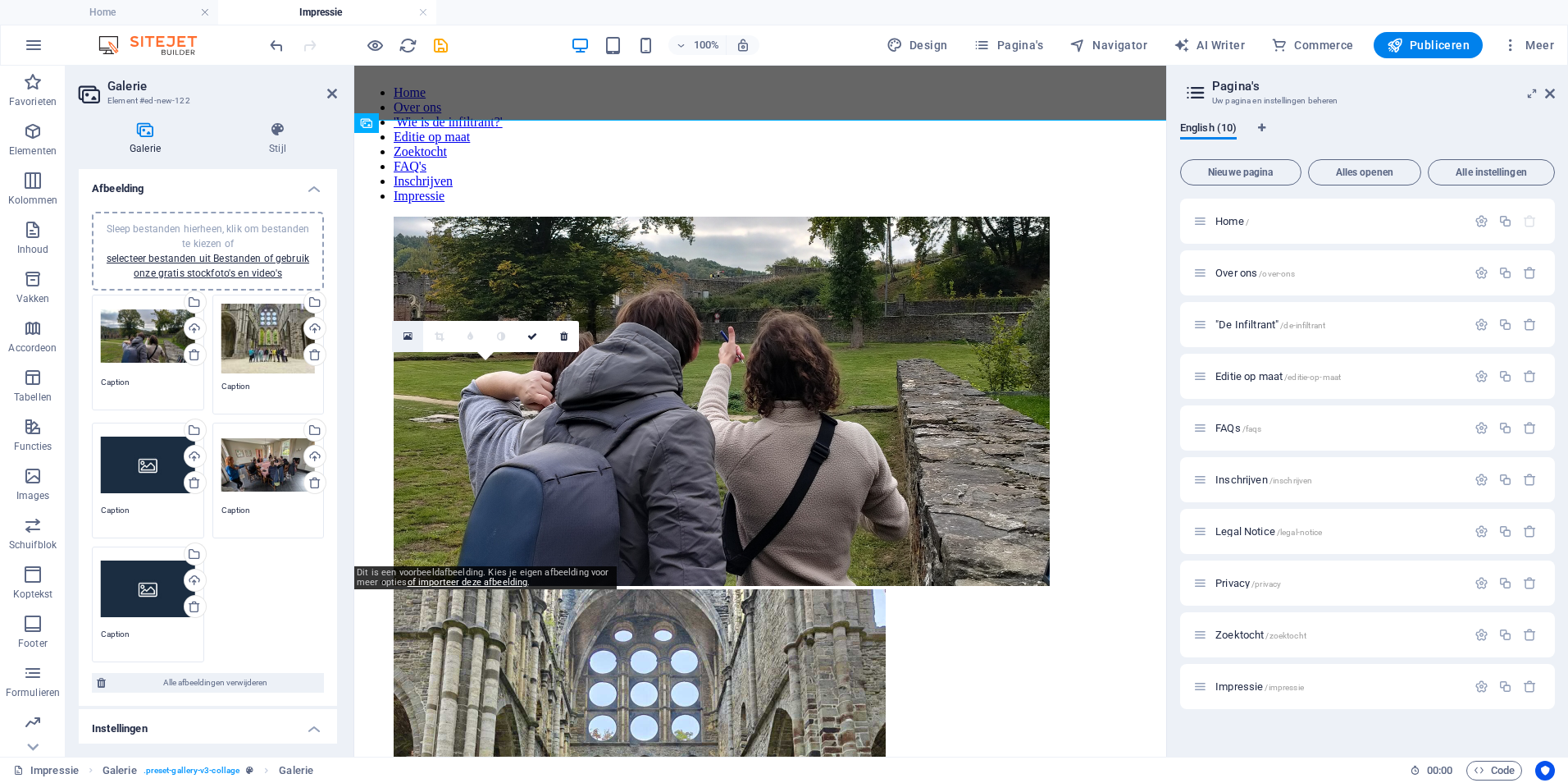
click at [404, 331] on icon at bounding box center [408, 336] width 9 height 11
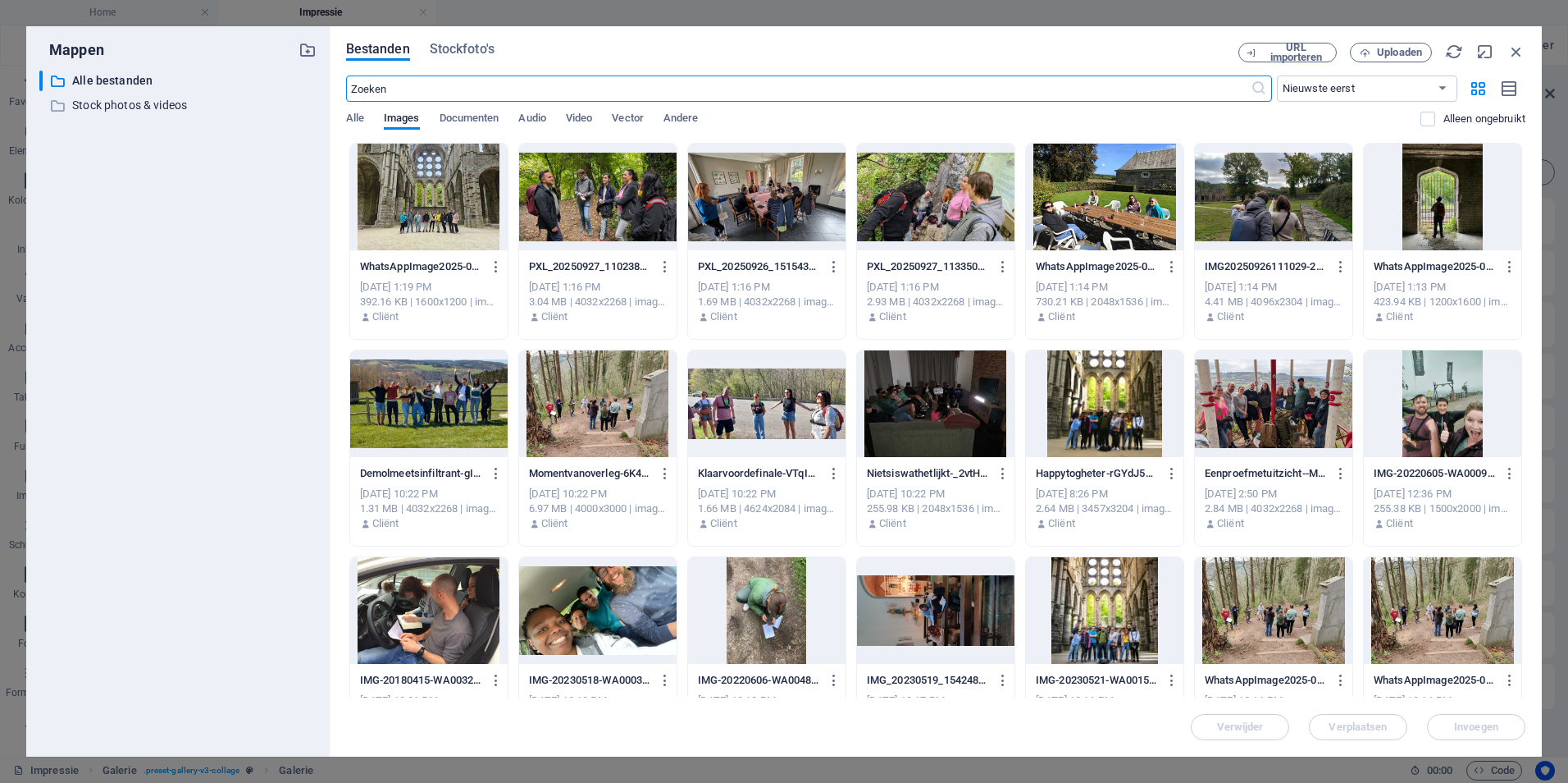
click at [928, 211] on div at bounding box center [935, 197] width 158 height 107
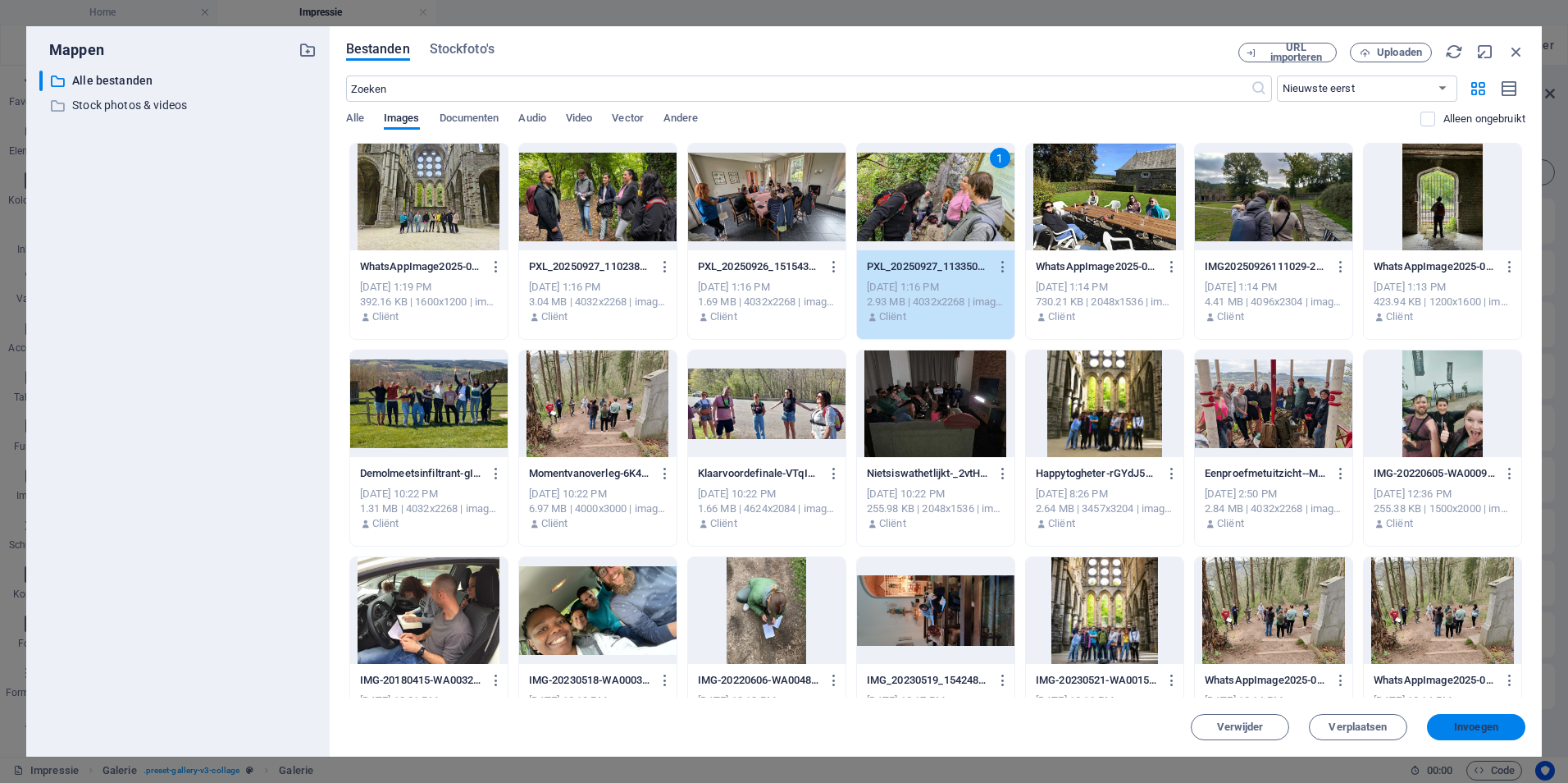
click at [1460, 716] on button "Invoegen" at bounding box center [1475, 727] width 98 height 26
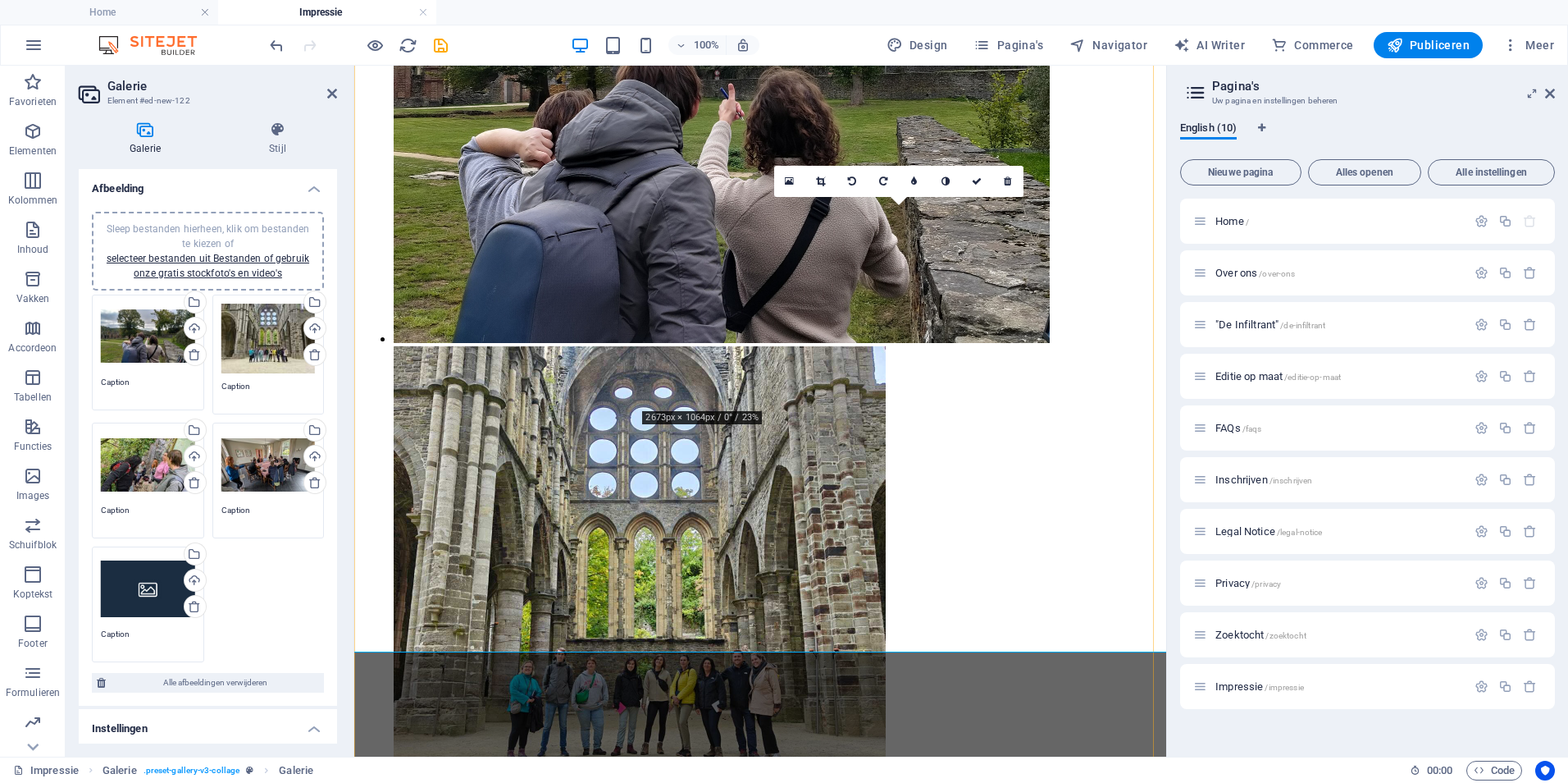
scroll to position [246, 0]
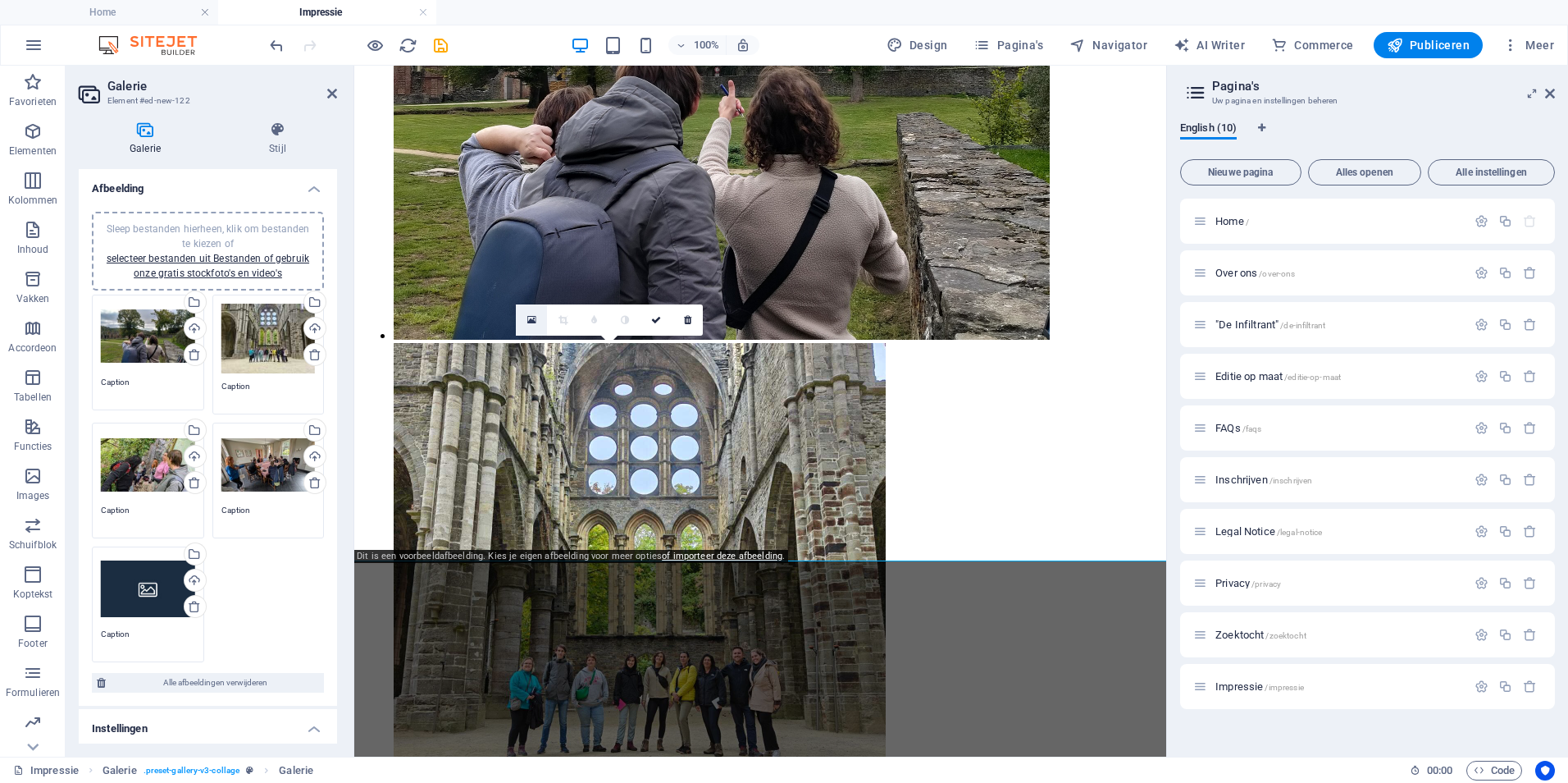
click at [528, 322] on icon at bounding box center [532, 319] width 9 height 11
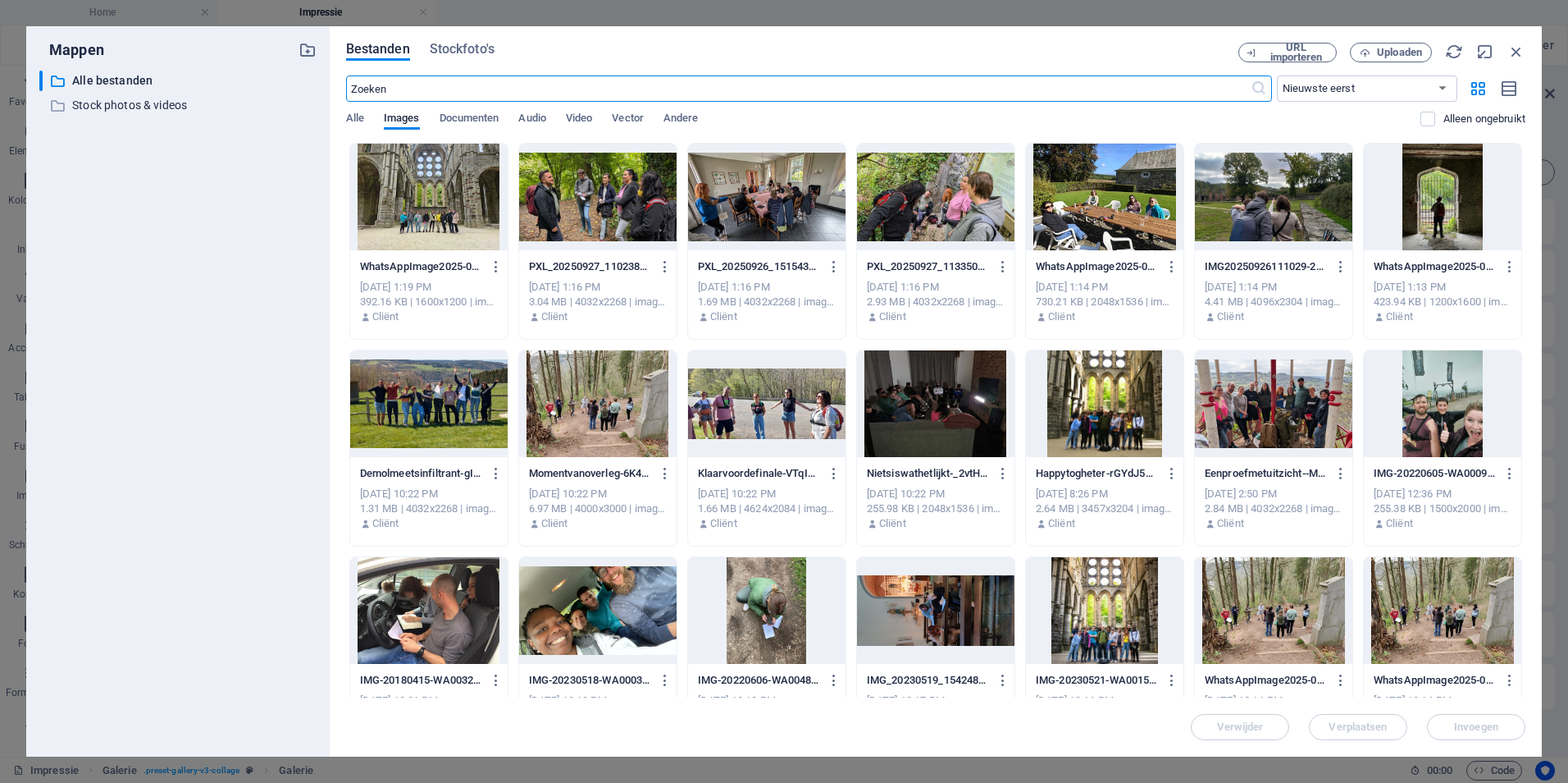
click at [580, 200] on div at bounding box center [598, 197] width 158 height 107
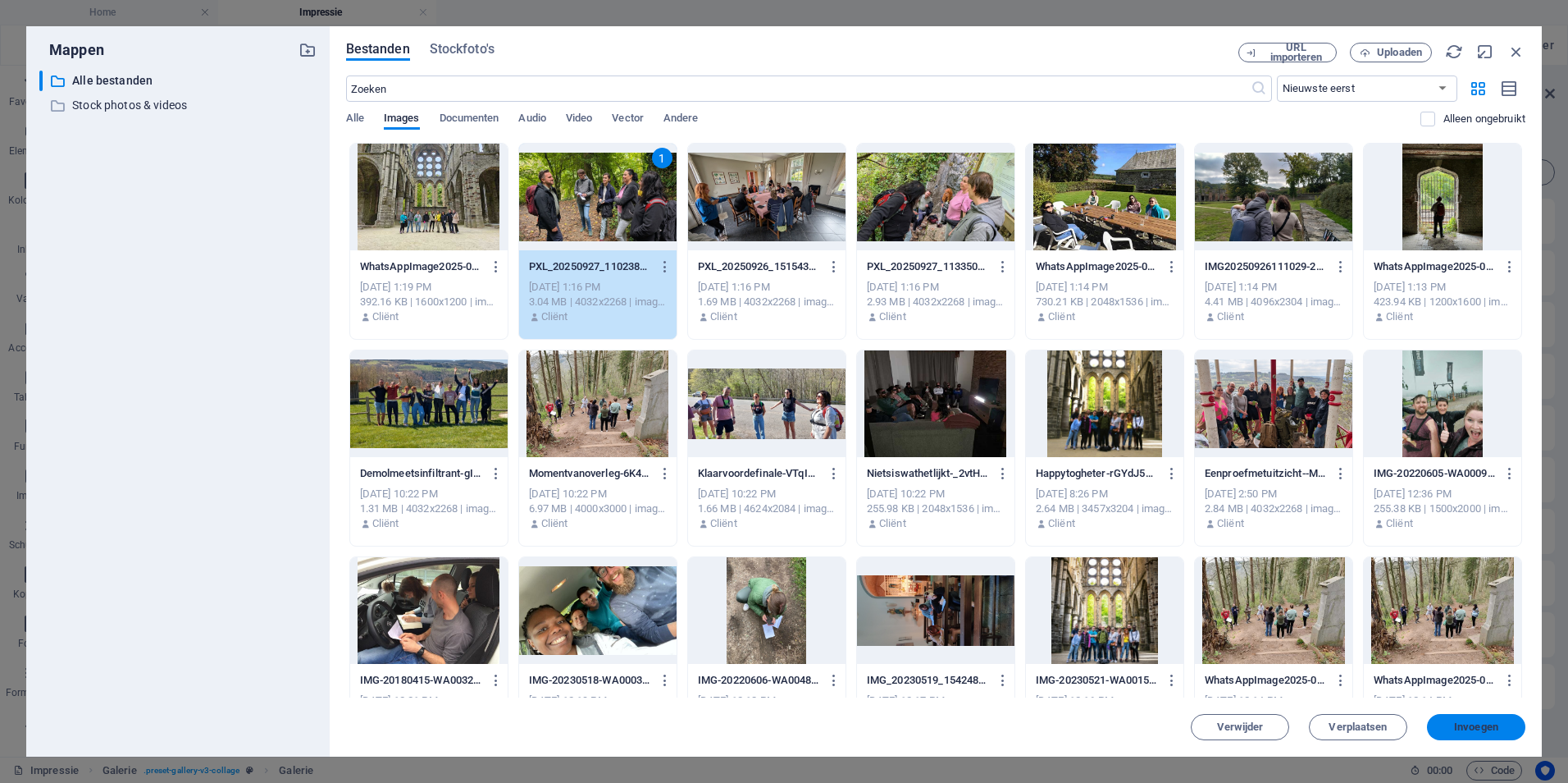
click at [1465, 734] on button "Invoegen" at bounding box center [1475, 727] width 98 height 26
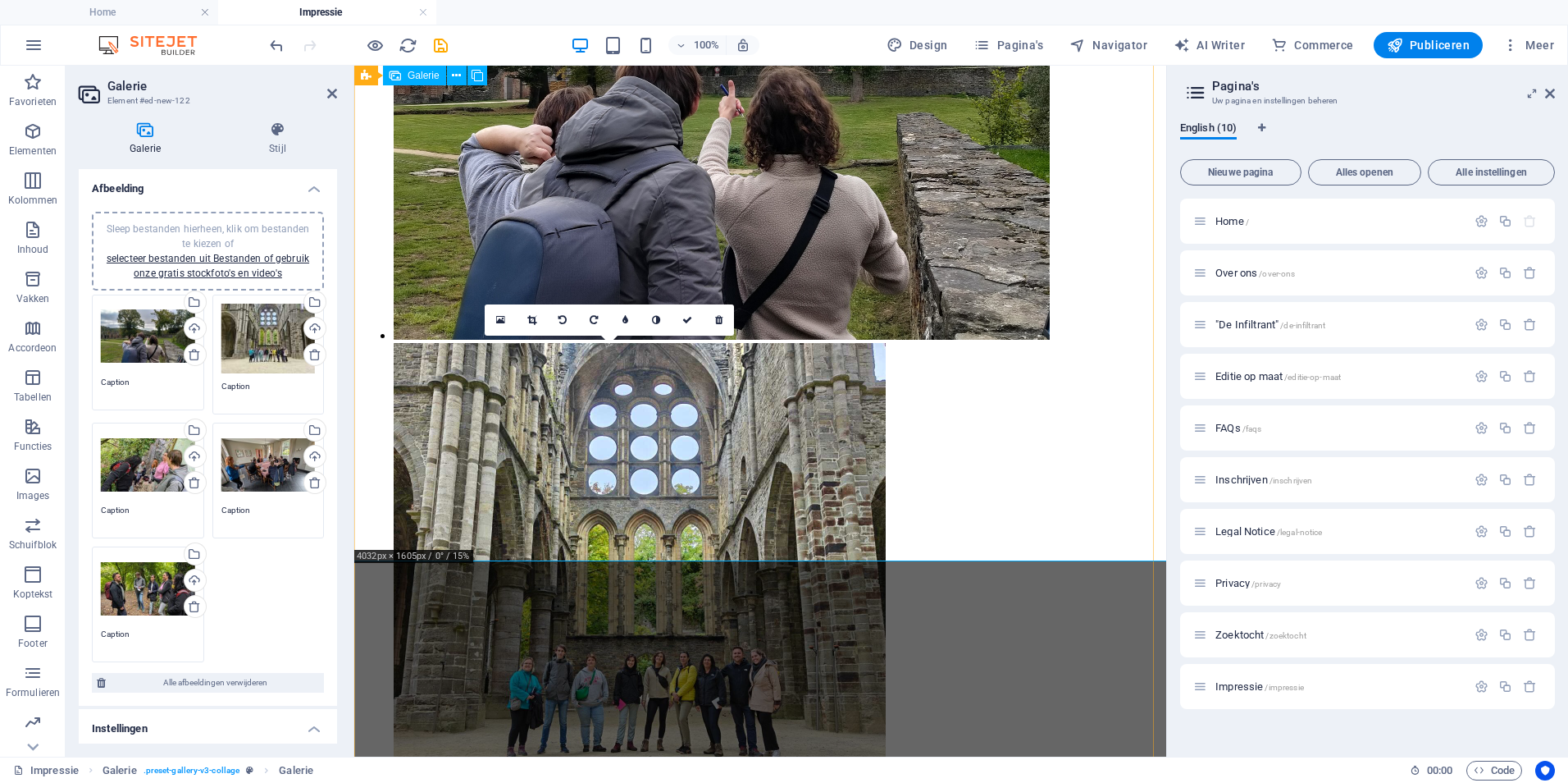
click at [531, 319] on icon at bounding box center [532, 320] width 9 height 10
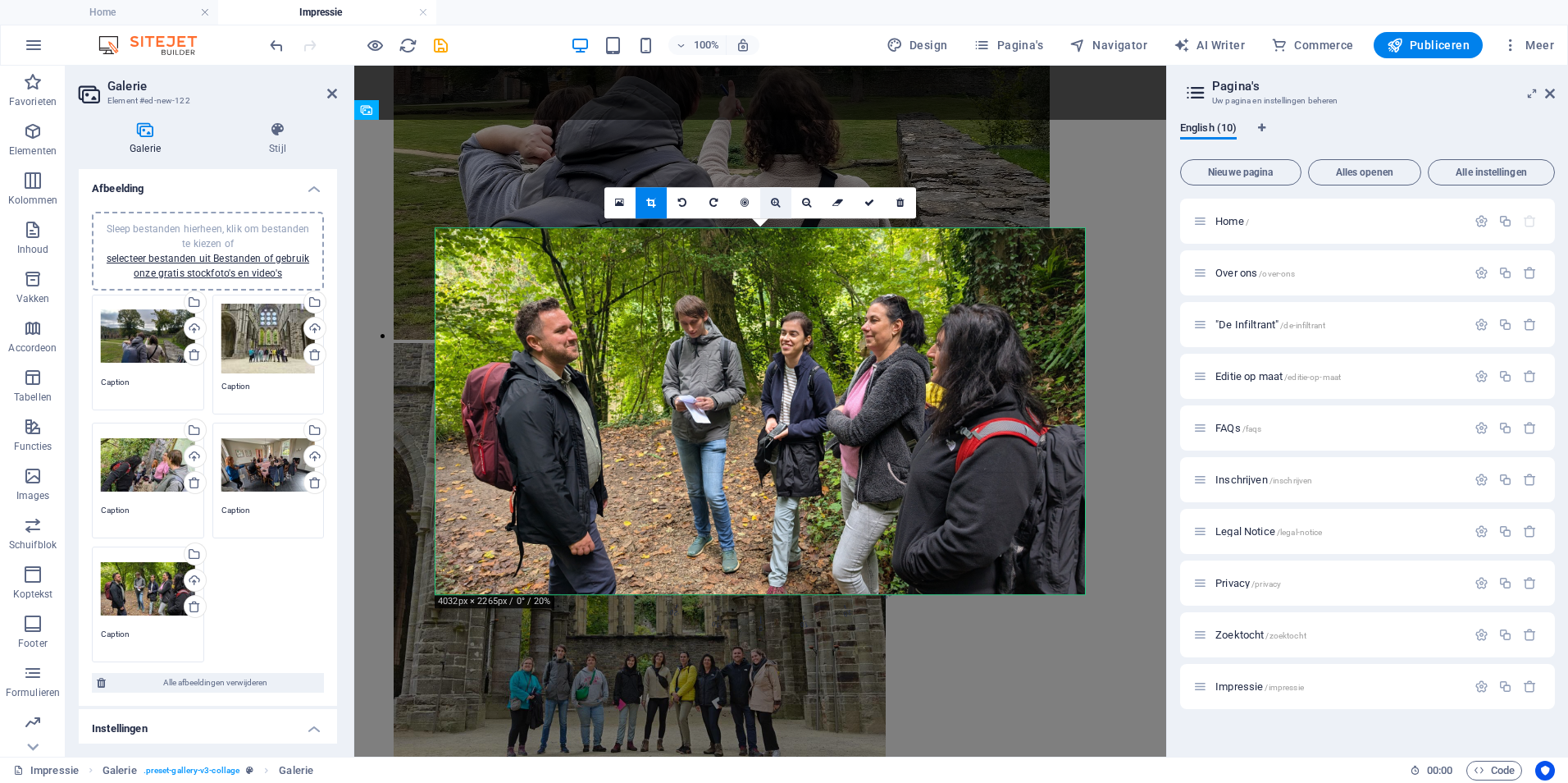
click at [778, 204] on icon at bounding box center [775, 203] width 9 height 10
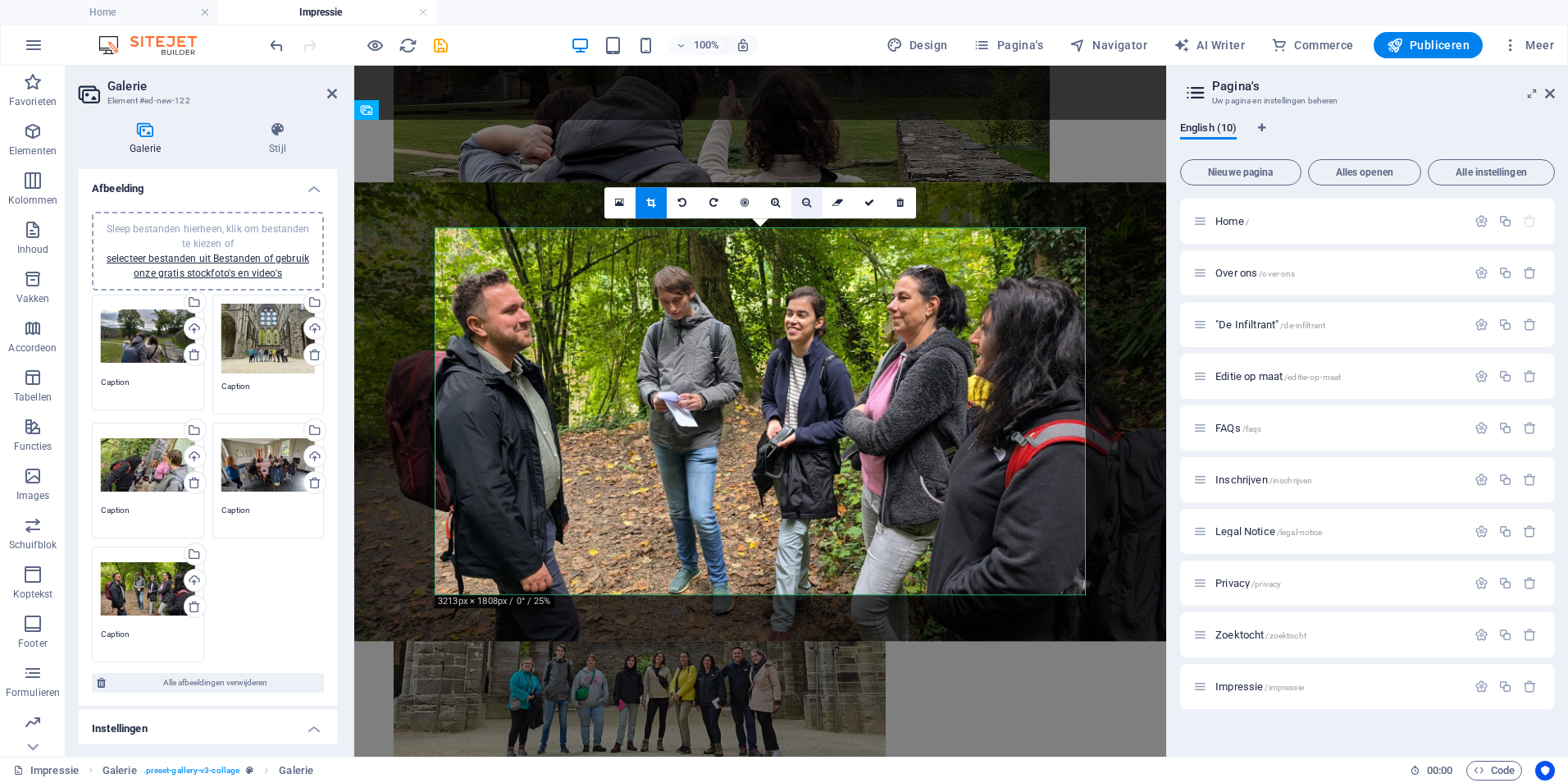
click at [807, 204] on icon at bounding box center [805, 203] width 9 height 10
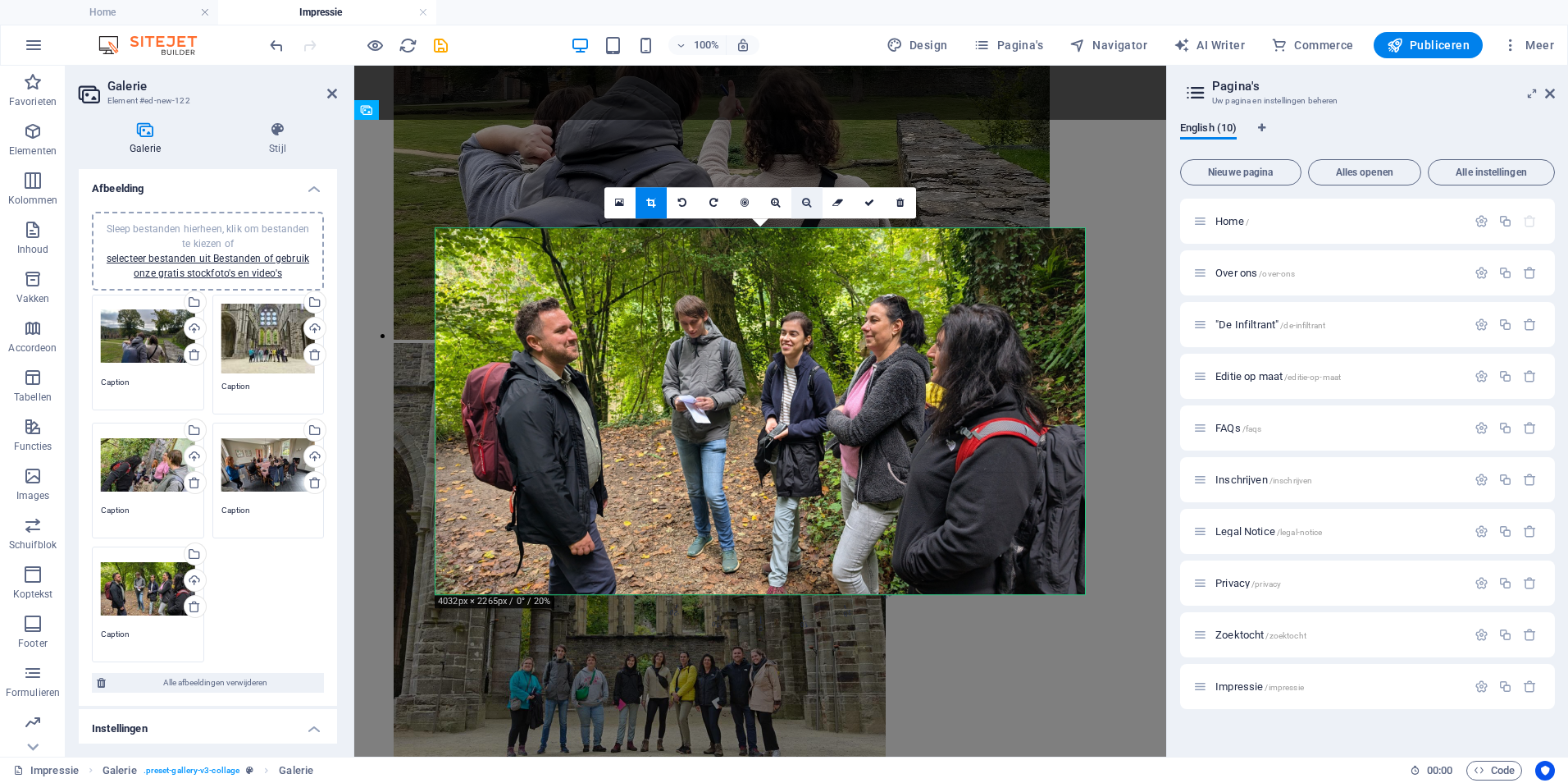
click at [807, 204] on icon at bounding box center [805, 203] width 9 height 10
click at [873, 203] on icon at bounding box center [869, 203] width 10 height 10
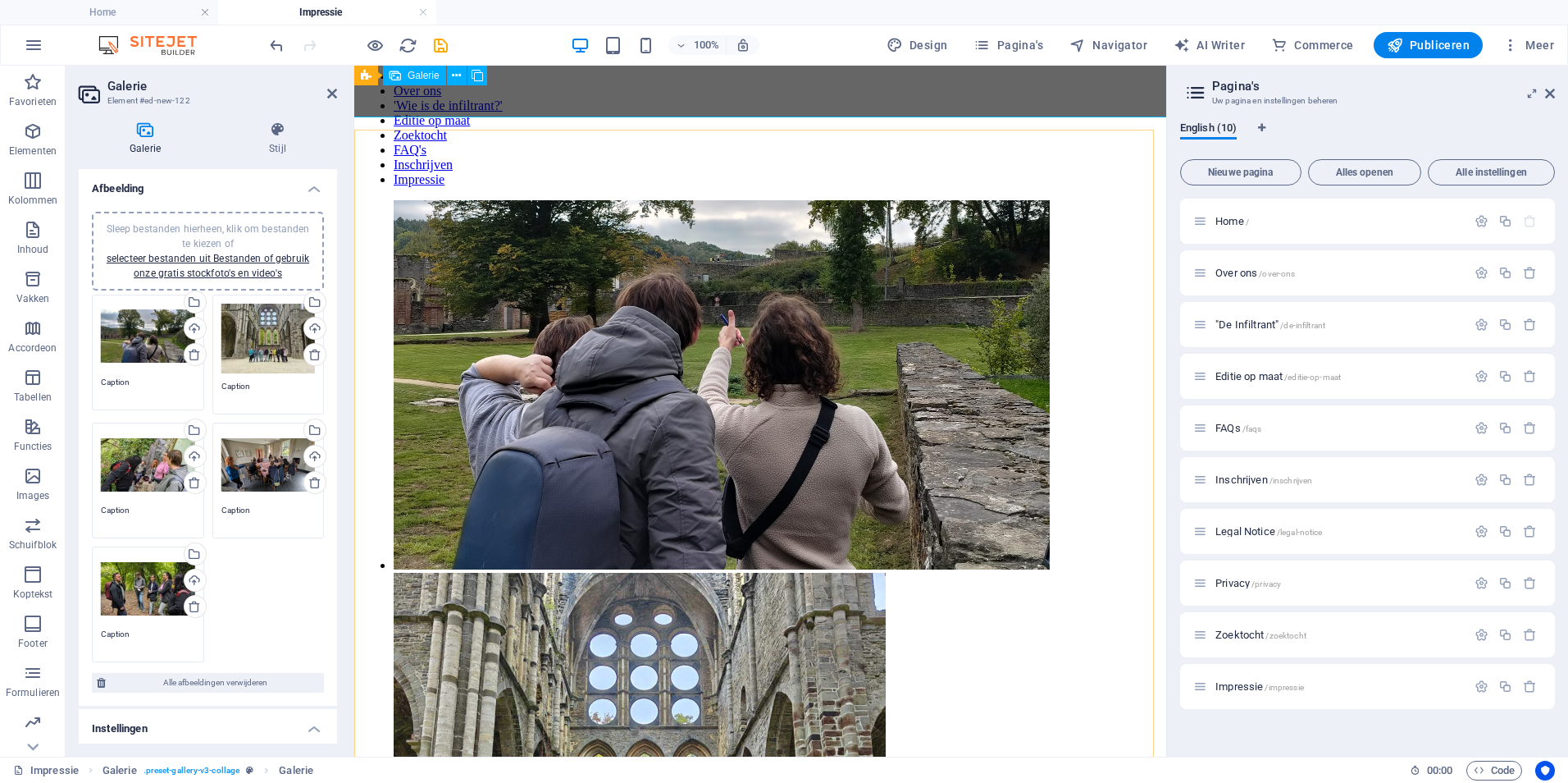
scroll to position [0, 0]
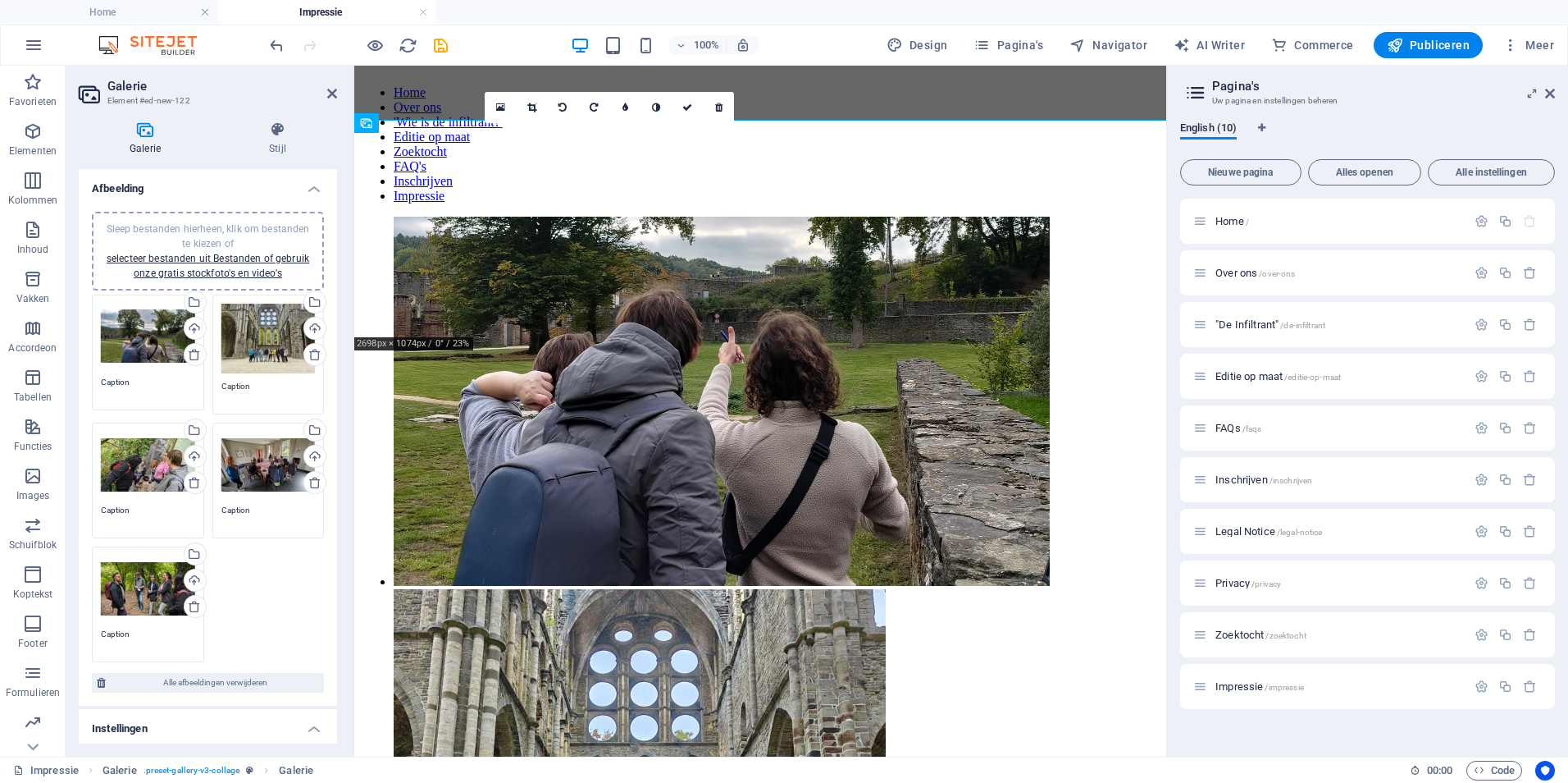
drag, startPoint x: 849, startPoint y: 171, endPoint x: 972, endPoint y: 664, distance: 508.1
click at [502, 111] on icon at bounding box center [500, 107] width 9 height 11
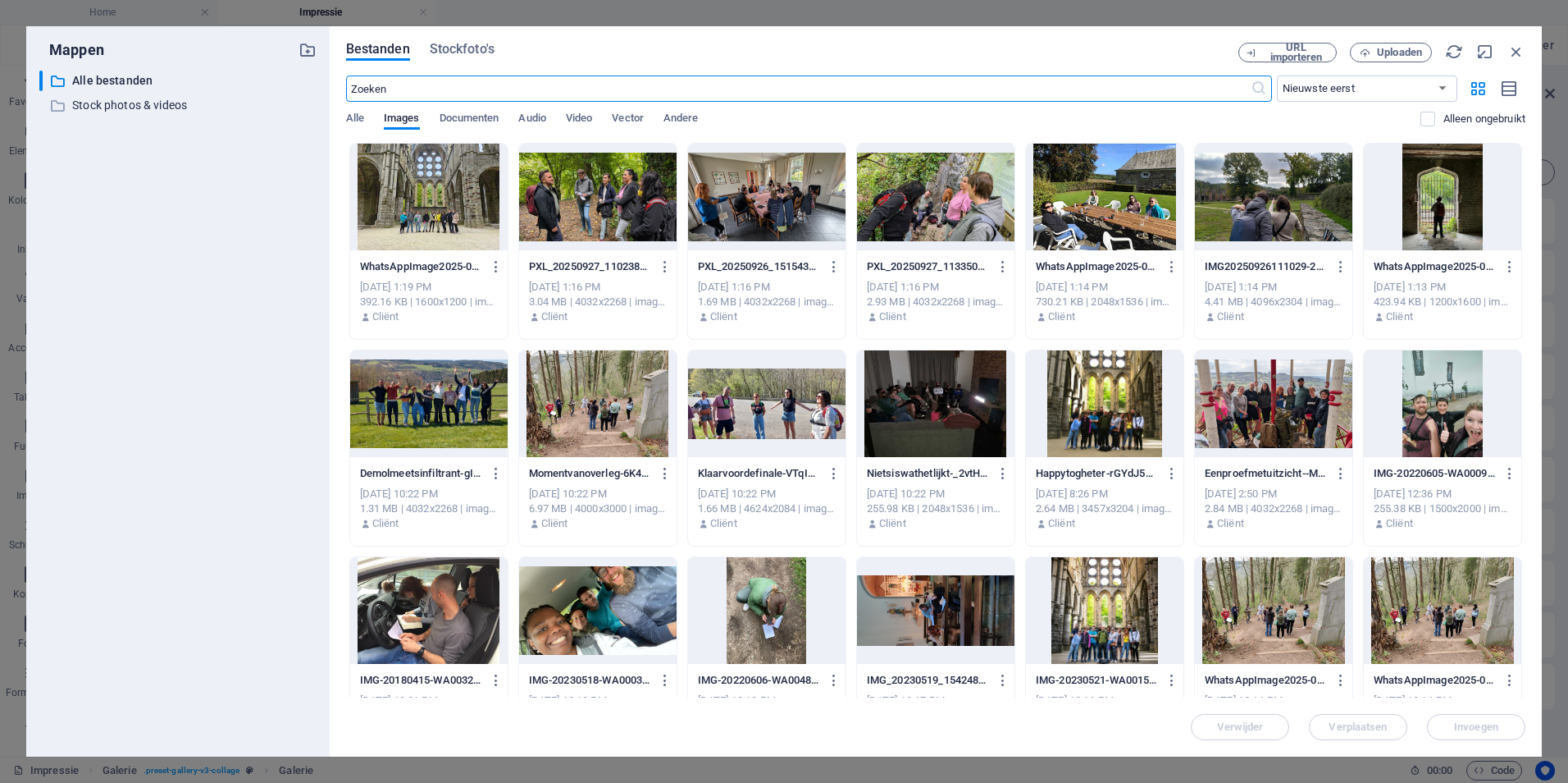
click at [1444, 212] on div at bounding box center [1442, 197] width 158 height 107
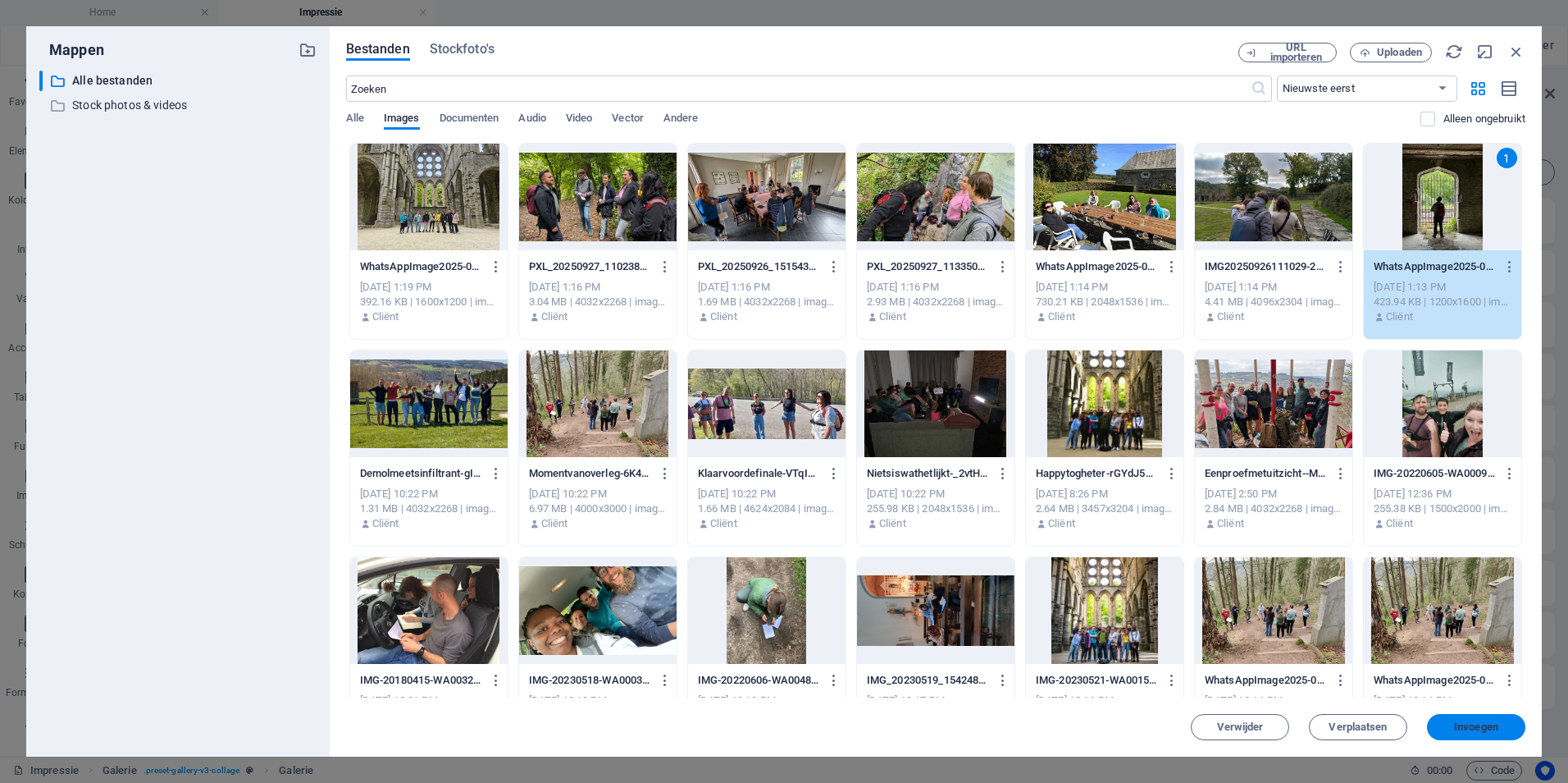
click at [1458, 726] on span "Invoegen" at bounding box center [1476, 727] width 44 height 10
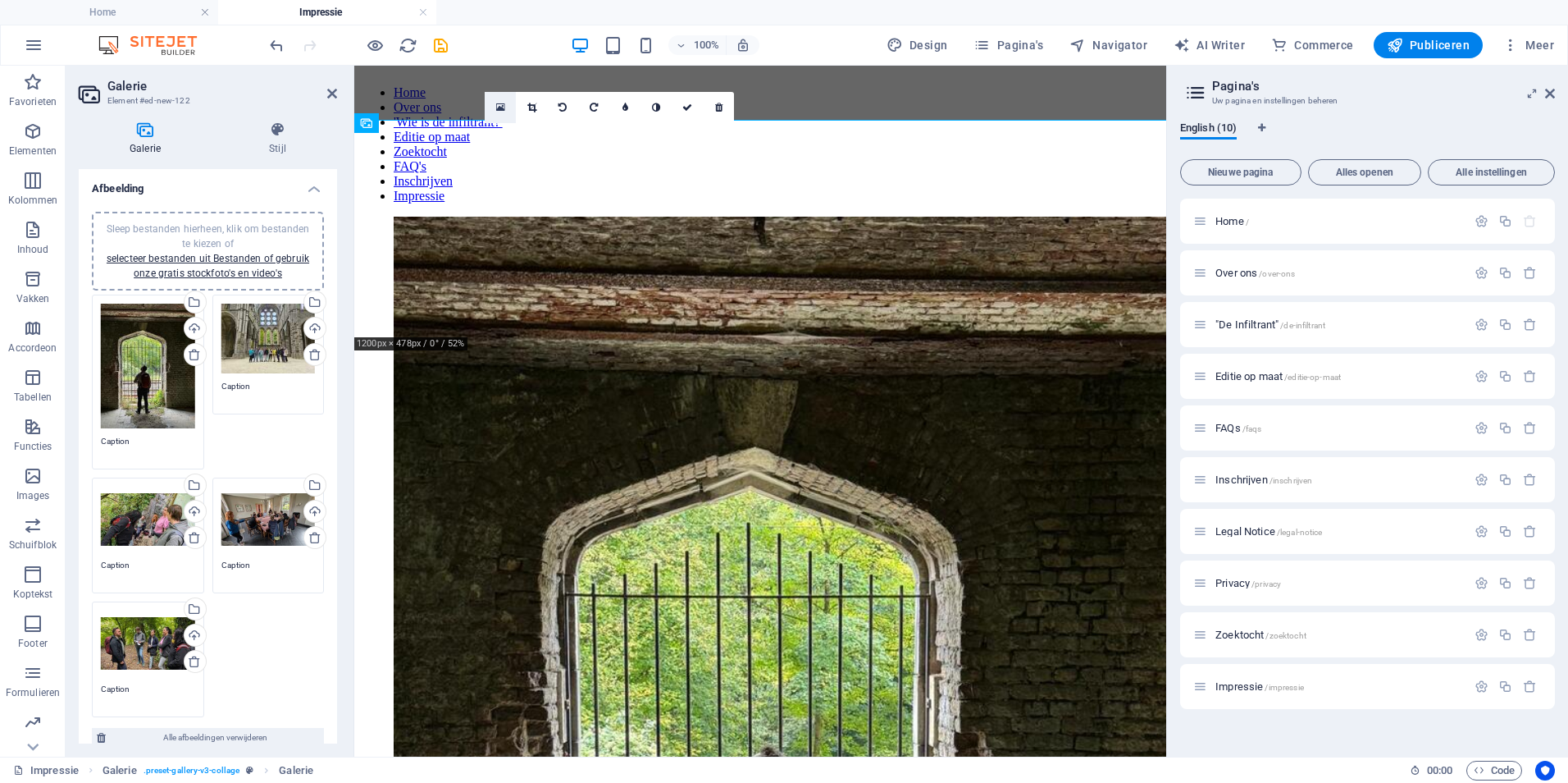
click at [499, 107] on icon at bounding box center [500, 107] width 9 height 11
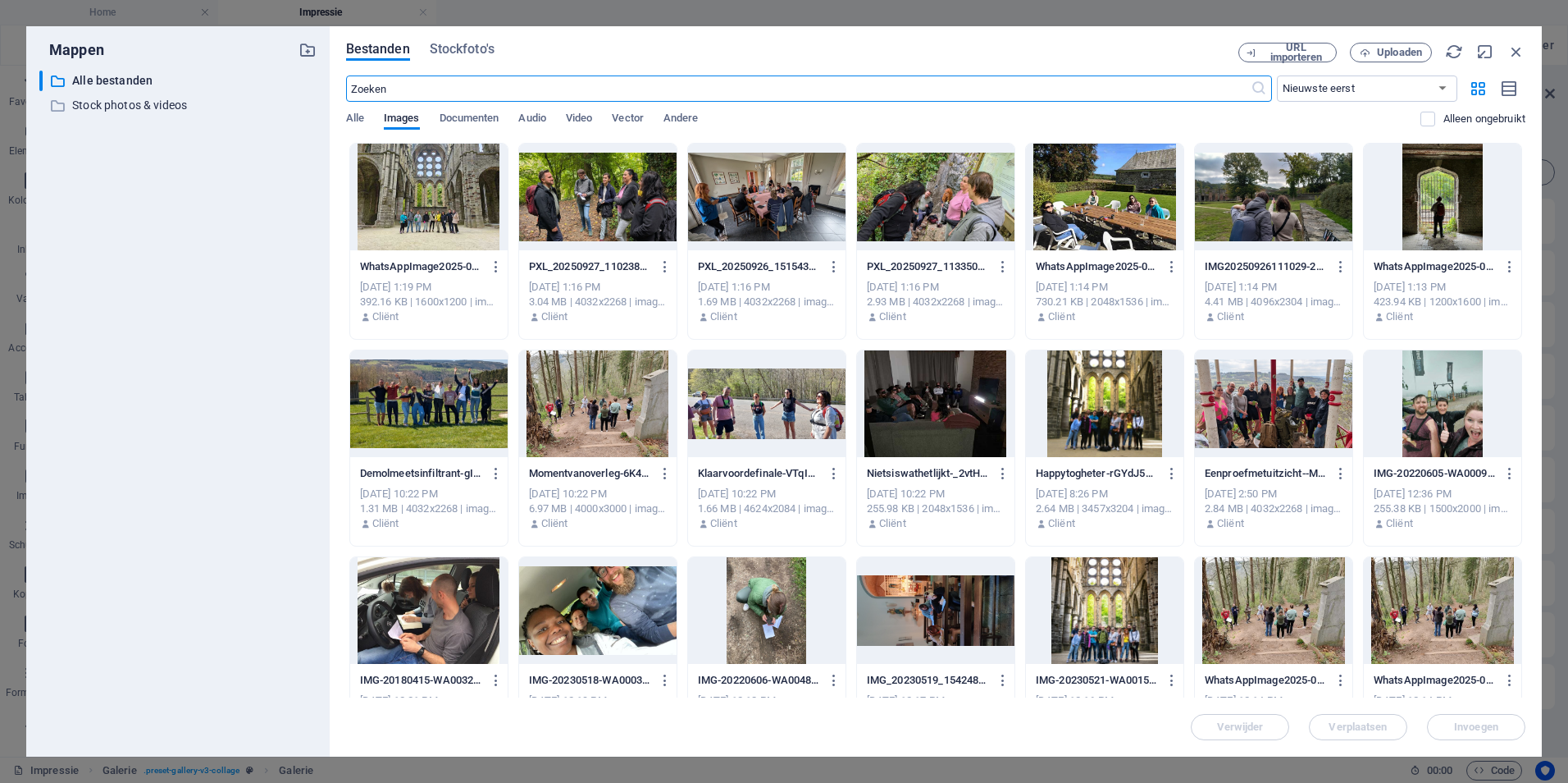
click at [1271, 200] on div at bounding box center [1273, 197] width 158 height 107
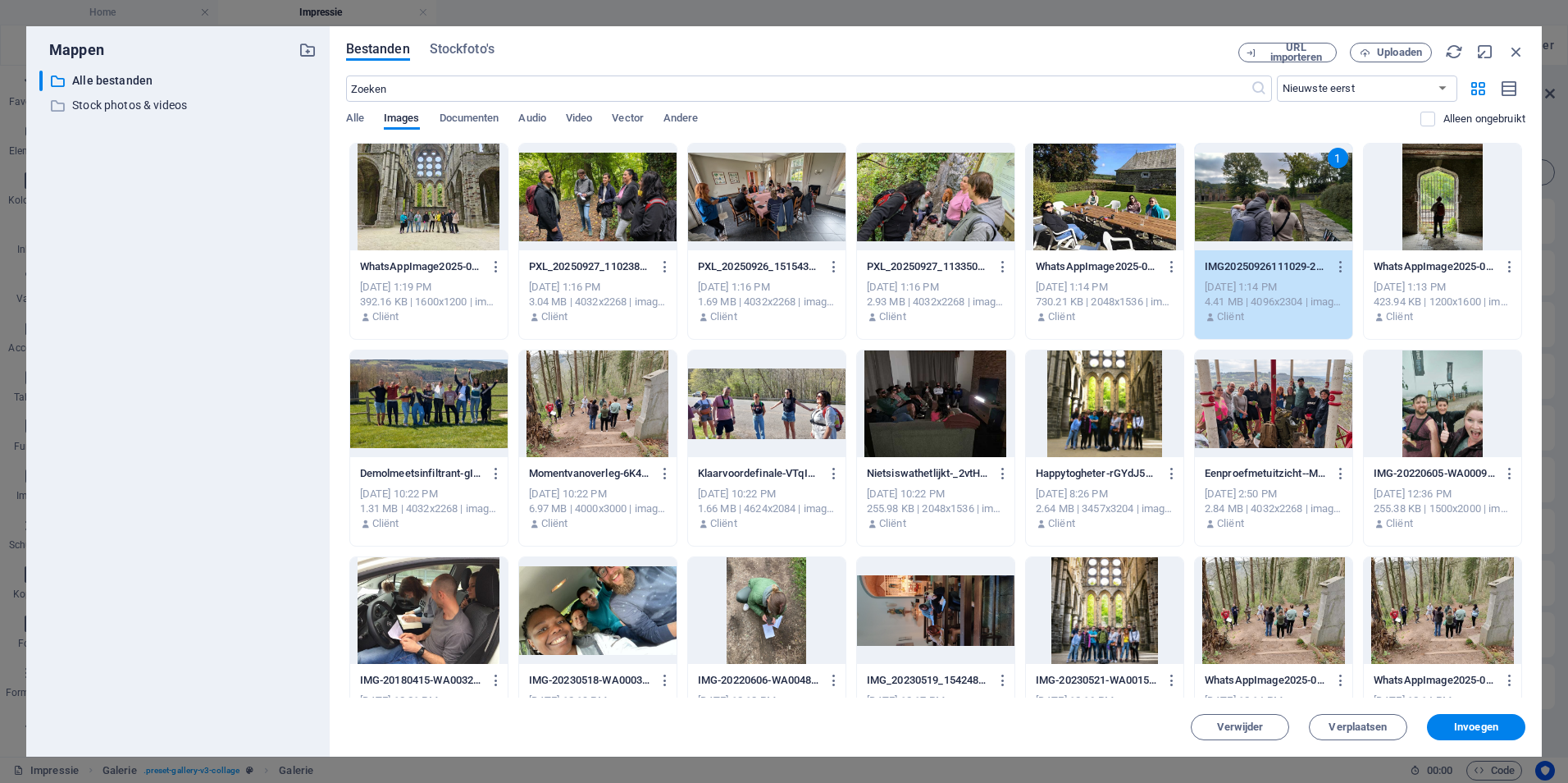
click at [1490, 733] on button "Invoegen" at bounding box center [1475, 727] width 98 height 26
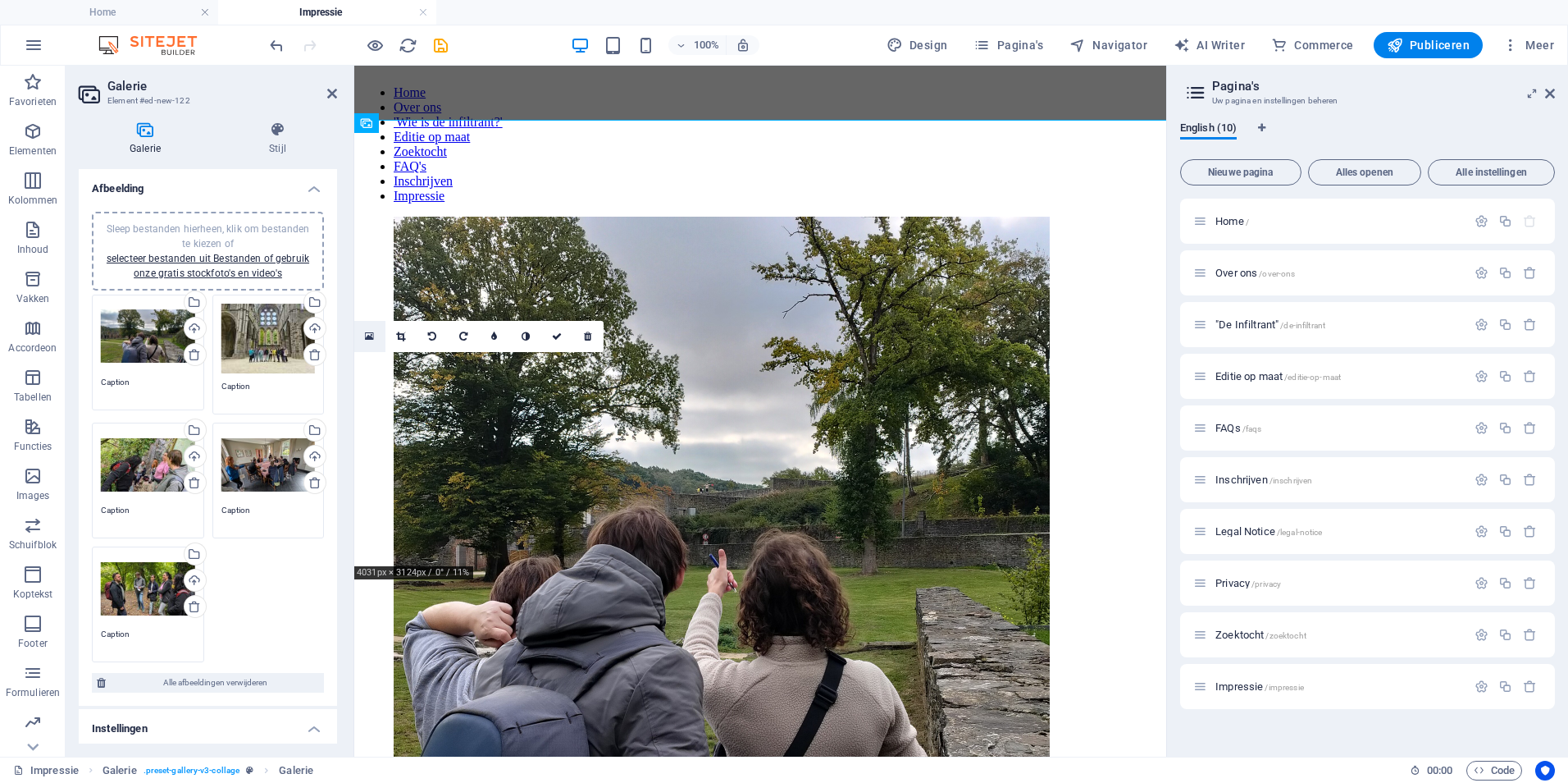
click at [371, 336] on icon at bounding box center [369, 336] width 9 height 11
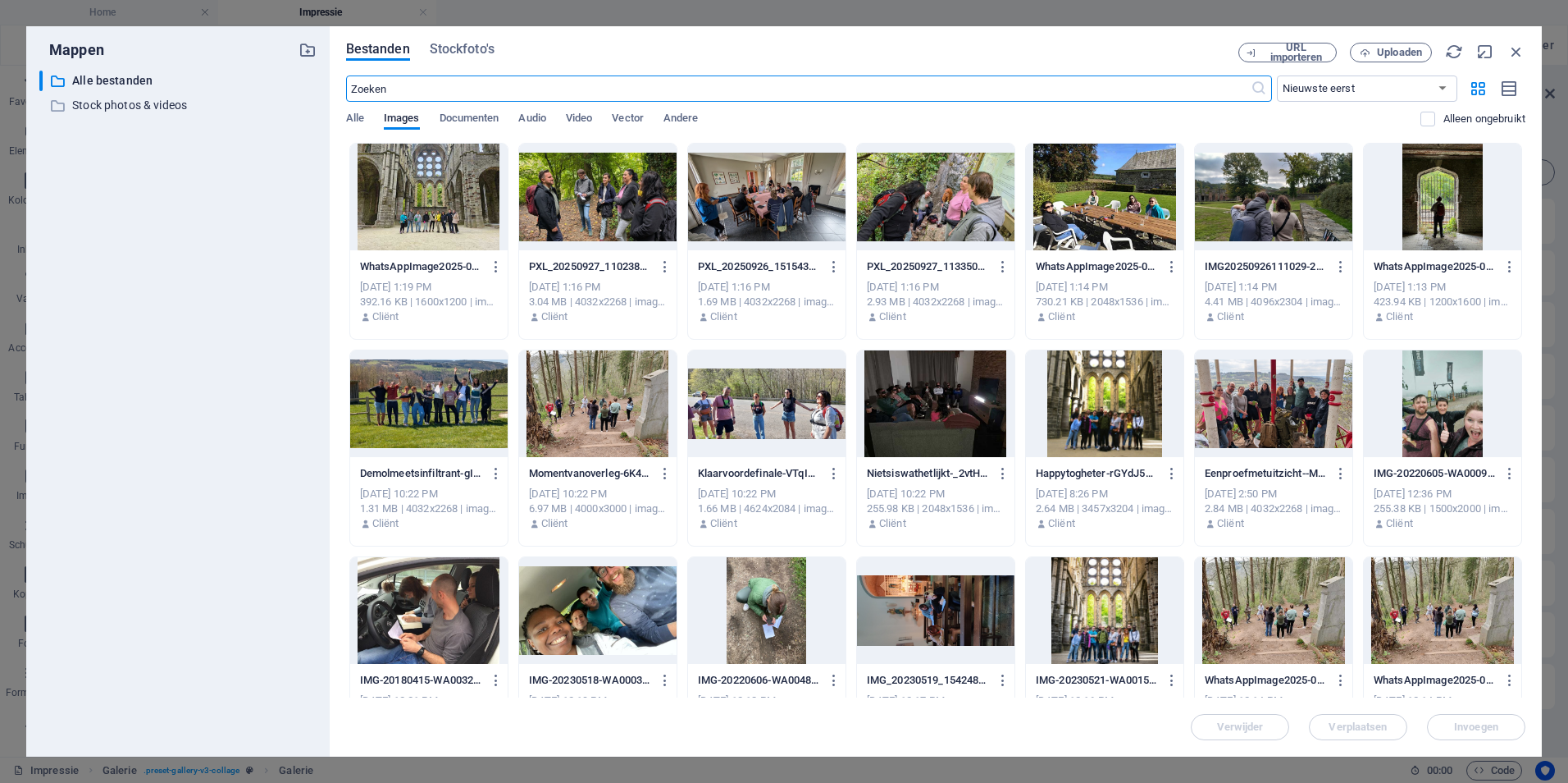
click at [1440, 191] on div at bounding box center [1442, 197] width 158 height 107
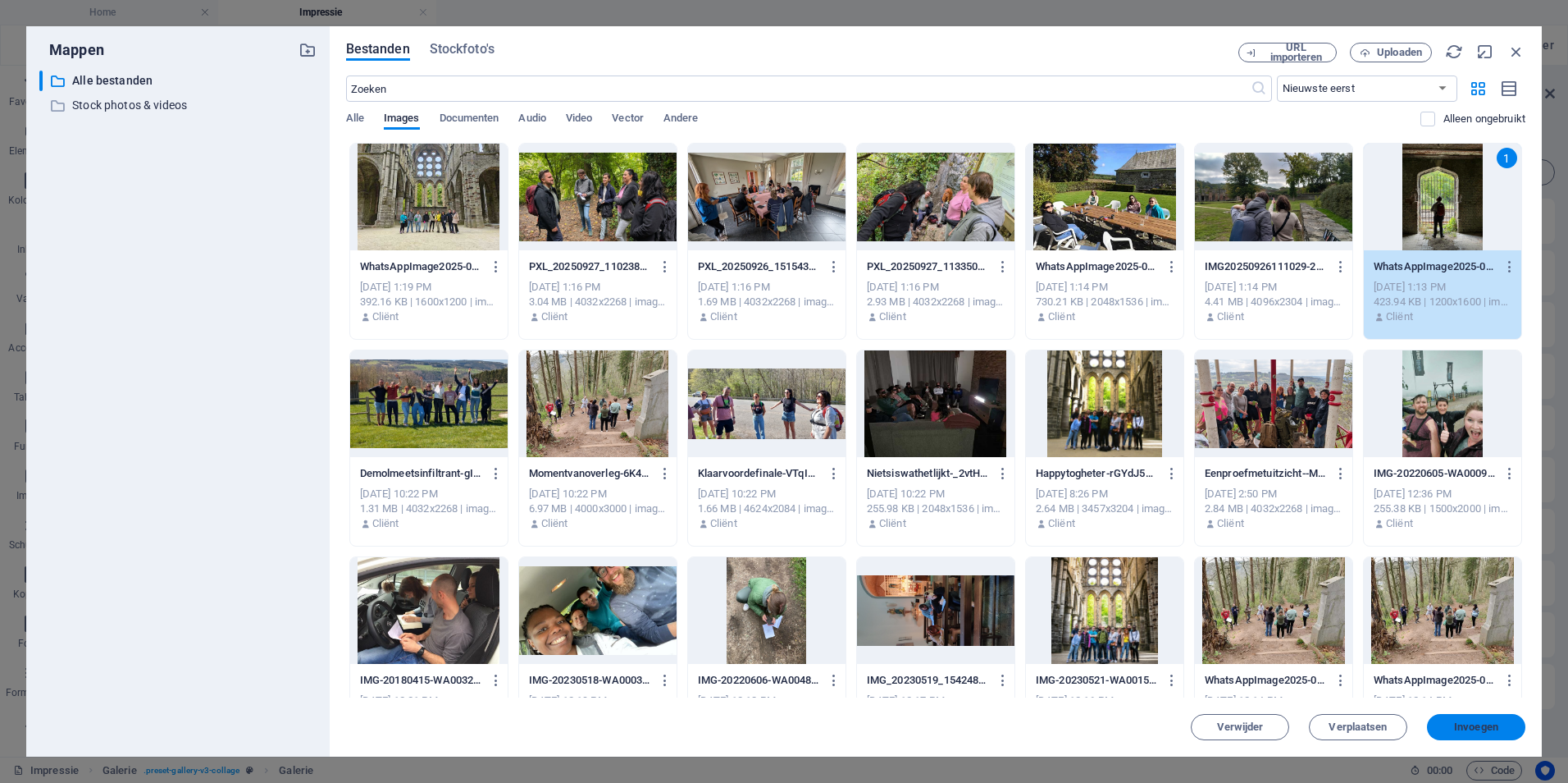
click at [1477, 723] on span "Invoegen" at bounding box center [1476, 727] width 44 height 10
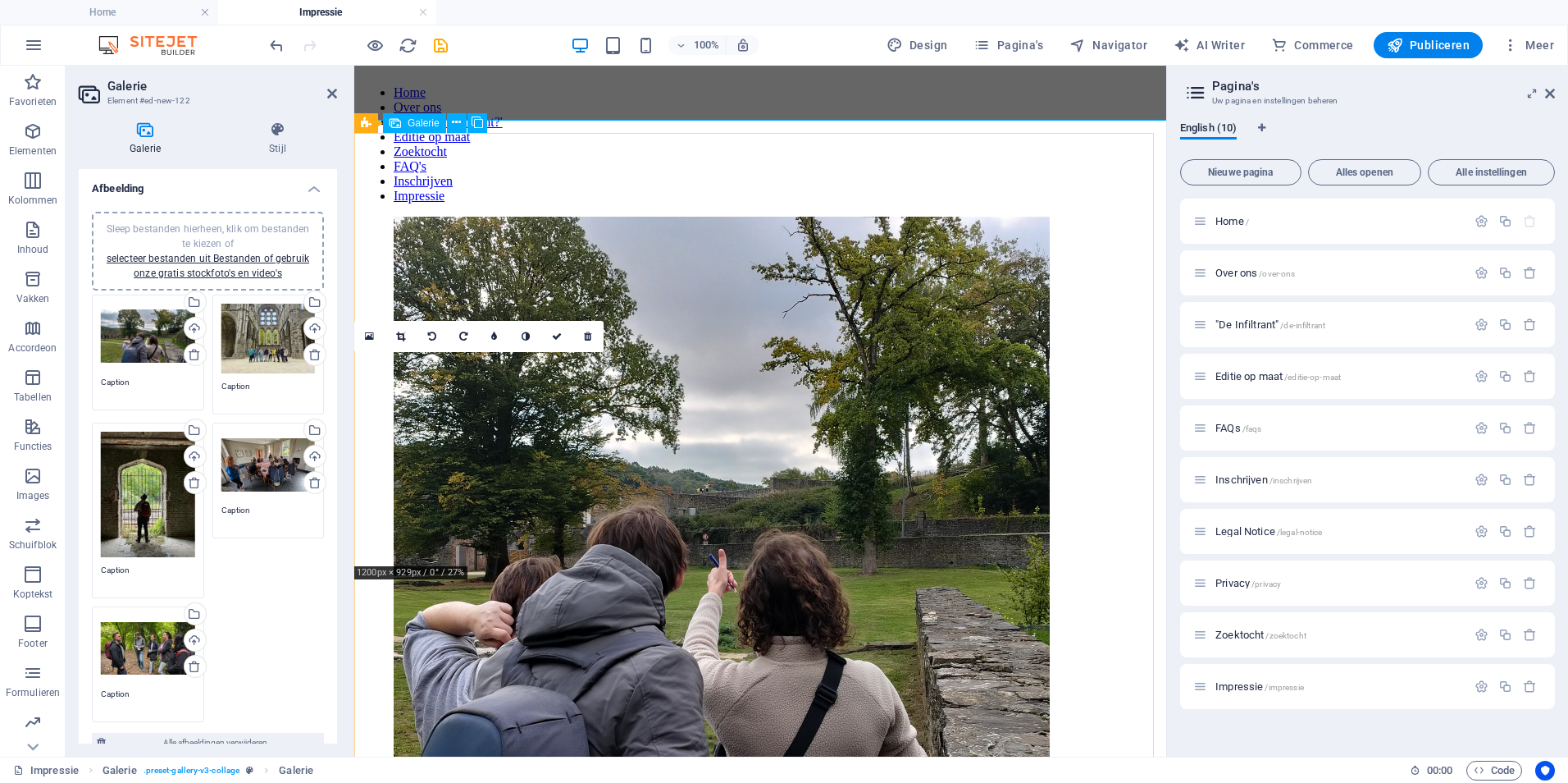
click at [405, 338] on icon at bounding box center [400, 336] width 9 height 10
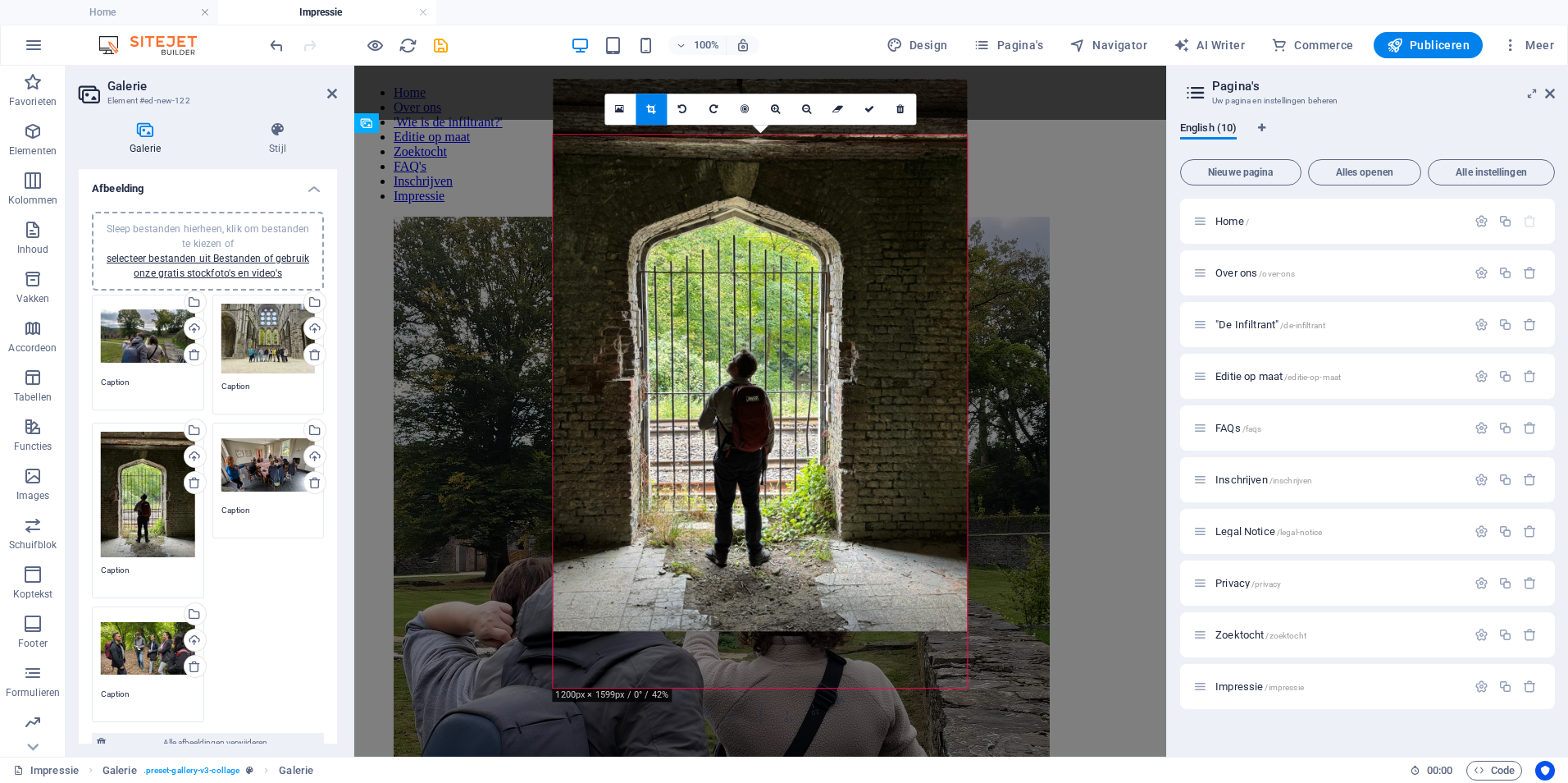
drag, startPoint x: 746, startPoint y: 477, endPoint x: 742, endPoint y: 426, distance: 51.2
click at [742, 426] on div at bounding box center [761, 355] width 414 height 552
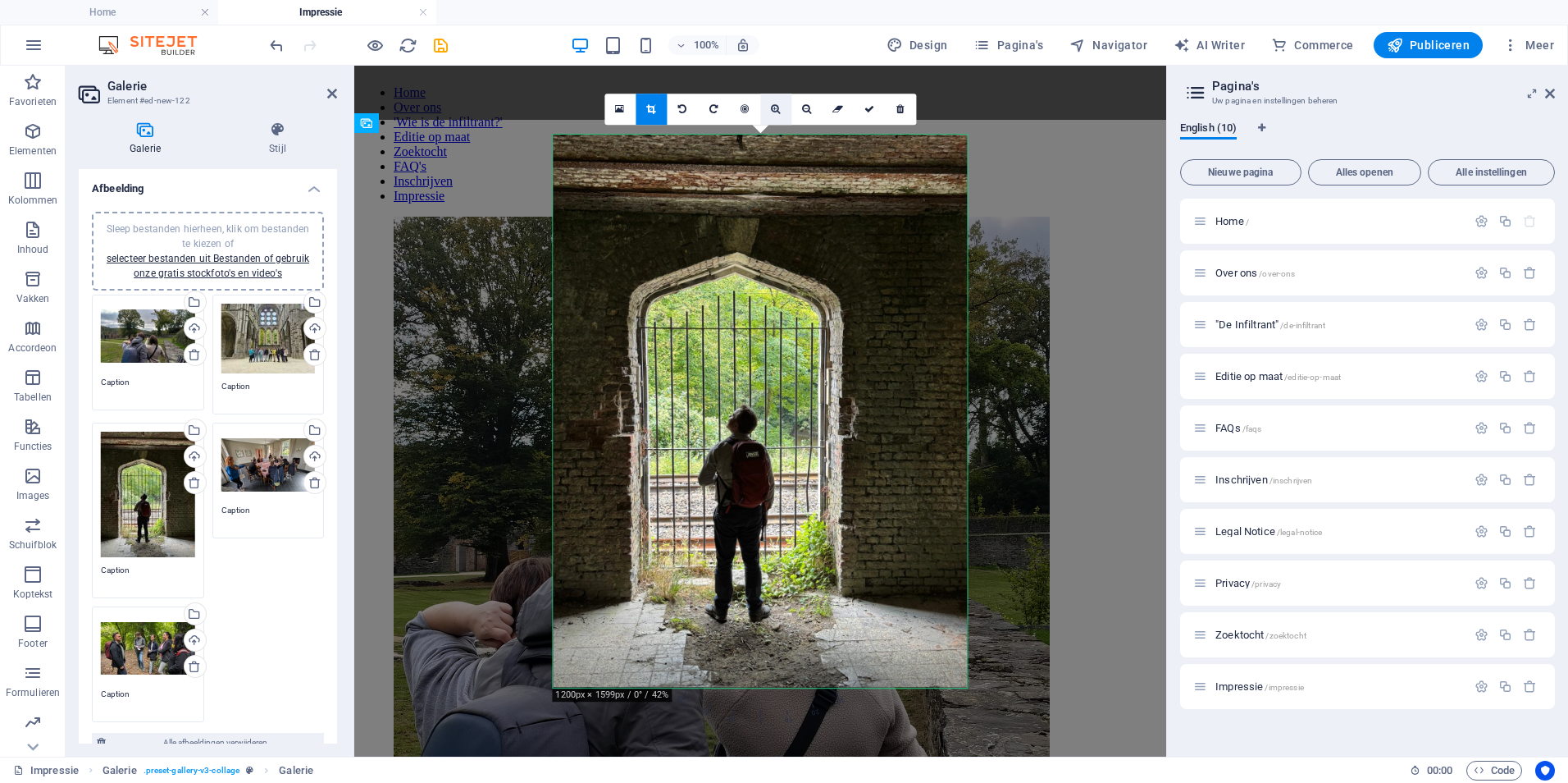
click at [779, 110] on icon at bounding box center [775, 109] width 9 height 10
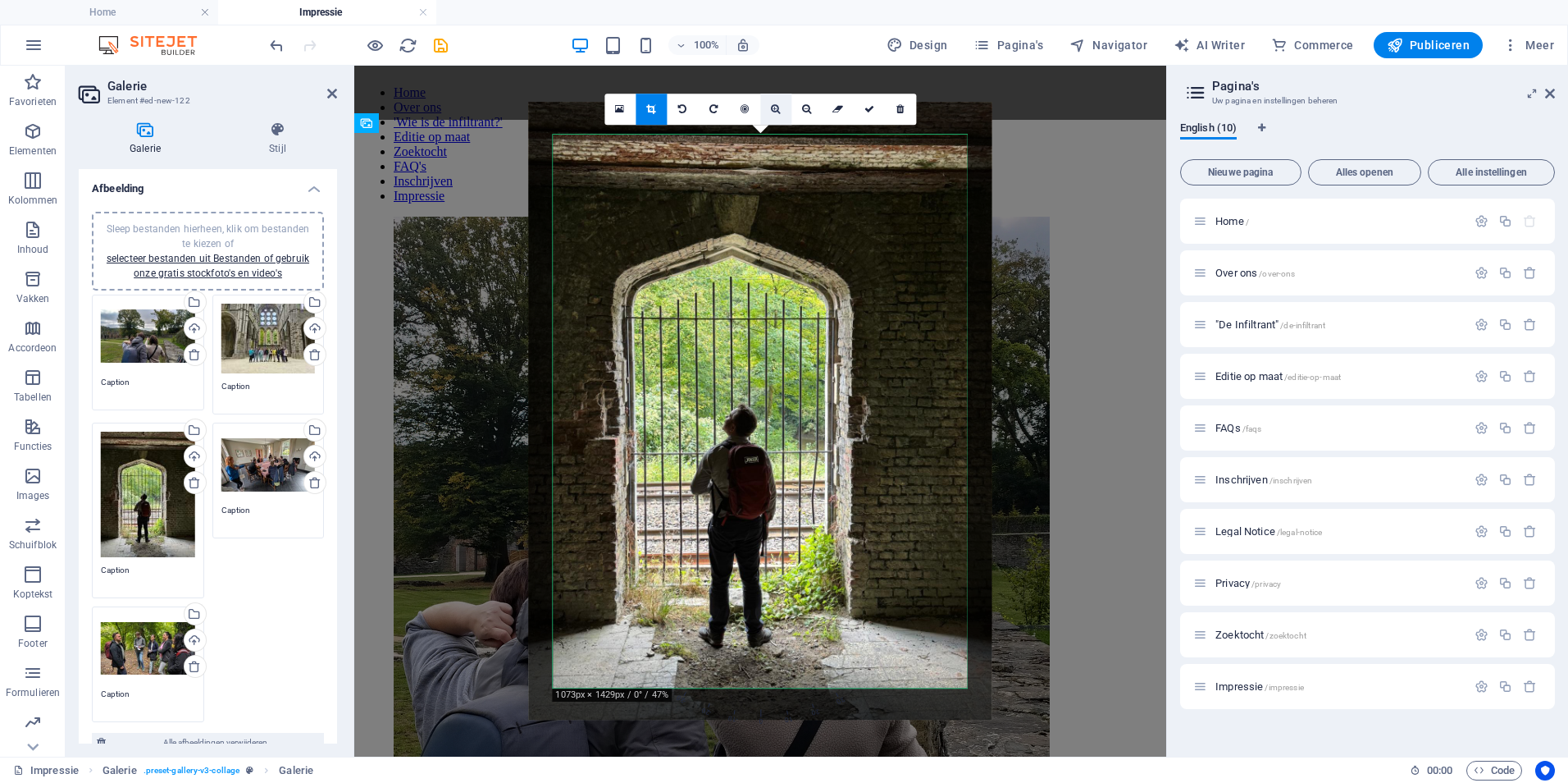
click at [779, 110] on icon at bounding box center [775, 109] width 9 height 10
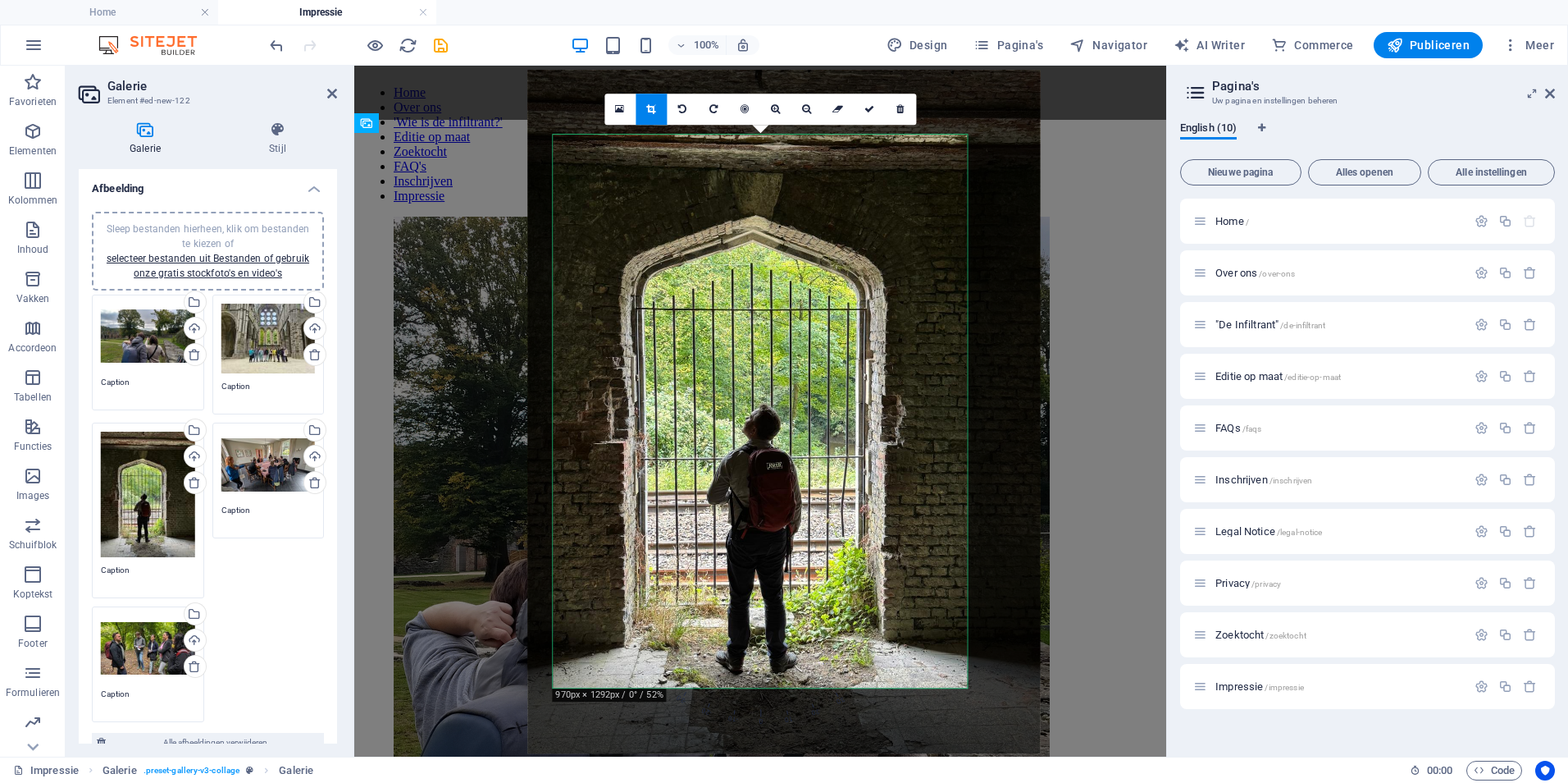
drag, startPoint x: 770, startPoint y: 307, endPoint x: 791, endPoint y: 308, distance: 21.0
click at [791, 308] on div at bounding box center [784, 411] width 513 height 683
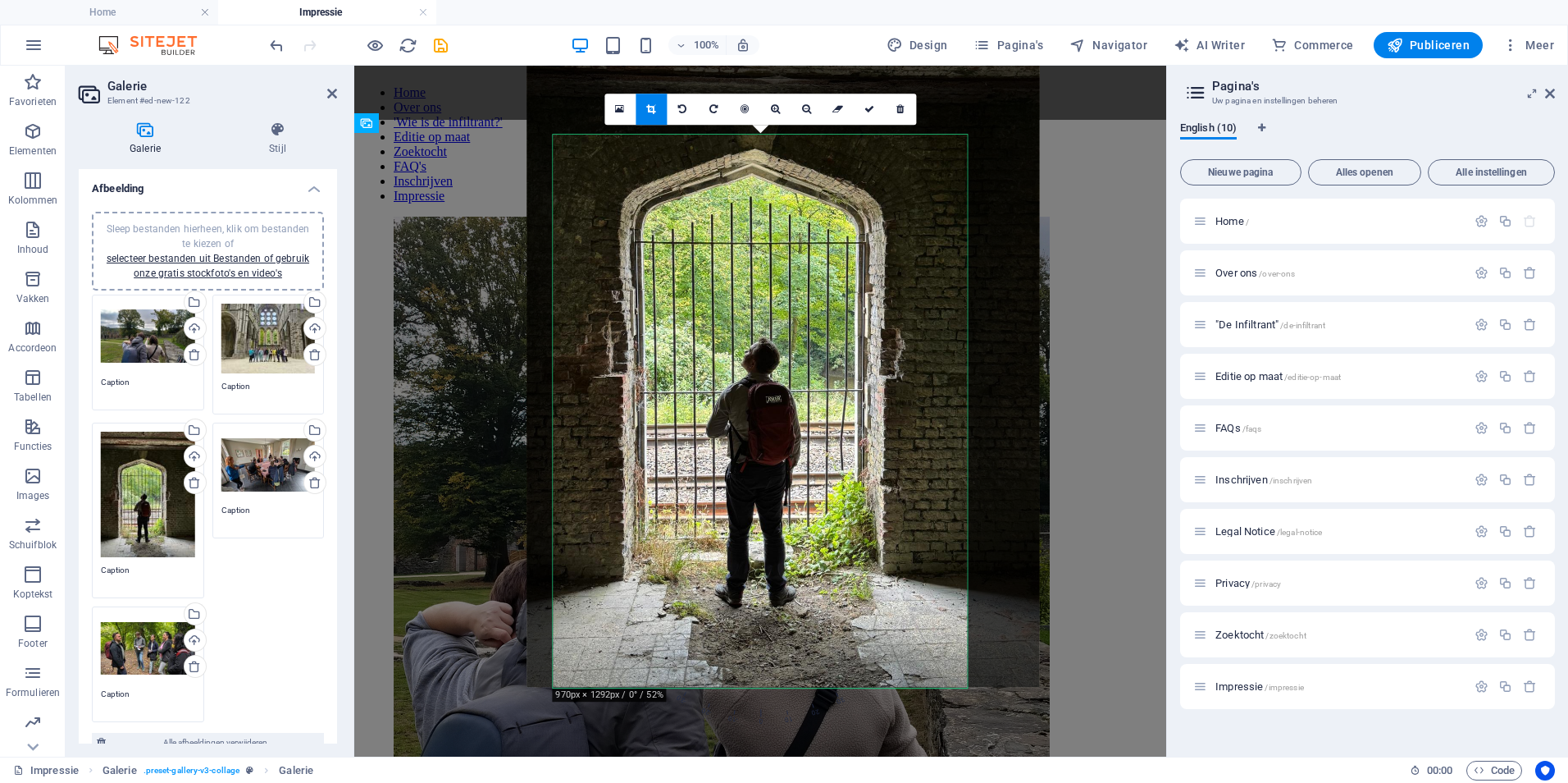
drag, startPoint x: 801, startPoint y: 387, endPoint x: 800, endPoint y: 322, distance: 65.0
click at [800, 322] on div at bounding box center [784, 344] width 513 height 683
click at [868, 103] on link at bounding box center [868, 109] width 31 height 31
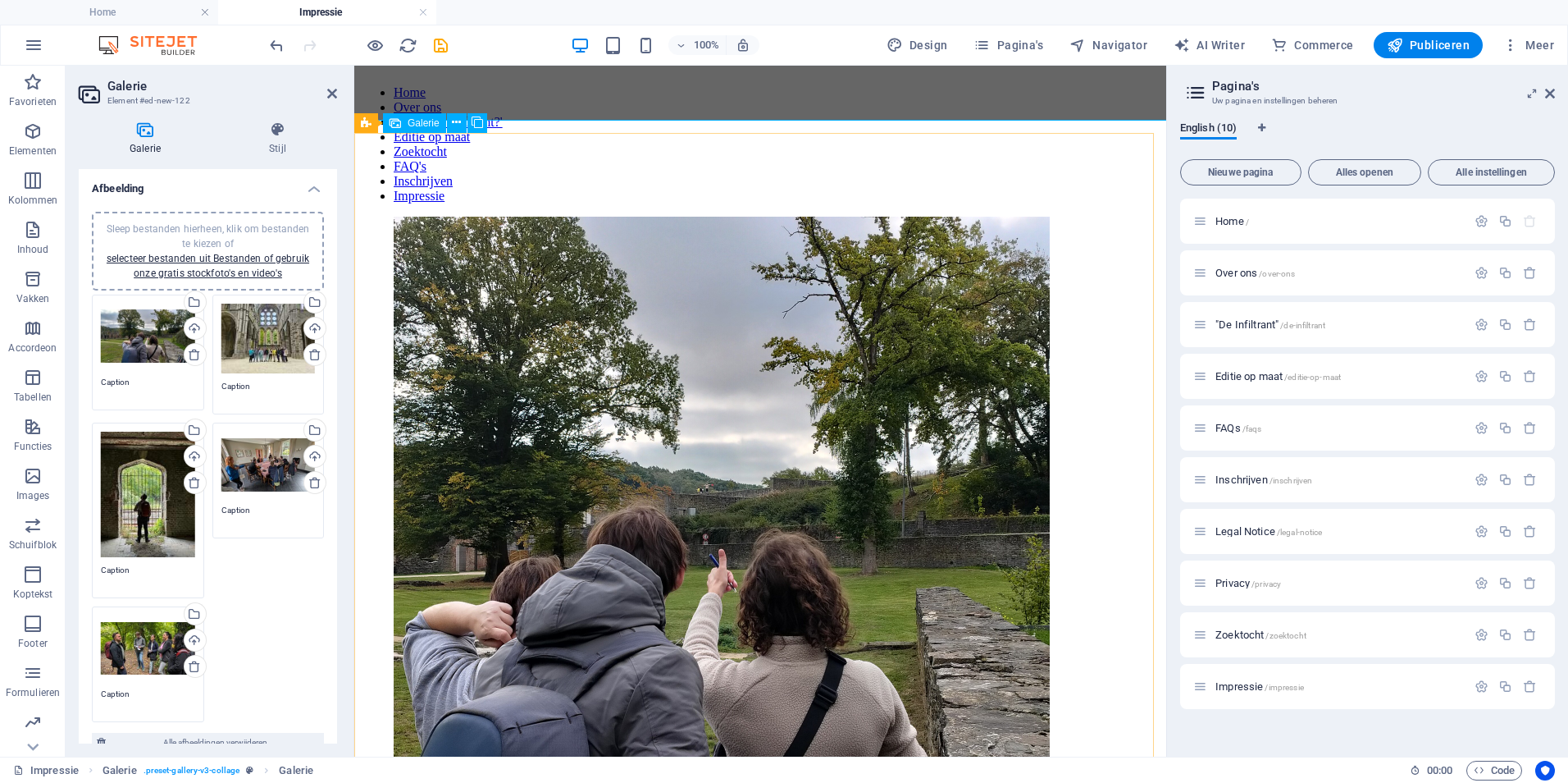
click at [442, 48] on icon "save" at bounding box center [441, 45] width 19 height 19
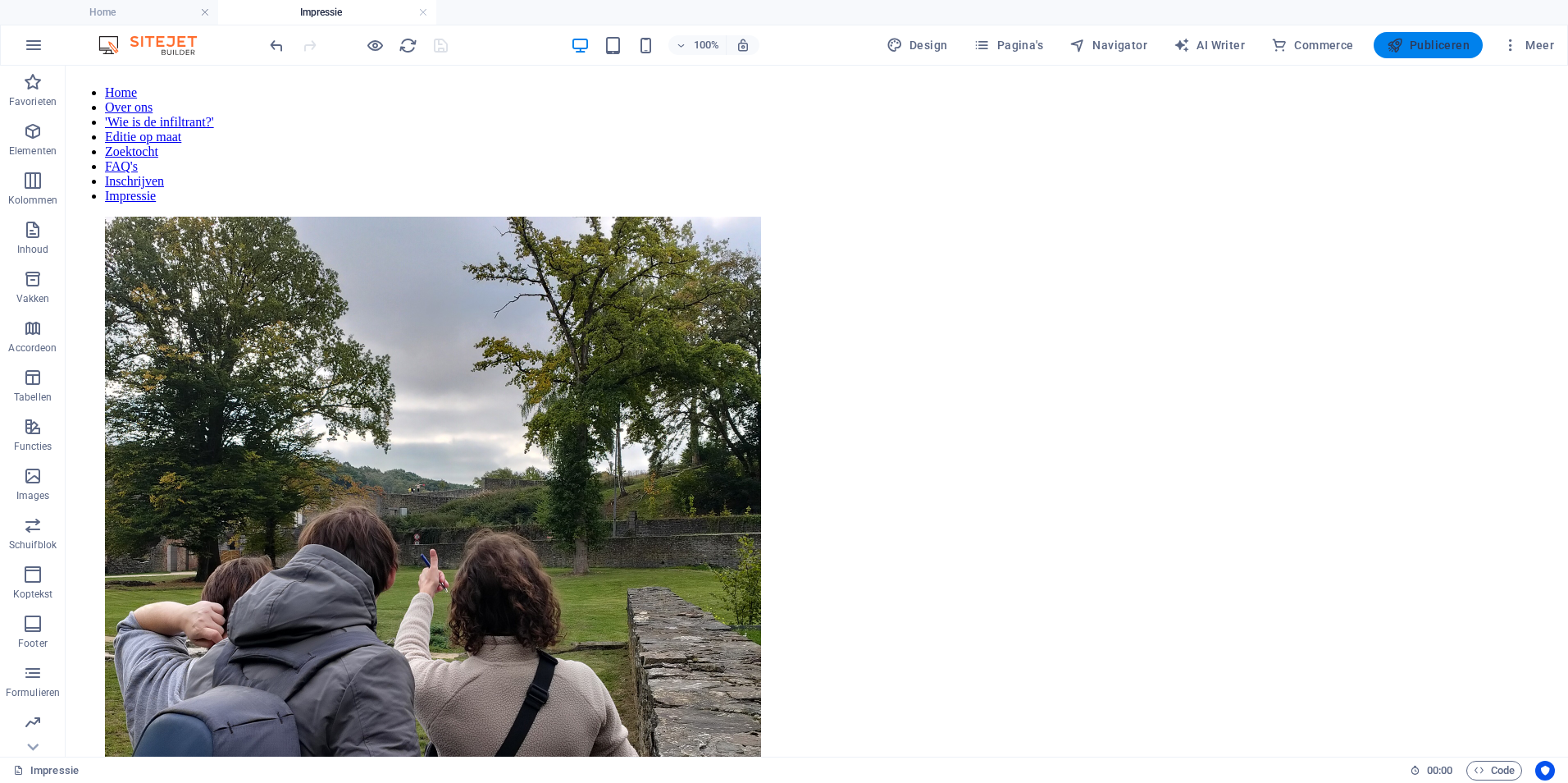
click at [1420, 43] on span "Publiceren" at bounding box center [1427, 45] width 83 height 16
